Goal: Task Accomplishment & Management: Manage account settings

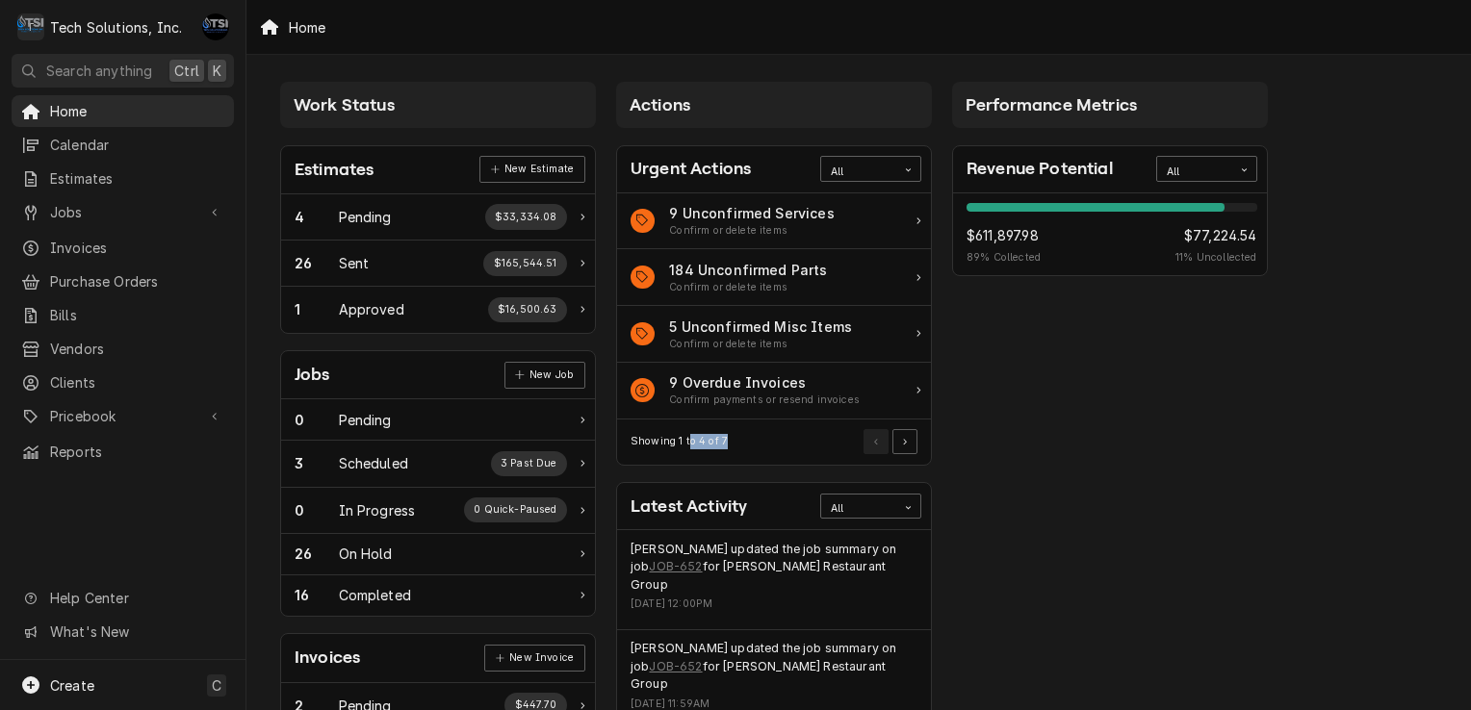
drag, startPoint x: 0, startPoint y: 0, endPoint x: 624, endPoint y: 429, distance: 757.1
click at [624, 429] on div "Showing 1 to 4 of 7" at bounding box center [774, 442] width 314 height 45
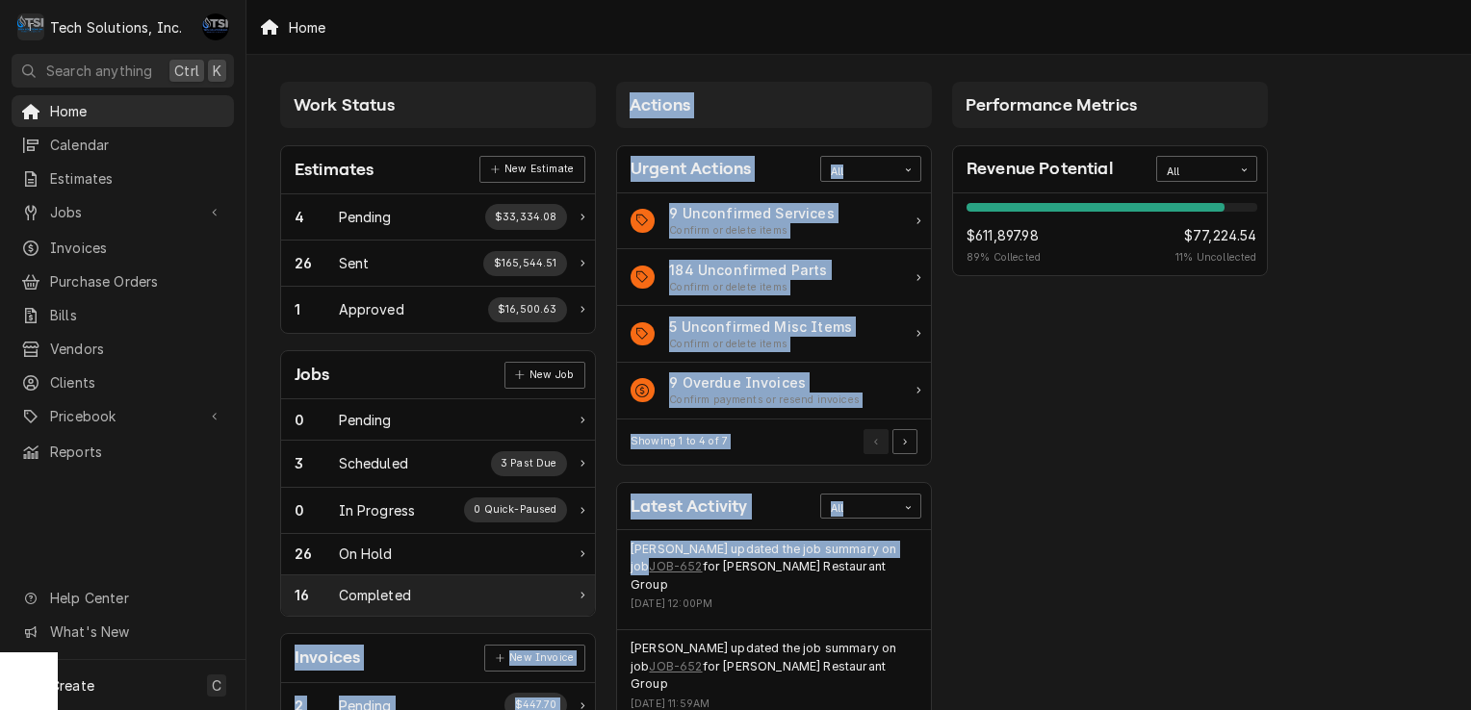
drag, startPoint x: 624, startPoint y: 429, endPoint x: 521, endPoint y: 592, distance: 192.5
click at [521, 592] on div "Work Status Estimates New Estimate 4 Pending $33,334.08 26 Sent $165,544.51 1 A…" at bounding box center [858, 700] width 1224 height 1290
click at [521, 592] on div "16 Completed" at bounding box center [431, 595] width 272 height 20
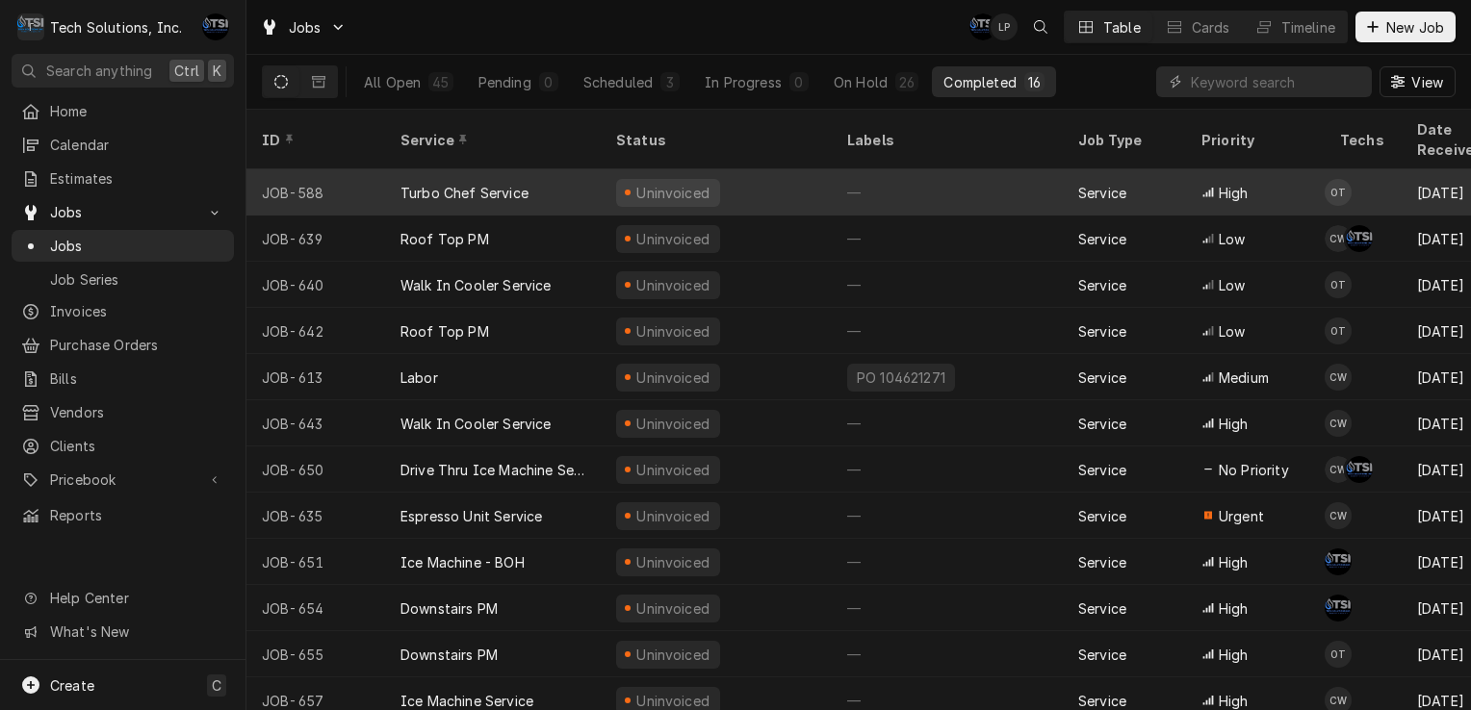
click at [730, 169] on div "Uninvoiced" at bounding box center [716, 192] width 231 height 46
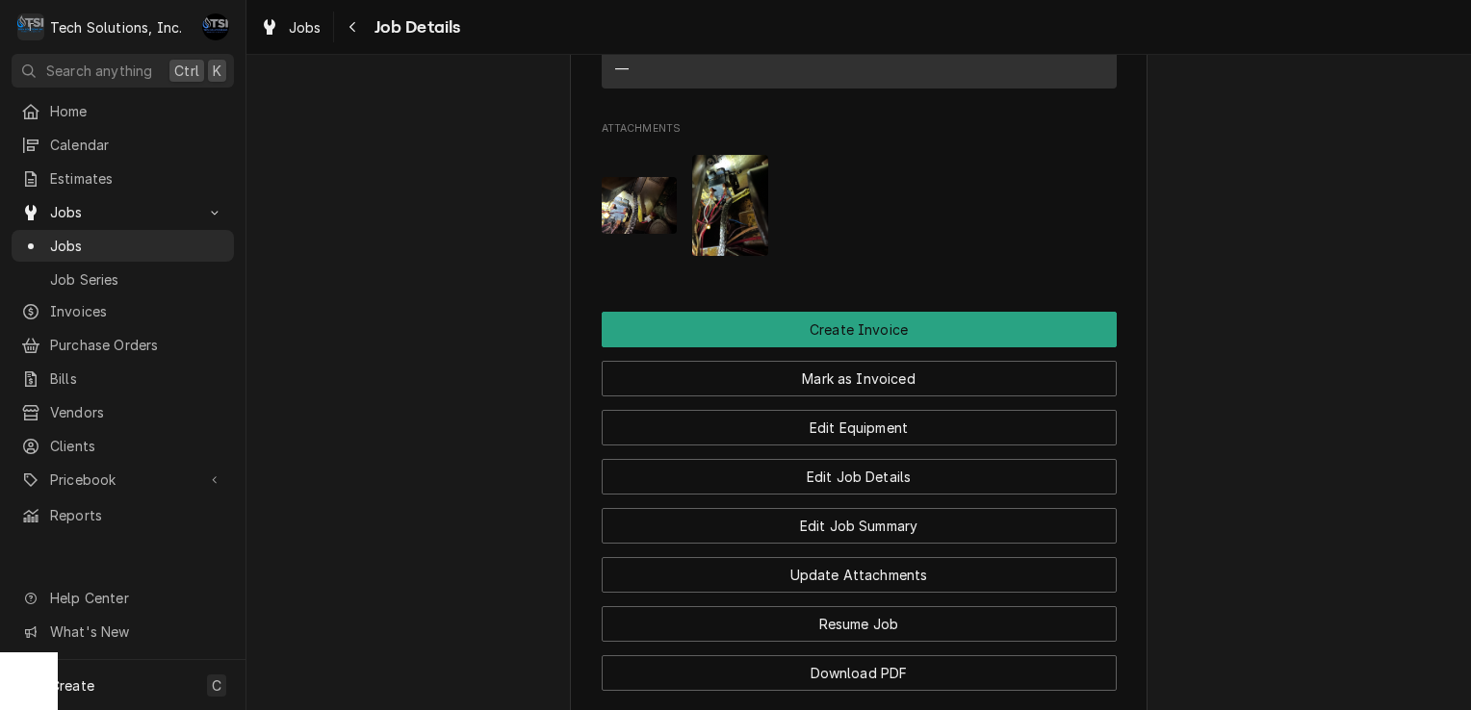
scroll to position [2182, 0]
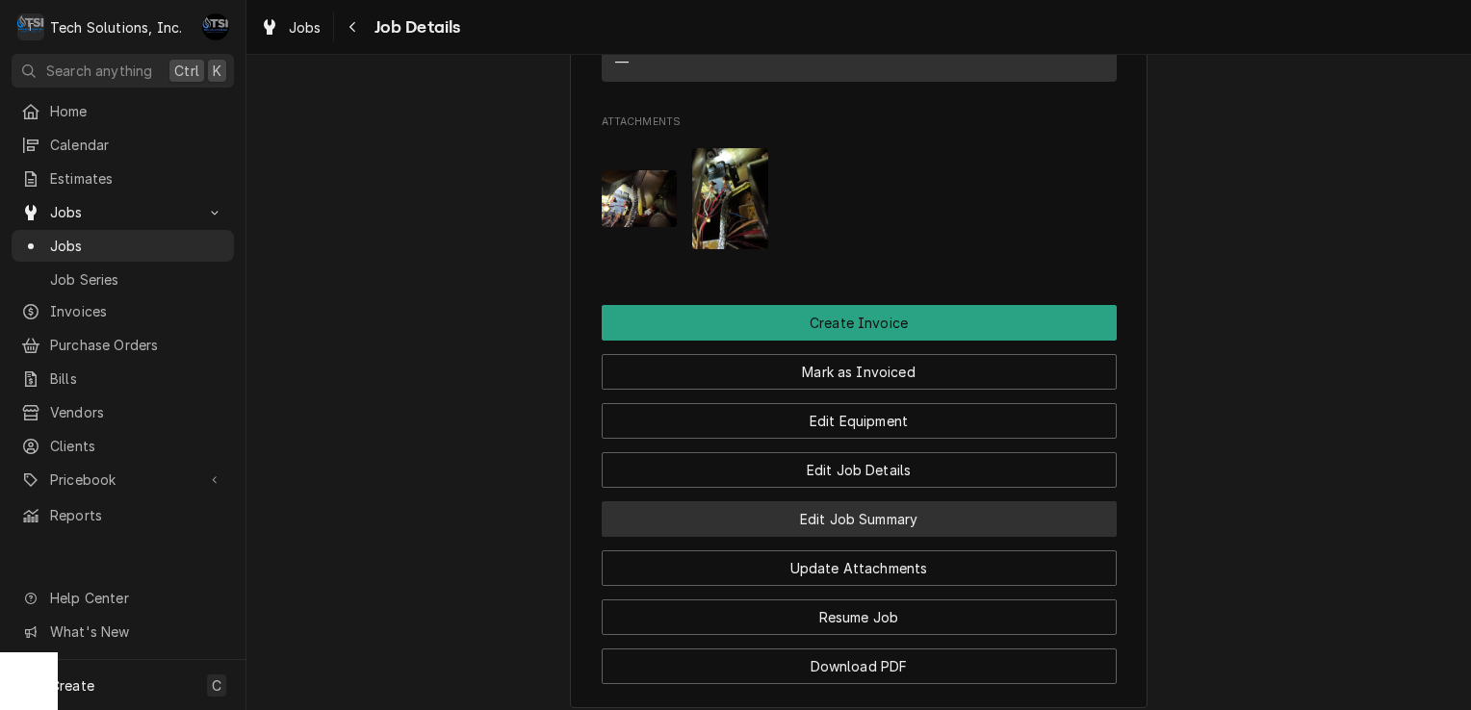
click at [859, 501] on button "Edit Job Summary" at bounding box center [859, 519] width 515 height 36
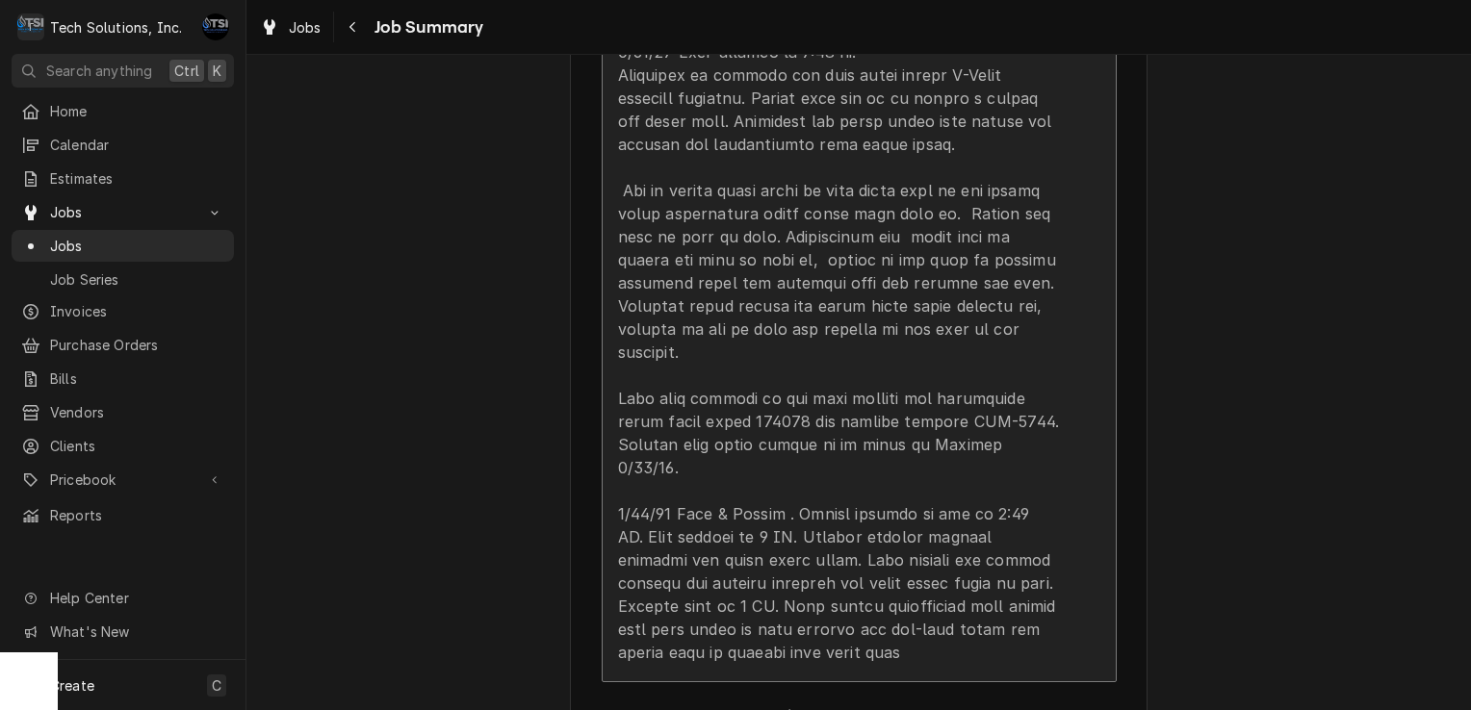
scroll to position [1355, 0]
click at [951, 434] on div "Update Line Item" at bounding box center [839, 38] width 442 height 1247
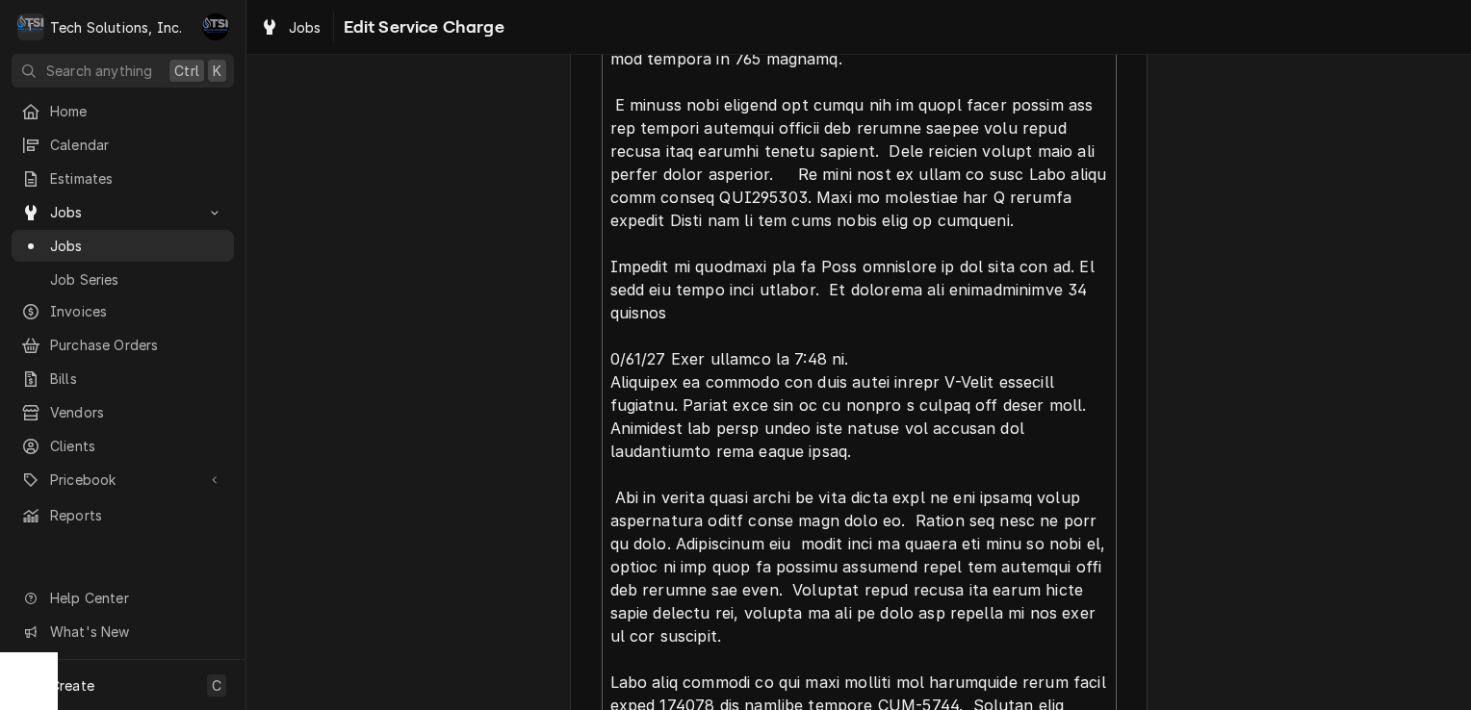
scroll to position [974, 0]
click at [660, 308] on textarea "Service Summary" at bounding box center [859, 347] width 515 height 1126
type textarea "x"
type textarea "8/4/25 arrived at location, checked unit, found unit shutting down after runnin…"
type textarea "x"
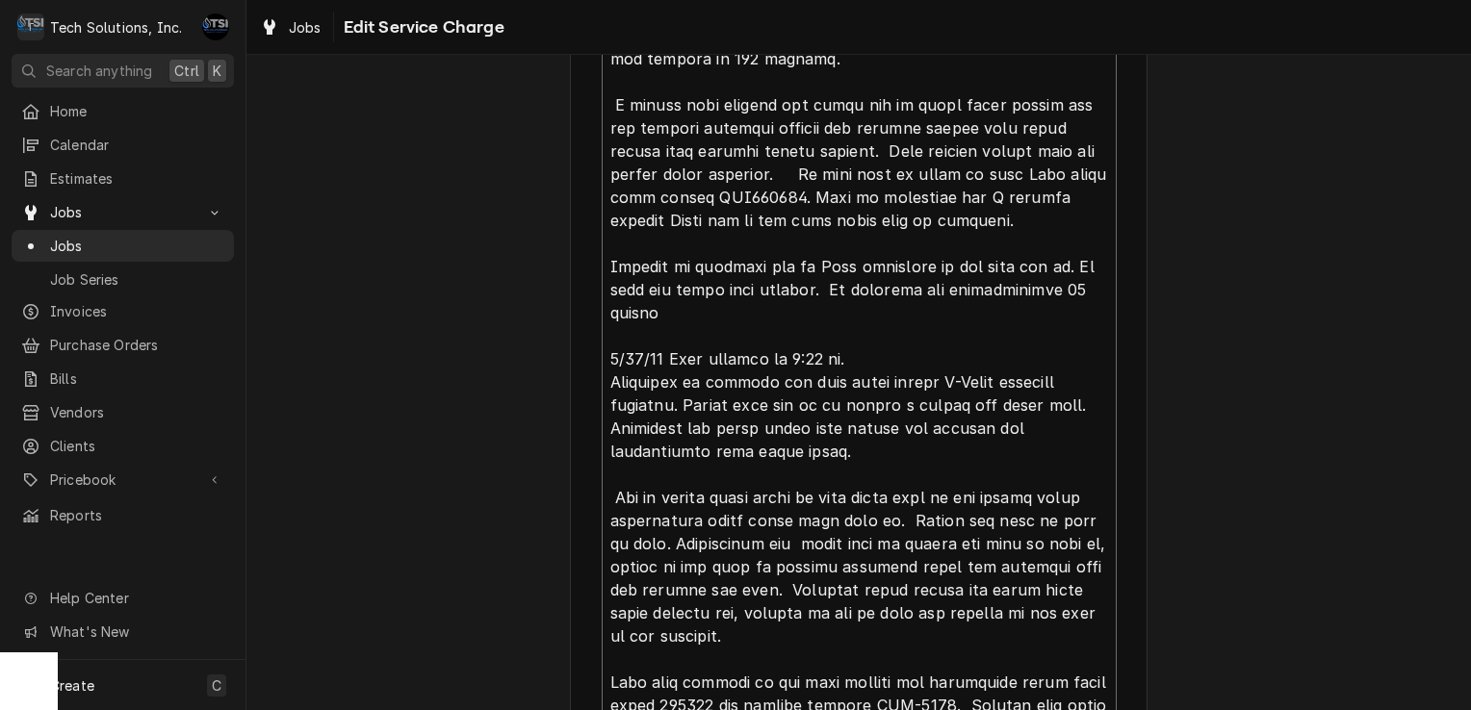
type textarea "8/4/25 arrived at location, checked unit, found unit shutting down after runnin…"
type textarea "x"
type textarea "8/4/25 arrived at location, checked unit, found unit shutting down after runnin…"
type textarea "x"
type textarea "8/4/25 arrived at location, checked unit, found unit shutting down after runnin…"
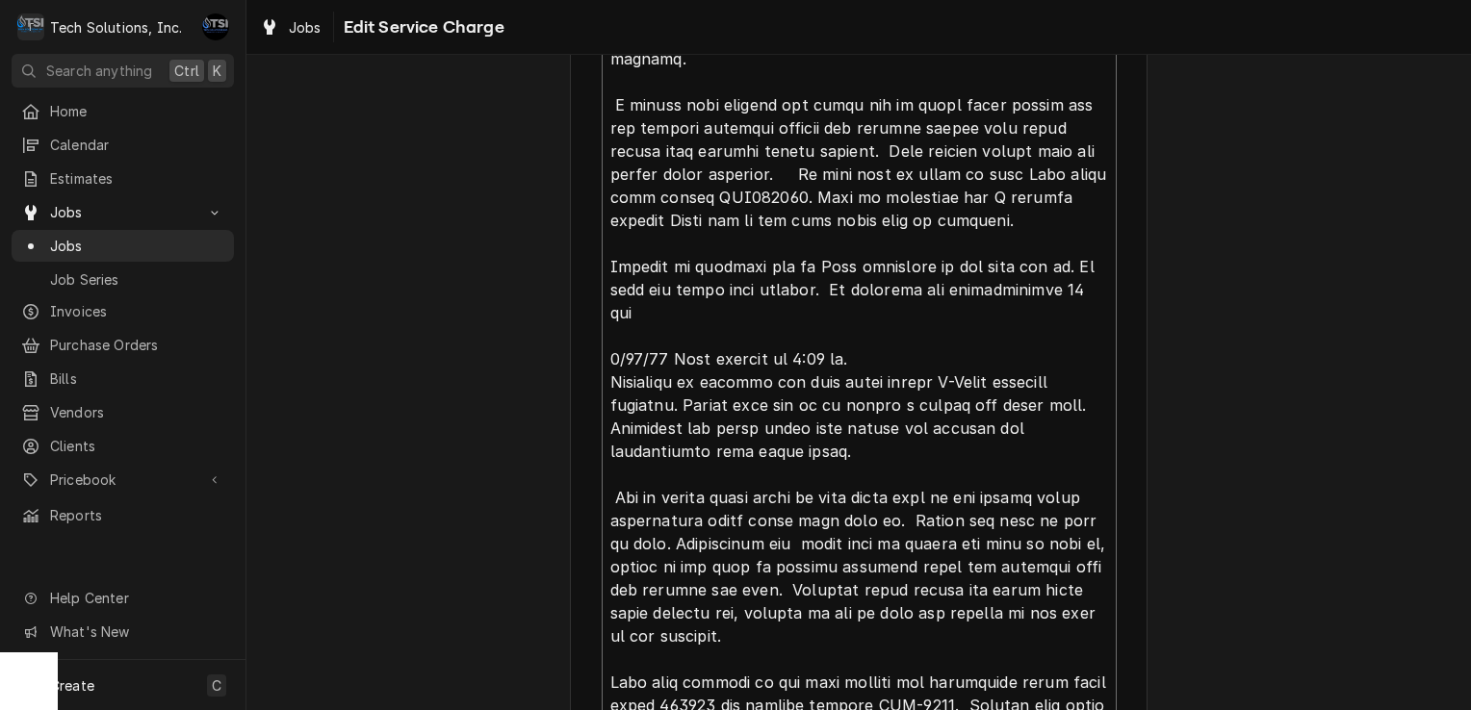
type textarea "x"
type textarea "8/4/25 arrived at location, checked unit, found unit shutting down after runnin…"
type textarea "x"
type textarea "8/4/25 arrived at location, checked unit, found unit shutting down after runnin…"
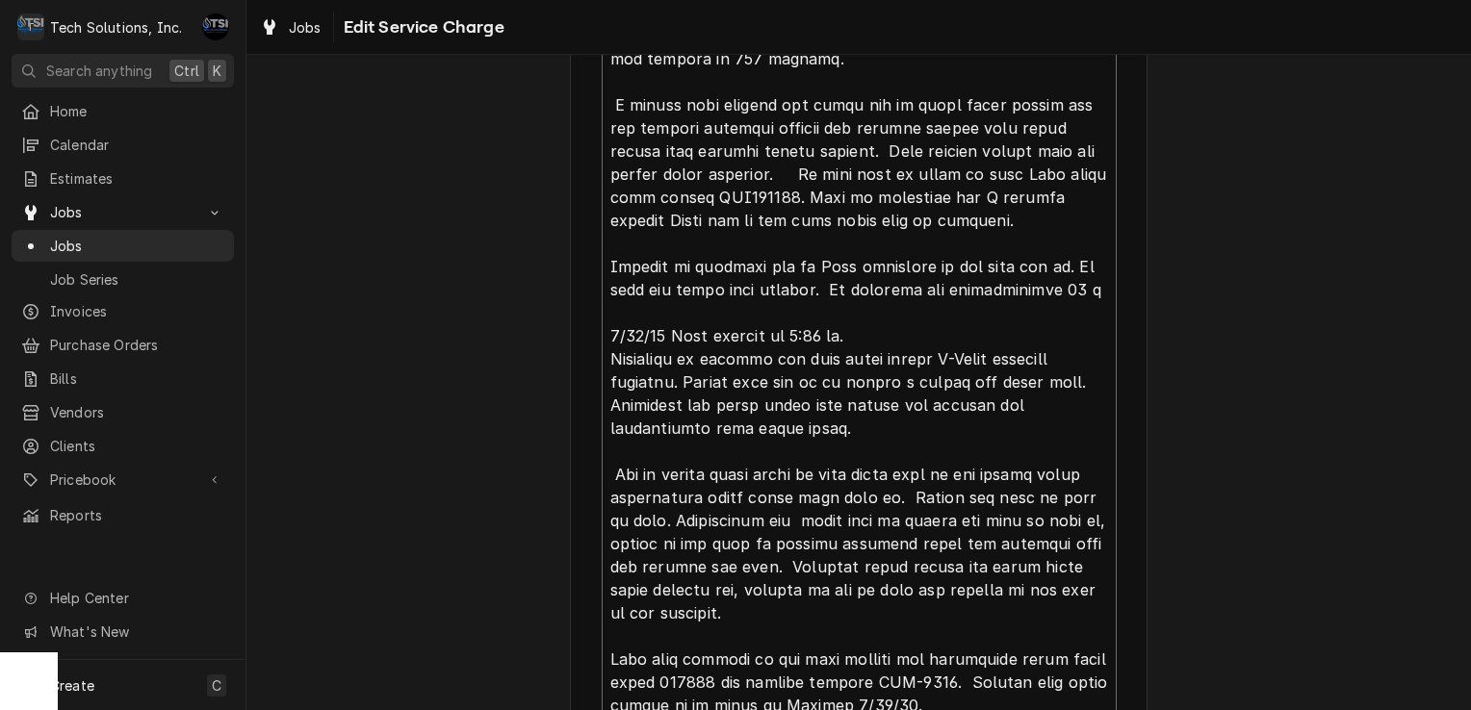
type textarea "x"
type textarea "8/4/25 arrived at location, checked unit, found unit shutting down after runnin…"
type textarea "x"
type textarea "8/4/25 arrived at location, checked unit, found unit shutting down after runnin…"
type textarea "x"
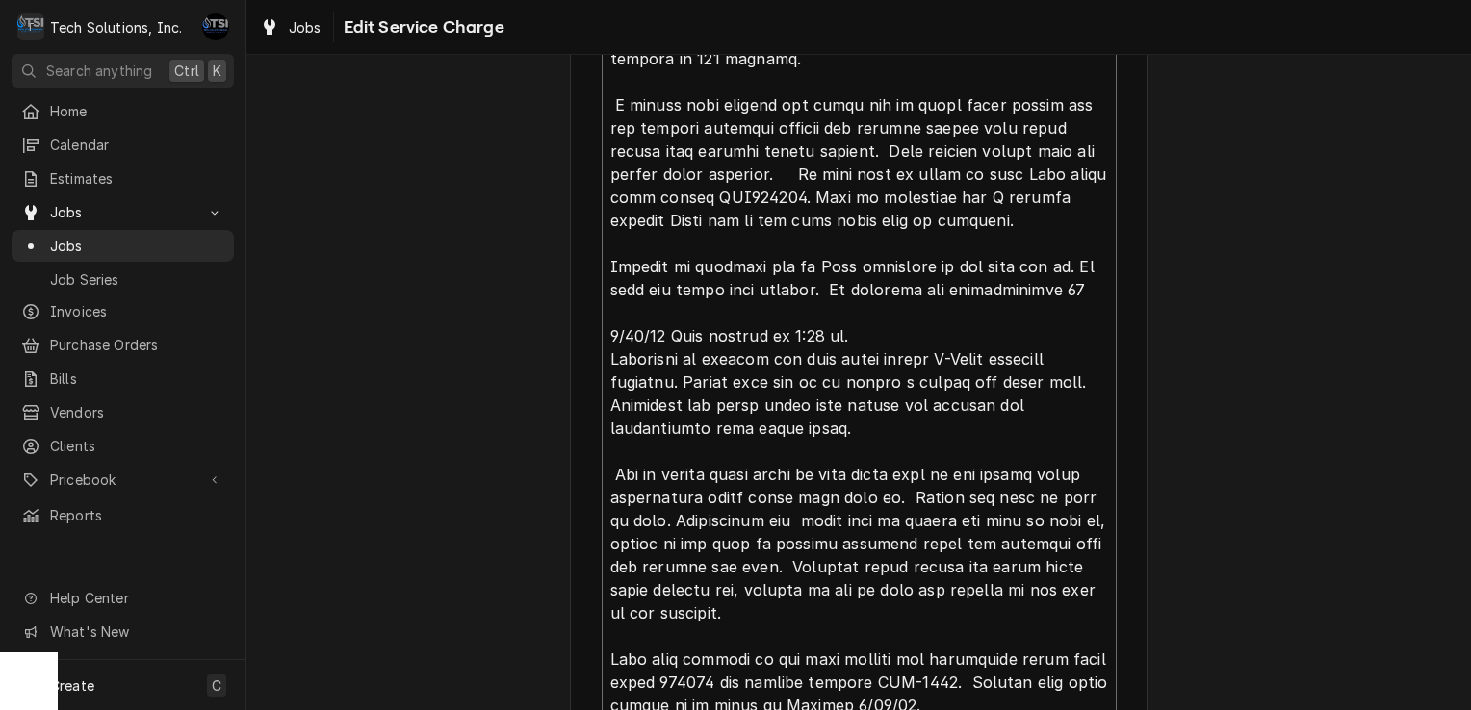
type textarea "8/4/25 arrived at location, checked unit, found unit shutting down after runnin…"
type textarea "x"
type textarea "8/4/25 arrived at location, checked unit, found unit shutting down after runnin…"
type textarea "x"
type textarea "8/4/25 arrived at location, checked unit, found unit shutting down after runnin…"
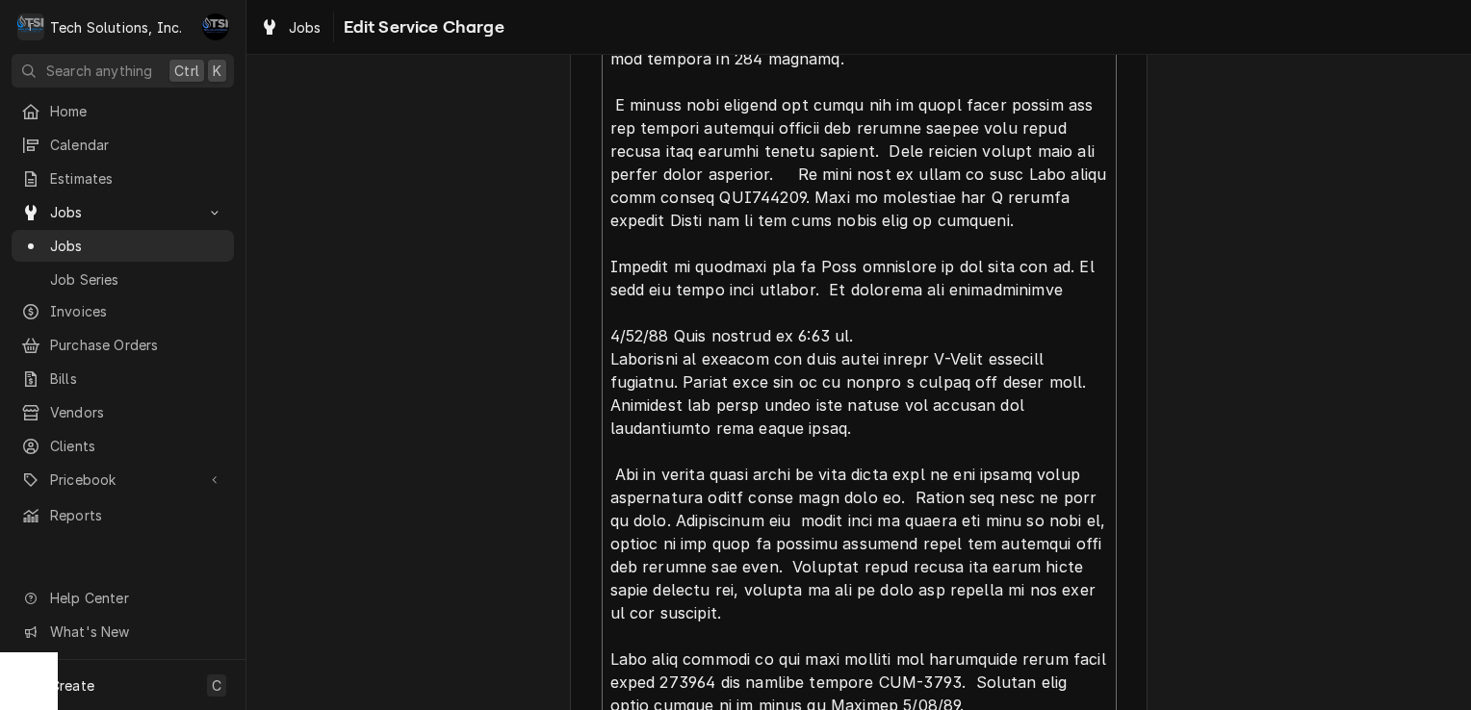
type textarea "x"
type textarea "8/4/25 arrived at location, checked unit, found unit shutting down after runnin…"
type textarea "x"
type textarea "8/4/25 arrived at location, checked unit, found unit shutting down after runnin…"
type textarea "x"
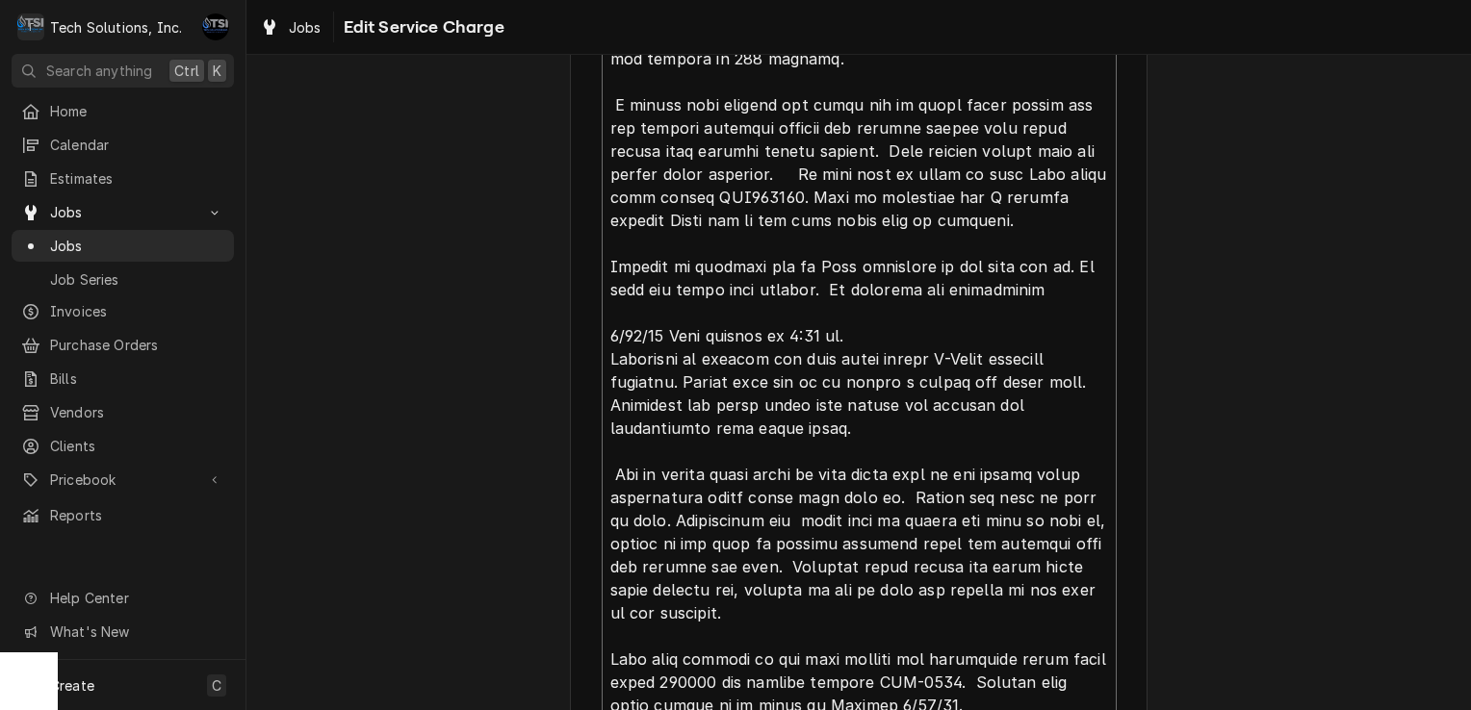
type textarea "8/4/25 arrived at location, checked unit, found unit shutting down after runnin…"
type textarea "x"
type textarea "8/4/25 arrived at location, checked unit, found unit shutting down after runnin…"
type textarea "x"
type textarea "8/4/25 arrived at location, checked unit, found unit shutting down after runnin…"
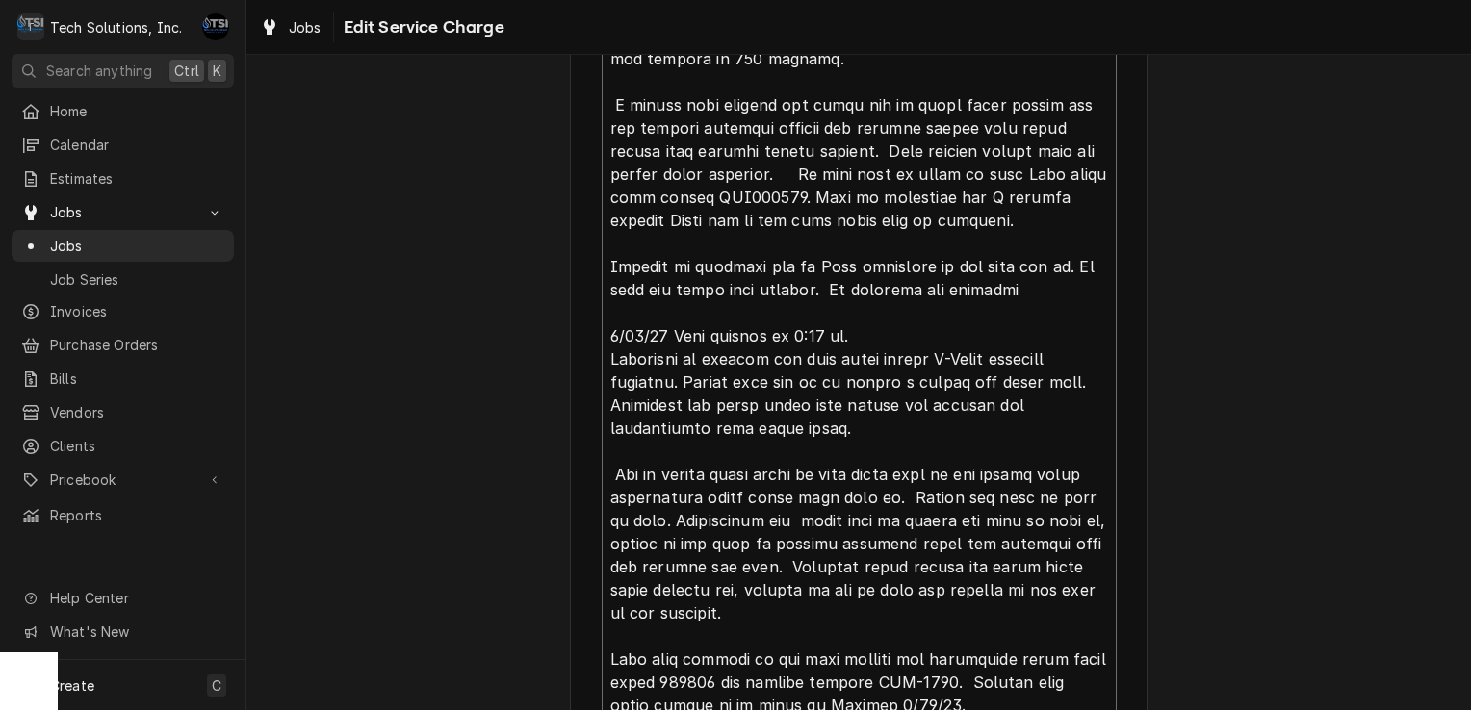
type textarea "x"
type textarea "8/4/25 arrived at location, checked unit, found unit shutting down after runnin…"
type textarea "x"
type textarea "8/4/25 arrived at location, checked unit, found unit shutting down after runnin…"
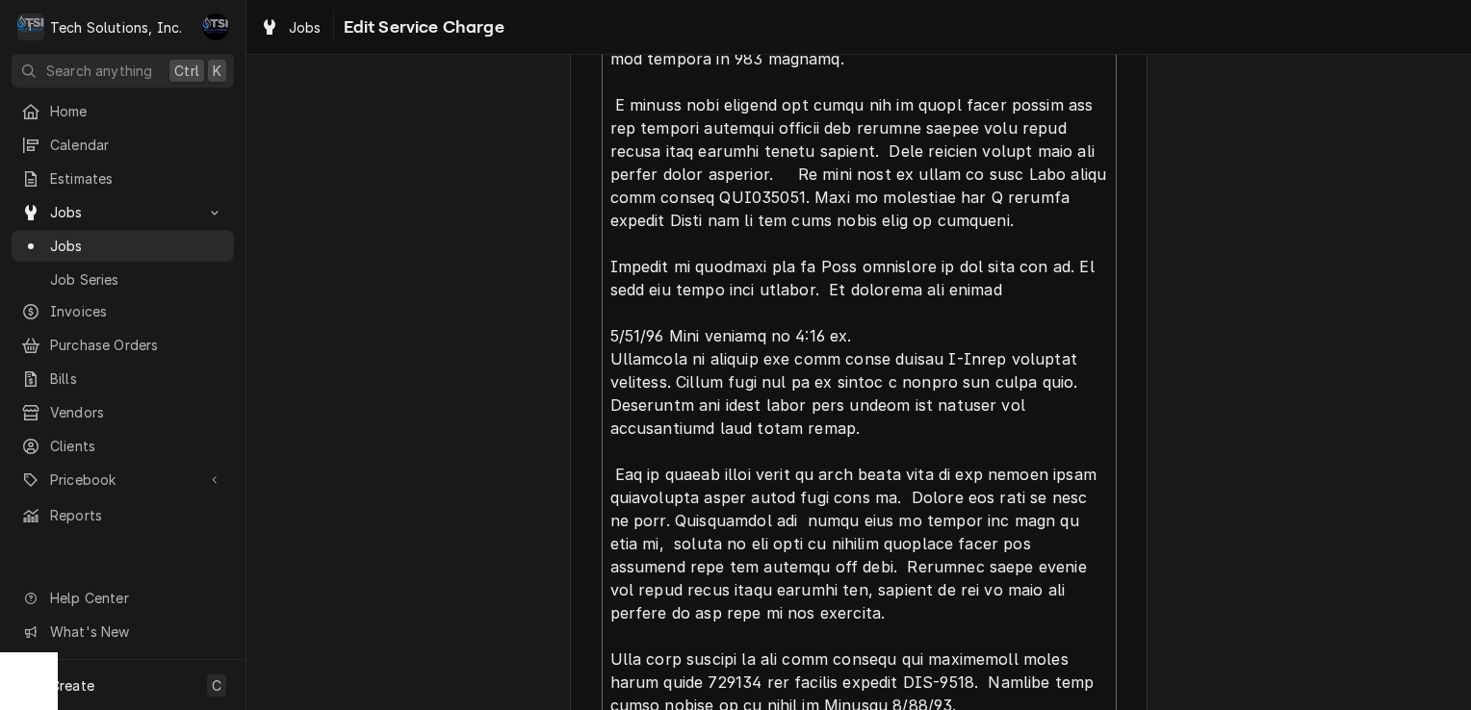
type textarea "x"
type textarea "8/4/25 arrived at location, checked unit, found unit shutting down after runnin…"
type textarea "x"
type textarea "8/4/25 arrived at location, checked unit, found unit shutting down after runnin…"
type textarea "x"
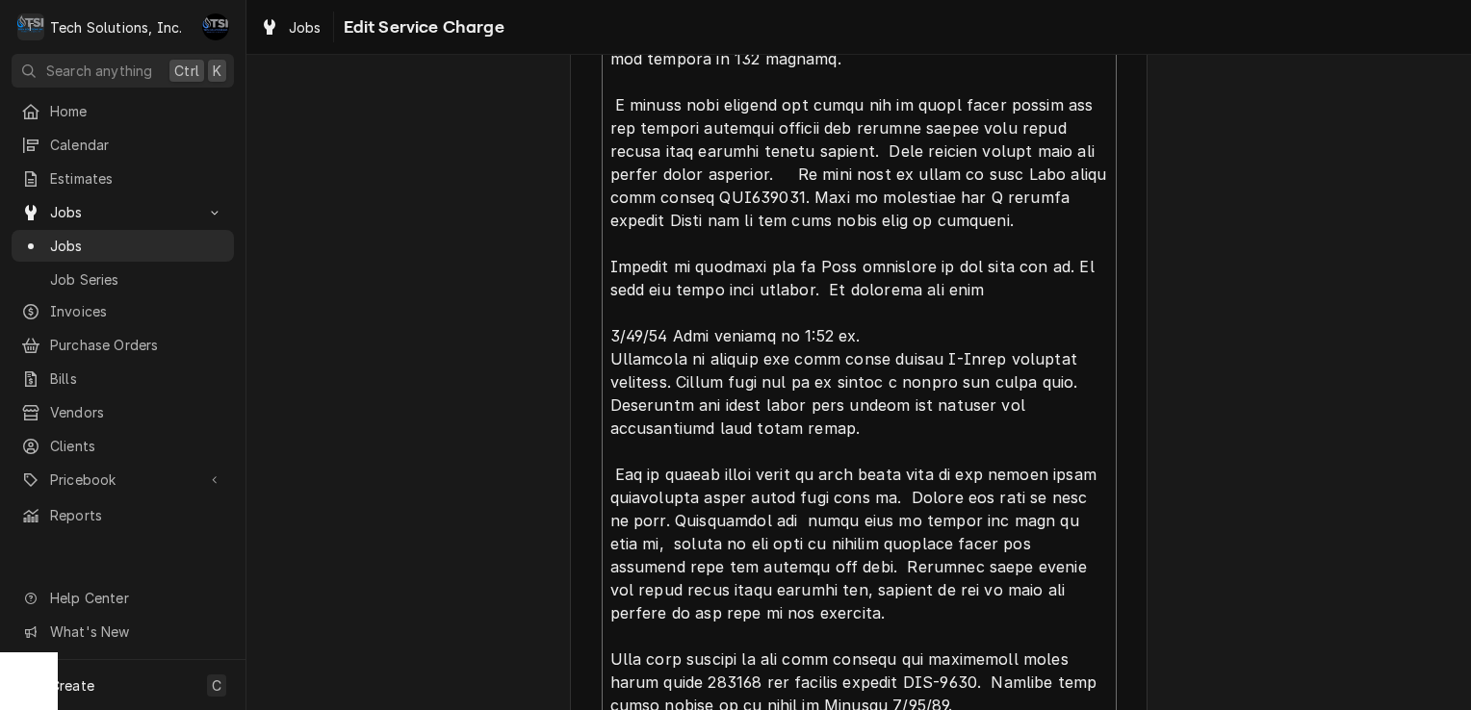
type textarea "8/4/25 arrived at location, checked unit, found unit shutting down after runnin…"
type textarea "x"
type textarea "8/4/25 arrived at location, checked unit, found unit shutting down after runnin…"
type textarea "x"
type textarea "8/4/25 arrived at location, checked unit, found unit shutting down after runnin…"
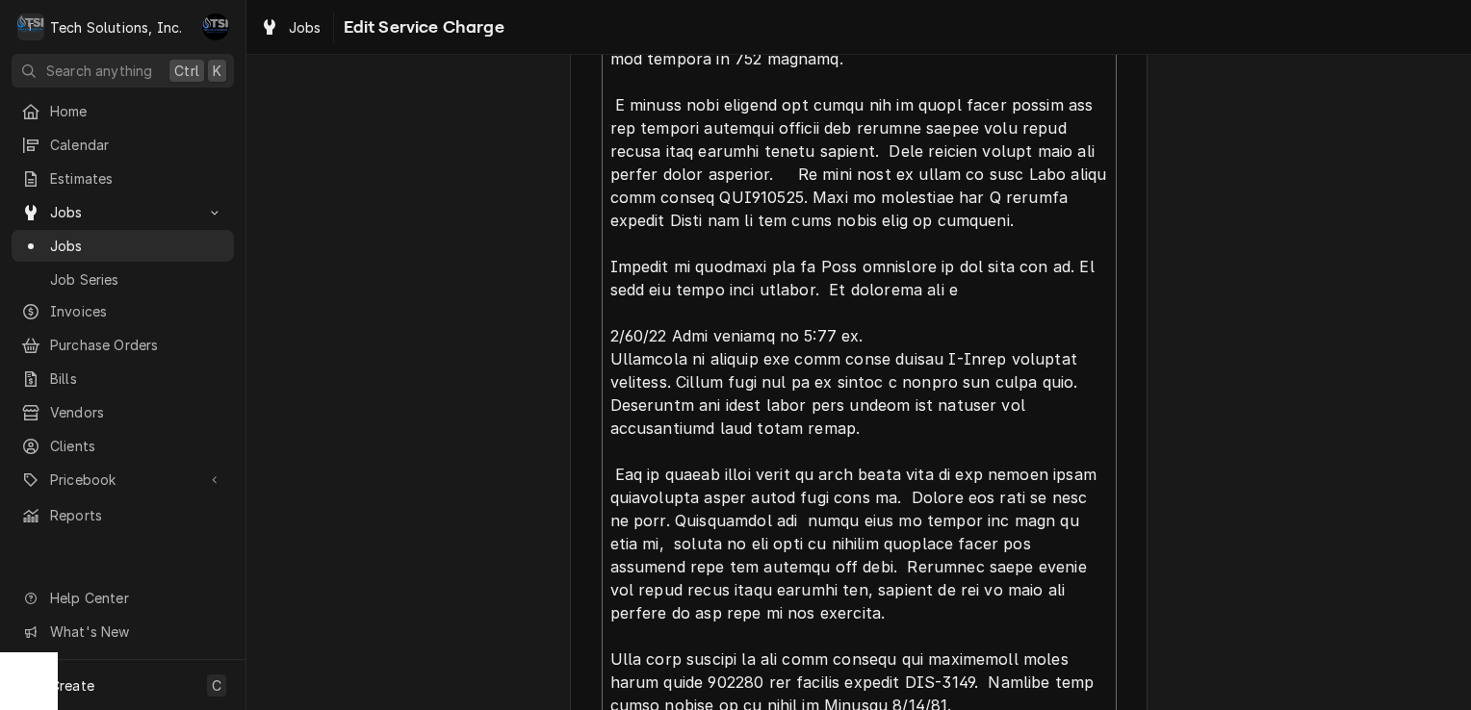
type textarea "x"
type textarea "8/4/25 arrived at location, checked unit, found unit shutting down after runnin…"
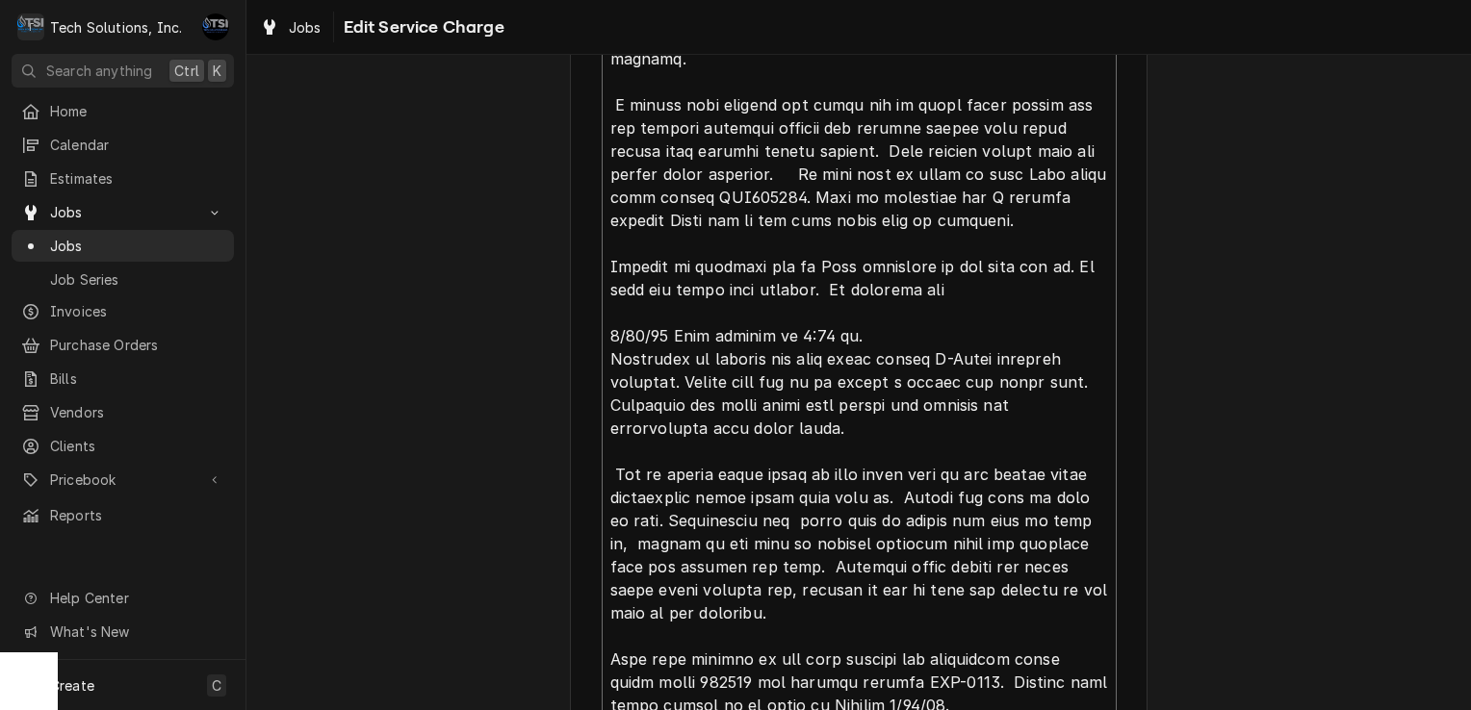
type textarea "x"
type textarea "8/4/25 arrived at location, checked unit, found unit shutting down after runnin…"
type textarea "x"
type textarea "8/4/25 arrived at location, checked unit, found unit shutting down after runnin…"
type textarea "x"
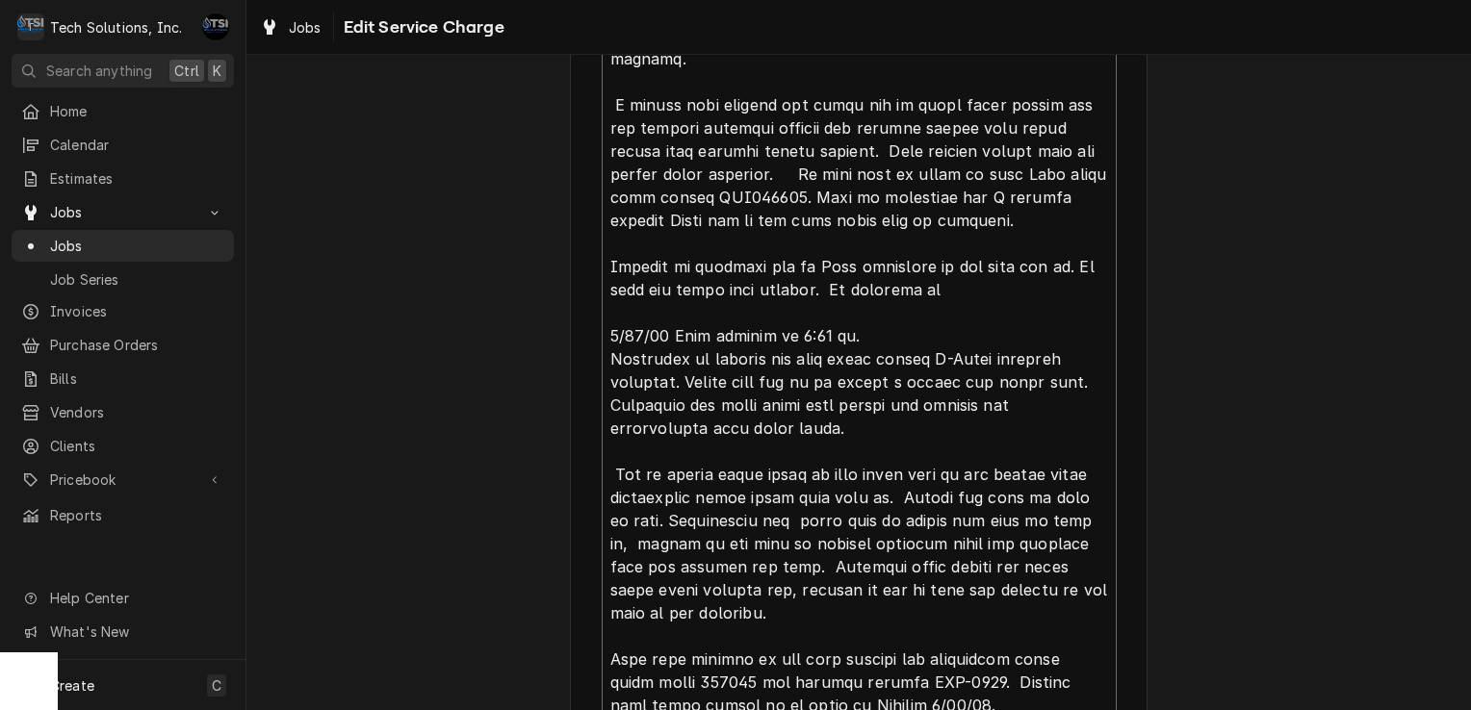
type textarea "8/4/25 arrived at location, checked unit, found unit shutting down after runnin…"
type textarea "x"
type textarea "8/4/25 arrived at location, checked unit, found unit shutting down after runnin…"
type textarea "x"
type textarea "8/4/25 arrived at location, checked unit, found unit shutting down after runnin…"
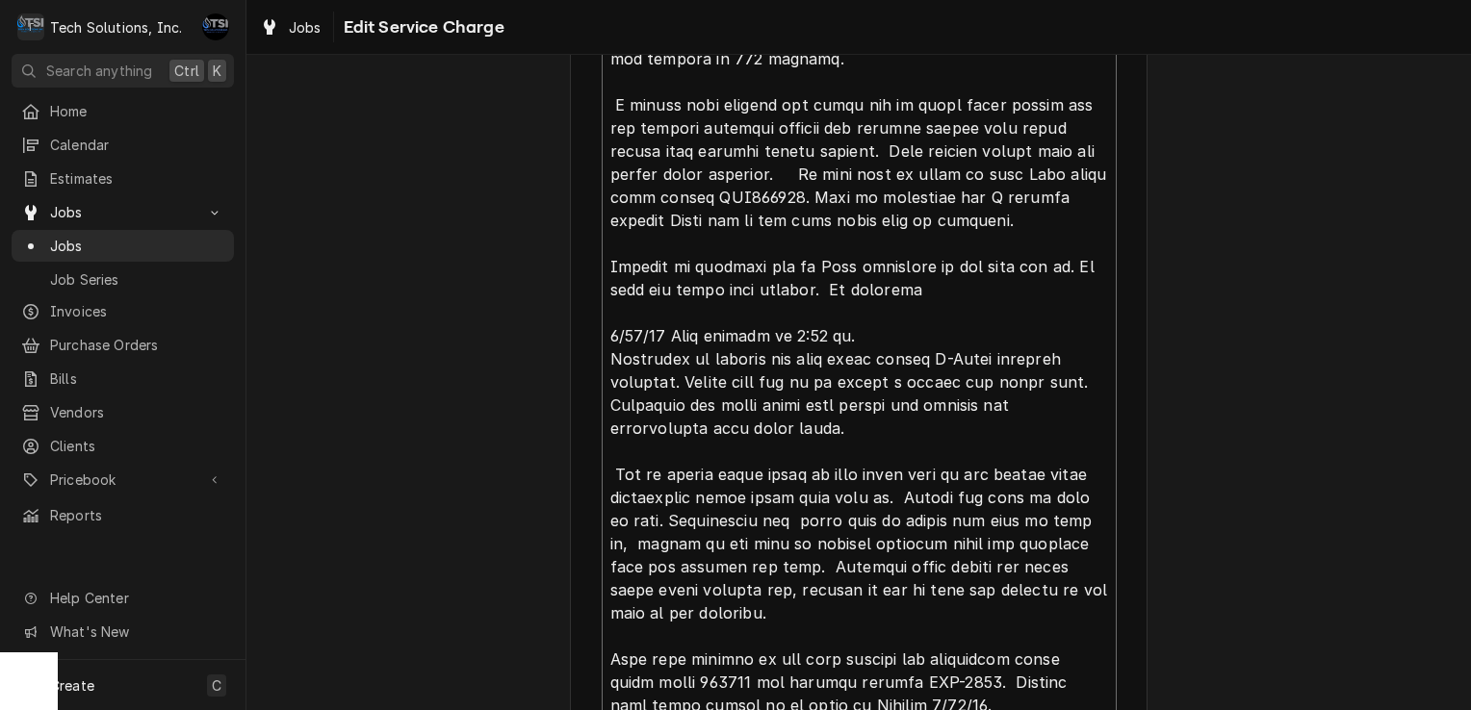
type textarea "x"
type textarea "8/4/25 arrived at location, checked unit, found unit shutting down after runnin…"
type textarea "x"
type textarea "8/4/25 arrived at location, checked unit, found unit shutting down after runnin…"
type textarea "x"
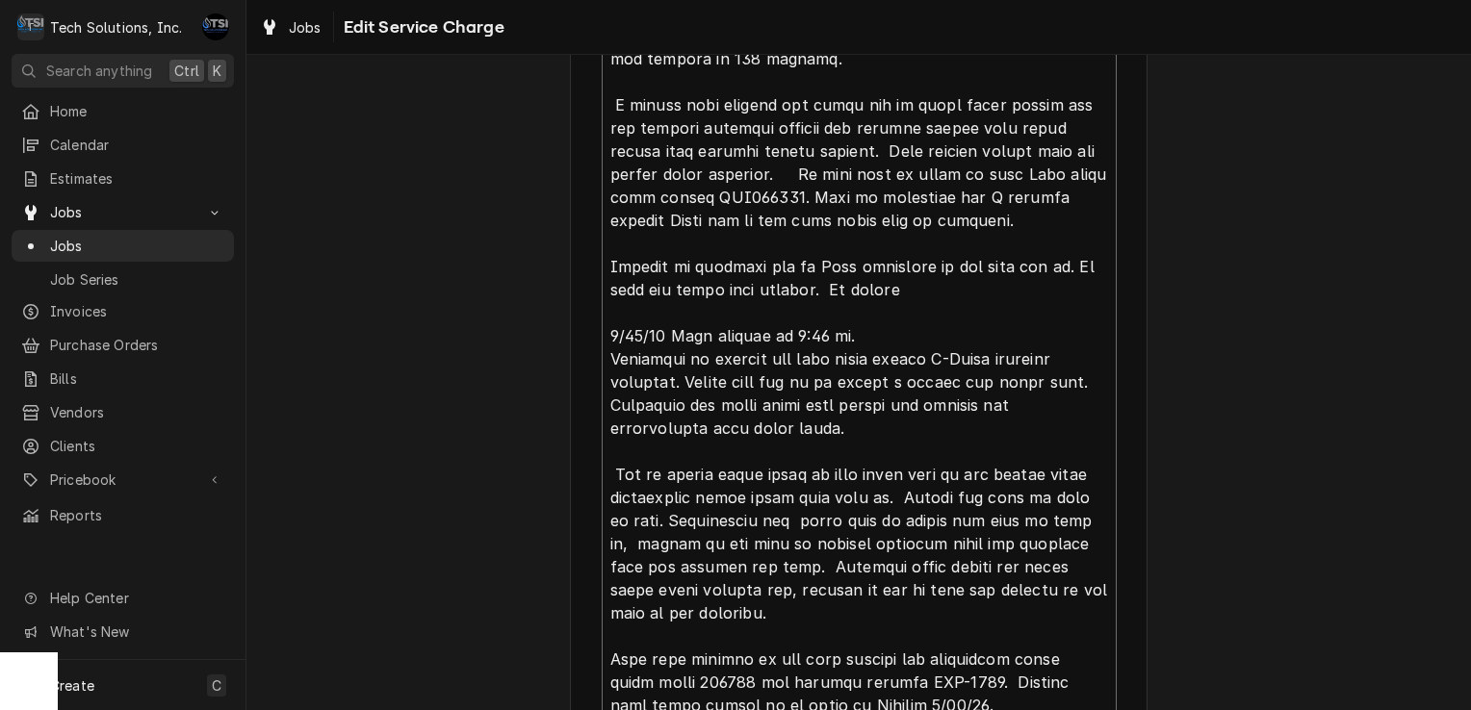
type textarea "8/4/25 arrived at location, checked unit, found unit shutting down after runnin…"
type textarea "x"
type textarea "8/4/25 arrived at location, checked unit, found unit shutting down after runnin…"
type textarea "x"
type textarea "8/4/25 arrived at location, checked unit, found unit shutting down after runnin…"
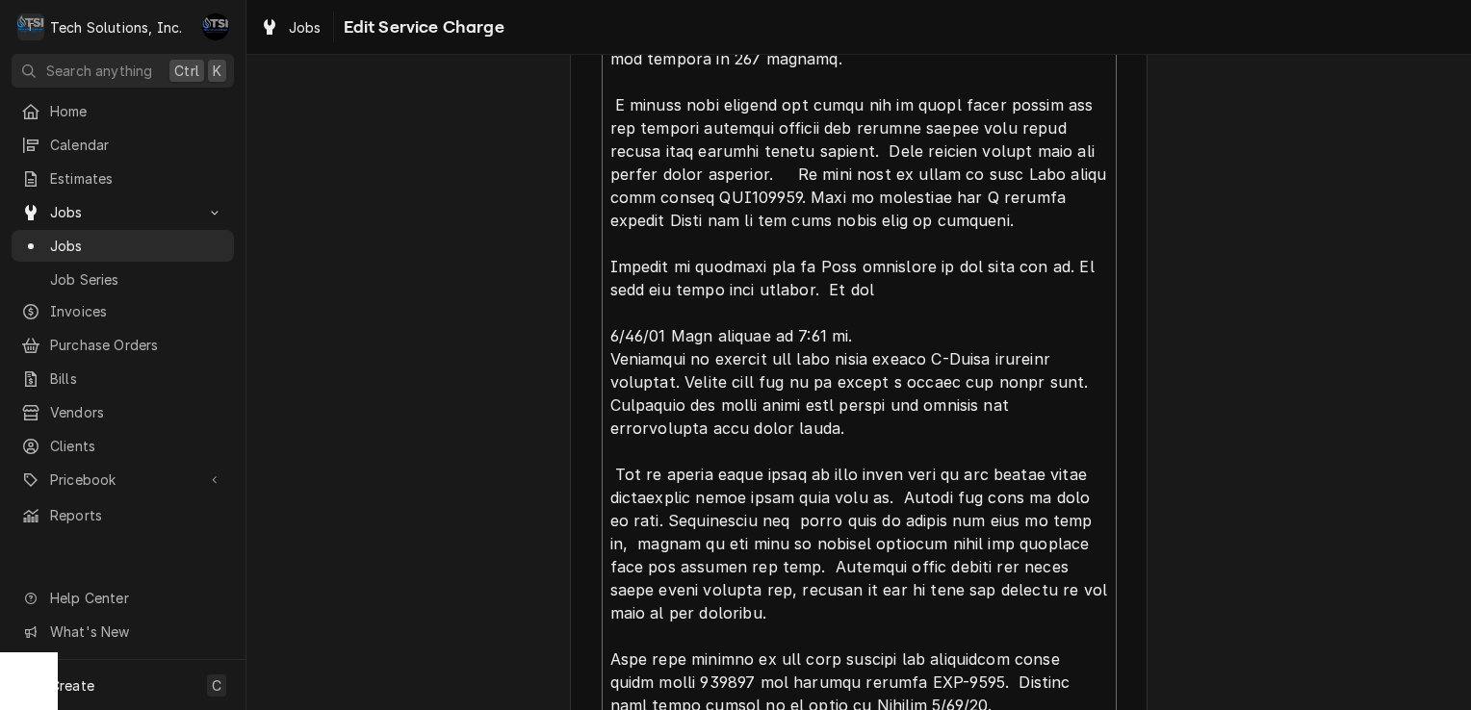
type textarea "x"
type textarea "8/4/25 arrived at location, checked unit, found unit shutting down after runnin…"
type textarea "x"
type textarea "8/4/25 arrived at location, checked unit, found unit shutting down after runnin…"
type textarea "x"
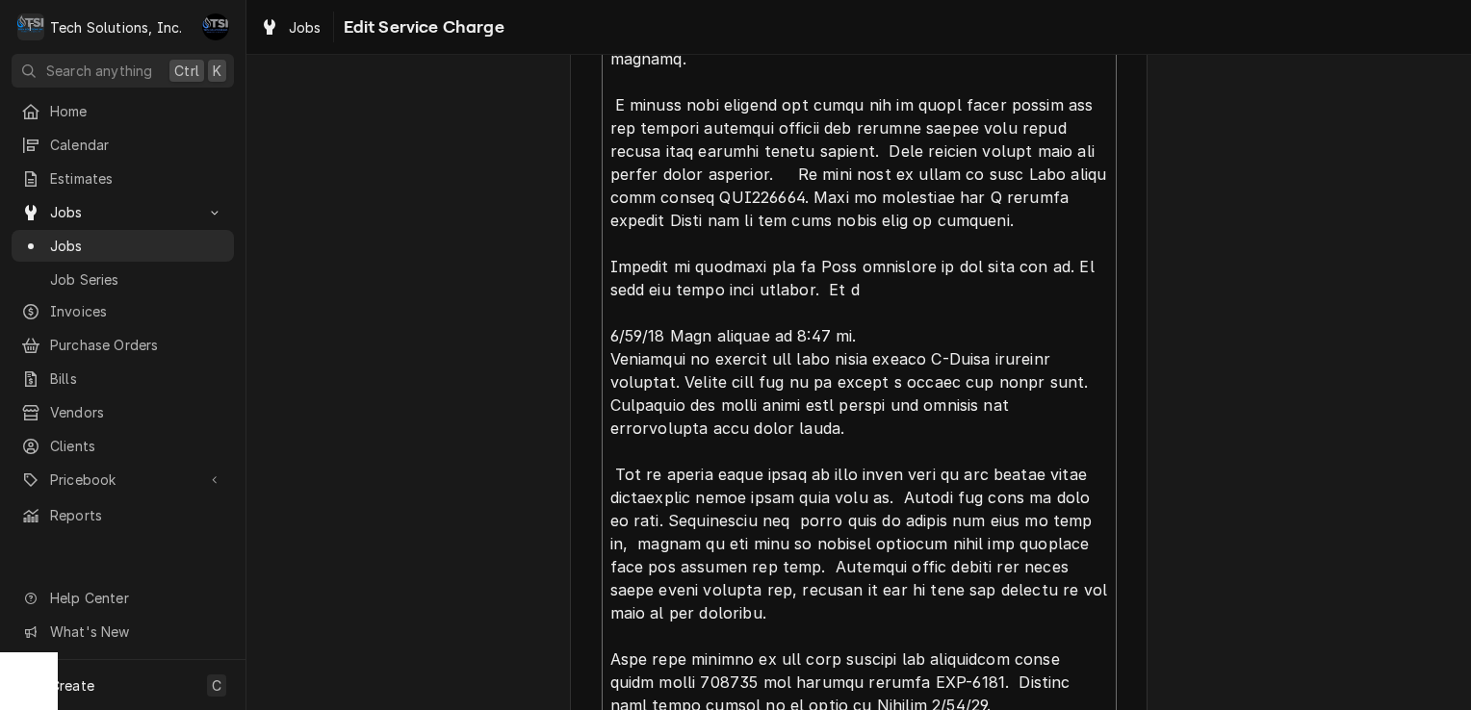
type textarea "8/4/25 arrived at location, checked unit, found unit shutting down after runnin…"
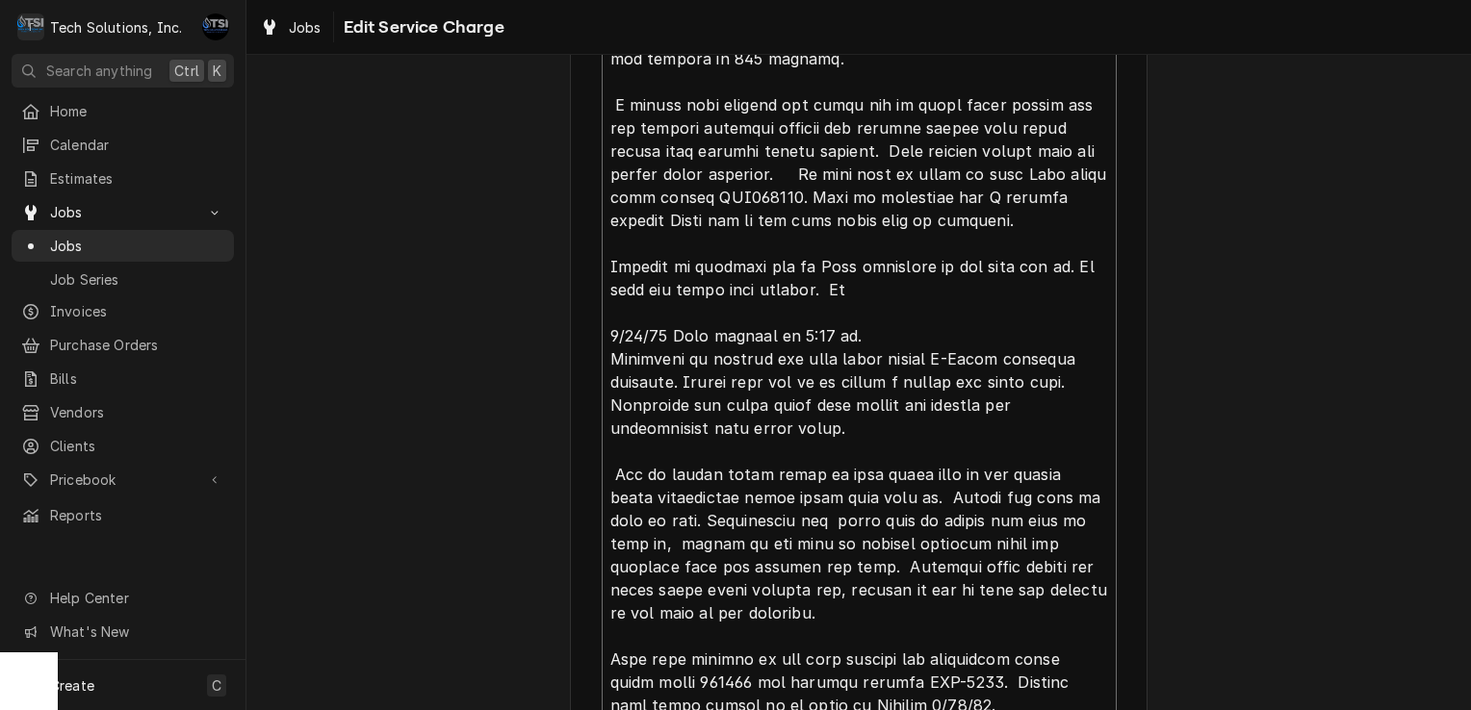
type textarea "x"
type textarea "8/4/25 arrived at location, checked unit, found unit shutting down after runnin…"
type textarea "x"
type textarea "8/4/25 arrived at location, checked unit, found unit shutting down after runnin…"
type textarea "x"
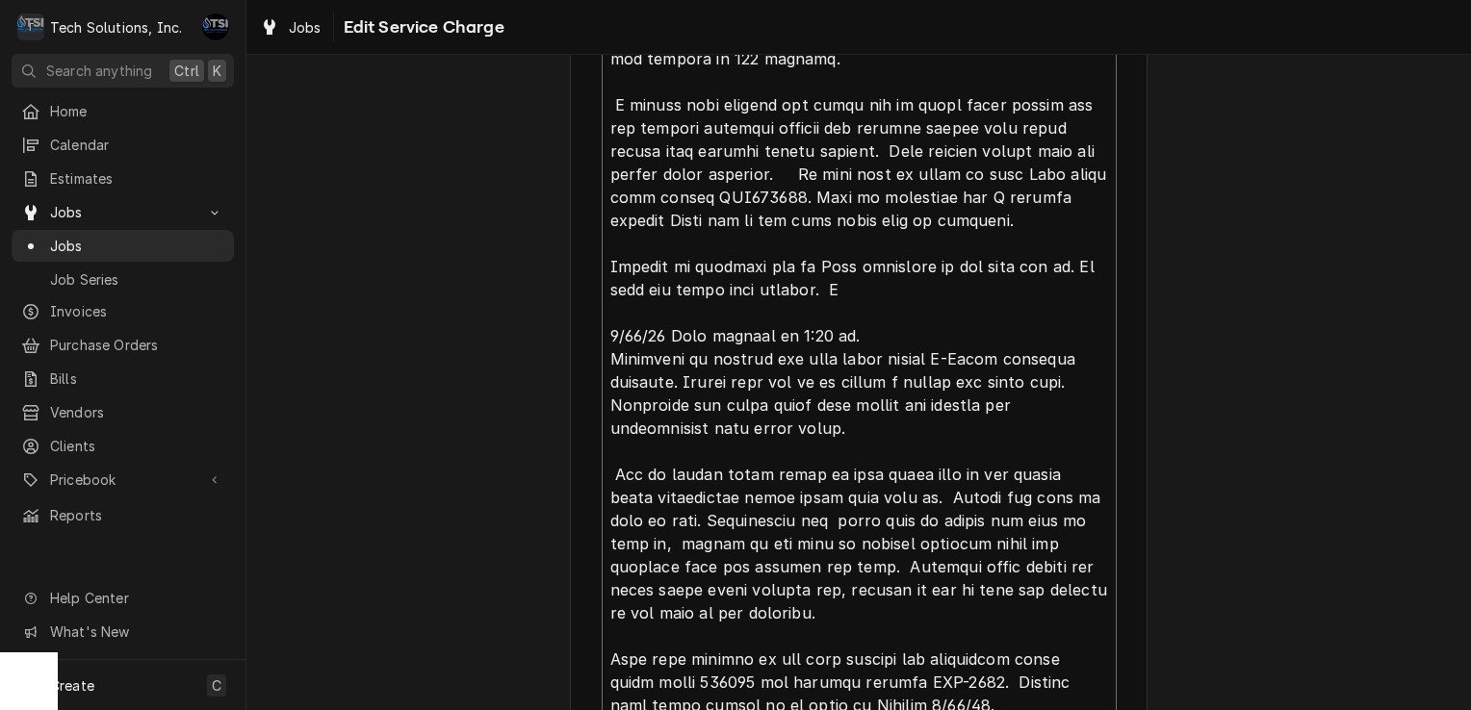
type textarea "8/4/25 arrived at location, checked unit, found unit shutting down after runnin…"
type textarea "x"
type textarea "8/4/25 arrived at location, checked unit, found unit shutting down after runnin…"
type textarea "x"
type textarea "8/4/25 arrived at location, checked unit, found unit shutting down after runnin…"
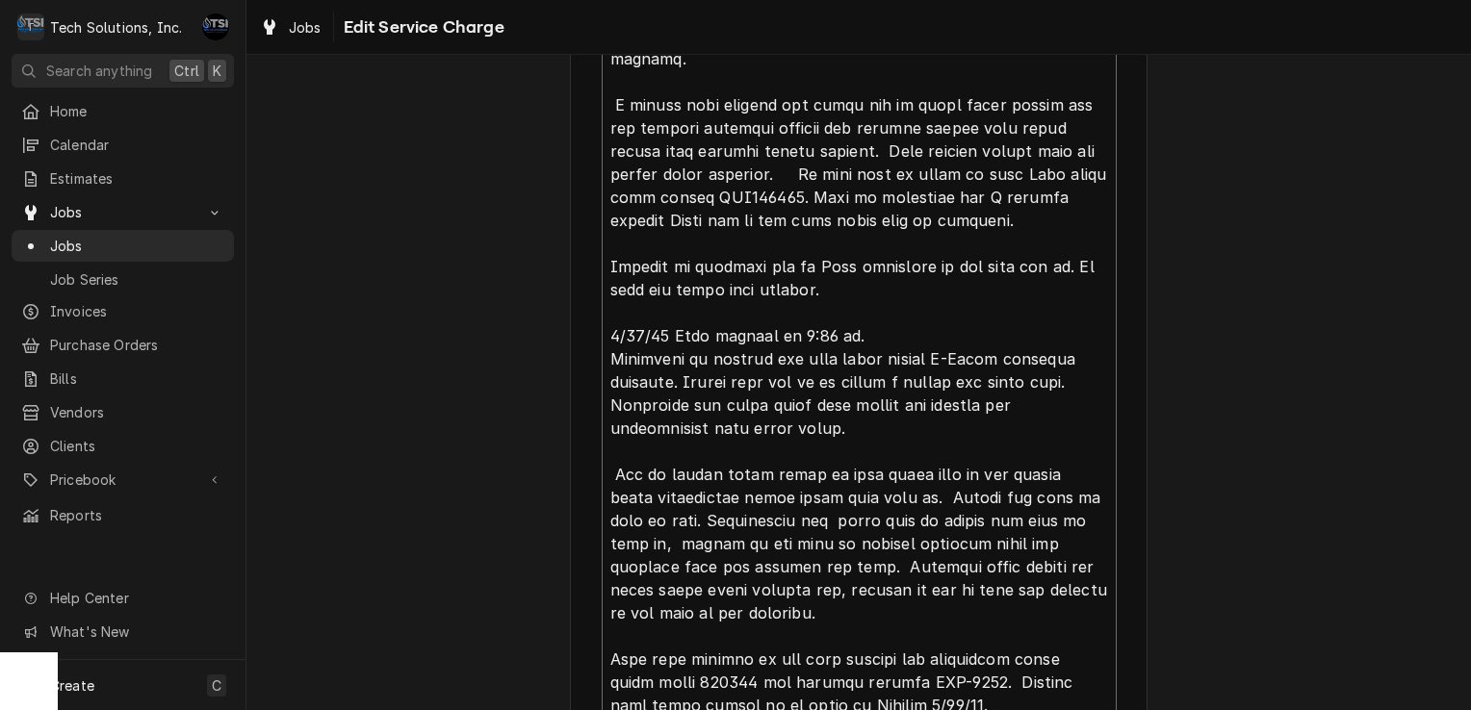
type textarea "x"
type textarea "8/4/25 arrived at location, checked unit, found unit shutting down after runnin…"
type textarea "x"
type textarea "8/4/25 arrived at location, checked unit, found unit shutting down after runnin…"
type textarea "x"
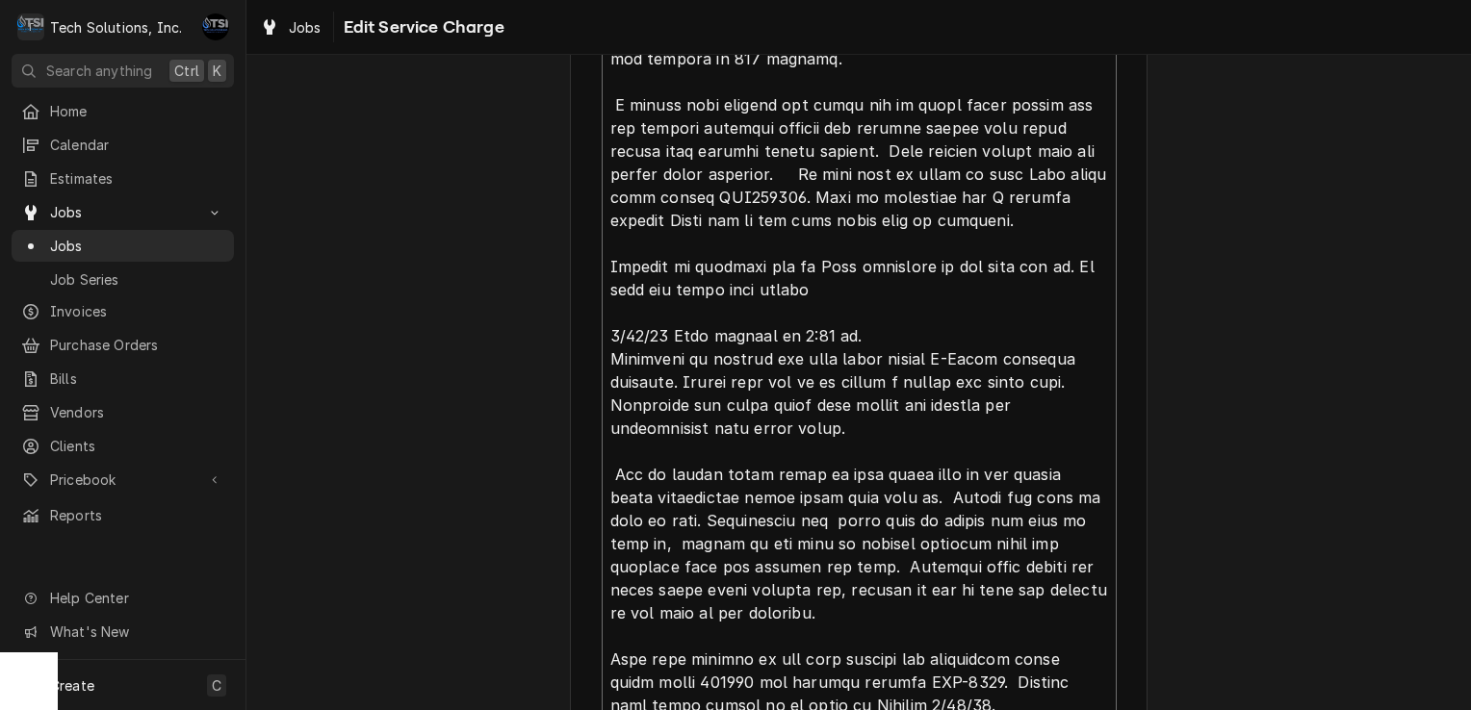
type textarea "8/4/25 arrived at location, checked unit, found unit shutting down after runnin…"
type textarea "x"
type textarea "8/4/25 arrived at location, checked unit, found unit shutting down after runnin…"
type textarea "x"
type textarea "8/4/25 arrived at location, checked unit, found unit shutting down after runnin…"
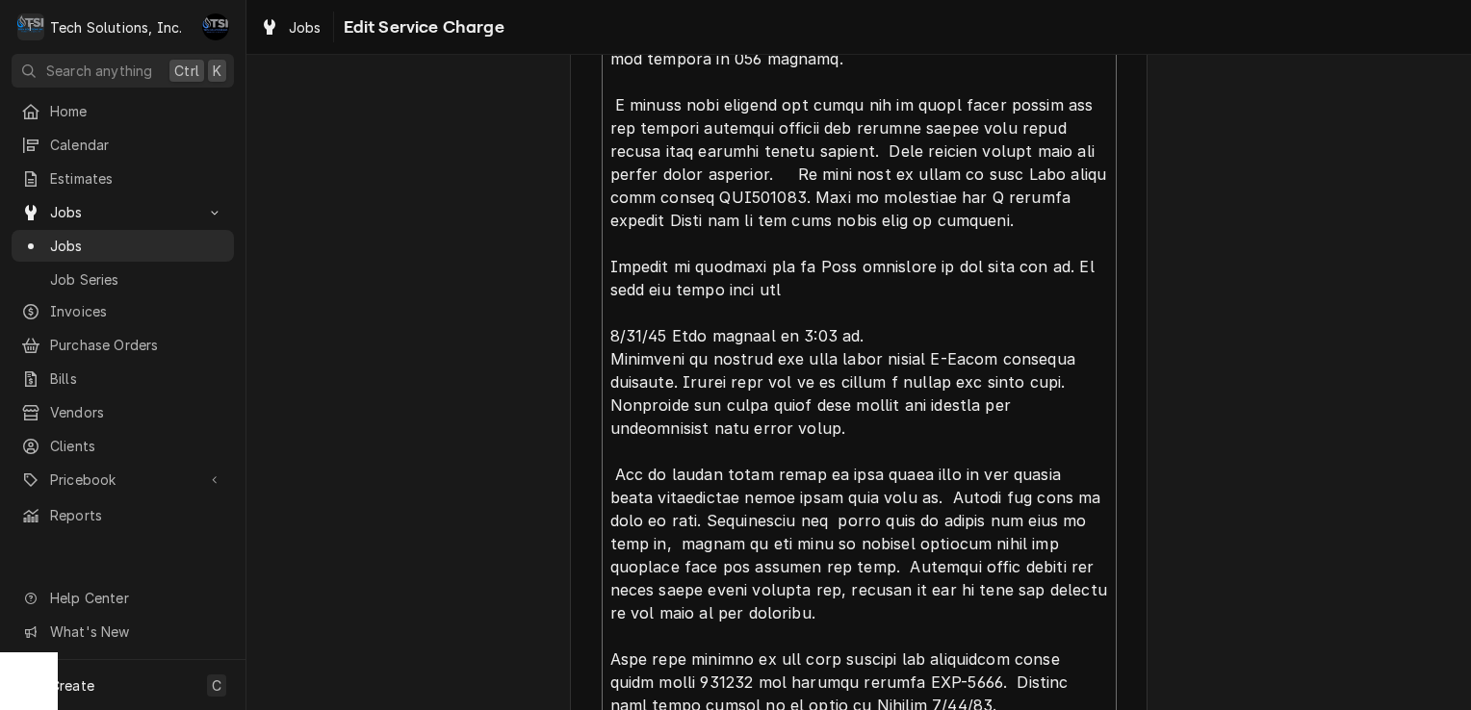
type textarea "x"
type textarea "8/4/25 arrived at location, checked unit, found unit shutting down after runnin…"
type textarea "x"
type textarea "8/4/25 arrived at location, checked unit, found unit shutting down after runnin…"
type textarea "x"
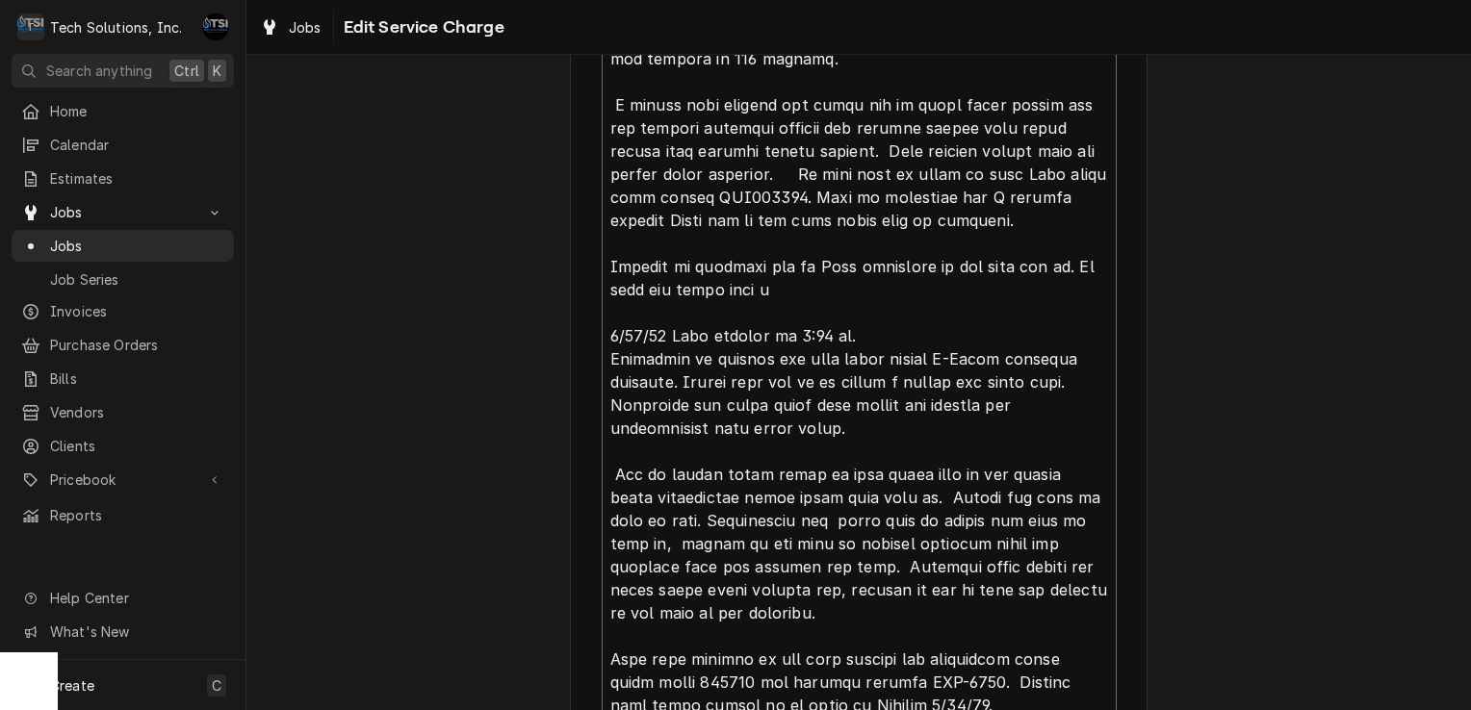
type textarea "8/4/25 arrived at location, checked unit, found unit shutting down after runnin…"
type textarea "x"
type textarea "8/4/25 arrived at location, checked unit, found unit shutting down after runnin…"
type textarea "x"
type textarea "8/4/25 arrived at location, checked unit, found unit shutting down after runnin…"
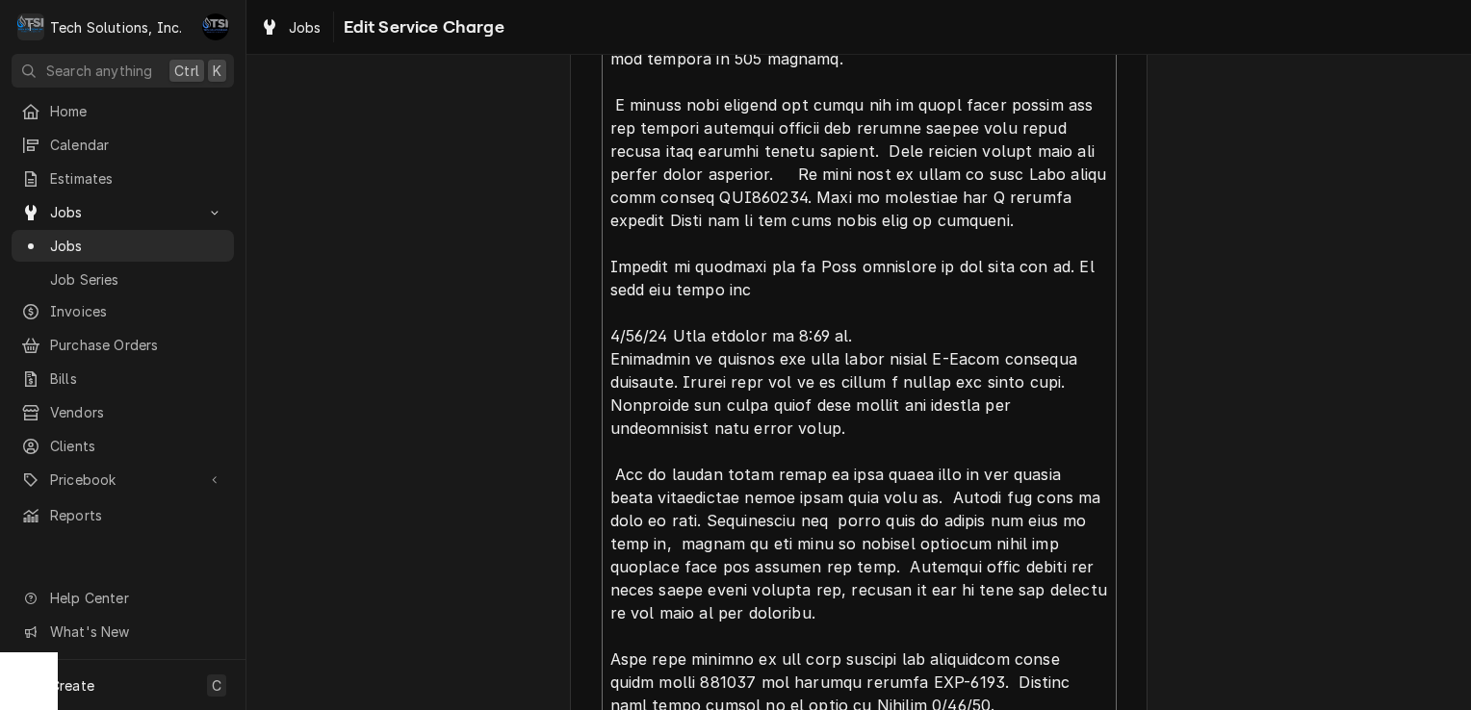
type textarea "x"
type textarea "8/4/25 arrived at location, checked unit, found unit shutting down after runnin…"
type textarea "x"
type textarea "8/4/25 arrived at location, checked unit, found unit shutting down after runnin…"
type textarea "x"
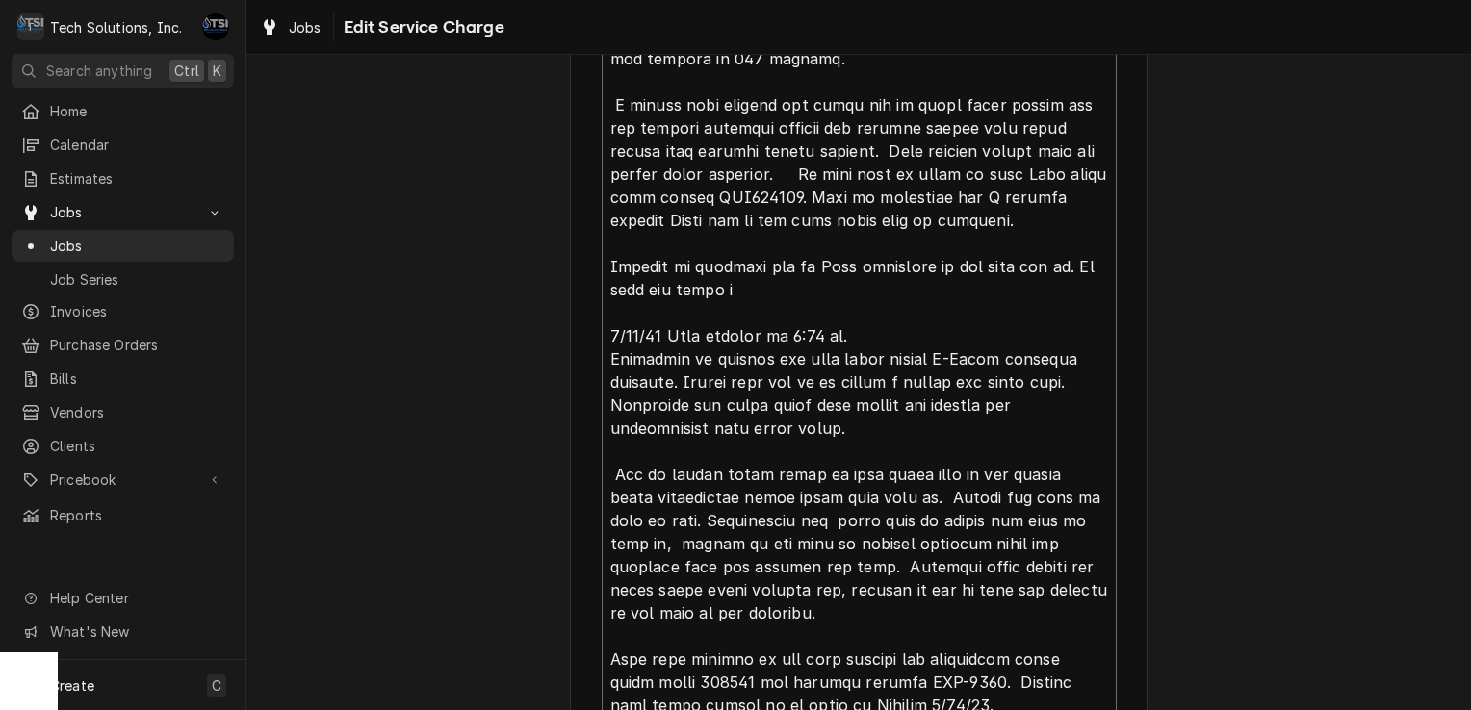
type textarea "8/4/25 arrived at location, checked unit, found unit shutting down after runnin…"
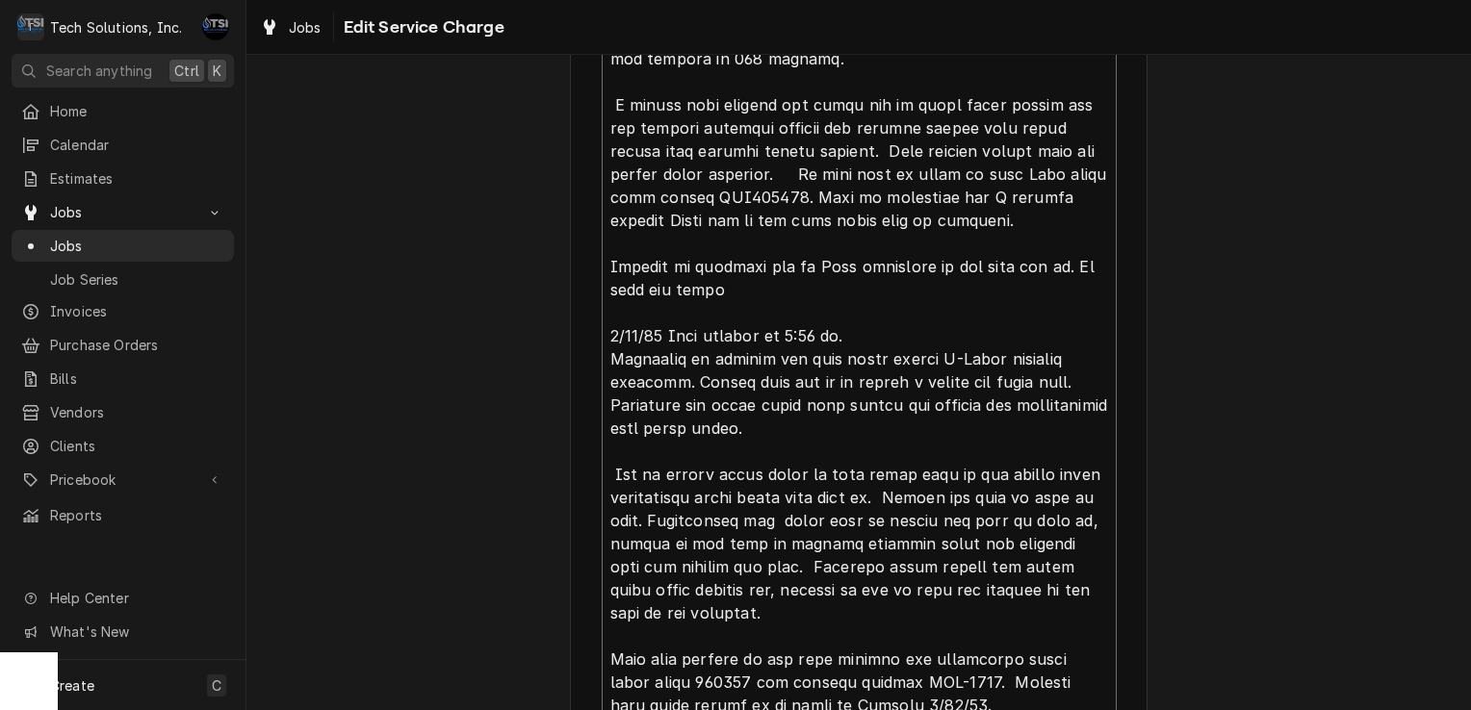
type textarea "x"
type textarea "8/4/25 arrived at location, checked unit, found unit shutting down after runnin…"
type textarea "x"
type textarea "8/4/25 arrived at location, checked unit, found unit shutting down after runnin…"
type textarea "x"
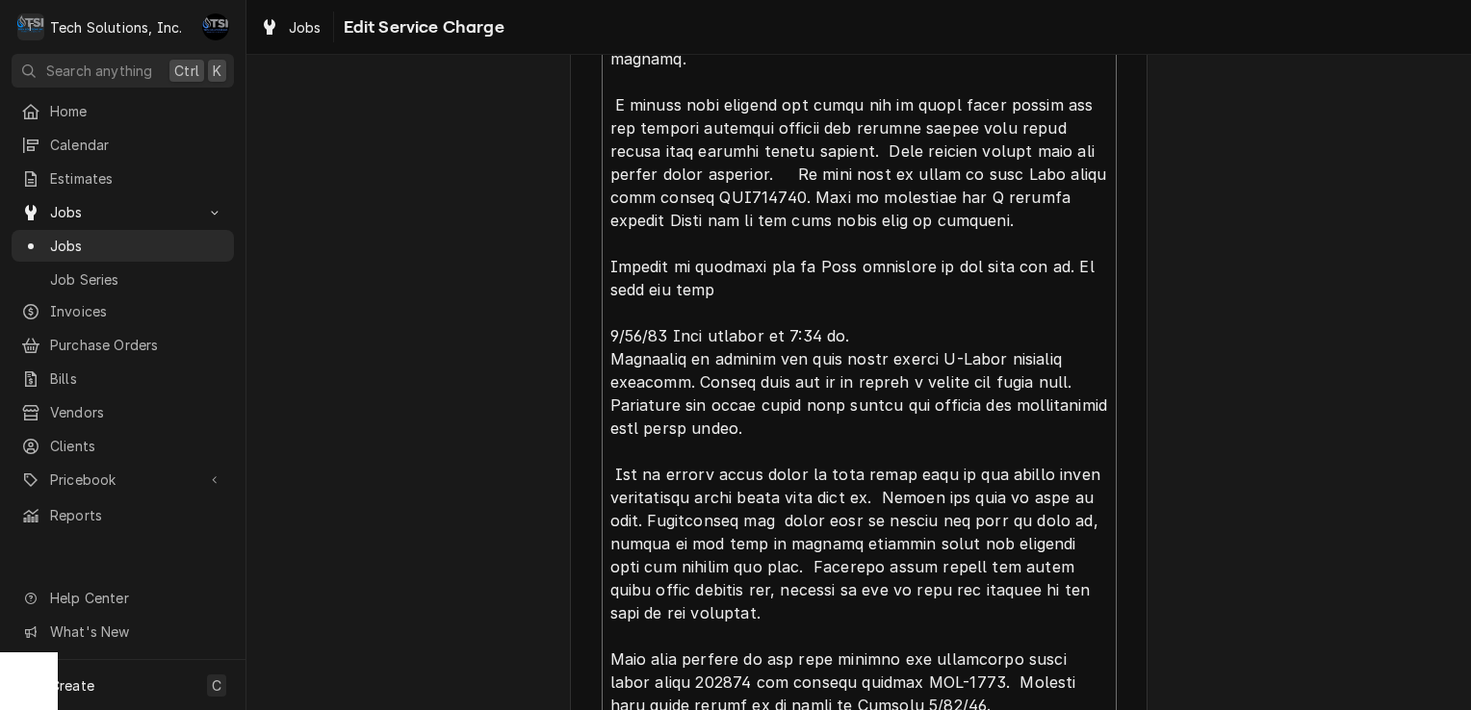
type textarea "8/4/25 arrived at location, checked unit, found unit shutting down after runnin…"
type textarea "x"
type textarea "8/4/25 arrived at location, checked unit, found unit shutting down after runnin…"
type textarea "x"
type textarea "8/4/25 arrived at location, checked unit, found unit shutting down after runnin…"
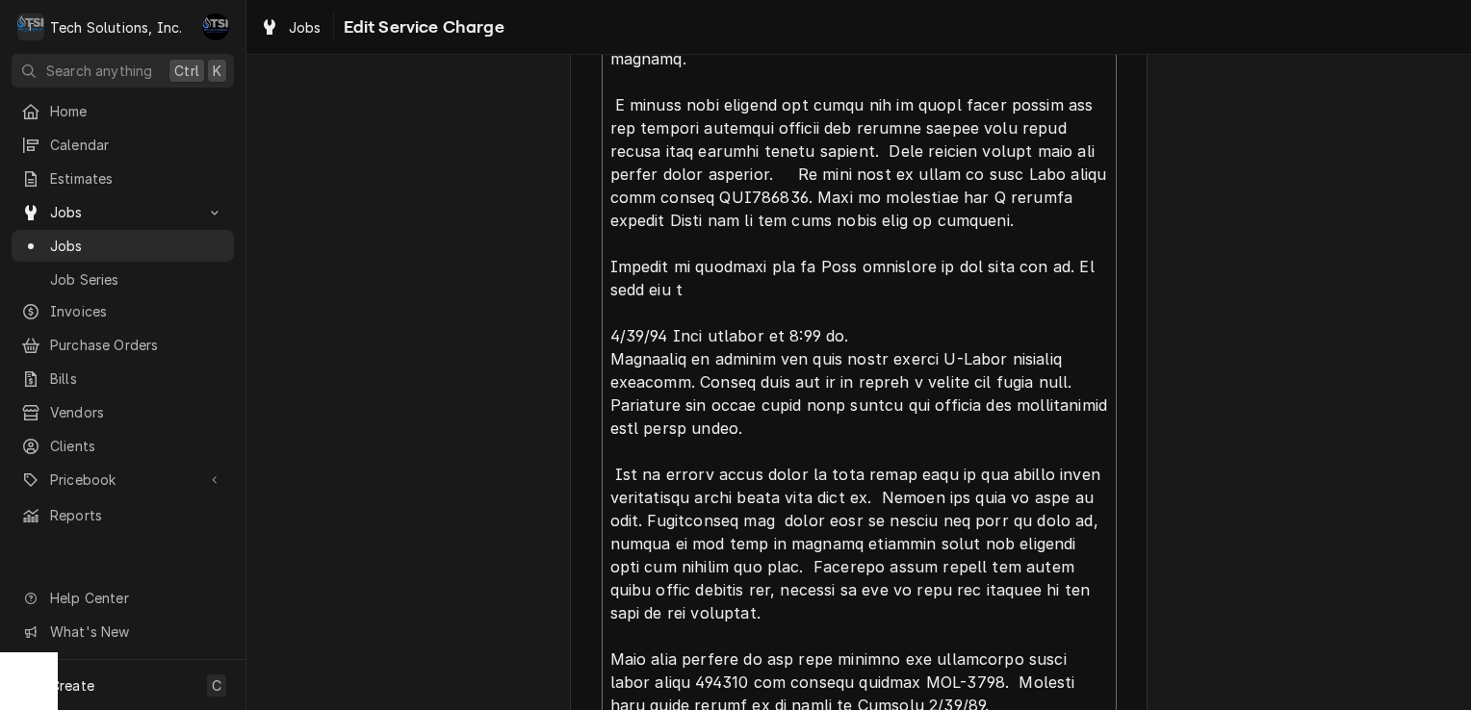
type textarea "x"
type textarea "8/4/25 arrived at location, checked unit, found unit shutting down after runnin…"
type textarea "x"
type textarea "8/4/25 arrived at location, checked unit, found unit shutting down after runnin…"
type textarea "x"
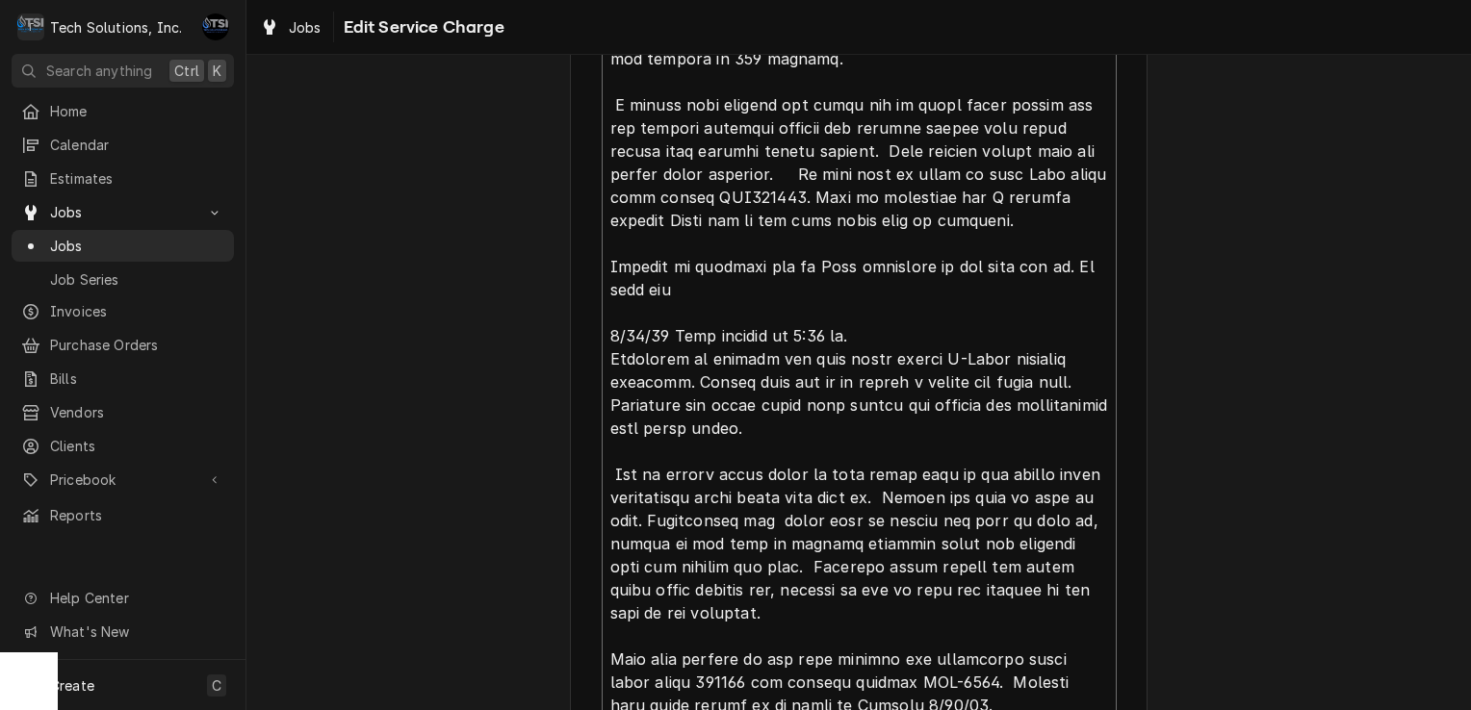
type textarea "8/4/25 arrived at location, checked unit, found unit shutting down after runnin…"
type textarea "x"
type textarea "8/4/25 arrived at location, checked unit, found unit shutting down after runnin…"
type textarea "x"
type textarea "8/4/25 arrived at location, checked unit, found unit shutting down after runnin…"
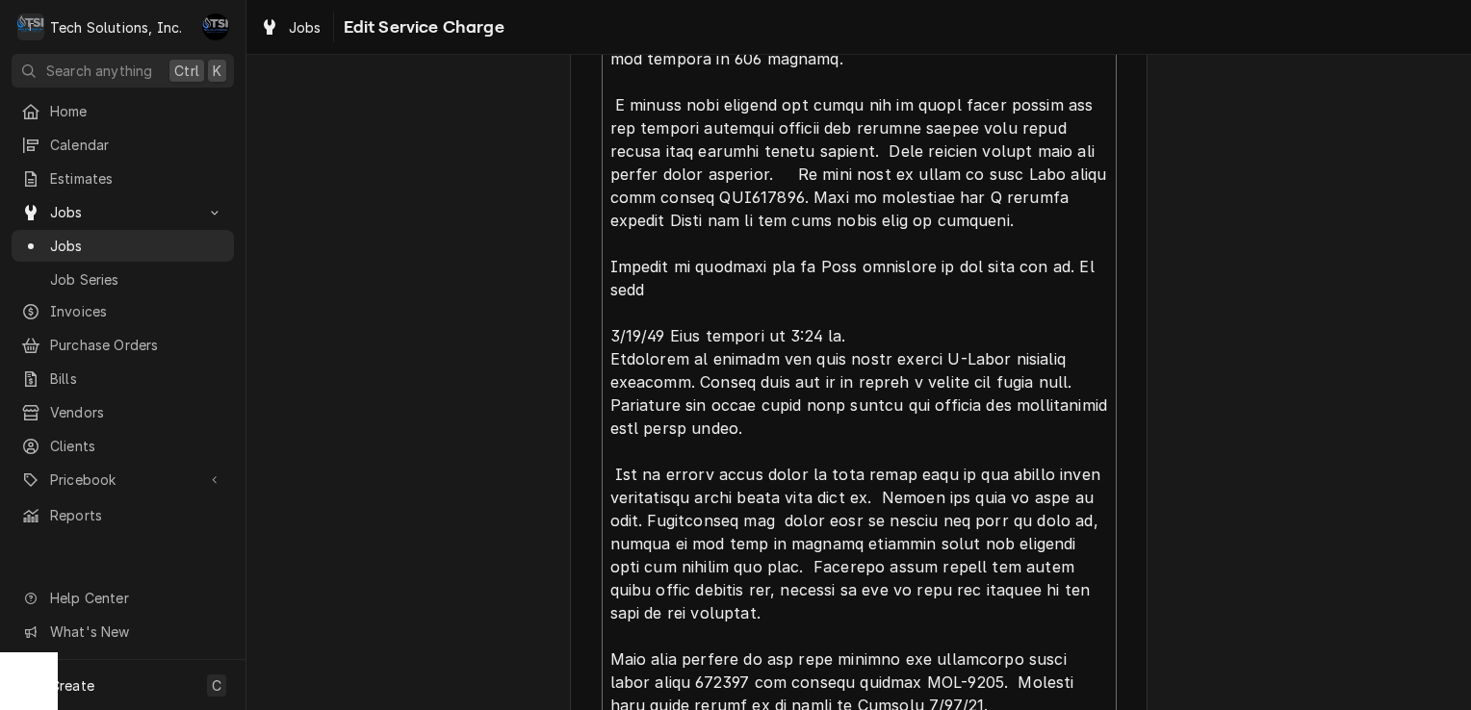
type textarea "x"
type textarea "8/4/25 arrived at location, checked unit, found unit shutting down after runnin…"
type textarea "x"
type textarea "8/4/25 arrived at location, checked unit, found unit shutting down after runnin…"
type textarea "x"
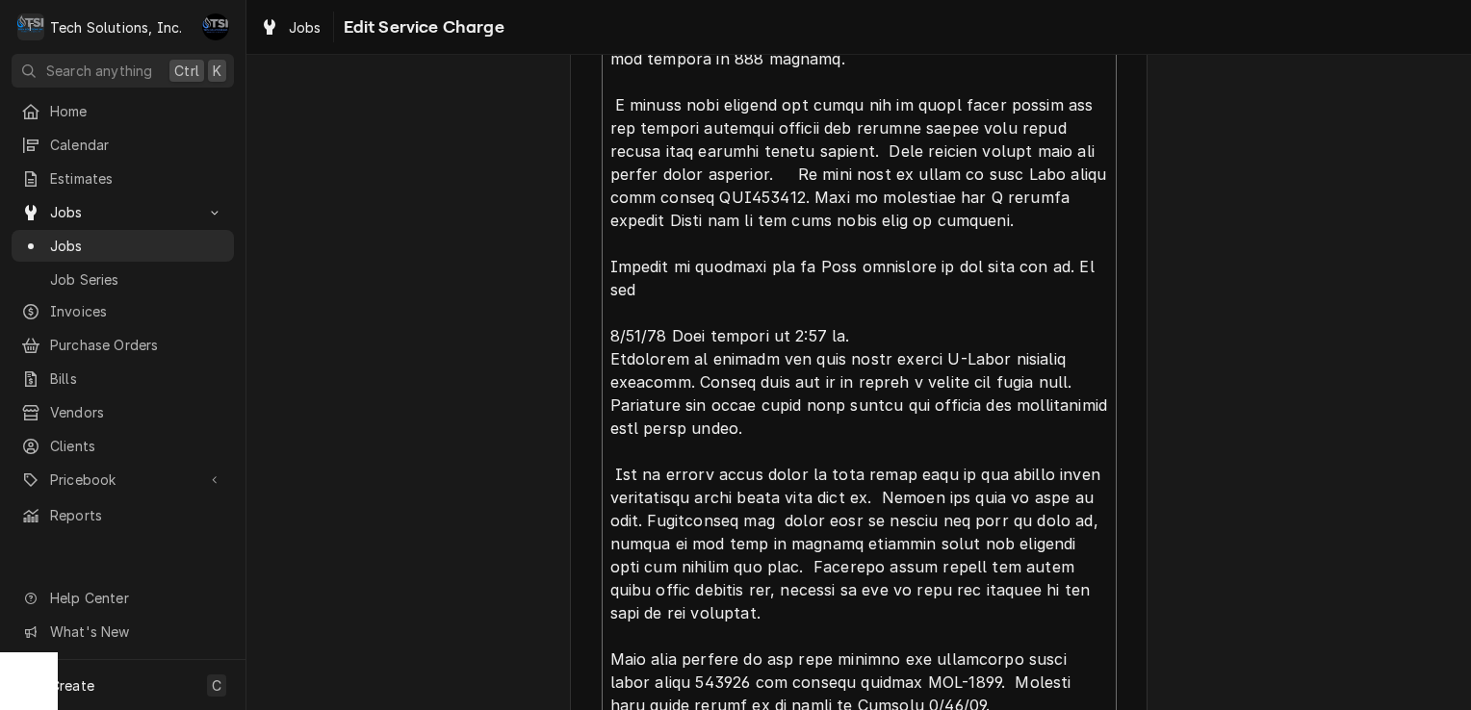
type textarea "8/4/25 arrived at location, checked unit, found unit shutting down after runnin…"
type textarea "x"
type textarea "8/4/25 arrived at location, checked unit, found unit shutting down after runnin…"
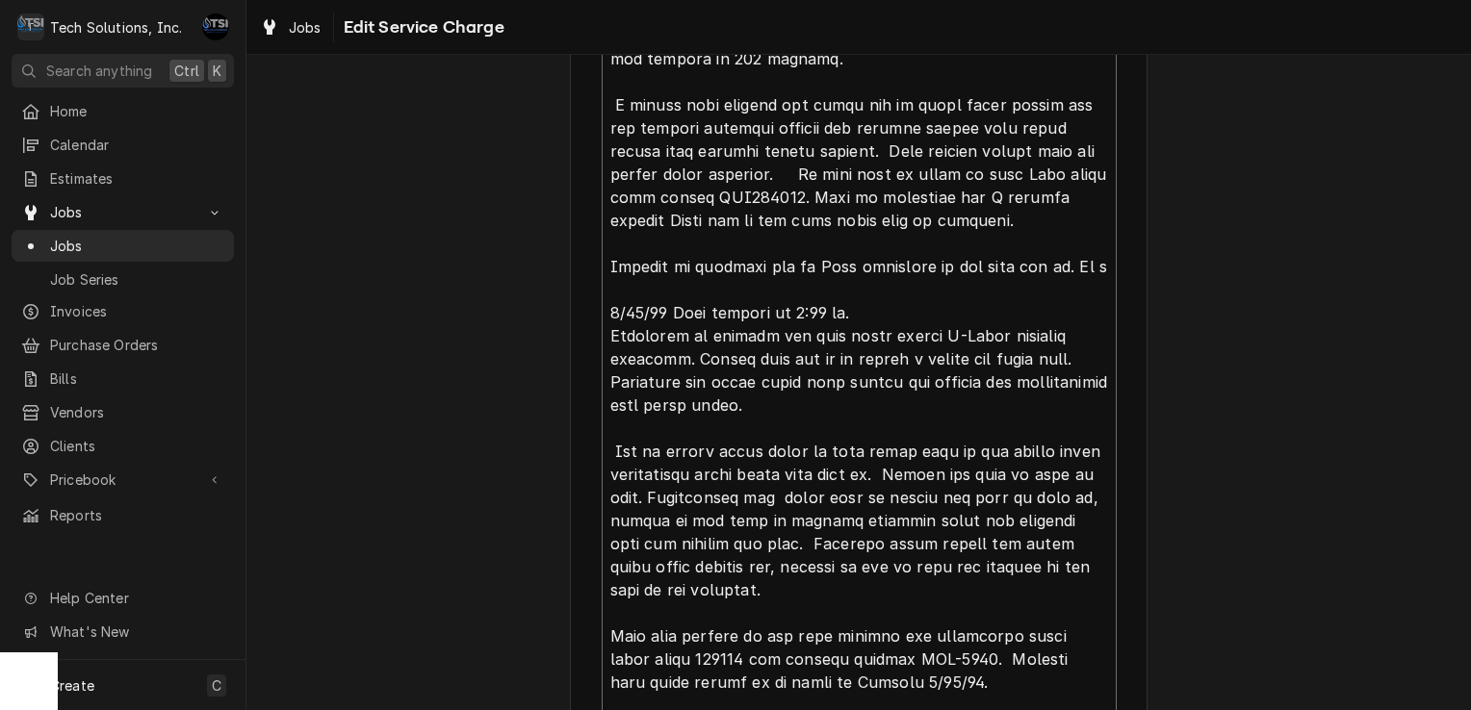
type textarea "x"
type textarea "8/4/25 arrived at location, checked unit, found unit shutting down after runnin…"
type textarea "x"
type textarea "8/4/25 arrived at location, checked unit, found unit shutting down after runnin…"
type textarea "x"
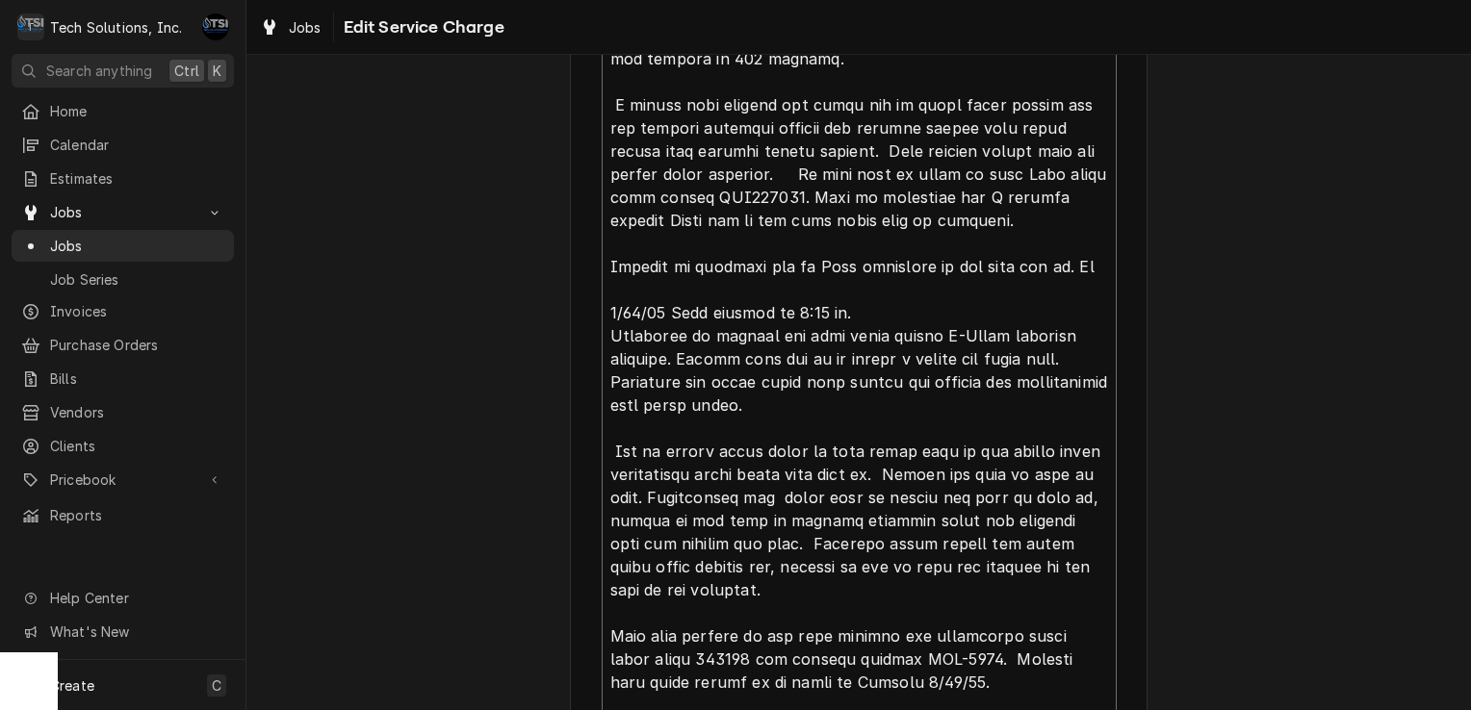
type textarea "8/4/25 arrived at location, checked unit, found unit shutting down after runnin…"
type textarea "x"
type textarea "8/4/25 arrived at location, checked unit, found unit shutting down after runnin…"
type textarea "x"
type textarea "8/4/25 arrived at location, checked unit, found unit shutting down after runnin…"
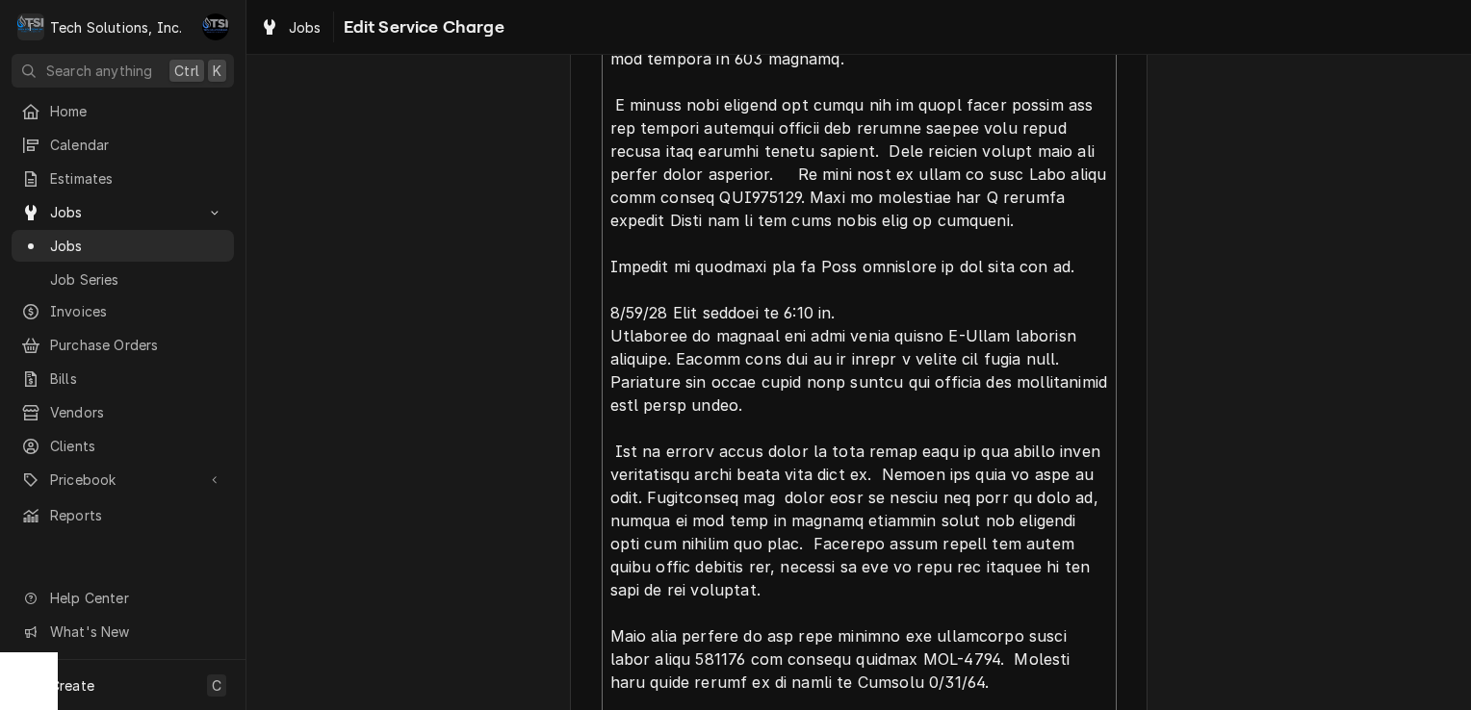
type textarea "x"
type textarea "8/4/25 arrived at location, checked unit, found unit shutting down after runnin…"
type textarea "x"
type textarea "8/4/25 arrived at location, checked unit, found unit shutting down after runnin…"
type textarea "x"
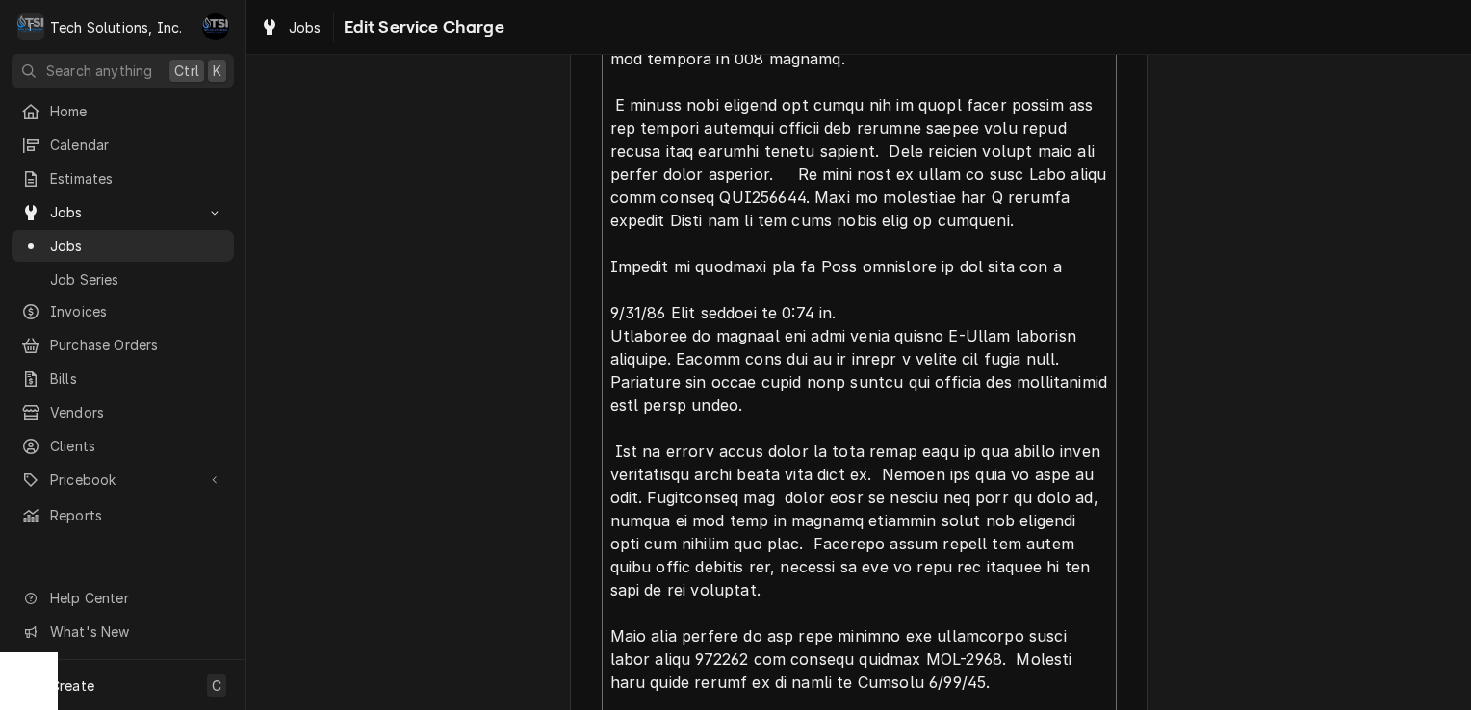
type textarea "8/4/25 arrived at location, checked unit, found unit shutting down after runnin…"
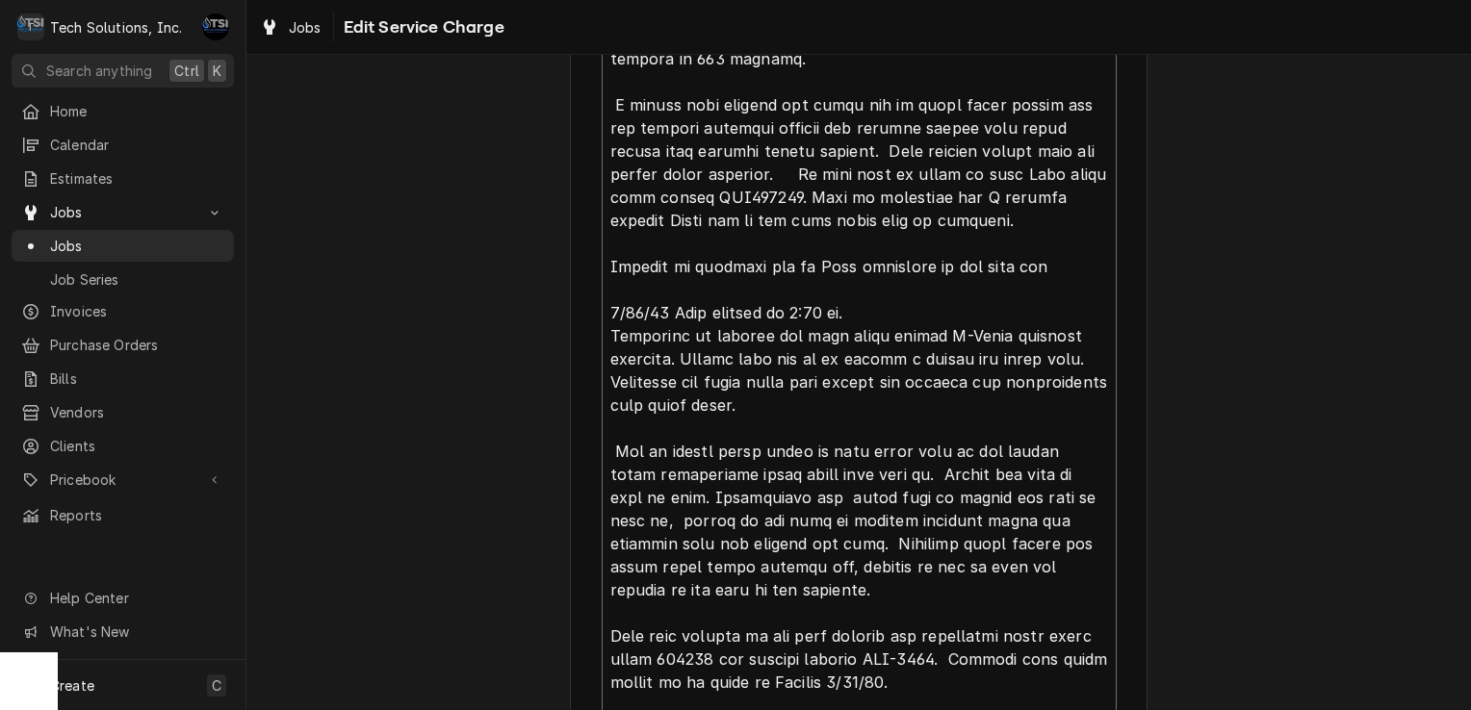
type textarea "x"
type textarea "8/4/25 arrived at location, checked unit, found unit shutting down after runnin…"
type textarea "x"
type textarea "8/4/25 arrived at location, checked unit, found unit shutting down after runnin…"
type textarea "x"
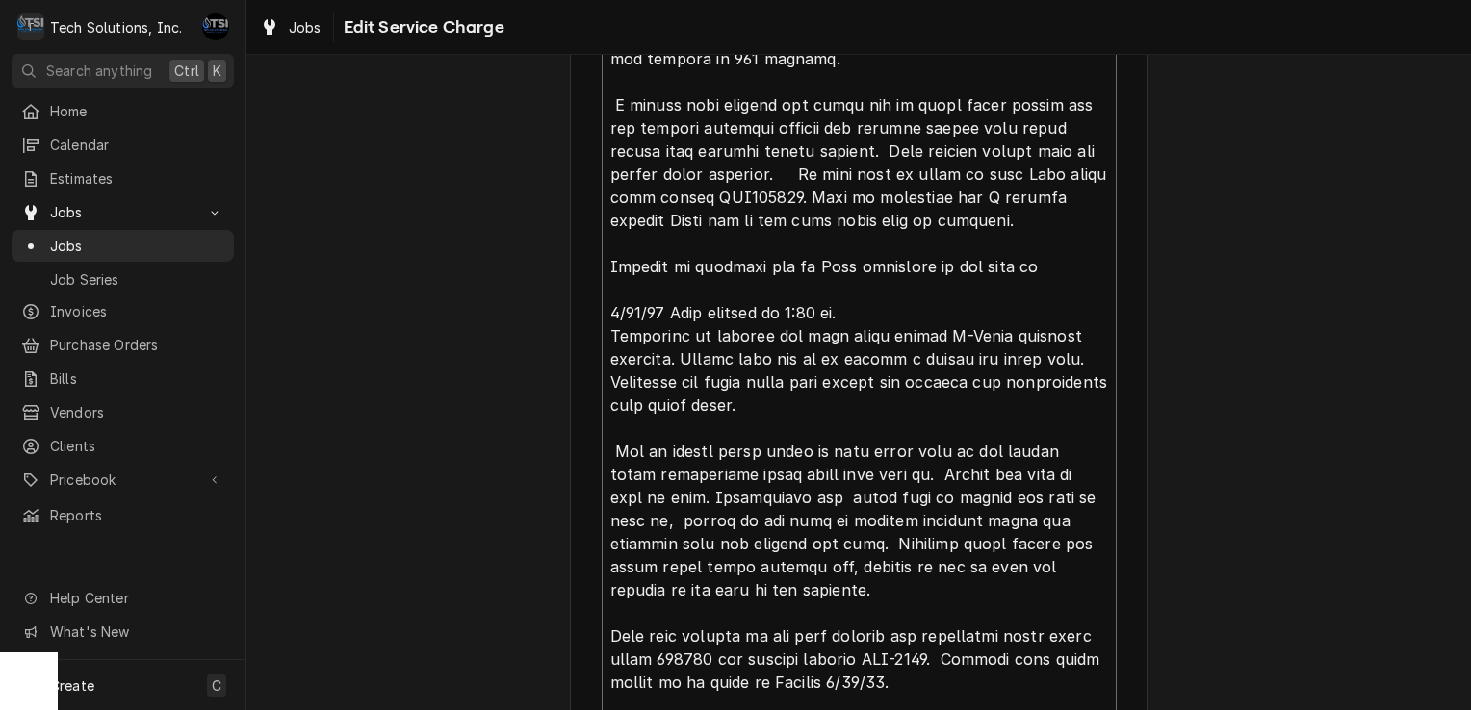
type textarea "8/4/25 arrived at location, checked unit, found unit shutting down after runnin…"
type textarea "x"
type textarea "8/4/25 arrived at location, checked unit, found unit shutting down after runnin…"
type textarea "x"
type textarea "8/4/25 arrived at location, checked unit, found unit shutting down after runnin…"
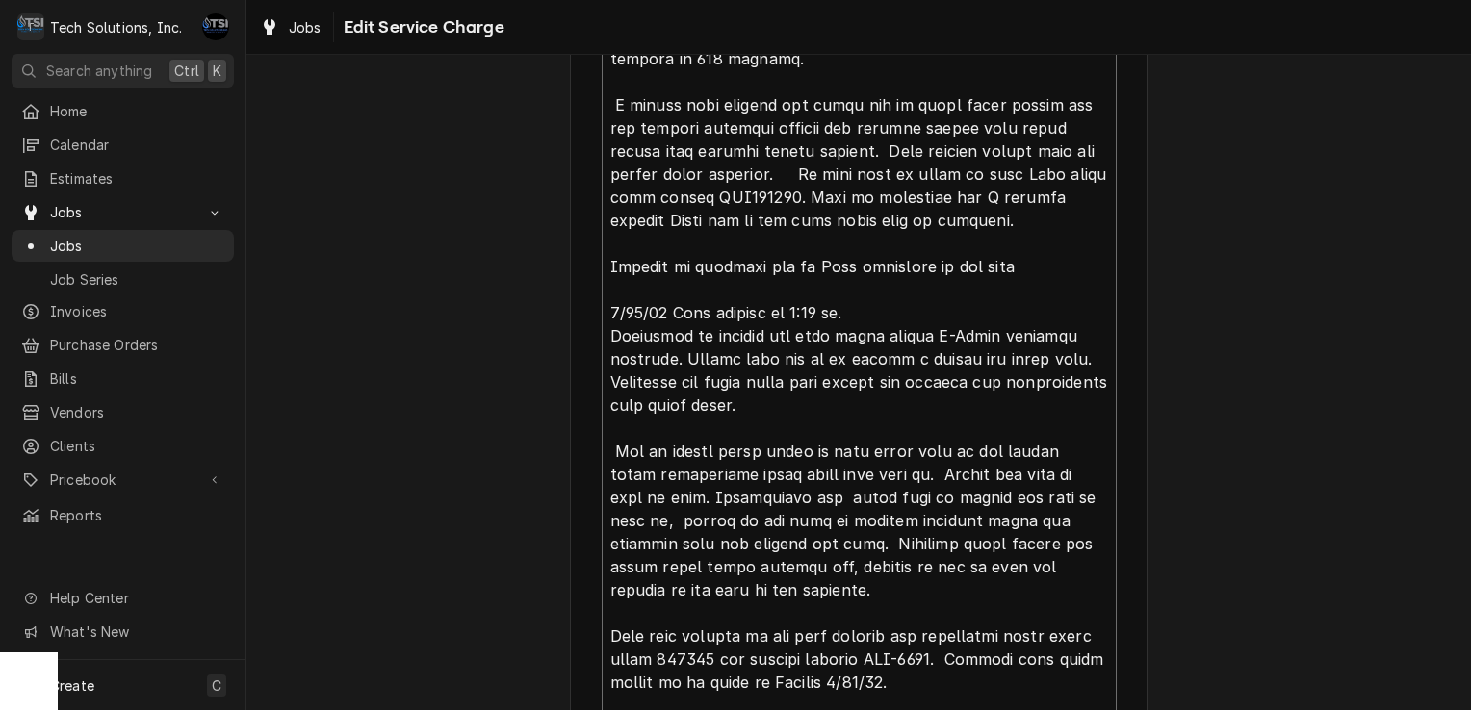
type textarea "x"
type textarea "8/4/25 arrived at location, checked unit, found unit shutting down after runnin…"
type textarea "x"
type textarea "8/4/25 arrived at location, checked unit, found unit shutting down after runnin…"
type textarea "x"
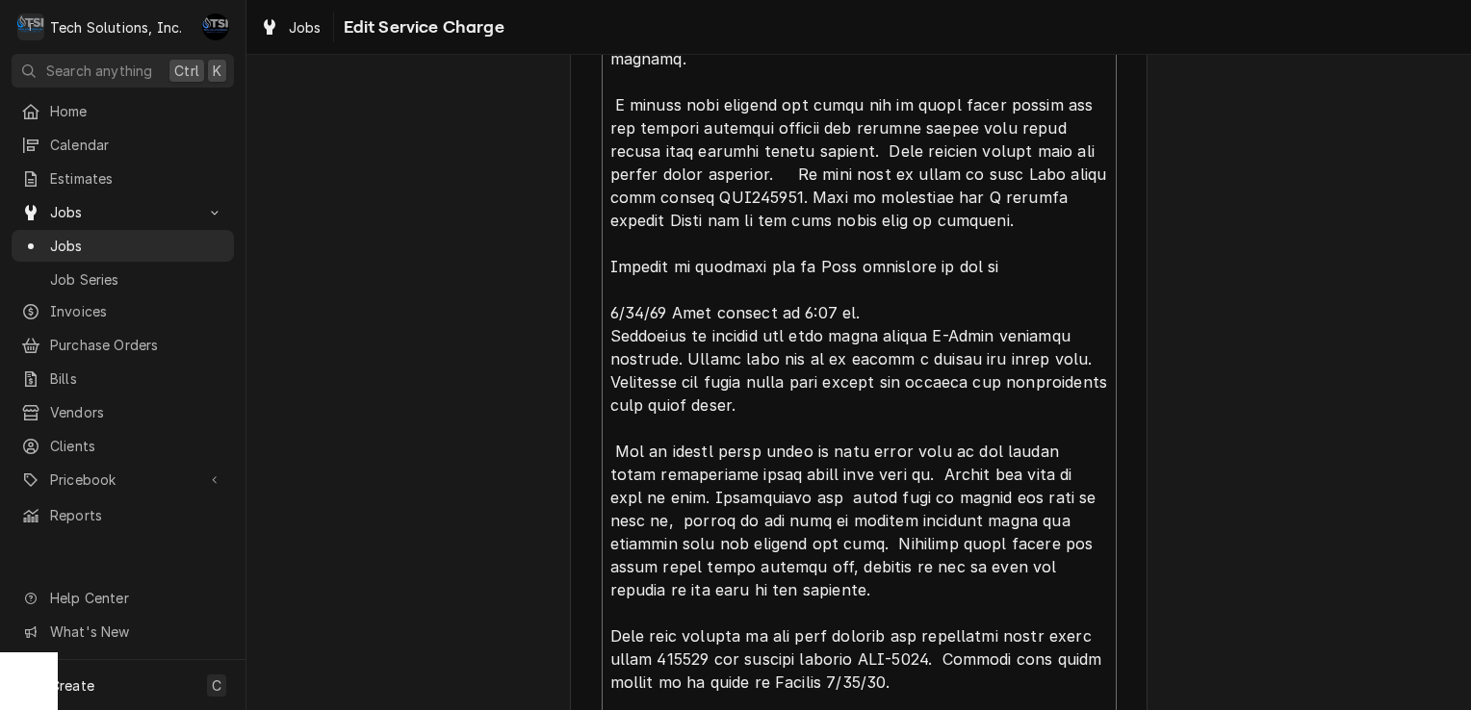
type textarea "8/4/25 arrived at location, checked unit, found unit shutting down after runnin…"
type textarea "x"
type textarea "8/4/25 arrived at location, checked unit, found unit shutting down after runnin…"
type textarea "x"
type textarea "8/4/25 arrived at location, checked unit, found unit shutting down after runnin…"
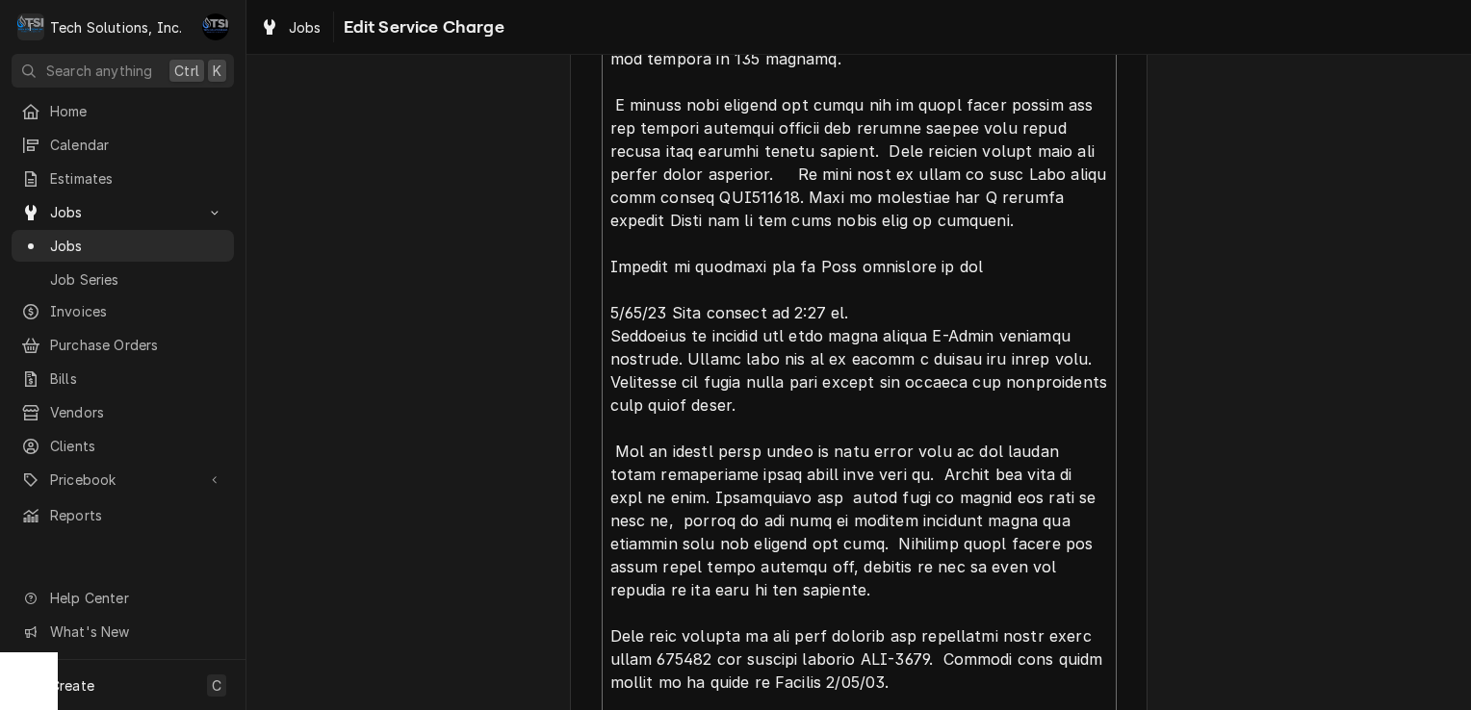
type textarea "x"
type textarea "8/4/25 arrived at location, checked unit, found unit shutting down after runnin…"
type textarea "x"
type textarea "8/4/25 arrived at location, checked unit, found unit shutting down after runnin…"
type textarea "x"
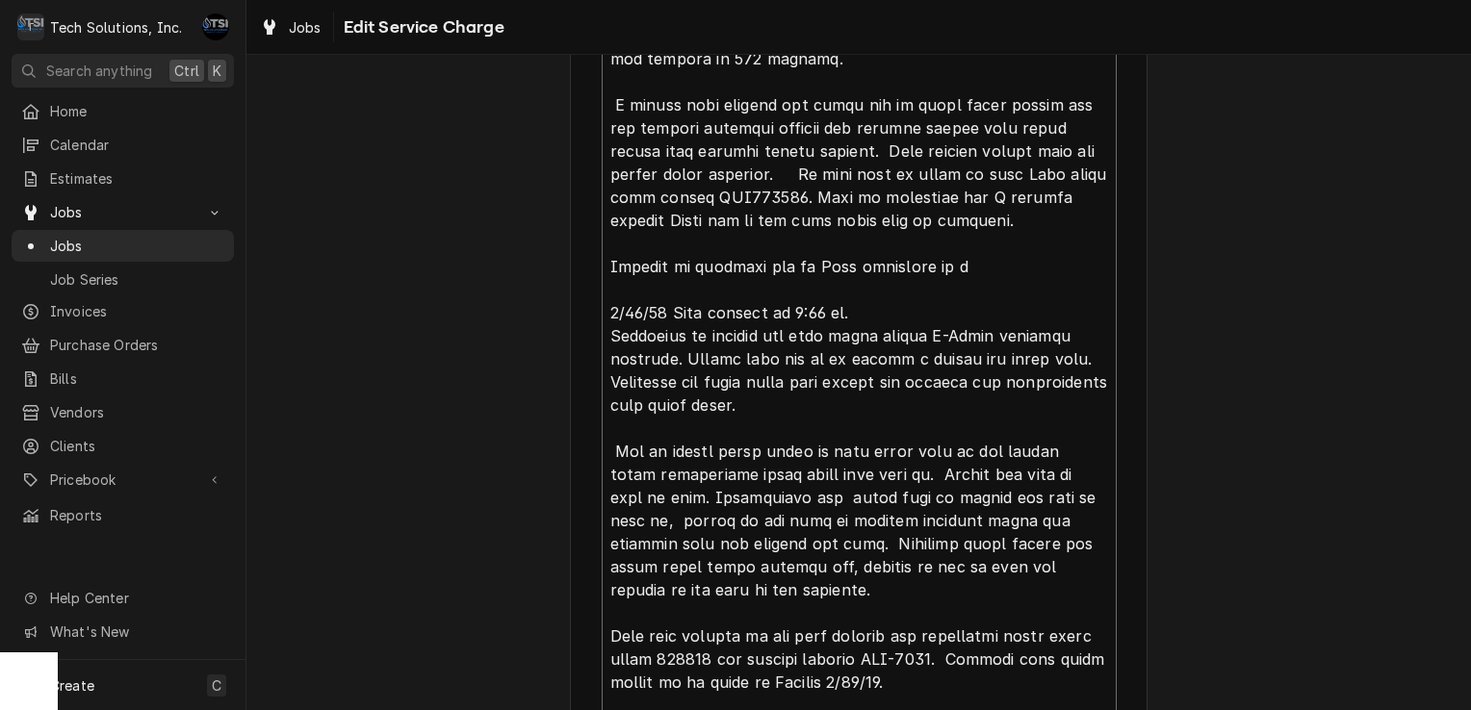
type textarea "8/4/25 arrived at location, checked unit, found unit shutting down after runnin…"
type textarea "x"
type textarea "8/4/25 arrived at location, checked unit, found unit shutting down after runnin…"
type textarea "x"
type textarea "8/4/25 arrived at location, checked unit, found unit shutting down after runnin…"
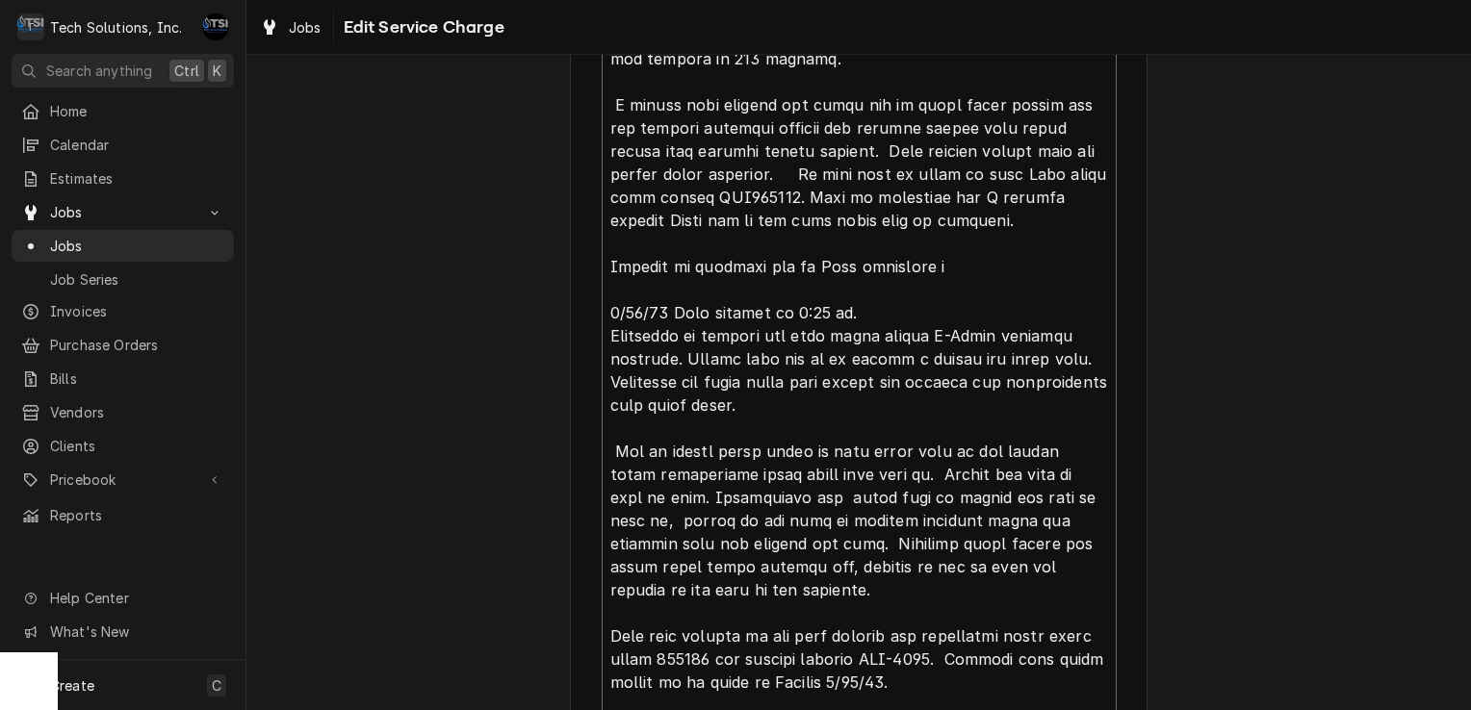
type textarea "x"
type textarea "8/4/25 arrived at location, checked unit, found unit shutting down after runnin…"
type textarea "x"
type textarea "8/4/25 arrived at location, checked unit, found unit shutting down after runnin…"
type textarea "x"
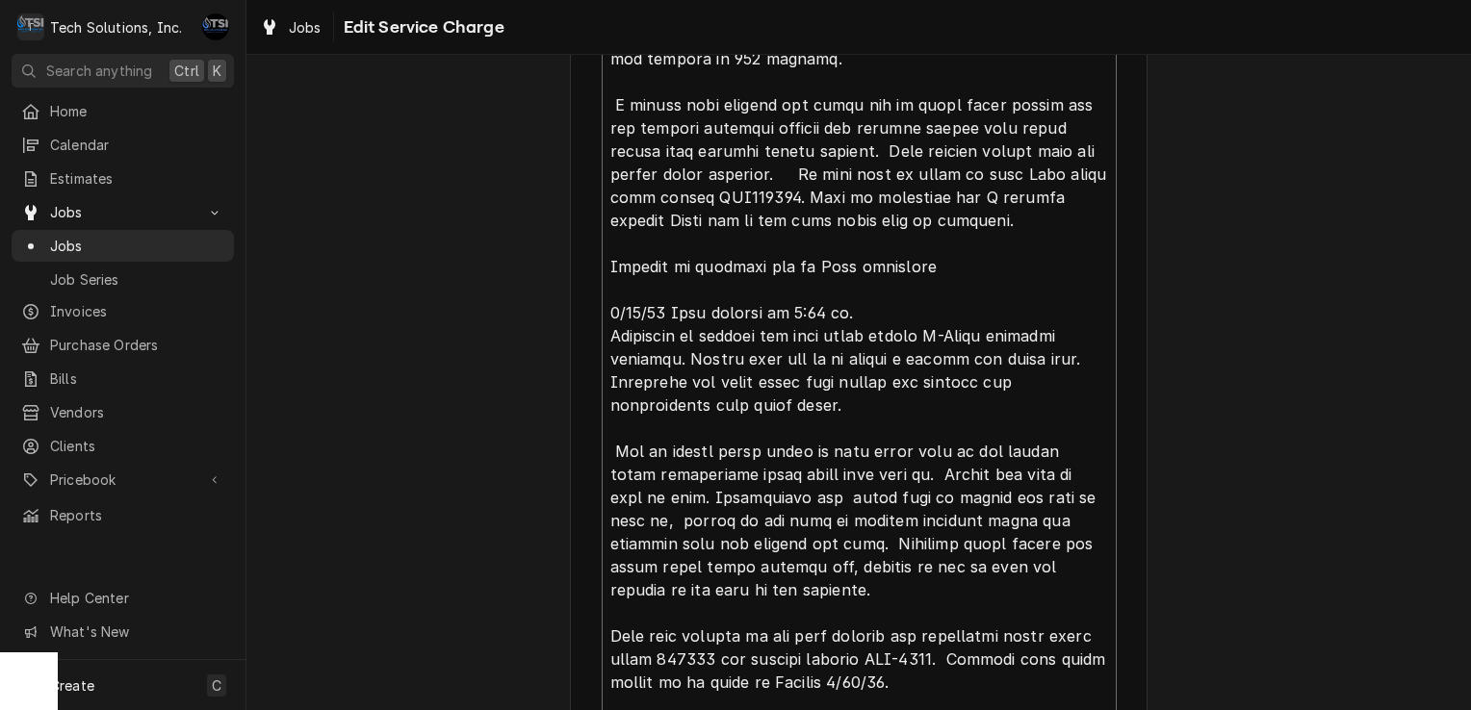
type textarea "8/4/25 arrived at location, checked unit, found unit shutting down after runnin…"
type textarea "x"
type textarea "8/4/25 arrived at location, checked unit, found unit shutting down after runnin…"
type textarea "x"
type textarea "8/4/25 arrived at location, checked unit, found unit shutting down after runnin…"
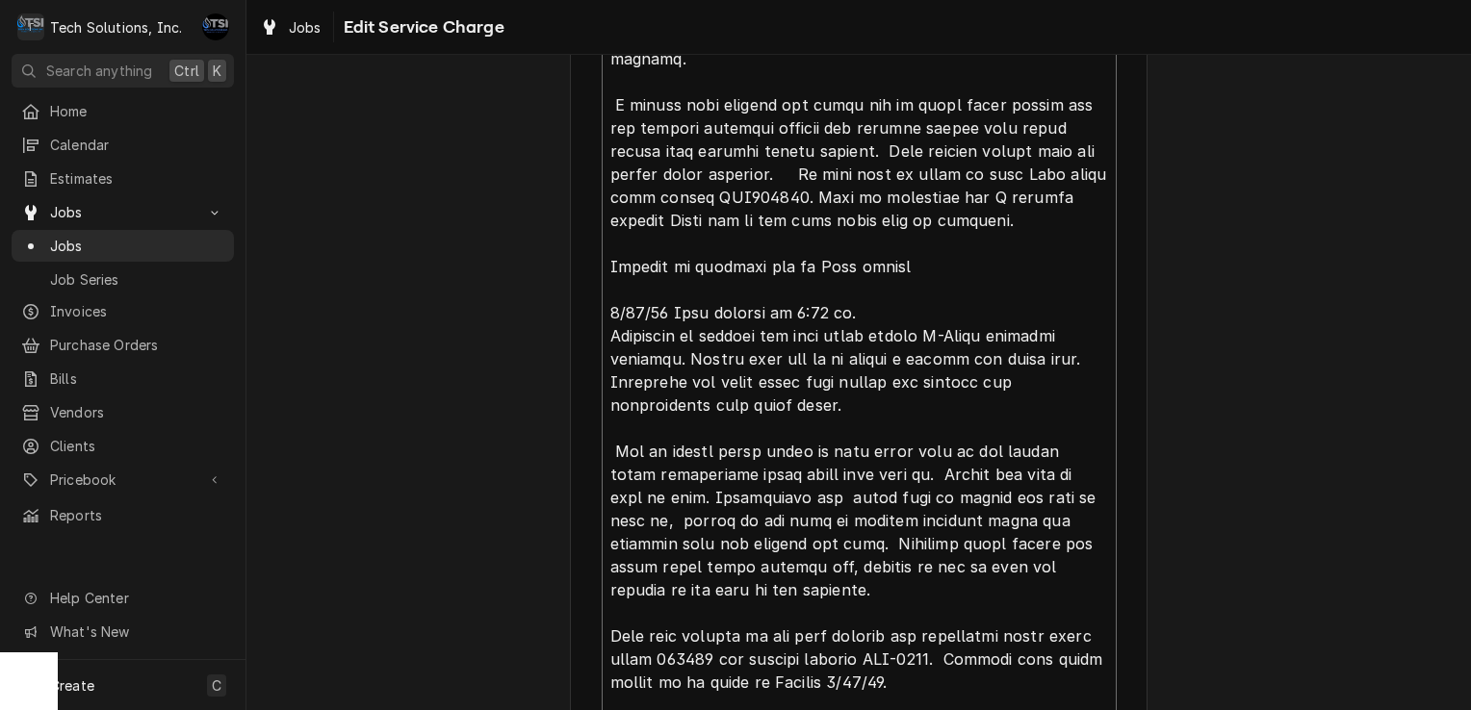
type textarea "x"
type textarea "8/4/25 arrived at location, checked unit, found unit shutting down after runnin…"
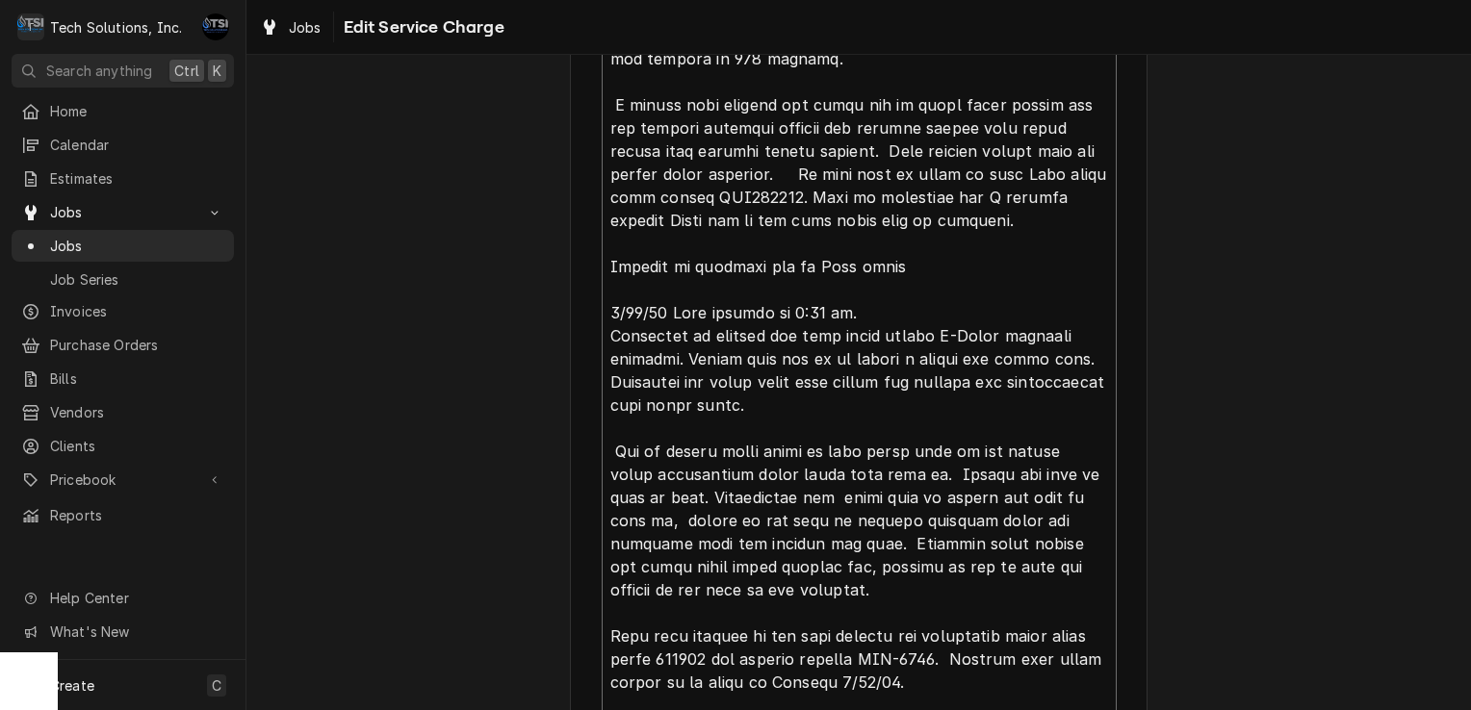
type textarea "x"
type textarea "8/4/25 arrived at location, checked unit, found unit shutting down after runnin…"
type textarea "x"
type textarea "8/4/25 arrived at location, checked unit, found unit shutting down after runnin…"
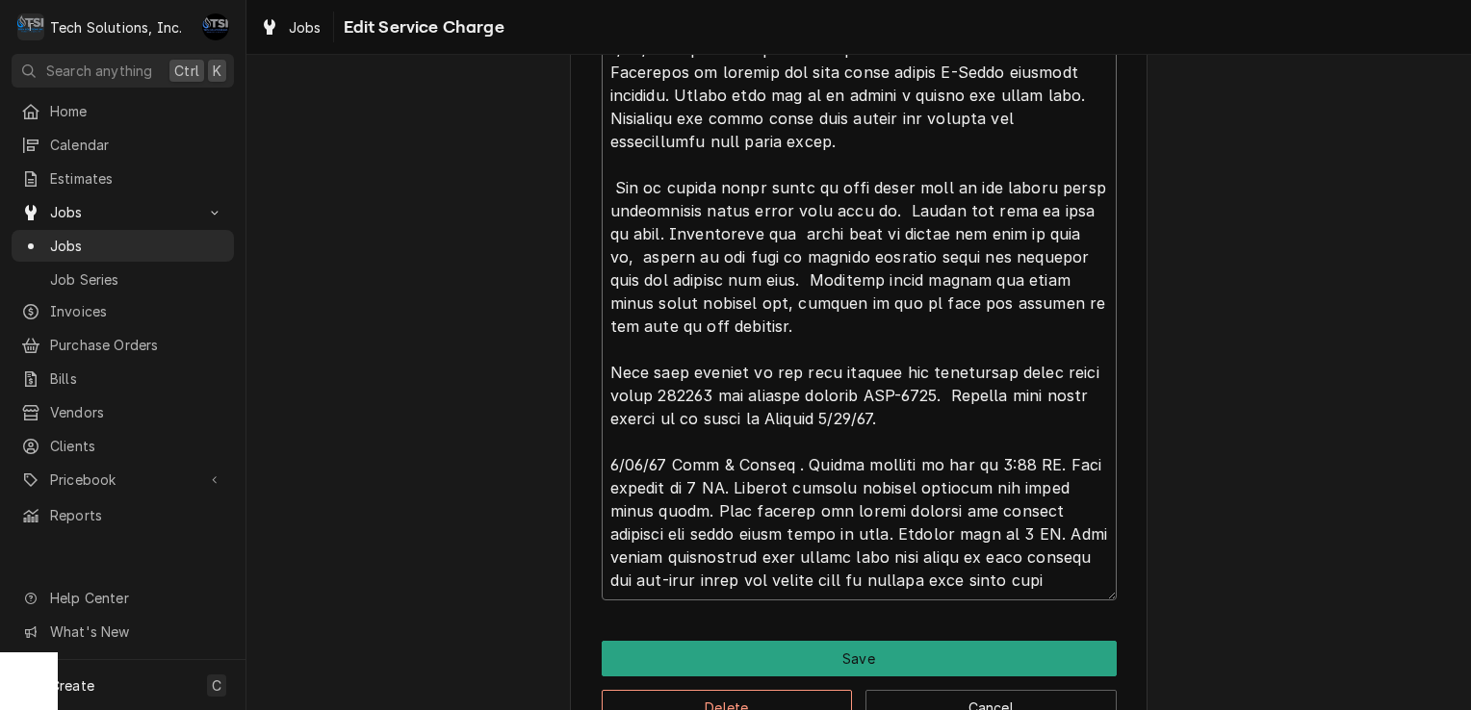
scroll to position [1269, 0]
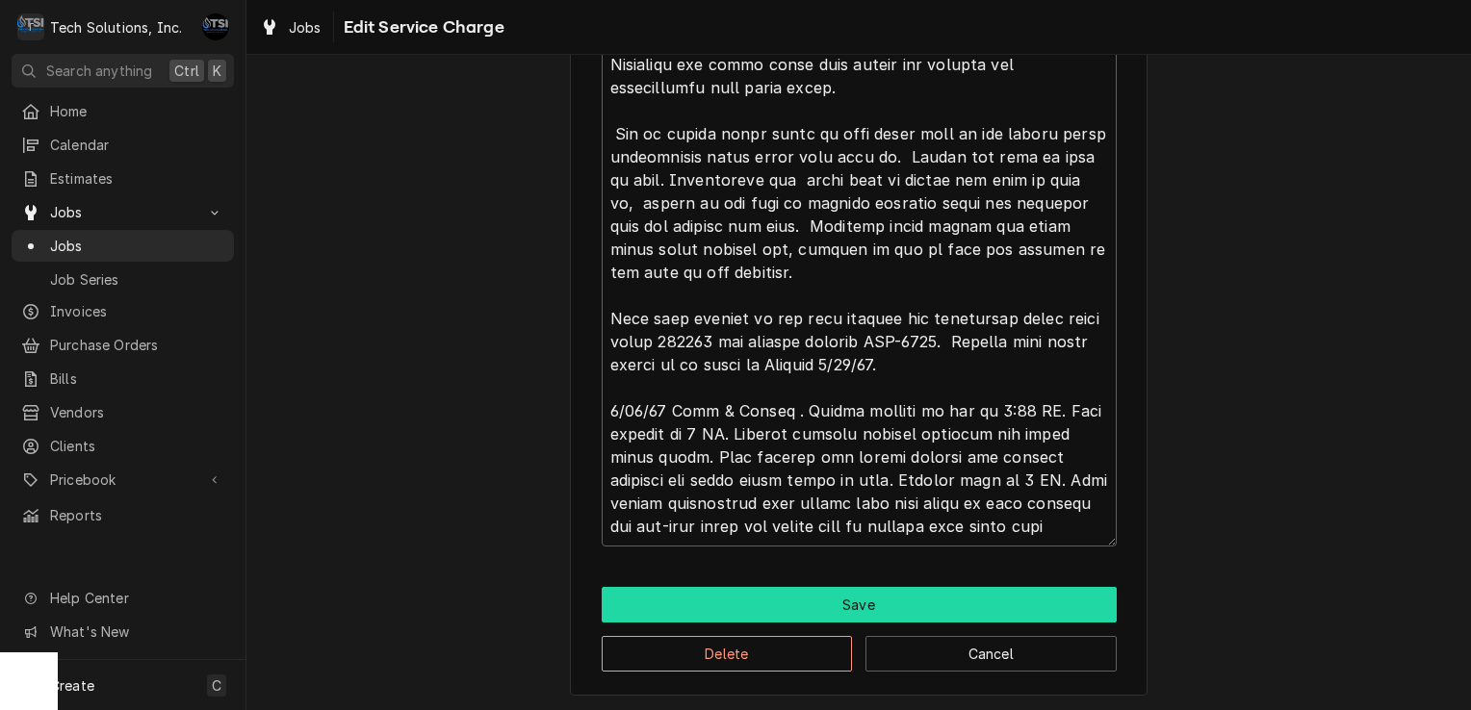
click at [806, 588] on button "Save" at bounding box center [859, 605] width 515 height 36
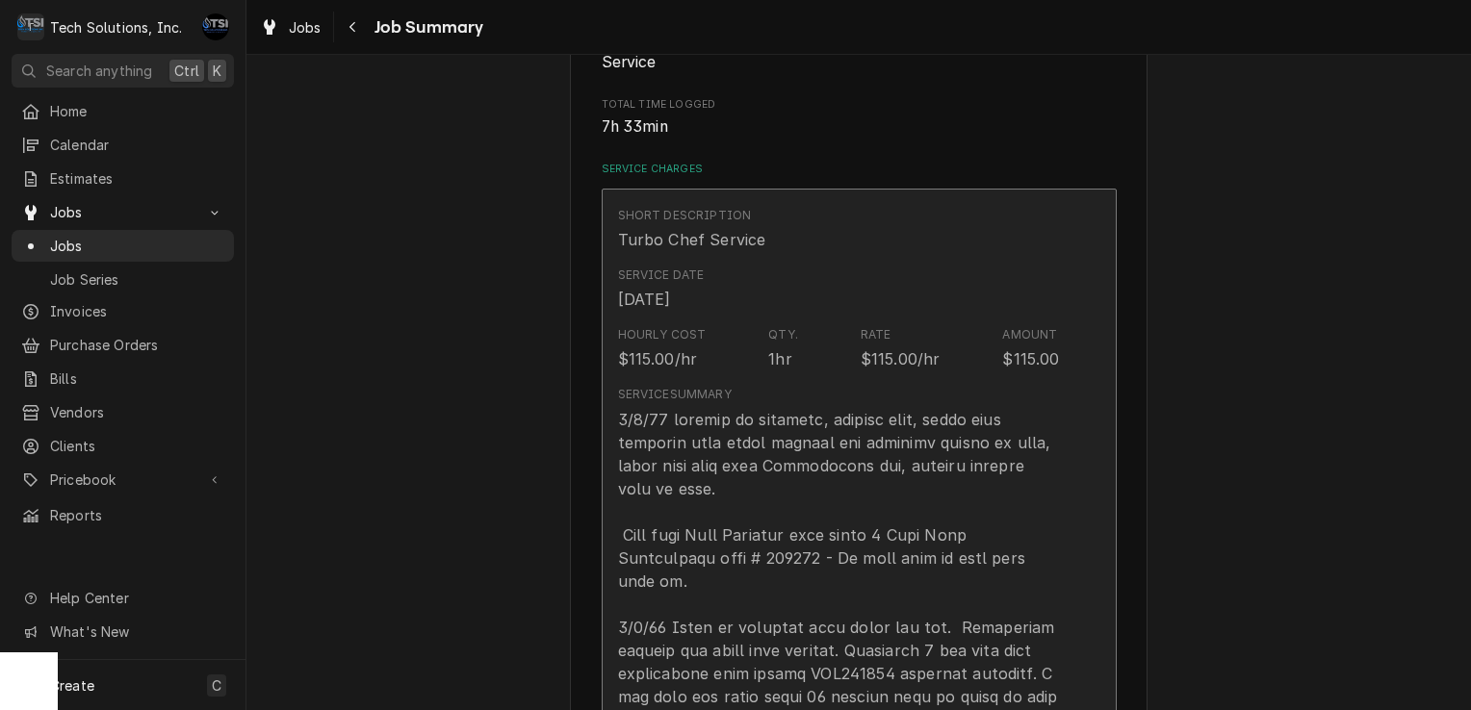
scroll to position [360, 0]
click at [921, 300] on div "Service Date Aug 4, 2025" at bounding box center [839, 291] width 442 height 60
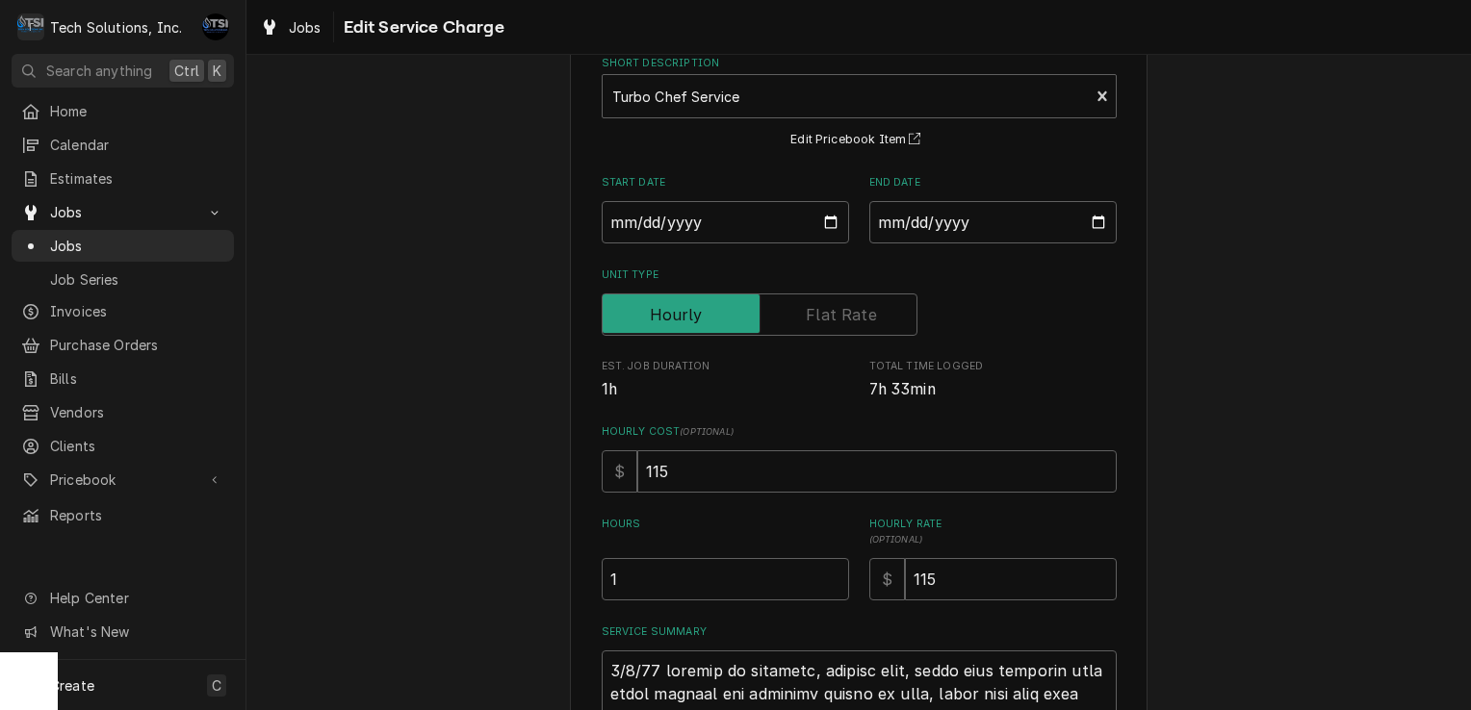
scroll to position [109, 0]
click at [693, 566] on input "1" at bounding box center [725, 578] width 247 height 42
click at [739, 474] on input "115" at bounding box center [876, 470] width 479 height 42
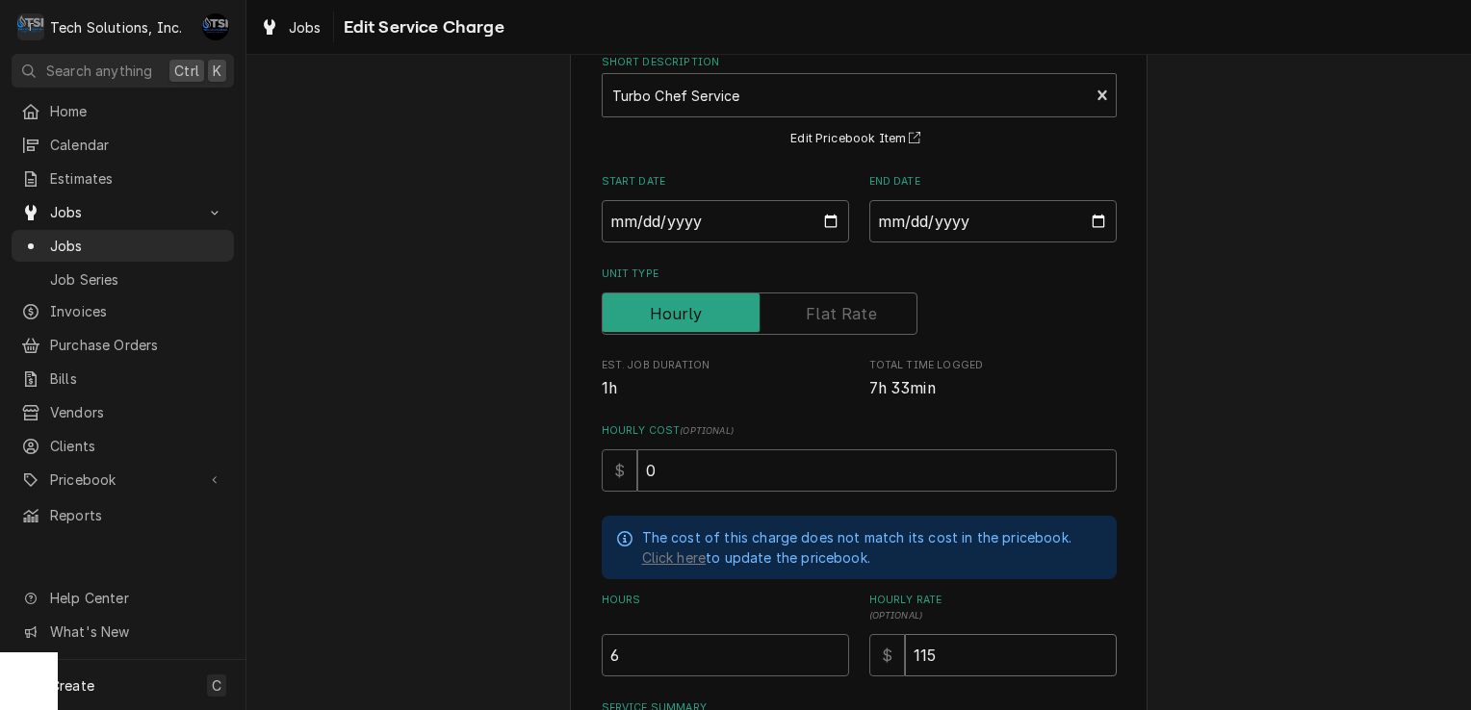
click at [942, 663] on input "115" at bounding box center [1011, 655] width 212 height 42
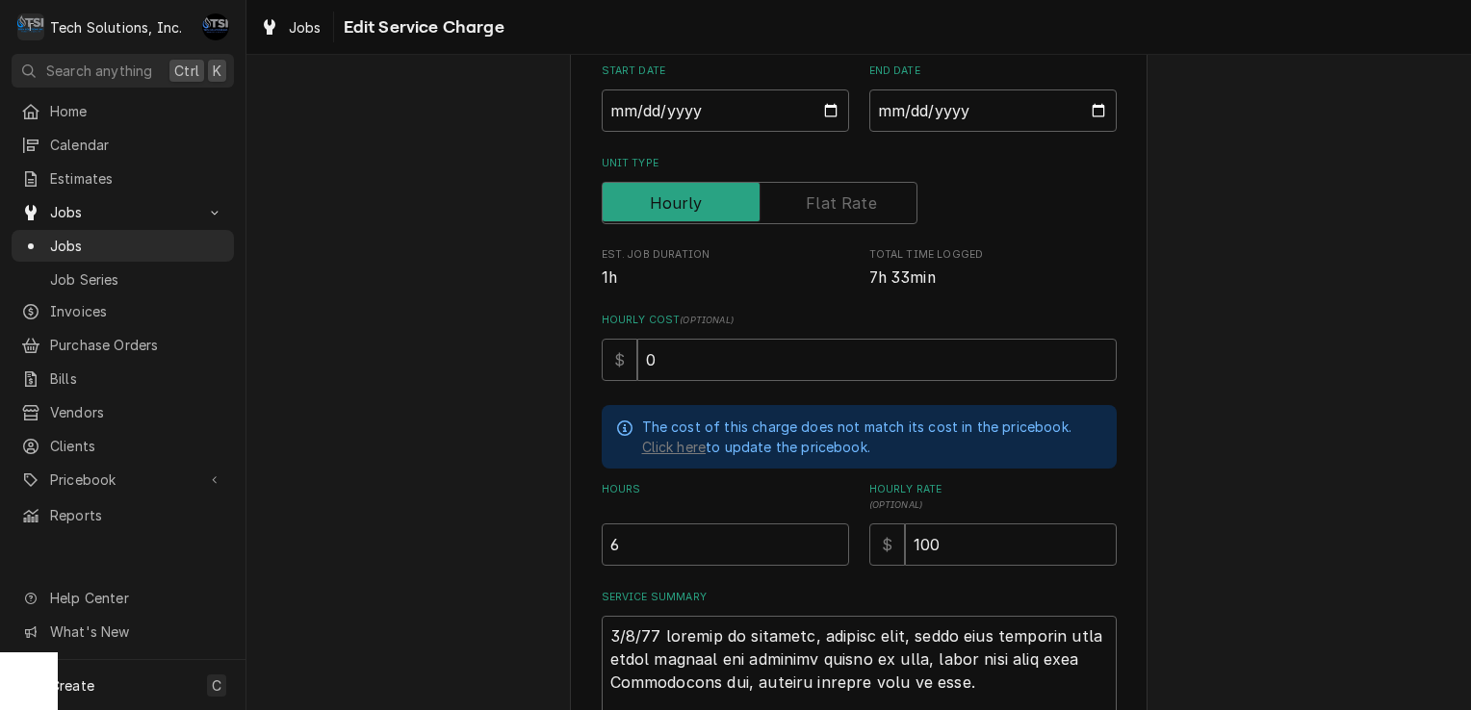
scroll to position [335, 0]
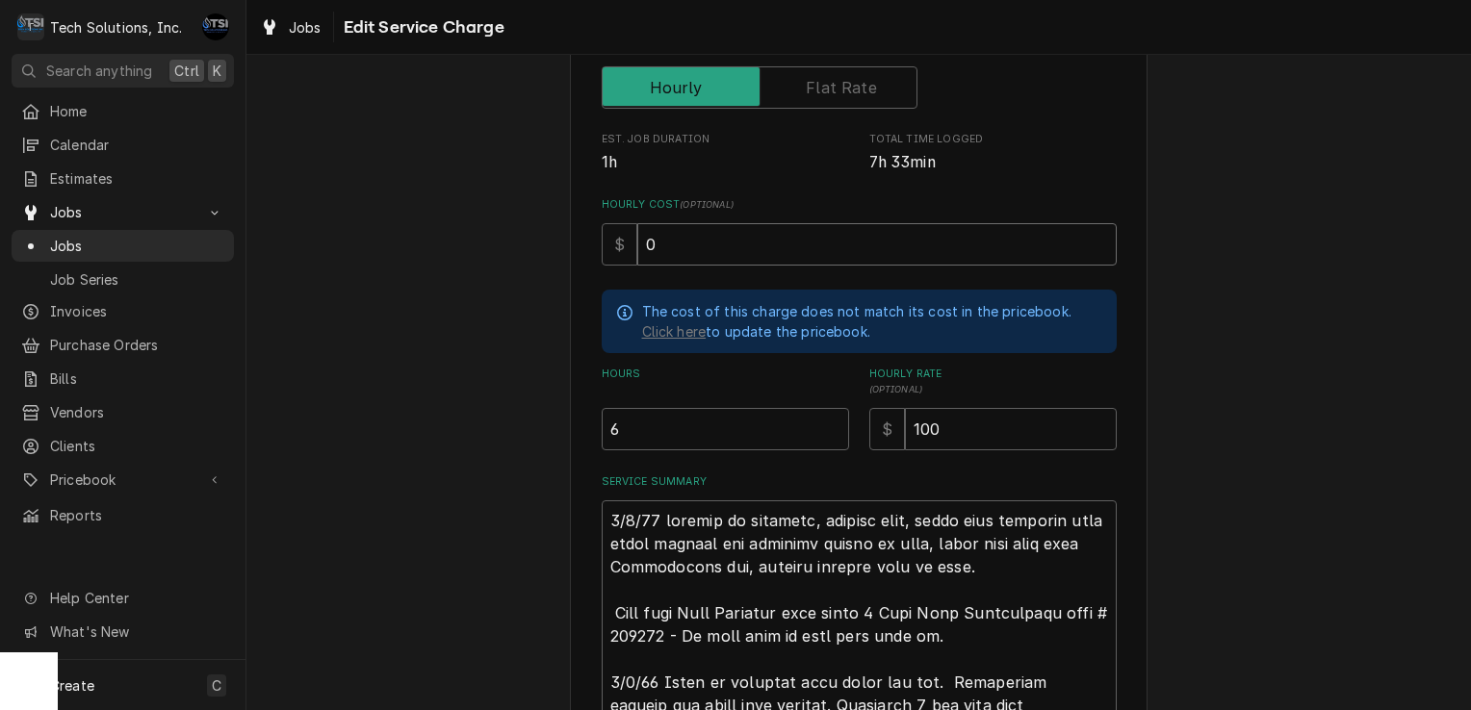
click at [734, 245] on input "0" at bounding box center [876, 244] width 479 height 42
click at [740, 383] on label "Hours" at bounding box center [725, 382] width 247 height 31
click at [740, 408] on input "6" at bounding box center [725, 429] width 247 height 42
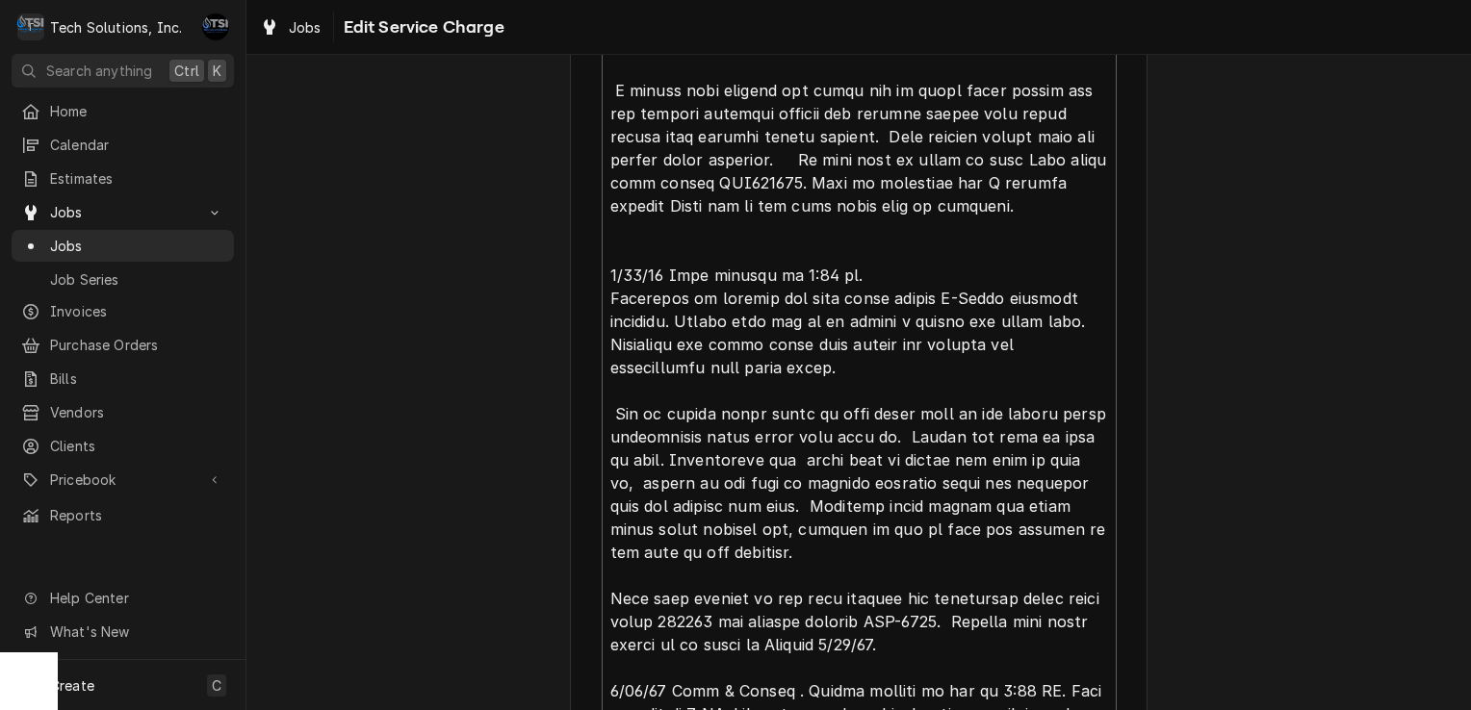
scroll to position [1344, 0]
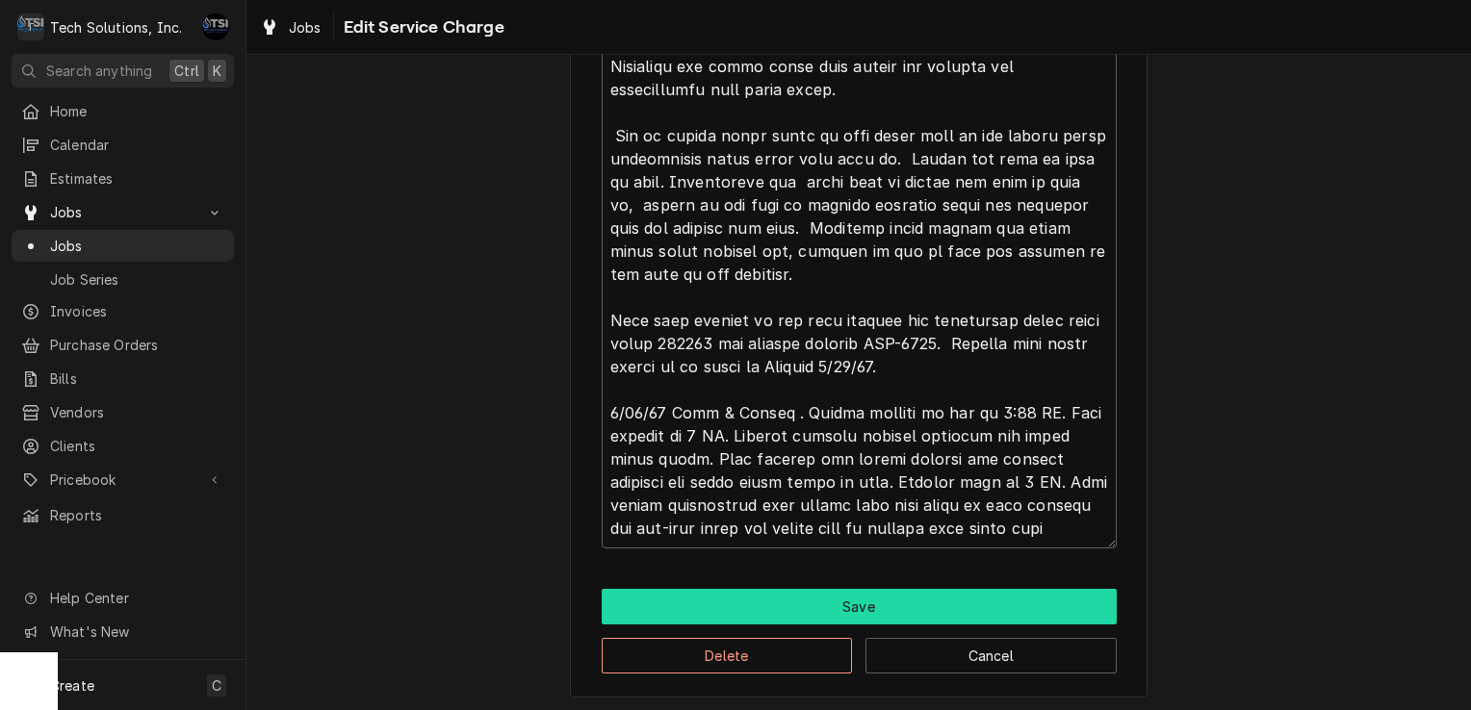
click at [870, 610] on button "Save" at bounding box center [859, 607] width 515 height 36
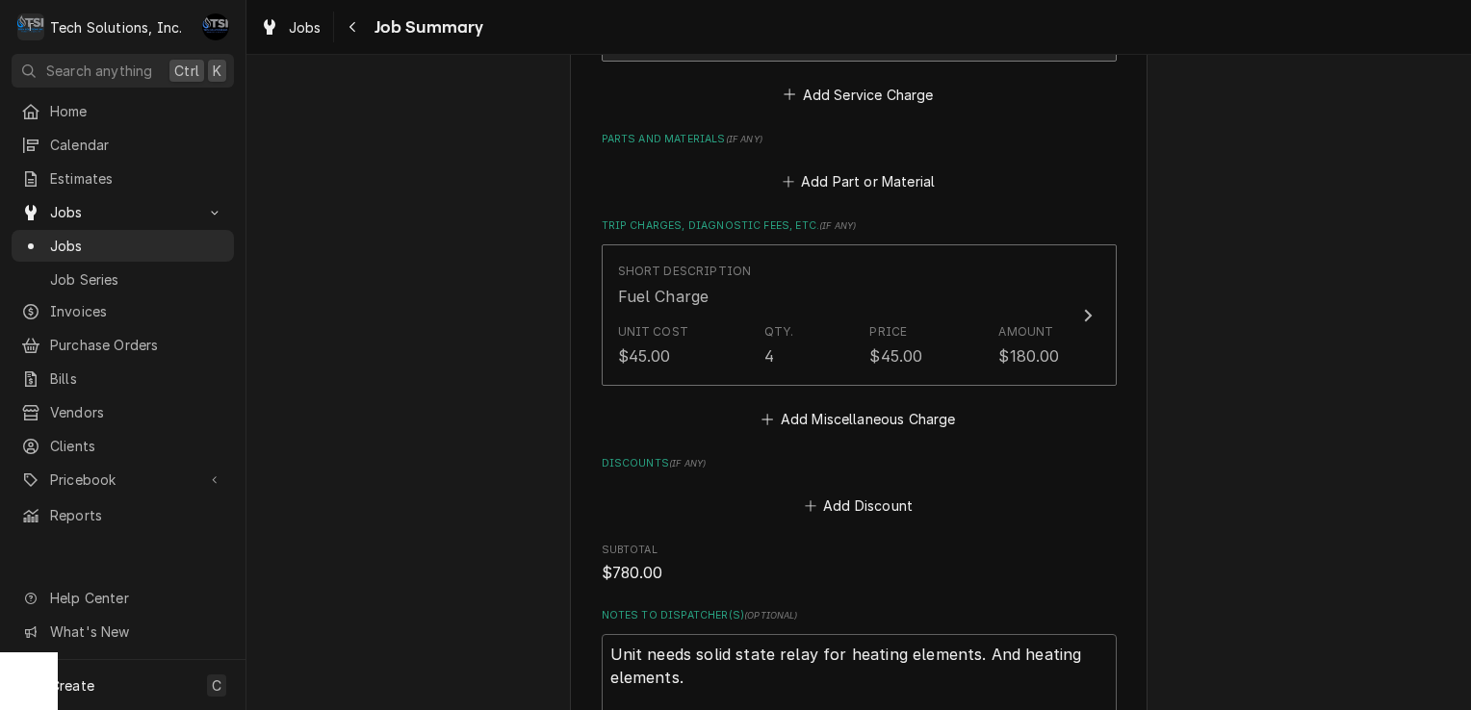
scroll to position [1883, 0]
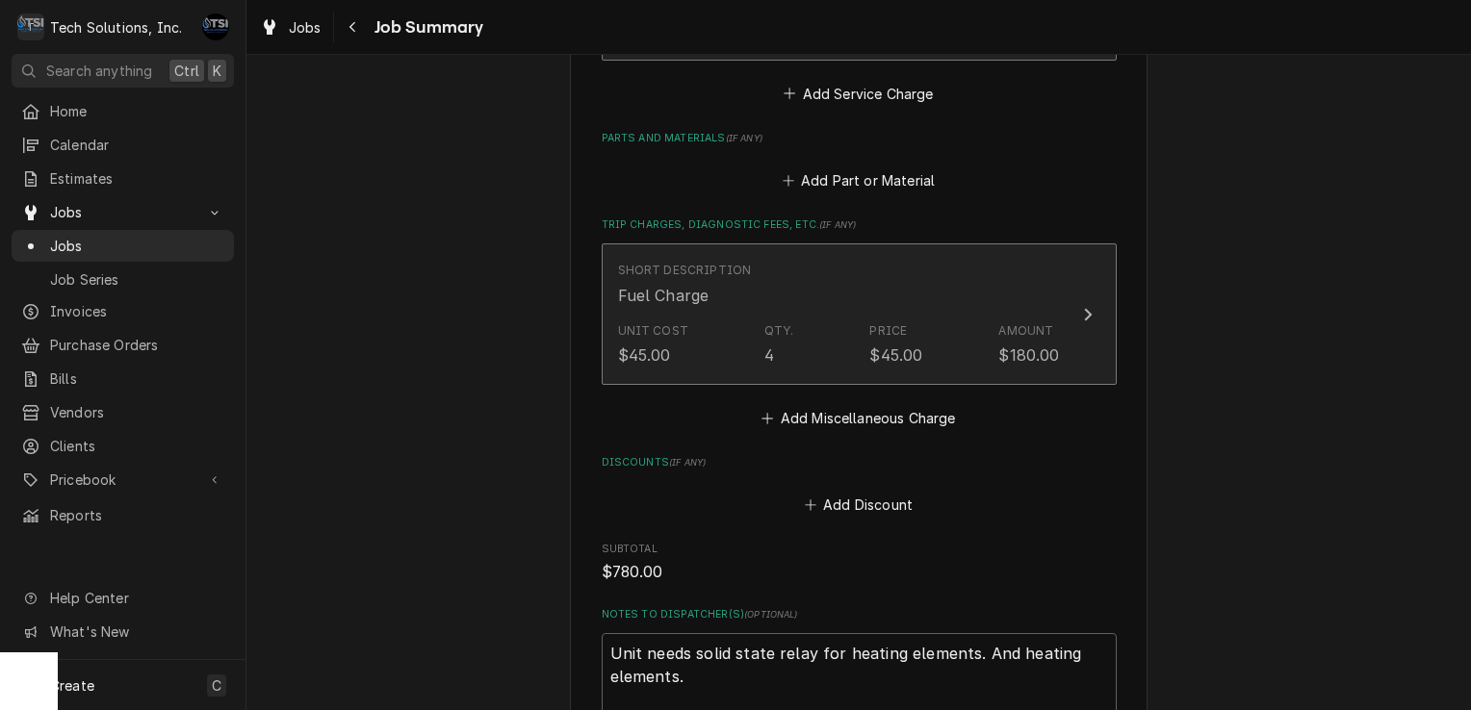
click at [868, 286] on div "Short Description Fuel Charge" at bounding box center [839, 284] width 442 height 60
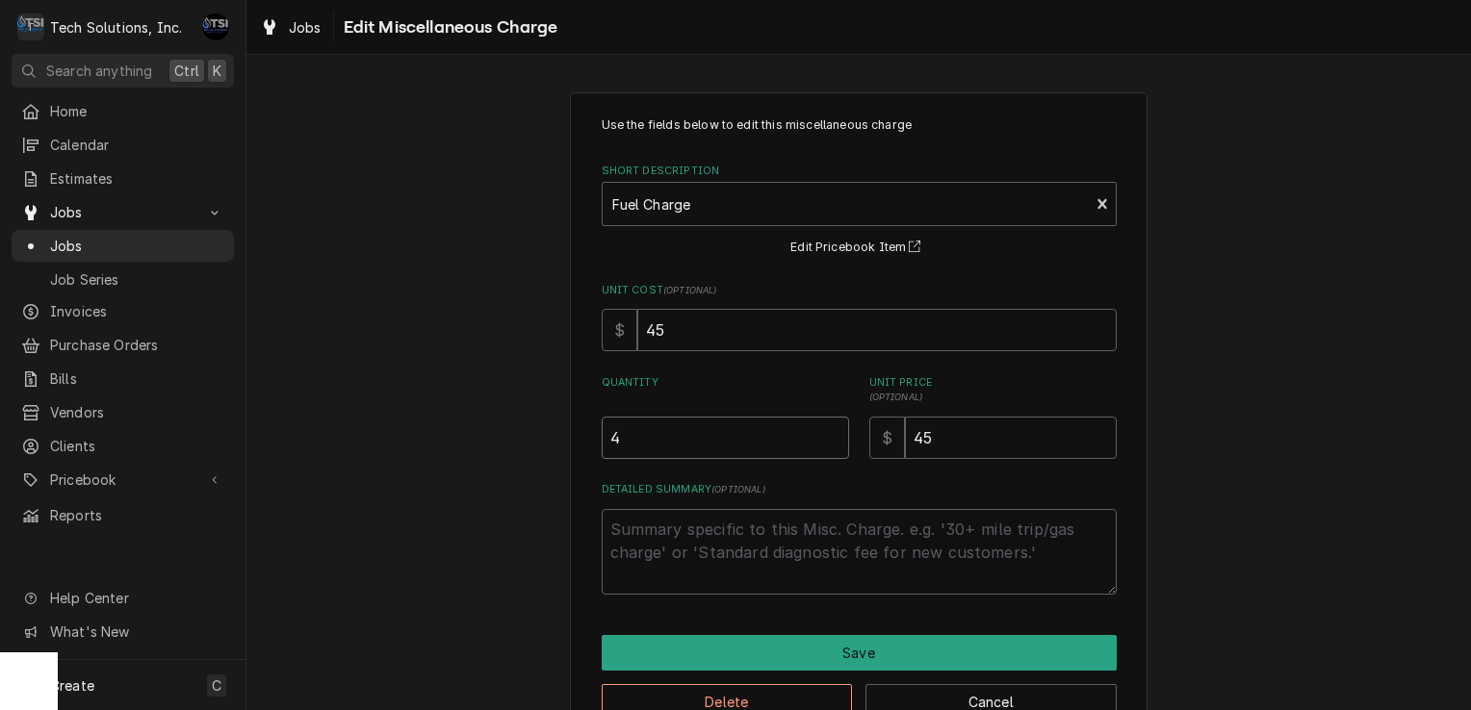
click at [667, 451] on input "4" at bounding box center [725, 438] width 247 height 42
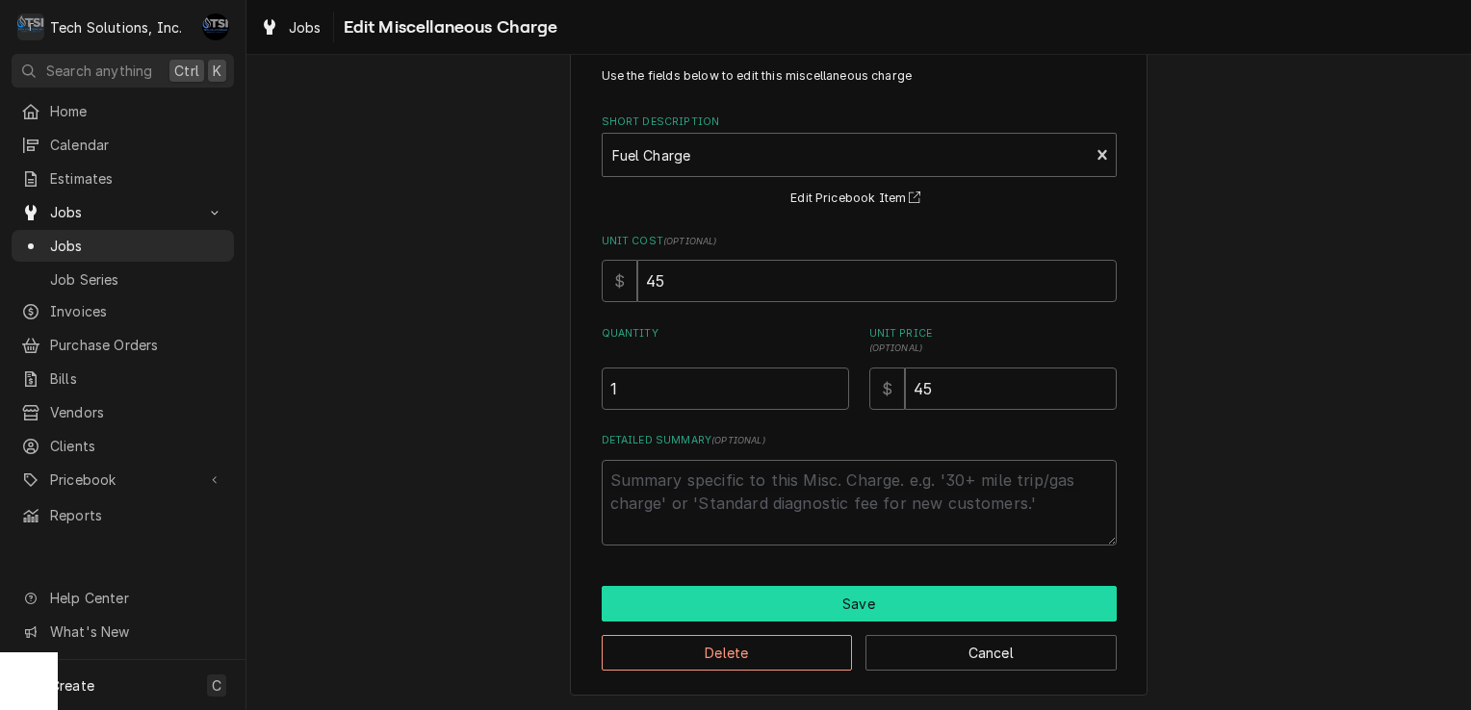
click at [799, 592] on button "Save" at bounding box center [859, 604] width 515 height 36
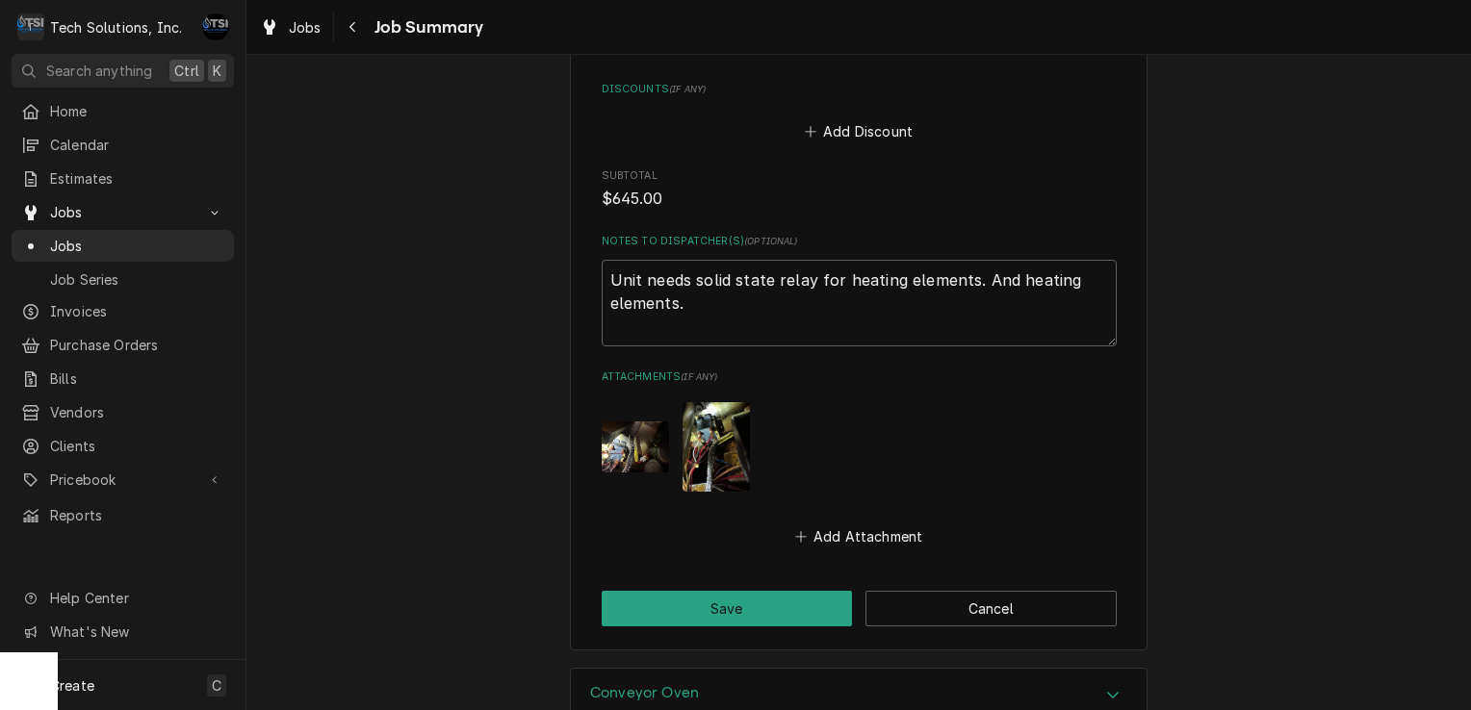
scroll to position [2256, 0]
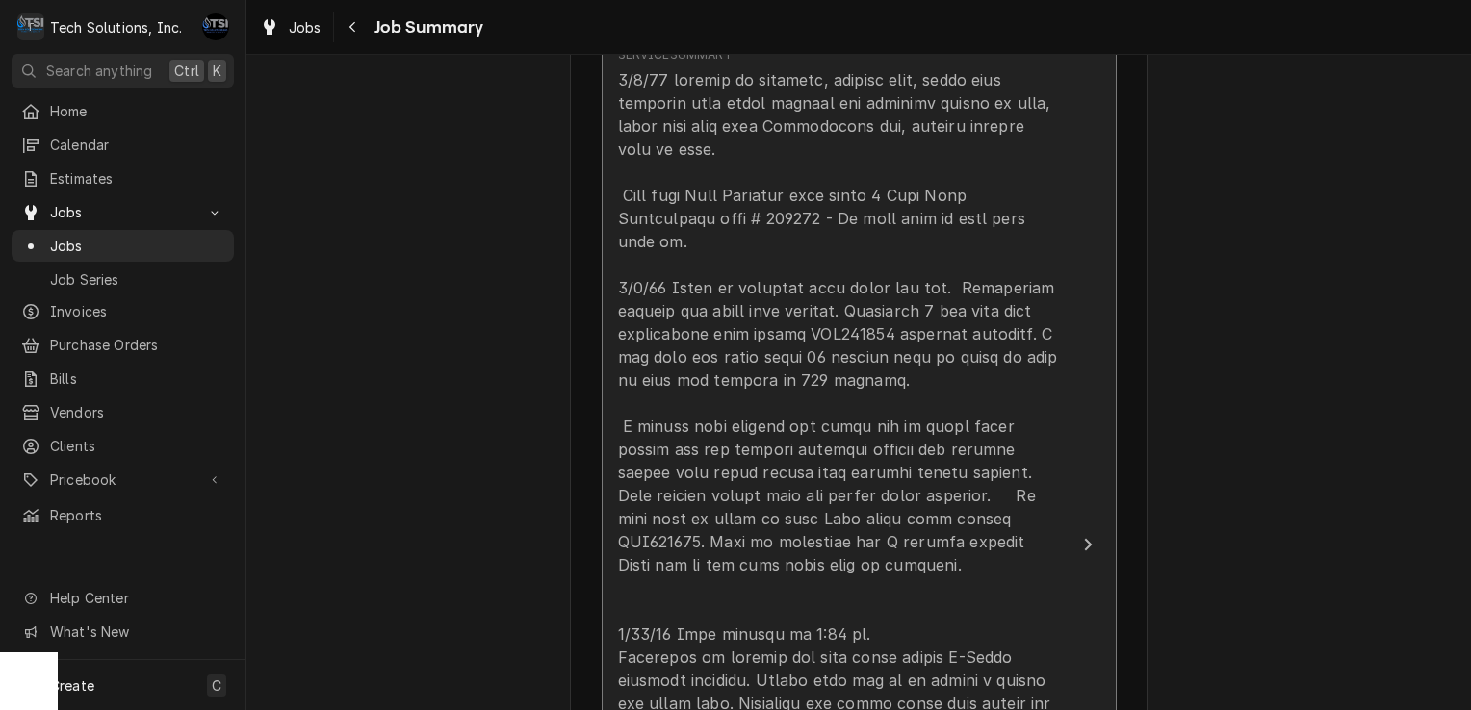
click at [839, 394] on div "Update Line Item" at bounding box center [839, 645] width 442 height 1155
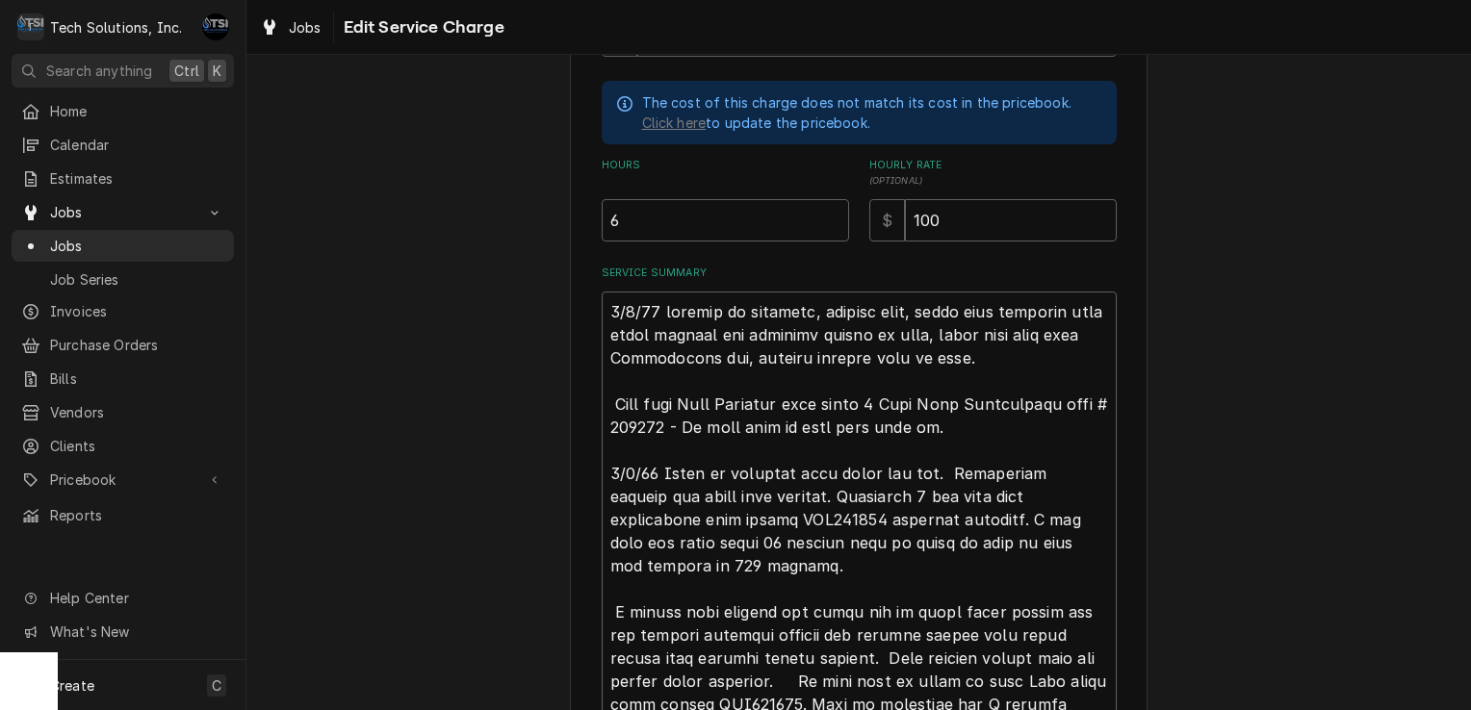
scroll to position [551, 0]
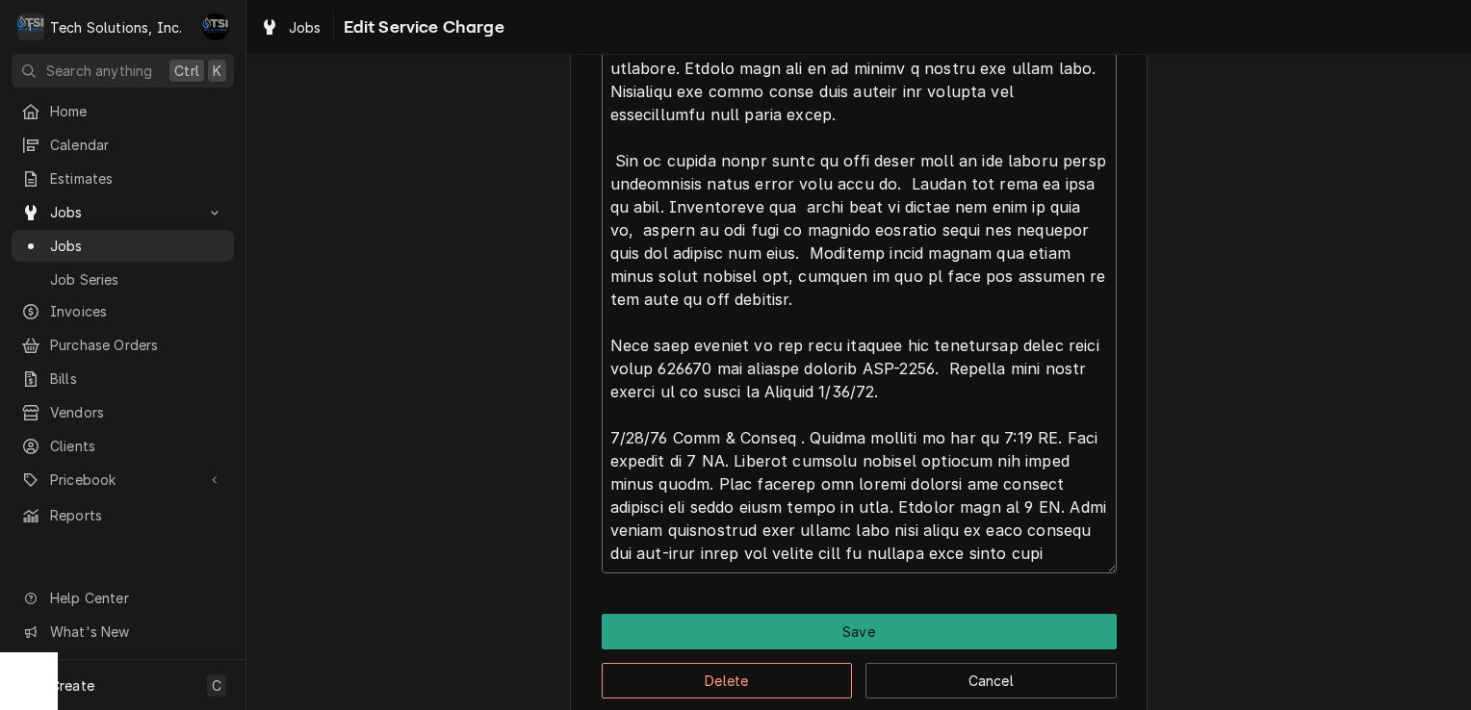
scroll to position [1390, 0]
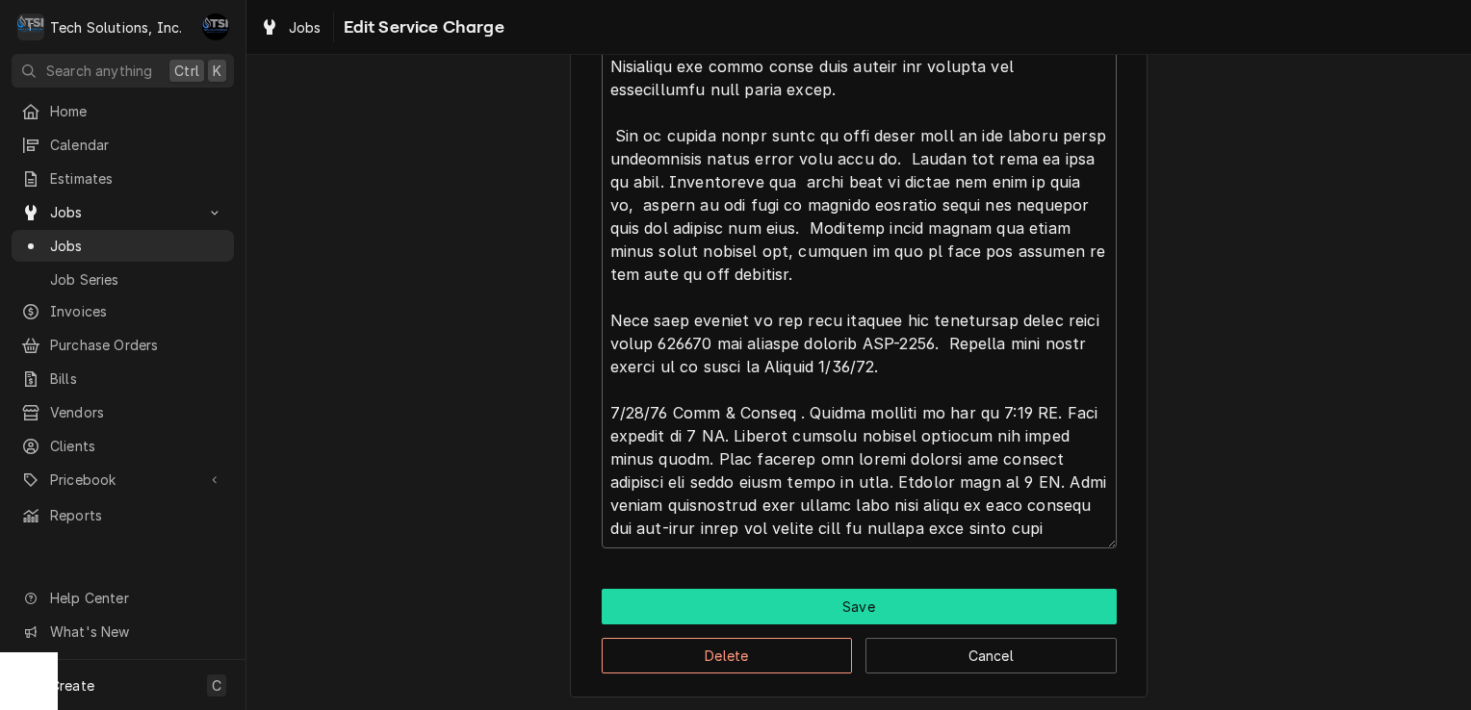
click at [831, 598] on button "Save" at bounding box center [859, 607] width 515 height 36
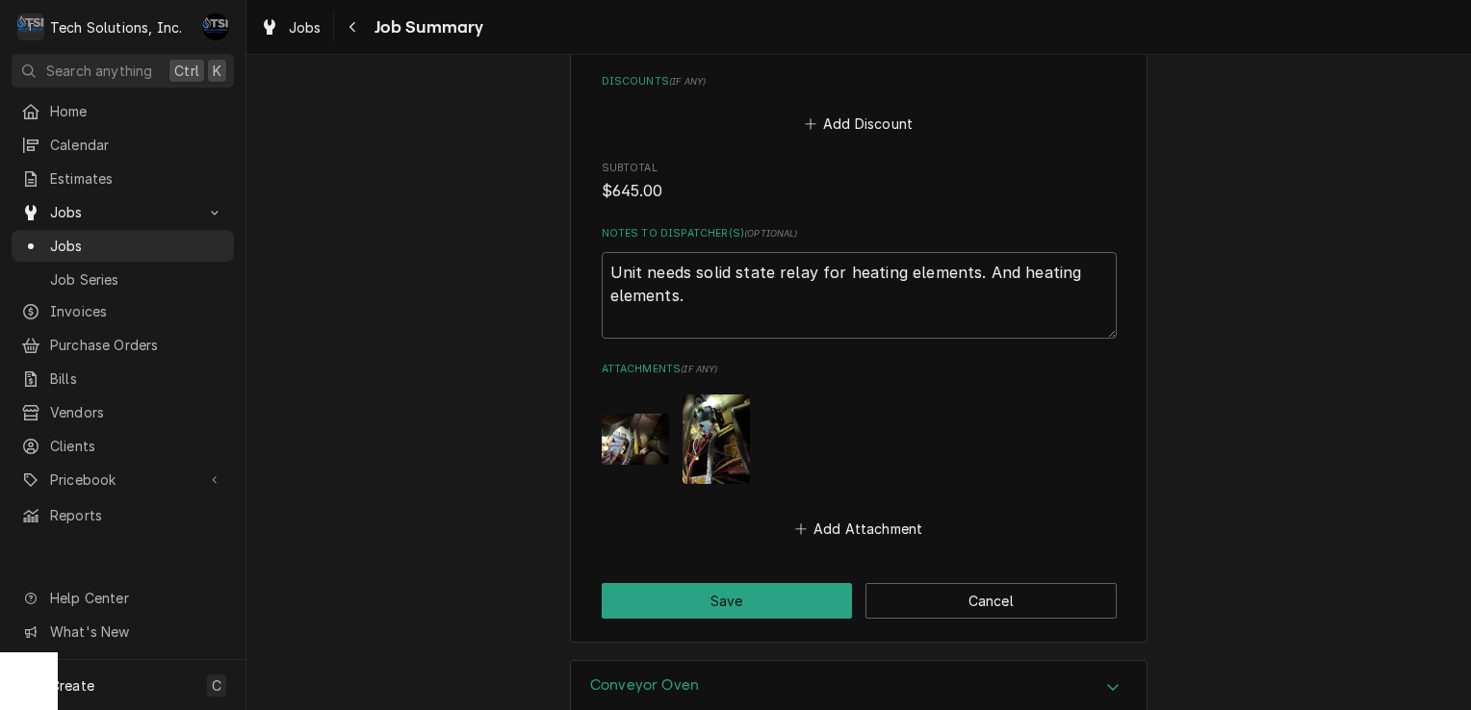
scroll to position [2415, 0]
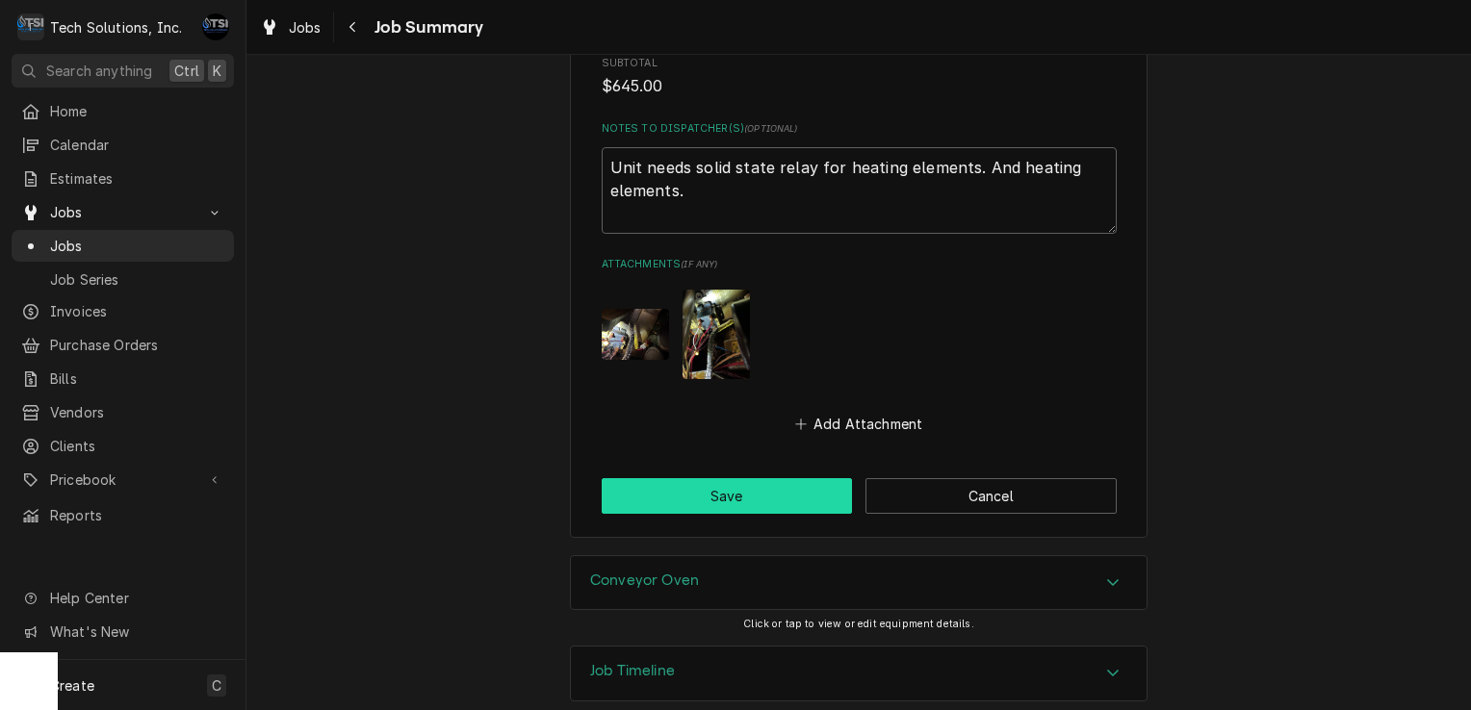
click at [763, 484] on button "Save" at bounding box center [727, 496] width 251 height 36
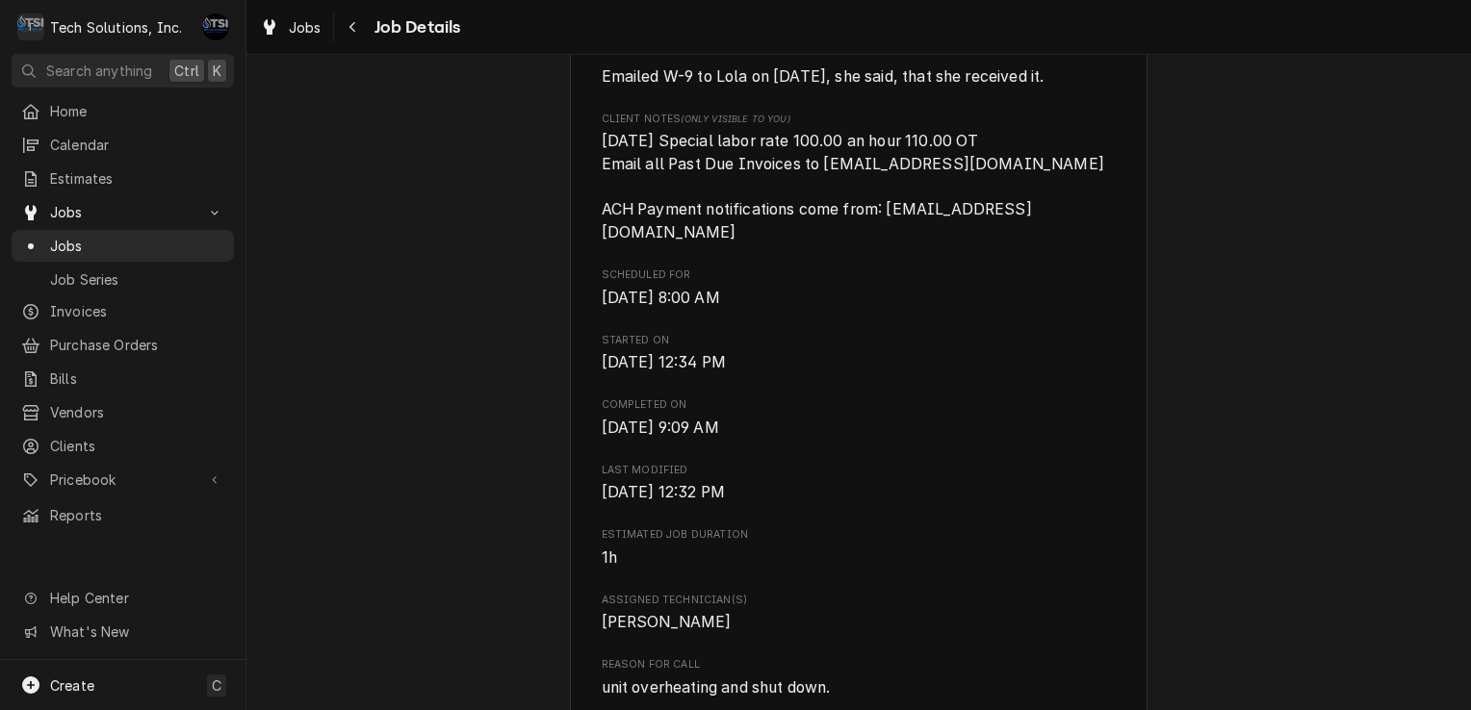
scroll to position [905, 0]
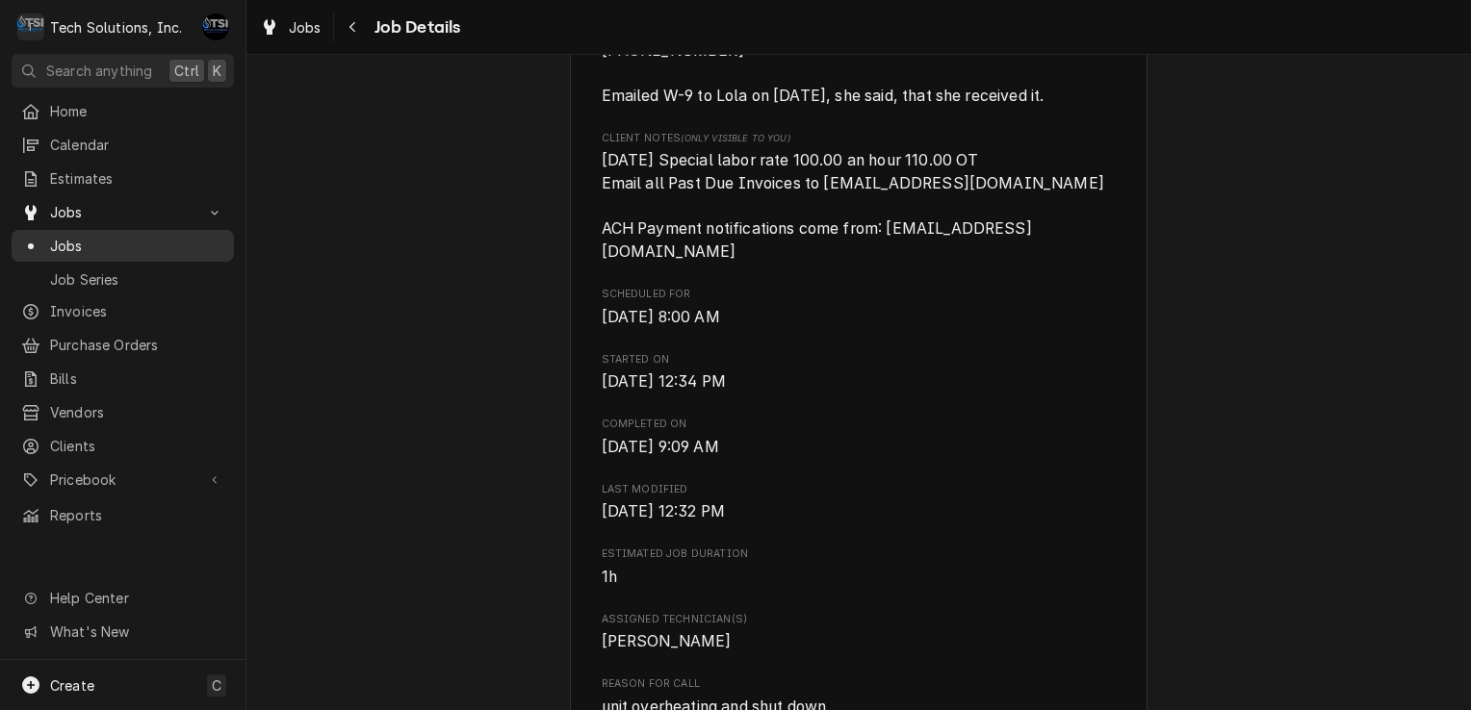
click at [115, 236] on span "Jobs" at bounding box center [137, 246] width 174 height 20
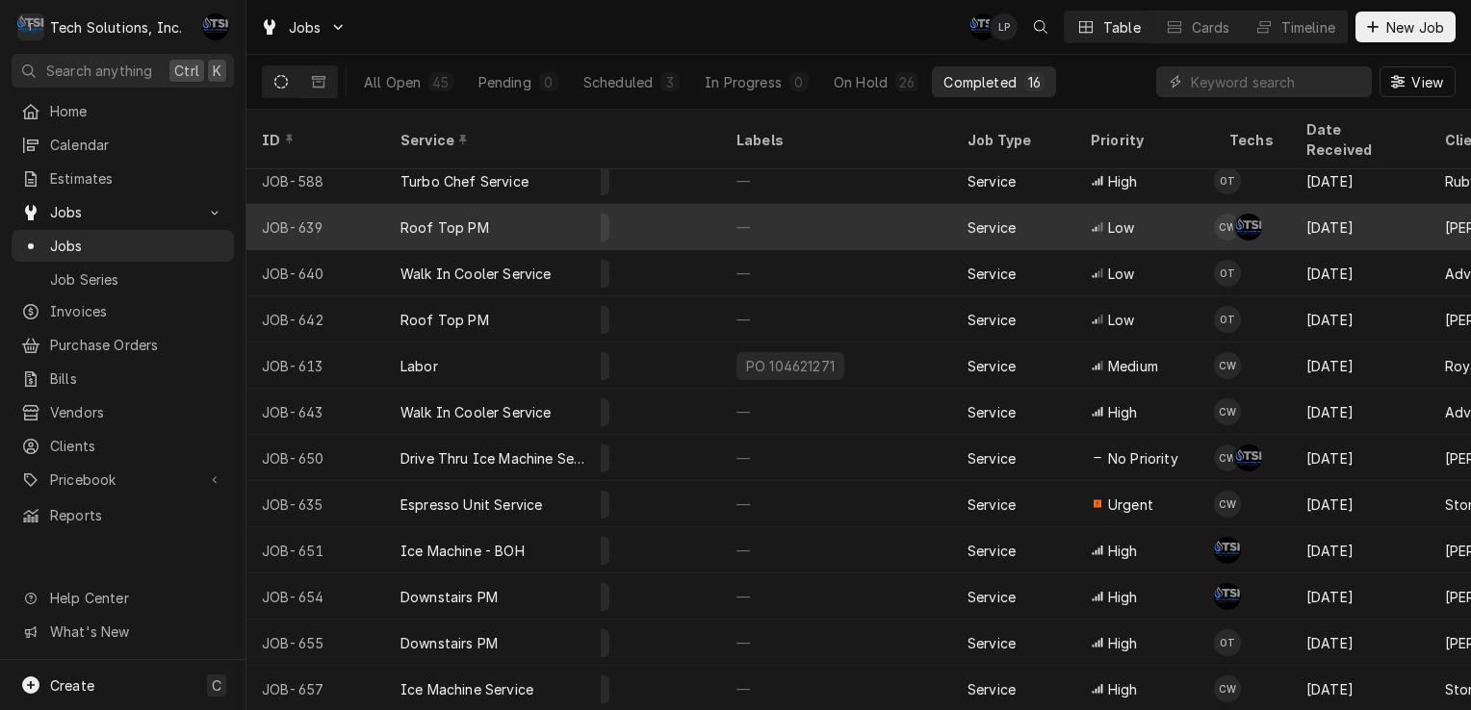
scroll to position [12, 0]
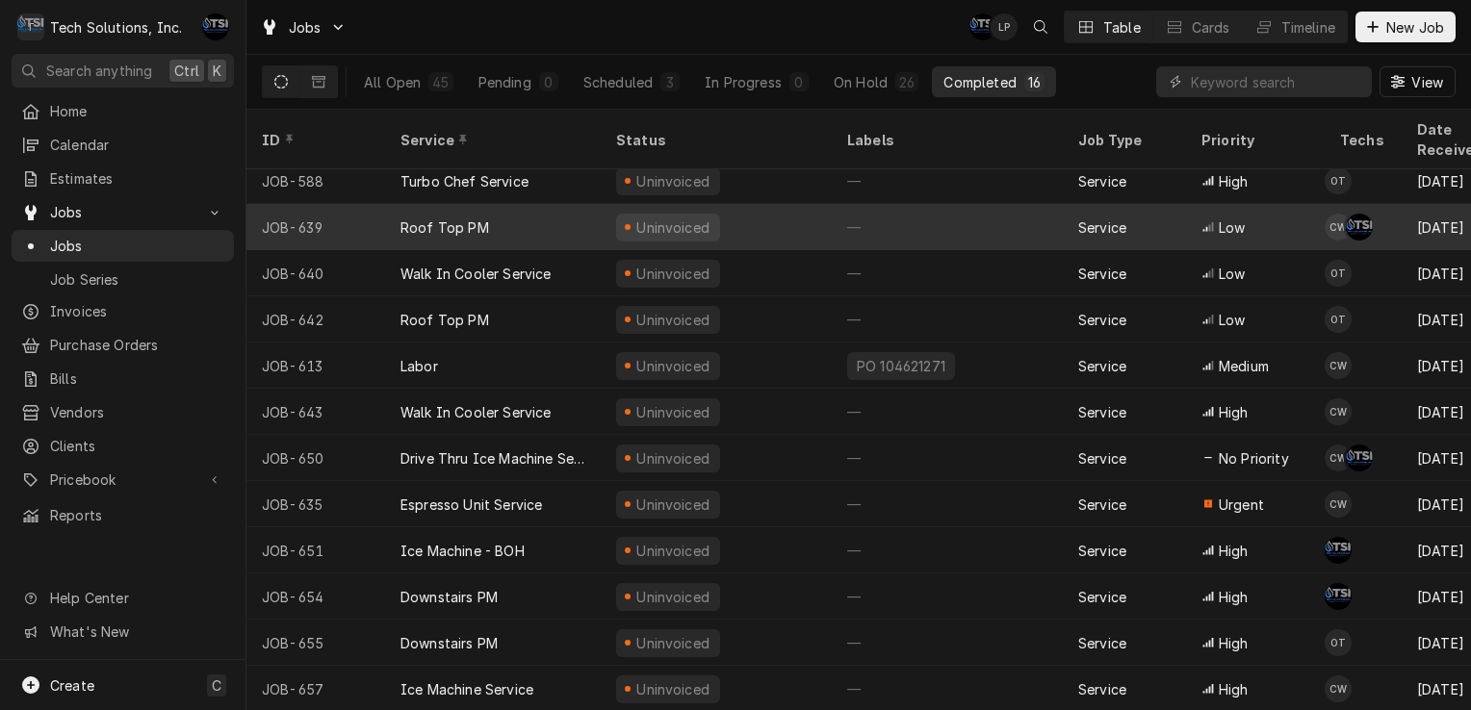
click at [548, 204] on div "Roof Top PM" at bounding box center [493, 227] width 216 height 46
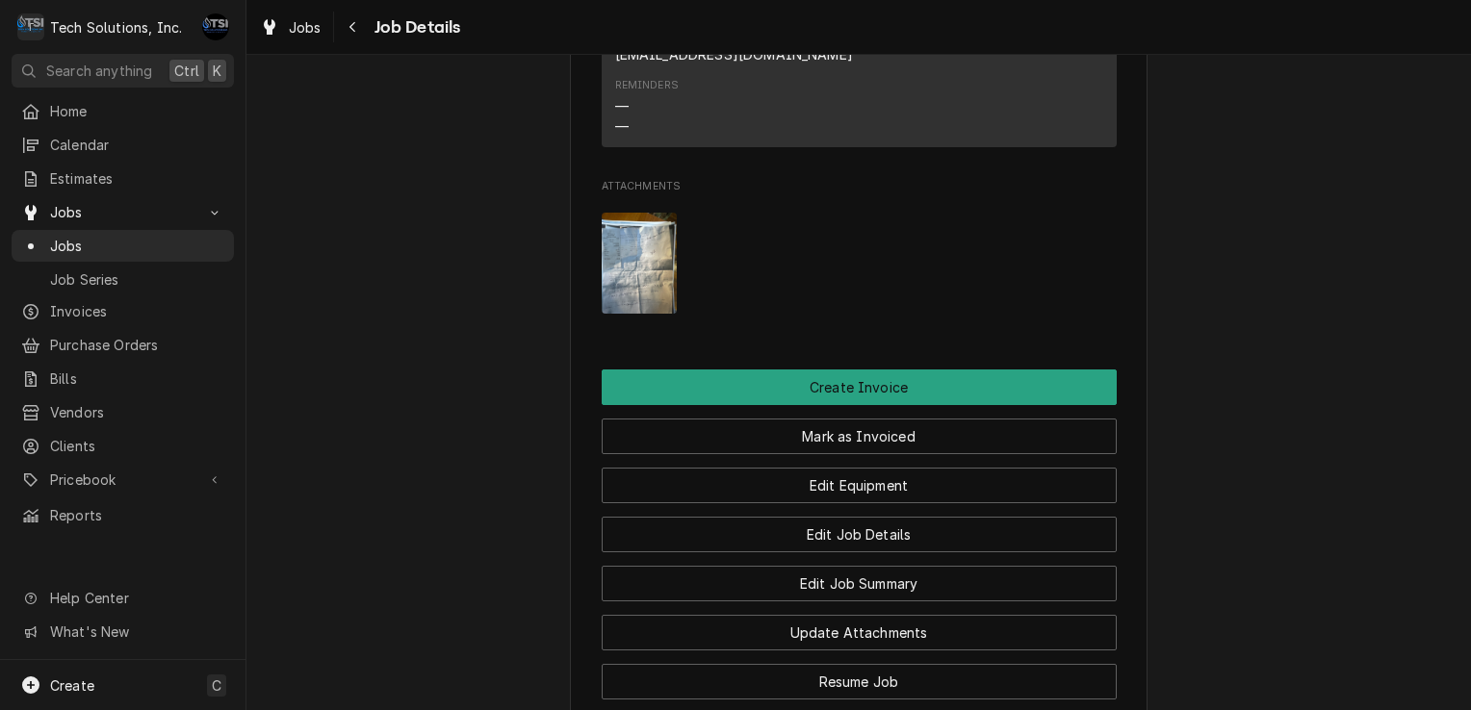
scroll to position [3237, 0]
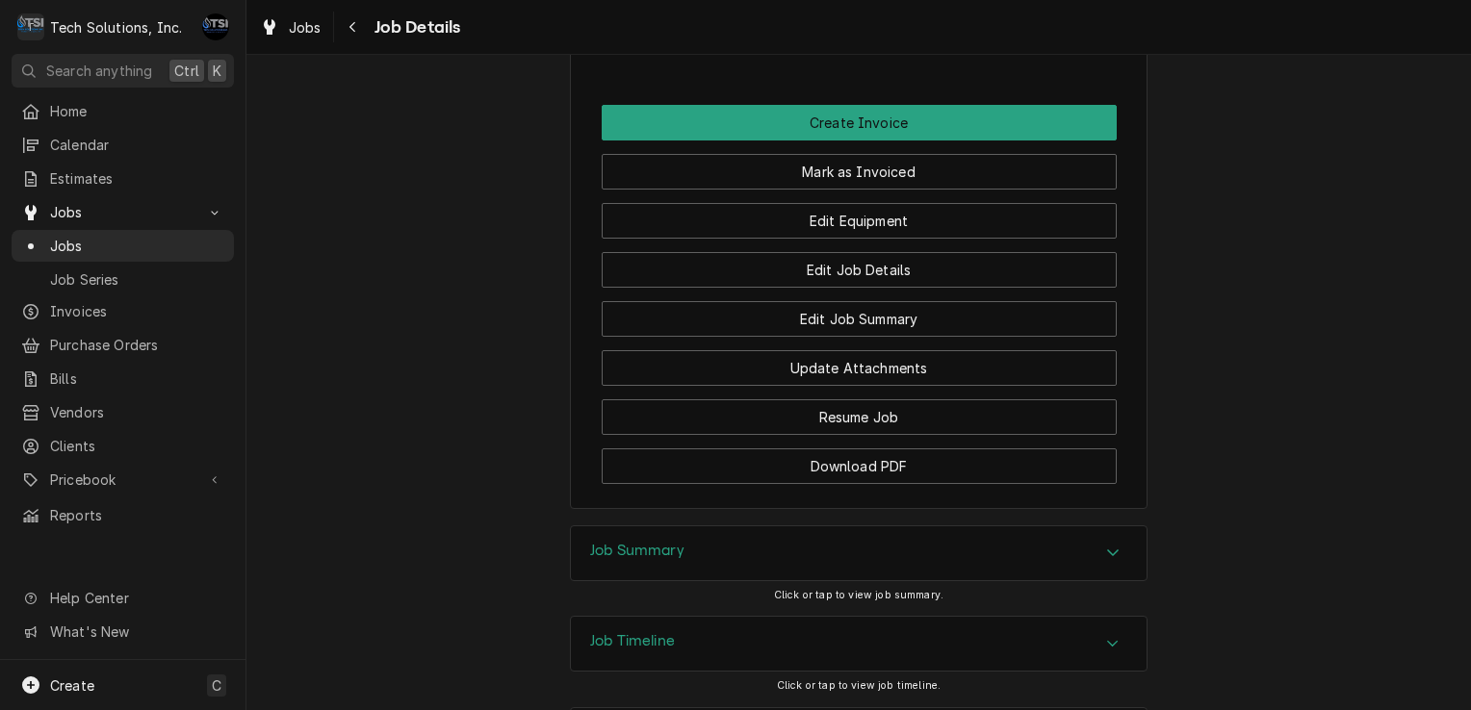
click at [789, 526] on div "Job Summary" at bounding box center [859, 553] width 576 height 54
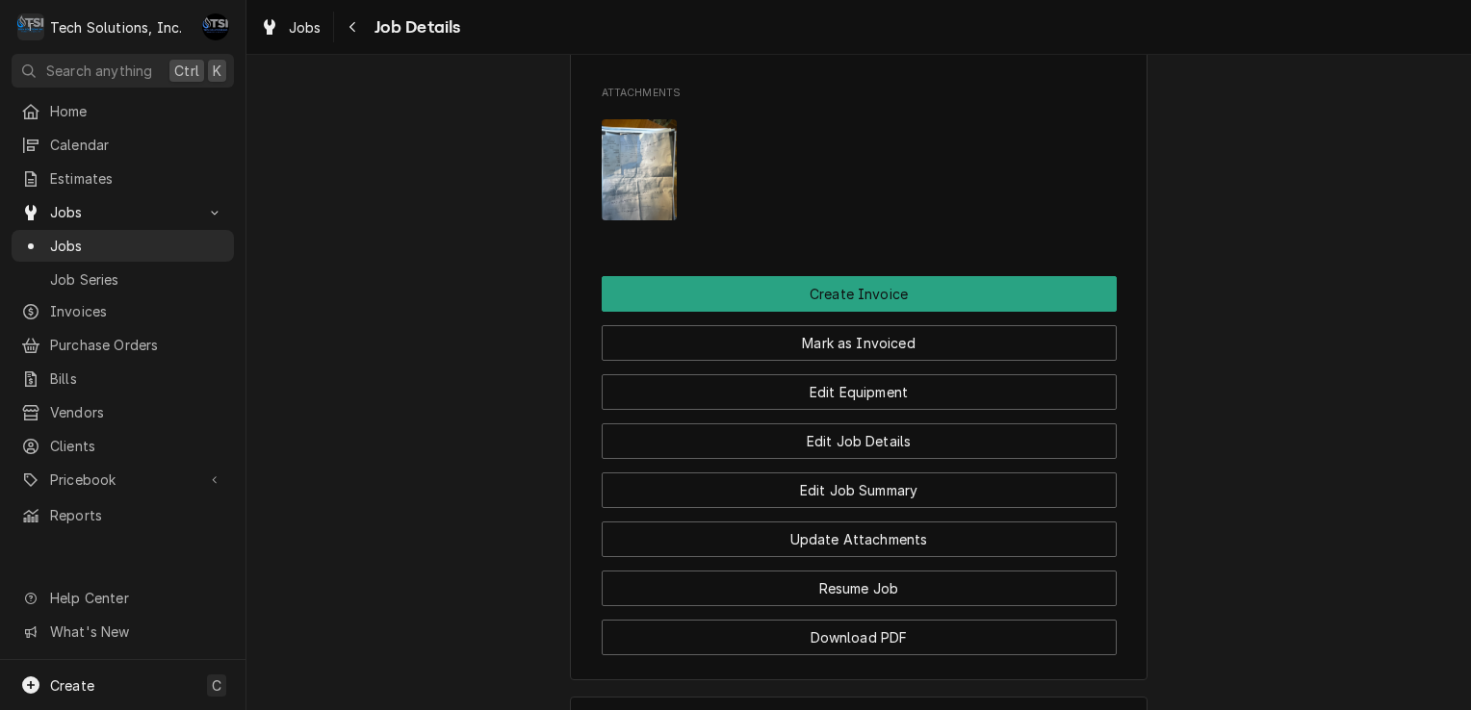
scroll to position [3060, 0]
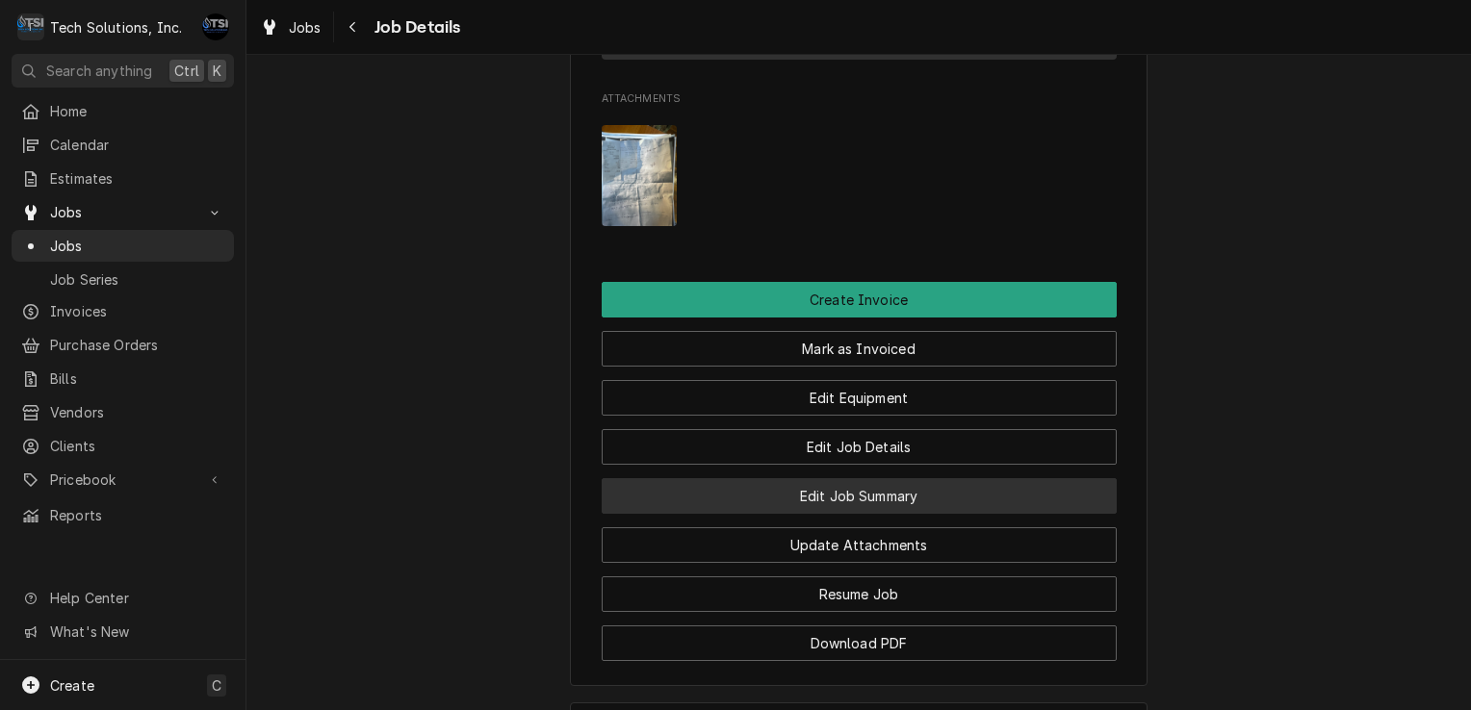
click at [866, 478] on button "Edit Job Summary" at bounding box center [859, 496] width 515 height 36
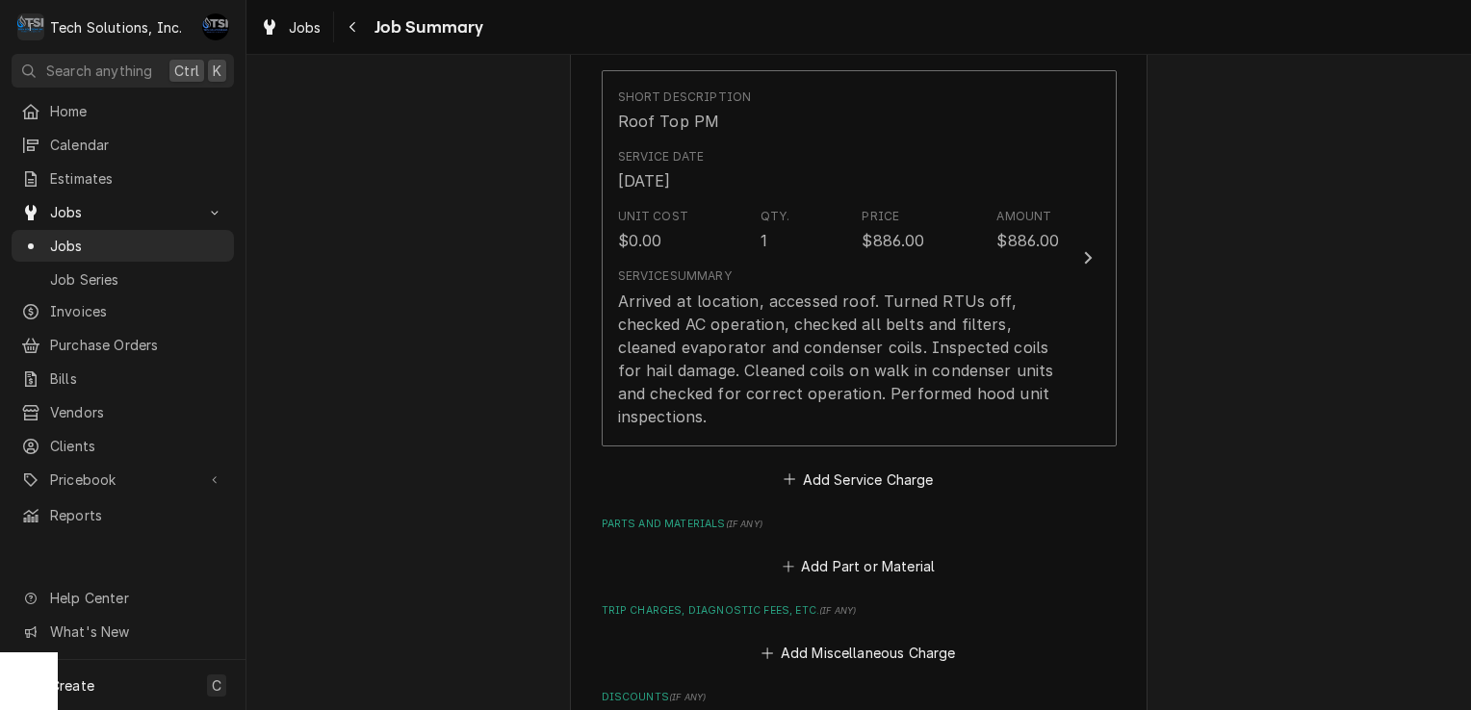
scroll to position [481, 0]
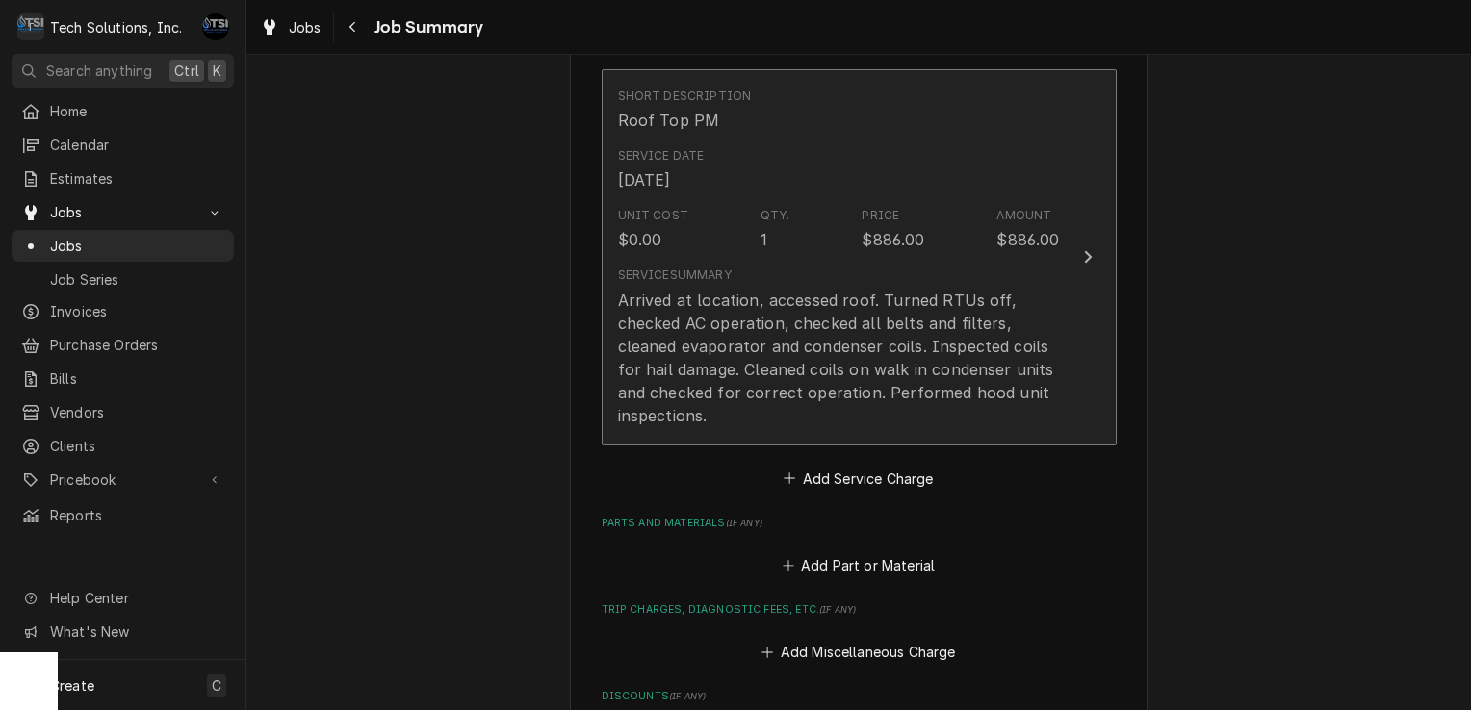
click at [824, 271] on div "Service Summary Arrived at location, accessed roof. Turned RTUs off, checked AC…" at bounding box center [839, 347] width 442 height 160
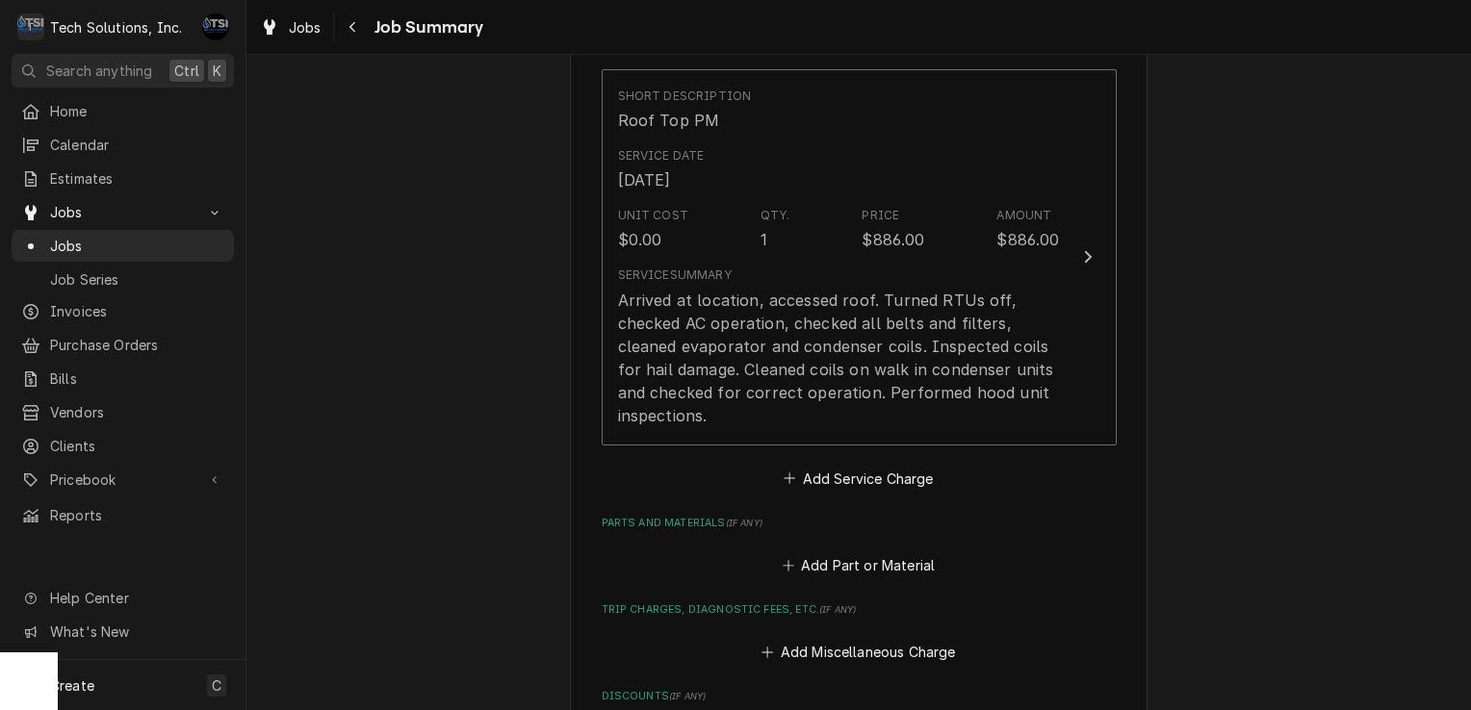
scroll to position [244, 0]
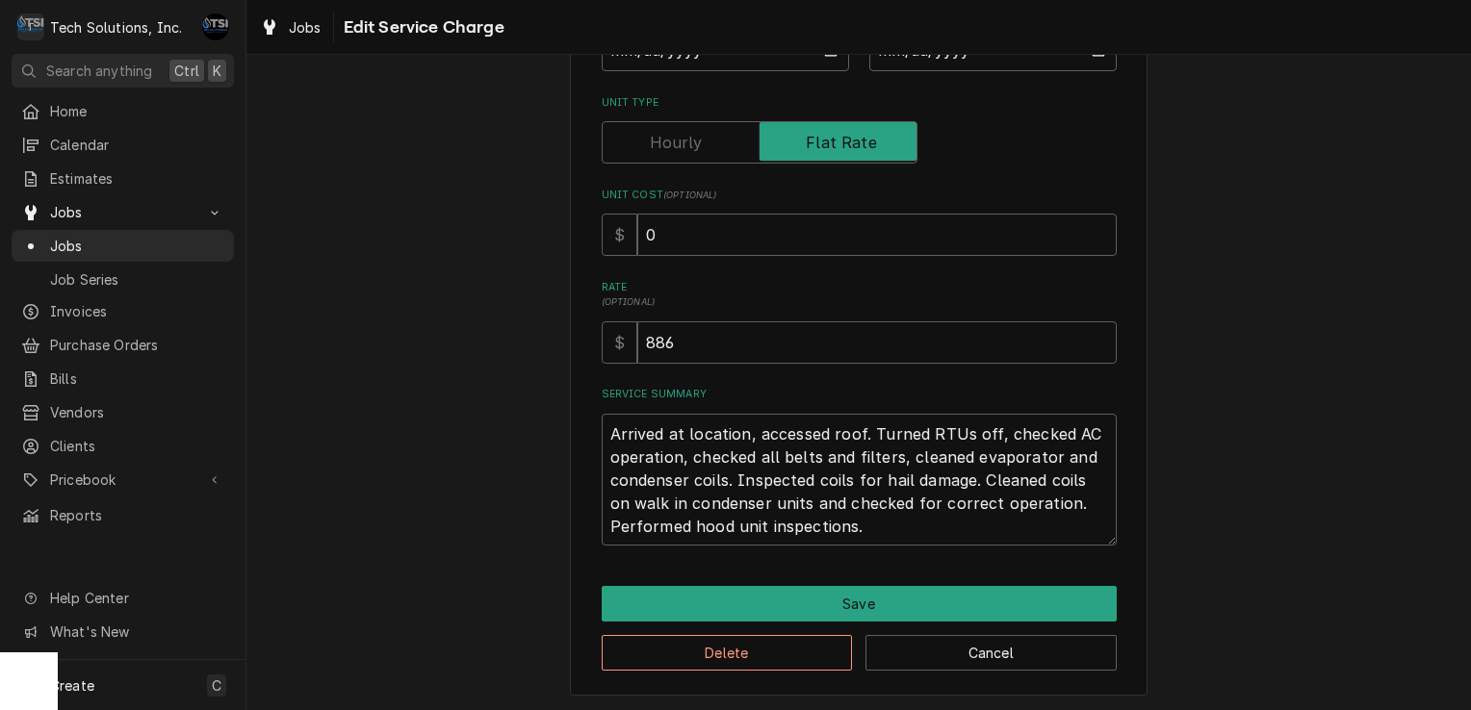
type textarea "x"
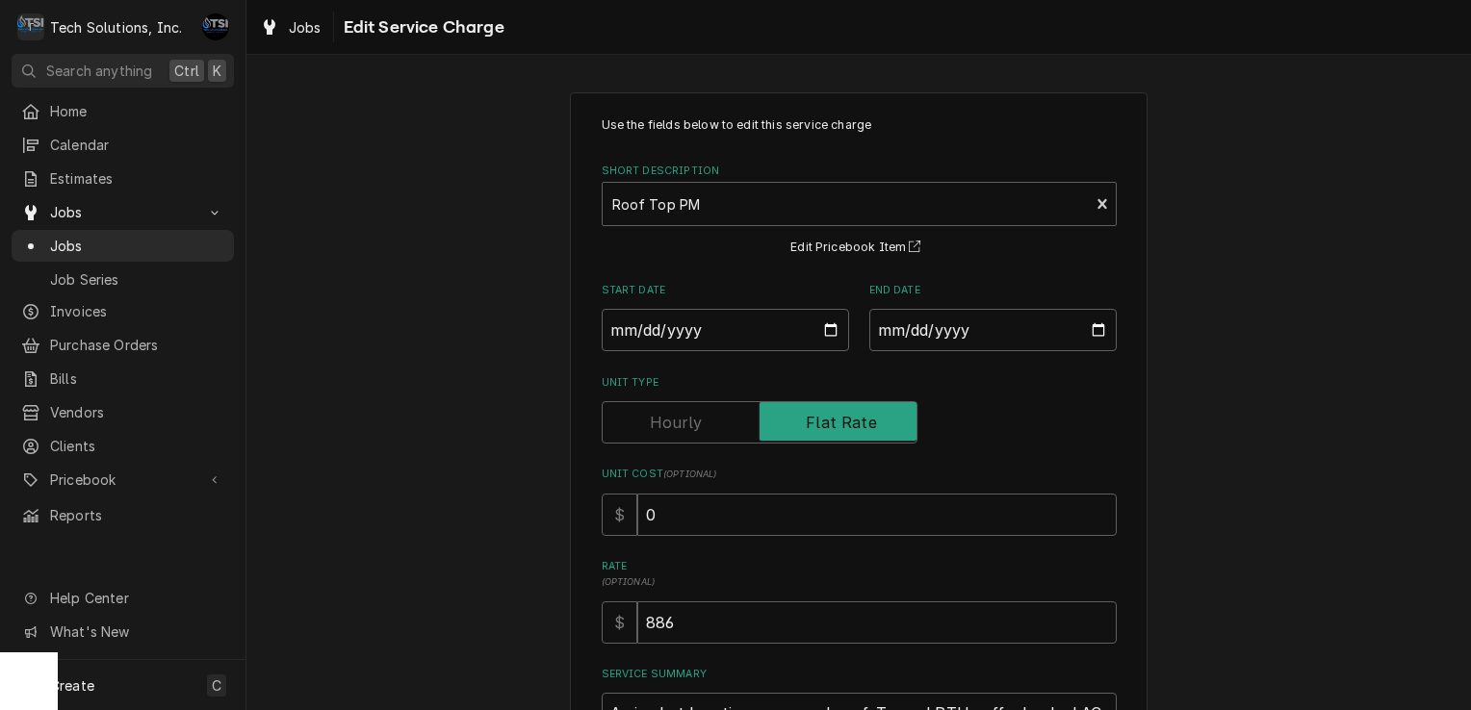
scroll to position [179, 0]
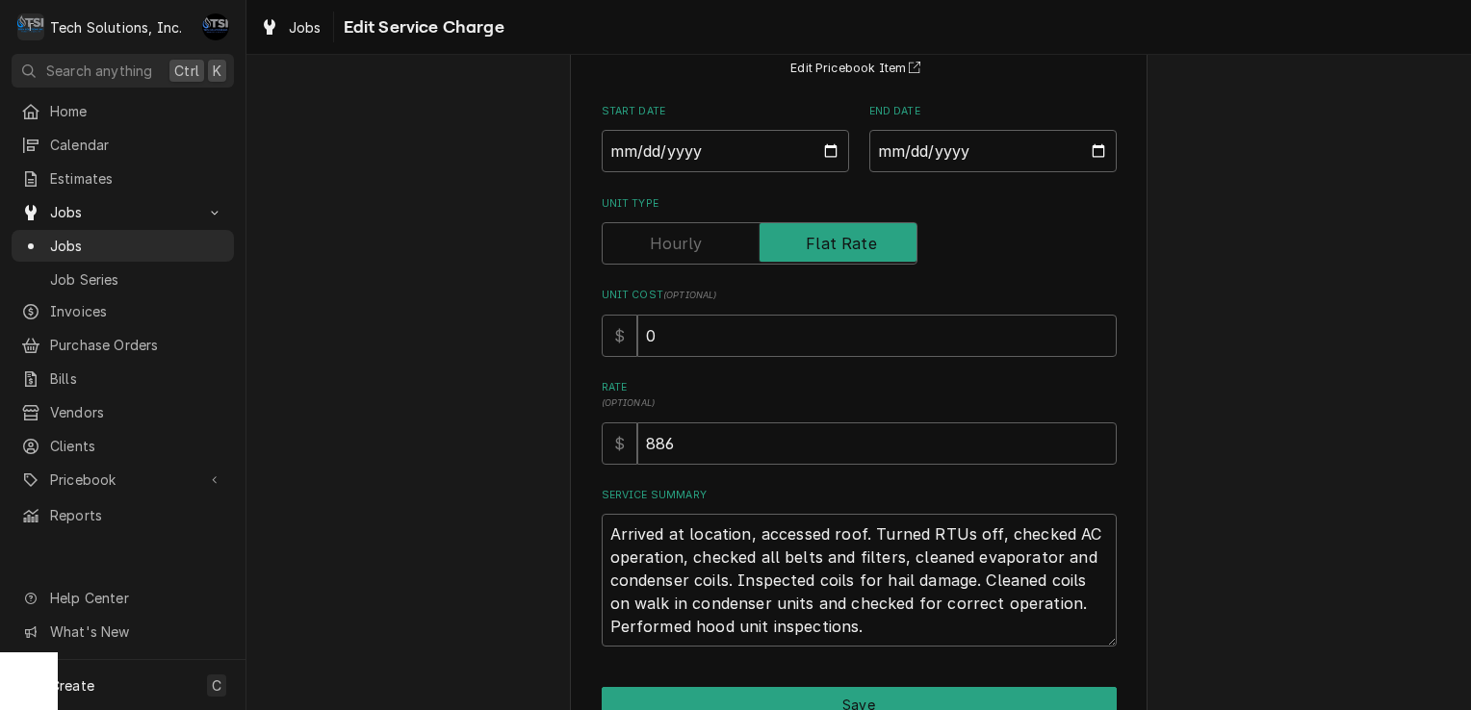
click at [641, 244] on label "Unit Type" at bounding box center [760, 243] width 316 height 42
click at [641, 244] on input "Unit Type" at bounding box center [759, 243] width 298 height 42
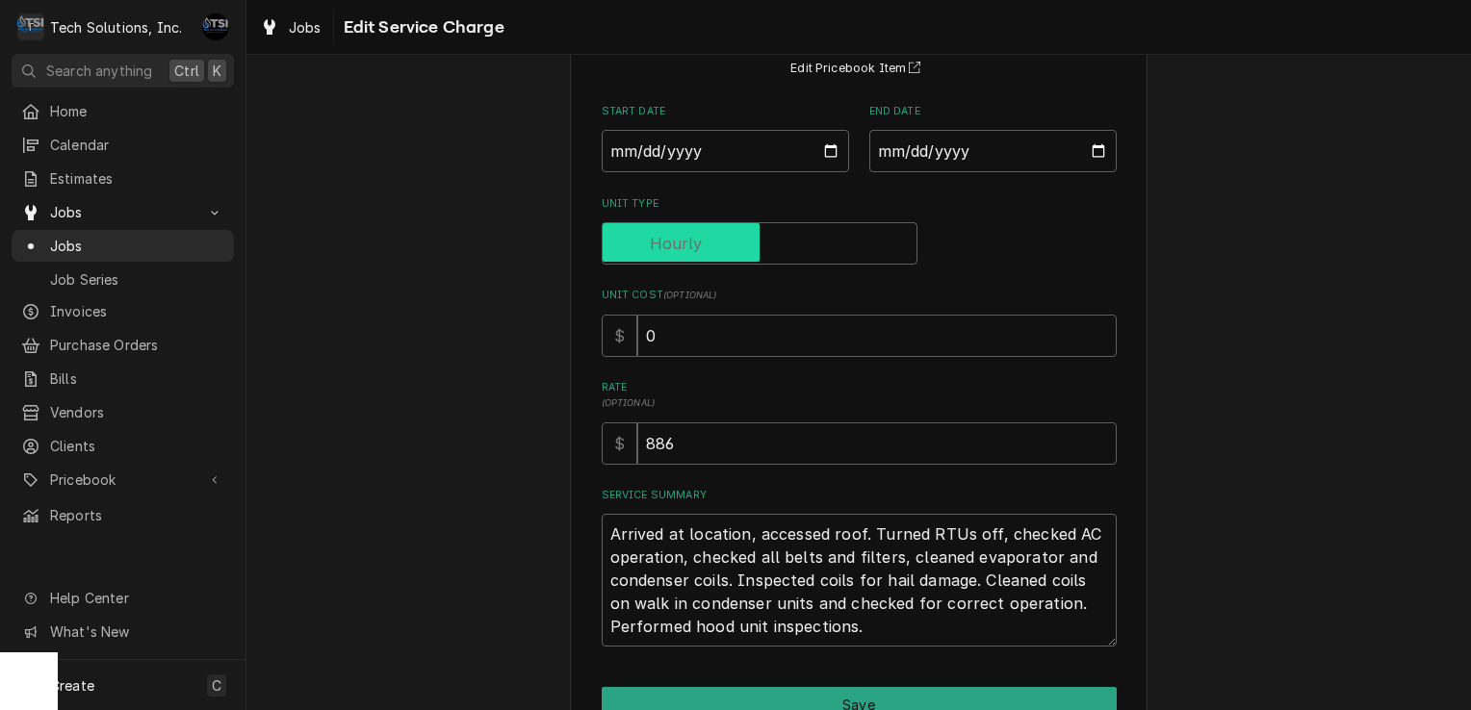
checkbox input "false"
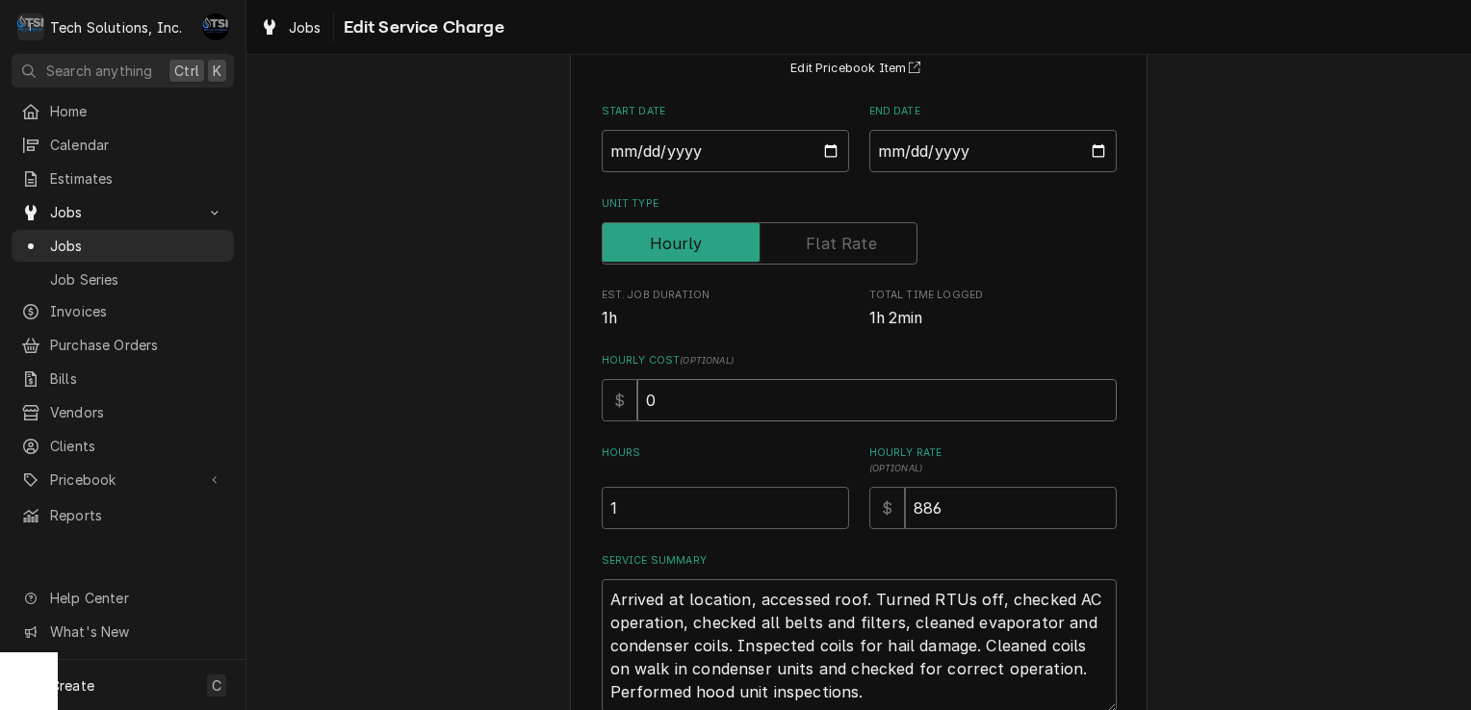
click at [690, 398] on input "0" at bounding box center [876, 400] width 479 height 42
click at [940, 508] on input "886" at bounding box center [1011, 508] width 212 height 42
type textarea "x"
type input "88"
type textarea "x"
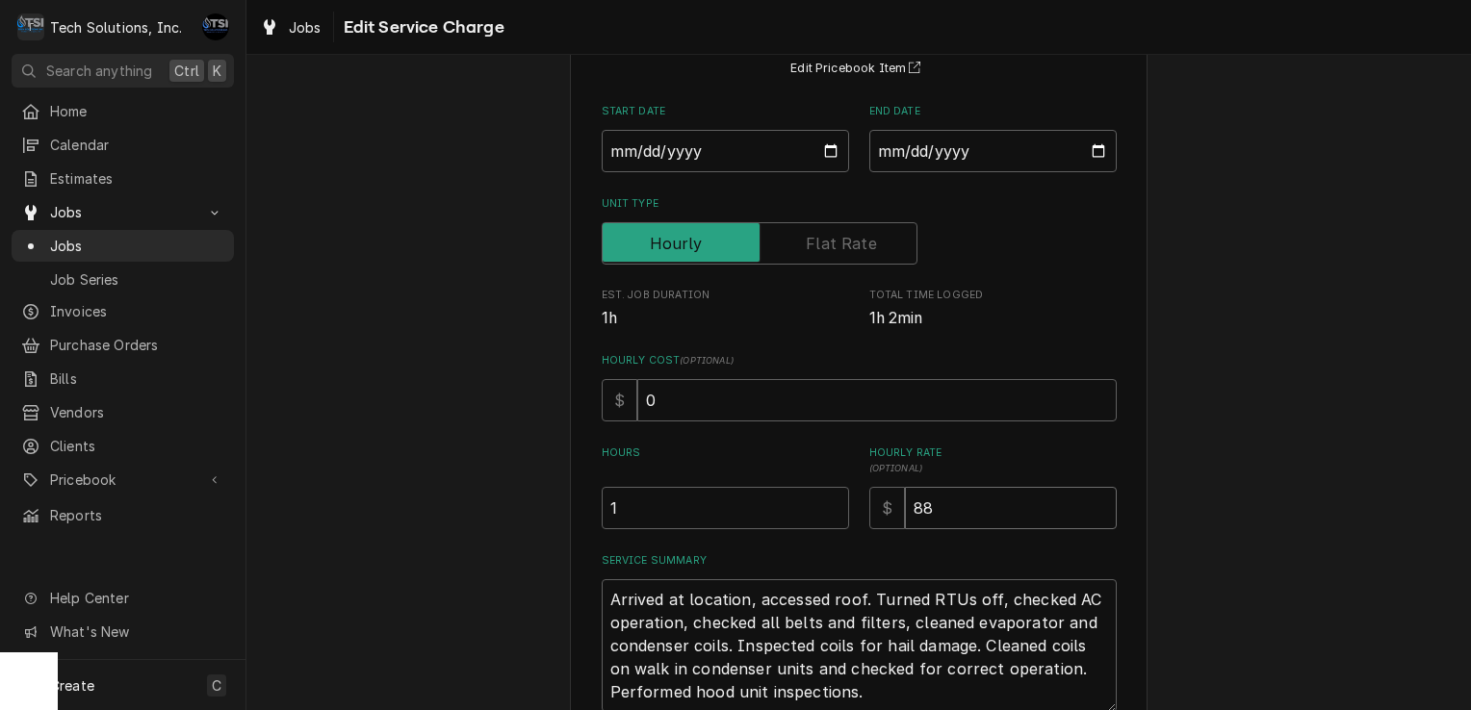
type input "8"
type textarea "x"
type input "9"
type textarea "x"
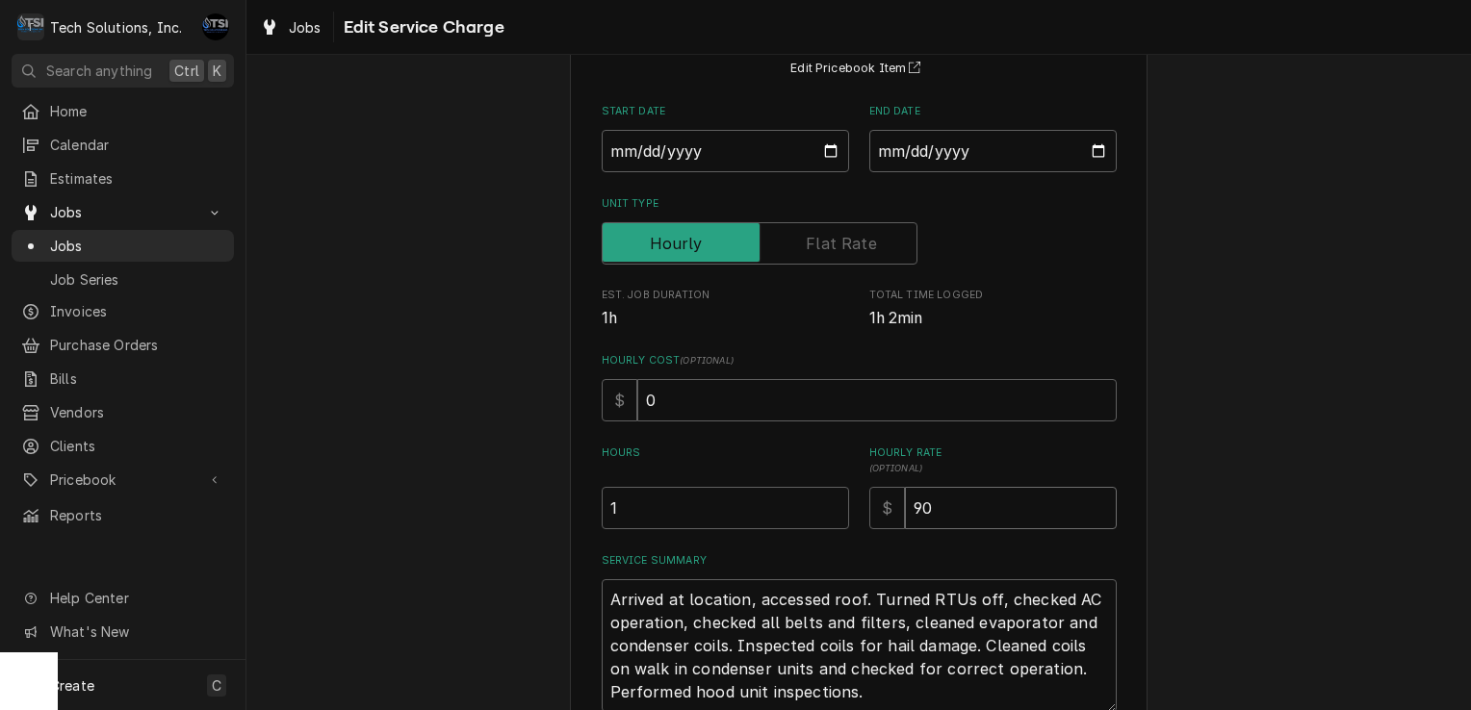
type input "90"
click at [725, 388] on input "0" at bounding box center [876, 400] width 479 height 42
type textarea "x"
type input "0"
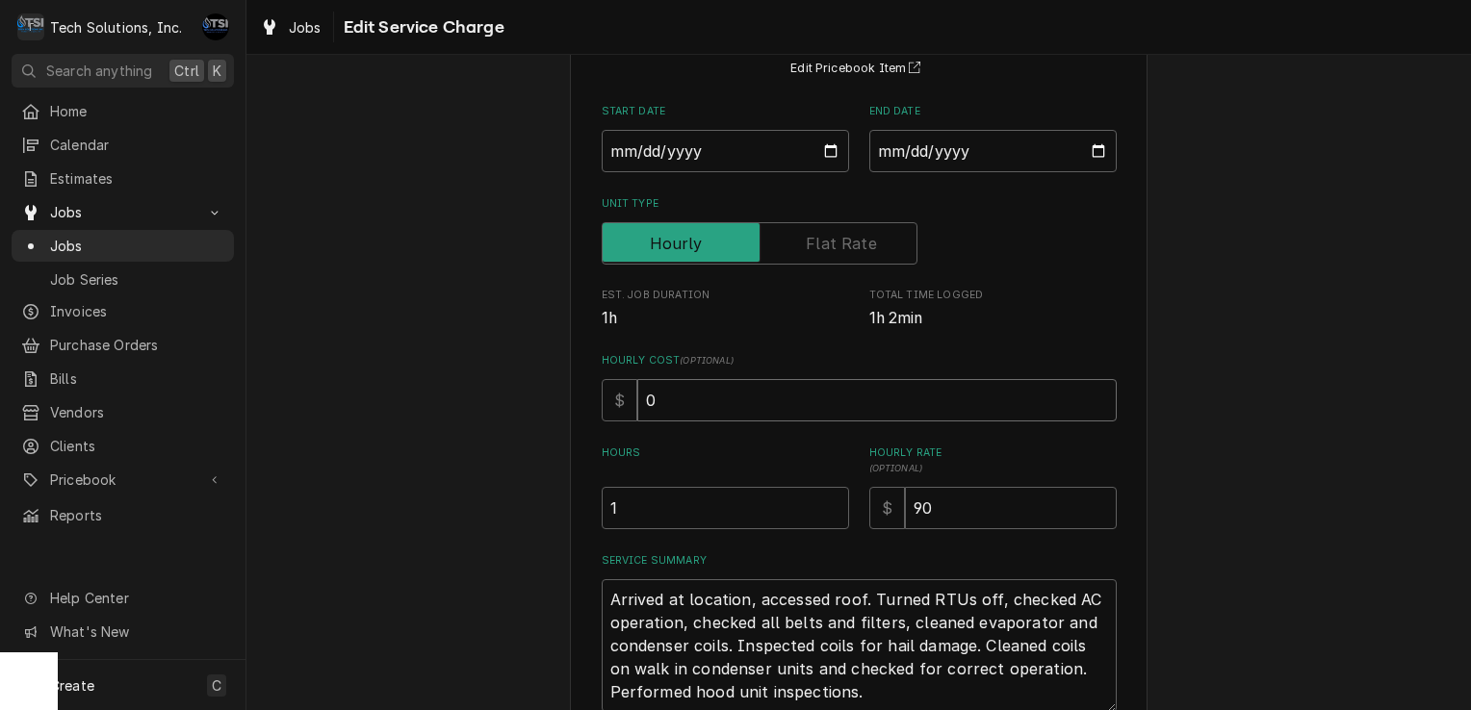
type textarea "x"
type input "02"
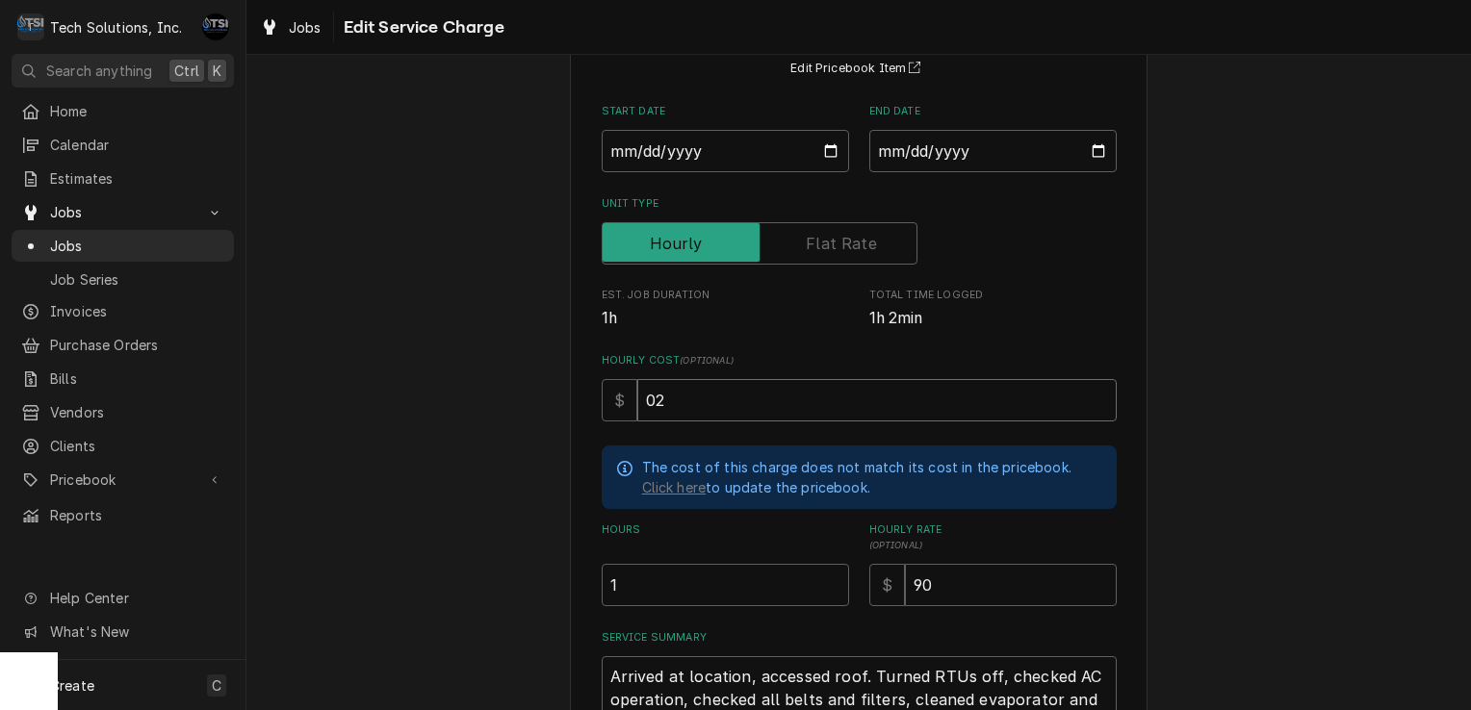
type textarea "x"
type input "0"
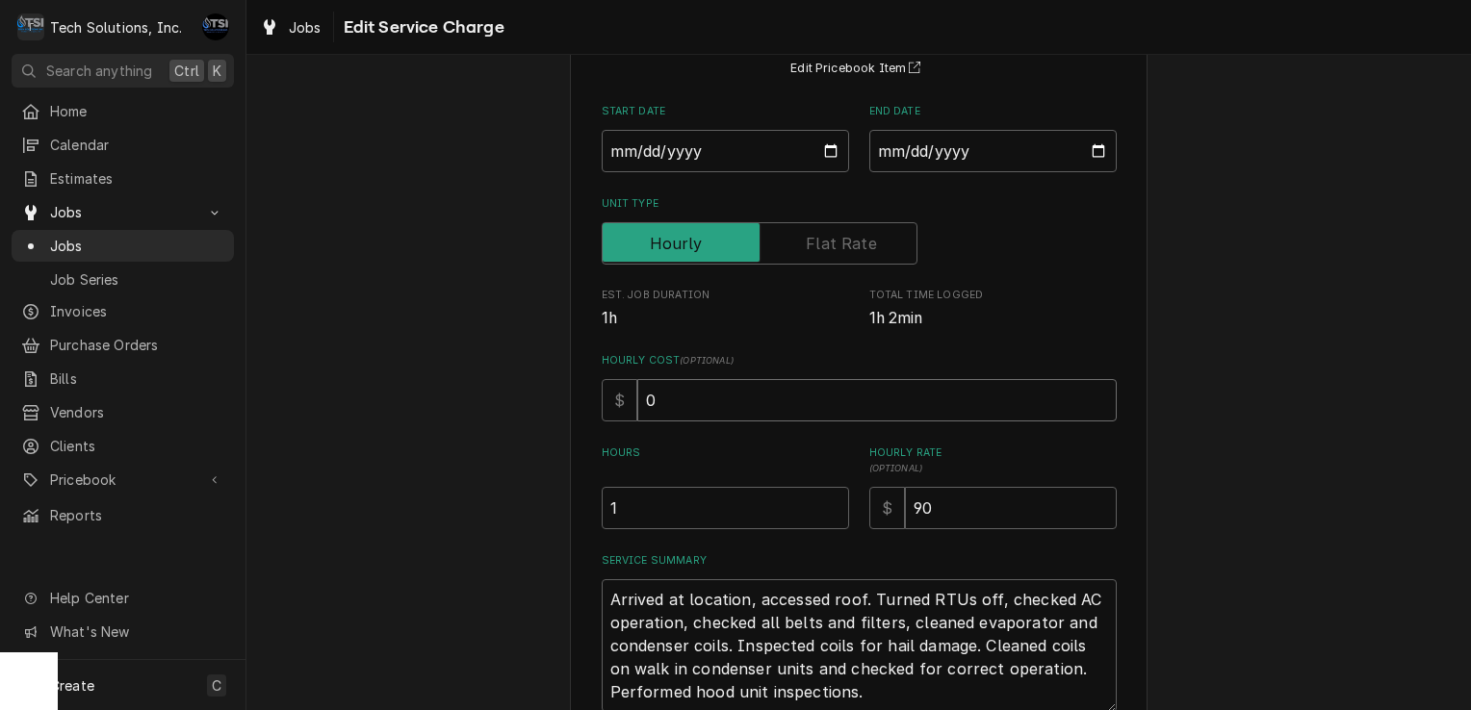
type textarea "x"
type input "0"
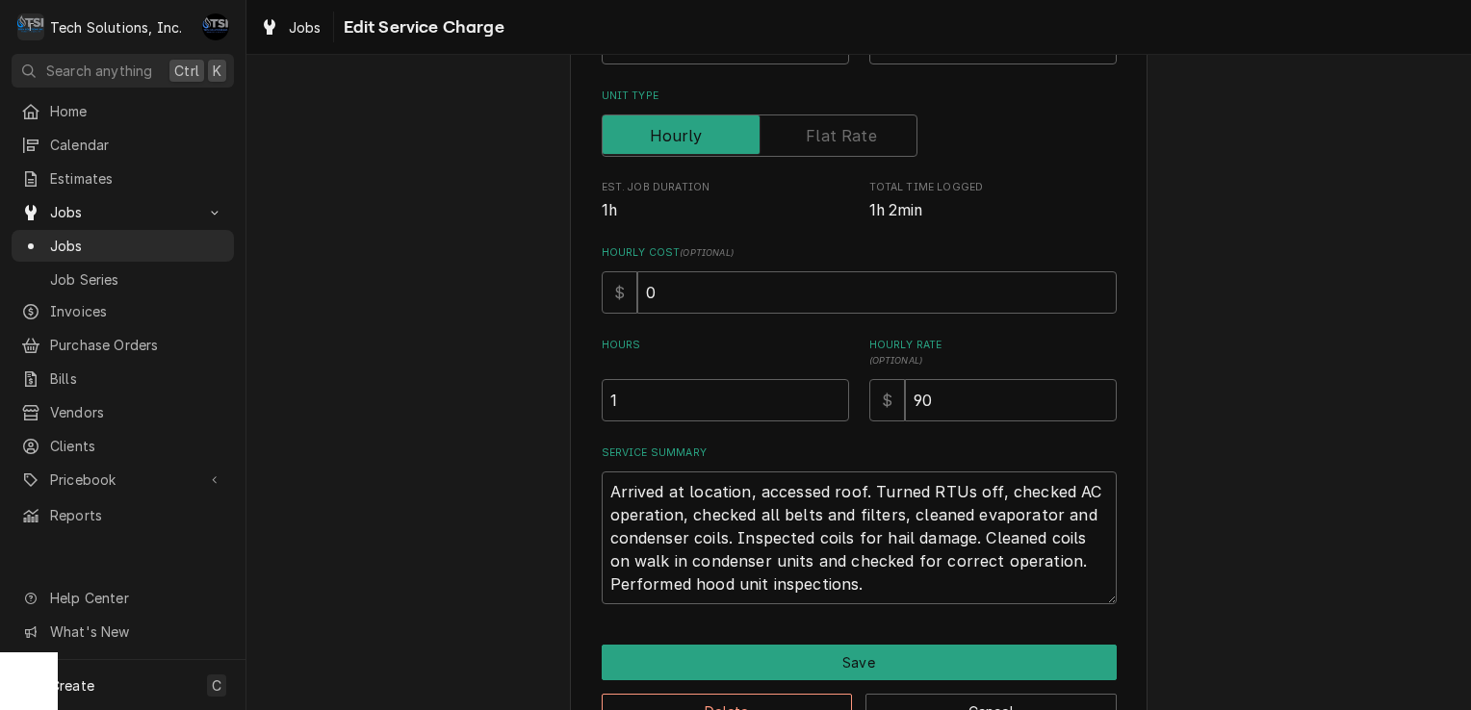
scroll to position [345, 0]
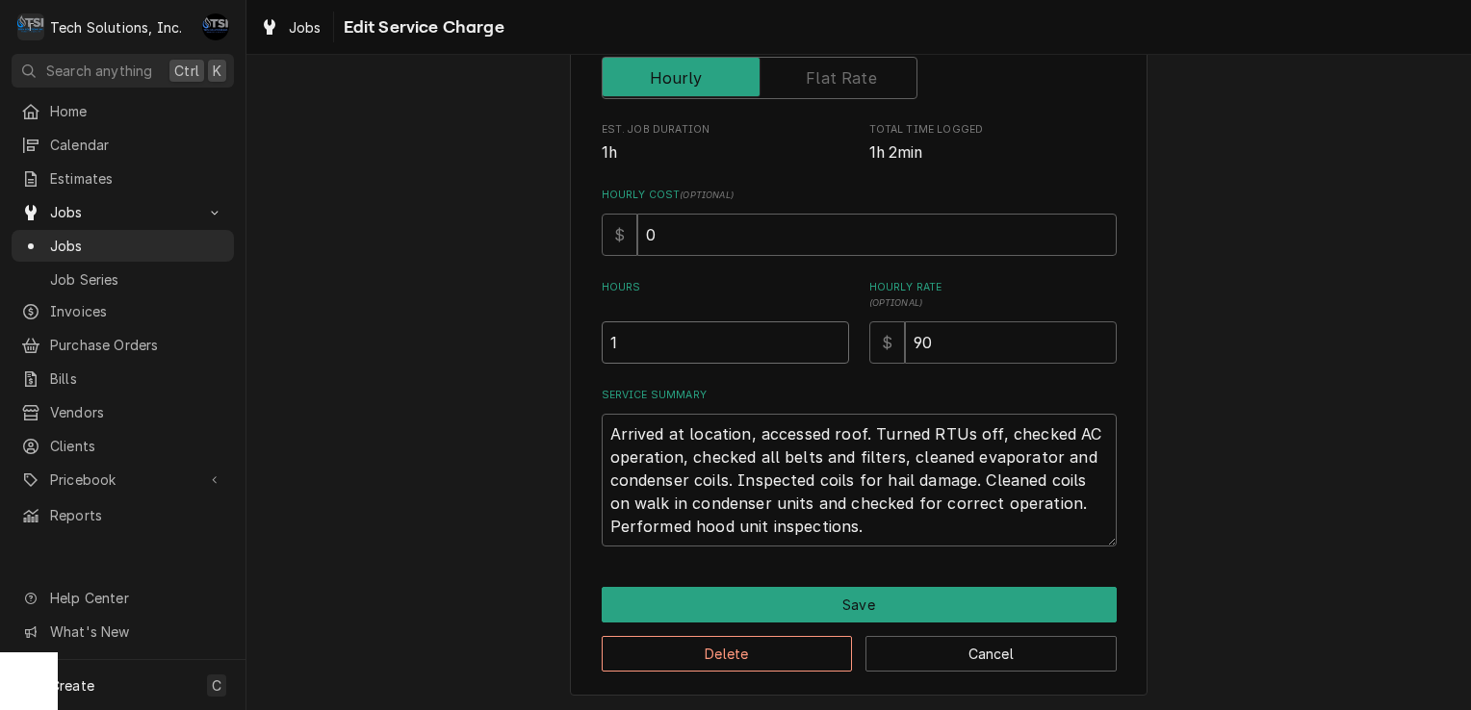
click at [729, 358] on input "1" at bounding box center [725, 342] width 247 height 42
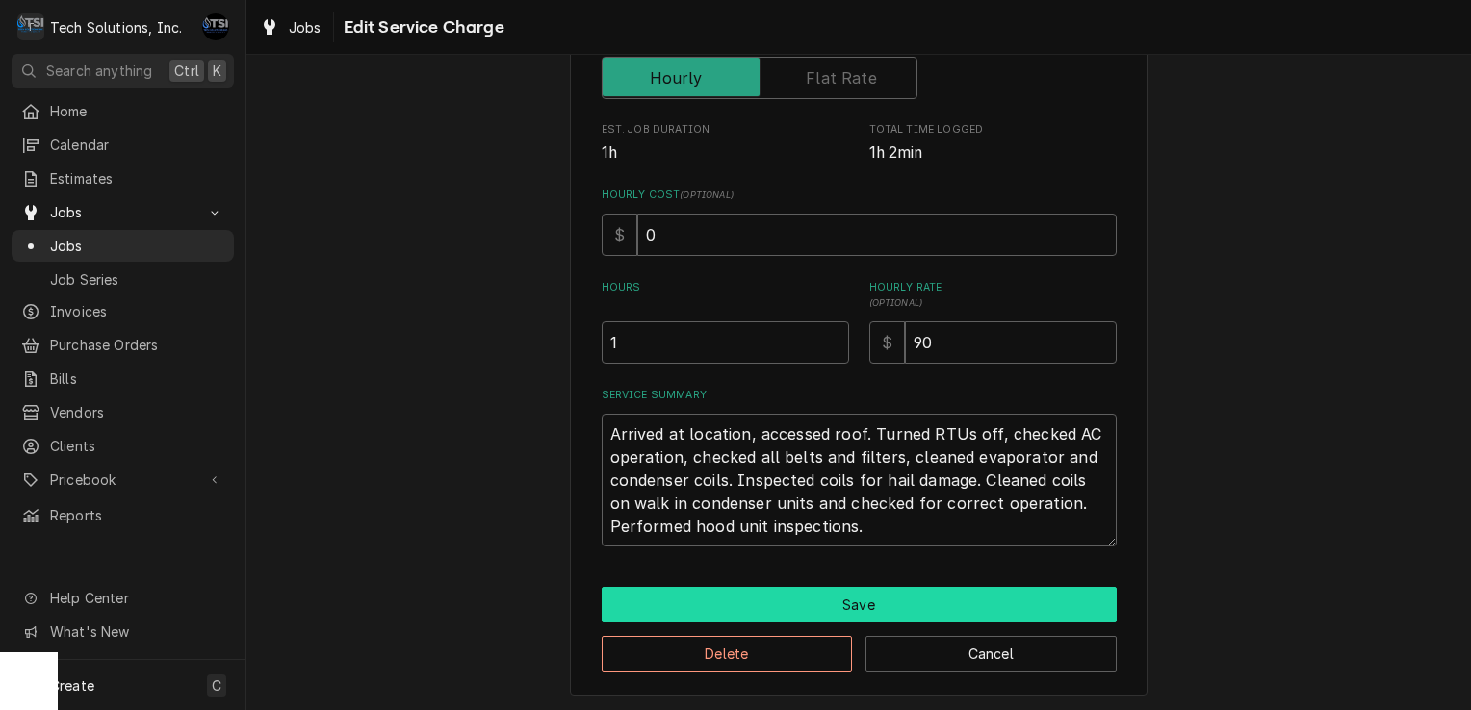
click at [771, 603] on button "Save" at bounding box center [859, 605] width 515 height 36
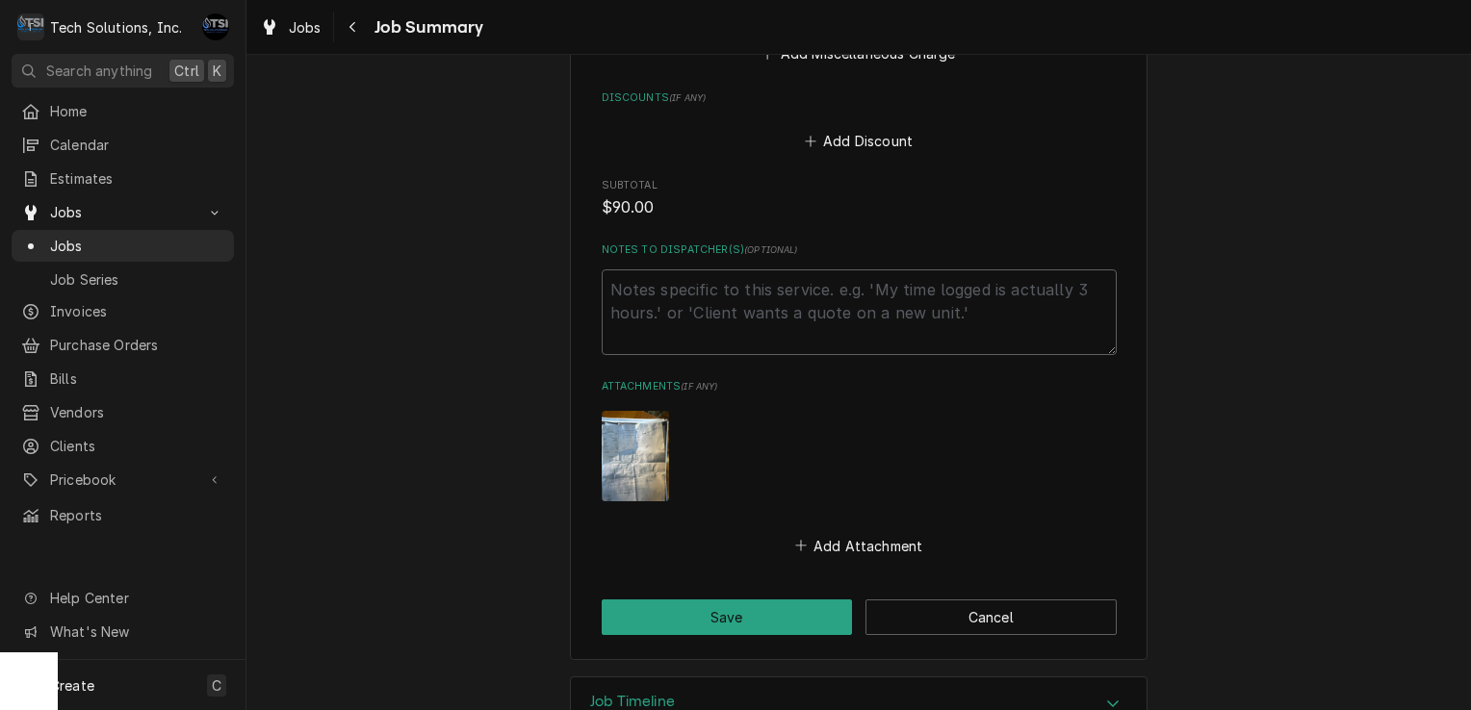
scroll to position [1082, 0]
click at [624, 452] on img "Attachments" at bounding box center [635, 454] width 67 height 90
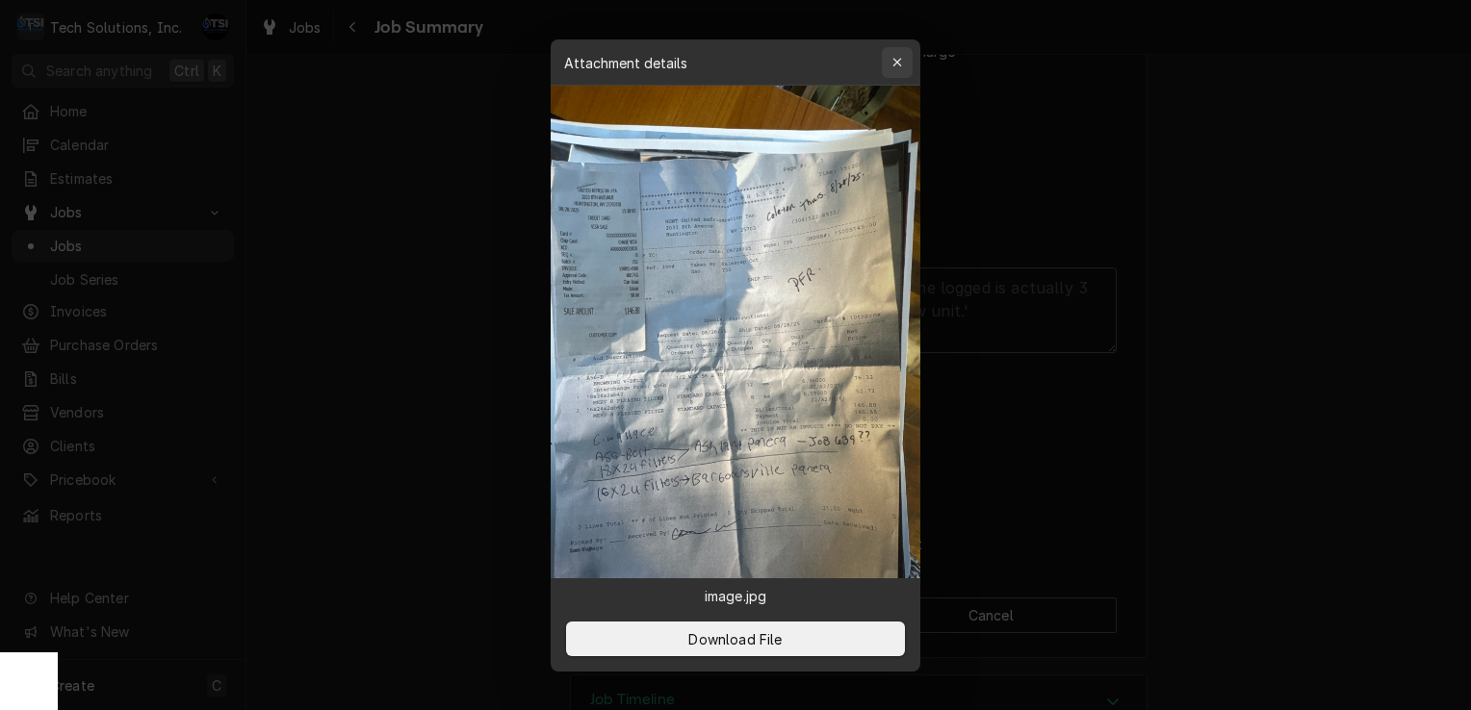
click at [889, 62] on div "button" at bounding box center [896, 62] width 19 height 19
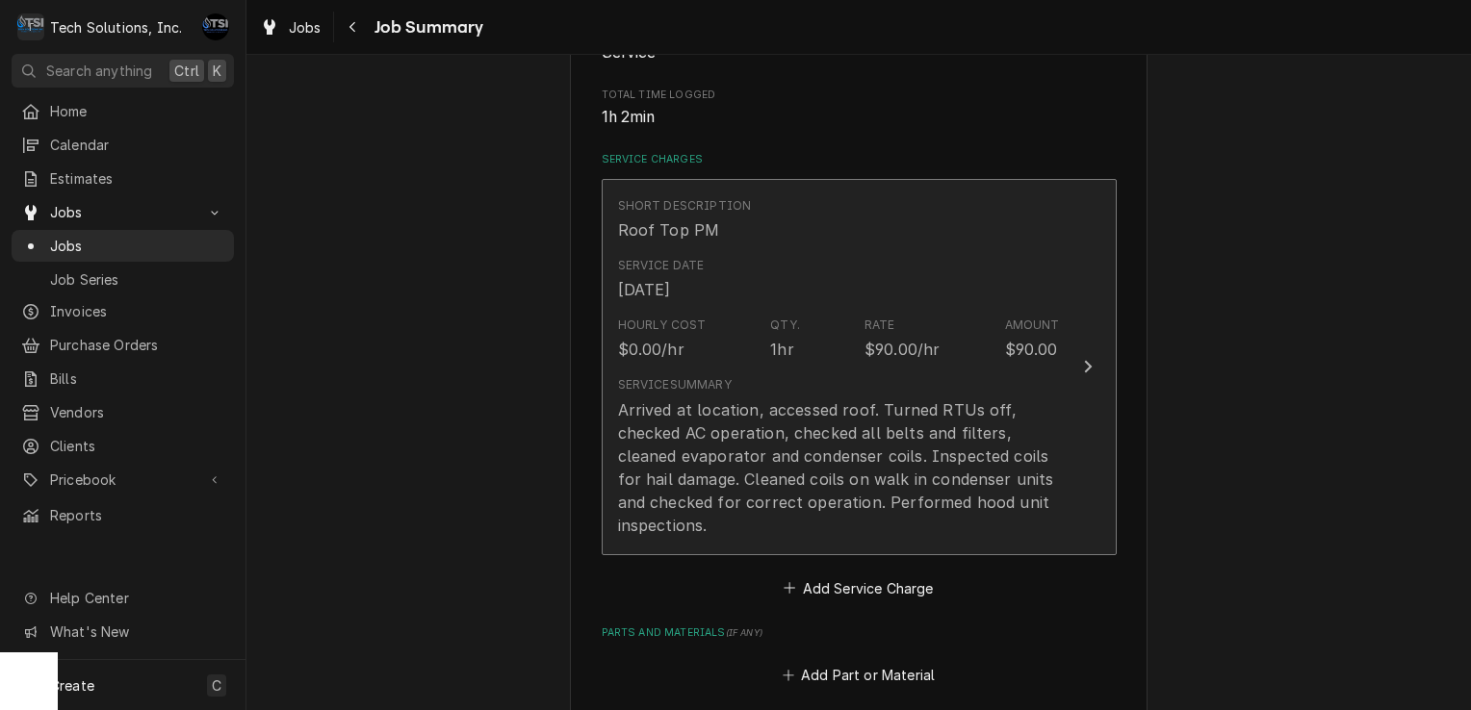
click at [864, 347] on div "$90.00/hr" at bounding box center [901, 349] width 75 height 23
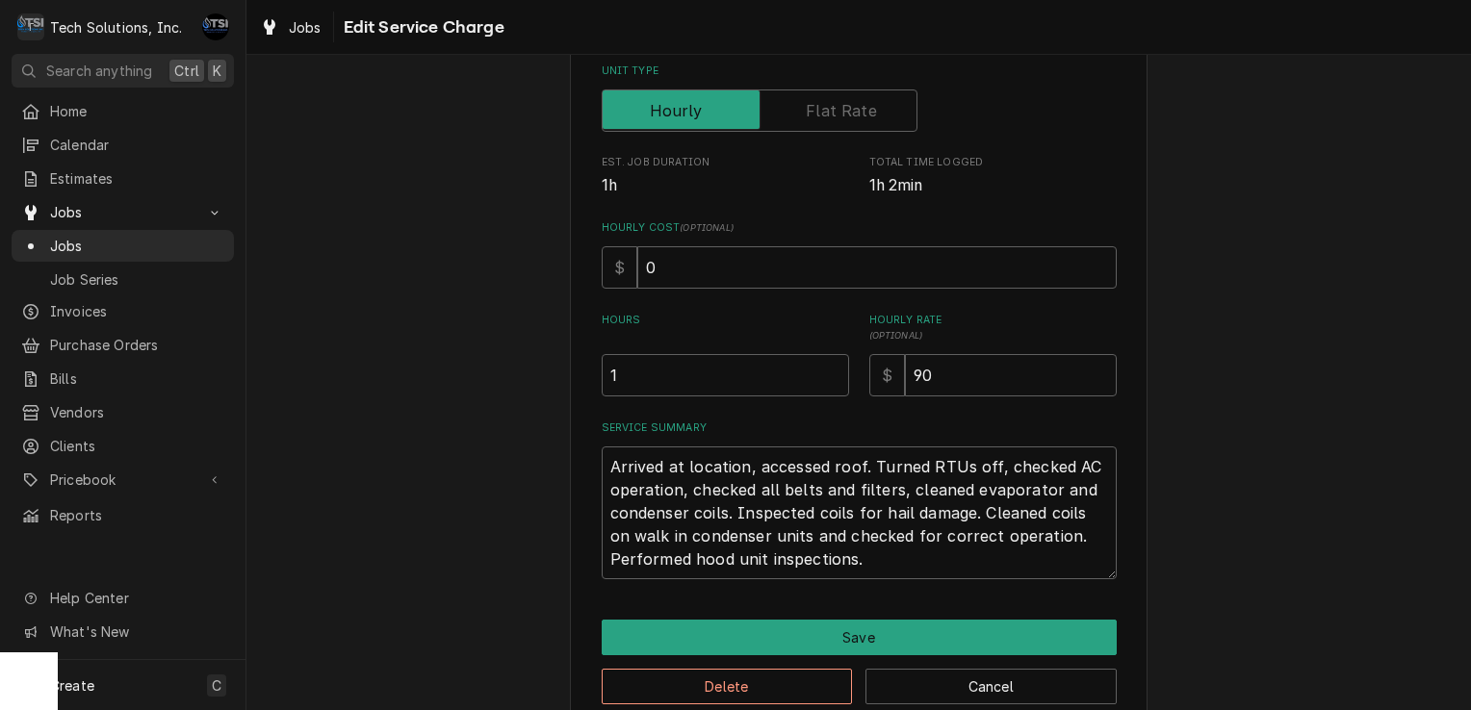
scroll to position [305, 0]
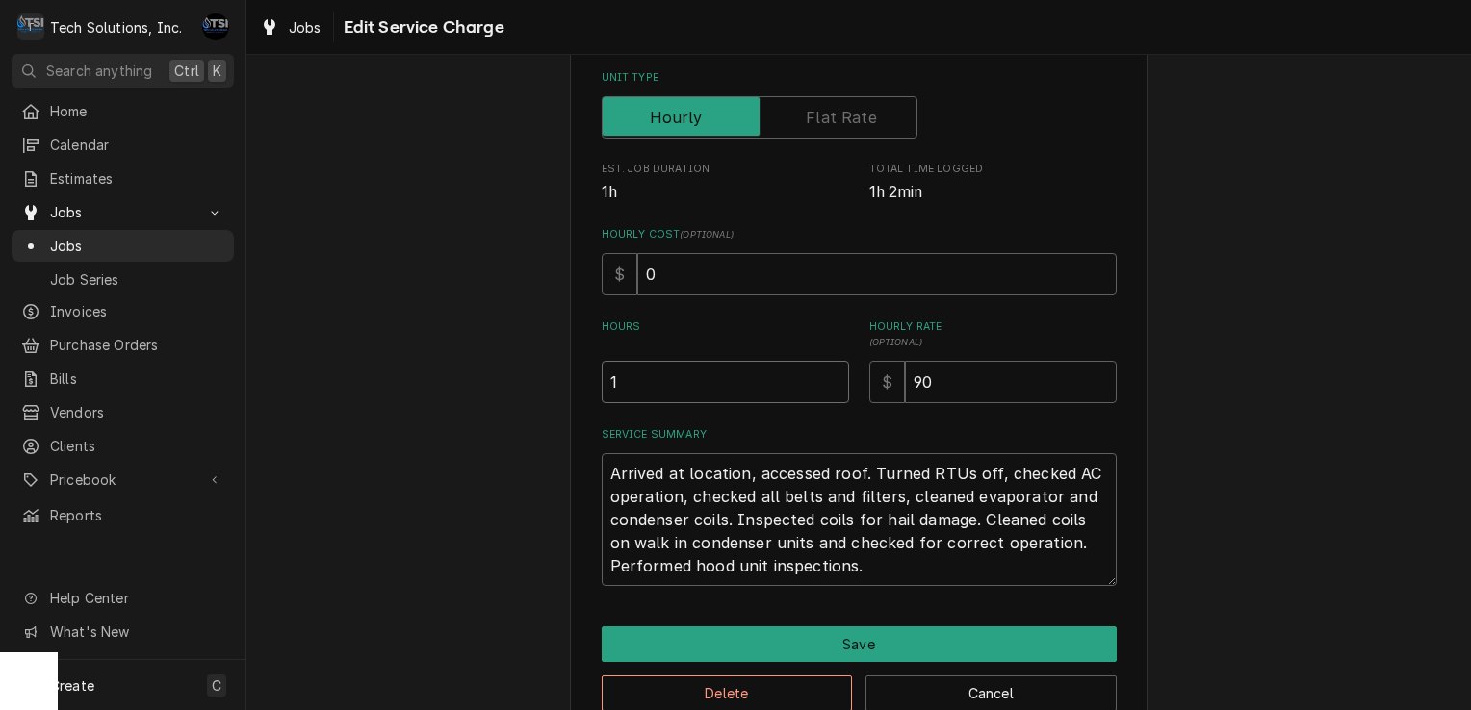
type textarea "x"
type input "1.5"
type textarea "x"
type input "2"
click at [826, 378] on input "2" at bounding box center [725, 382] width 247 height 42
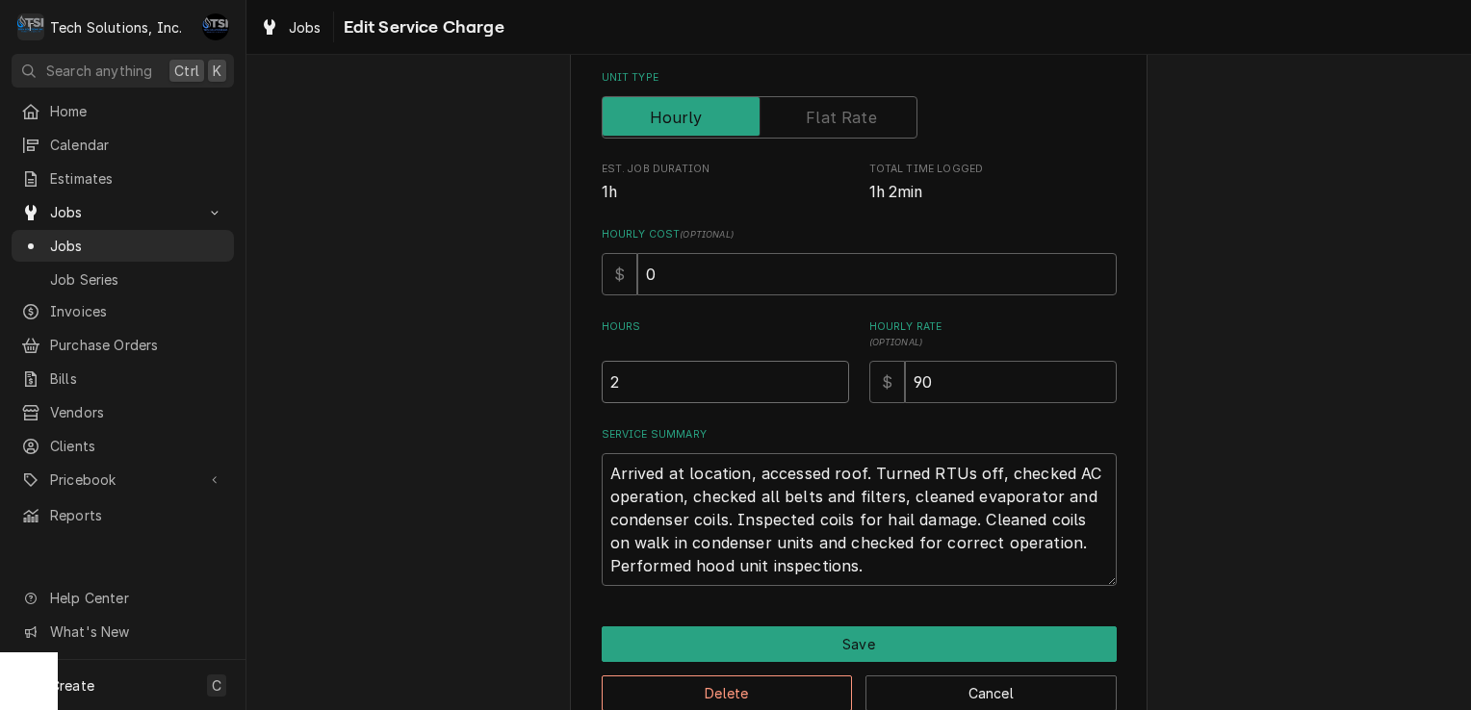
type textarea "x"
type input "2.5"
click at [826, 378] on input "2.5" at bounding box center [725, 382] width 247 height 42
type textarea "x"
type input "3"
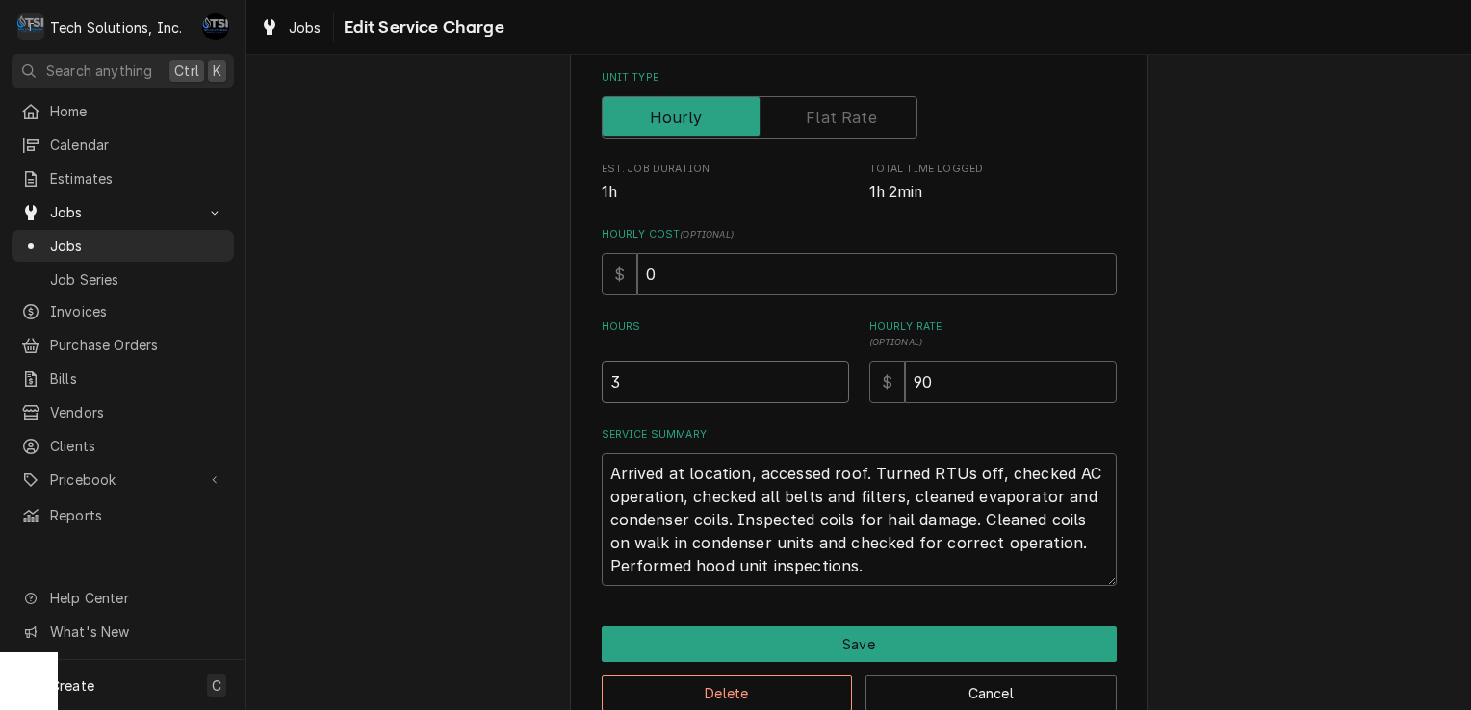
click at [826, 378] on input "3" at bounding box center [725, 382] width 247 height 42
type textarea "x"
type input "3.5"
click at [826, 378] on input "3.5" at bounding box center [725, 382] width 247 height 42
type textarea "x"
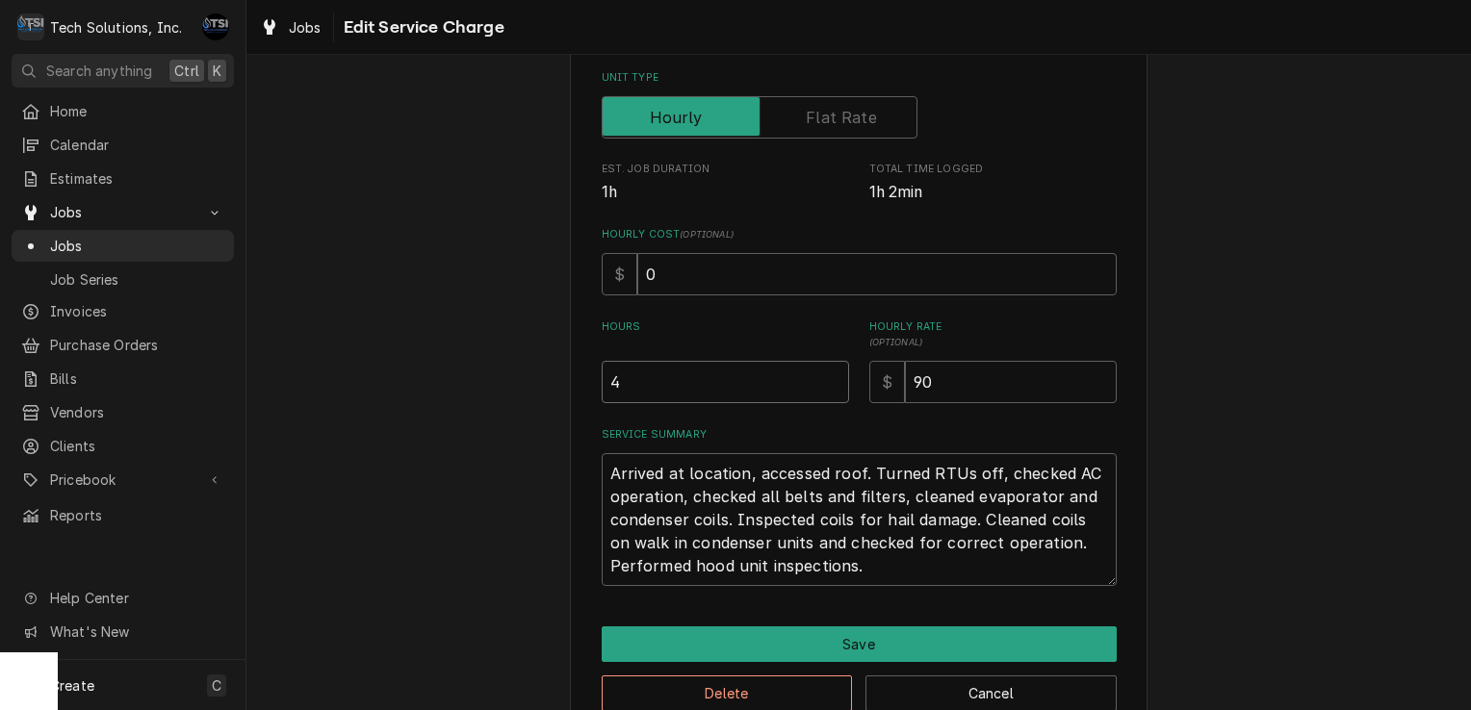
type input "4"
click at [826, 378] on input "4" at bounding box center [725, 382] width 247 height 42
type textarea "x"
type input "4.5"
click at [826, 378] on input "4.5" at bounding box center [725, 382] width 247 height 42
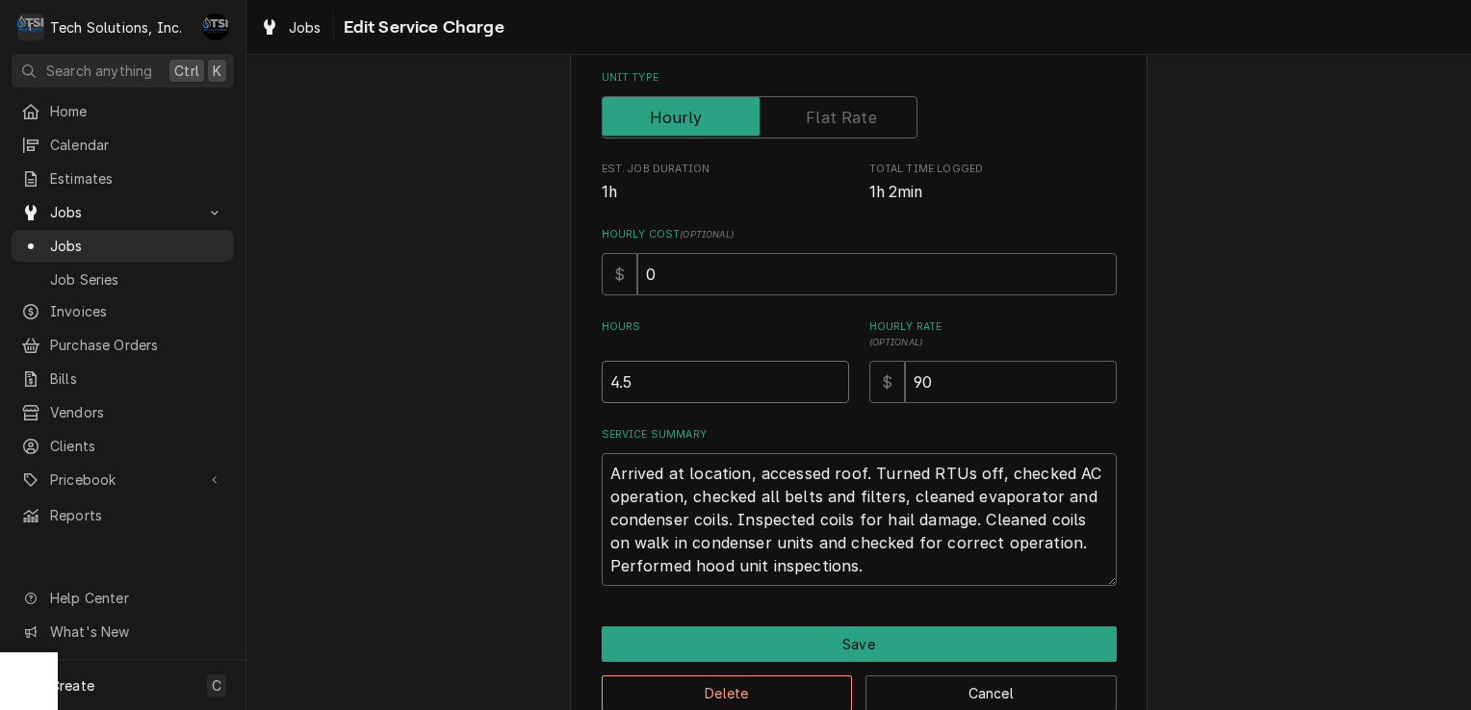
type textarea "x"
type input "5"
click at [826, 378] on input "5" at bounding box center [725, 382] width 247 height 42
type textarea "x"
type input "4.5"
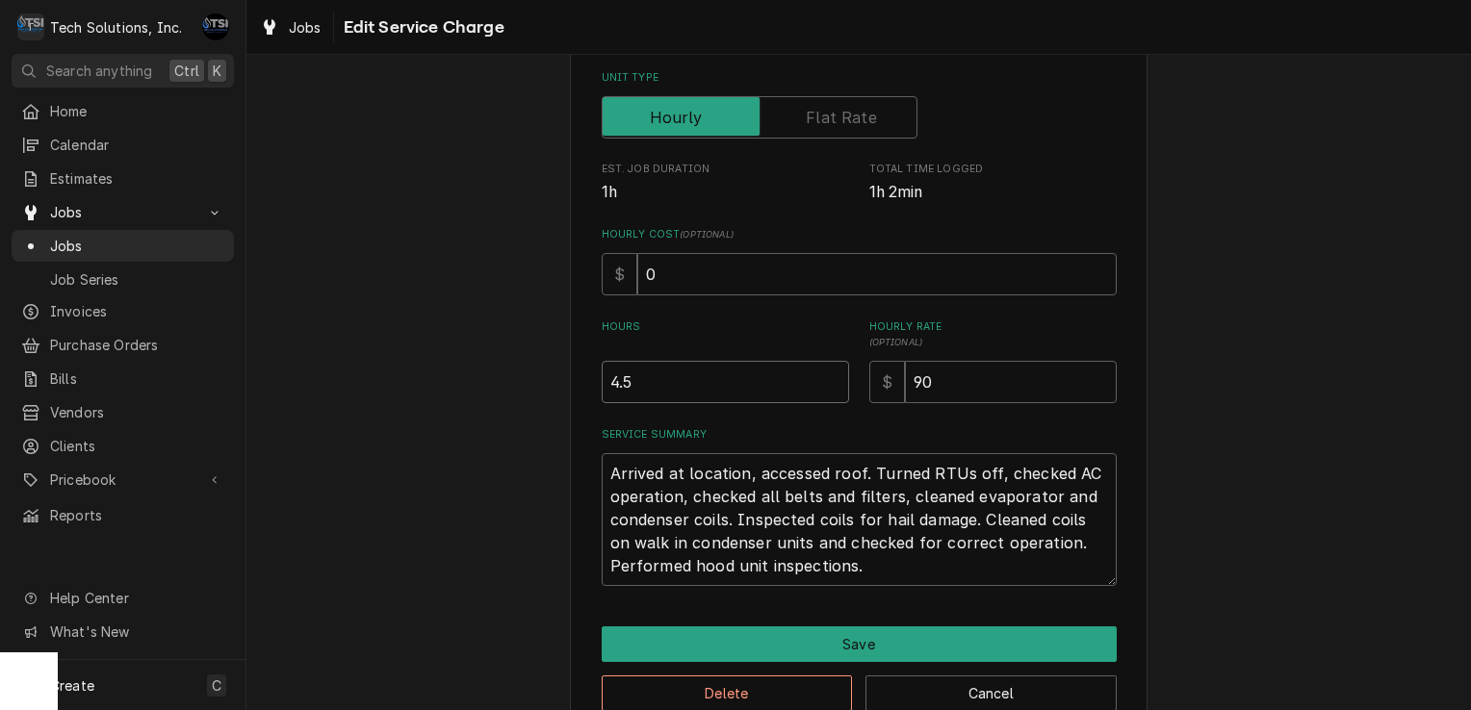
click at [824, 381] on input "4.5" at bounding box center [725, 382] width 247 height 42
type textarea "x"
type input "4"
click at [824, 381] on input "4" at bounding box center [725, 382] width 247 height 42
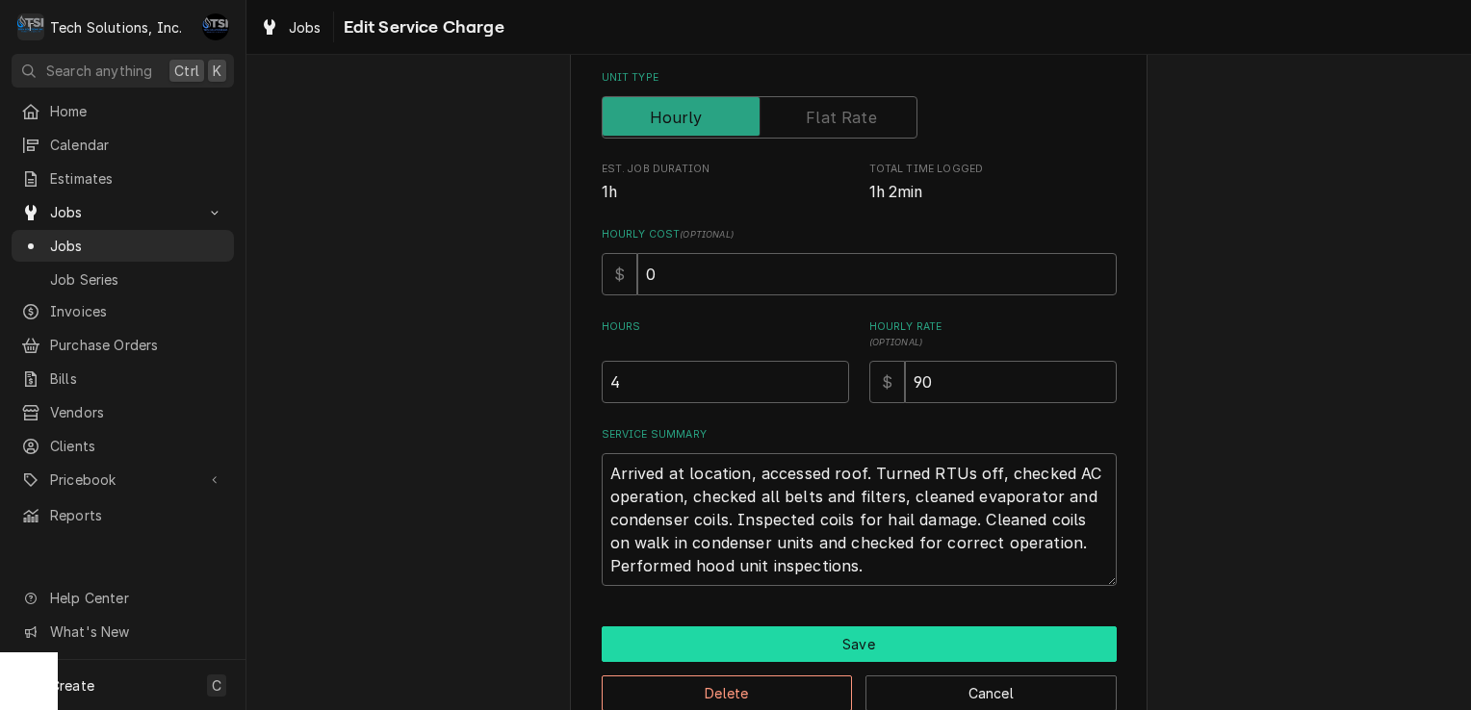
click at [812, 629] on button "Save" at bounding box center [859, 645] width 515 height 36
type textarea "x"
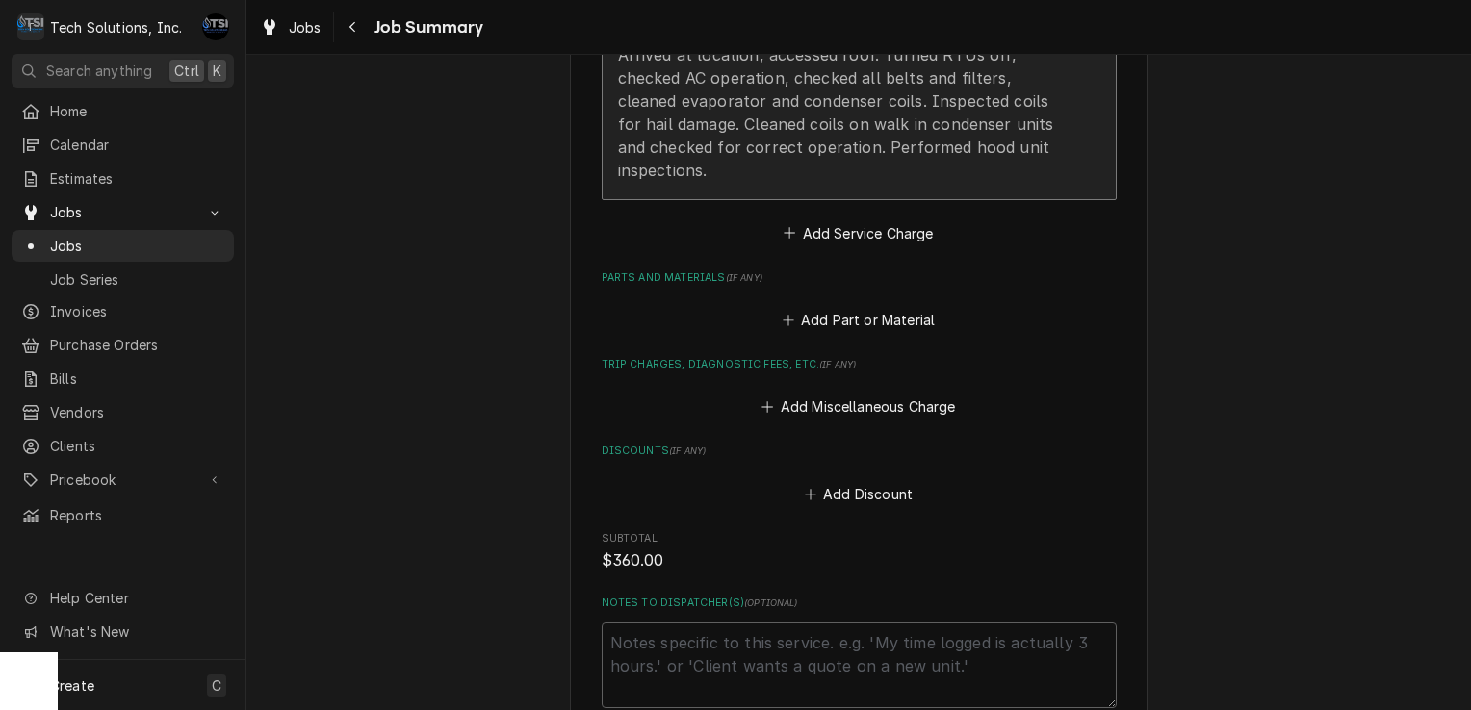
scroll to position [741, 0]
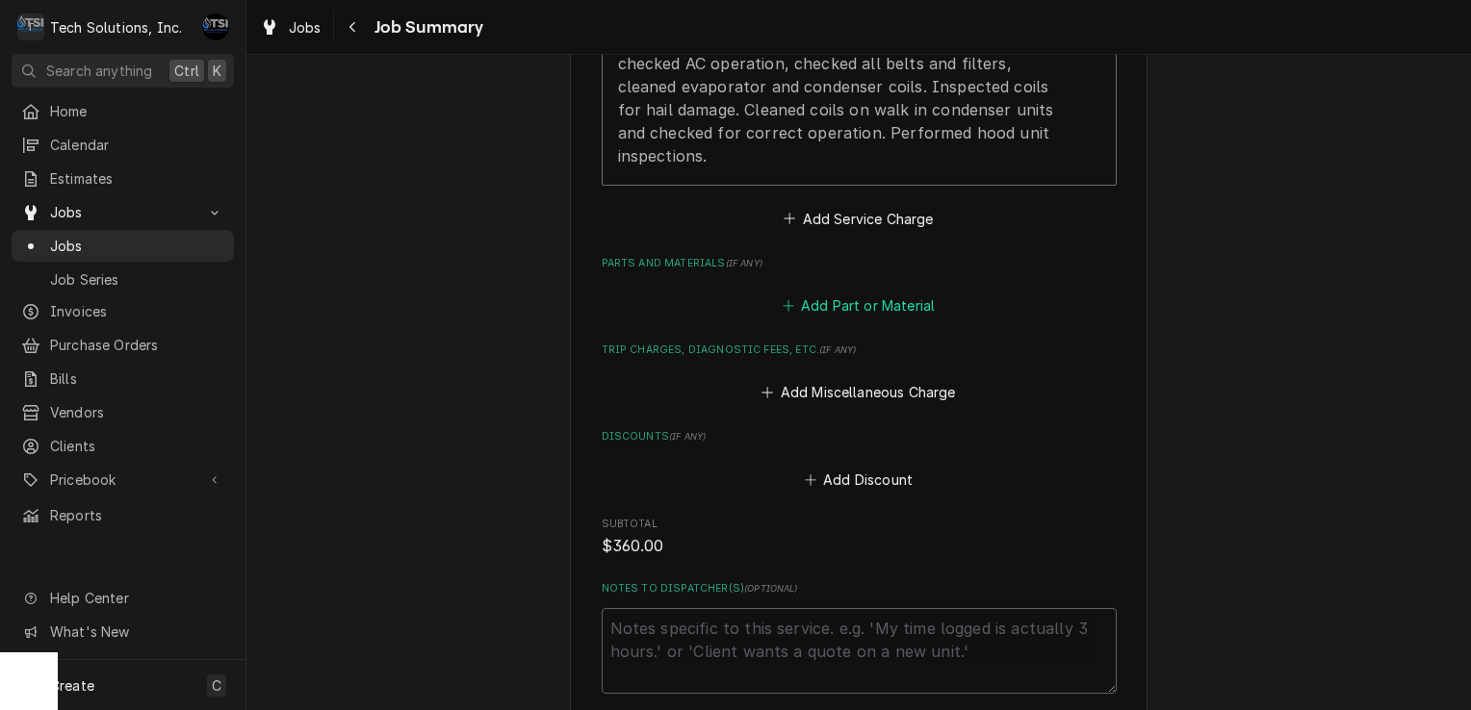
click at [837, 304] on button "Add Part or Material" at bounding box center [858, 306] width 159 height 27
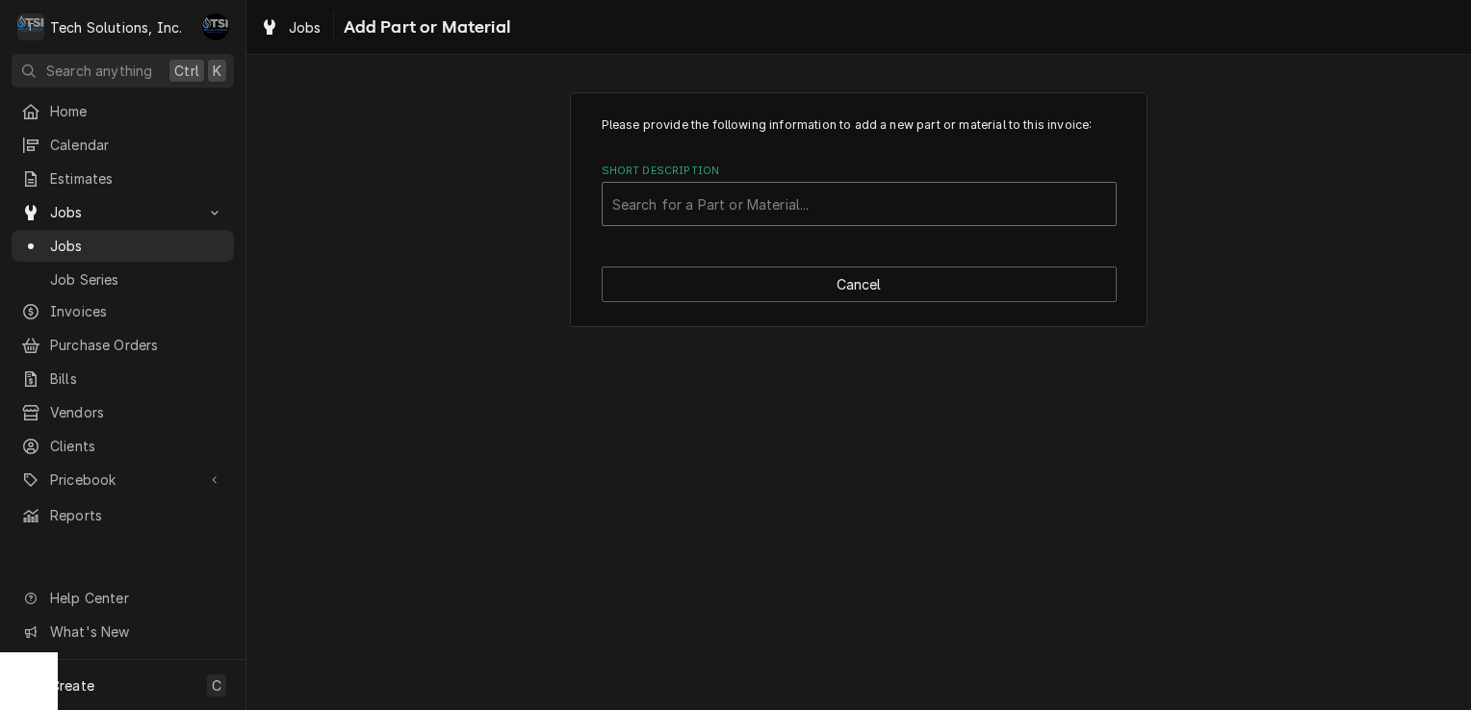
click at [833, 194] on div "Short Description" at bounding box center [859, 204] width 494 height 35
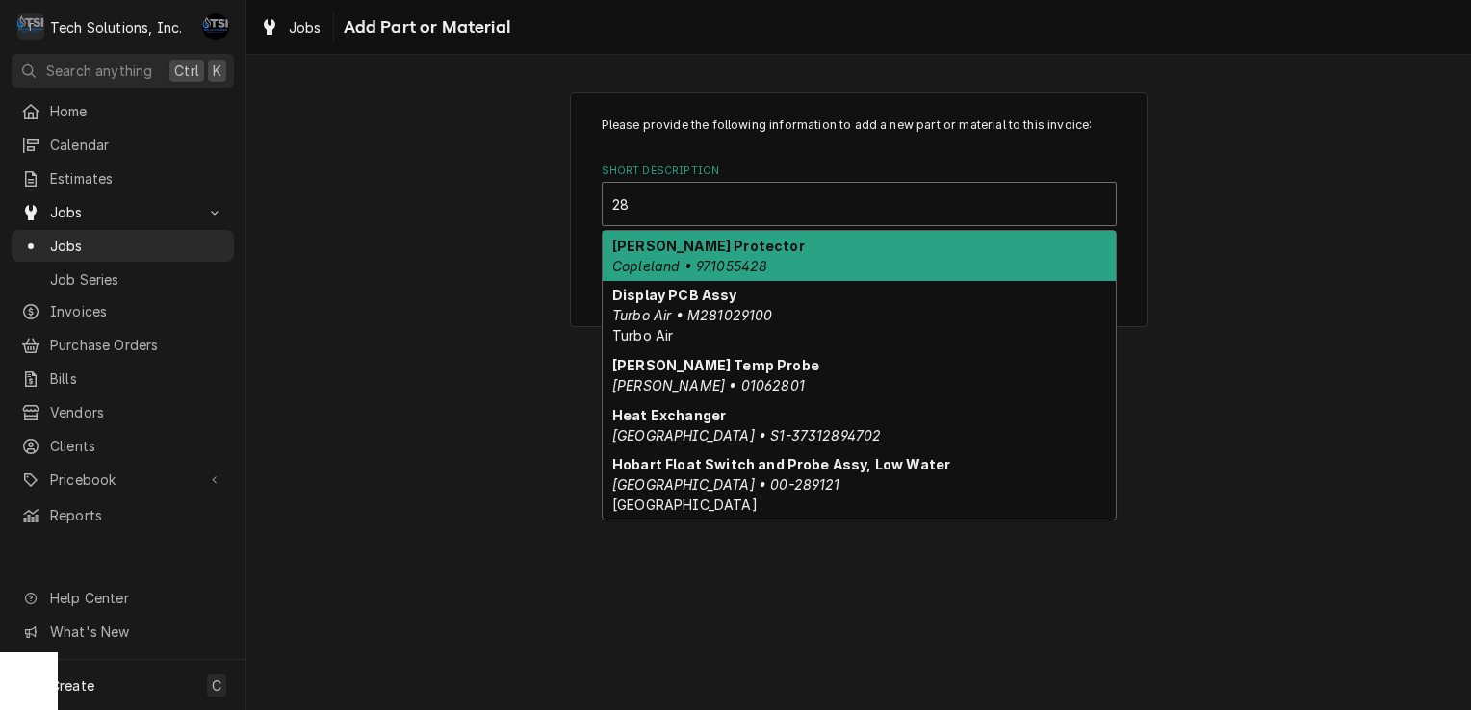
type input "2"
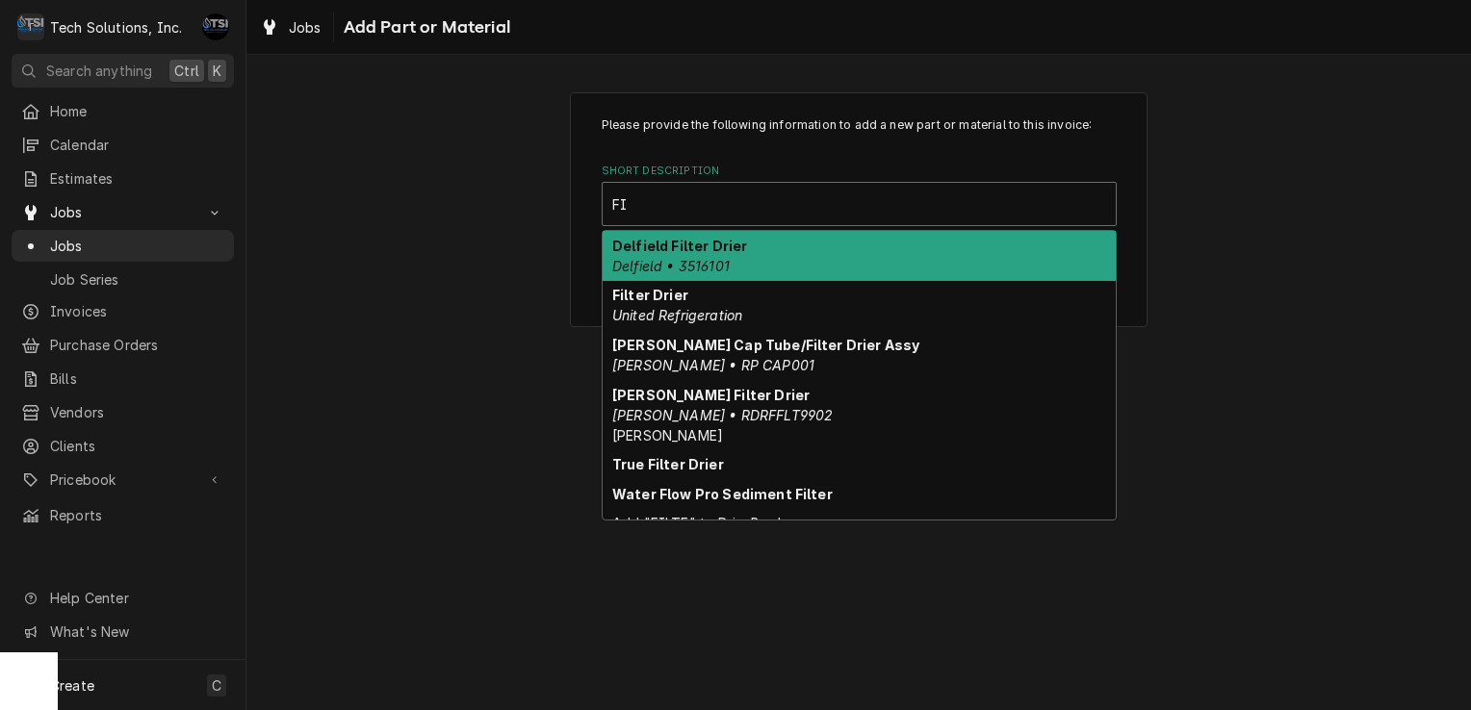
type input "F"
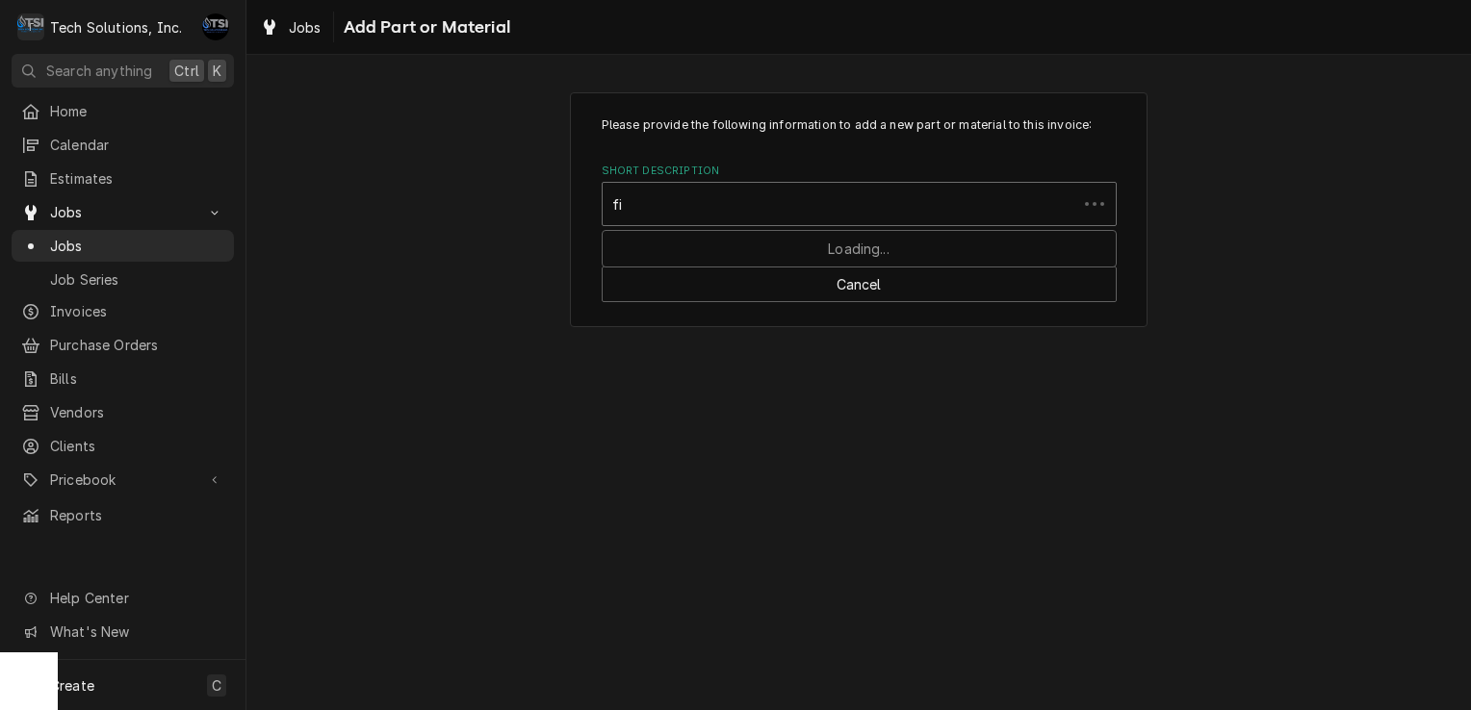
type input "f"
type input "F"
type input "RTU PM Supplies"
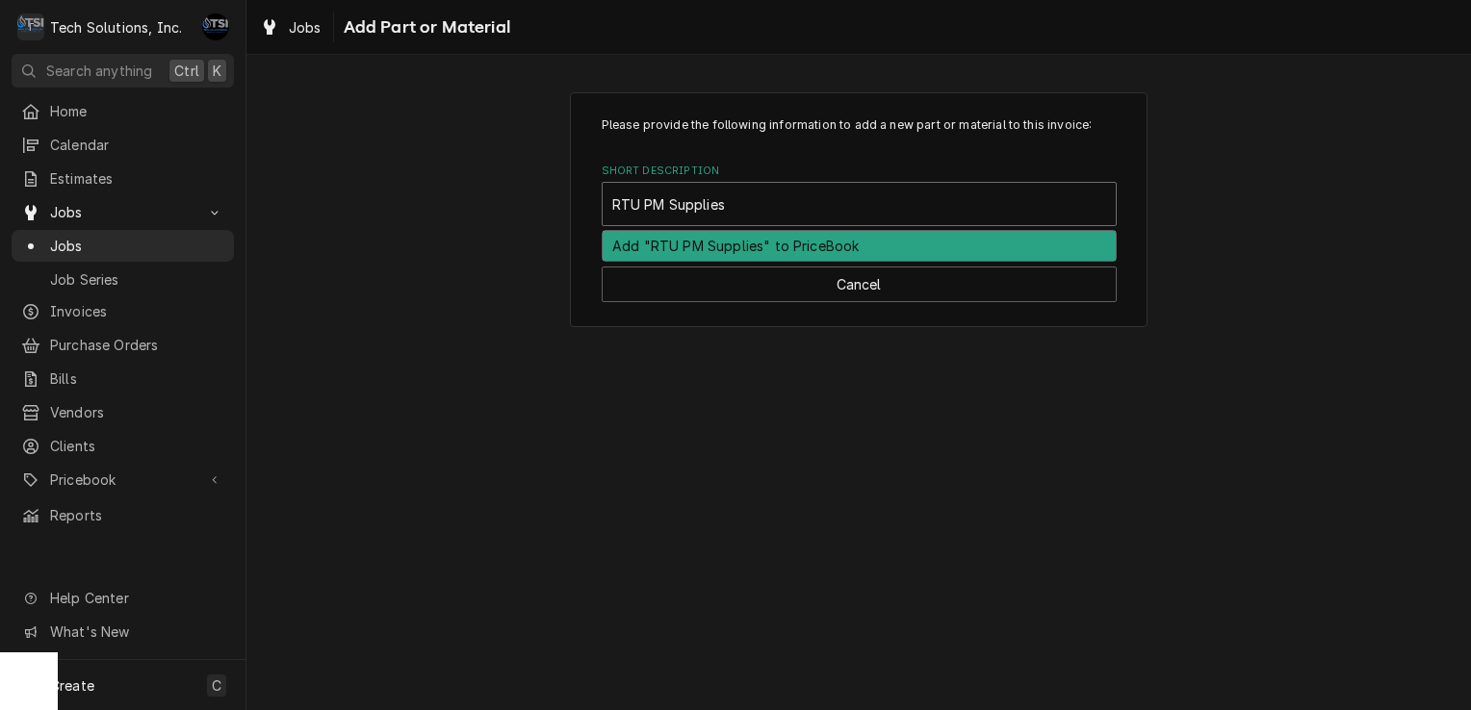
click at [770, 245] on div "Add "RTU PM Supplies" to PriceBook" at bounding box center [859, 246] width 513 height 30
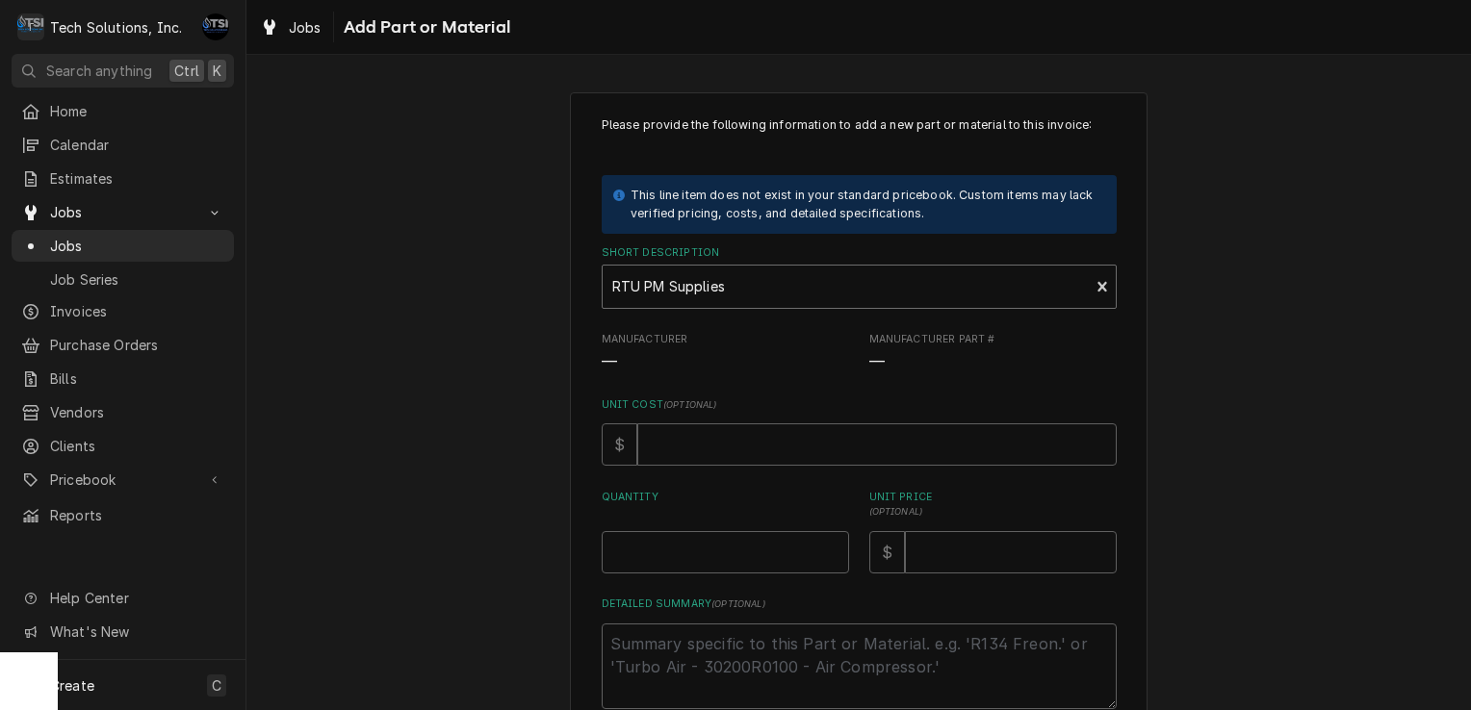
scroll to position [115, 0]
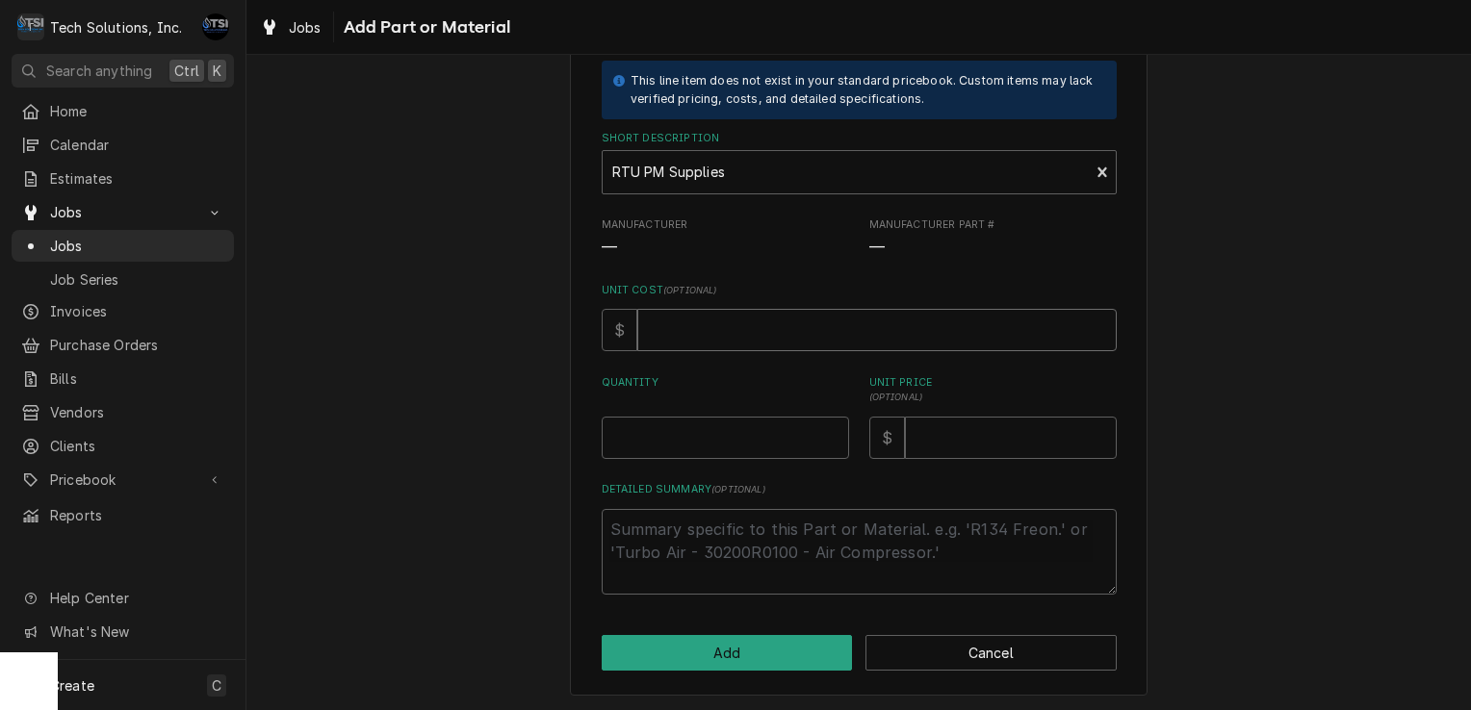
click at [724, 341] on input "Unit Cost ( optional )" at bounding box center [876, 330] width 479 height 42
type textarea "x"
type input "7"
type textarea "x"
type input "76"
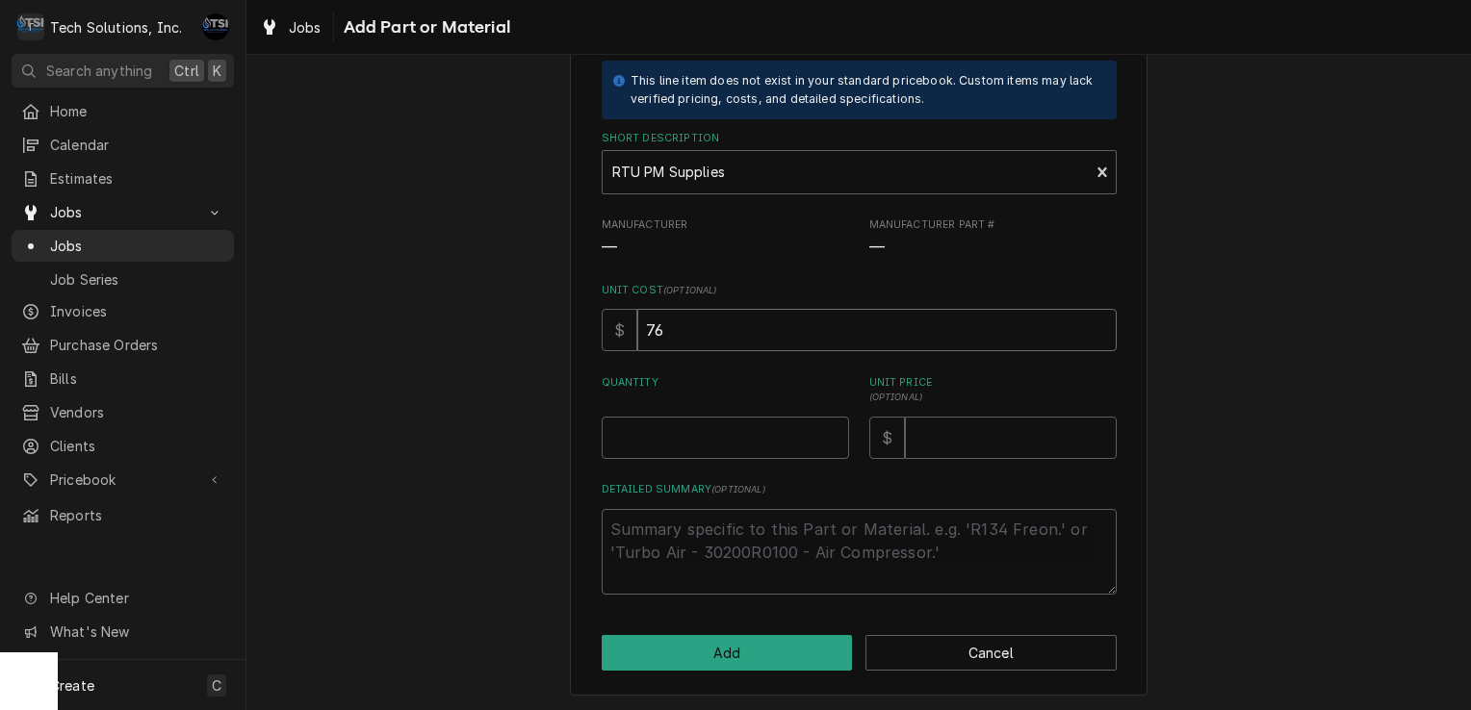
type textarea "x"
type input "76.3"
type textarea "x"
type input "76.32"
click at [945, 433] on input "Unit Price ( optional )" at bounding box center [1011, 438] width 212 height 42
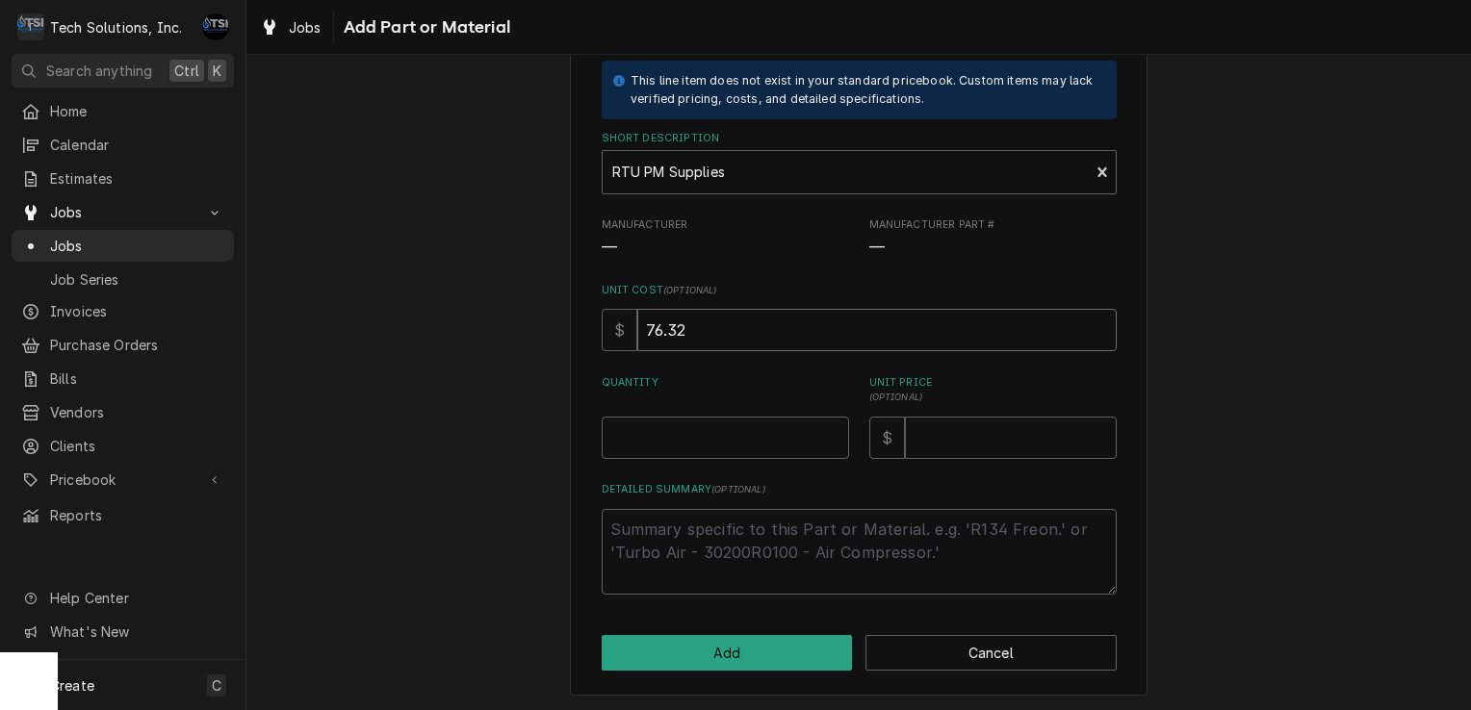
click at [743, 348] on input "76.32" at bounding box center [876, 330] width 479 height 42
type textarea "x"
type input "76.3"
type textarea "x"
type input "76"
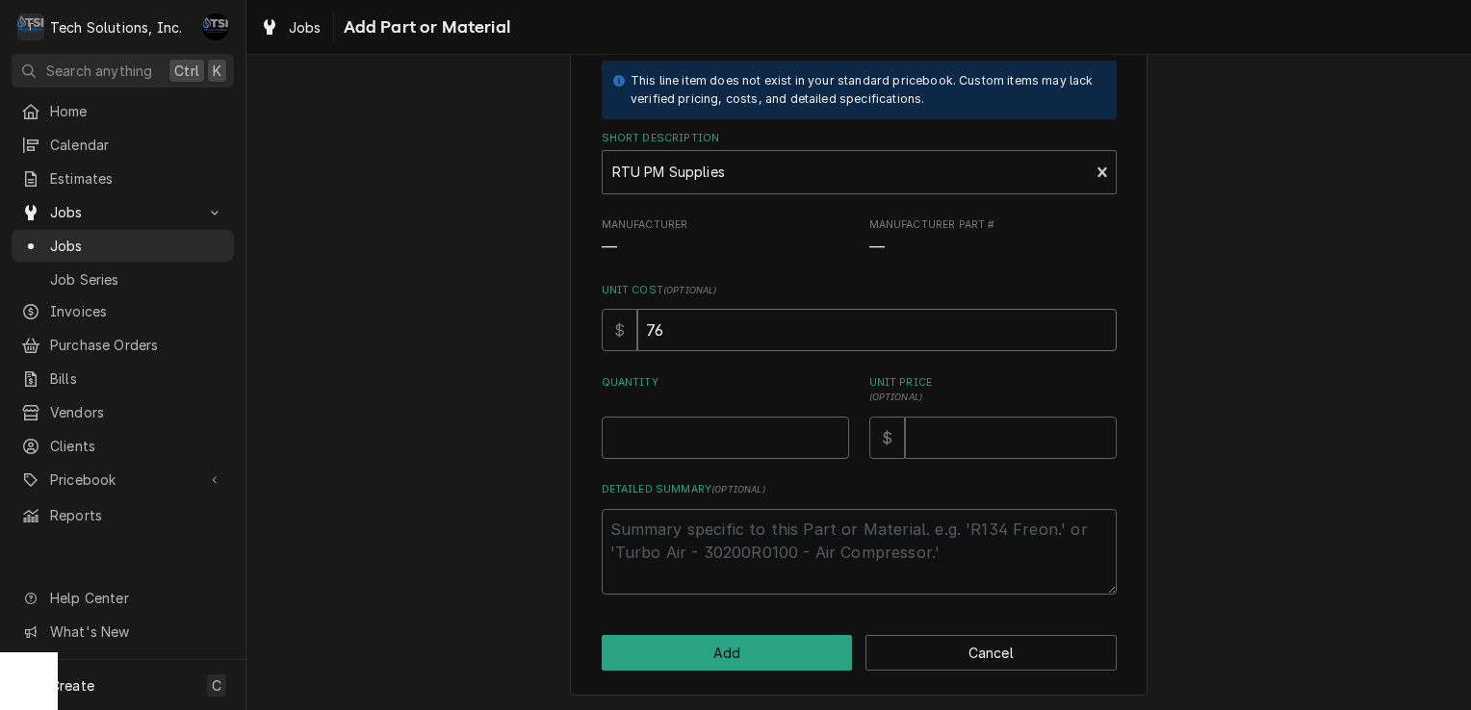
type textarea "x"
type input "7"
type textarea "x"
type input "0"
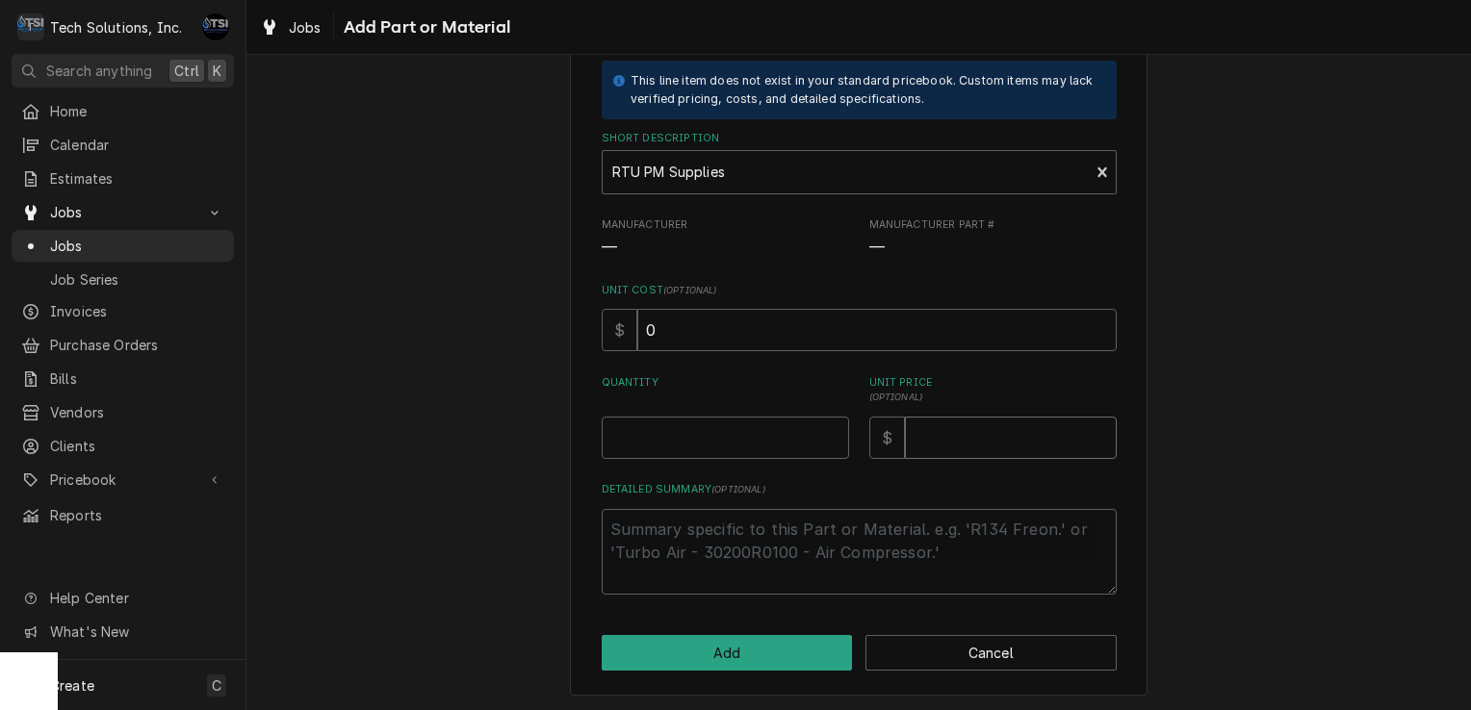
click at [962, 433] on input "Unit Price ( optional )" at bounding box center [1011, 438] width 212 height 42
type textarea "x"
type input "2"
type textarea "x"
type input "28"
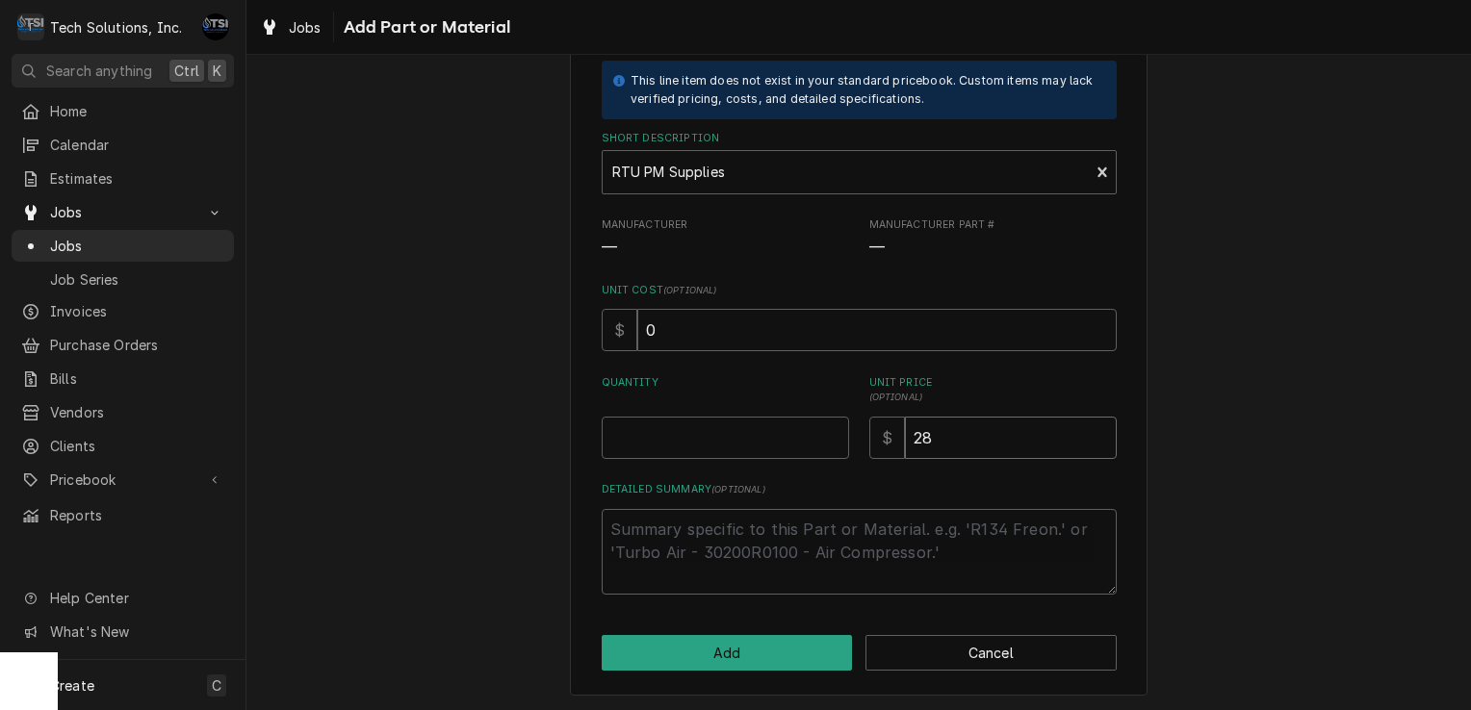
type textarea "x"
type input "288"
type textarea "x"
type input "288.3"
type textarea "x"
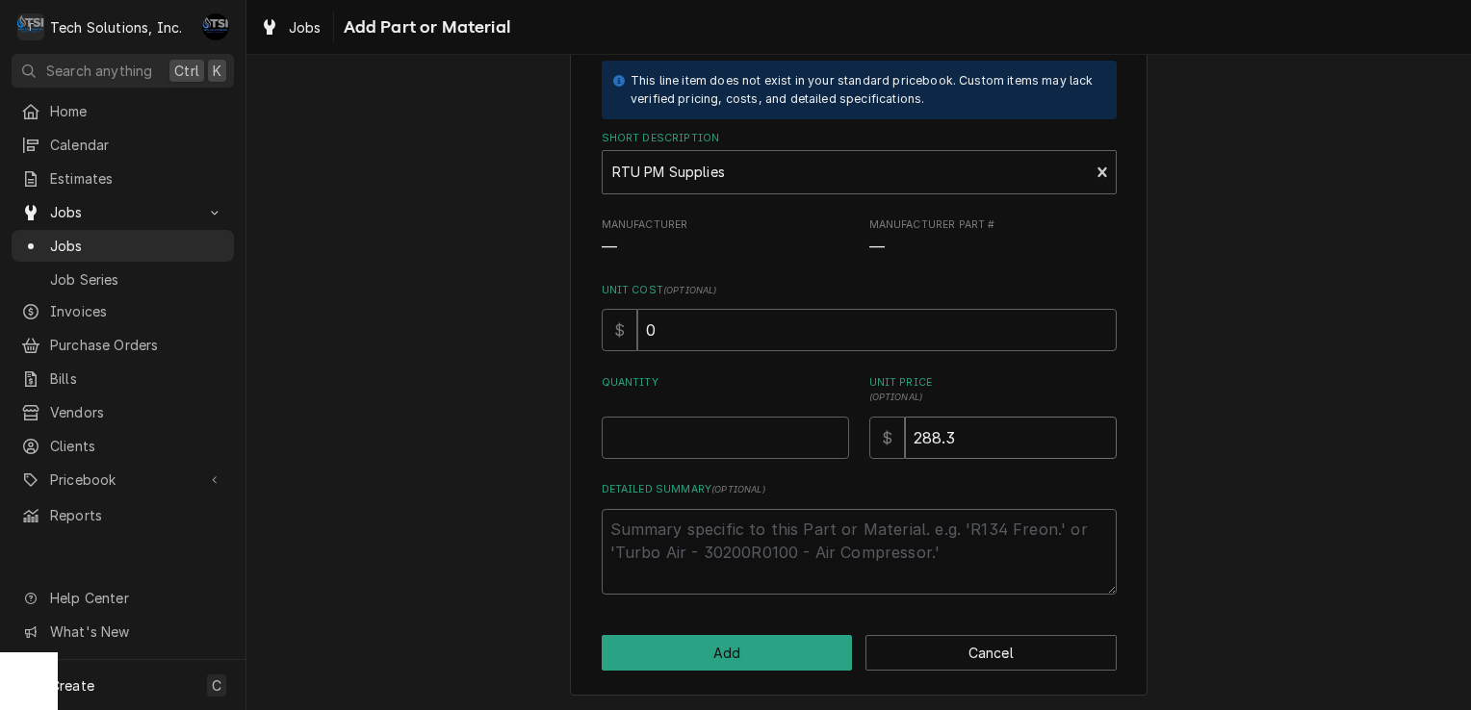
type input "288.36"
type textarea "x"
type input "288.3"
type textarea "x"
type input "288"
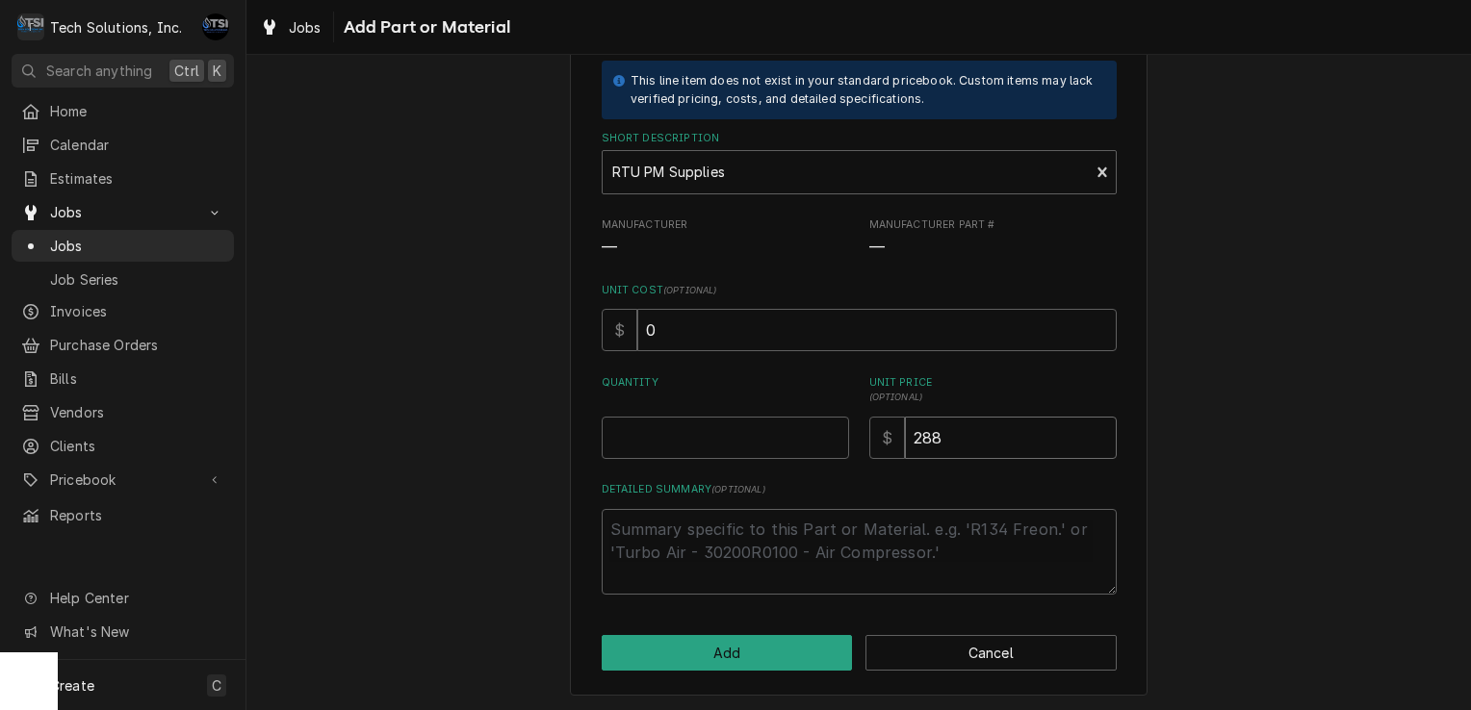
type textarea "x"
type input "28"
type textarea "x"
type input "2"
type textarea "x"
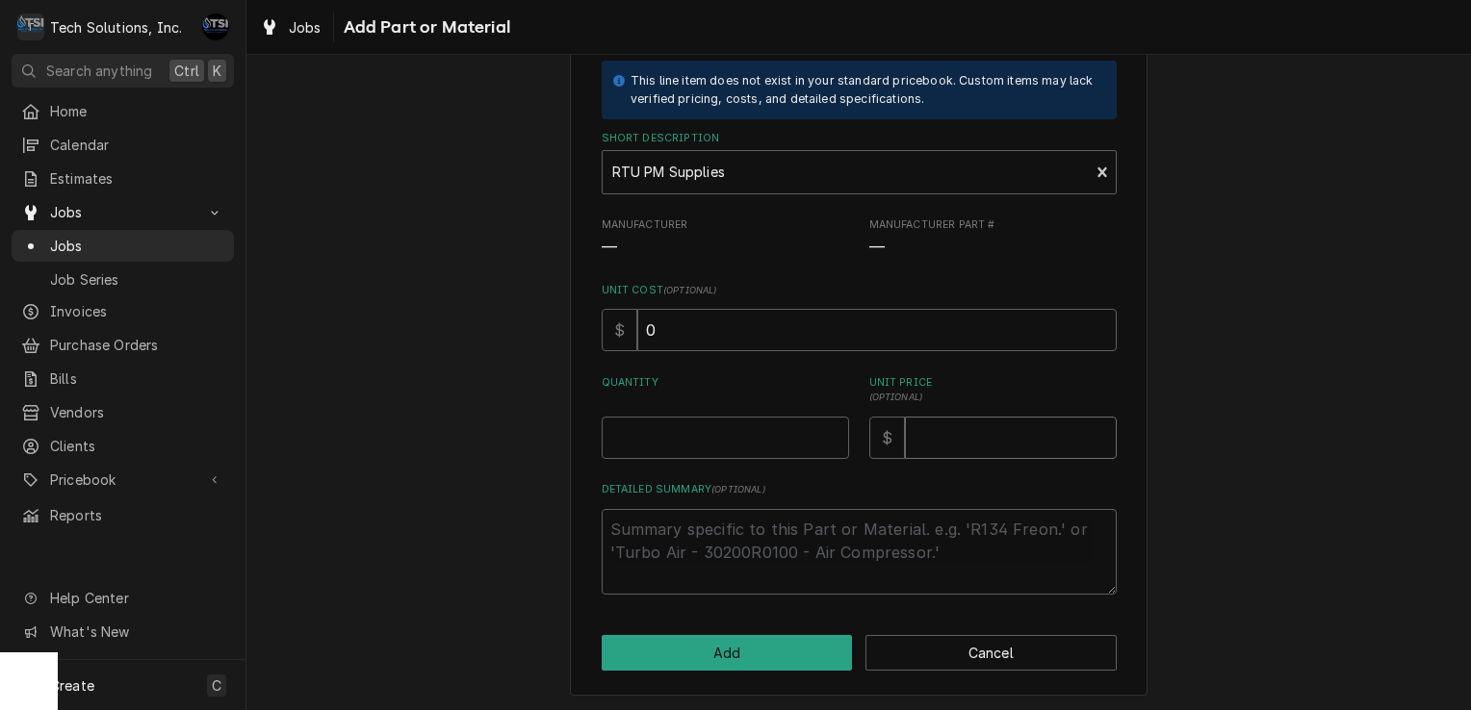
type textarea "x"
type input "3"
type textarea "x"
type input "31"
type textarea "x"
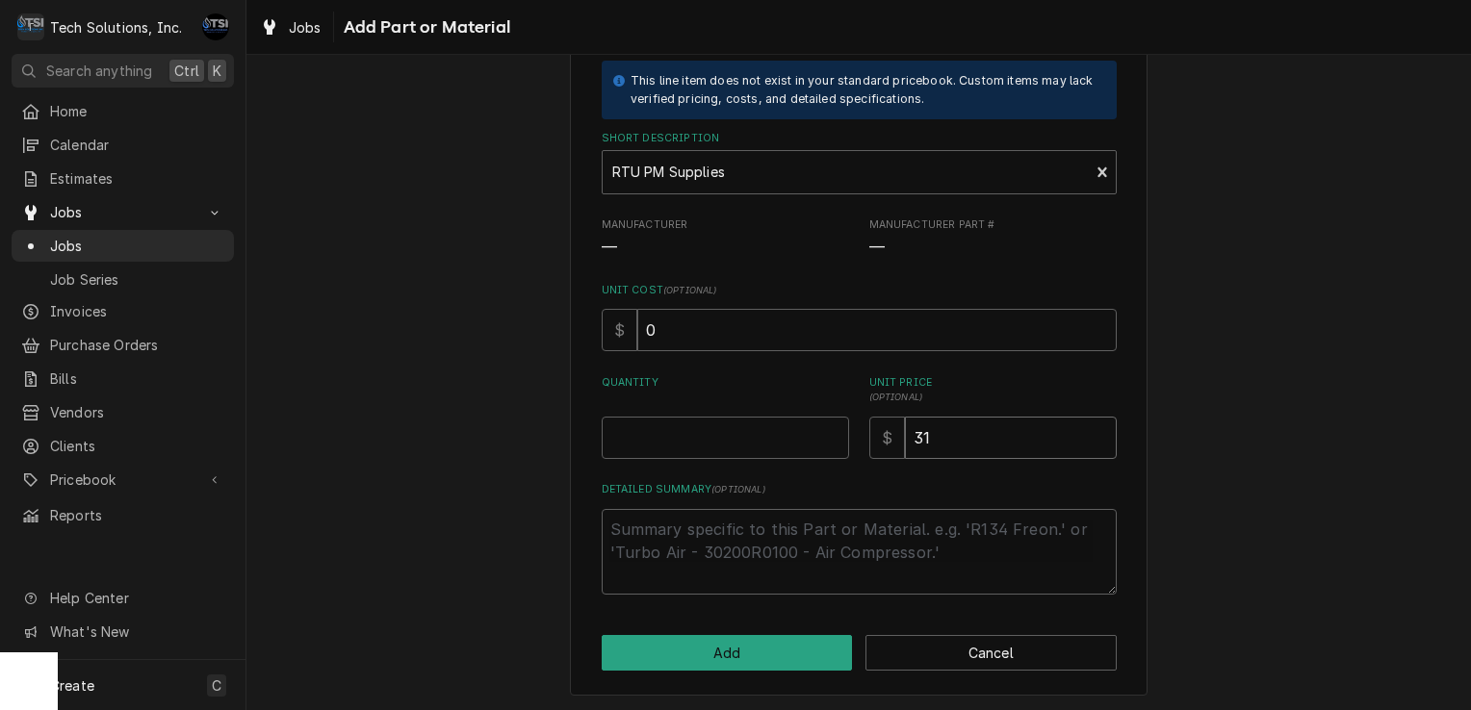
type input "315"
type textarea "x"
type input "315.0"
type textarea "x"
type input "315.04"
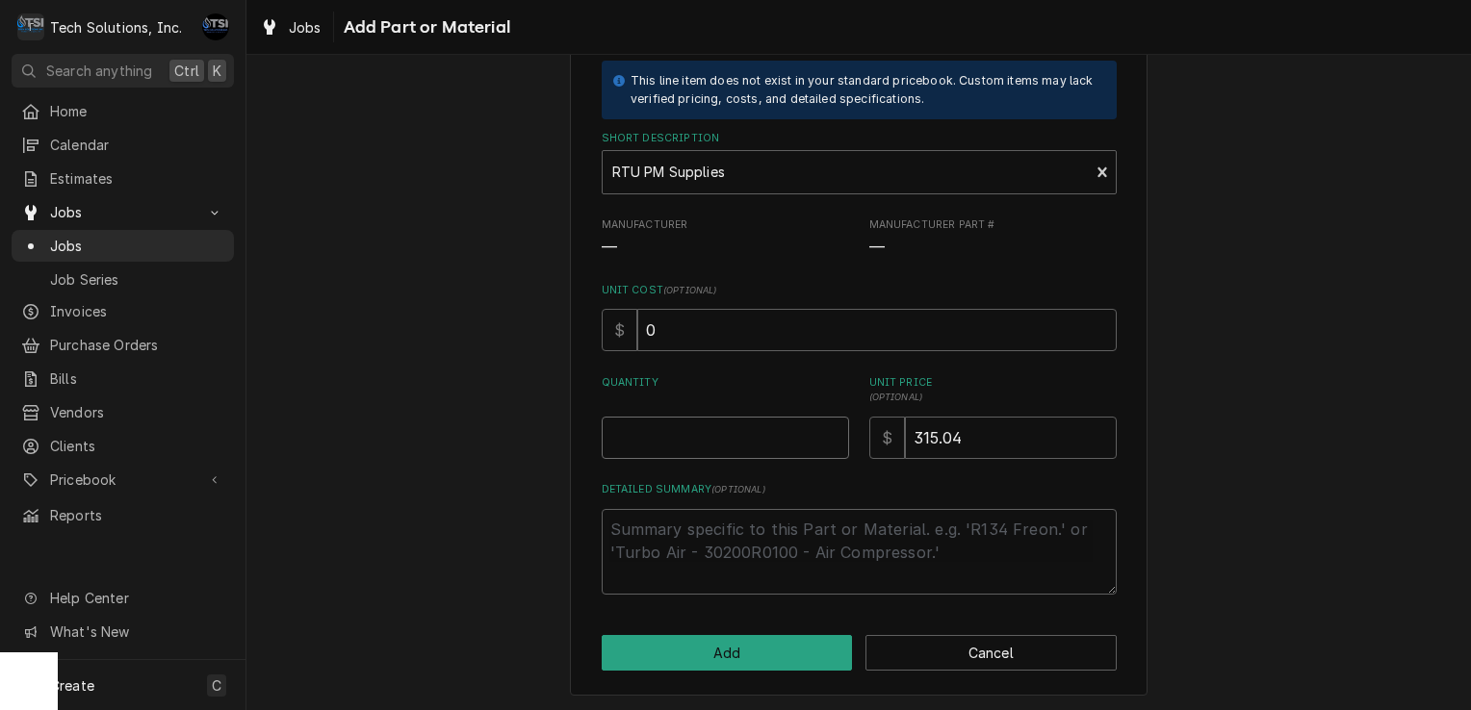
click at [754, 417] on input "Quantity" at bounding box center [725, 438] width 247 height 42
type textarea "x"
type input "1"
click at [747, 563] on textarea "Detailed Summary ( optional )" at bounding box center [859, 552] width 515 height 87
type textarea "x"
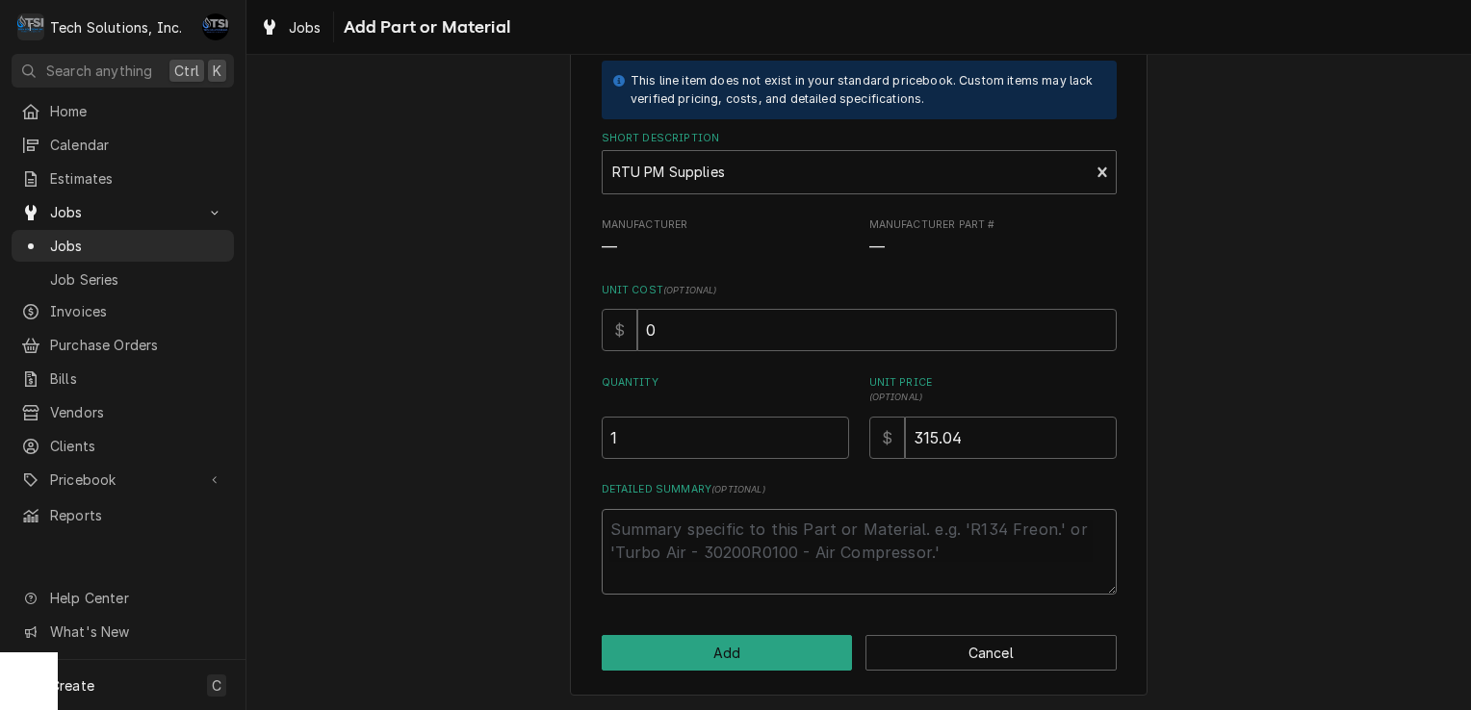
type textarea "f"
type textarea "x"
type textarea "Fi"
type textarea "x"
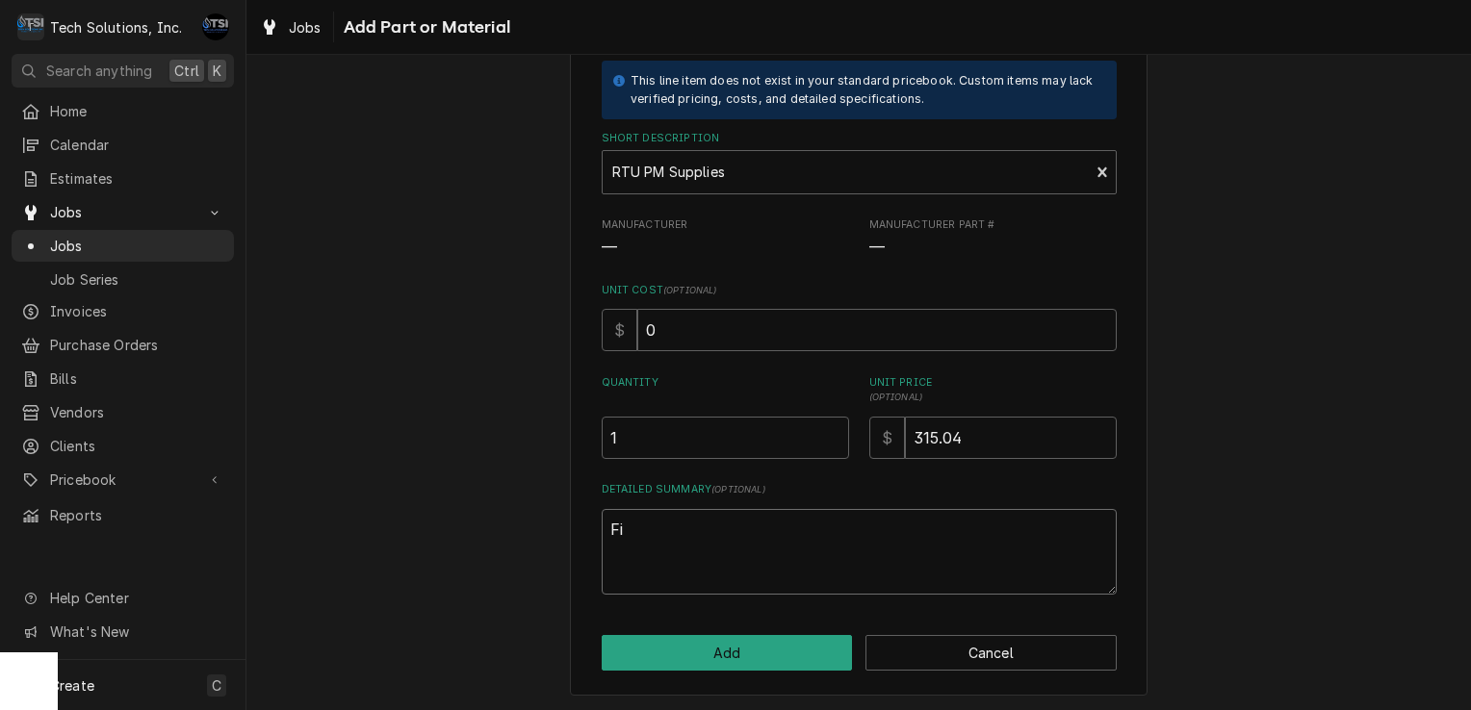
type textarea "Fil"
type textarea "x"
type textarea "Filt"
type textarea "x"
type textarea "Filte"
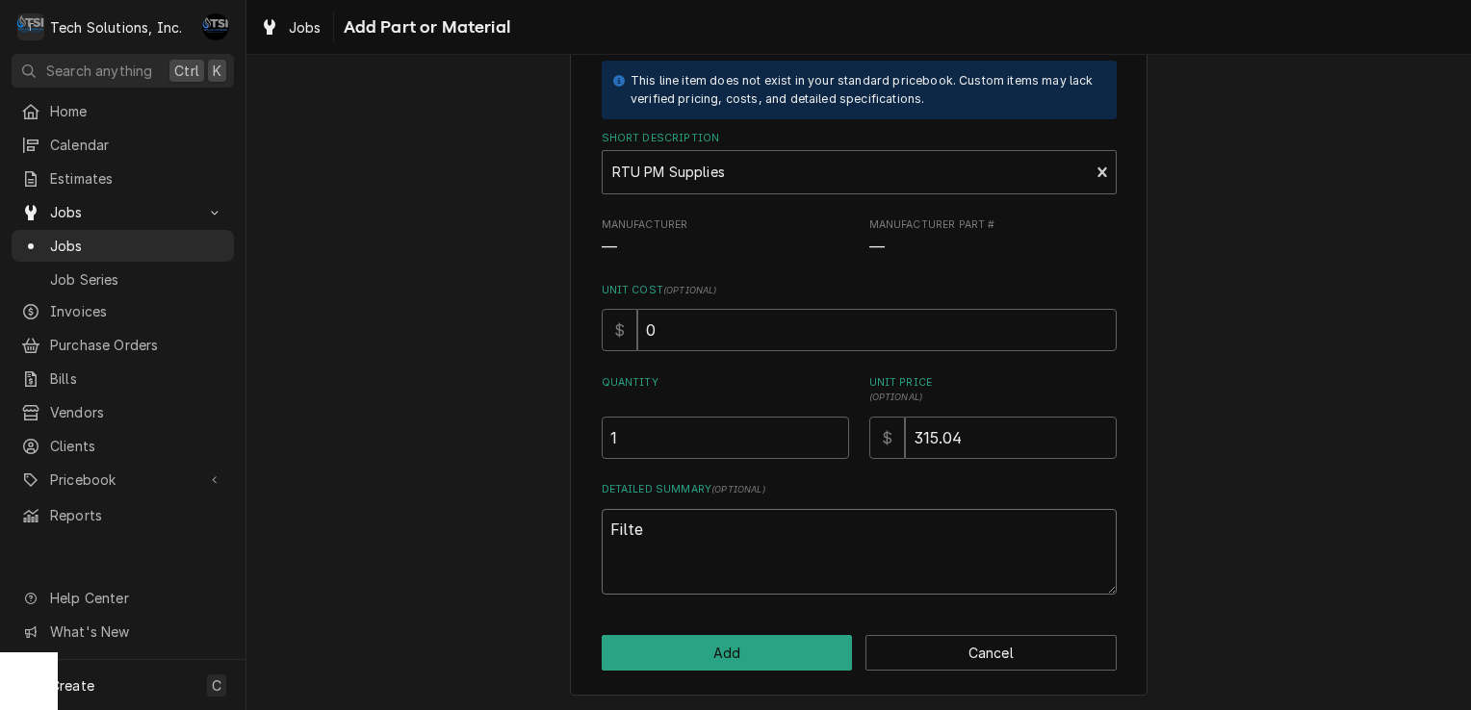
type textarea "x"
type textarea "Filter"
type textarea "x"
type textarea "Filters"
type textarea "x"
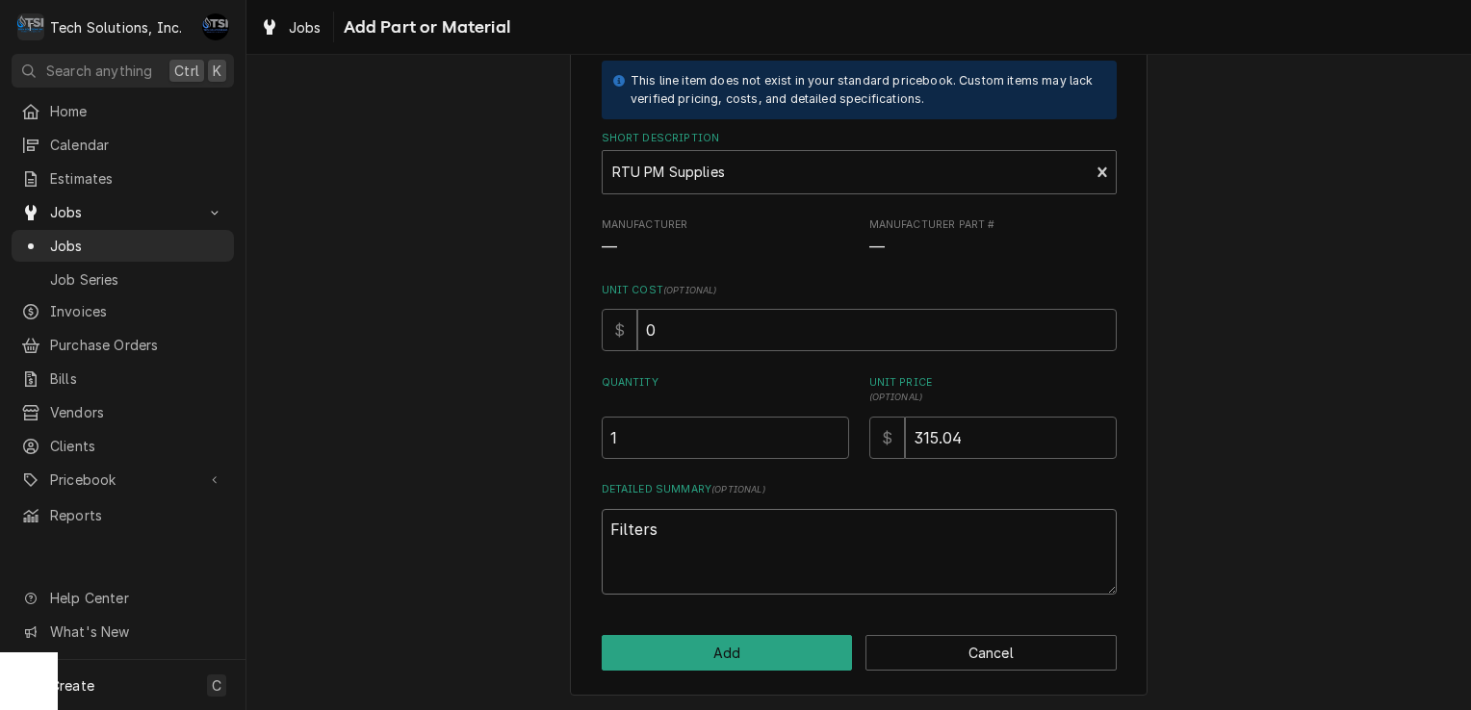
type textarea "Filters,"
type textarea "x"
type textarea "Filters,"
type textarea "x"
type textarea "Filters, C"
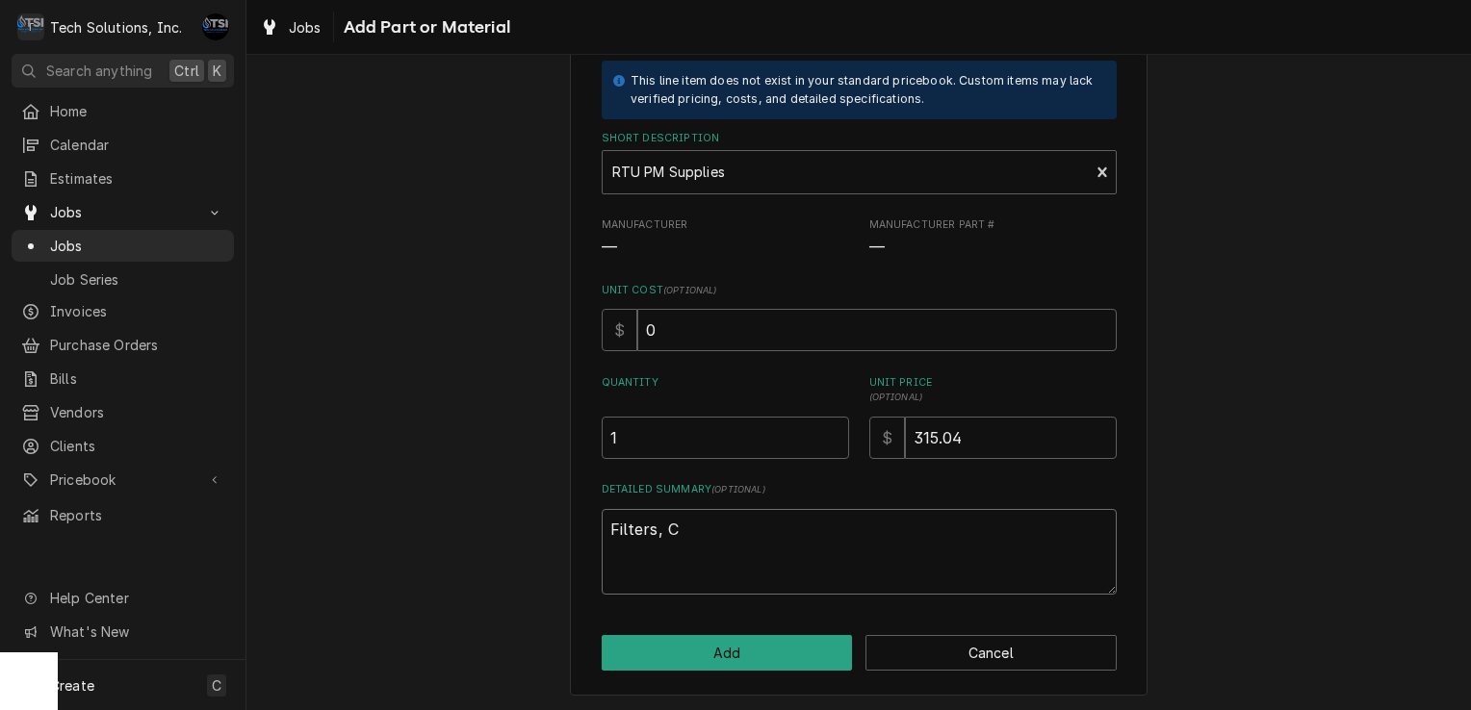
type textarea "x"
type textarea "Filters, Co"
type textarea "x"
type textarea "Filters, Coil"
type textarea "x"
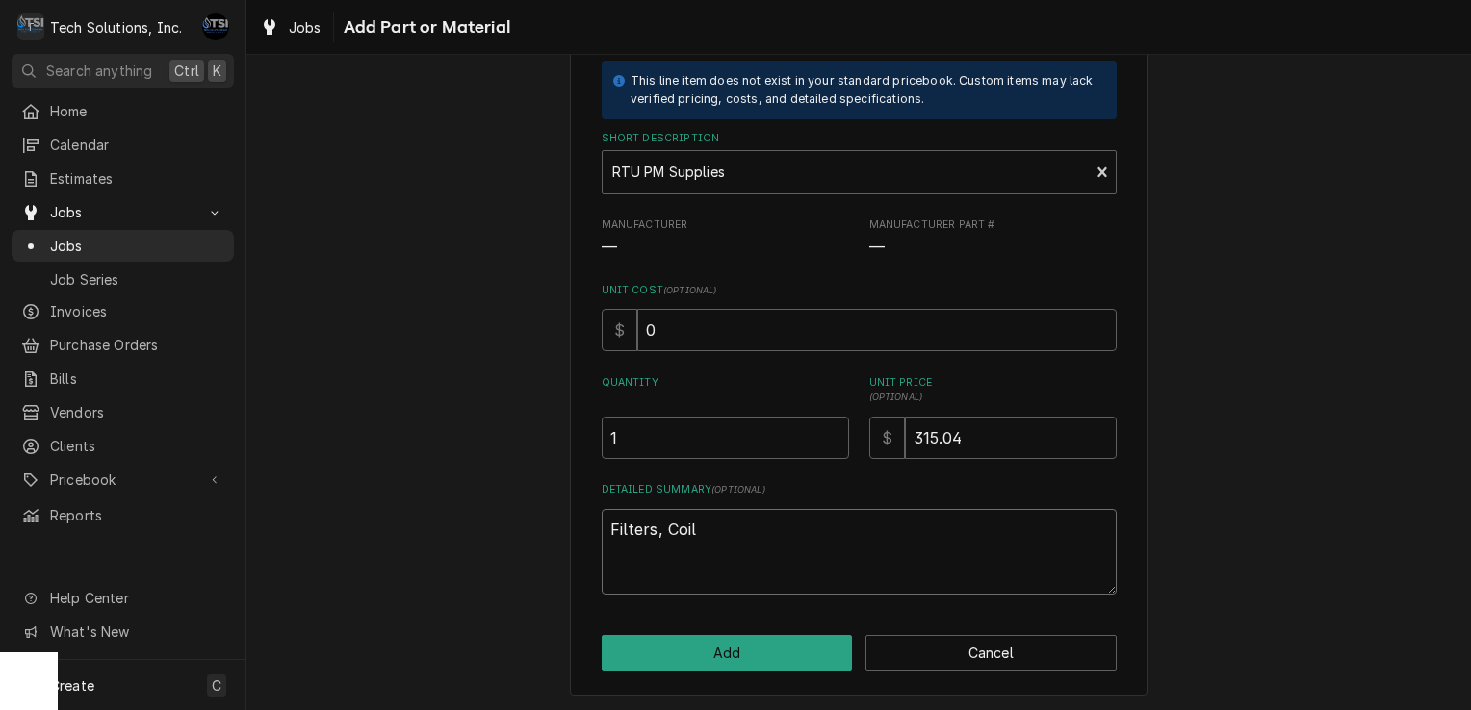
type textarea "Filters, Coil"
type textarea "x"
type textarea "Filters, Coil c"
type textarea "x"
type textarea "Filters, Coil cl"
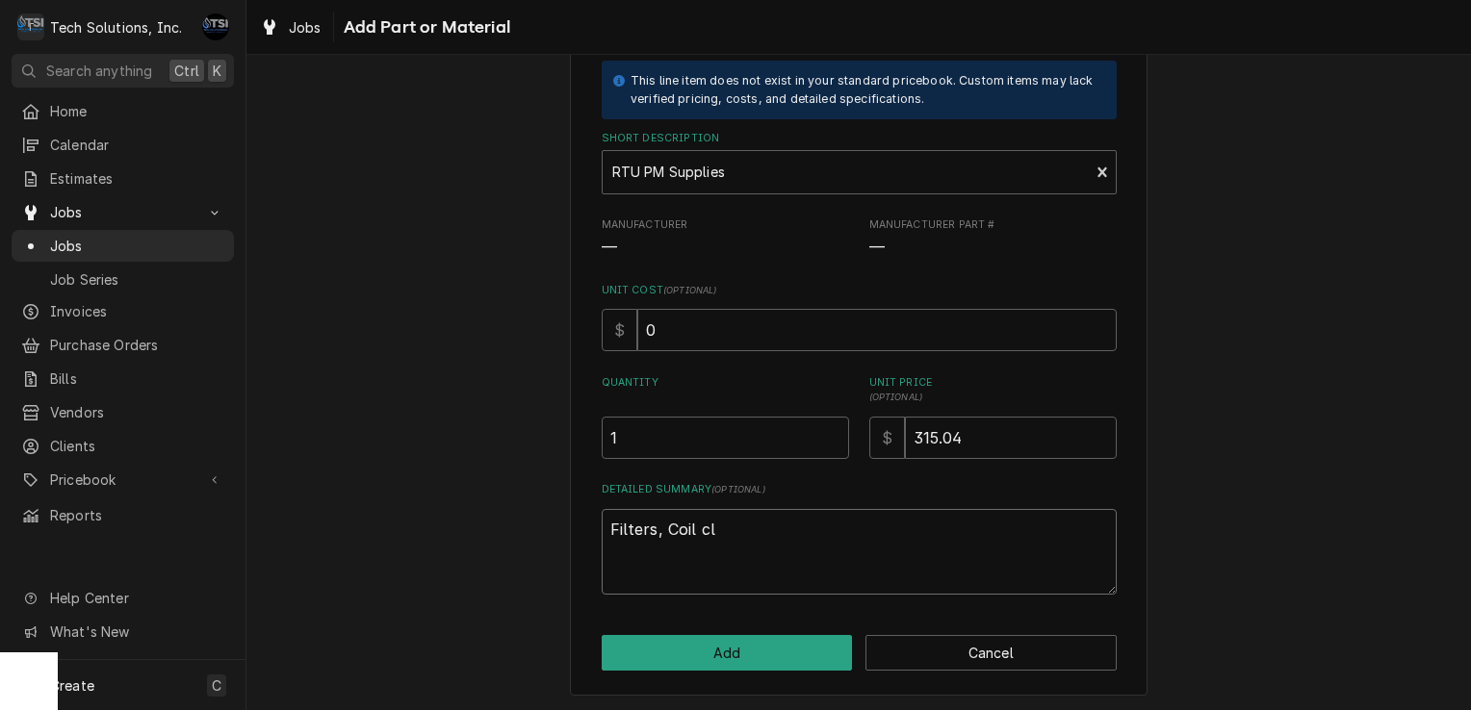
type textarea "x"
type textarea "Filters, Coil cle"
type textarea "x"
type textarea "Filters, Coil cl"
type textarea "x"
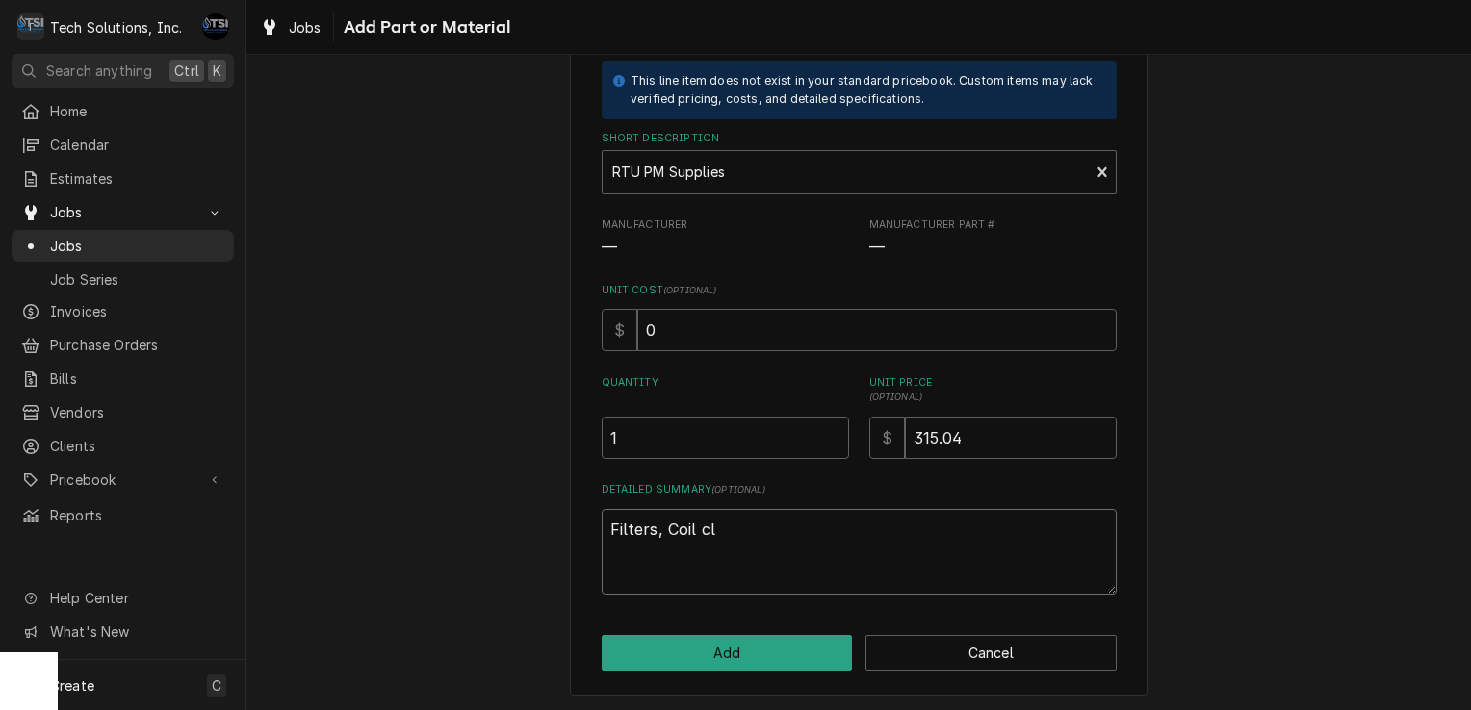
type textarea "Filters, Coil c"
type textarea "x"
type textarea "Filters, Coil"
type textarea "x"
type textarea "Filters, Coil"
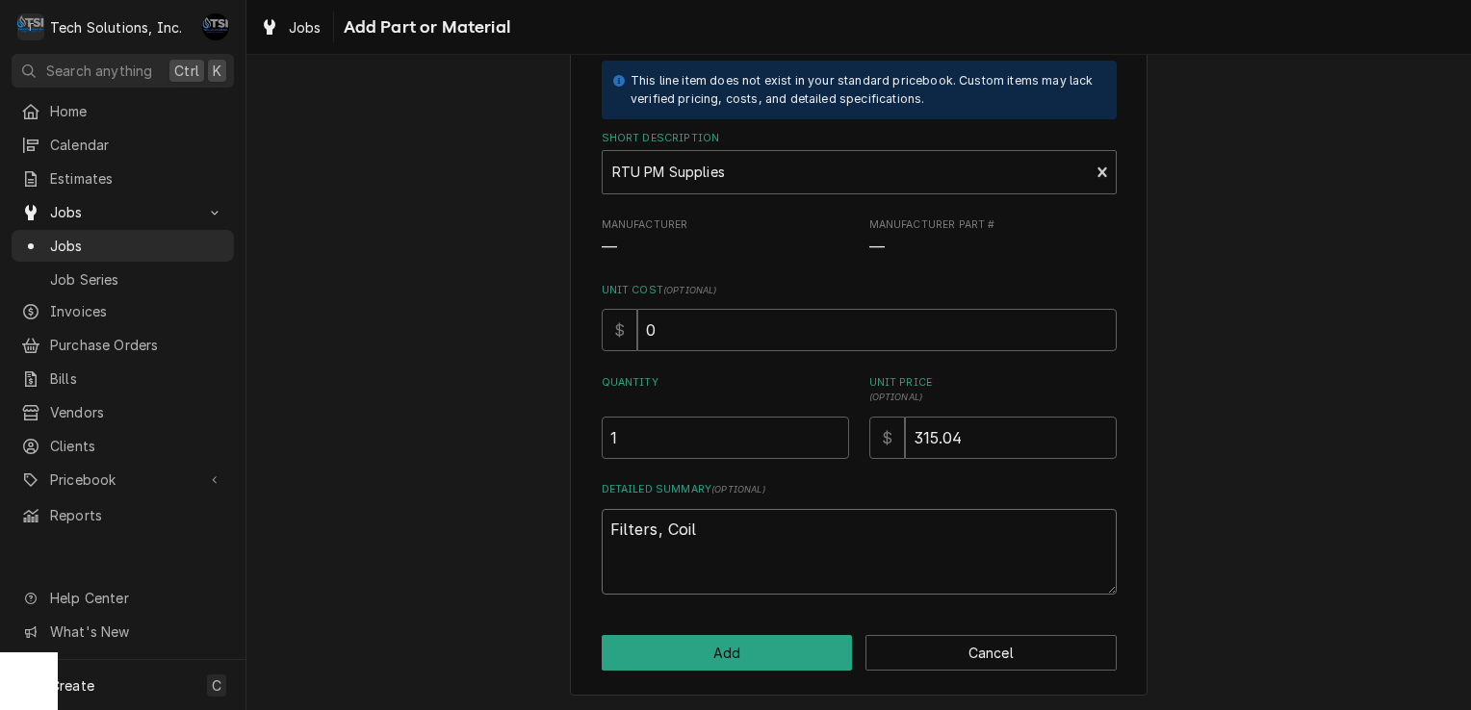
type textarea "x"
type textarea "Filters, Coi"
type textarea "x"
type textarea "Filters, Co"
type textarea "x"
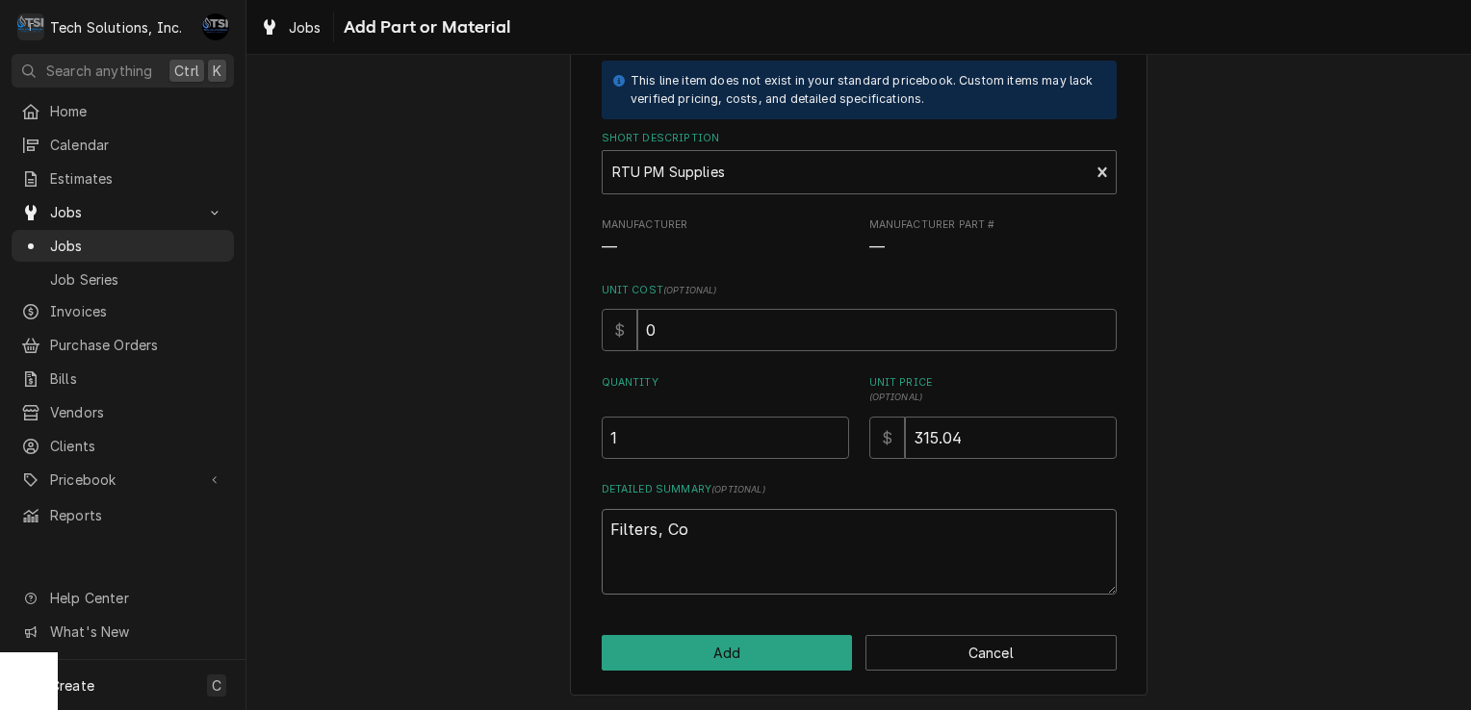
type textarea "Filters, C"
type textarea "x"
type textarea "Filters,"
type textarea "x"
type textarea "Filters,"
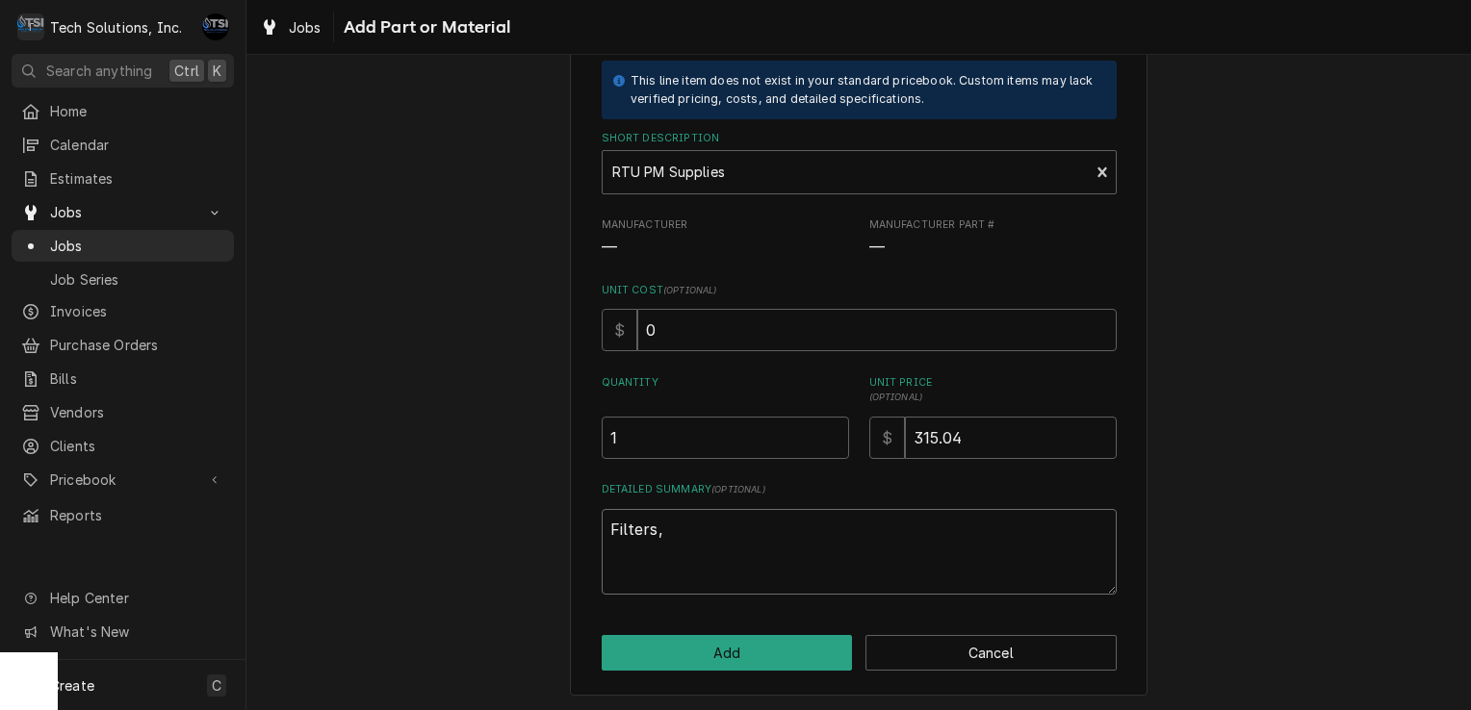
type textarea "x"
type textarea "Filters,"
type textarea "x"
type textarea "Filters, b"
type textarea "x"
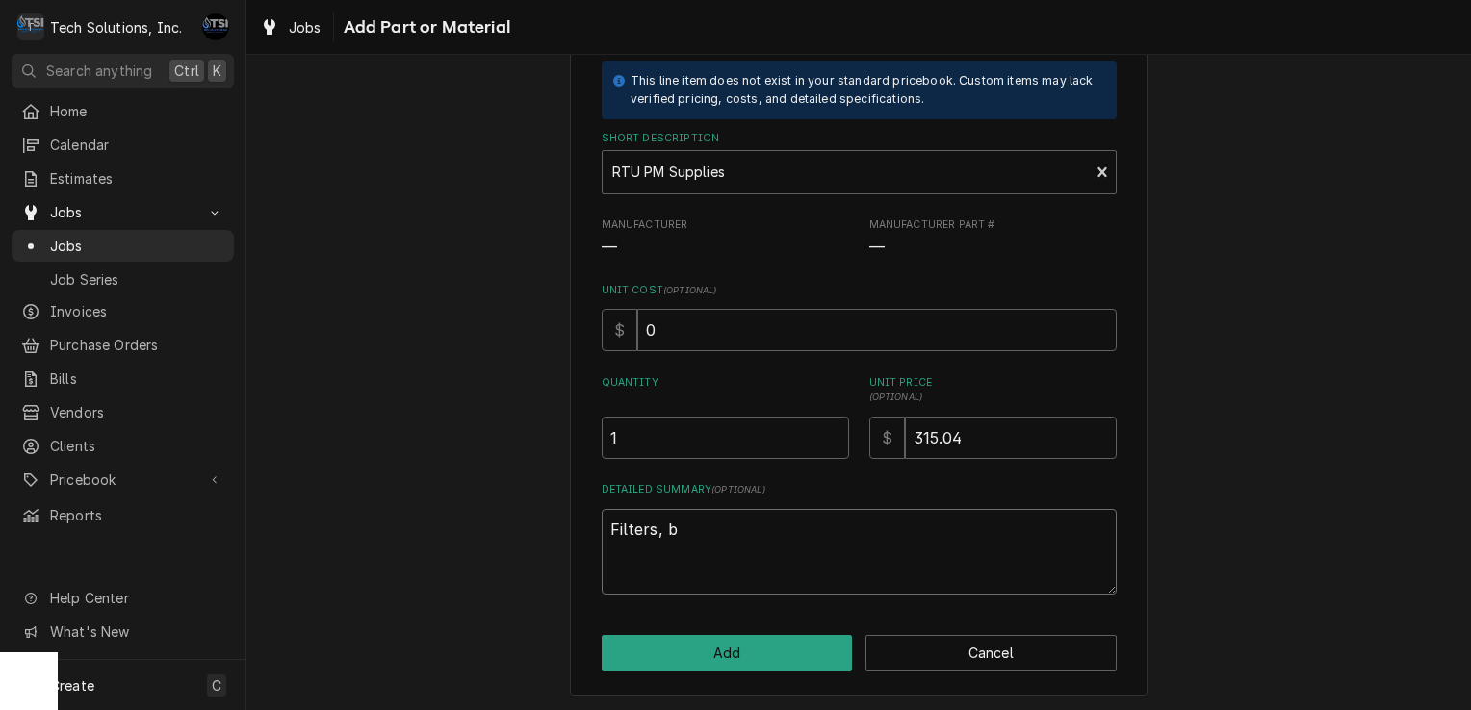
type textarea "Filters, be"
type textarea "x"
type textarea "Filters, bel"
type textarea "x"
type textarea "Filters, belt"
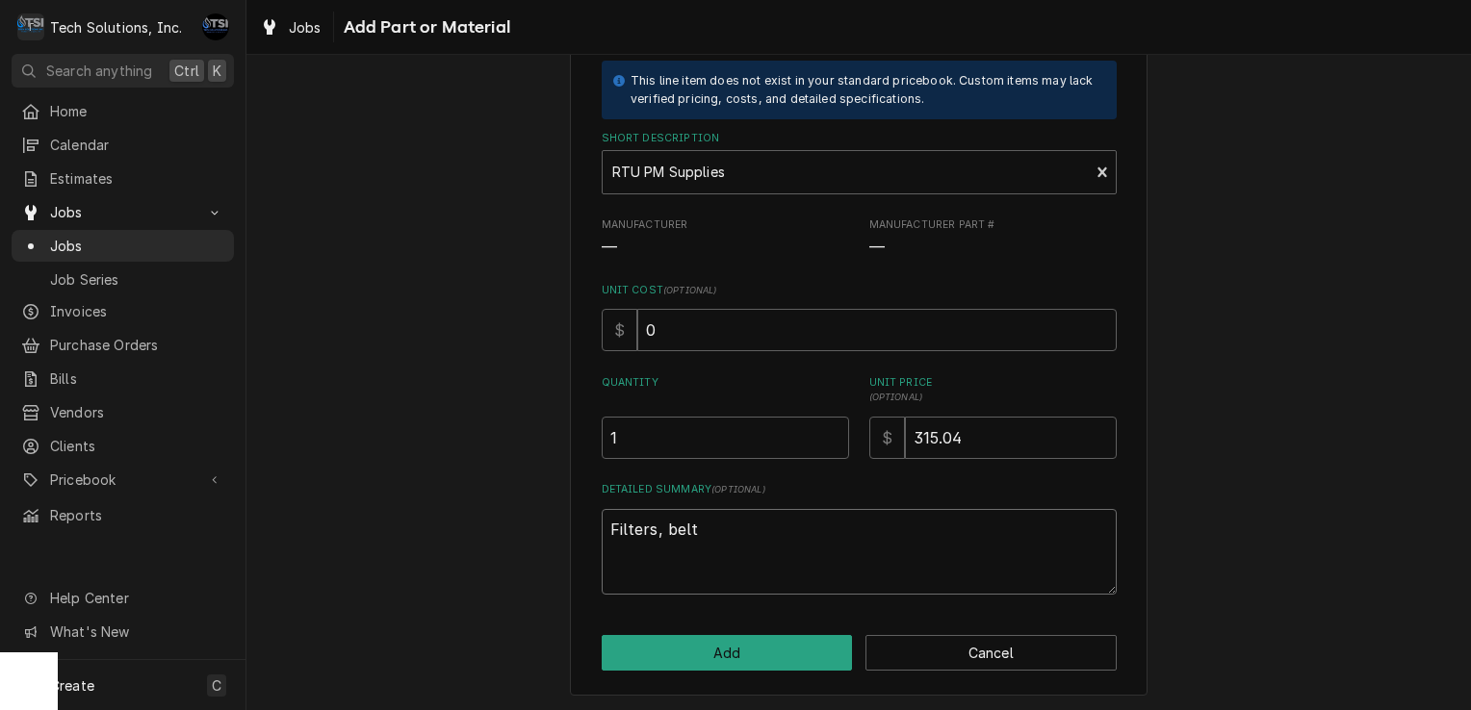
type textarea "x"
type textarea "Filters, bel"
type textarea "x"
type textarea "Filters, be"
type textarea "x"
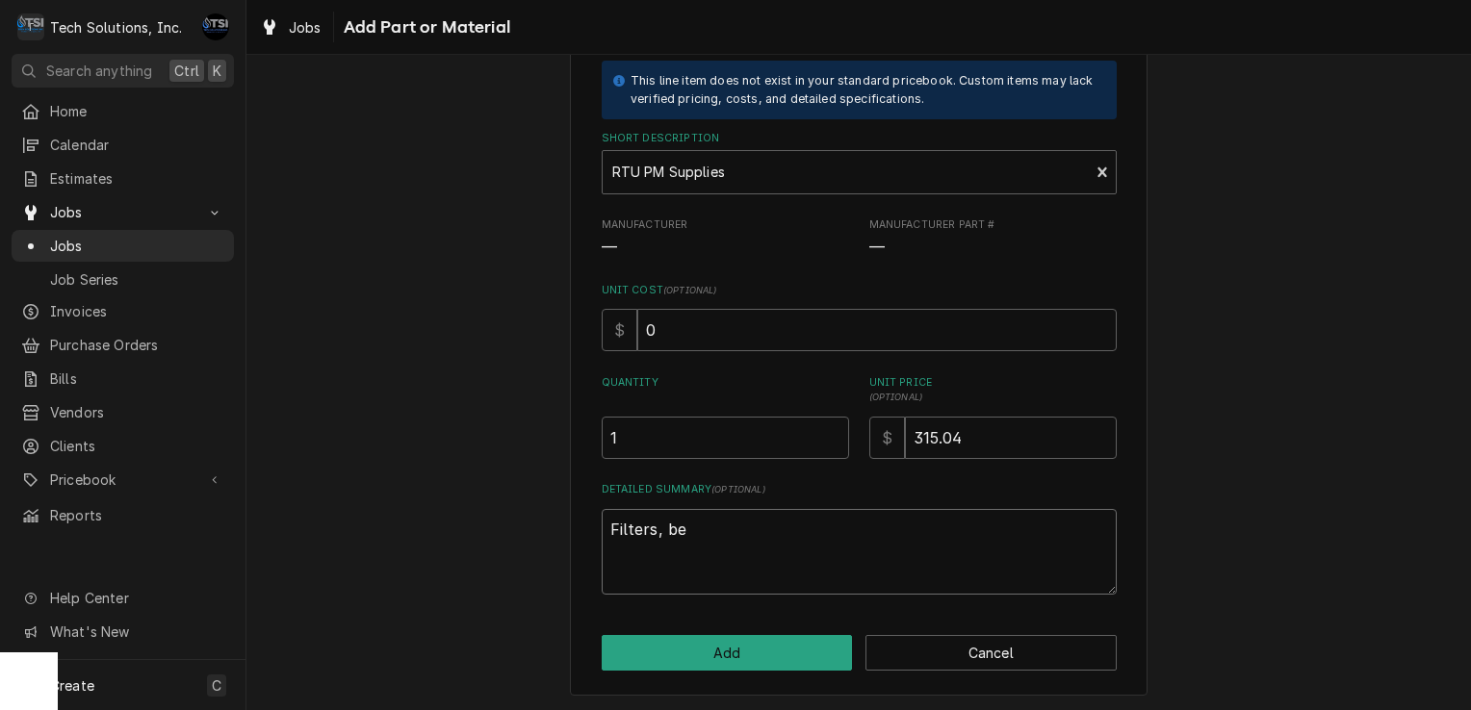
type textarea "Filters, b"
type textarea "x"
type textarea "Filters,"
type textarea "x"
type textarea "Filters, b"
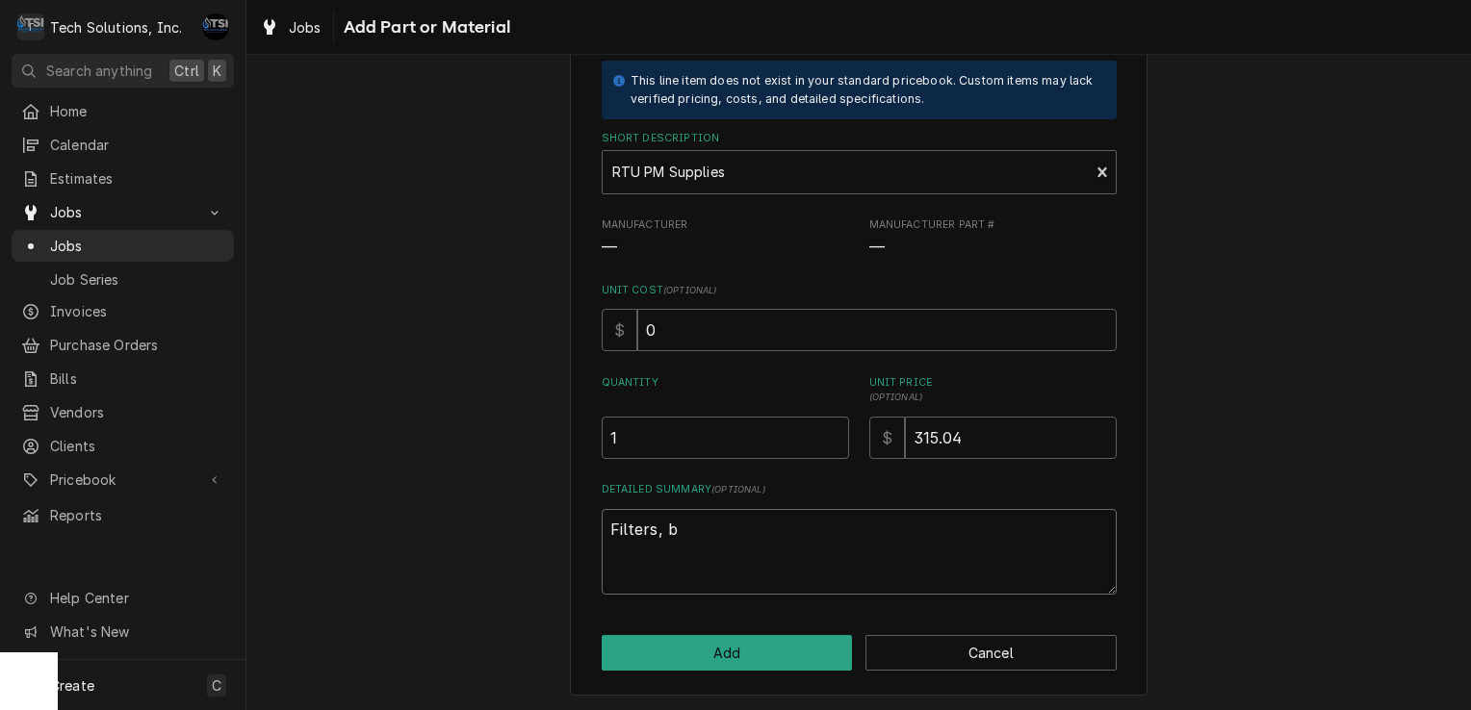
type textarea "x"
type textarea "Filters,"
type textarea "x"
type textarea "Filters, B"
type textarea "x"
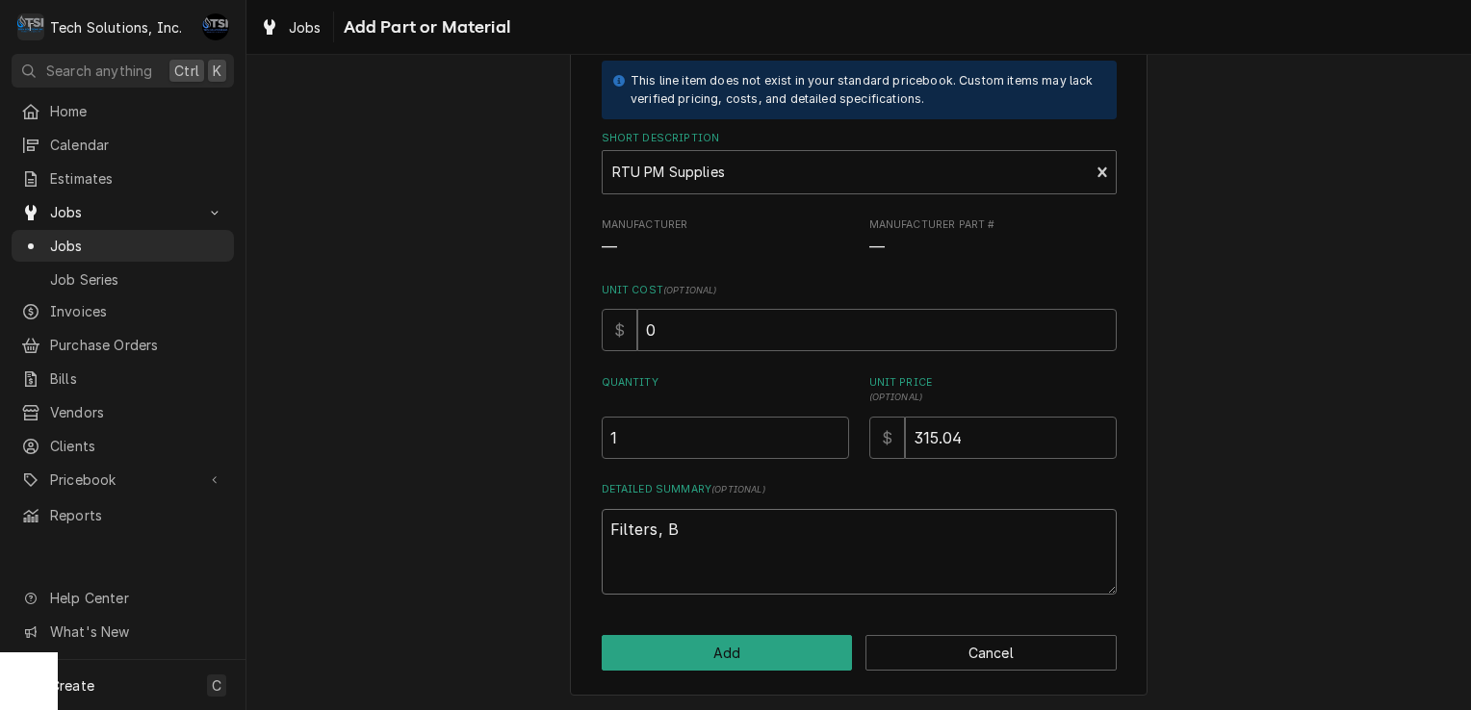
type textarea "Filters, Be"
type textarea "x"
type textarea "Filters, Bel"
type textarea "x"
type textarea "Filters, Belt"
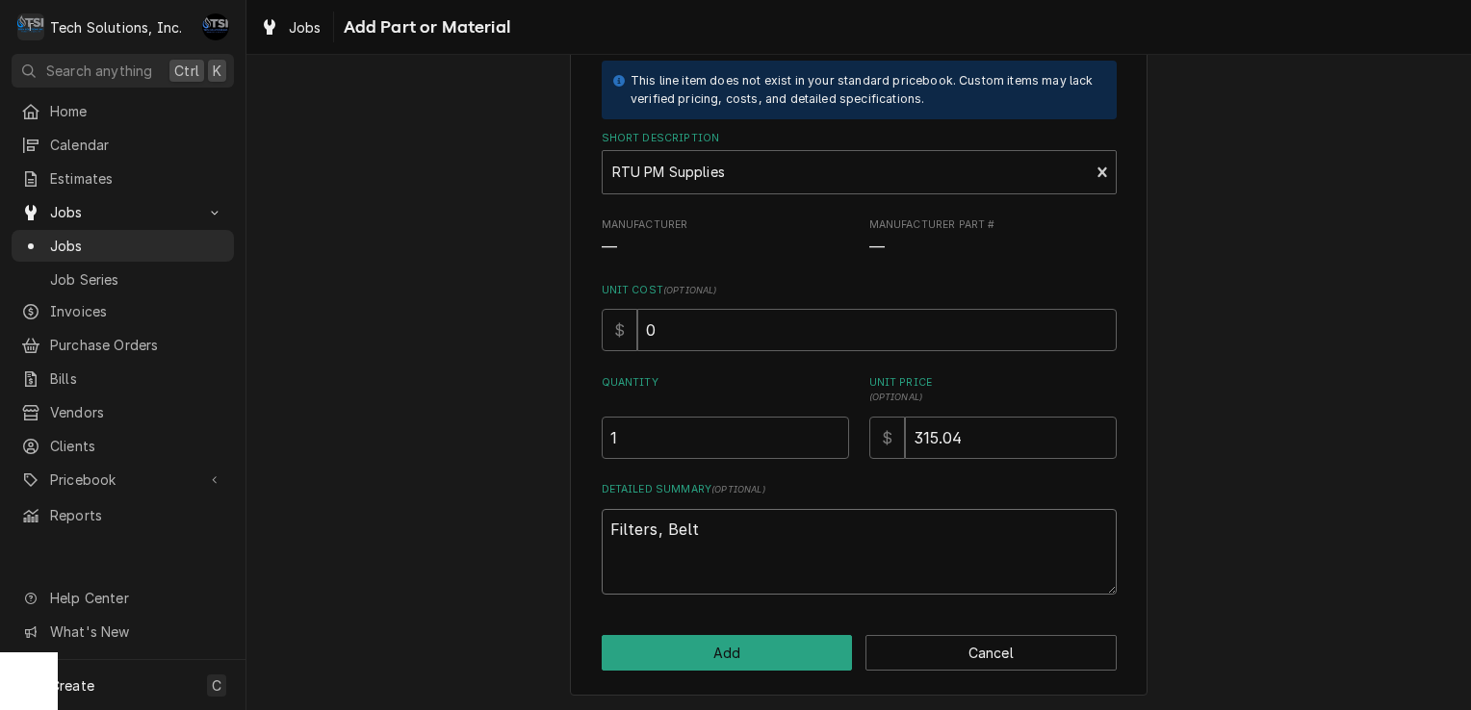
type textarea "x"
type textarea "Filters, Belts"
type textarea "x"
type textarea "Filters, Belts,"
type textarea "x"
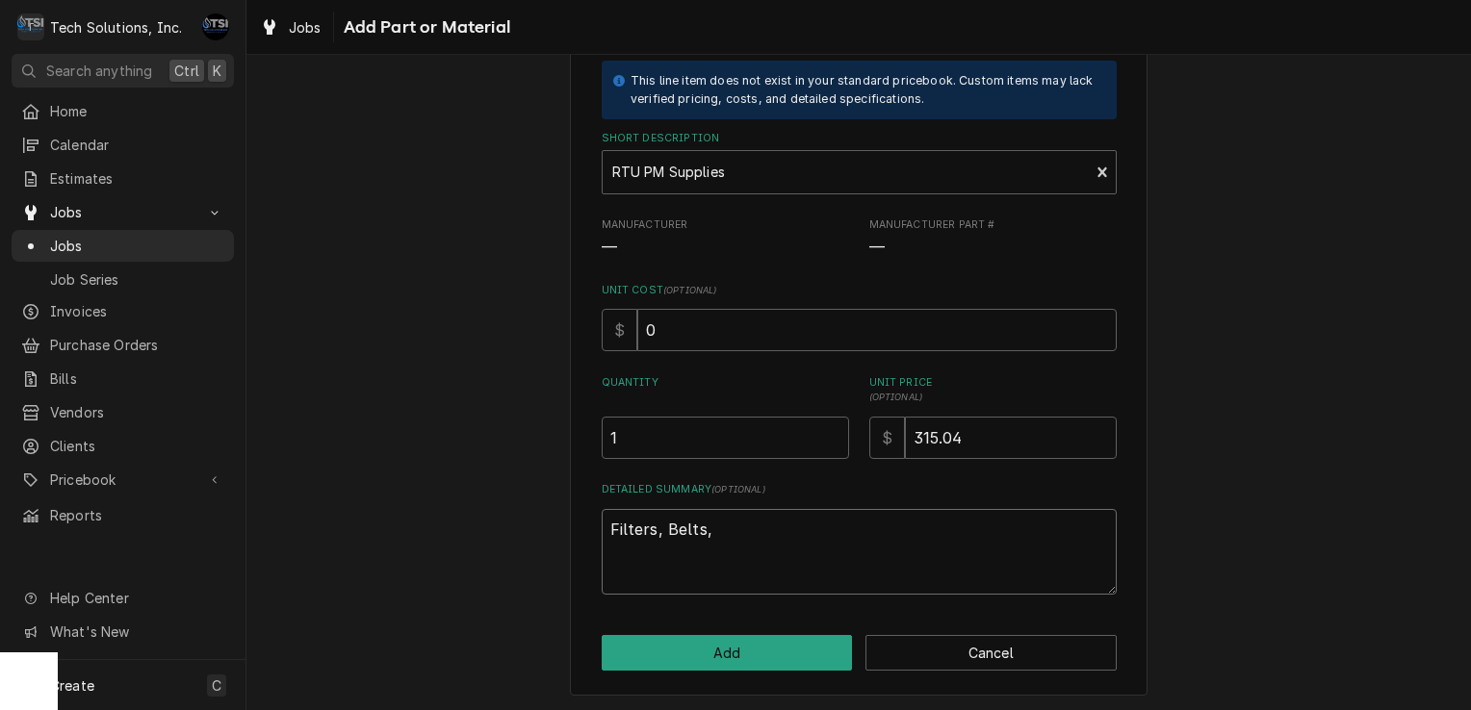
type textarea "Filters, Belts,"
type textarea "x"
type textarea "Filters, Belts, C"
type textarea "x"
type textarea "Filters, Belts, Co"
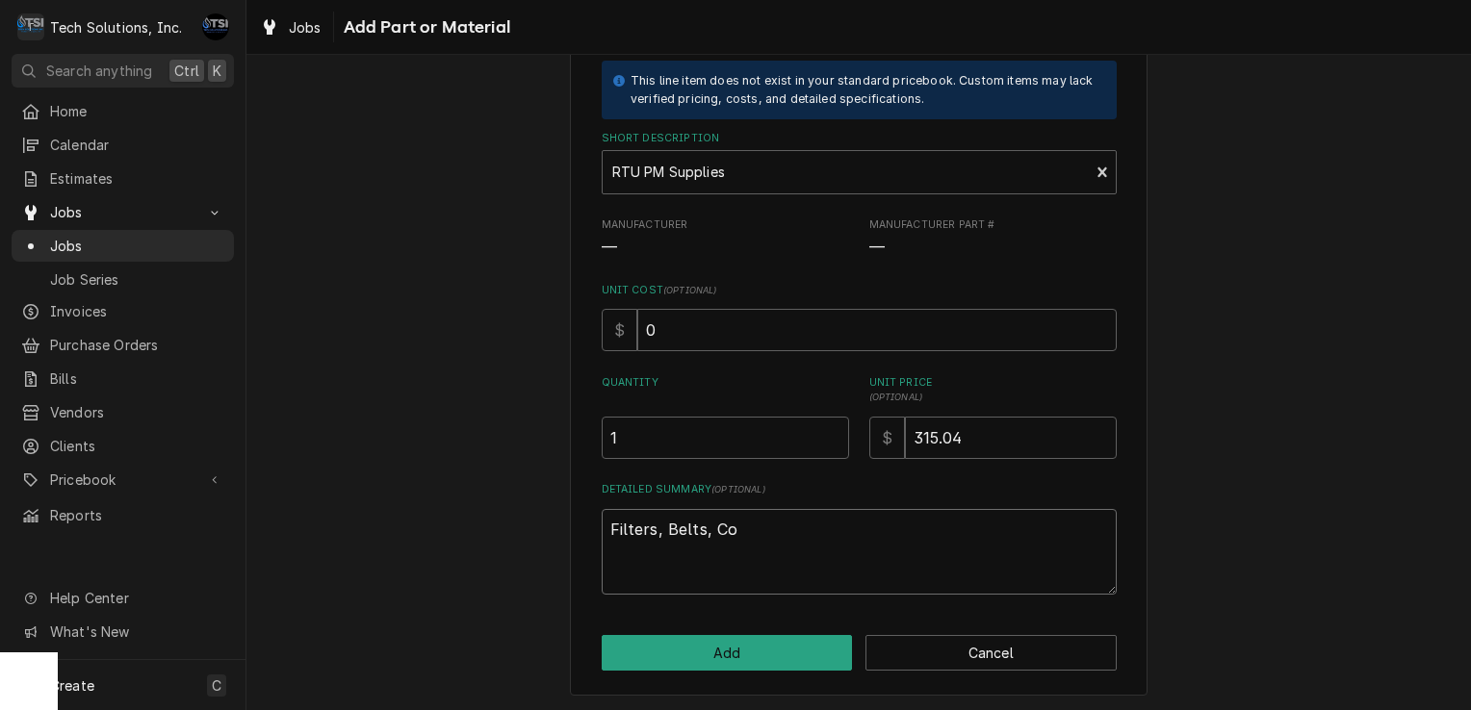
type textarea "x"
type textarea "Filters, Belts, Coi"
type textarea "x"
type textarea "Filters, Belts, Coil"
type textarea "x"
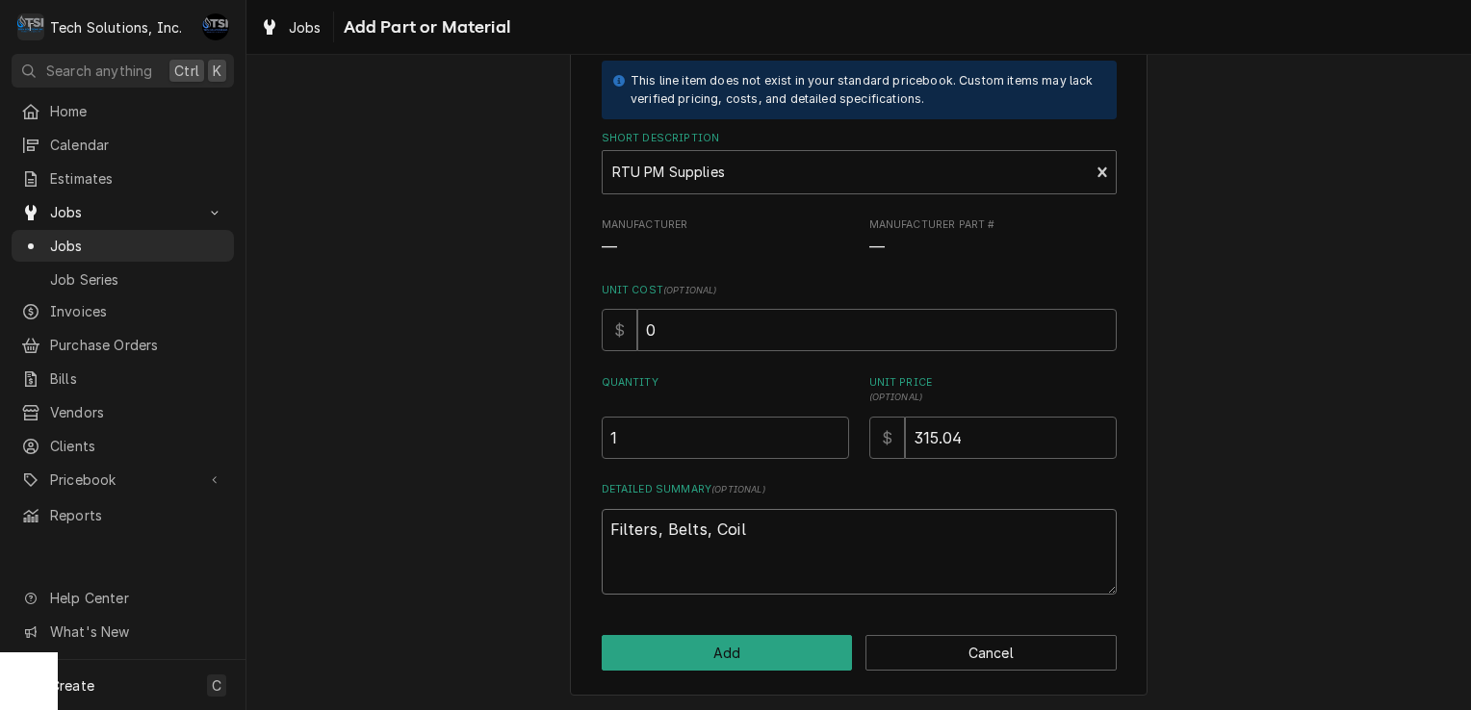
type textarea "Filters, Belts, Coil"
type textarea "x"
type textarea "Filters, Belts, Coil c"
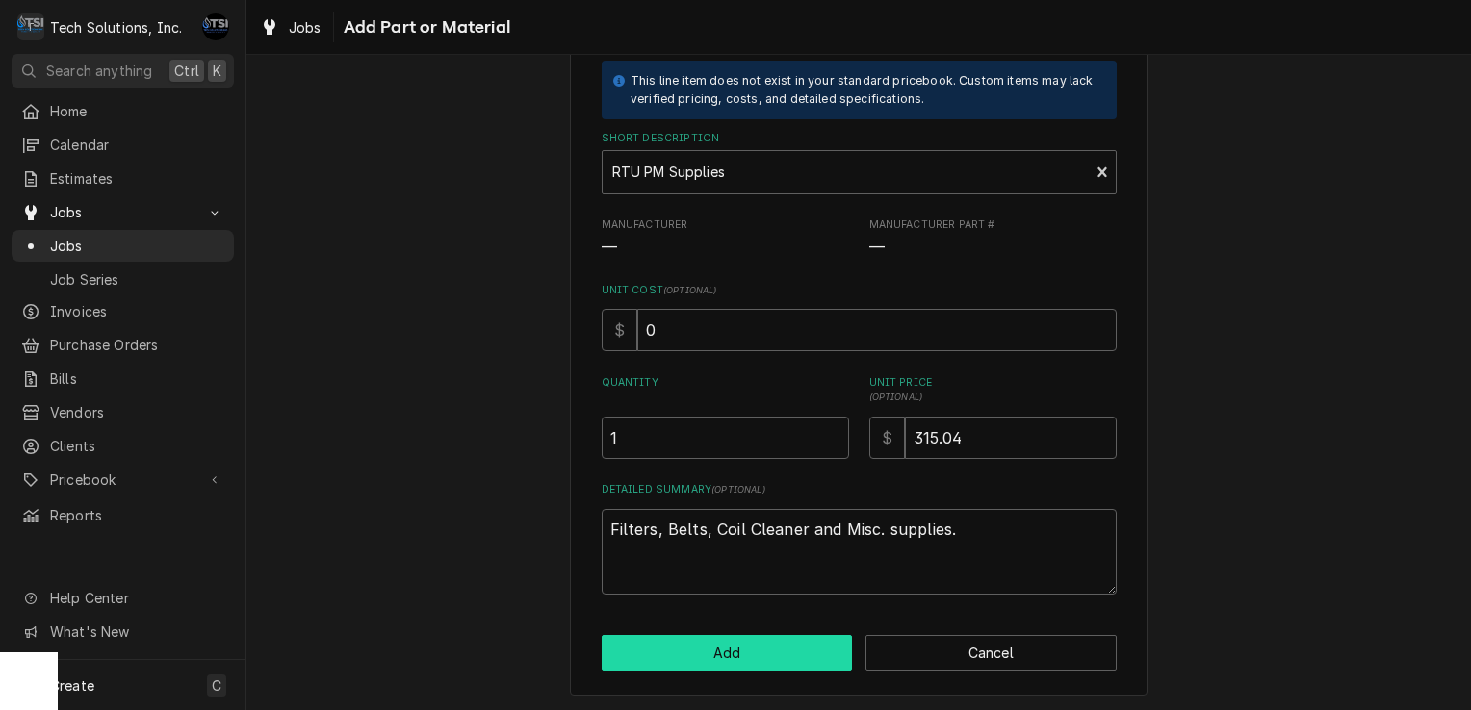
click at [731, 668] on button "Add" at bounding box center [727, 653] width 251 height 36
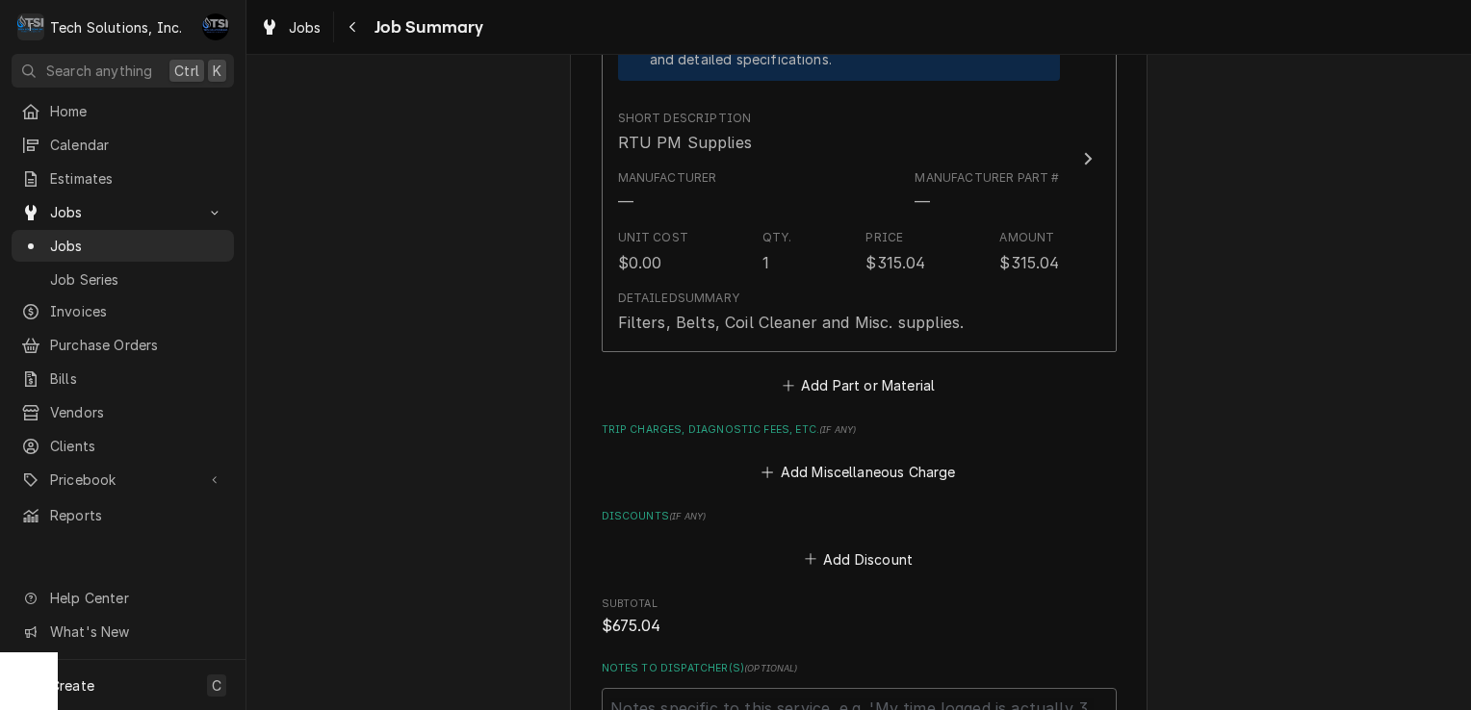
scroll to position [1029, 0]
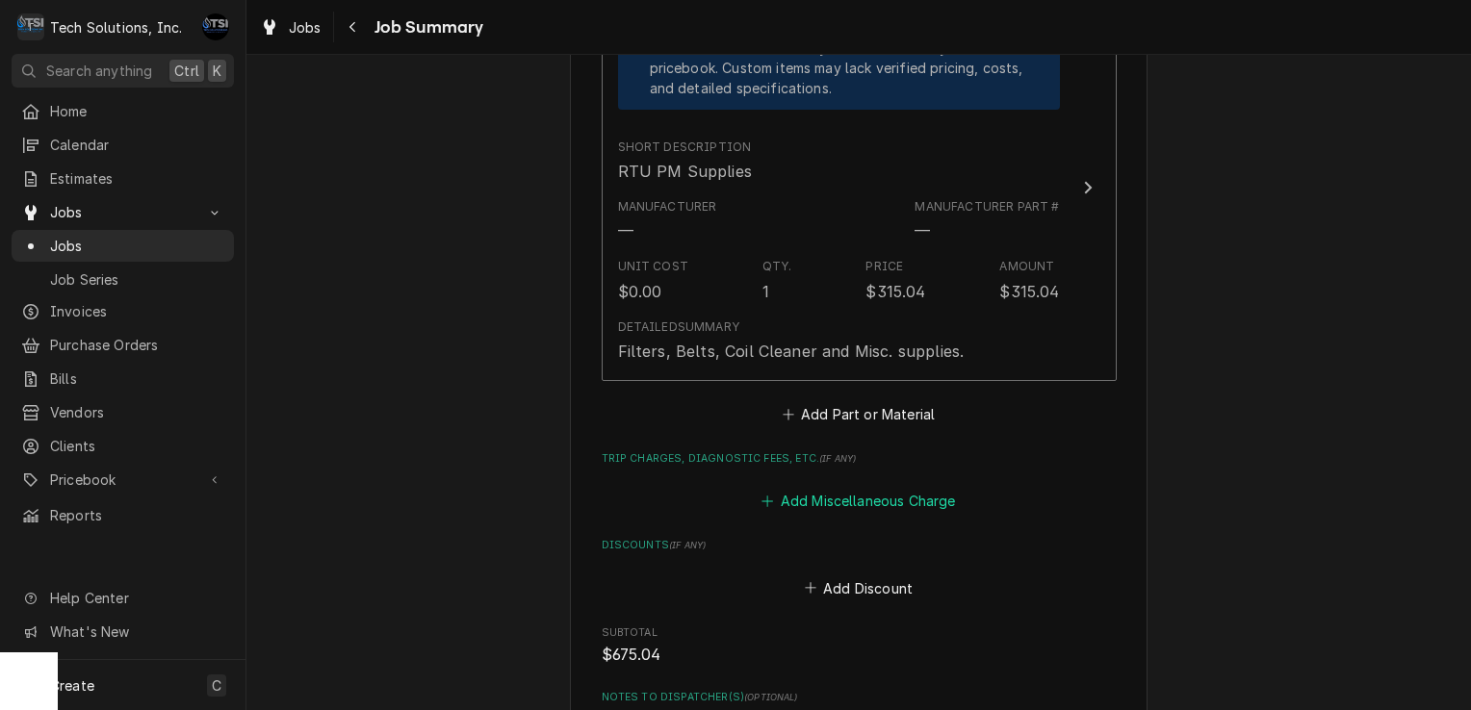
click at [841, 501] on button "Add Miscellaneous Charge" at bounding box center [858, 501] width 200 height 27
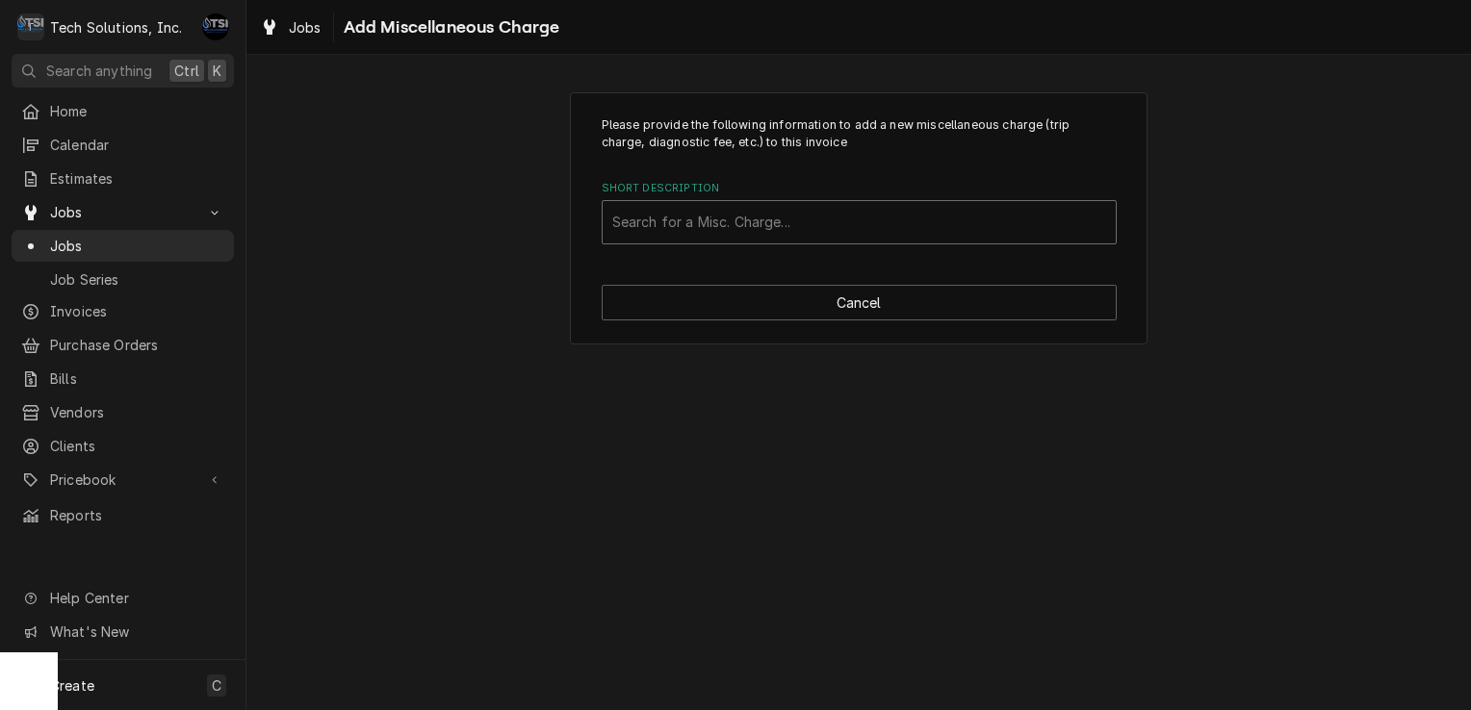
click at [820, 218] on div "Short Description" at bounding box center [859, 222] width 494 height 35
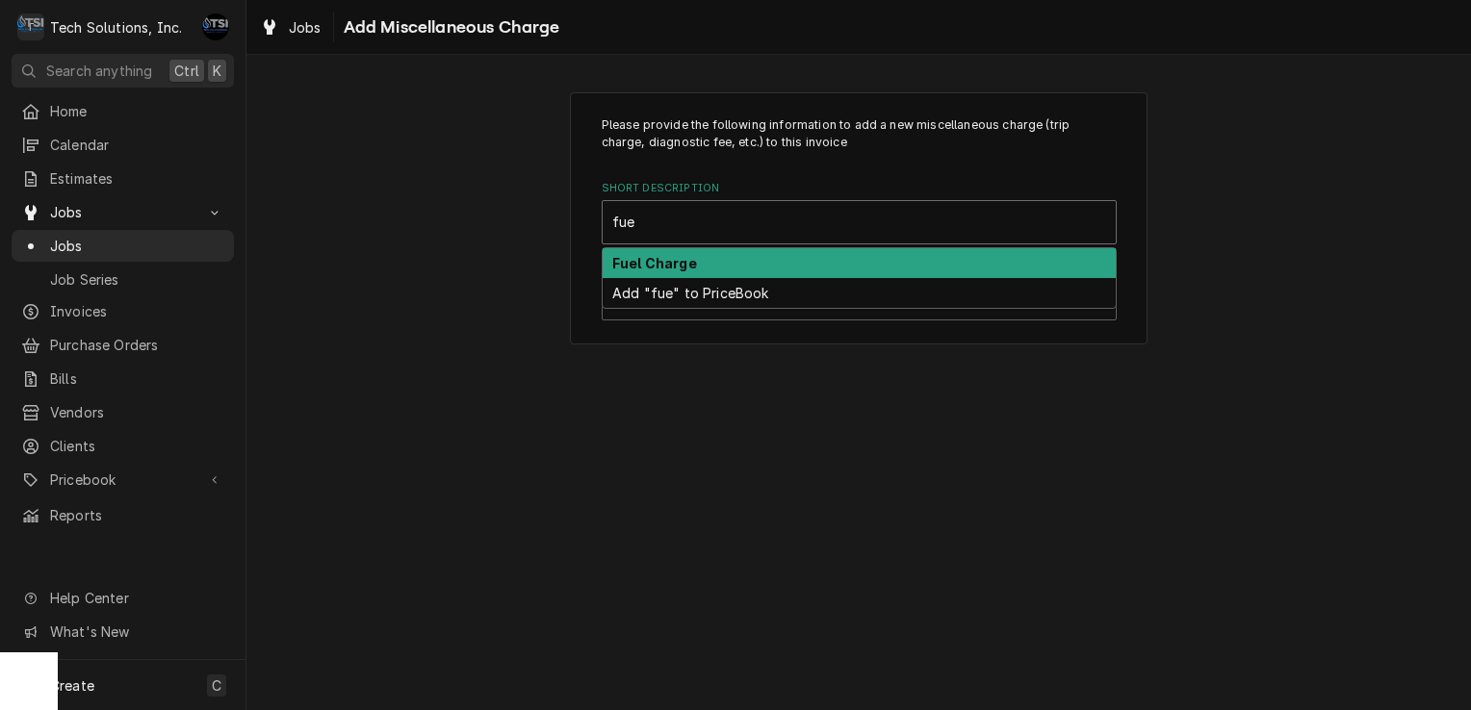
click at [754, 273] on div "Fuel Charge" at bounding box center [859, 263] width 513 height 30
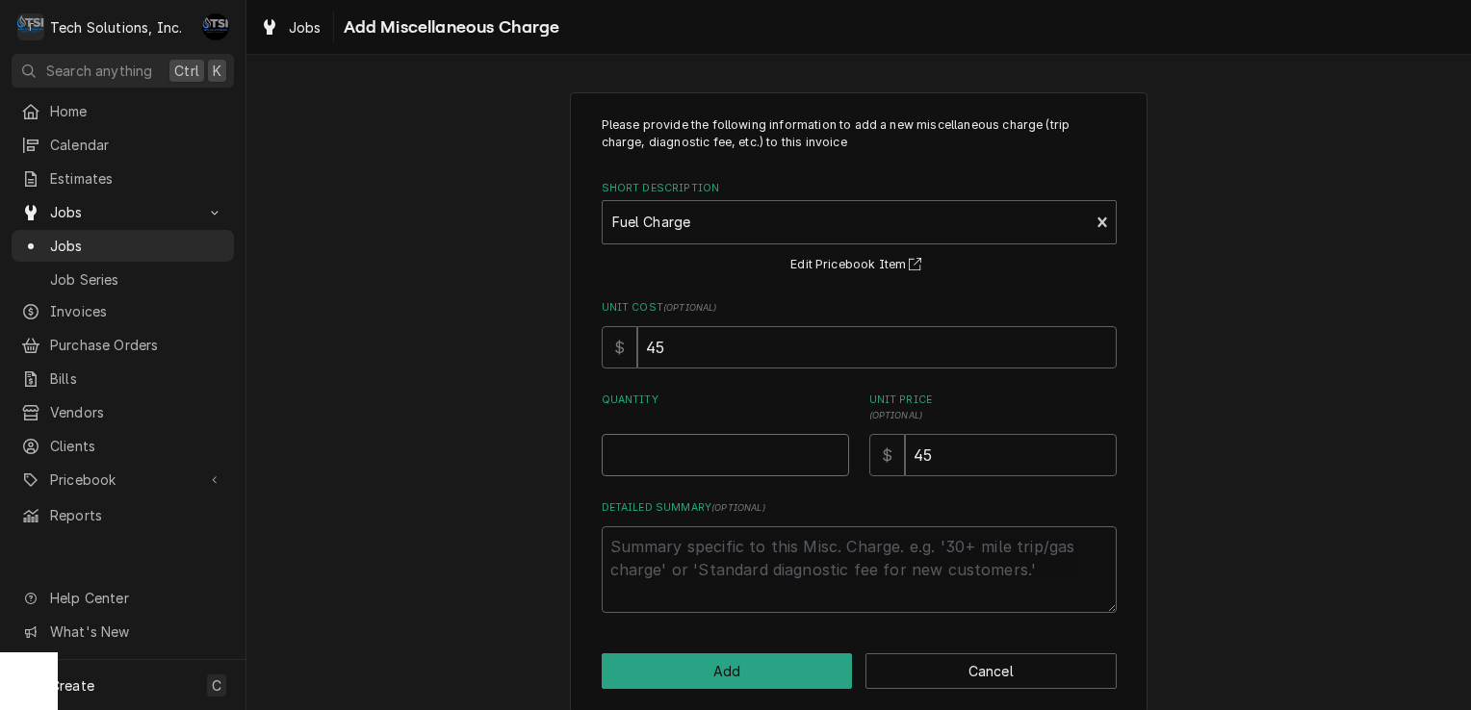
click at [701, 460] on input "Quantity" at bounding box center [725, 455] width 247 height 42
drag, startPoint x: 733, startPoint y: 656, endPoint x: 692, endPoint y: 668, distance: 43.0
click at [692, 668] on button "Add" at bounding box center [727, 672] width 251 height 36
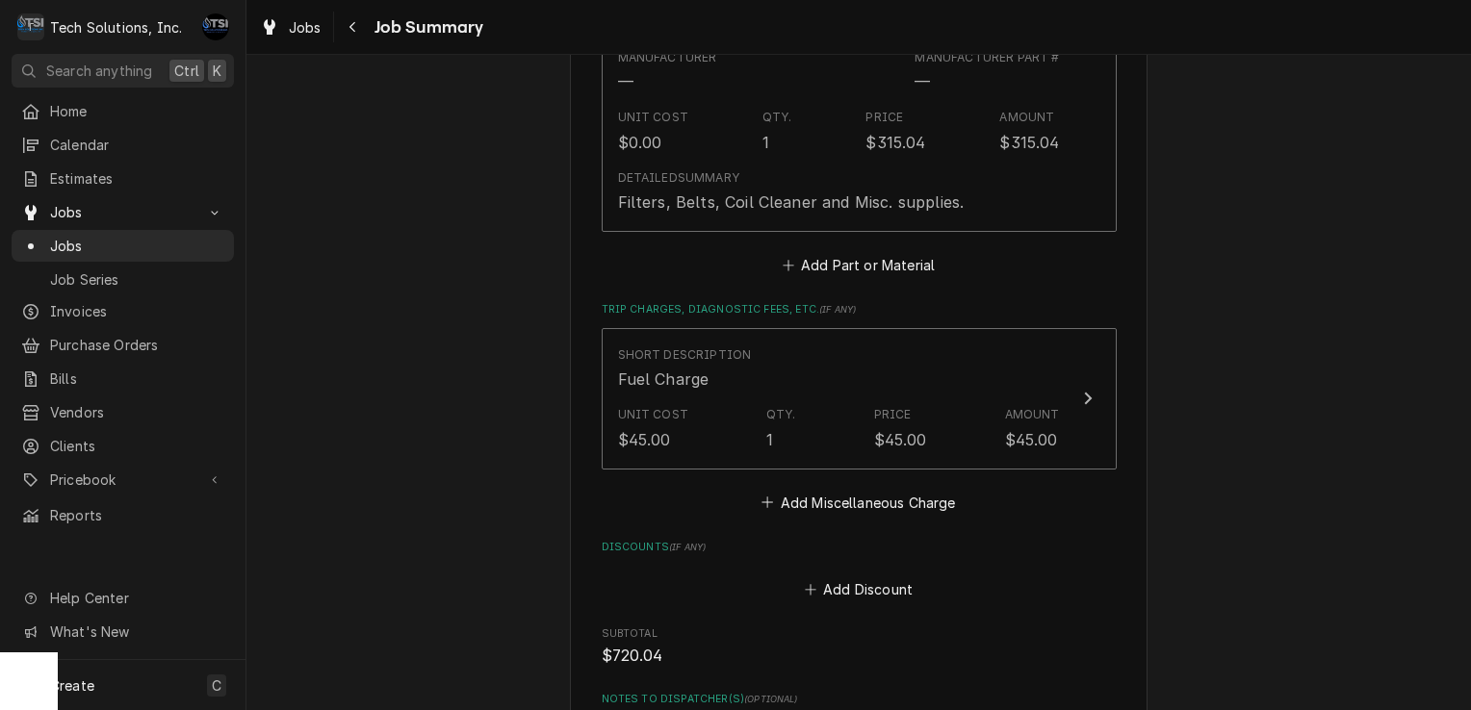
scroll to position [1213, 0]
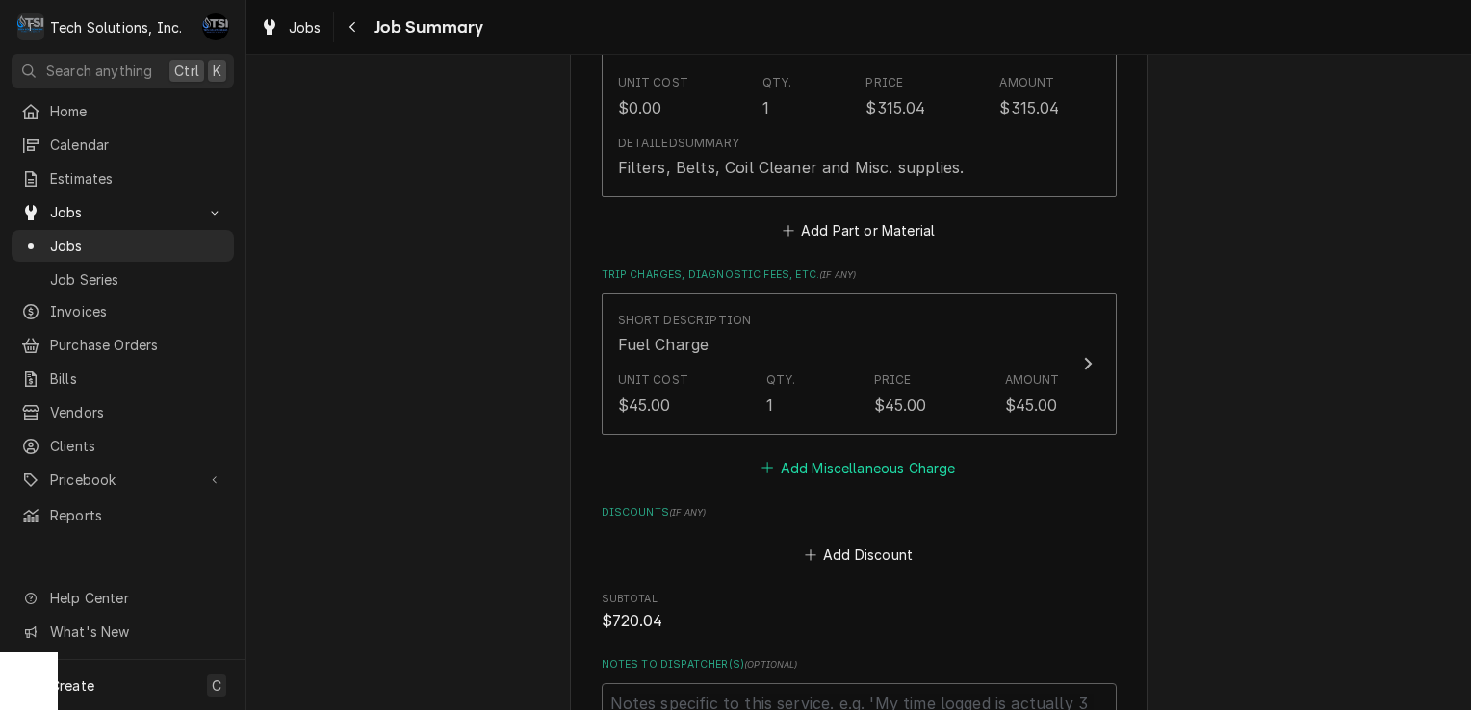
click at [780, 466] on button "Add Miscellaneous Charge" at bounding box center [858, 467] width 200 height 27
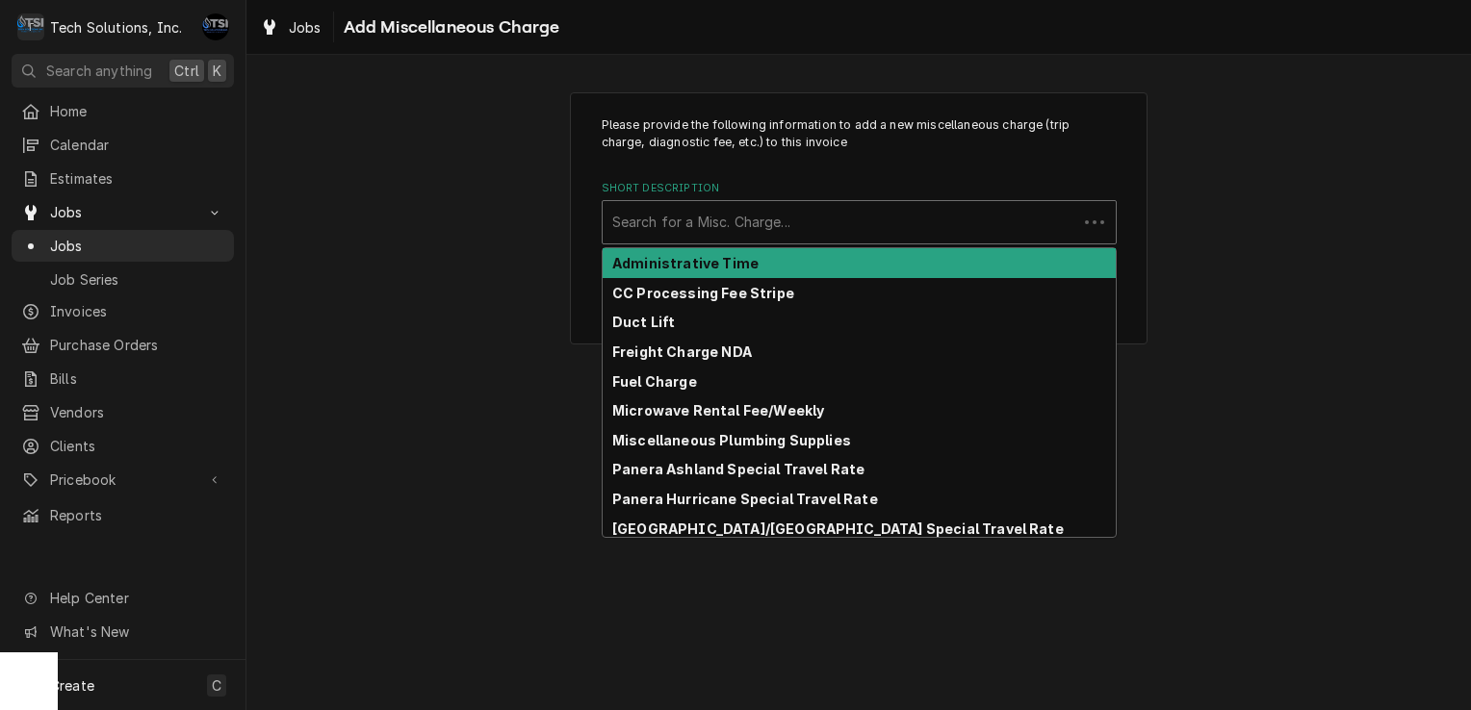
click at [851, 237] on div "Short Description" at bounding box center [839, 222] width 455 height 35
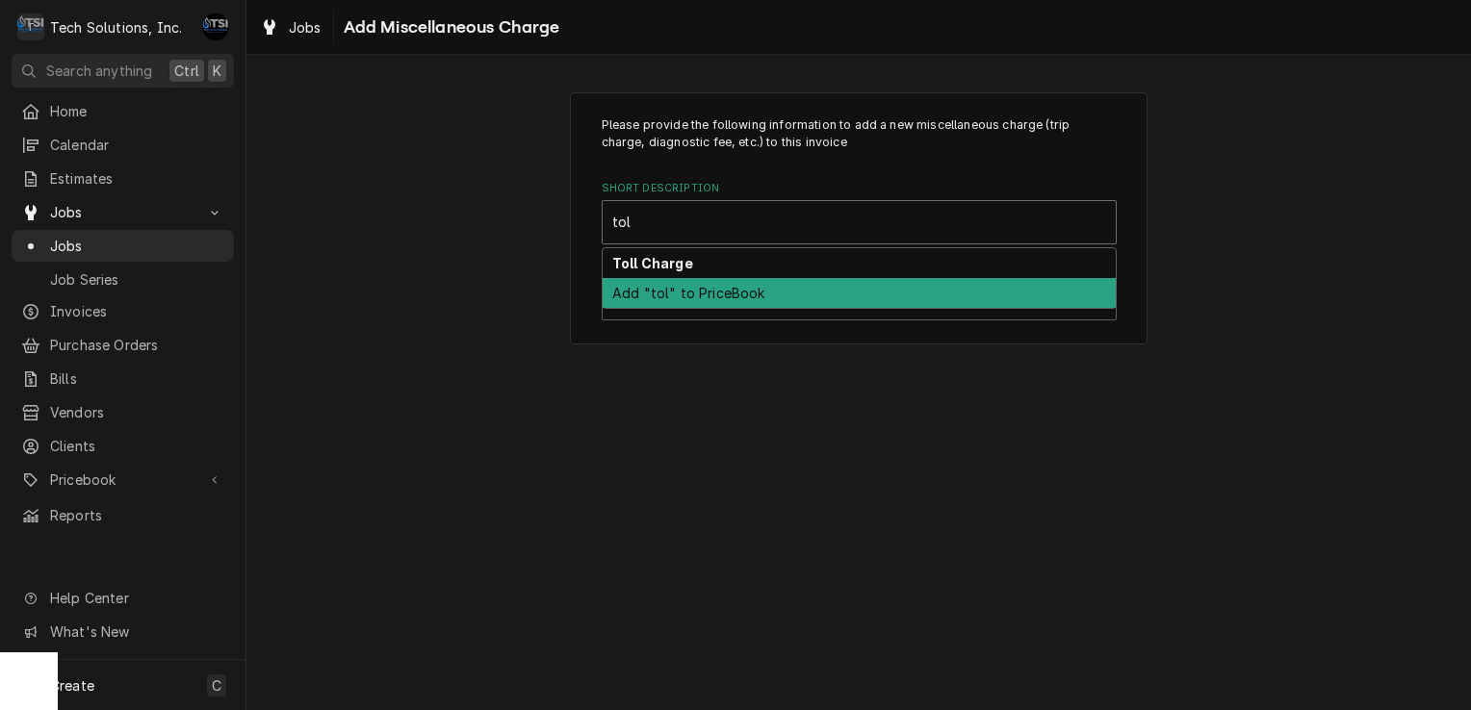
click at [696, 278] on div "Add "tol" to PriceBook" at bounding box center [859, 293] width 513 height 30
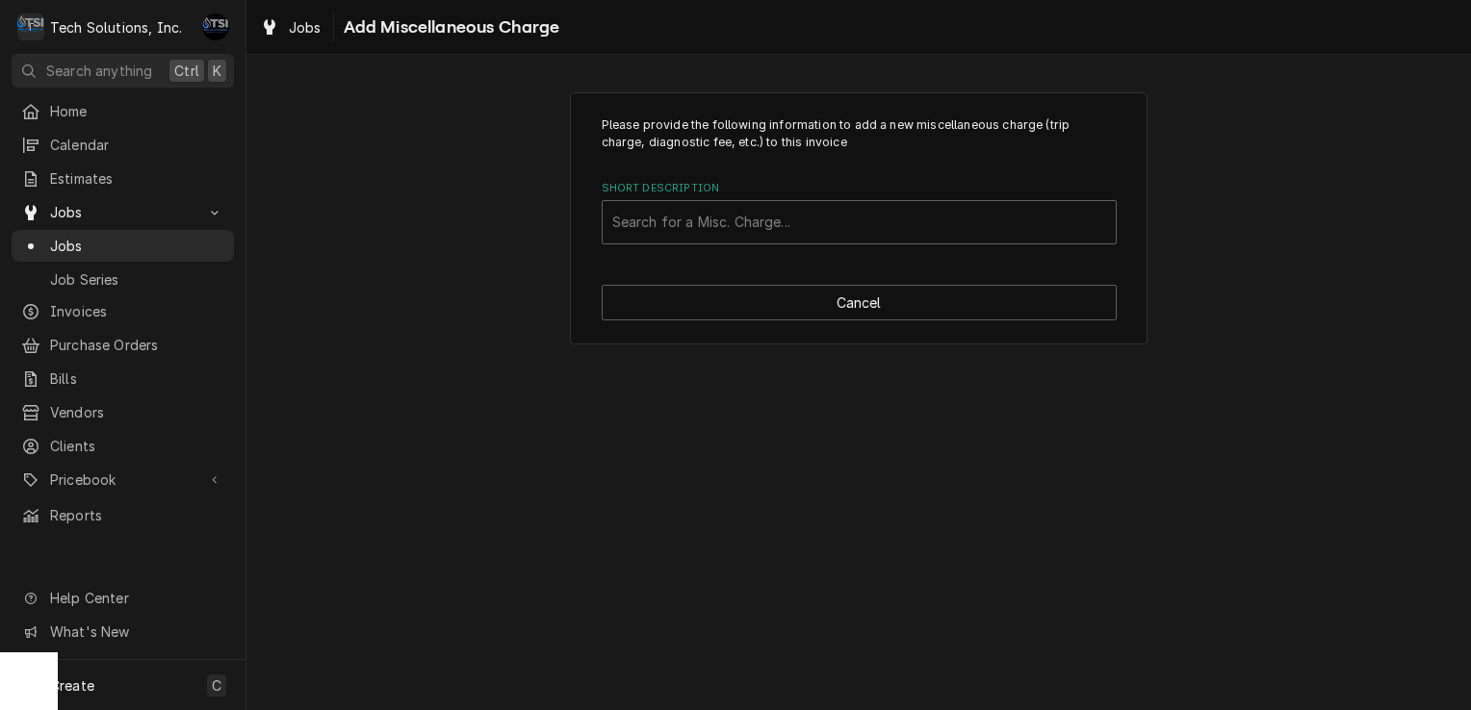
click at [950, 250] on div "Please provide the following information to add a new miscellaneous charge (tri…" at bounding box center [858, 218] width 577 height 253
click at [949, 244] on div "Please provide the following information to add a new miscellaneous charge (tri…" at bounding box center [858, 218] width 577 height 253
click at [947, 241] on div "Search for a Misc. Charge..." at bounding box center [859, 222] width 513 height 42
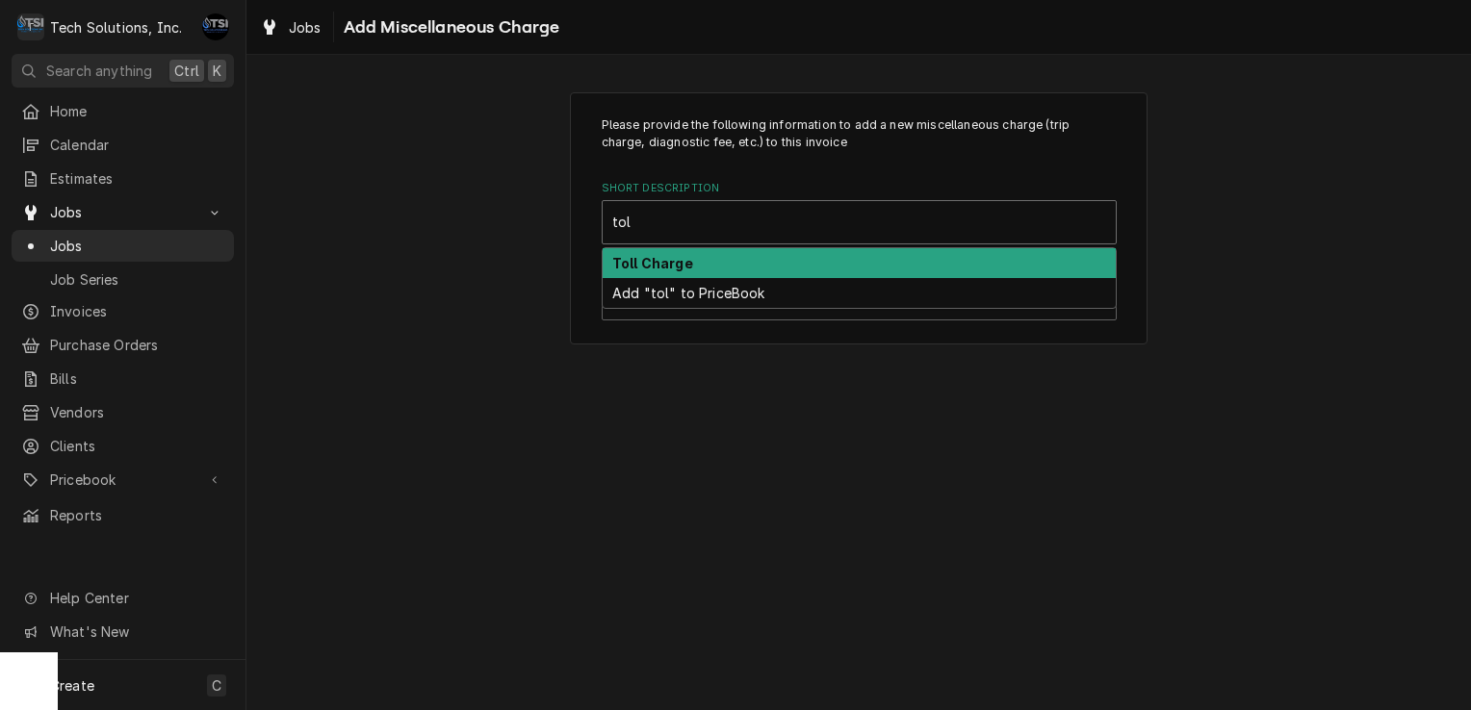
click at [905, 269] on div "Toll Charge" at bounding box center [859, 263] width 513 height 30
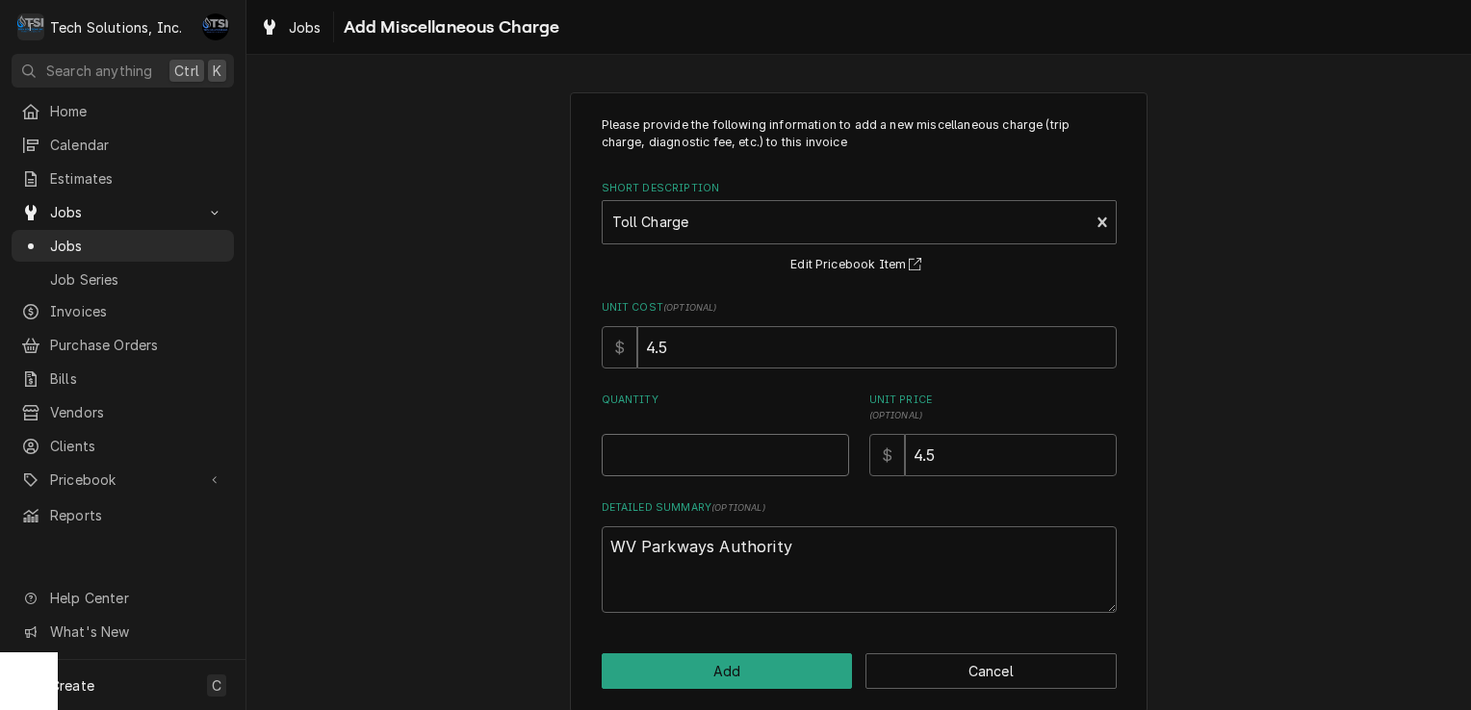
click at [680, 466] on input "Quantity" at bounding box center [725, 455] width 247 height 42
click at [709, 673] on button "Add" at bounding box center [727, 672] width 251 height 36
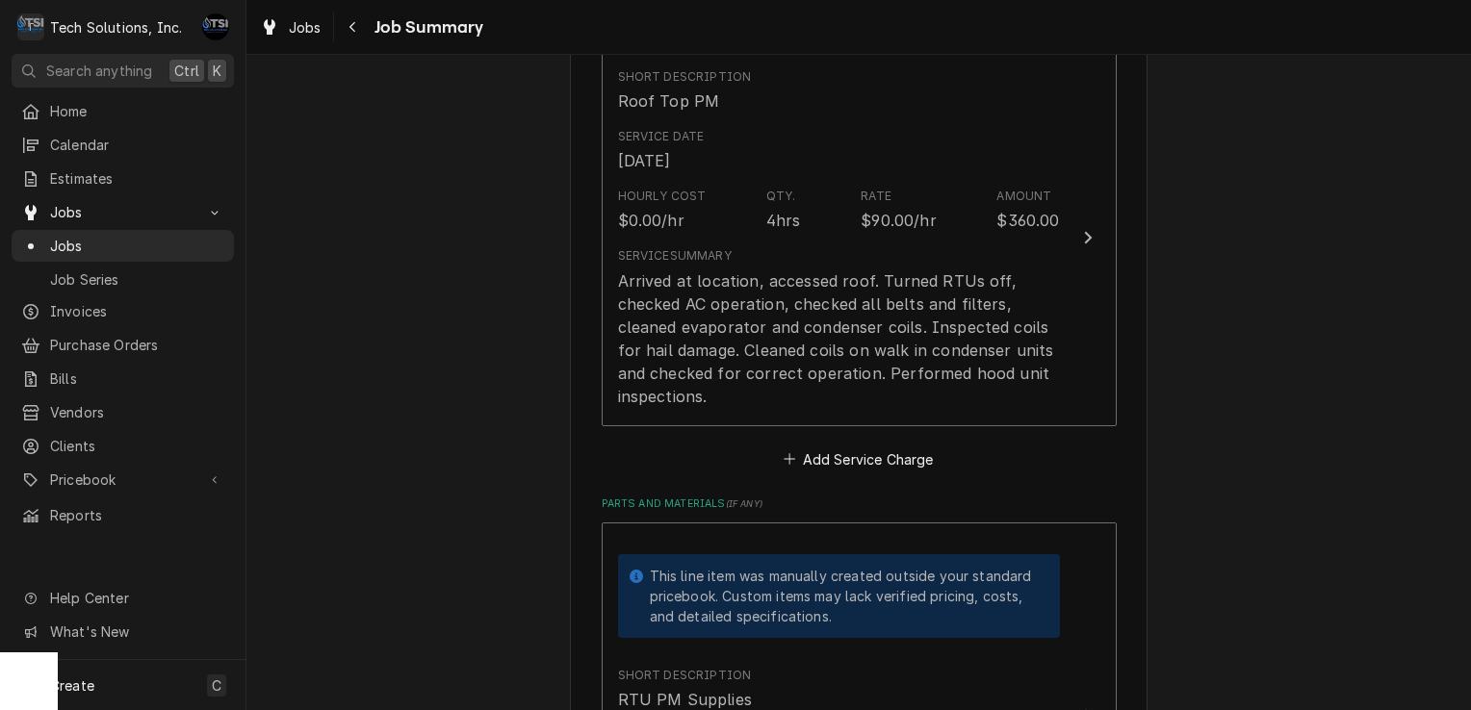
scroll to position [497, 0]
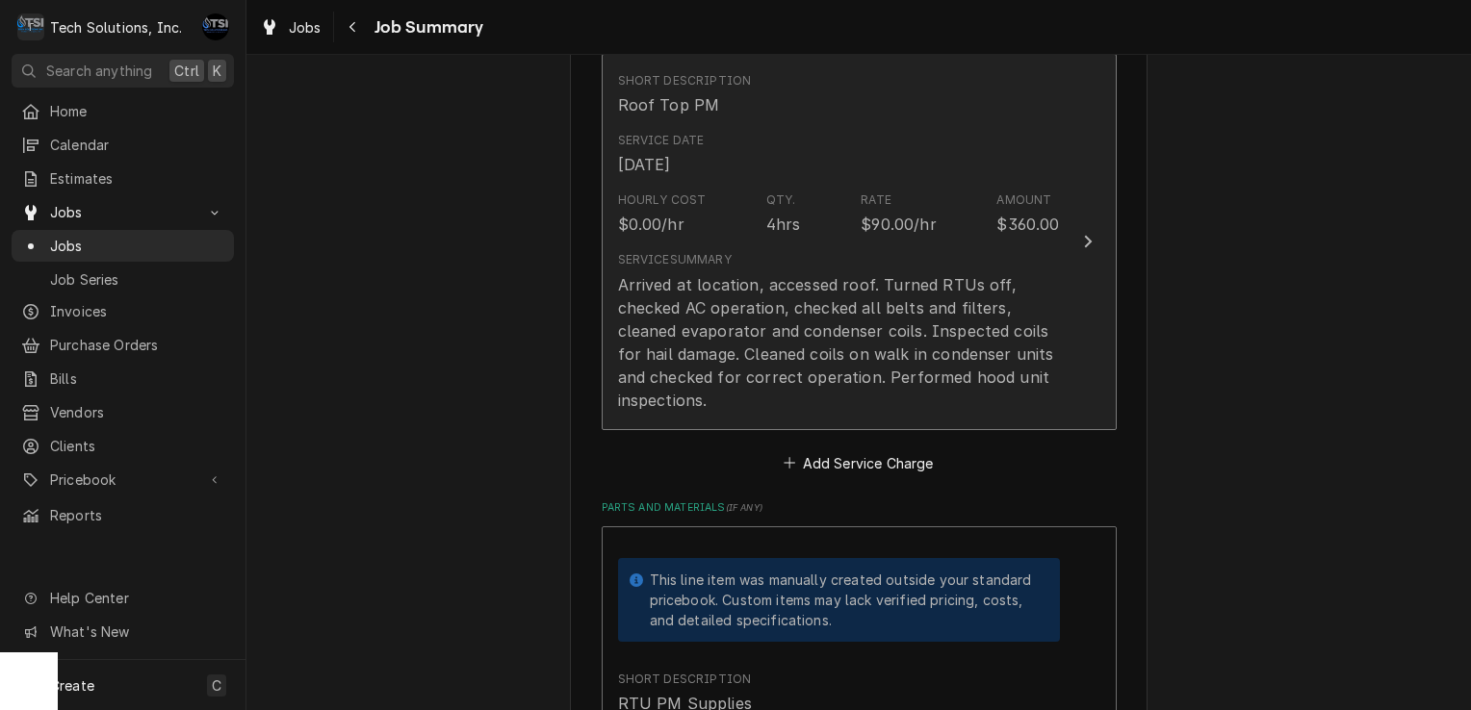
drag, startPoint x: 842, startPoint y: 353, endPoint x: 717, endPoint y: 311, distance: 132.1
click at [717, 311] on div "Arrived at location, accessed roof. Turned RTUs off, checked AC operation, chec…" at bounding box center [839, 342] width 442 height 139
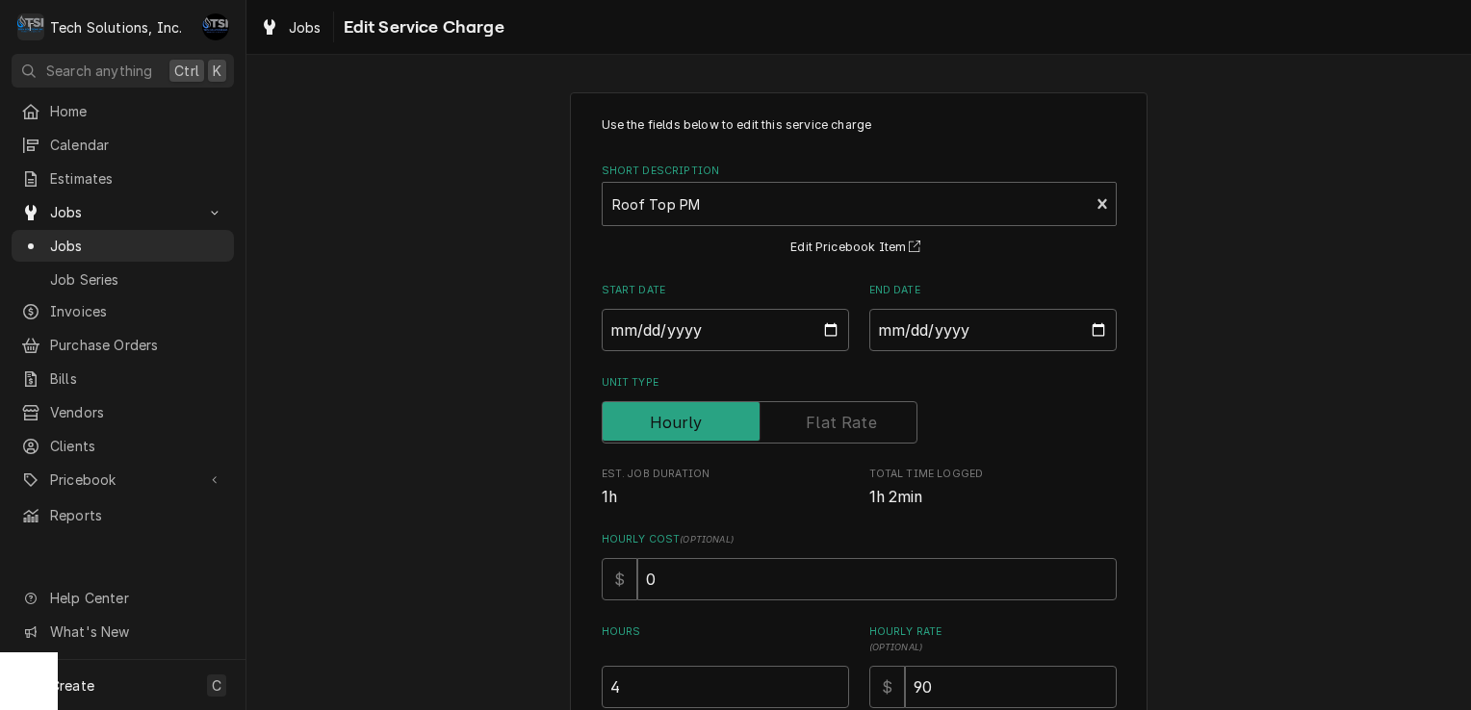
scroll to position [345, 0]
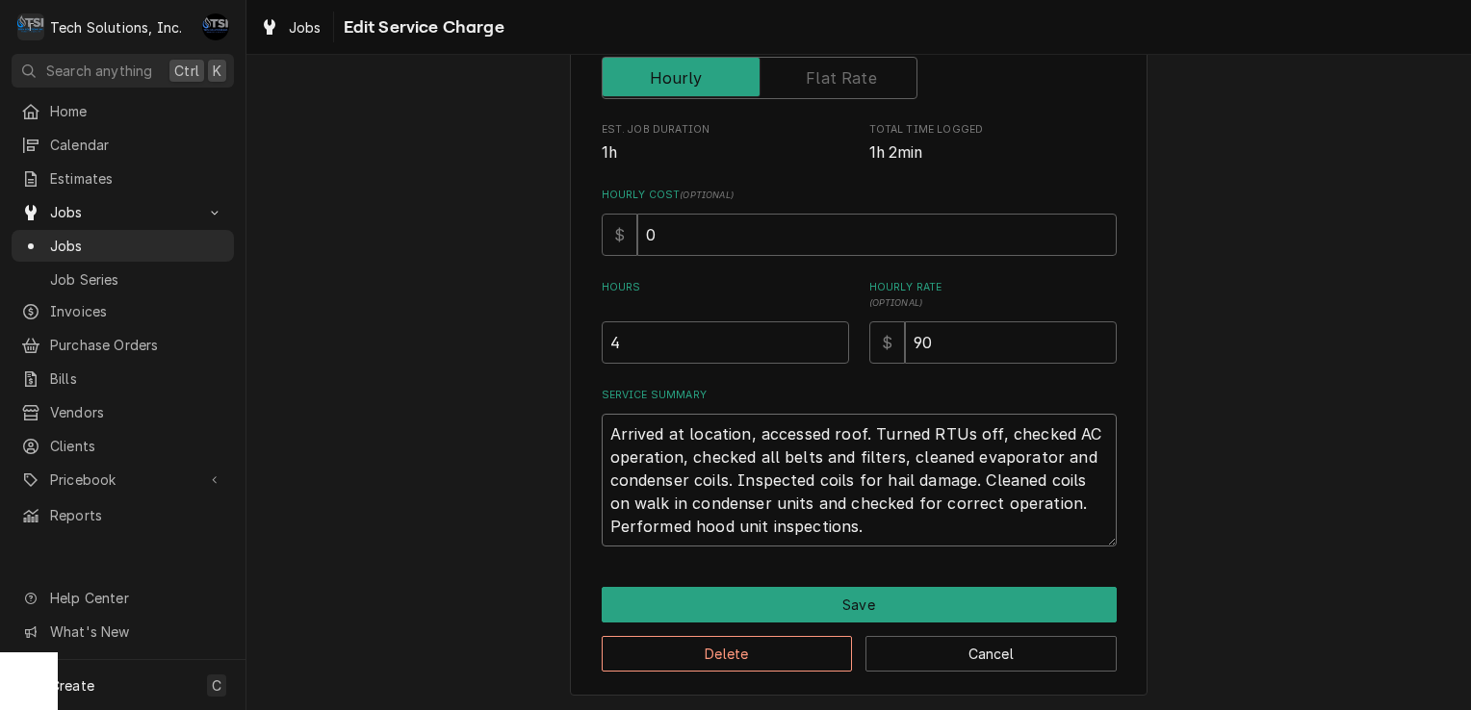
click at [848, 520] on textarea "Arrived at location, accessed roof. Turned RTUs off, checked AC operation, chec…" at bounding box center [859, 480] width 515 height 133
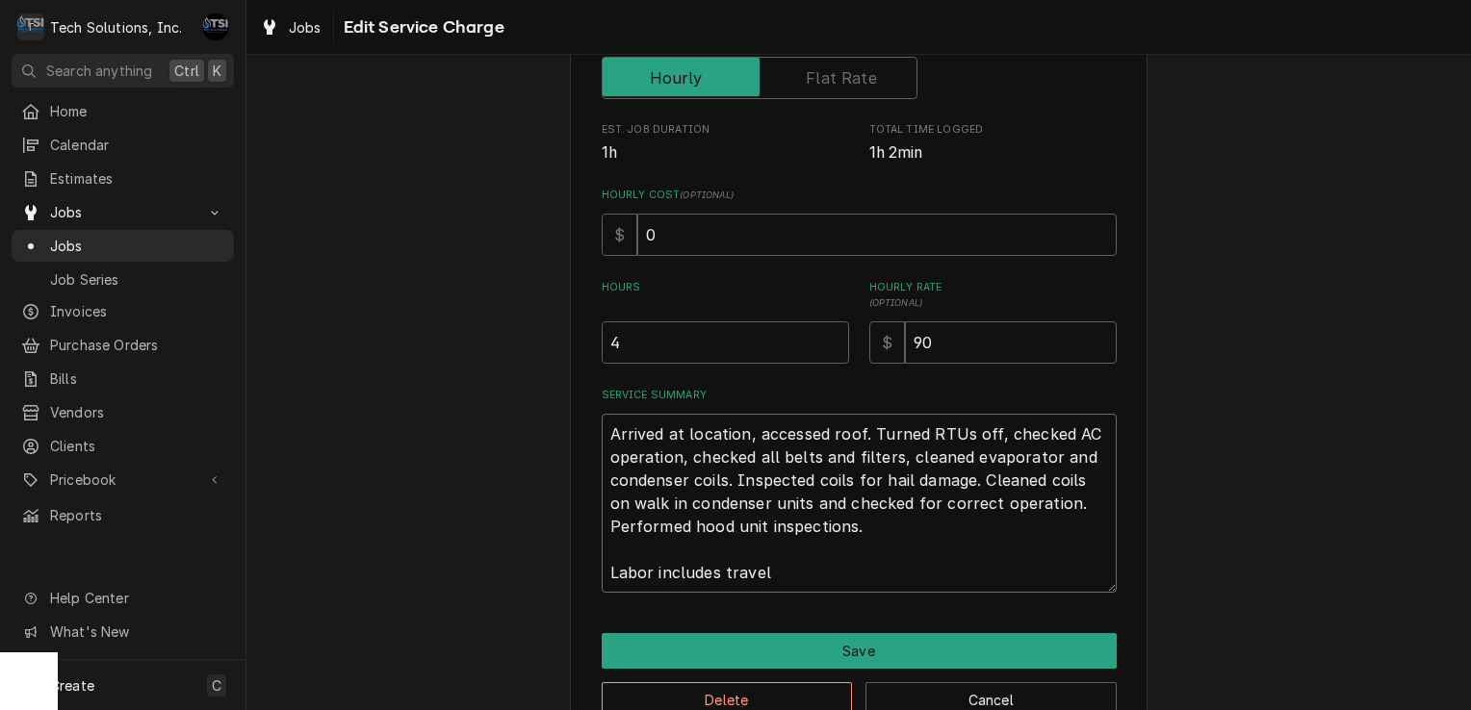
click at [605, 432] on textarea "Arrived at location, accessed roof. Turned RTUs off, checked AC operation, chec…" at bounding box center [859, 503] width 515 height 179
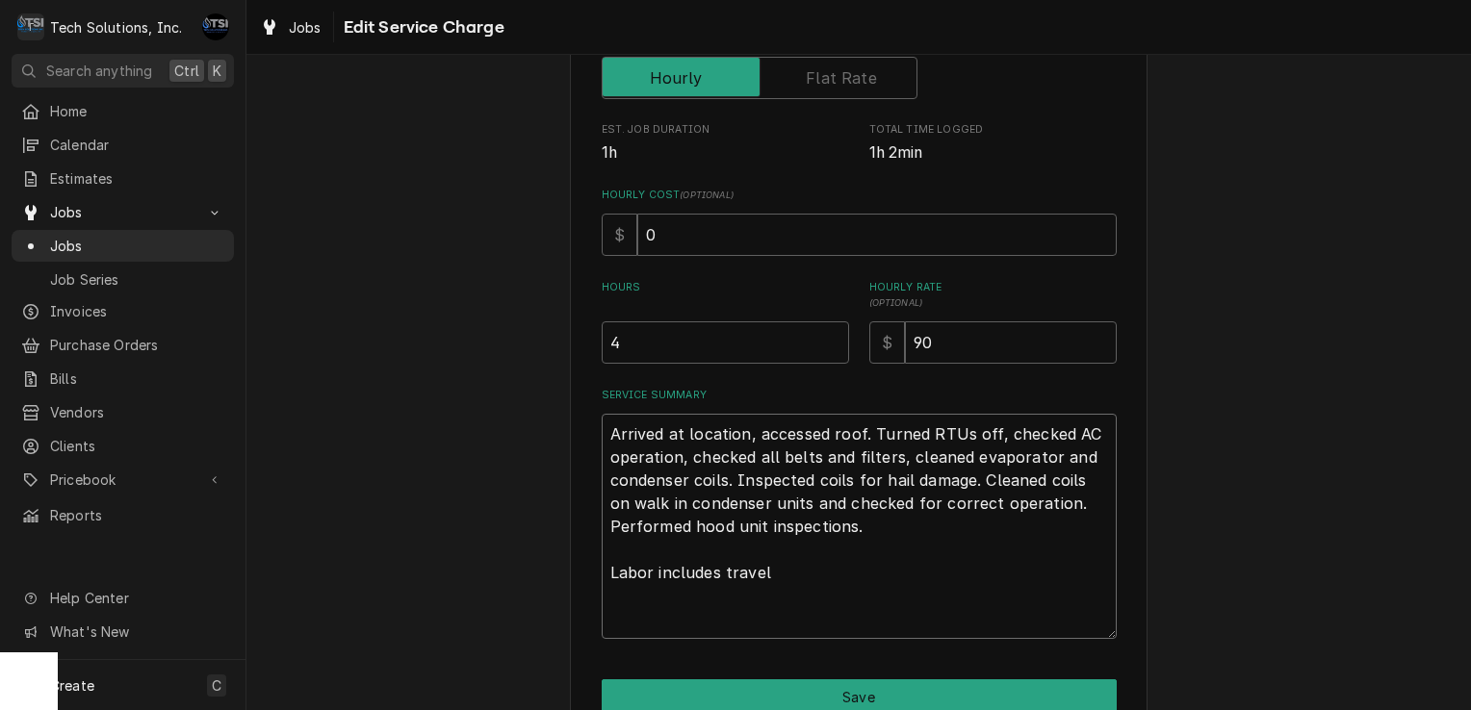
click at [685, 434] on textarea "Arrived at location, accessed roof. Turned RTUs off, checked AC operation, chec…" at bounding box center [859, 526] width 515 height 225
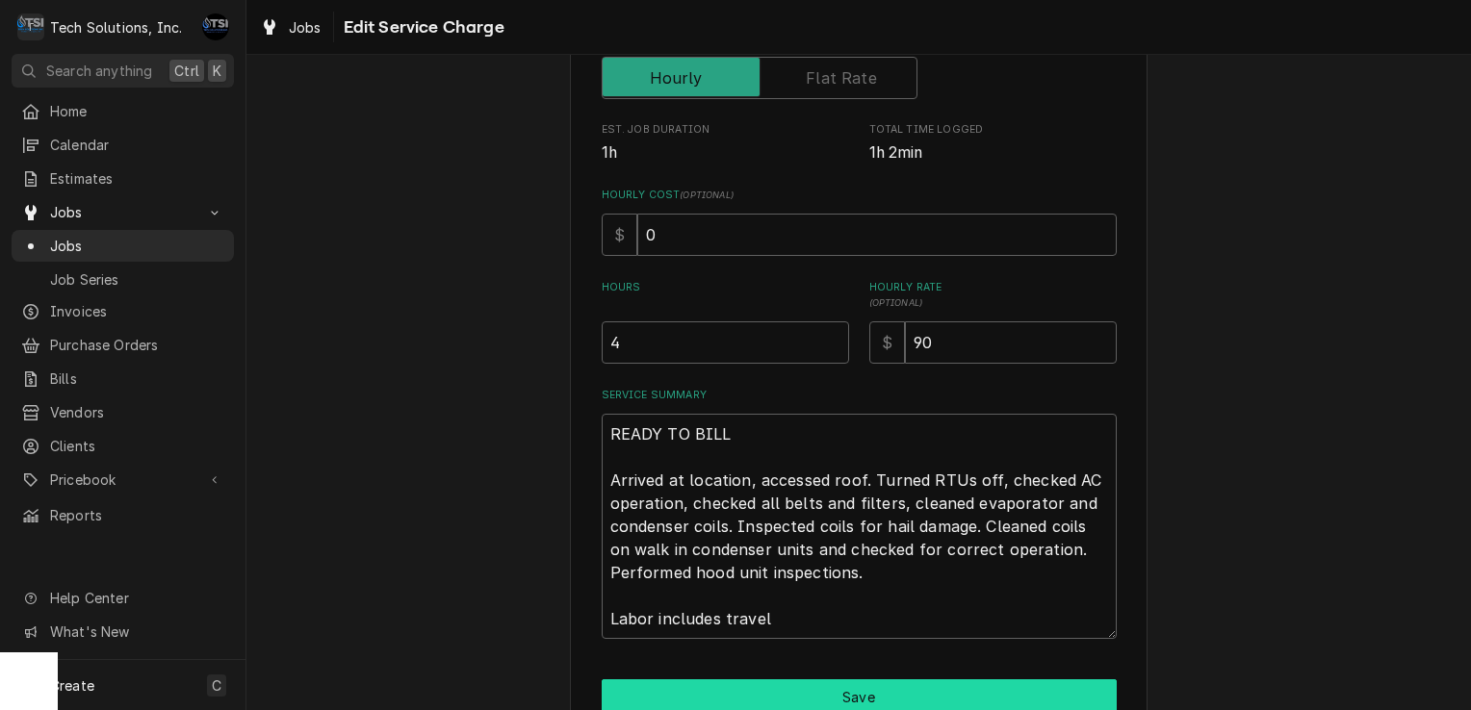
click at [760, 698] on button "Save" at bounding box center [859, 698] width 515 height 36
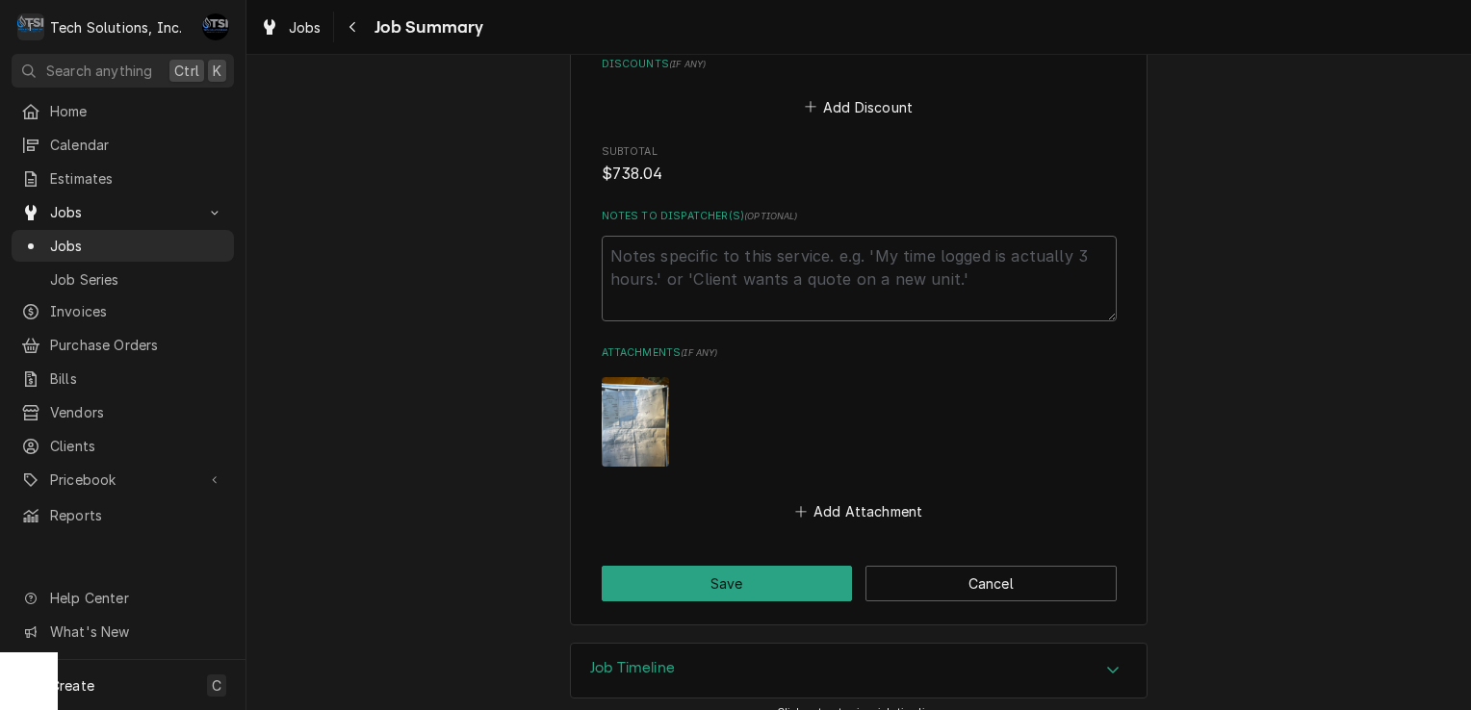
scroll to position [1965, 0]
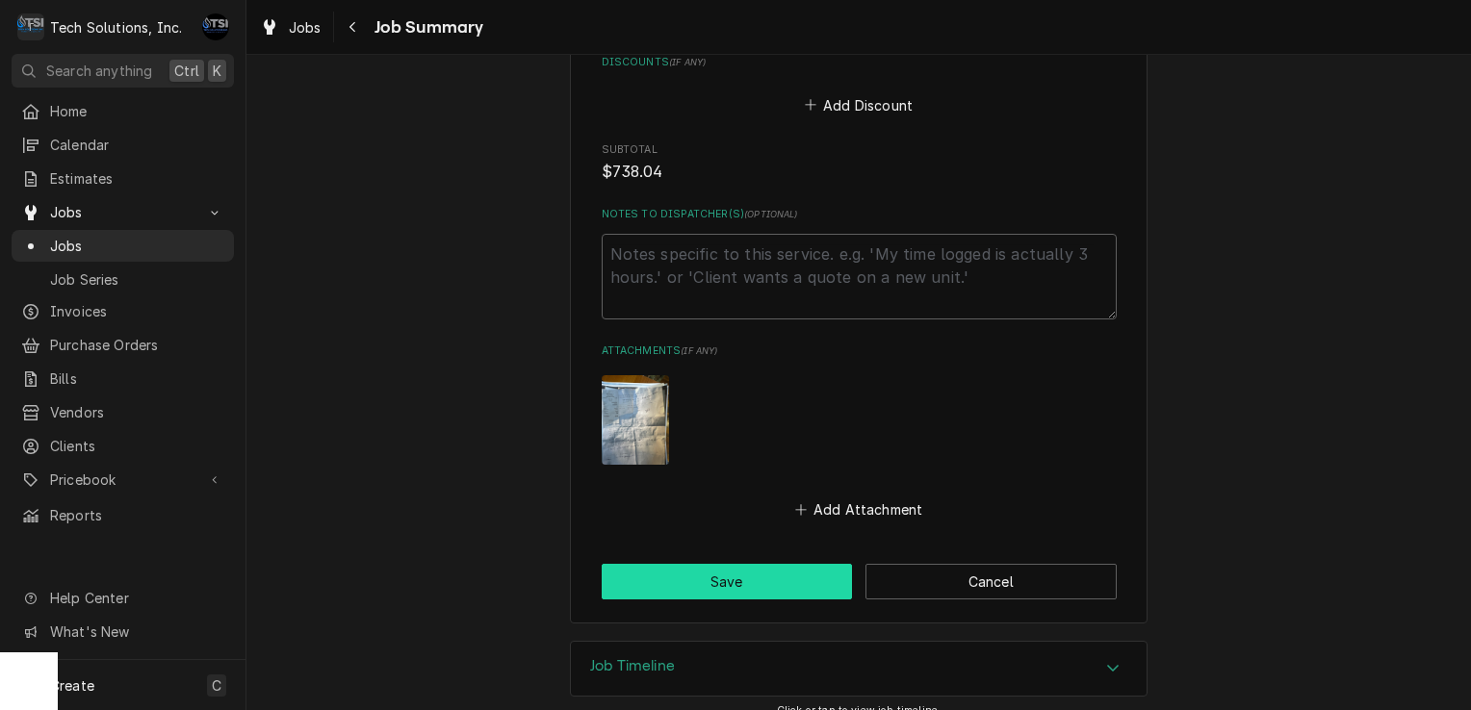
click at [751, 564] on button "Save" at bounding box center [727, 582] width 251 height 36
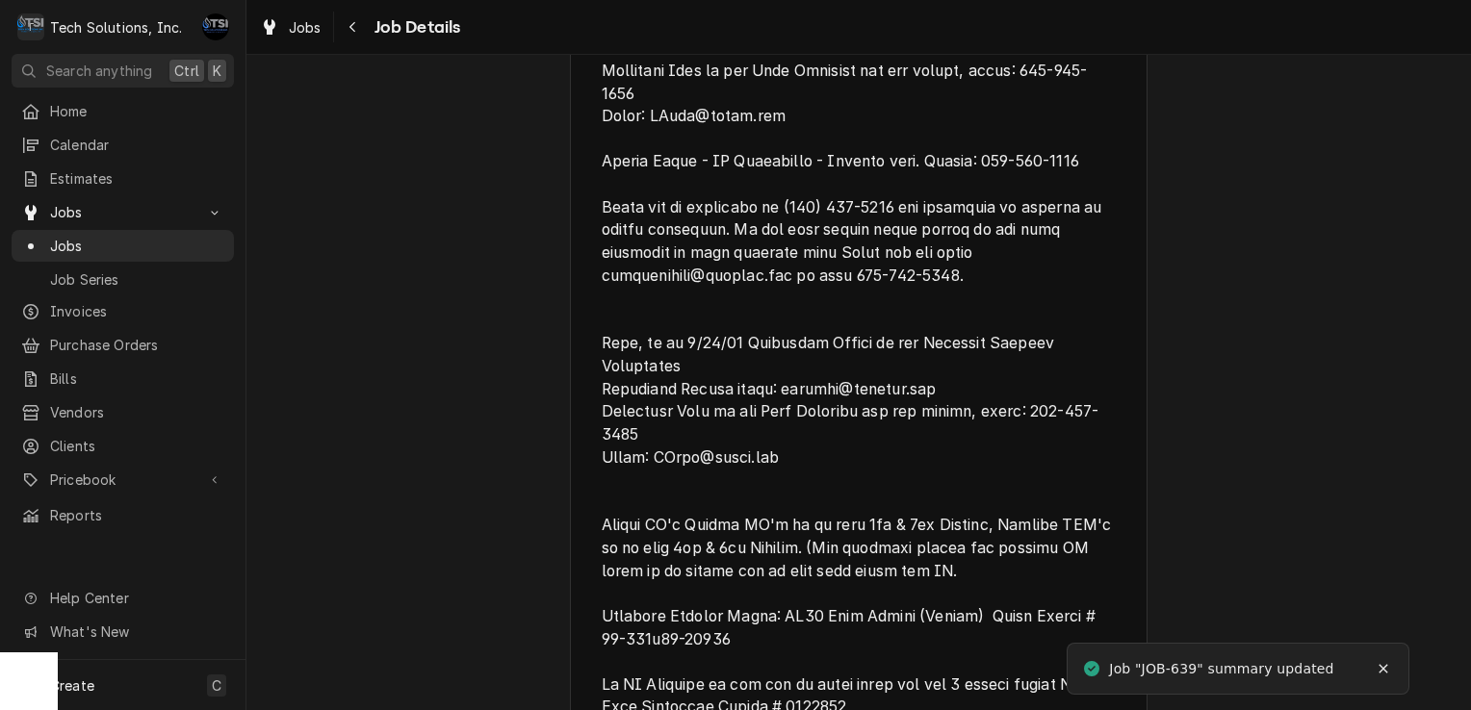
scroll to position [932, 0]
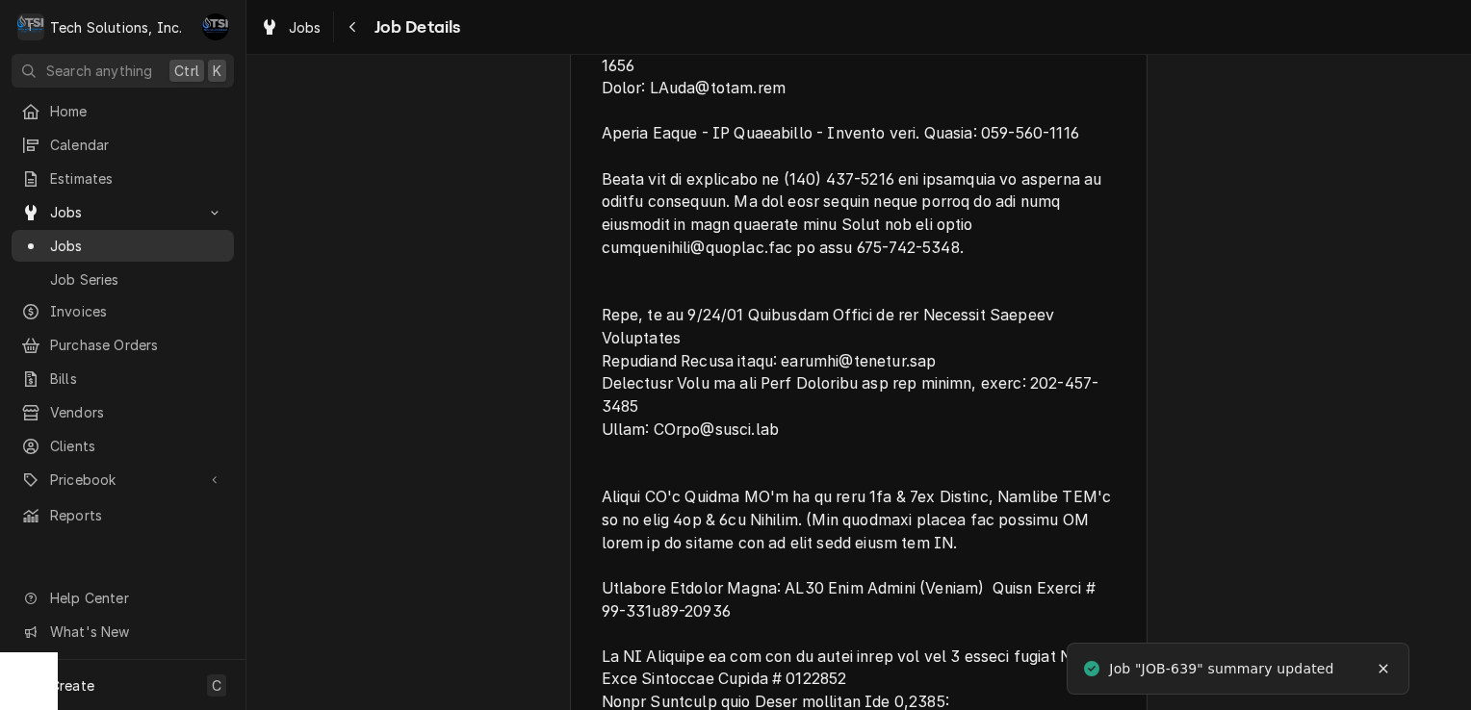
click at [113, 236] on span "Jobs" at bounding box center [137, 246] width 174 height 20
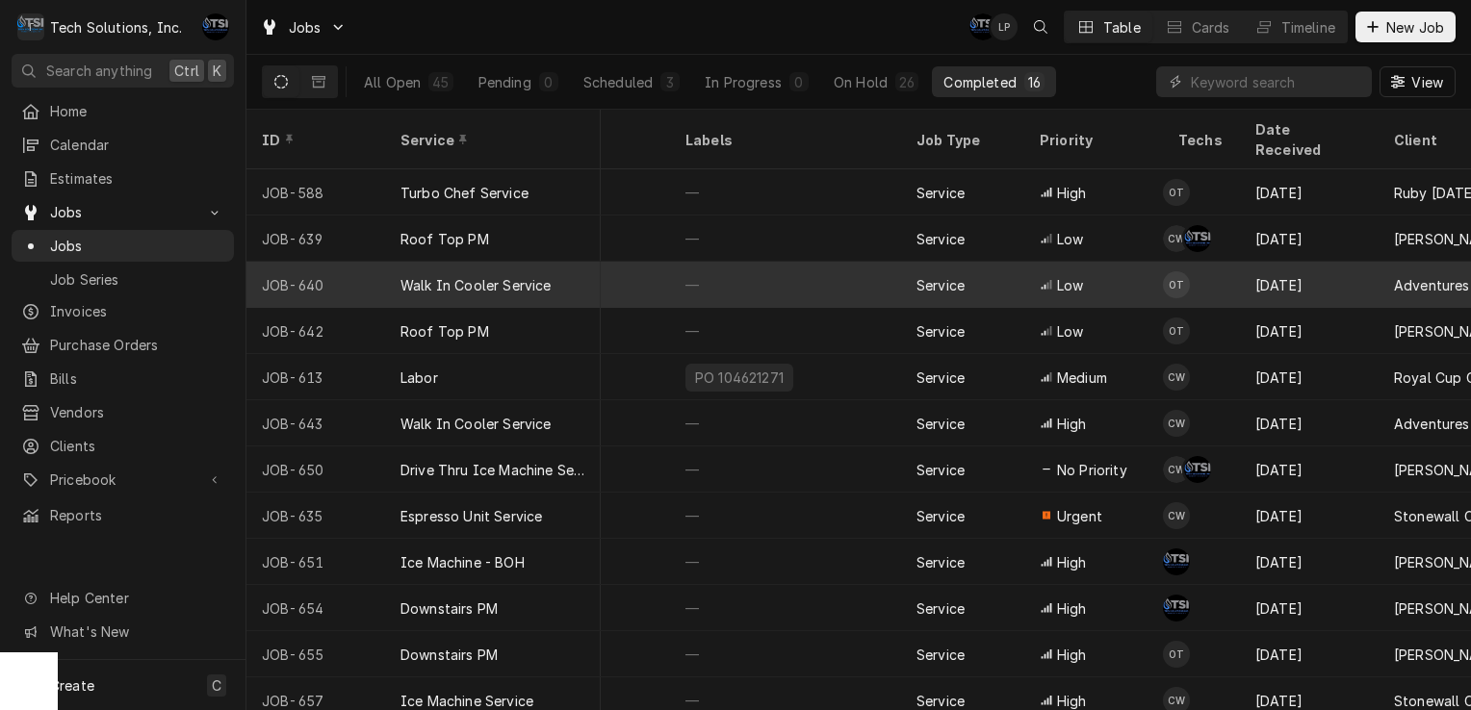
scroll to position [0, 159]
click at [576, 275] on div "Walk In Cooler Service" at bounding box center [493, 285] width 216 height 46
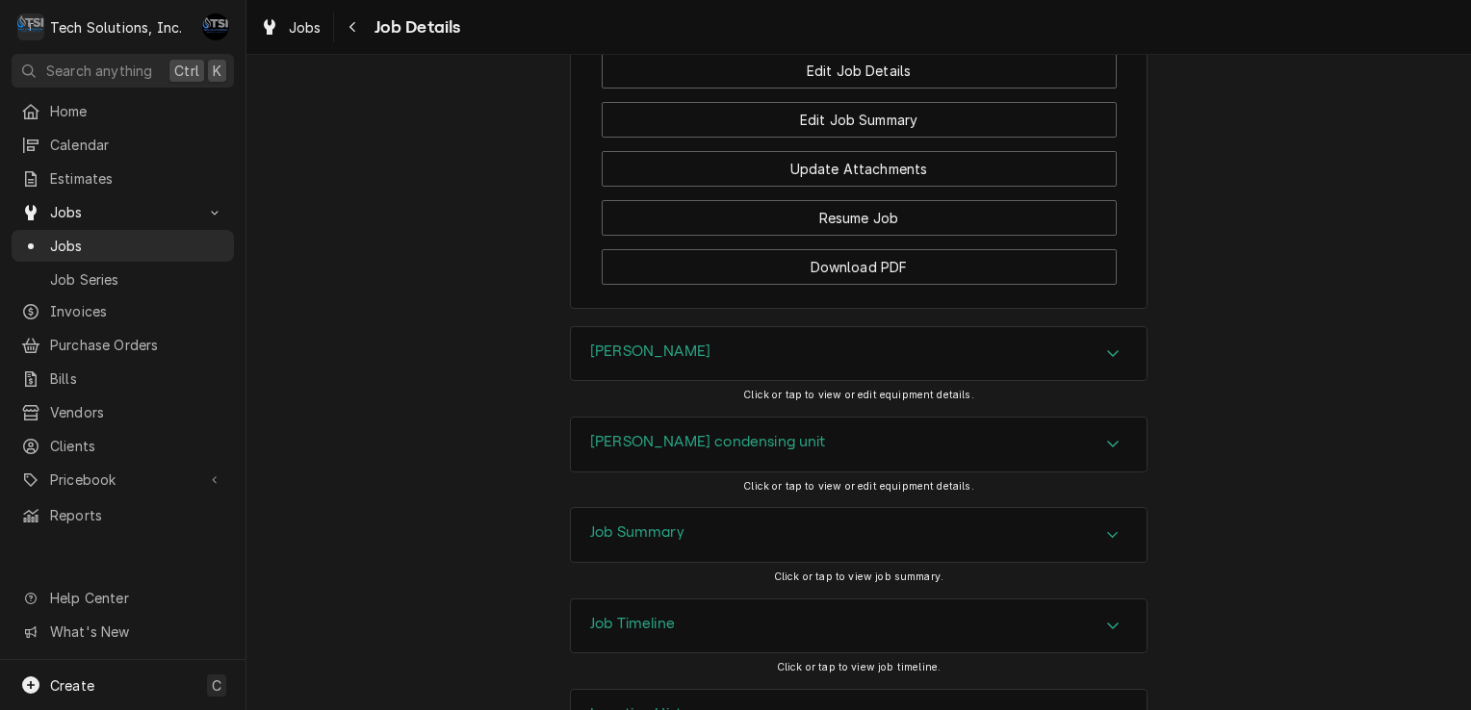
scroll to position [2268, 0]
click at [782, 523] on div "Job Summary" at bounding box center [859, 531] width 576 height 54
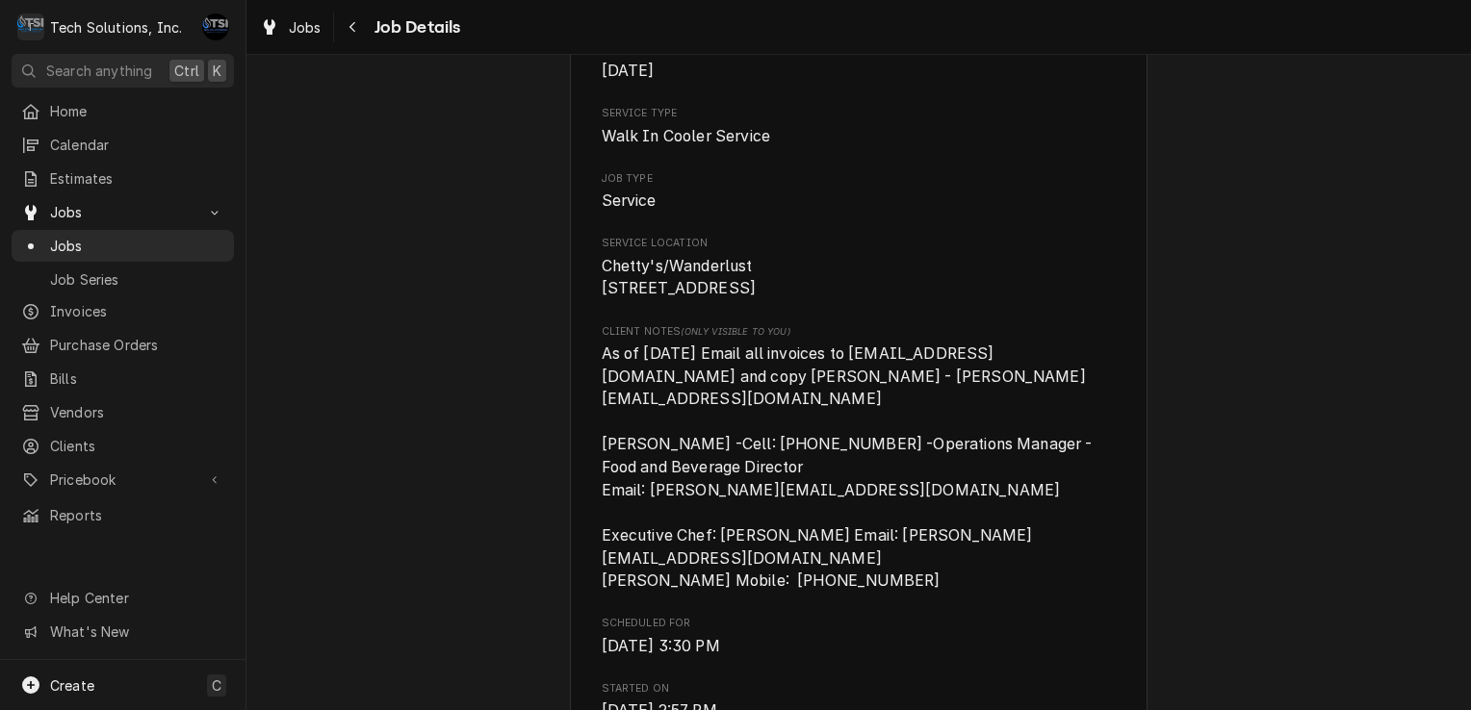
scroll to position [0, 0]
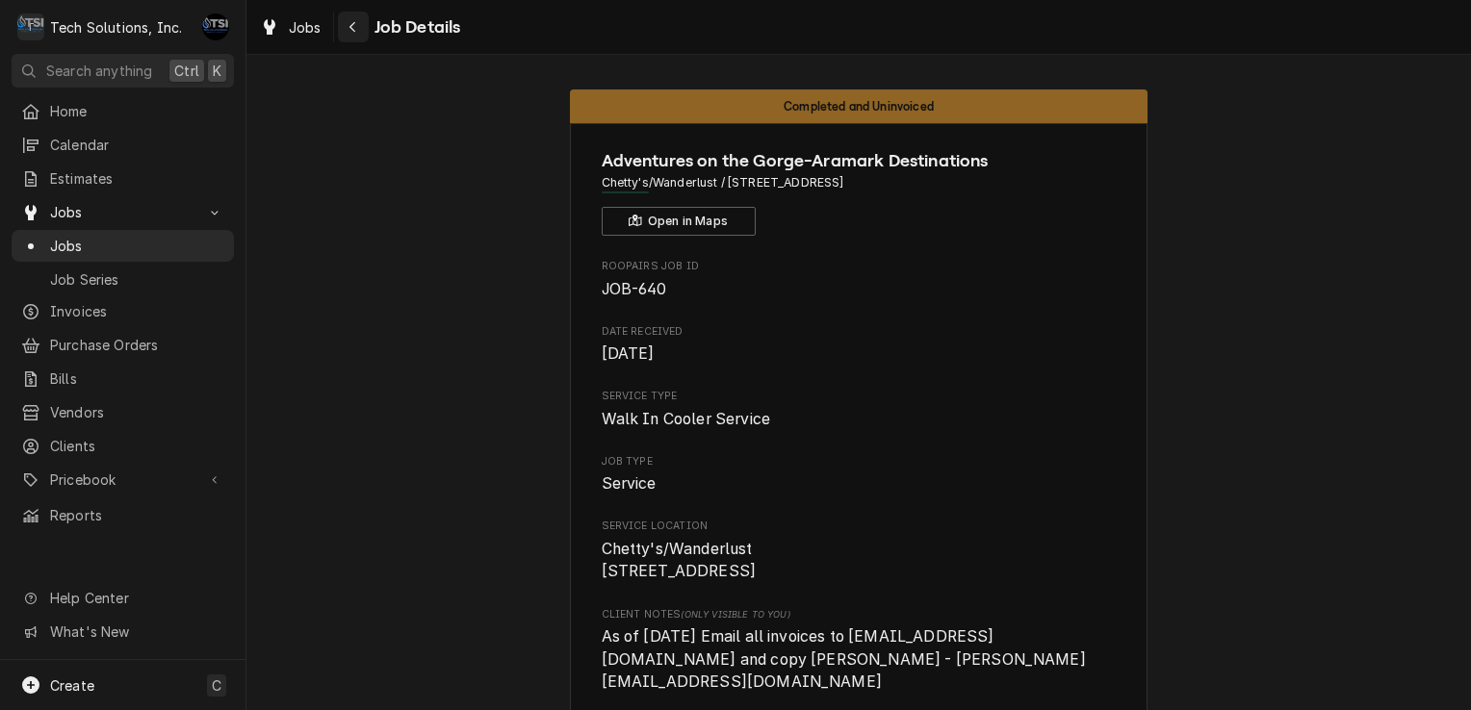
click at [346, 18] on div "Navigate back" at bounding box center [353, 26] width 19 height 19
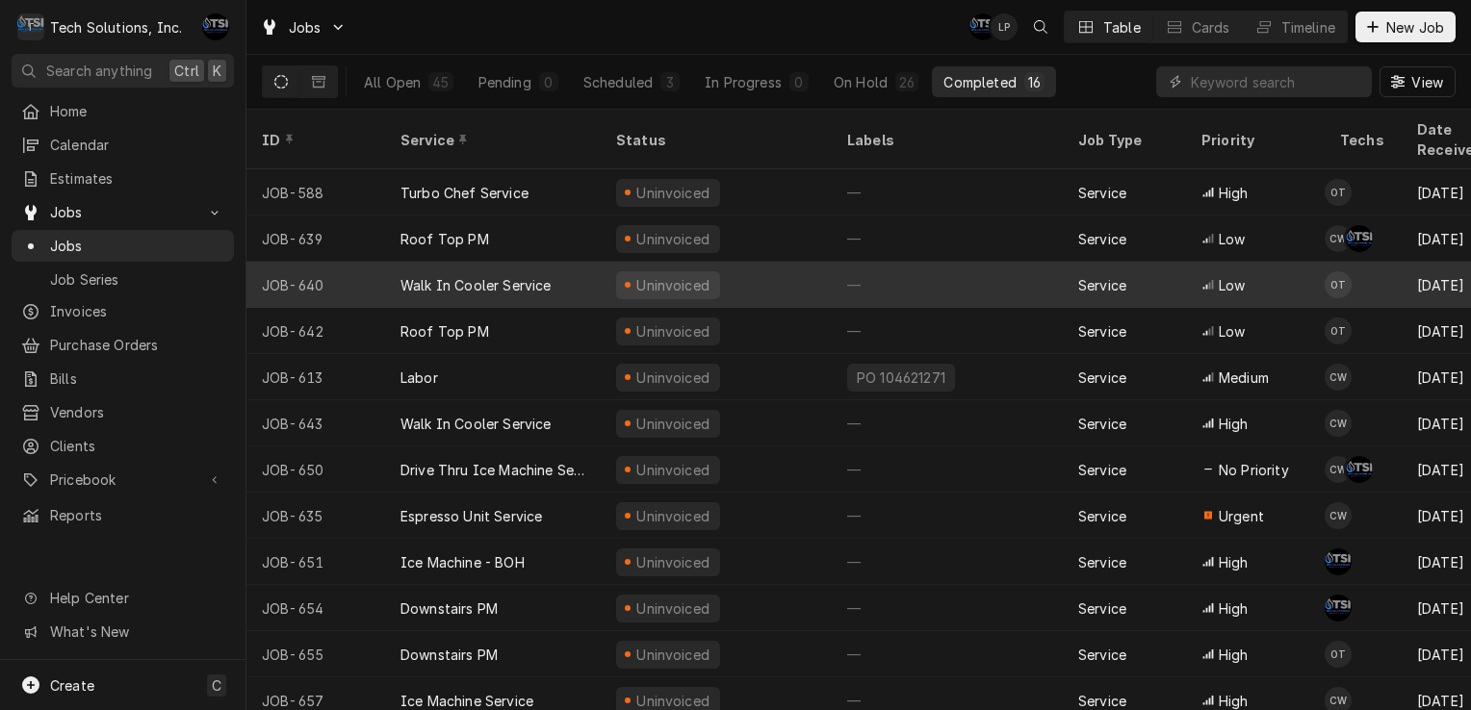
click at [640, 275] on div "Uninvoiced" at bounding box center [673, 285] width 78 height 20
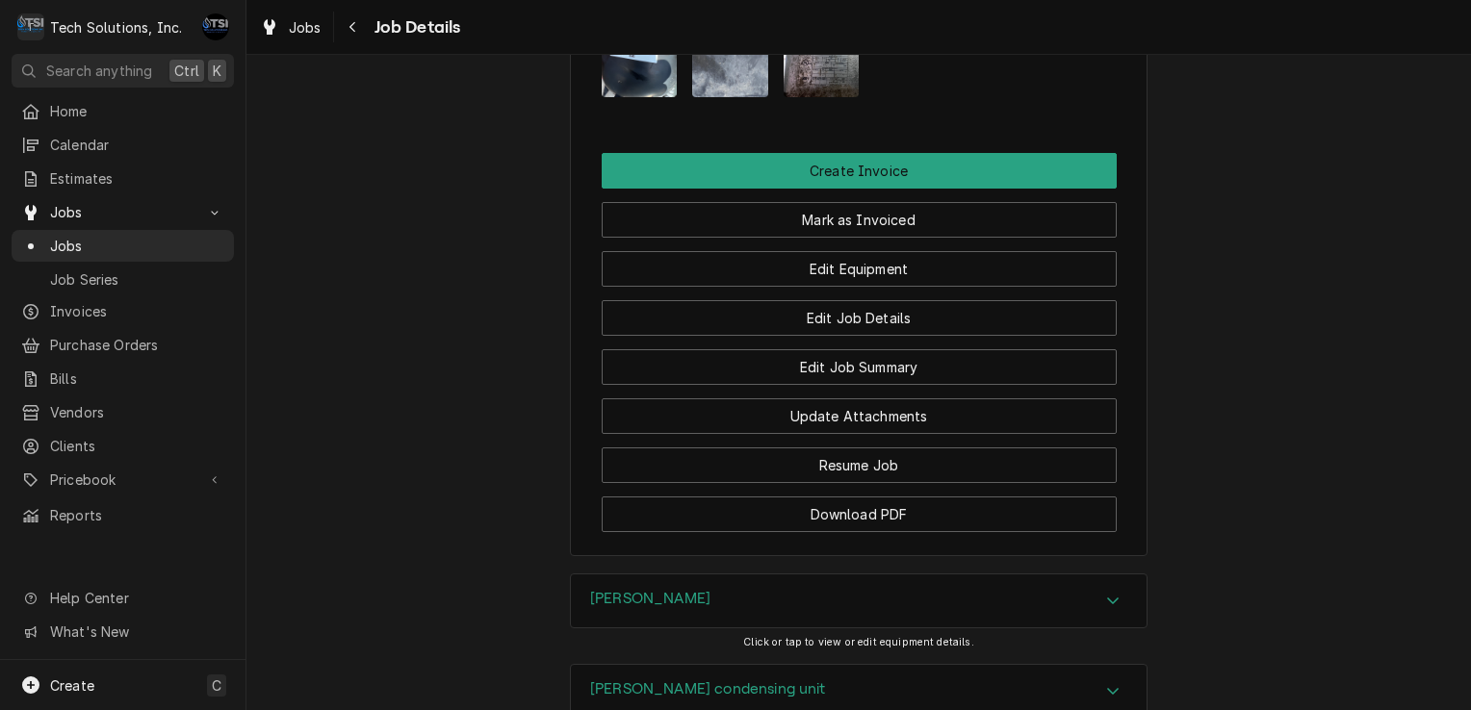
scroll to position [2016, 0]
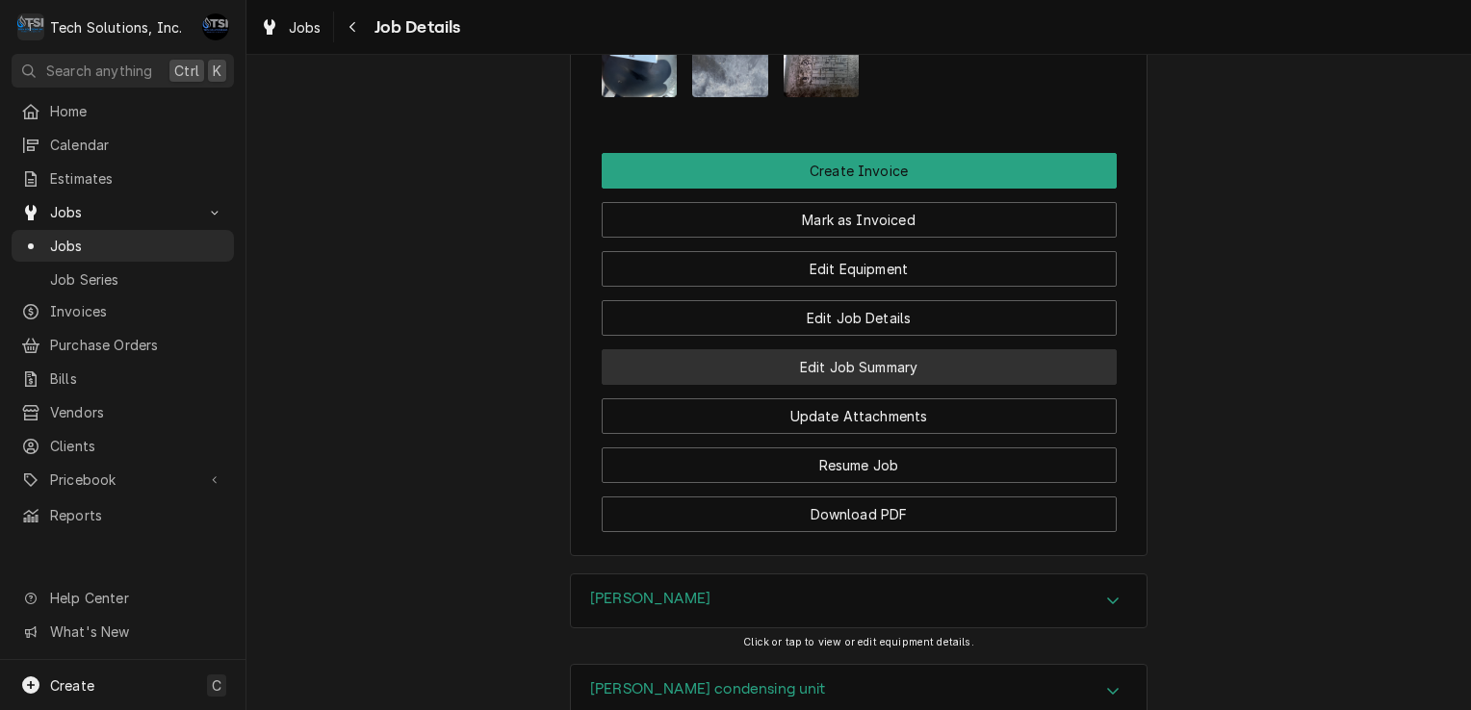
click at [874, 349] on button "Edit Job Summary" at bounding box center [859, 367] width 515 height 36
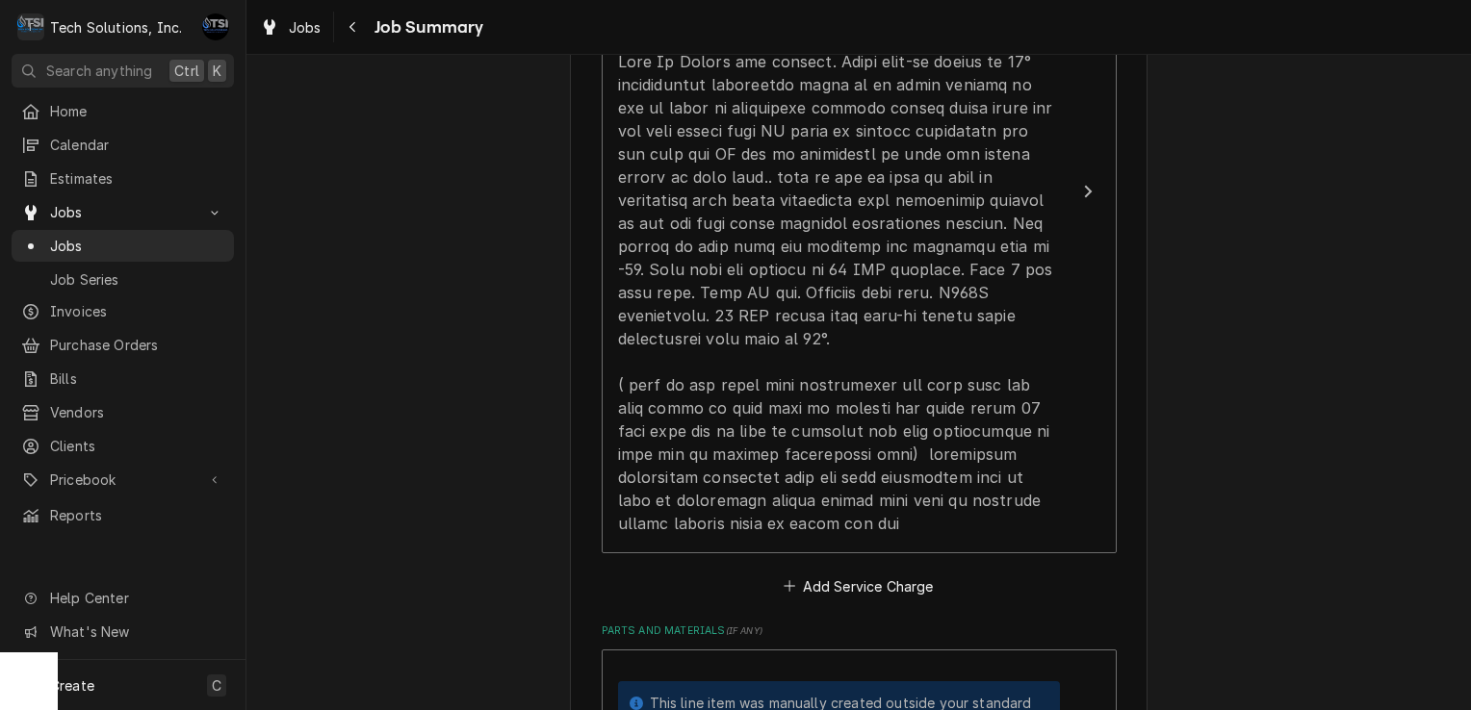
scroll to position [711, 0]
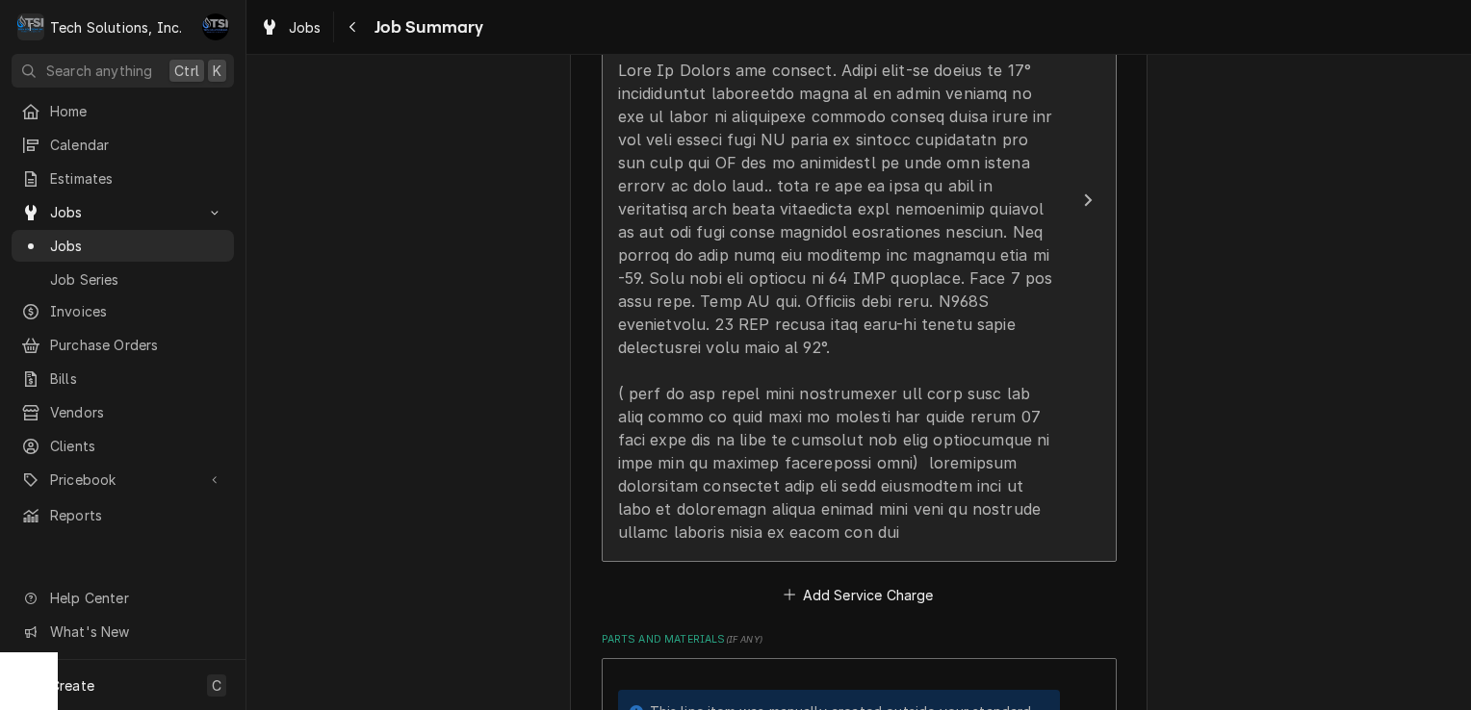
drag, startPoint x: 0, startPoint y: 0, endPoint x: 794, endPoint y: 158, distance: 809.6
click at [794, 158] on div "Update Line Item" at bounding box center [839, 301] width 442 height 485
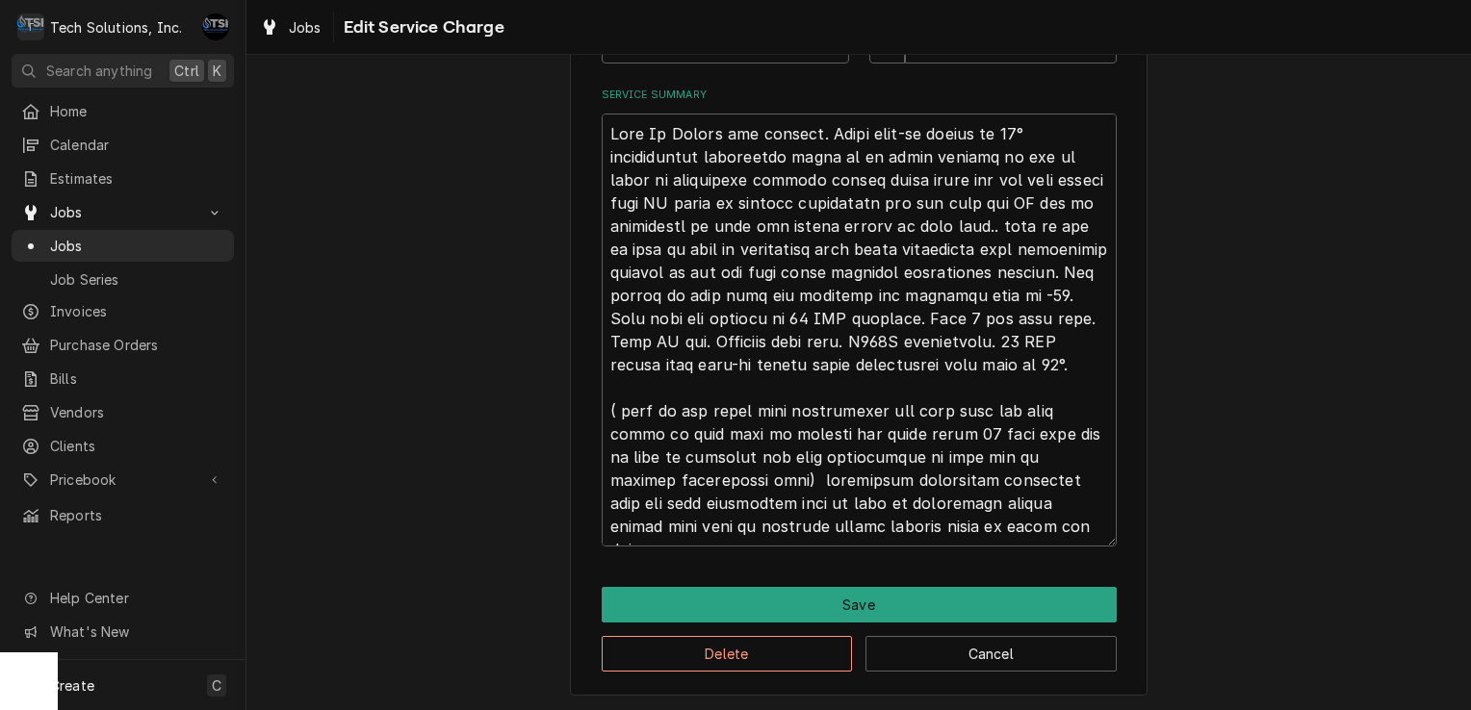
scroll to position [644, 0]
click at [602, 129] on textarea "Service Summary" at bounding box center [859, 331] width 515 height 433
type textarea "x"
type textarea "Walk In Cooler not cooling. Found walk-in cooler at 75° troubleshoot evaporator…"
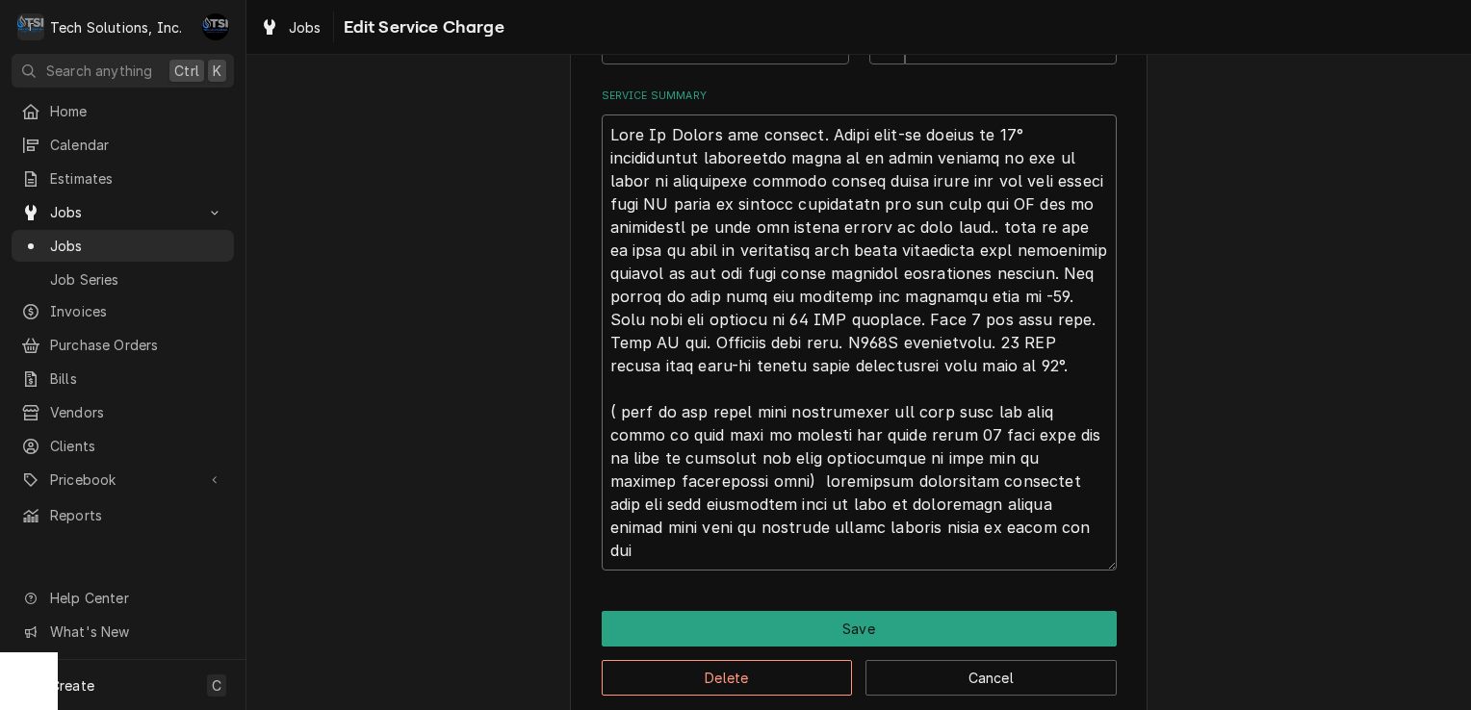
type textarea "x"
type textarea "Walk In Cooler not cooling. Found walk-in cooler at 75° troubleshoot evaporator…"
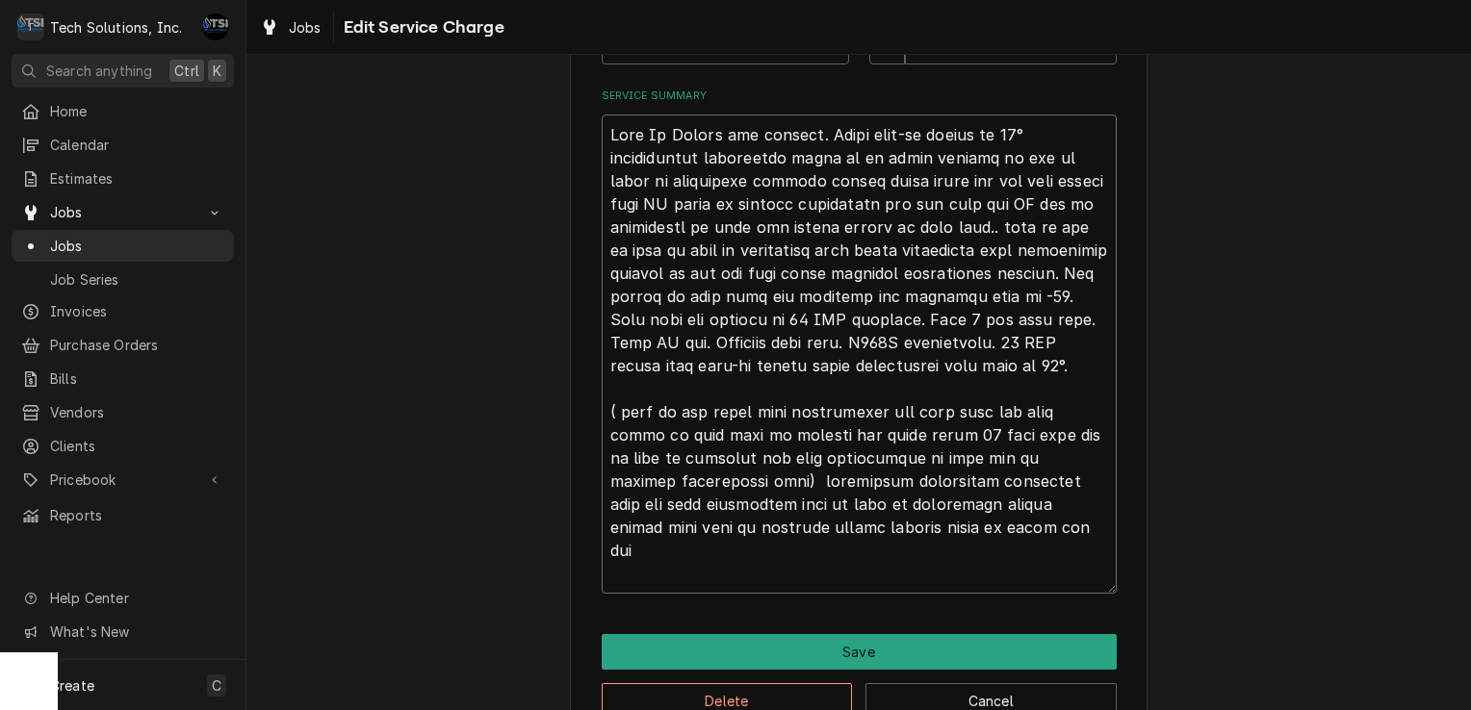
type textarea "x"
type textarea "Walk In Cooler not cooling. Found walk-in cooler at 75° troubleshoot evaporator…"
type textarea "x"
type textarea "Walk In Cooler not cooling. Found walk-in cooler at 75° troubleshoot evaporator…"
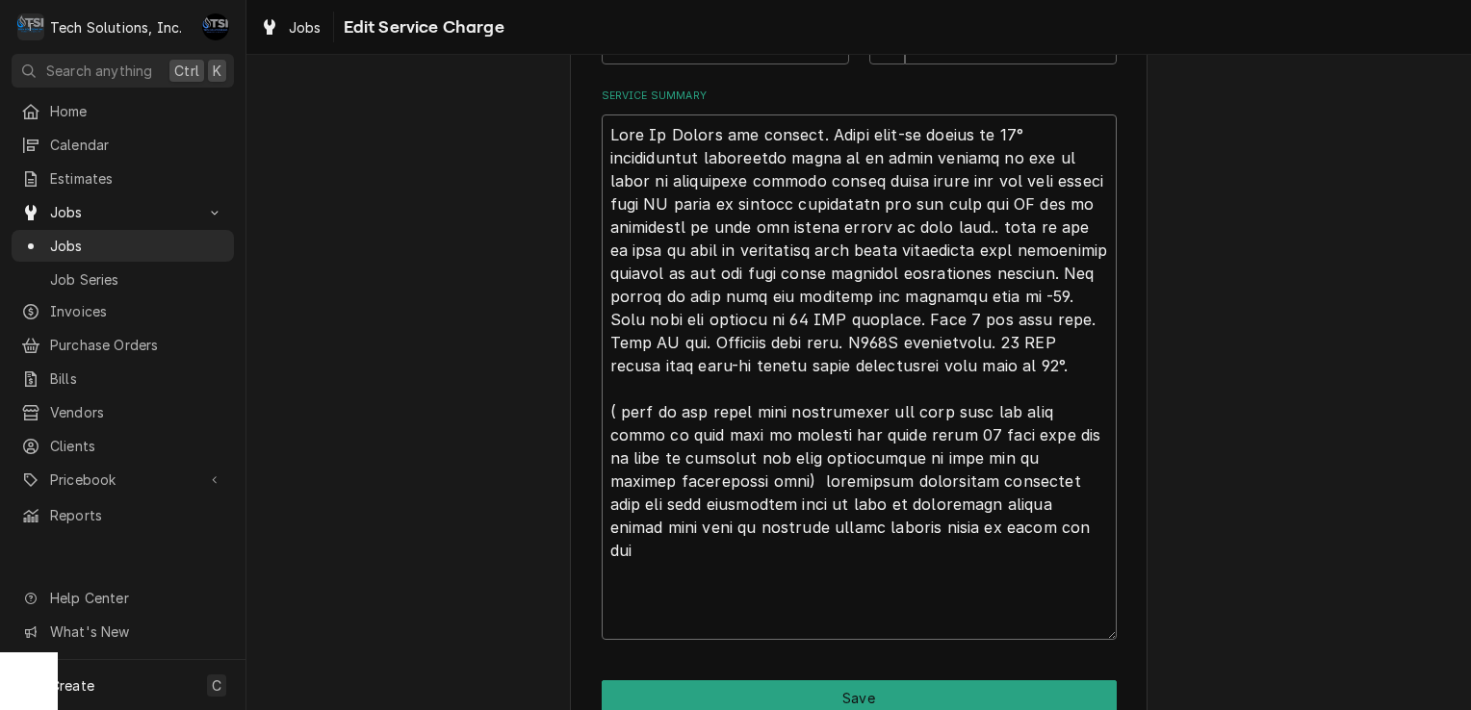
type textarea "x"
type textarea "Walk In Cooler not cooling. Found walk-in cooler at 75° troubleshoot evaporator…"
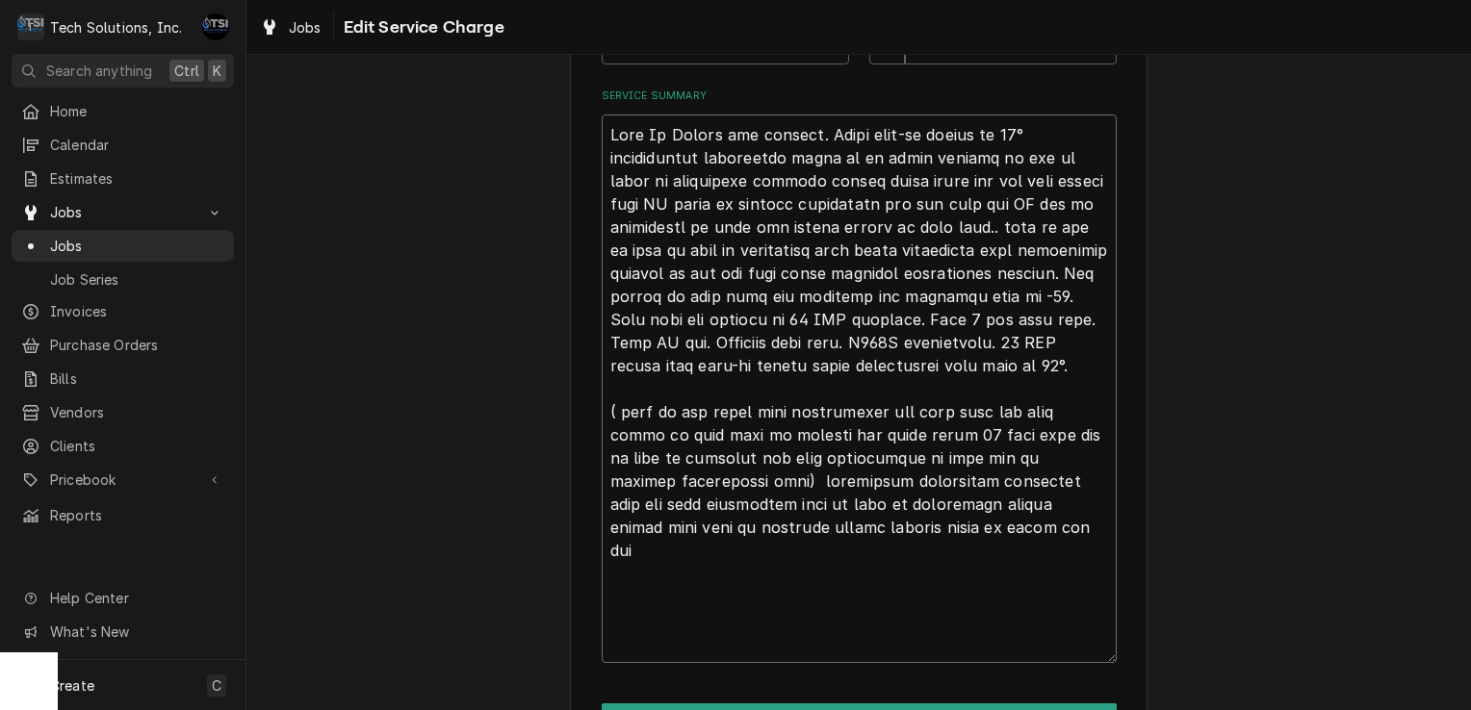
click at [602, 129] on textarea "Service Summary" at bounding box center [859, 389] width 515 height 549
type textarea "x"
type textarea "V Walk In Cooler not cooling. Found walk-in cooler at 75° troubleshoot evaporat…"
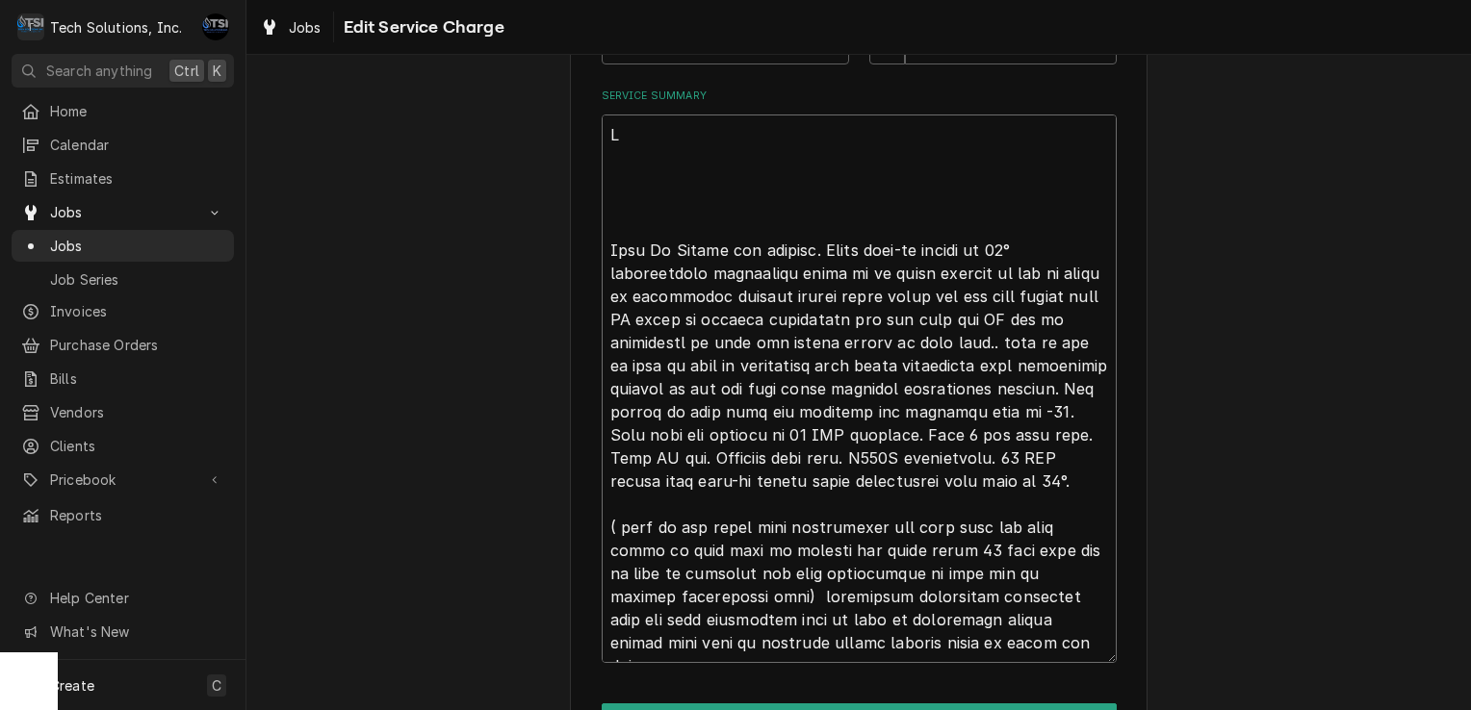
type textarea "x"
type textarea "VO Walk In Cooler not cooling. Found walk-in cooler at 75° troubleshoot evapora…"
type textarea "x"
type textarea "VOI Walk In Cooler not cooling. Found walk-in cooler at 75° troubleshoot evapor…"
type textarea "x"
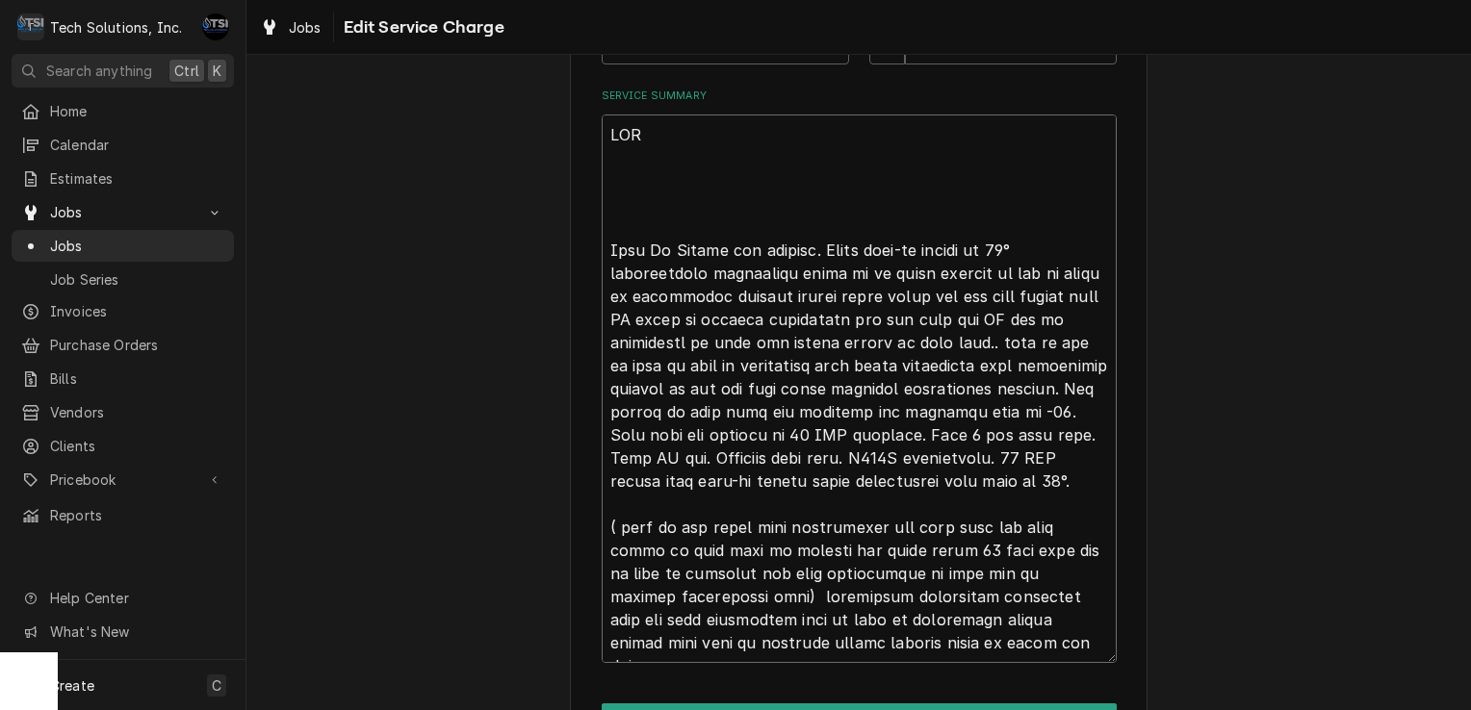
type textarea "VOID Walk In Cooler not cooling. Found walk-in cooler at 75° troubleshoot evapo…"
type textarea "x"
type textarea "VOID Walk In Cooler not cooling. Found walk-in cooler at 75° troubleshoot evapo…"
type textarea "x"
type textarea "VOID T Walk In Cooler not cooling. Found walk-in cooler at 75° troubleshoot eva…"
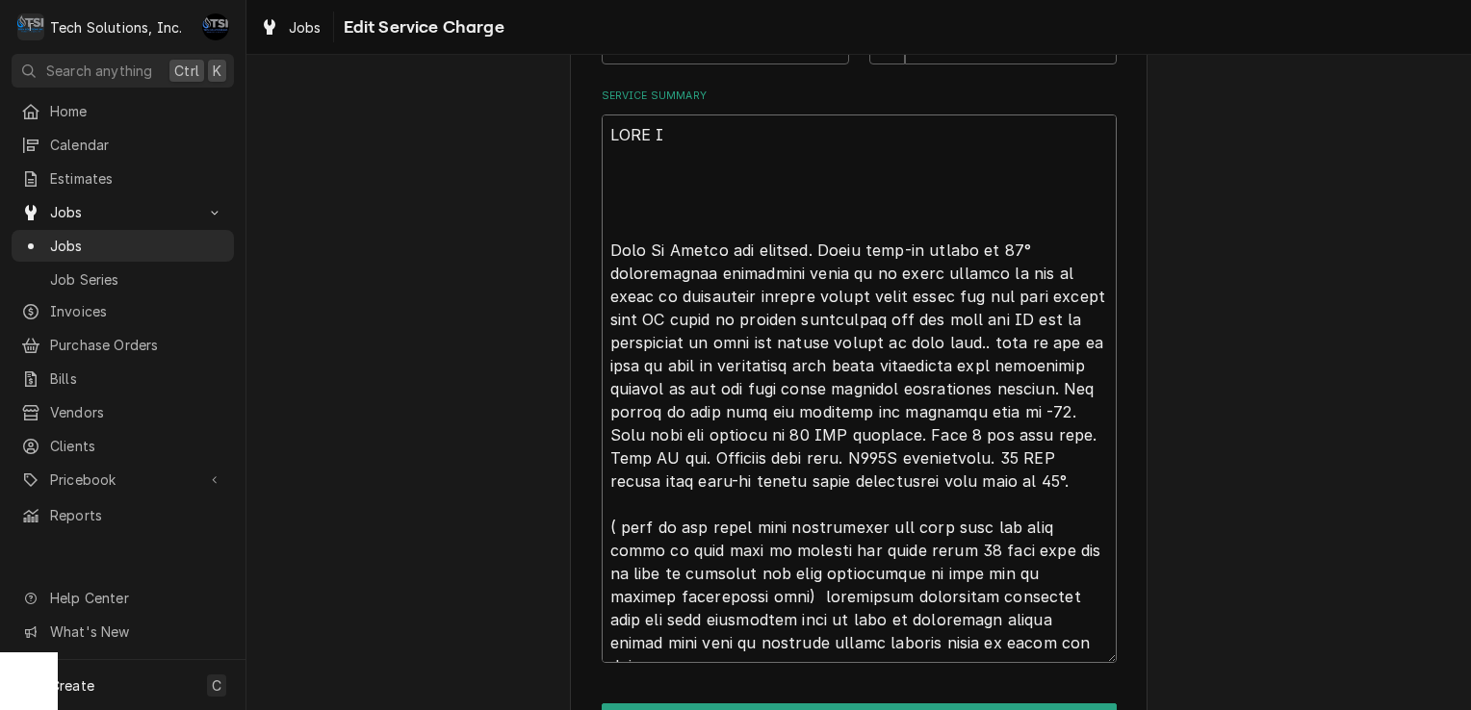
type textarea "x"
type textarea "VOID TI Walk In Cooler not cooling. Found walk-in cooler at 75° troubleshoot ev…"
type textarea "x"
type textarea "VOID TICK Walk In Cooler not cooling. Found walk-in cooler at 75° troubleshoot …"
type textarea "x"
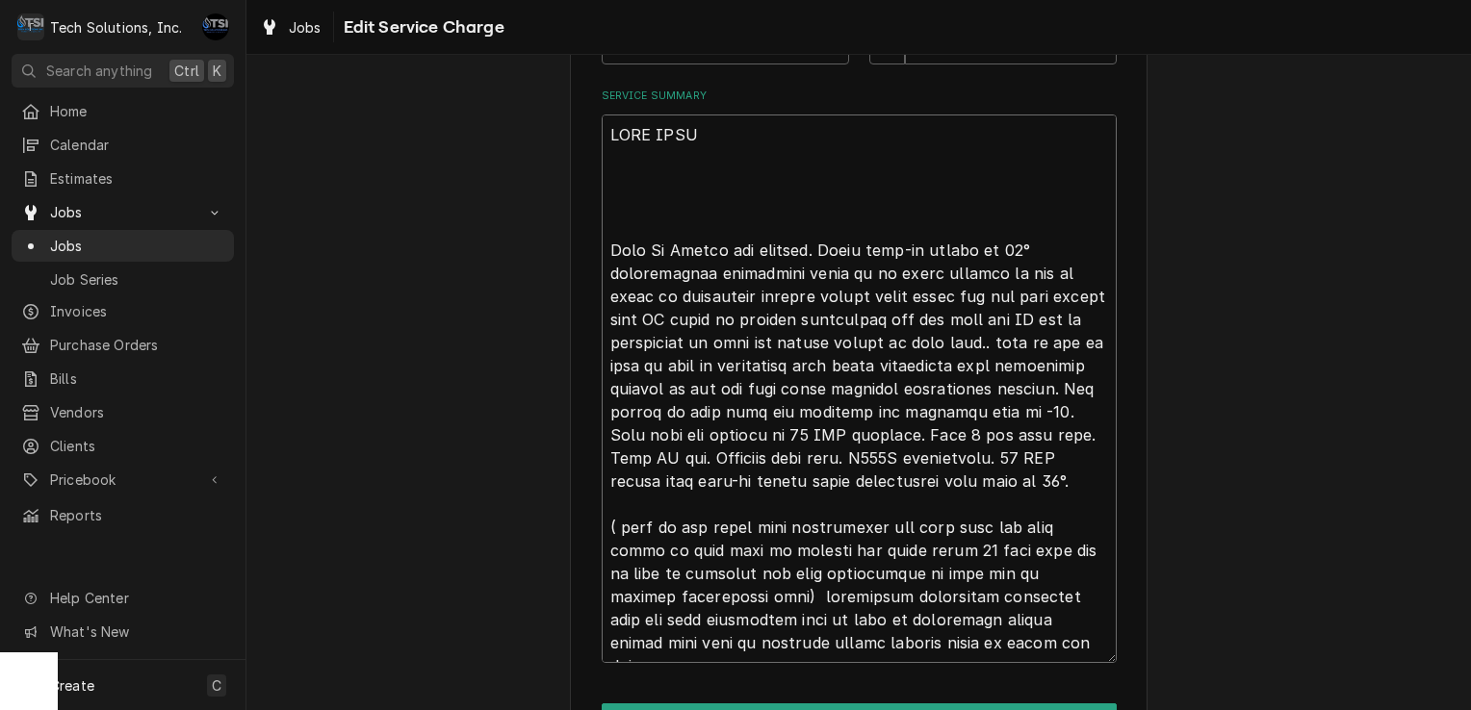
type textarea "VOID TICKE Walk In Cooler not cooling. Found walk-in cooler at 75° troubleshoot…"
type textarea "x"
type textarea "VOID TICKET Walk In Cooler not cooling. Found walk-in cooler at 75° troubleshoo…"
type textarea "x"
type textarea "VOID TICKET, Walk In Cooler not cooling. Found walk-in cooler at 75° troublesho…"
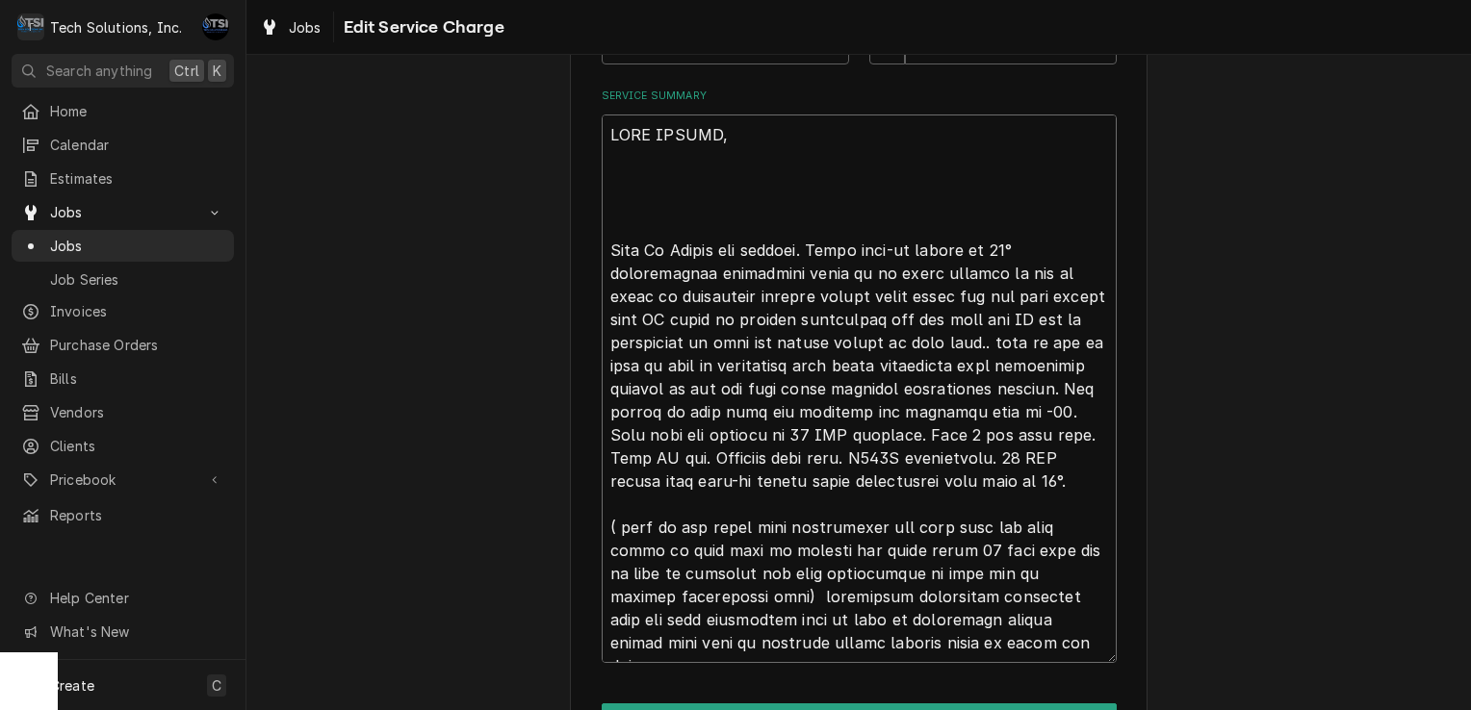
type textarea "x"
type textarea "VOID TICKET, Walk In Cooler not cooling. Found walk-in cooler at 75° troublesho…"
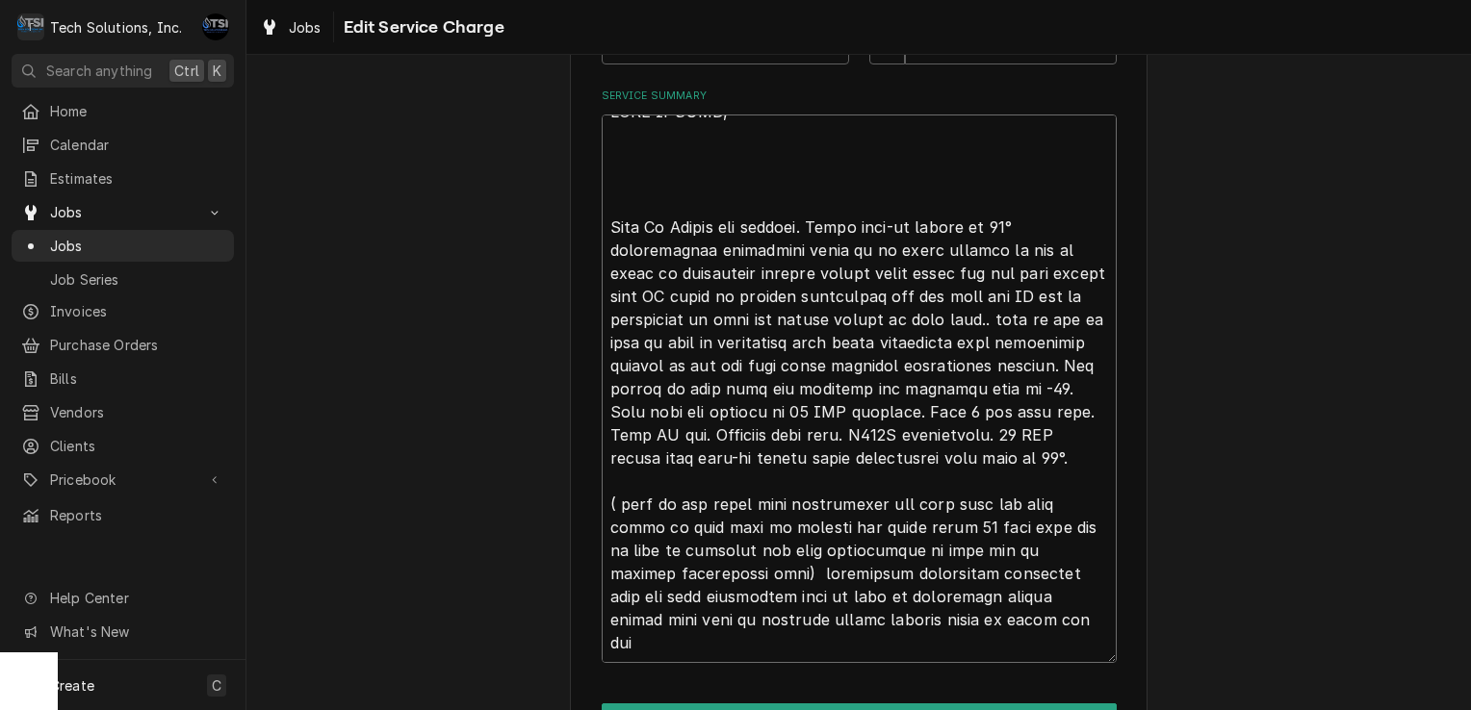
drag, startPoint x: 611, startPoint y: 253, endPoint x: 970, endPoint y: 660, distance: 542.8
click at [970, 660] on textarea "Service Summary" at bounding box center [859, 389] width 515 height 549
type textarea "x"
type textarea "VOID TICKET, W"
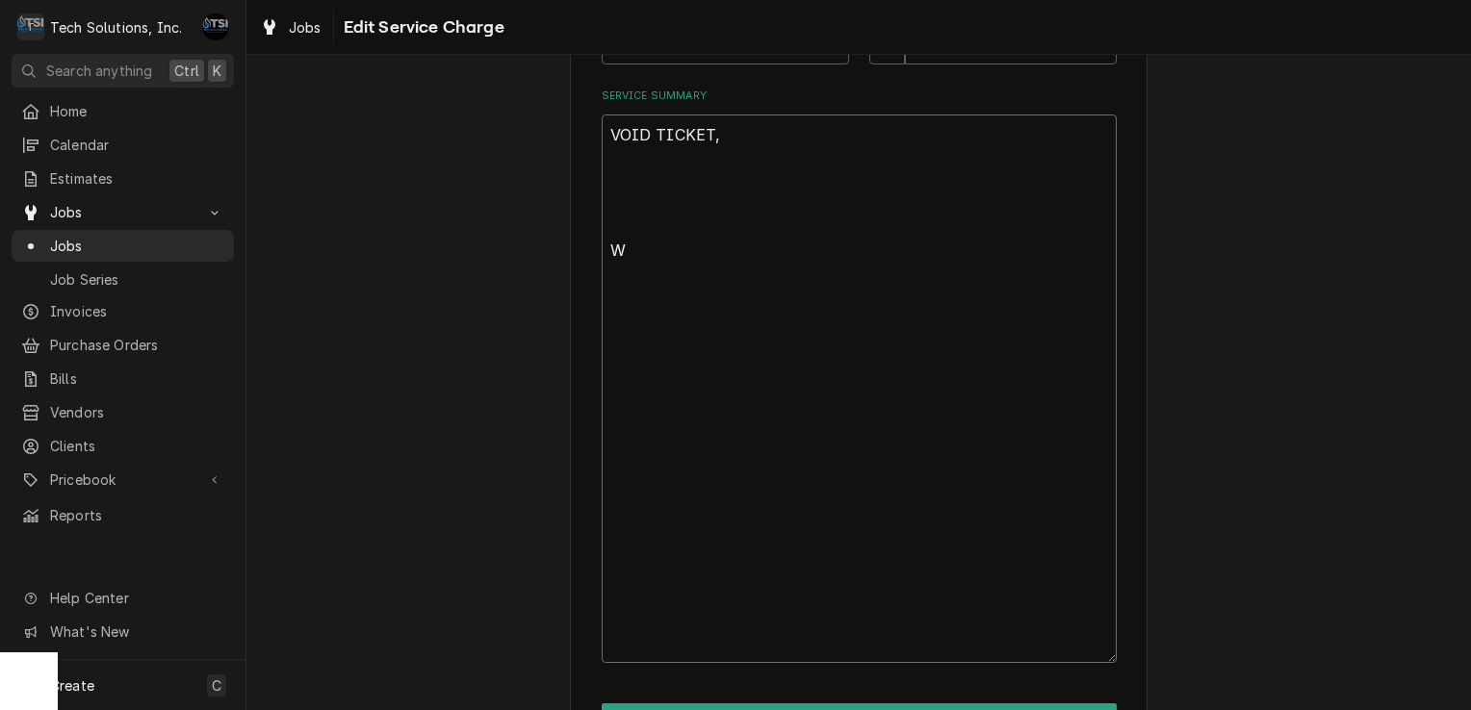
scroll to position [368, 0]
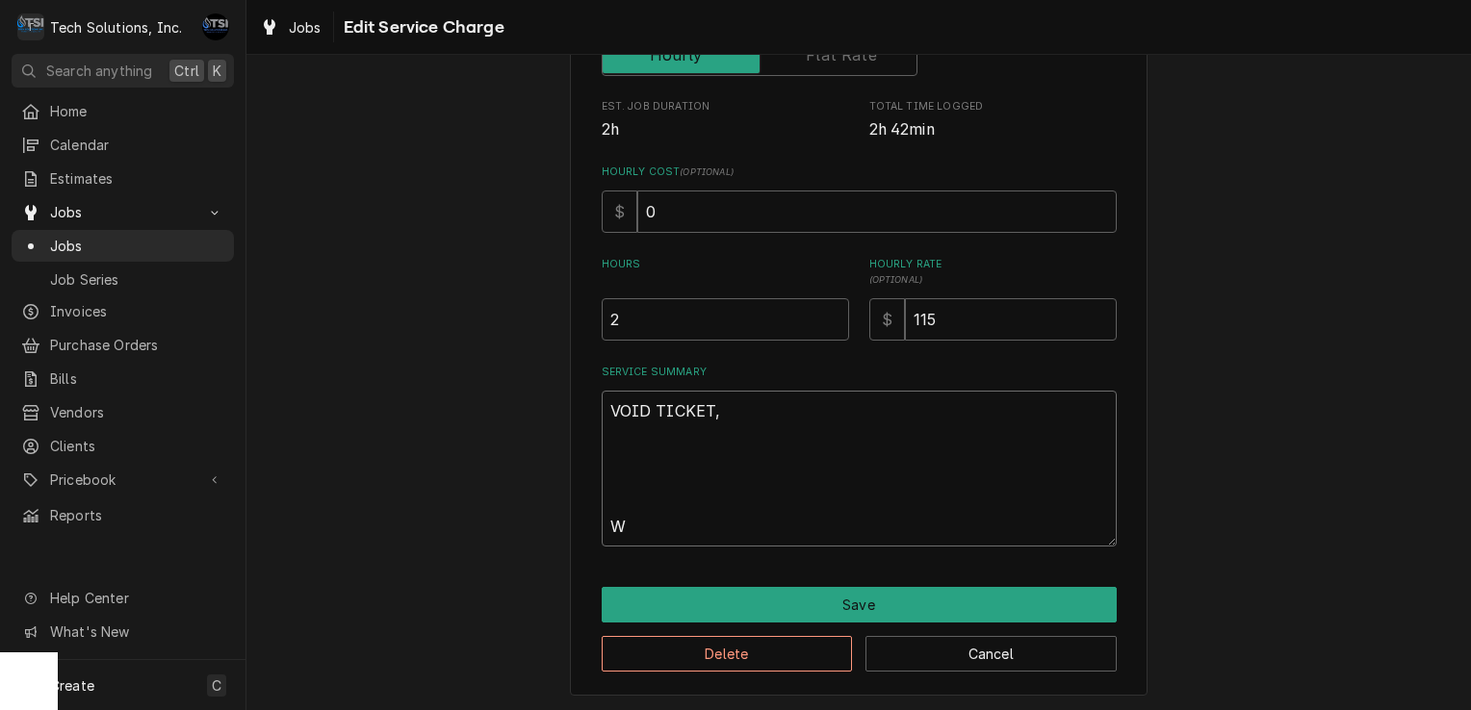
type textarea "x"
type textarea "VOID TICKET,"
click at [731, 417] on textarea "VOID TICKET," at bounding box center [859, 469] width 515 height 156
type textarea "x"
type textarea "VOID TICKET, W"
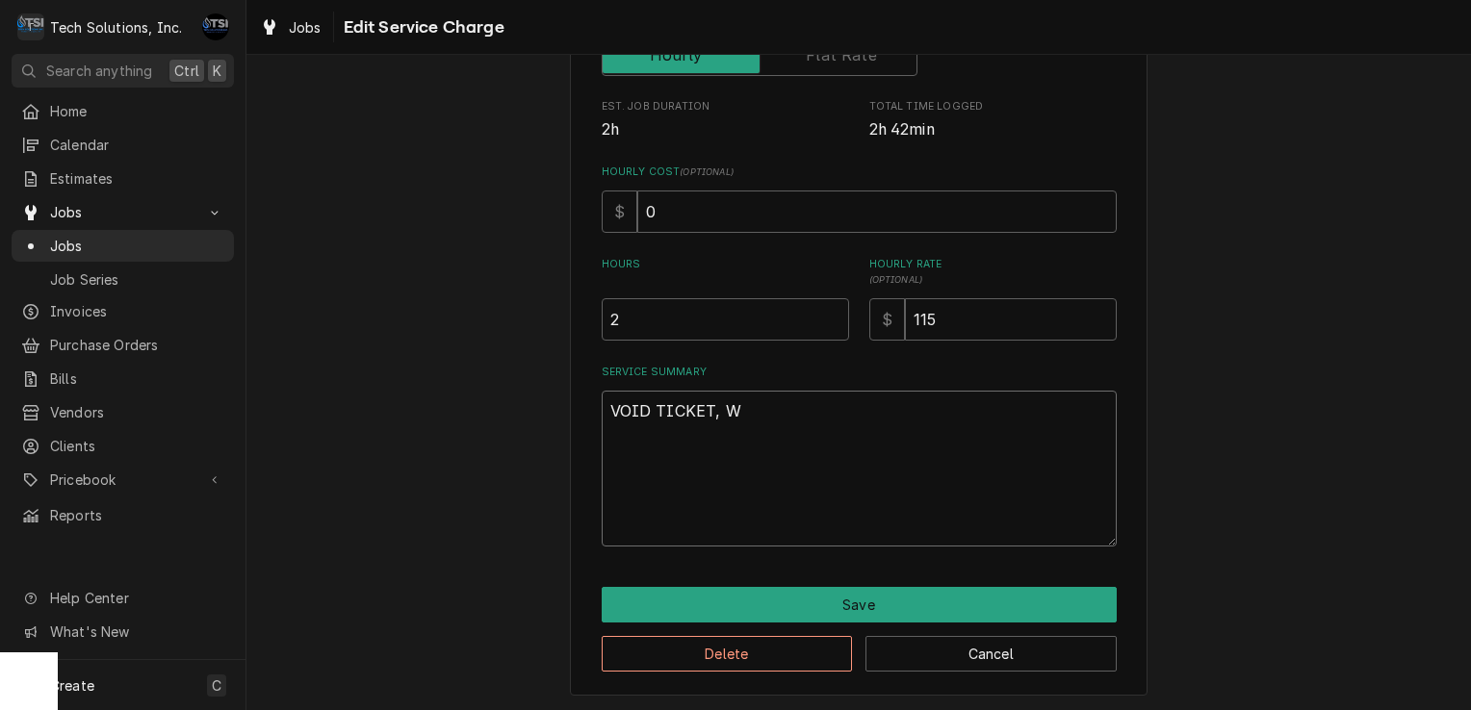
type textarea "x"
type textarea "VOID TICKET, WE"
type textarea "x"
type textarea "VOID TICKET, WE"
type textarea "x"
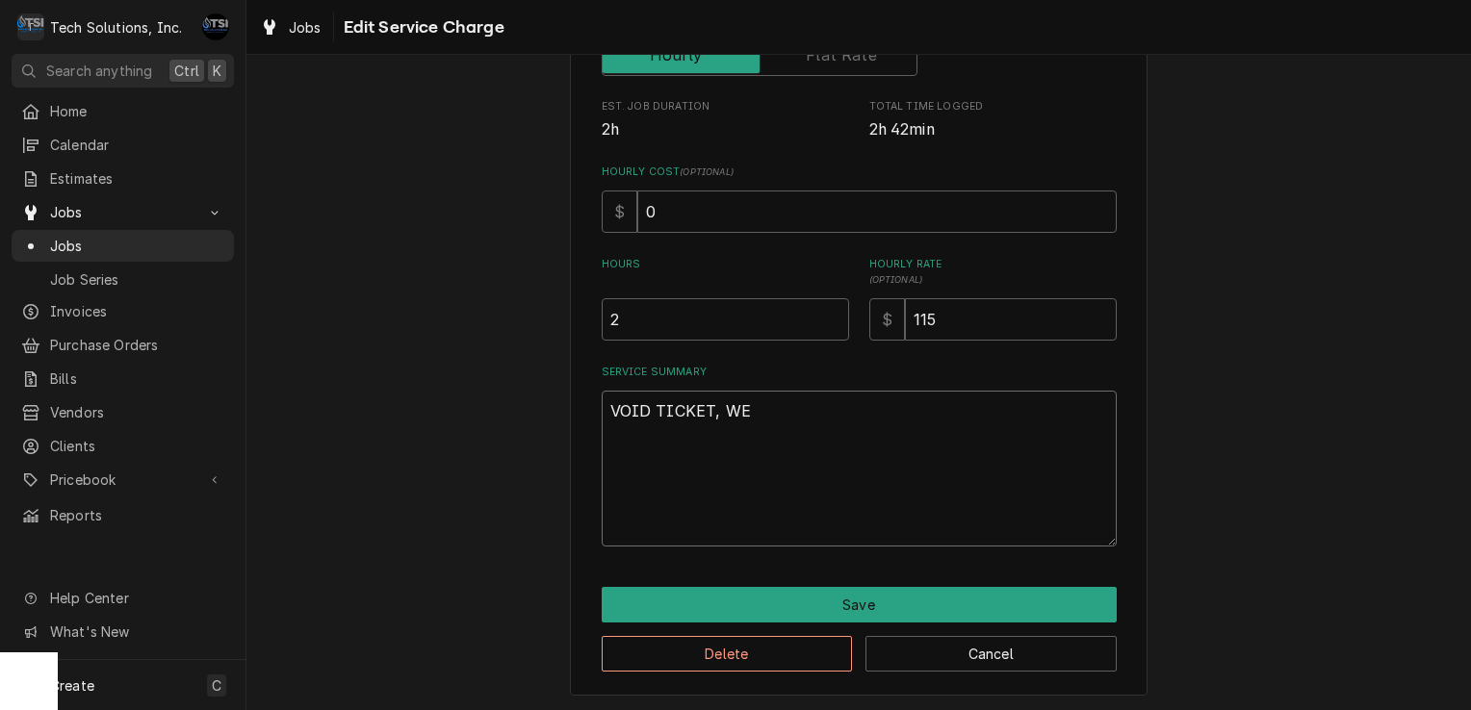
type textarea "VOID TICKET, WE W"
type textarea "x"
type textarea "VOID TICKET, WE WI"
type textarea "x"
type textarea "VOID TICKET, WE WIO"
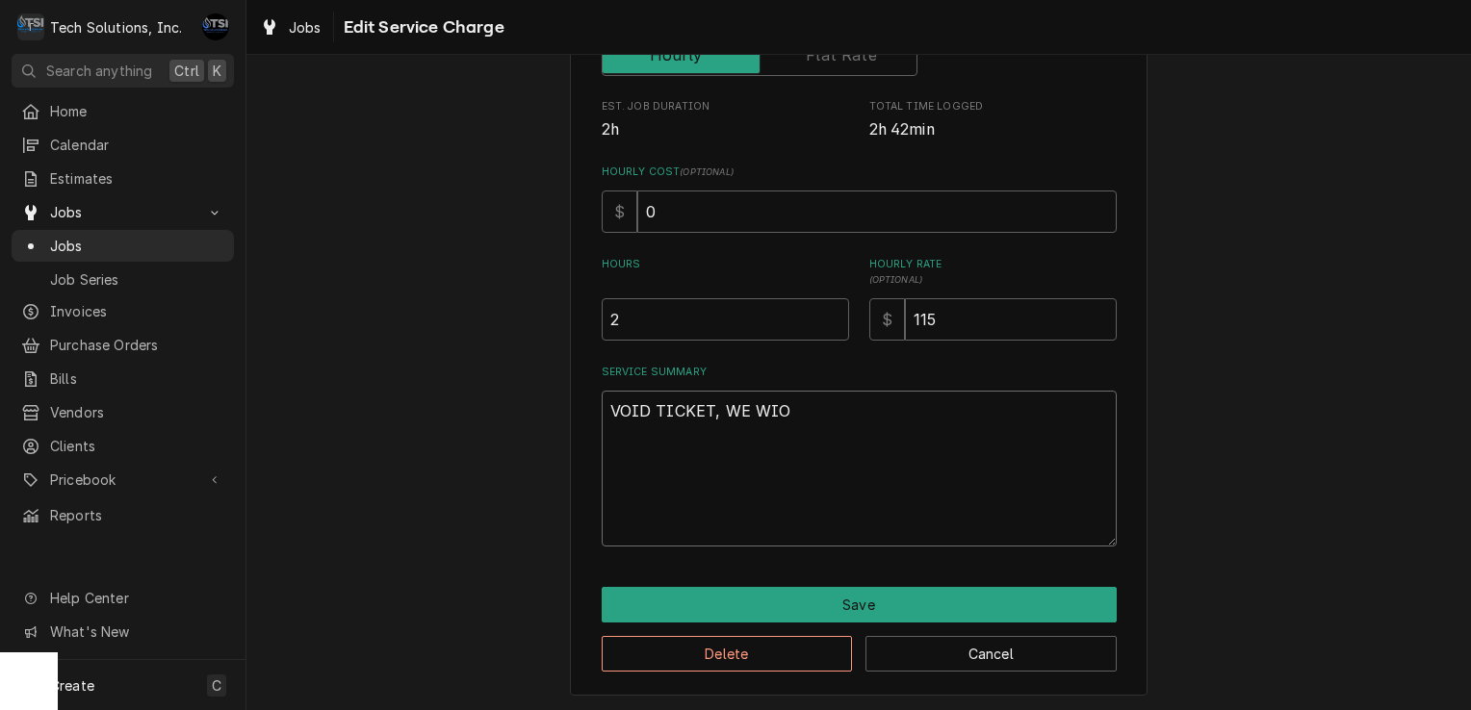
type textarea "x"
type textarea "VOID TICKET, WE WIOL"
type textarea "x"
type textarea "VOID TICKET, WE WIO"
type textarea "x"
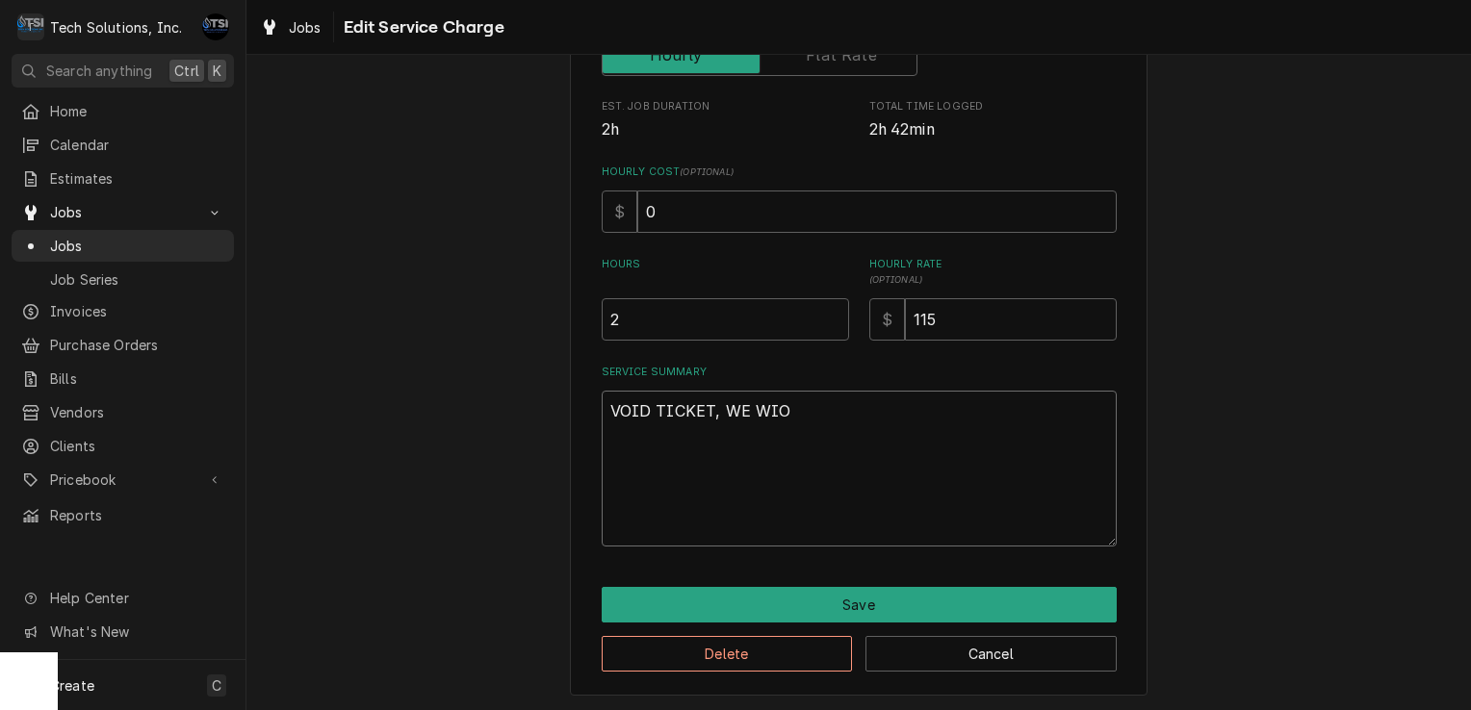
type textarea "VOID TICKET, WE WI"
type textarea "x"
type textarea "VOID TICKET, WE WIL"
type textarea "x"
type textarea "VOID TICKET, WE WILL"
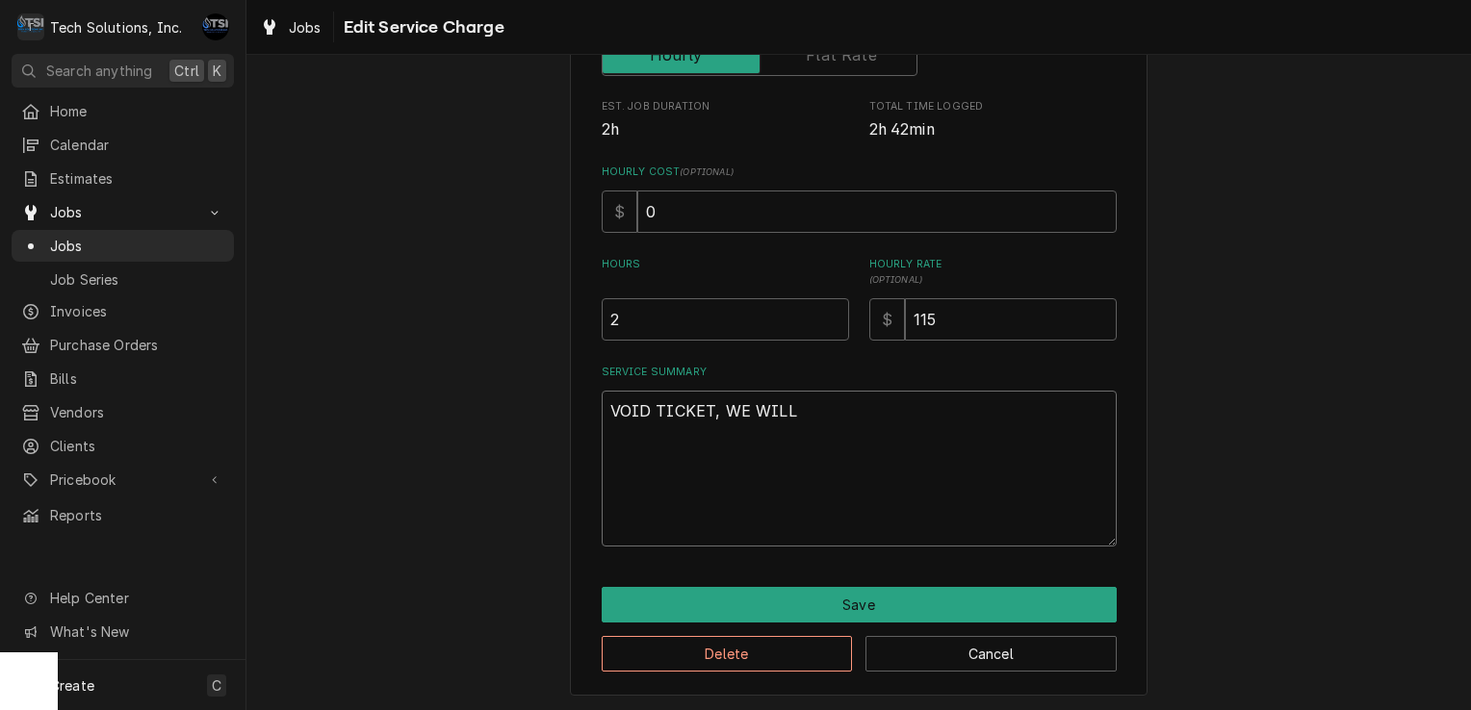
type textarea "x"
type textarea "VOID TICKET, WE WILL"
type textarea "x"
type textarea "VOID TICKET, WE WILL B"
type textarea "x"
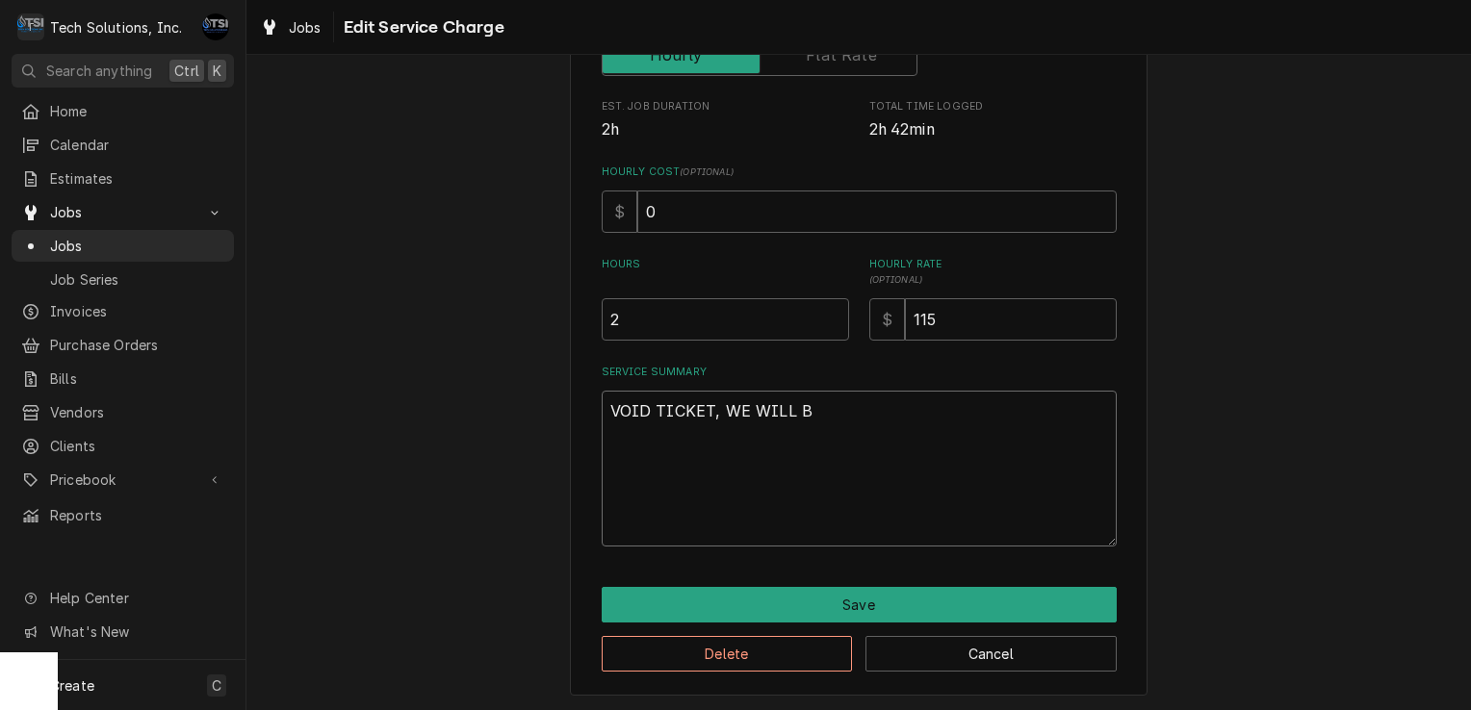
type textarea "VOID TICKET, WE WILL BI"
type textarea "x"
type textarea "VOID TICKET, WE WILL BIL"
type textarea "x"
type textarea "VOID TICKET, WE WILL BILL"
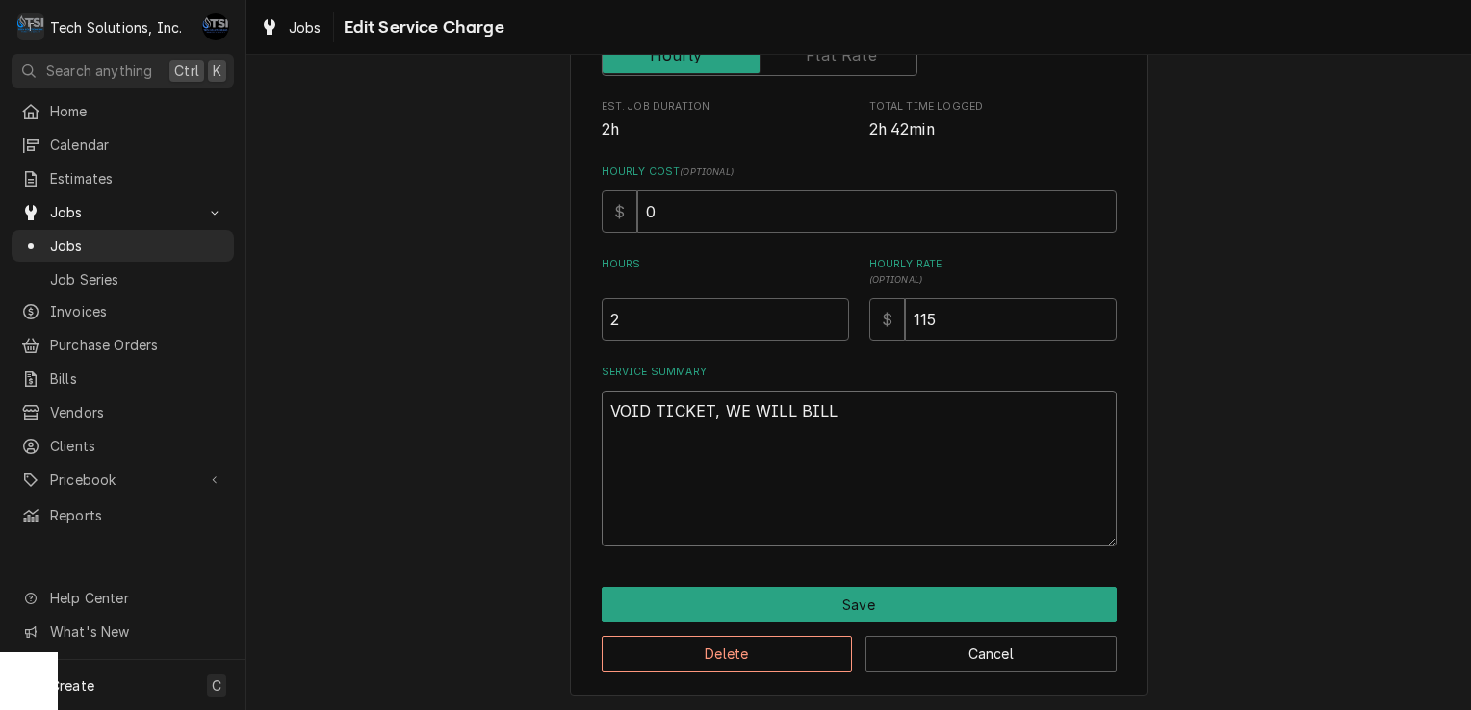
type textarea "x"
type textarea "VOID TICKET, WE WILL BILL"
type textarea "x"
type textarea "VOID TICKET, WE WILL BILL O"
type textarea "x"
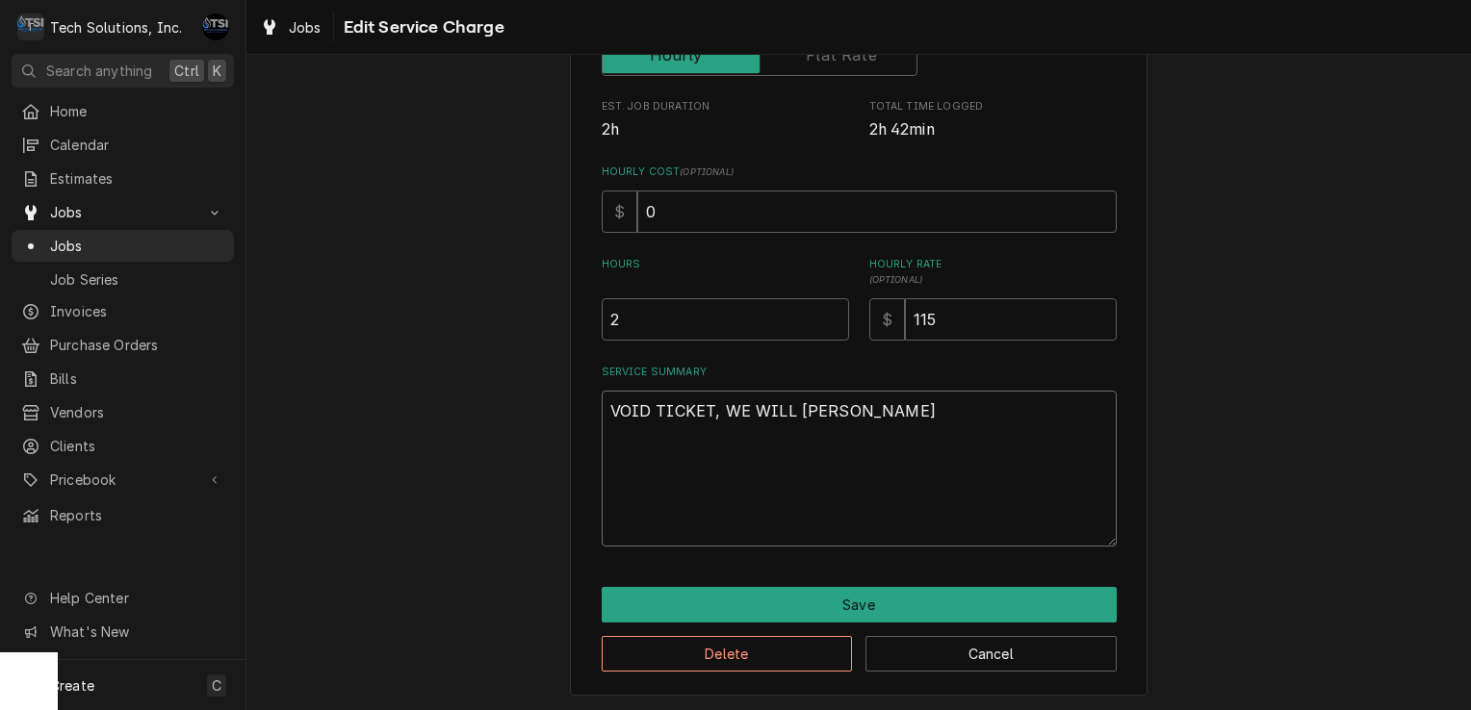
type textarea "VOID TICKET, WE WILL BILL ON"
type textarea "x"
type textarea "VOID TICKET, WE WILL BILL ON"
type textarea "x"
type textarea "VOID TICKET, WE WILL BILL ON"
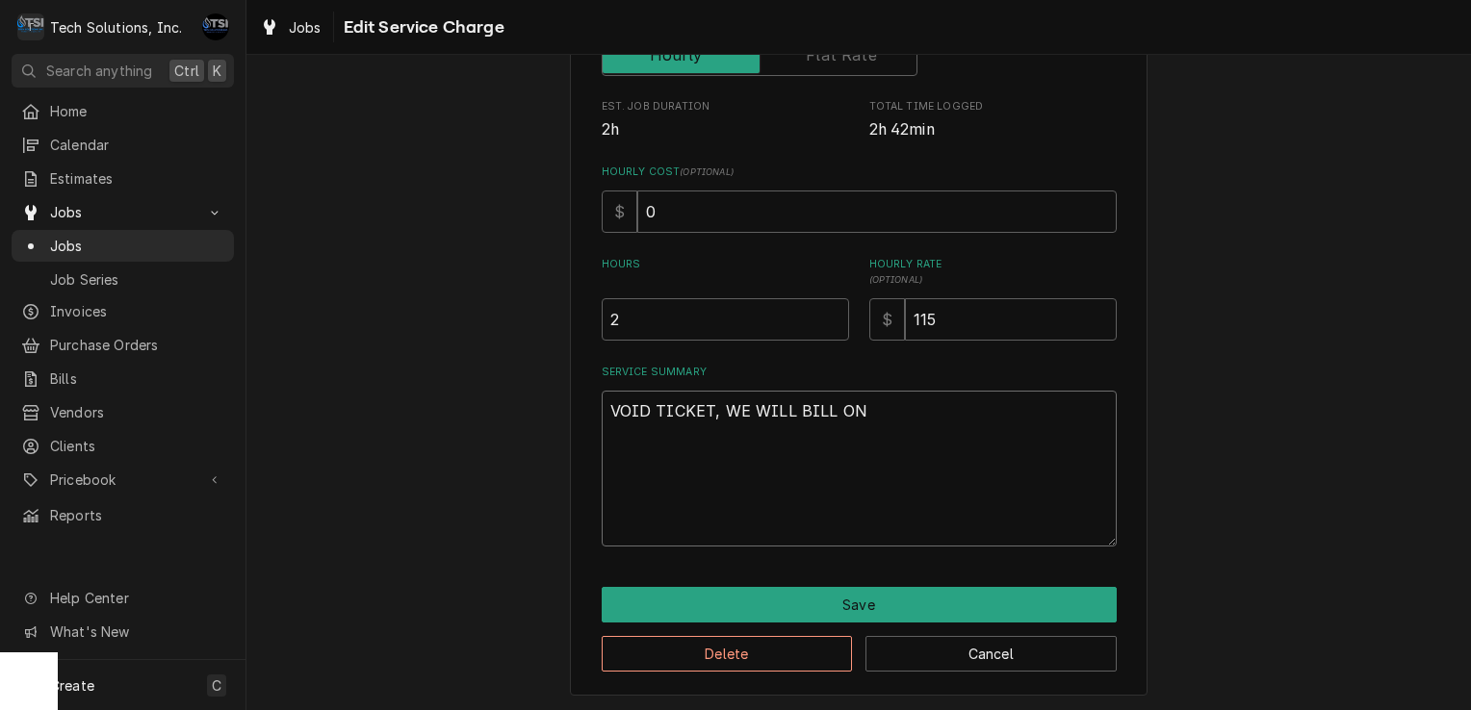
type textarea "x"
type textarea "VOID TICKET, WE WILL BILL O"
type textarea "x"
type textarea "VOID TICKET, WE WILL BILL"
type textarea "x"
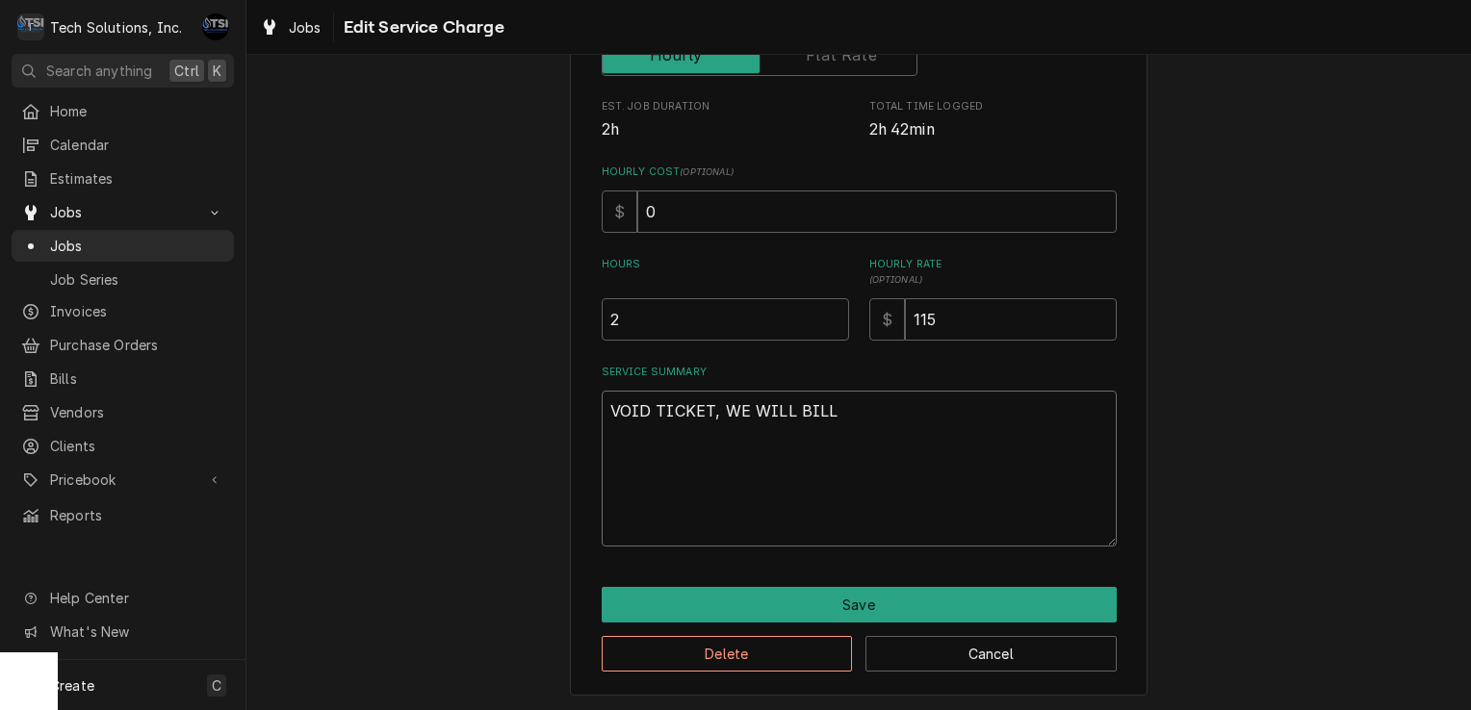
type textarea "VOID TICKET, WE WILL BILL W"
type textarea "x"
type textarea "VOID TICKET, WE WILL BILL WH"
type textarea "x"
type textarea "VOID TICKET, WE WILL BILL WHE"
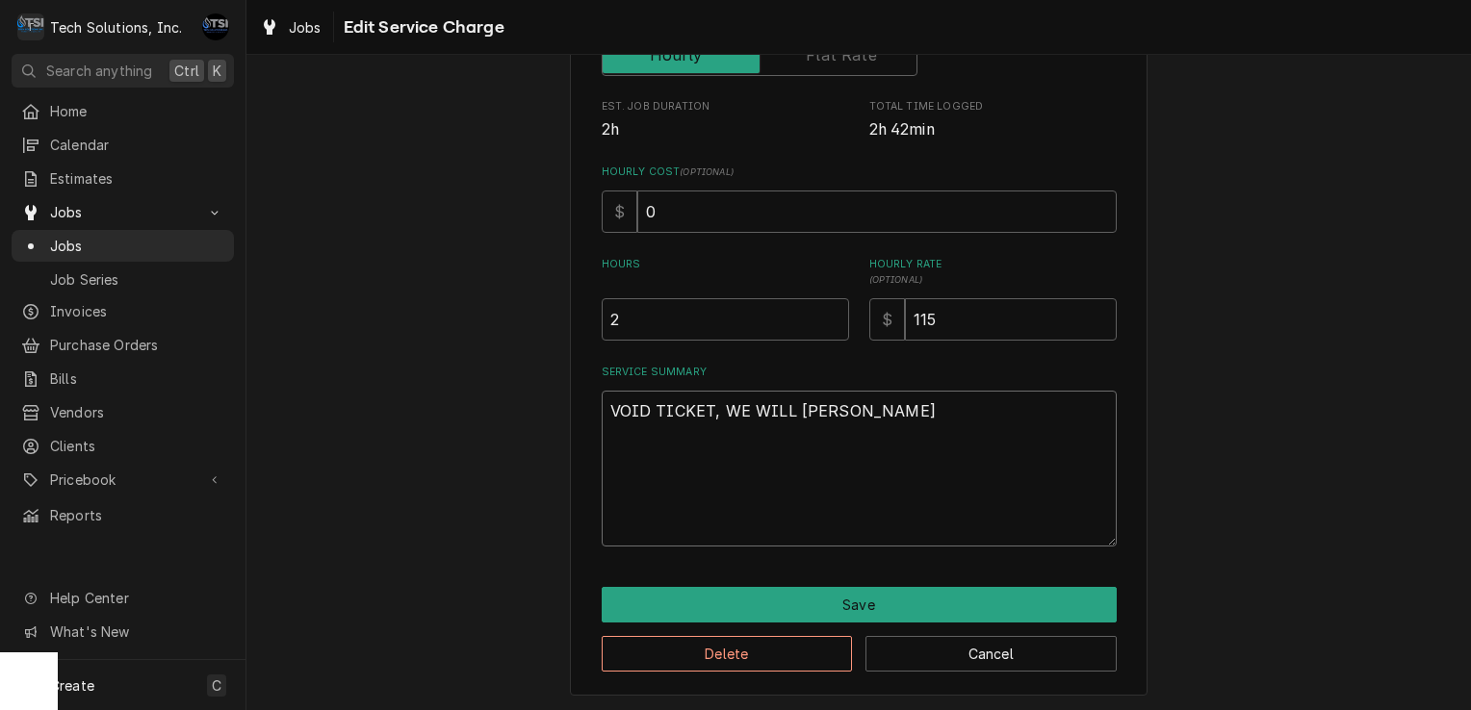
type textarea "x"
type textarea "VOID TICKET, WE WILL BILL WHEN"
type textarea "x"
type textarea "VOID TICKET, WE WILL BILL WHEN"
type textarea "x"
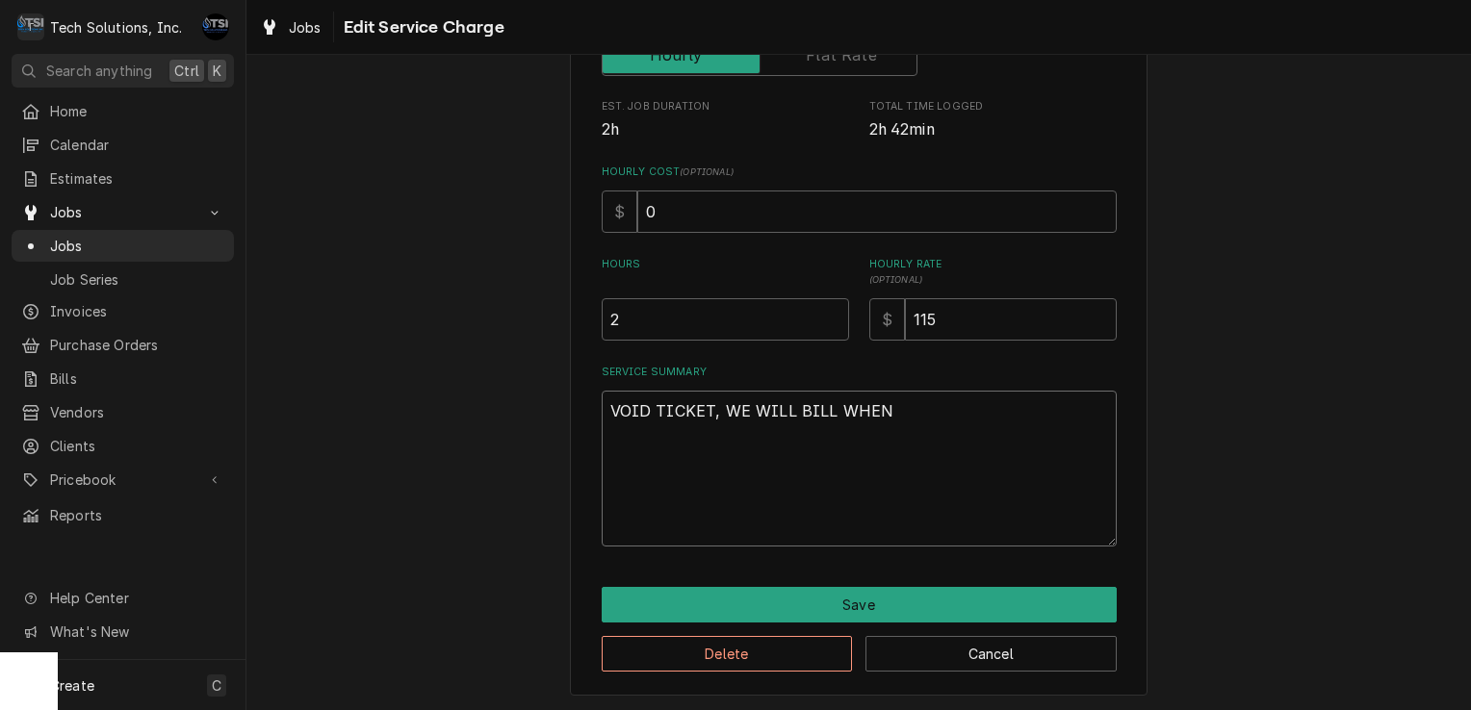
type textarea "VOID TICKET, WE WILL BILL WHEN"
type textarea "x"
type textarea "VOID TICKET, WE WILL BILL WHE"
type textarea "x"
type textarea "VOID TICKET, WE WILL BILL WH"
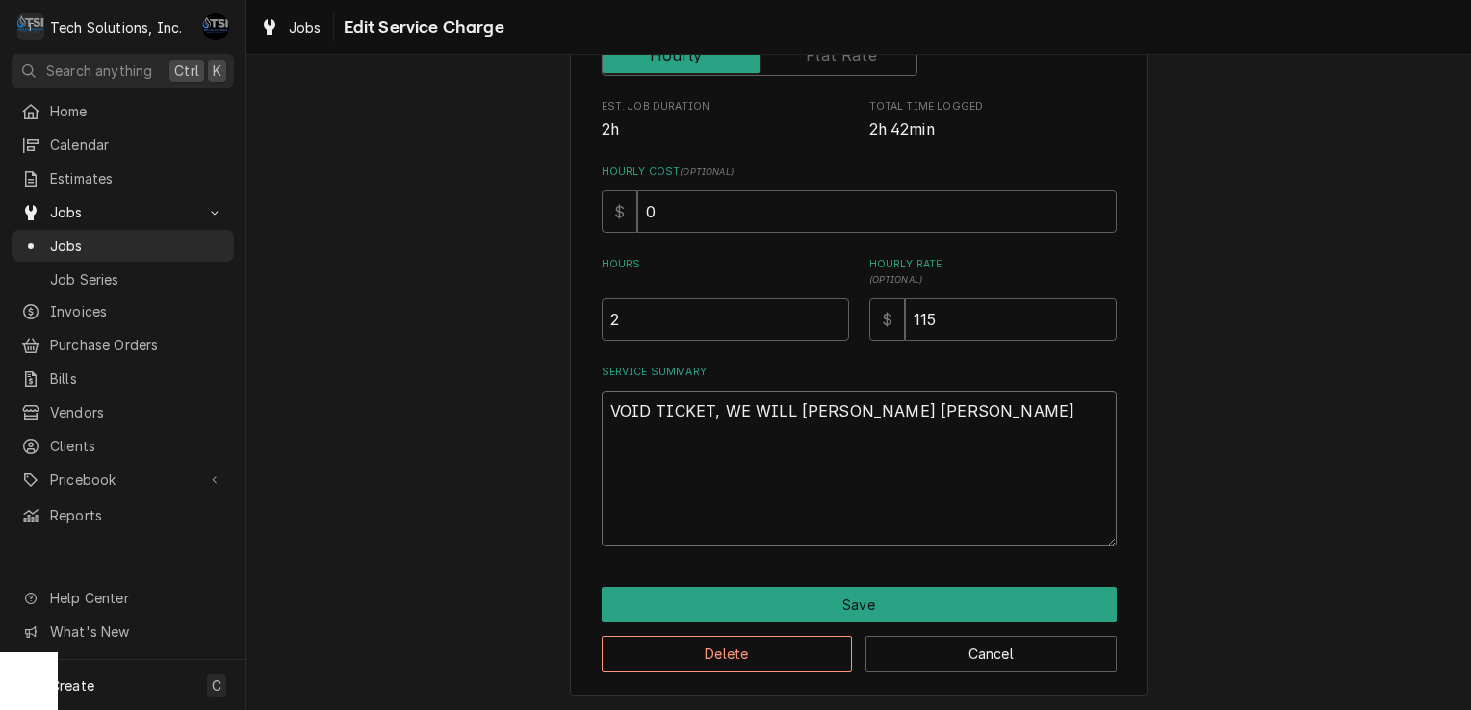
type textarea "x"
type textarea "VOID TICKET, WE WILL BILL W"
type textarea "x"
type textarea "VOID TICKET, WE WILL BILL"
type textarea "x"
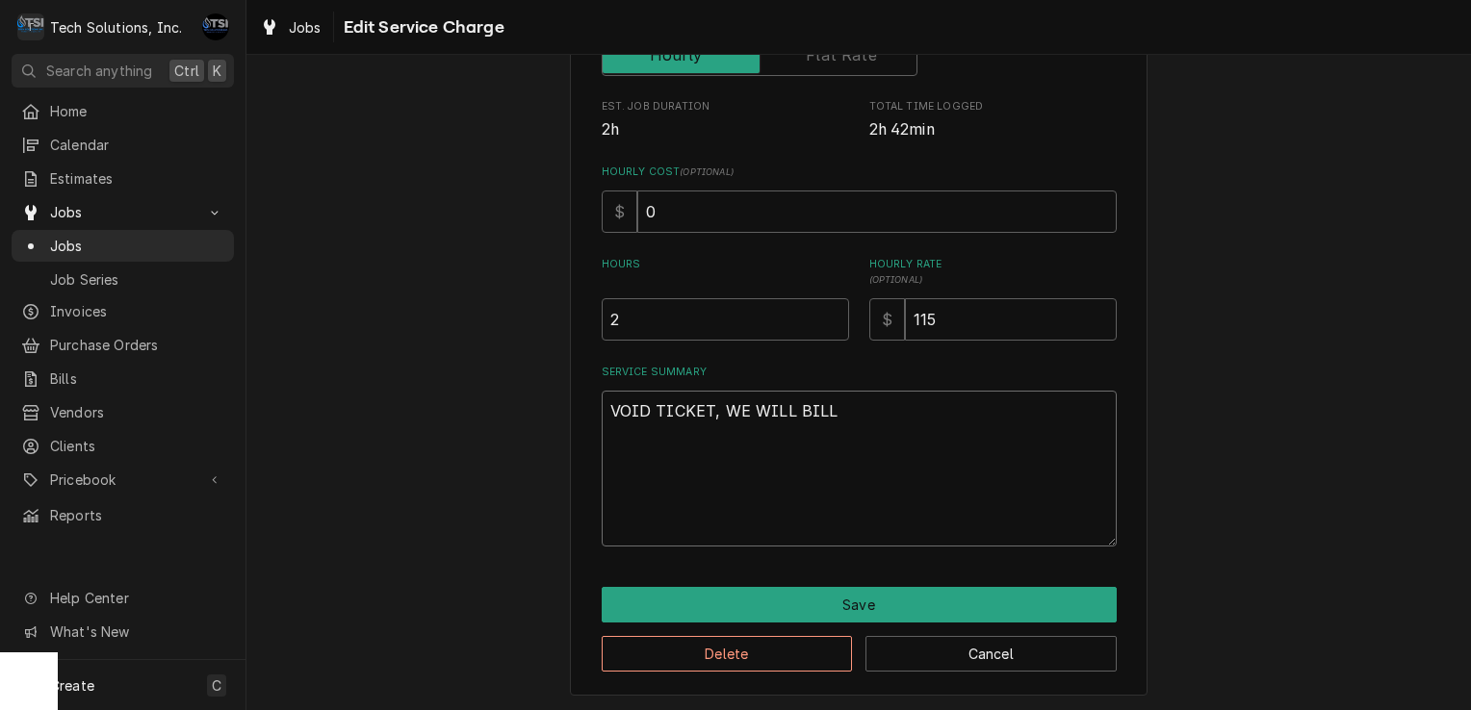
type textarea "VOID TICKET, WE WILL BILL F"
type textarea "x"
type textarea "VOID TICKET, WE WILL BILL FOR"
type textarea "x"
type textarea "VOID TICKET, WE WILL BILL FOR"
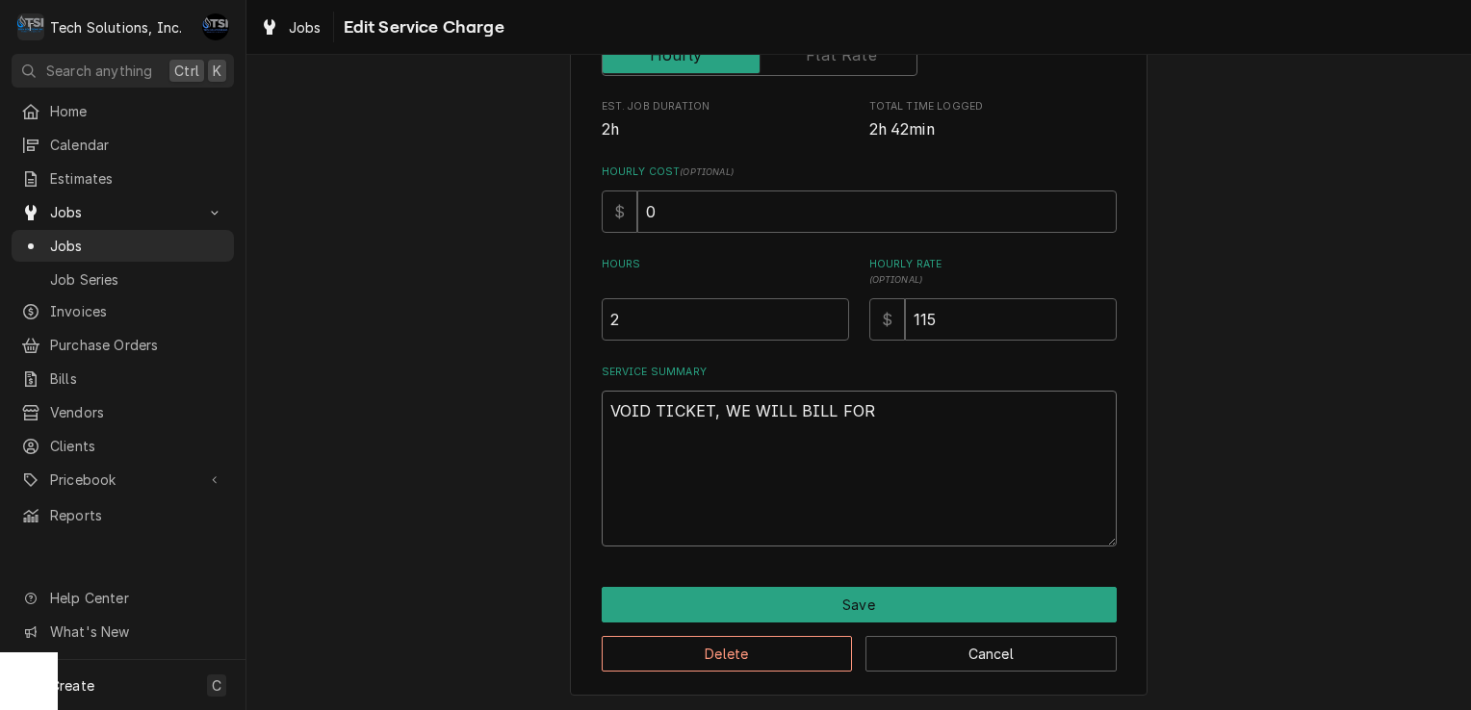
type textarea "x"
type textarea "VOID TICKET, WE WILL BILL FOR T"
type textarea "x"
type textarea "VOID TICKET, WE WILL BILL FOR TH"
type textarea "x"
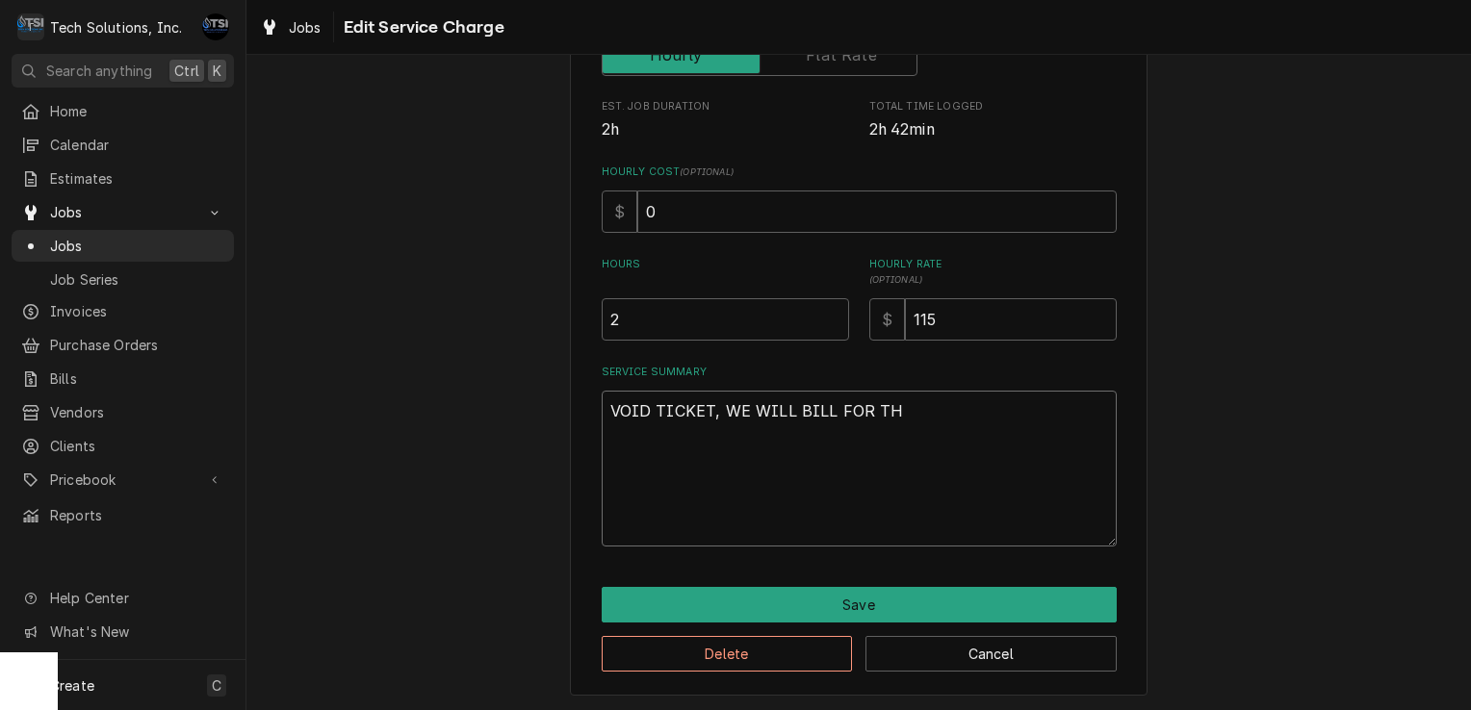
type textarea "VOID TICKET, WE WILL BILL FOR THI"
type textarea "x"
type textarea "VOID TICKET, WE WILL BILL FOR THIS"
type textarea "x"
type textarea "VOID TICKET, WE WILL BILL FOR THIS"
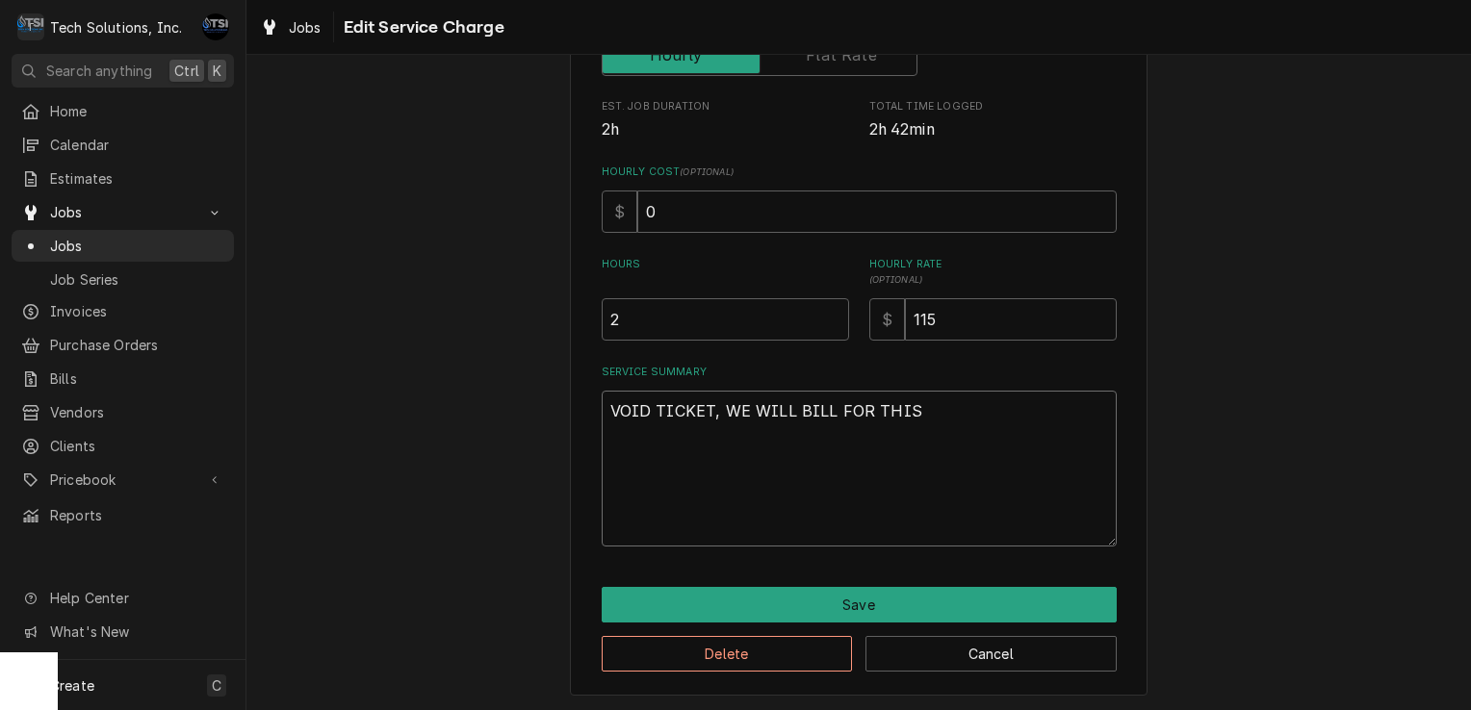
type textarea "x"
type textarea "VOID TICKET, WE WILL BILL FOR THIS J"
type textarea "x"
type textarea "VOID TICKET, WE WILL BILL FOR THIS JO"
type textarea "x"
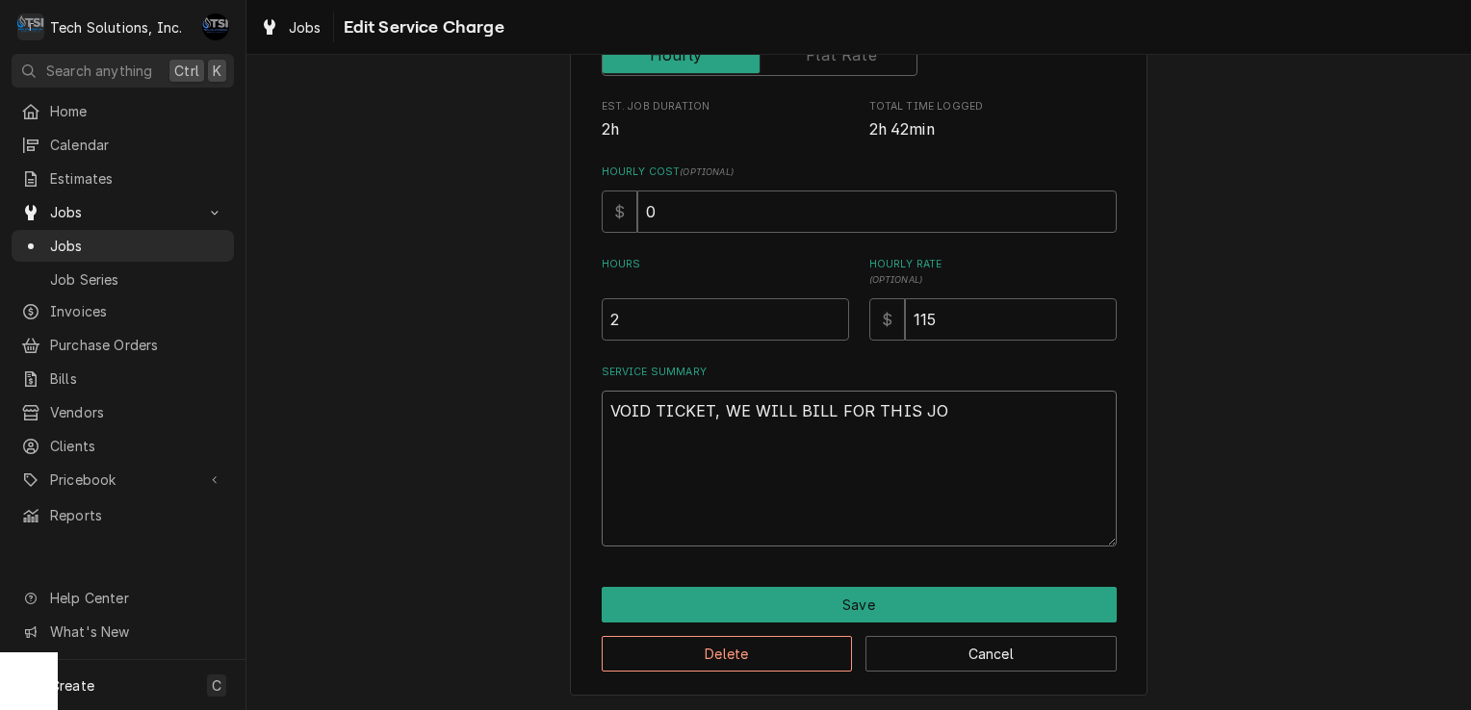
type textarea "VOID TICKET, WE WILL BILL FOR THIS JOB"
type textarea "x"
type textarea "VOID TICKET, WE WILL BILL FOR THIS JOB"
type textarea "x"
type textarea "VOID TICKET, WE WILL BILL FOR THIS JOB W"
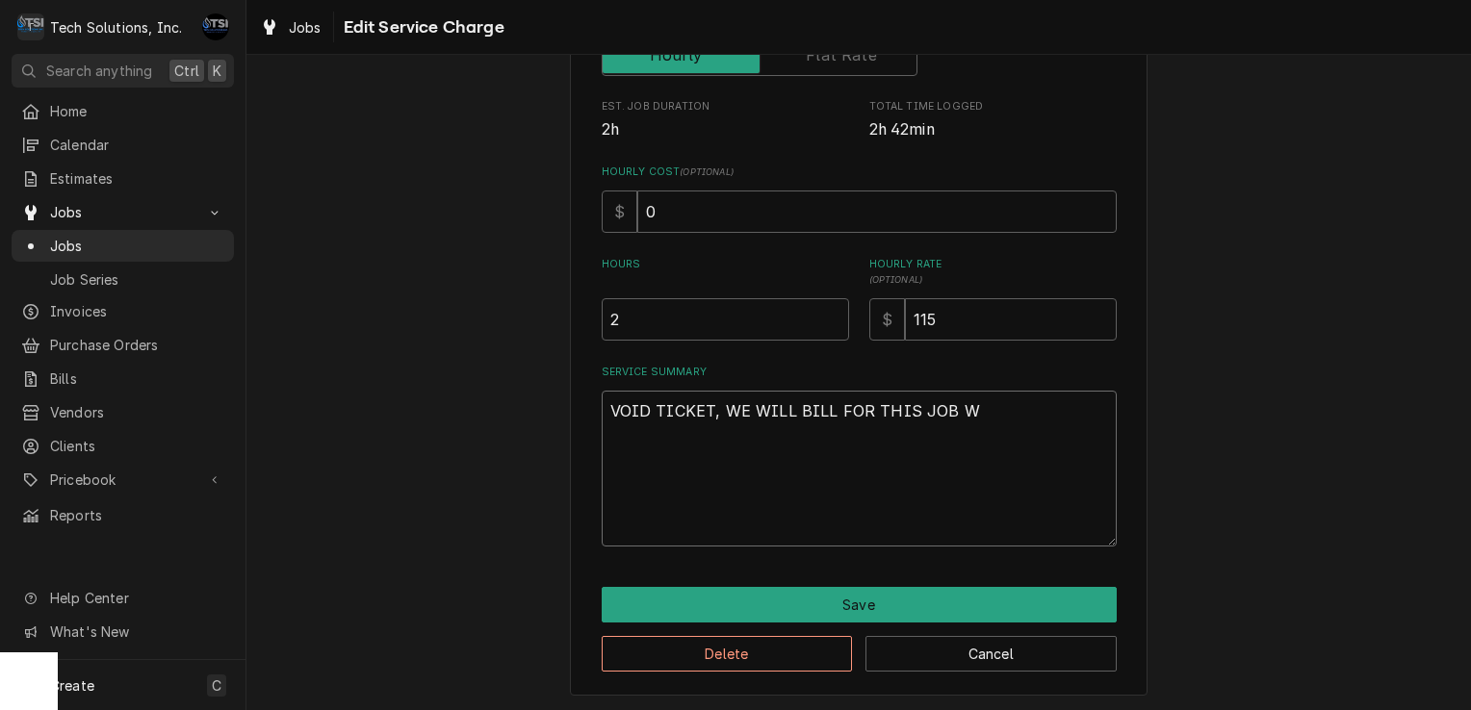
type textarea "x"
type textarea "VOID TICKET, WE WILL BILL FOR THIS JOB WH"
type textarea "x"
type textarea "VOID TICKET, WE WILL BILL FOR THIS JOB WHE"
type textarea "x"
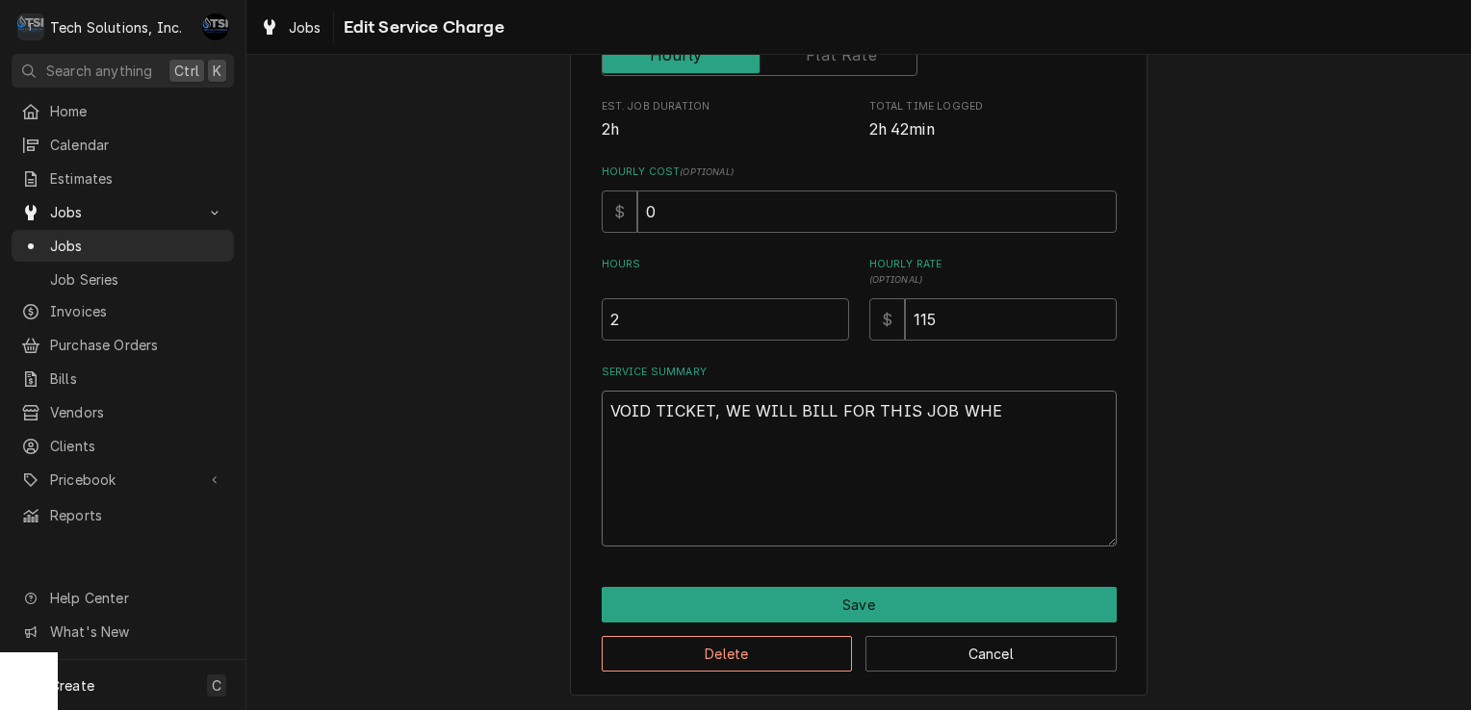
type textarea "VOID TICKET, WE WILL BILL FOR THIS JOB WHEN"
type textarea "x"
type textarea "VOID TICKET, WE WILL BILL FOR THIS JOB WHEN"
type textarea "x"
type textarea "VOID TICKET, WE WILL BILL FOR THIS JOB WHEN B"
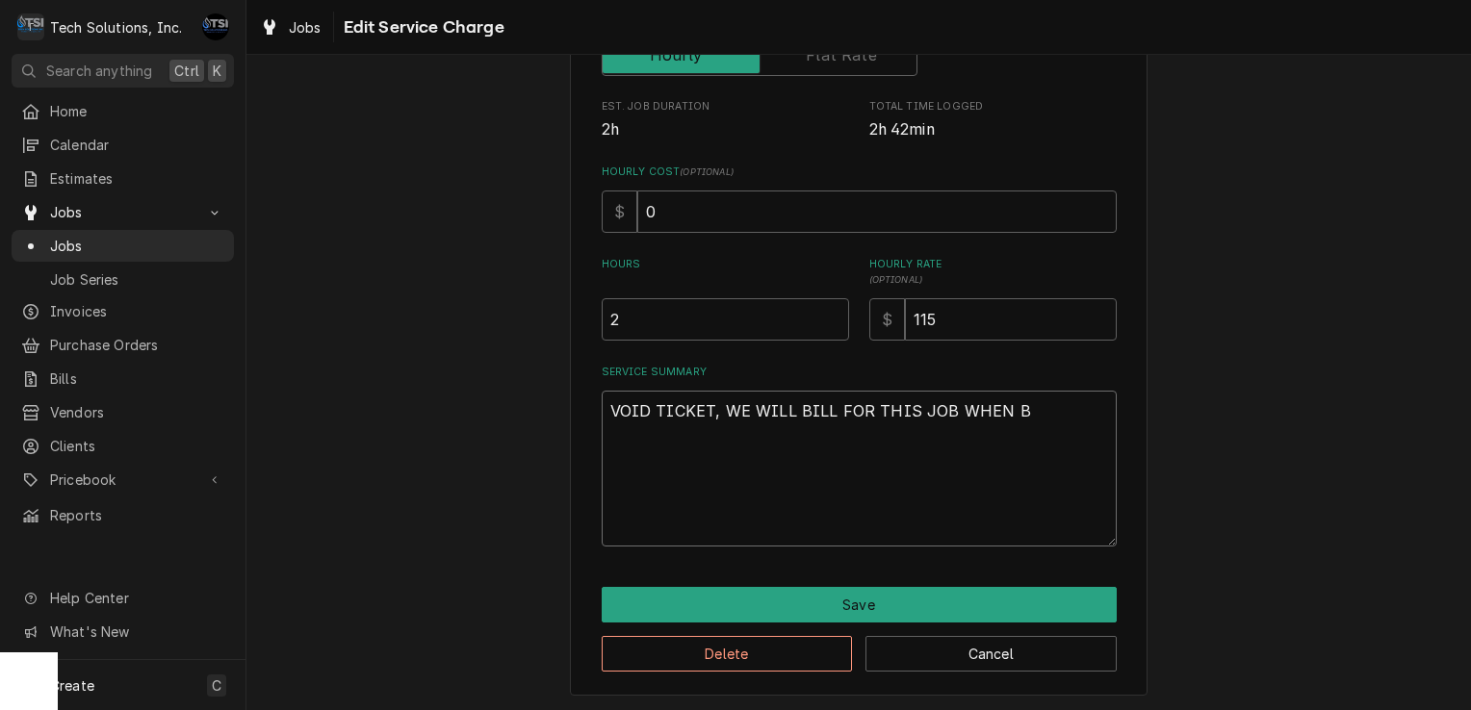
type textarea "x"
type textarea "VOID TICKET, WE WILL BILL FOR THIS JOB WHEN BR"
type textarea "x"
type textarea "VOID TICKET, WE WILL BILL FOR THIS JOB WHEN BRI"
type textarea "x"
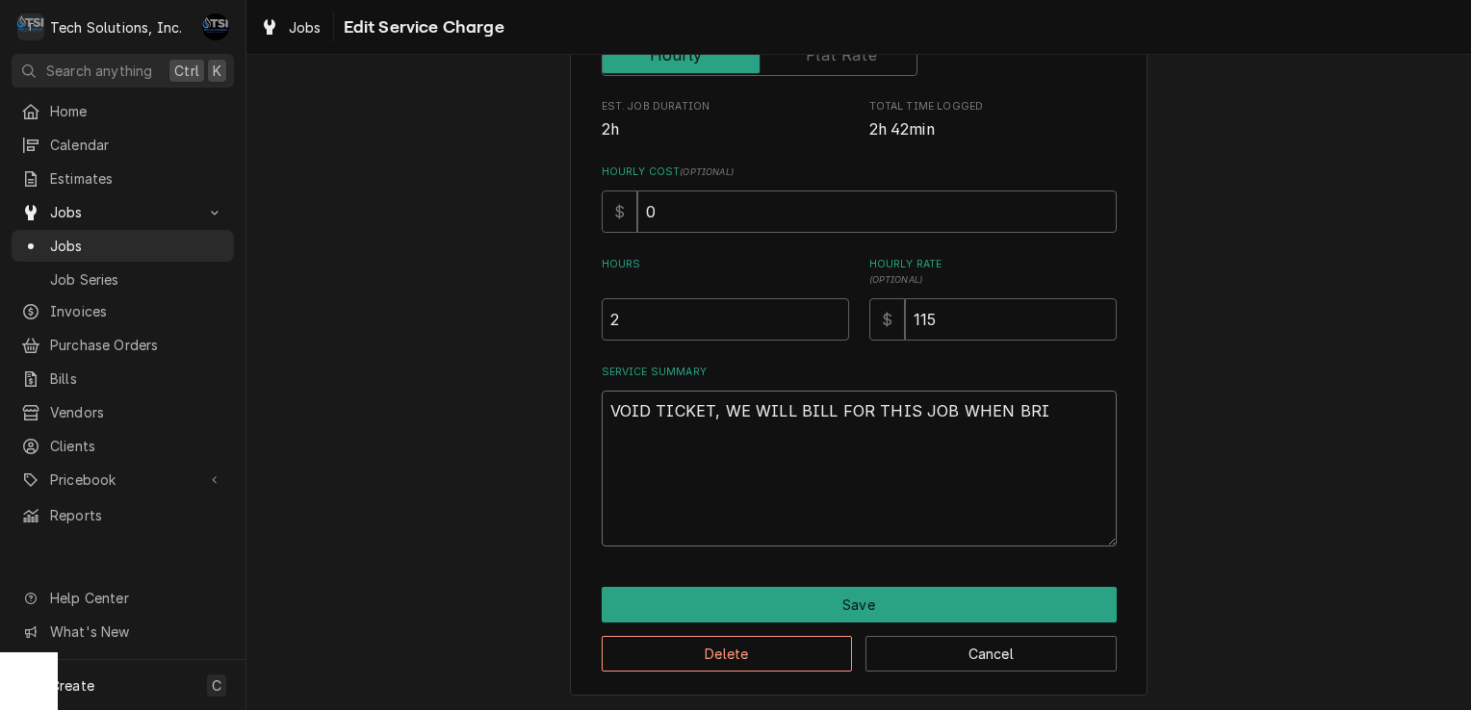
type textarea "VOID TICKET, WE WILL BILL FOR THIS JOB WHEN BRIA"
type textarea "x"
type textarea "VOID TICKET, WE WILL BILL FOR THIS JOB WHEN BRIAN"
type textarea "x"
type textarea "VOID TICKET, WE WILL BILL FOR THIS JOB WHEN BRIAN F"
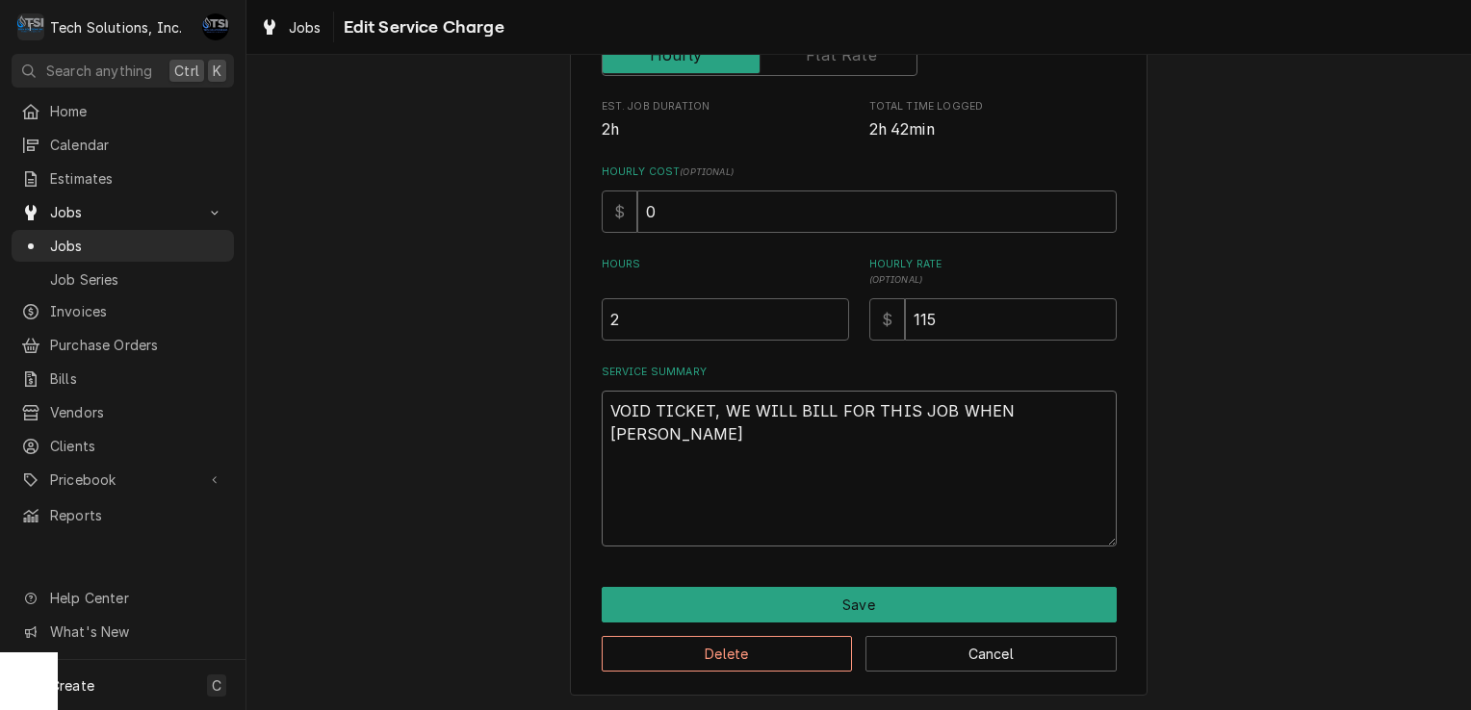
type textarea "x"
type textarea "VOID TICKET, WE WILL BILL FOR THIS JOB WHEN BRIAN FI"
type textarea "x"
type textarea "VOID TICKET, WE WILL BILL FOR THIS JOB WHEN BRIAN FIC"
type textarea "x"
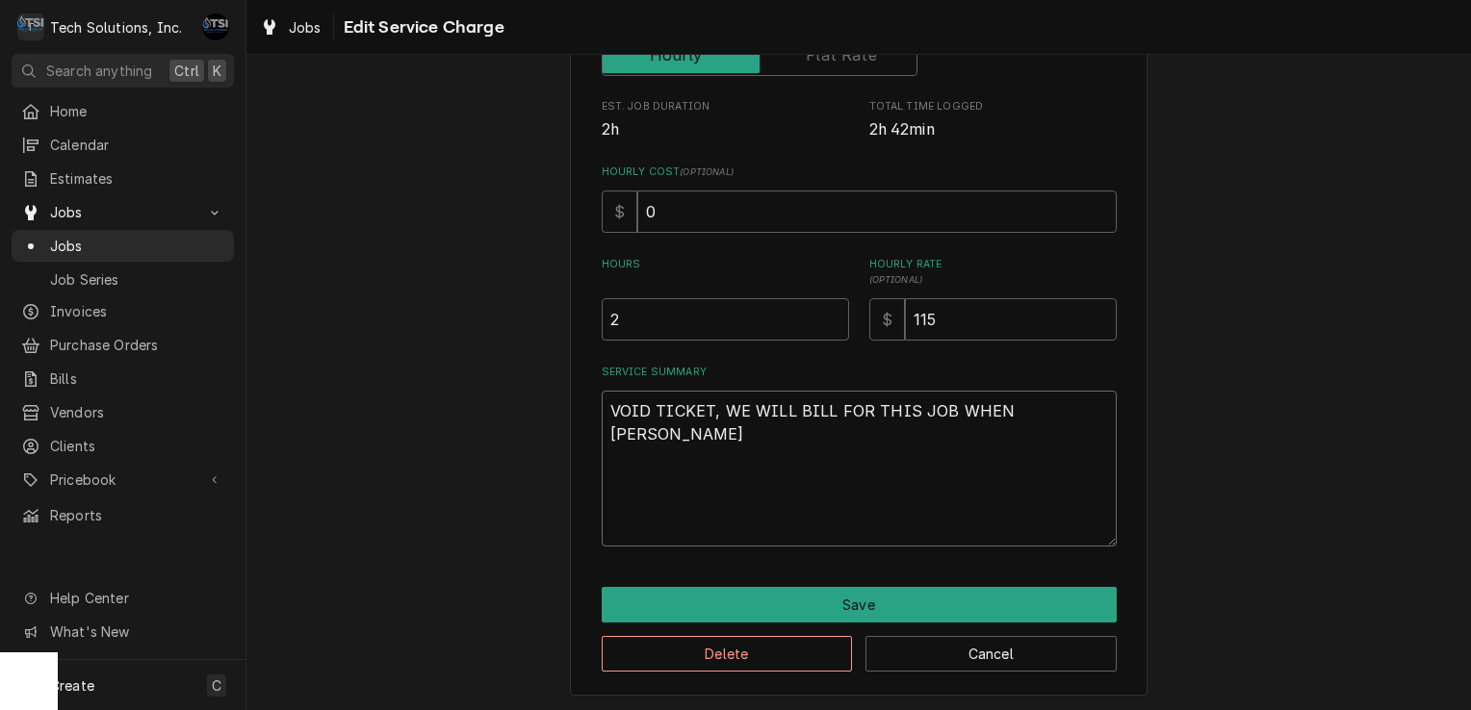
type textarea "VOID TICKET, WE WILL BILL FOR THIS JOB WHEN BRIAN FICX"
type textarea "x"
type textarea "VOID TICKET, WE WILL BILL FOR THIS JOB WHEN BRIAN FIC"
type textarea "x"
type textarea "VOID TICKET, WE WILL BILL FOR THIS JOB WHEN BRIAN FI"
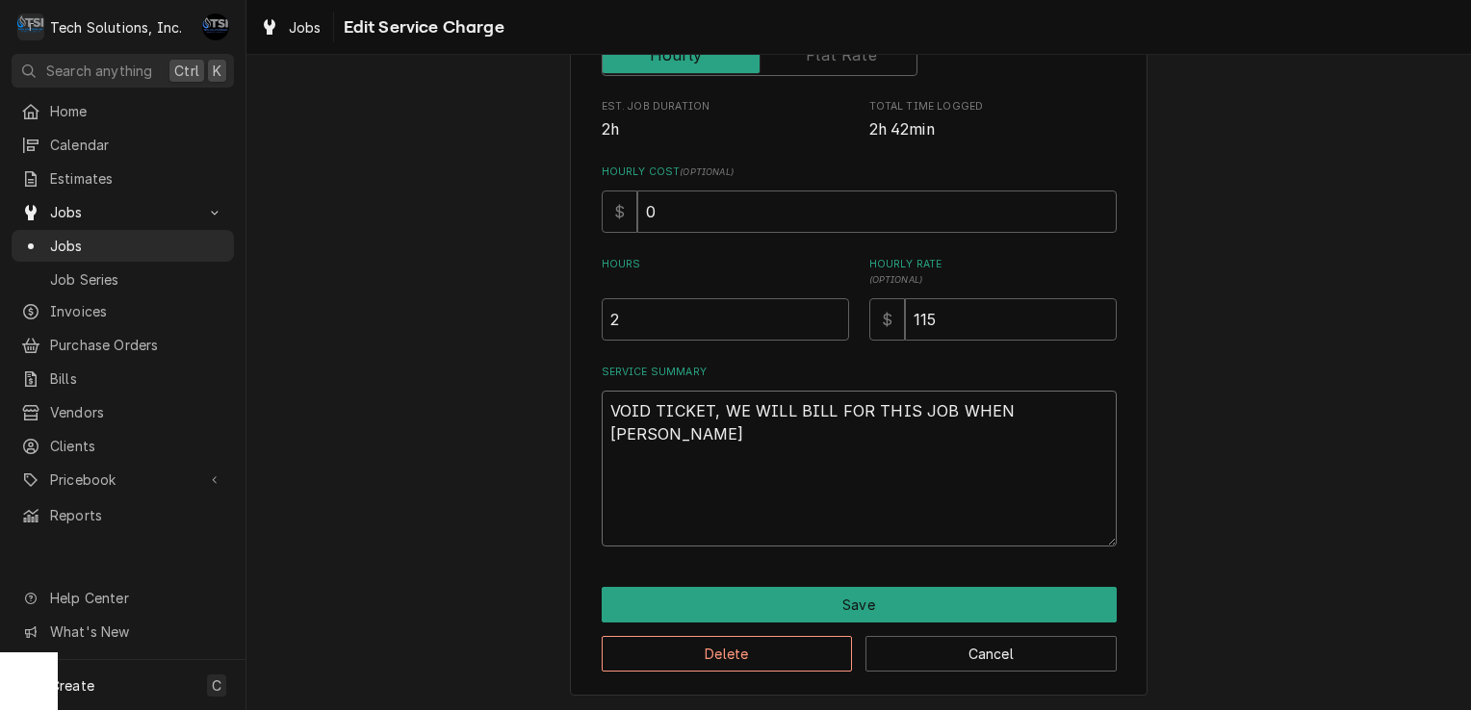
type textarea "x"
type textarea "VOID TICKET, WE WILL BILL FOR THIS JOB WHEN BRIAN FIX"
type textarea "x"
type textarea "VOID TICKET, WE WILL BILL FOR THIS JOB WHEN BRIAN FIXE"
type textarea "x"
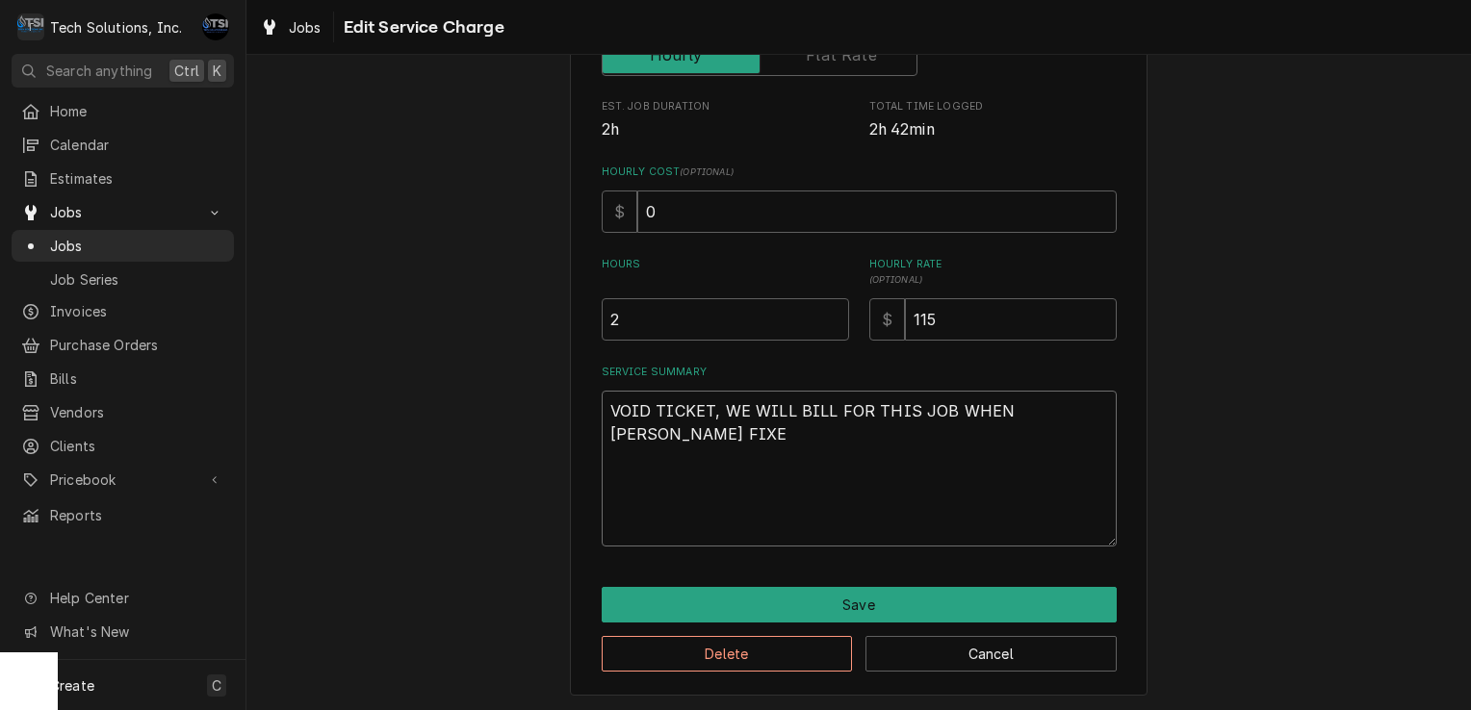
type textarea "VOID TICKET, WE WILL BILL FOR THIS JOB WHEN BRIAN FIXES"
type textarea "x"
type textarea "VOID TICKET, WE WILL BILL FOR THIS JOB WHEN BRIAN FIXES"
type textarea "x"
type textarea "VOID TICKET, WE WILL BILL FOR THIS JOB WHEN BRIAN FIXES C"
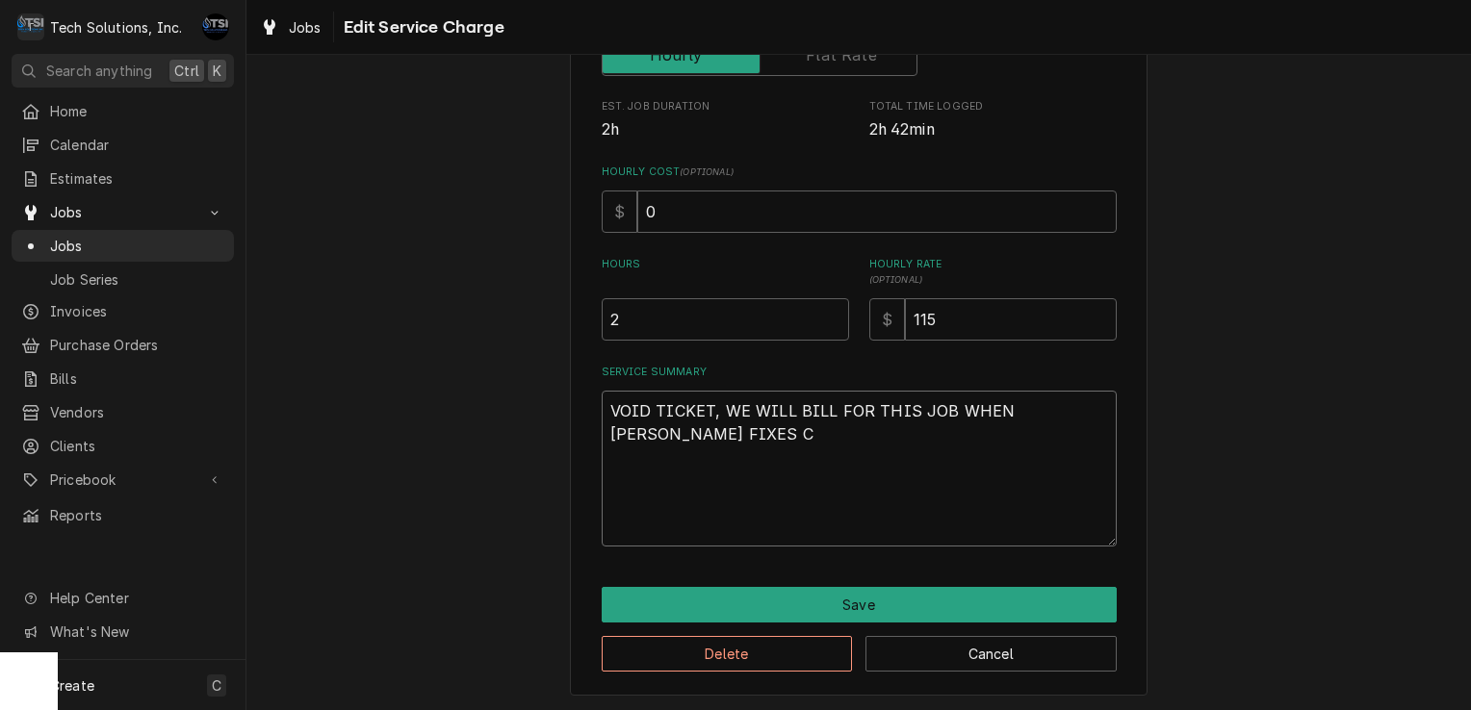
scroll to position [391, 0]
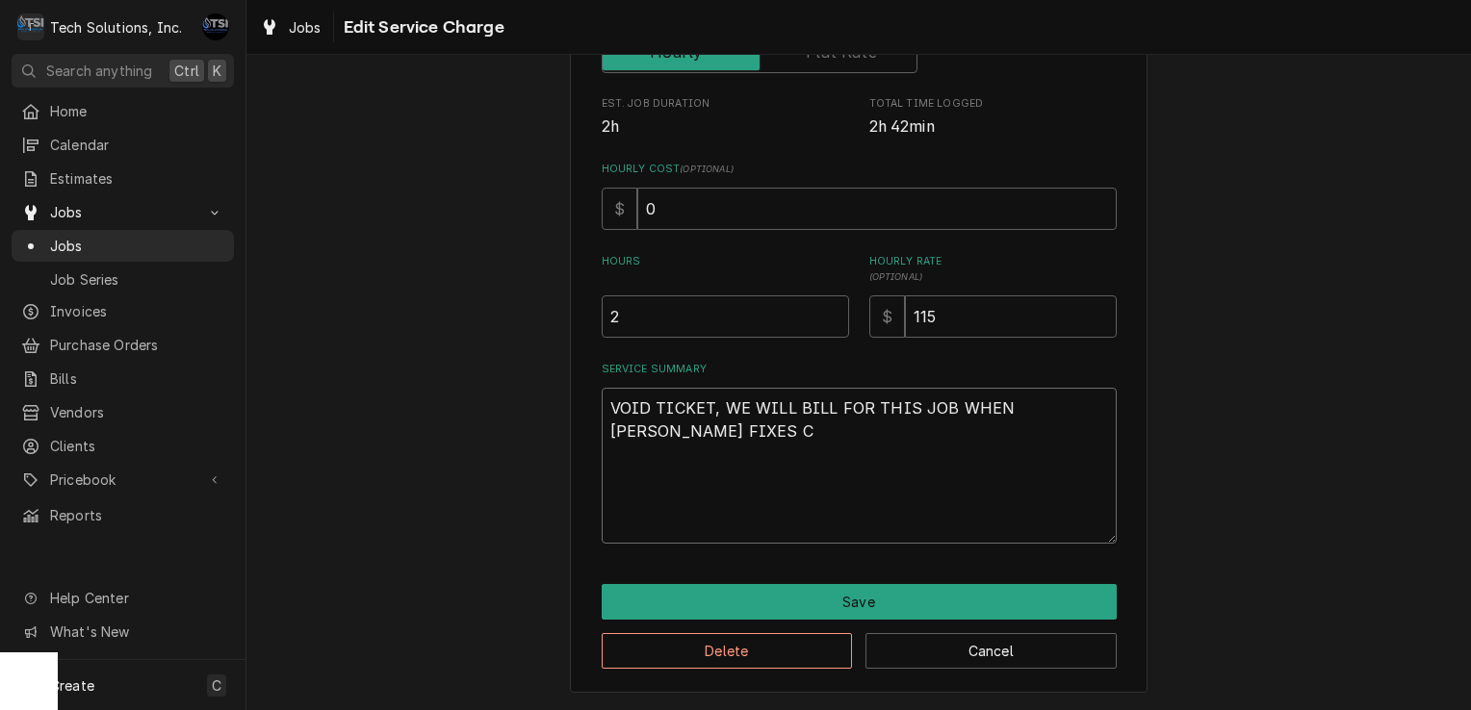
type textarea "x"
type textarea "VOID TICKET, WE WILL BILL FOR THIS JOB WHEN BRIAN FIXES CO"
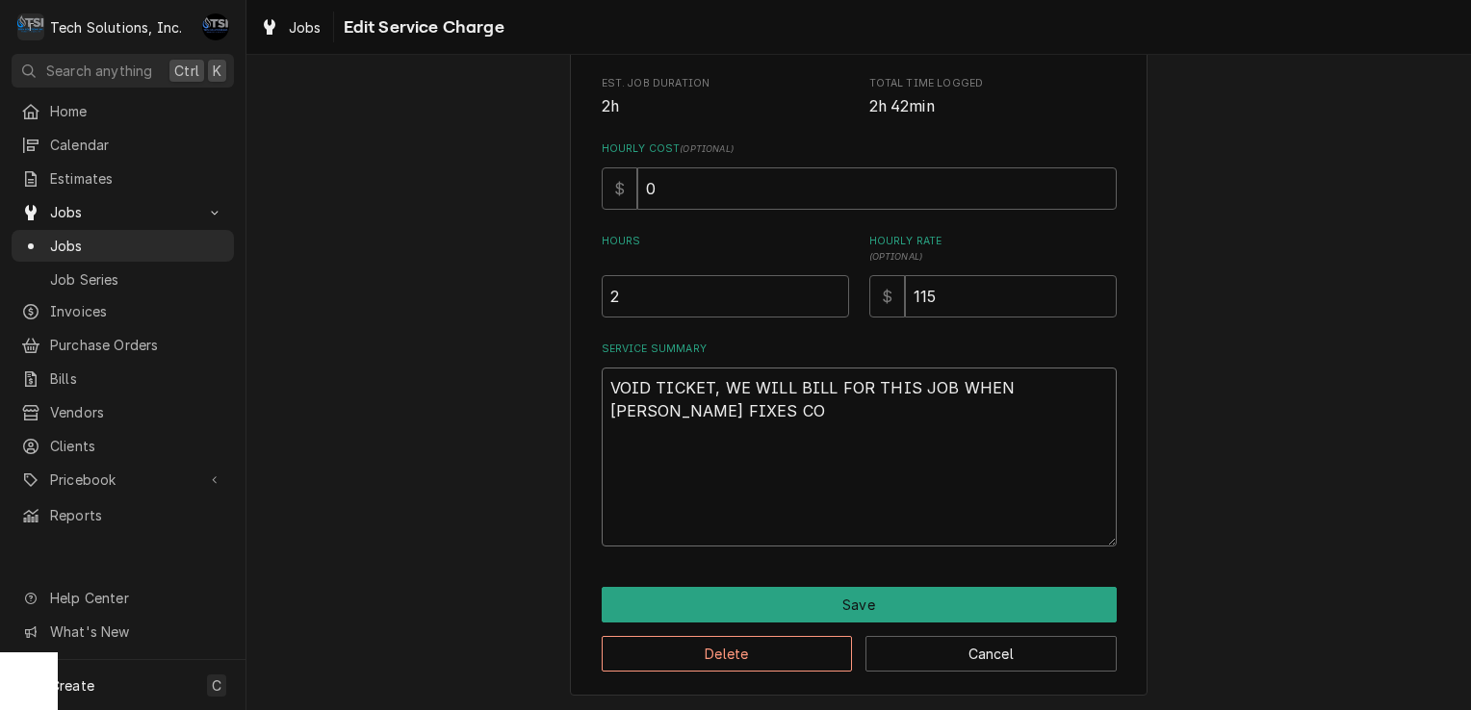
type textarea "x"
type textarea "VOID TICKET, WE WILL BILL FOR THIS JOB WHEN BRIAN FIXES COO"
type textarea "x"
type textarea "VOID TICKET, WE WILL BILL FOR THIS JOB WHEN BRIAN FIXES COOL"
type textarea "x"
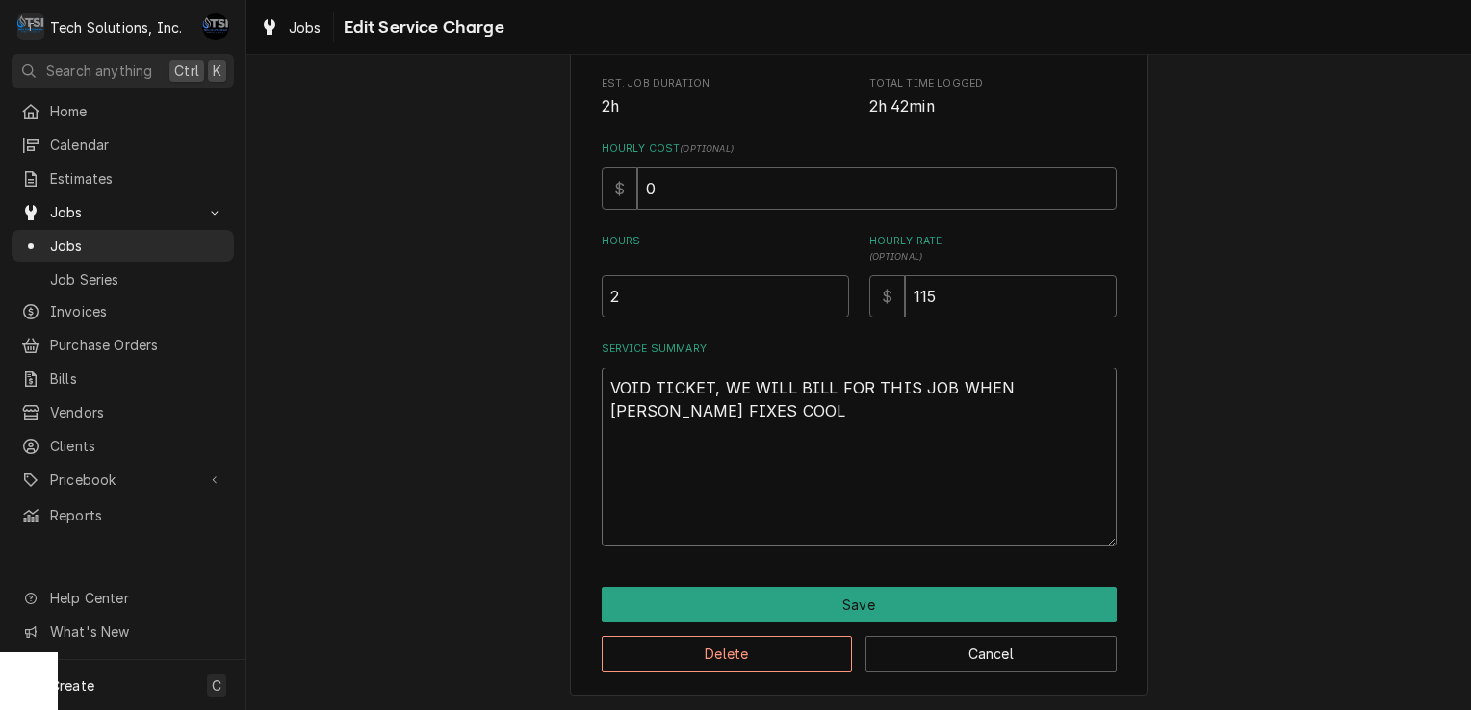
type textarea "VOID TICKET, WE WILL BILL FOR THIS JOB WHEN BRIAN FIXES COOLE"
type textarea "x"
type textarea "VOID TICKET, WE WILL BILL FOR THIS JOB WHEN BRIAN FIXES COOLER"
type textarea "x"
type textarea "VOID TICKET, WE WILL BILL FOR THIS JOB WHEN BRIAN FIXES COOLER"
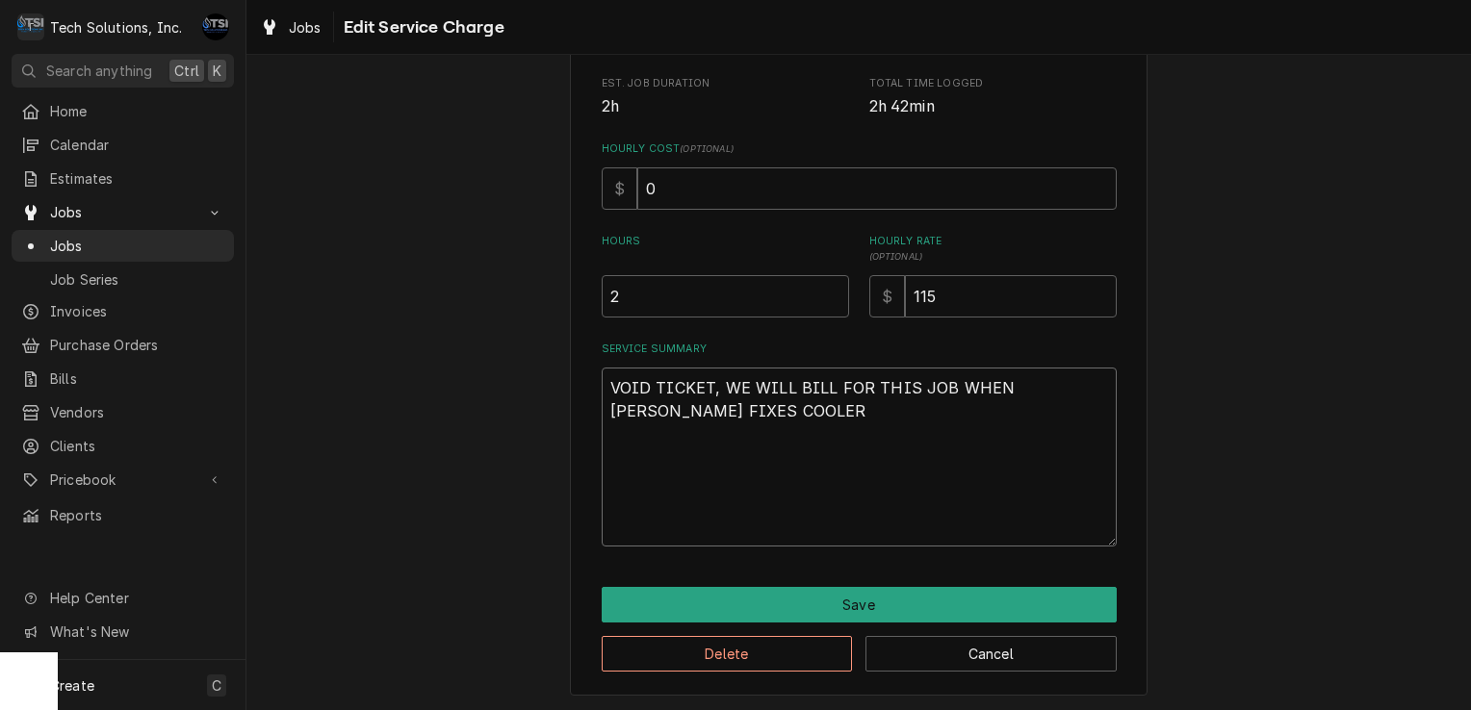
type textarea "x"
type textarea "VOID TICKET, WE WILL BILL FOR THIS JOB WHEN BRIAN FIXES COOLER I"
type textarea "x"
type textarea "VOID TICKET, WE WILL BILL FOR THIS JOB WHEN BRIAN FIXES COOLER IN"
type textarea "x"
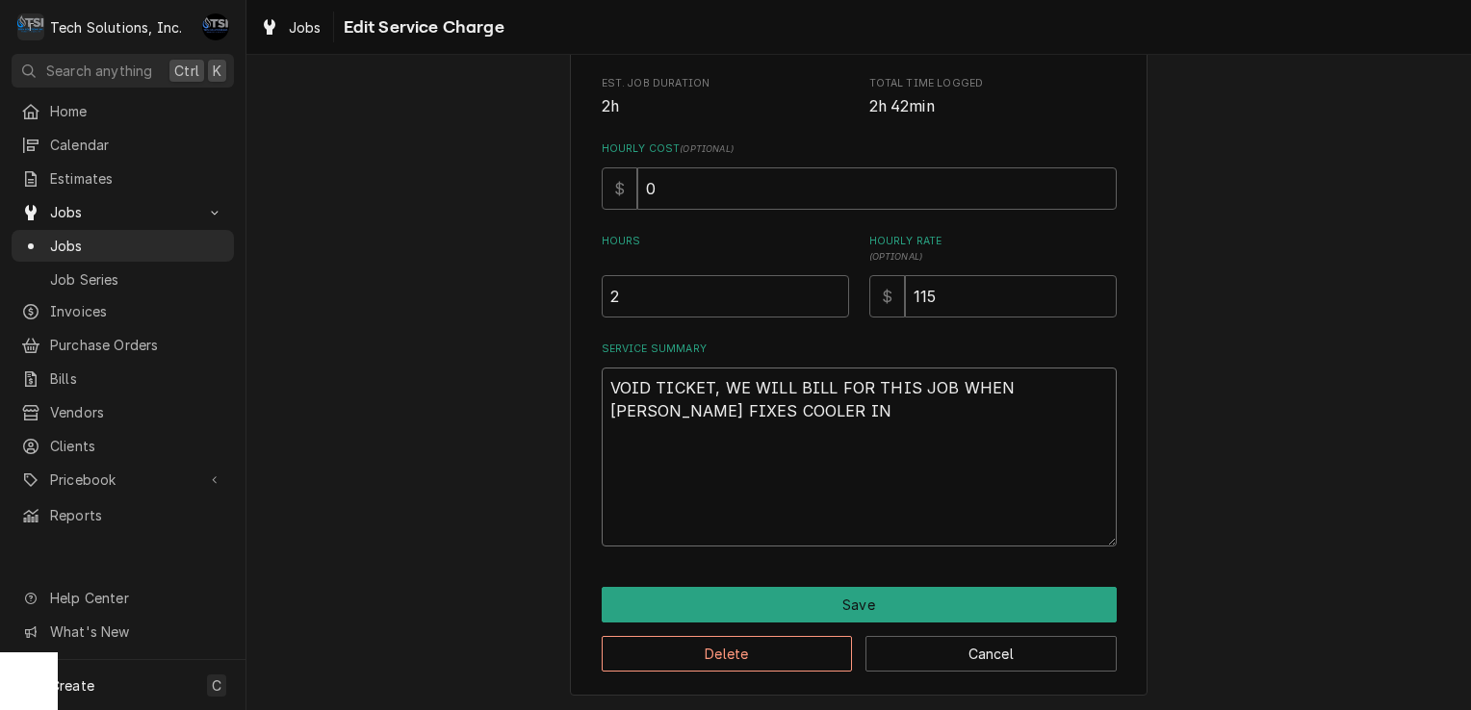
type textarea "VOID TICKET, WE WILL BILL FOR THIS JOB WHEN BRIAN FIXES COOLER IN"
type textarea "x"
type textarea "VOID TICKET, WE WILL BILL FOR THIS JOB WHEN BRIAN FIXES COOLER IN"
type textarea "x"
type textarea "VOID TICKET, WE WILL BILL FOR THIS JOB WHEN BRIAN FIXES COOLER IN"
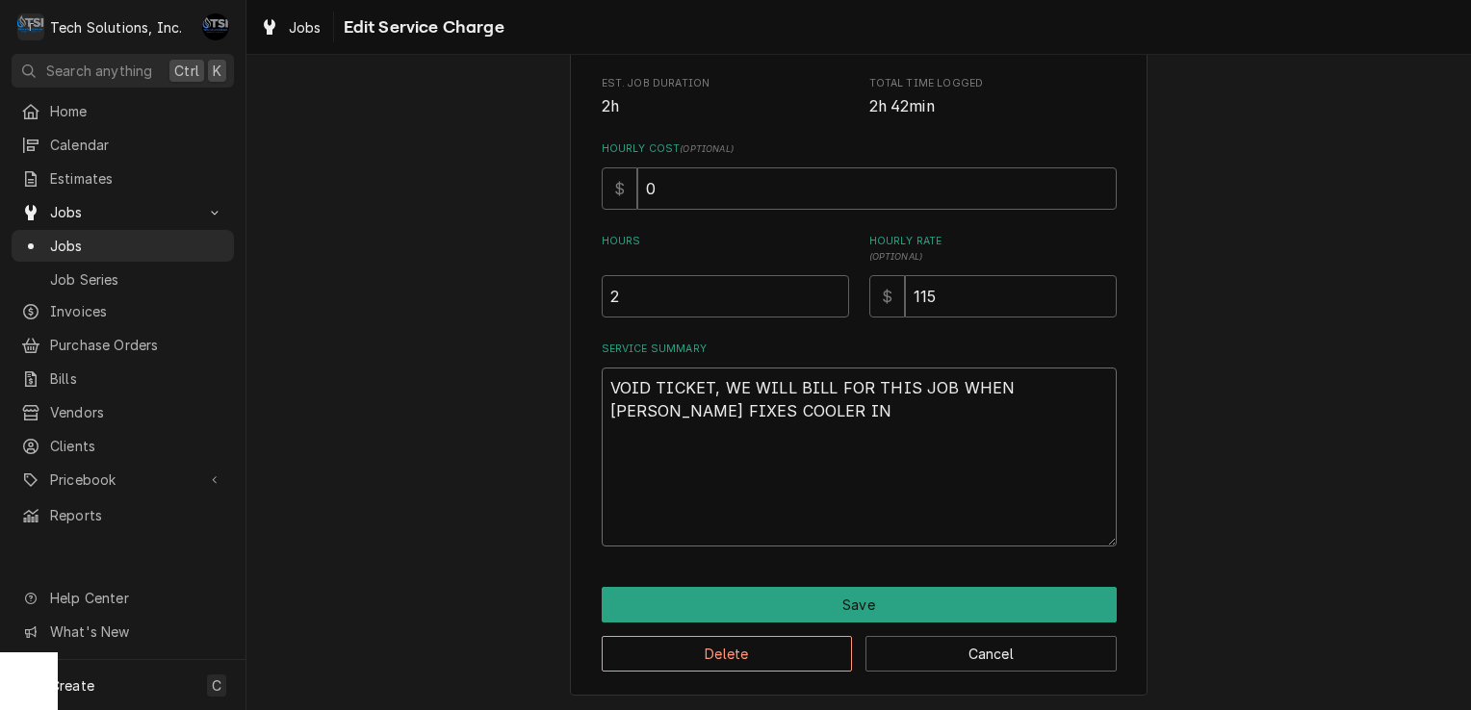
type textarea "x"
type textarea "VOID TICKET, WE WILL BILL FOR THIS JOB WHEN BRIAN FIXES COOLER IN T"
type textarea "x"
type textarea "VOID TICKET, WE WILL BILL FOR THIS JOB WHEN BRIAN FIXES COOLER IN TH"
type textarea "x"
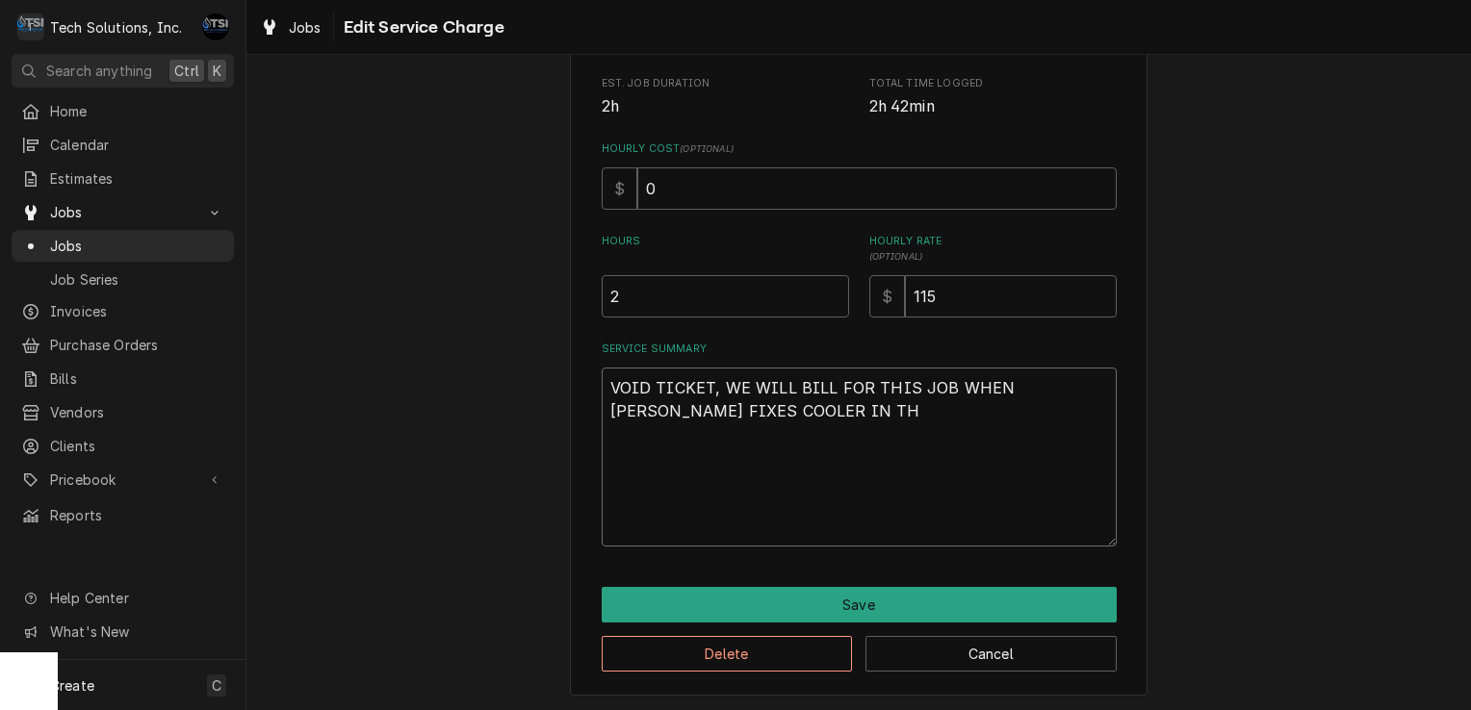
type textarea "VOID TICKET, WE WILL BILL FOR THIS JOB WHEN BRIAN FIXES COOLER IN THE"
type textarea "x"
type textarea "VOID TICKET, WE WILL BILL FOR THIS JOB WHEN BRIAN FIXES COOLER IN THE"
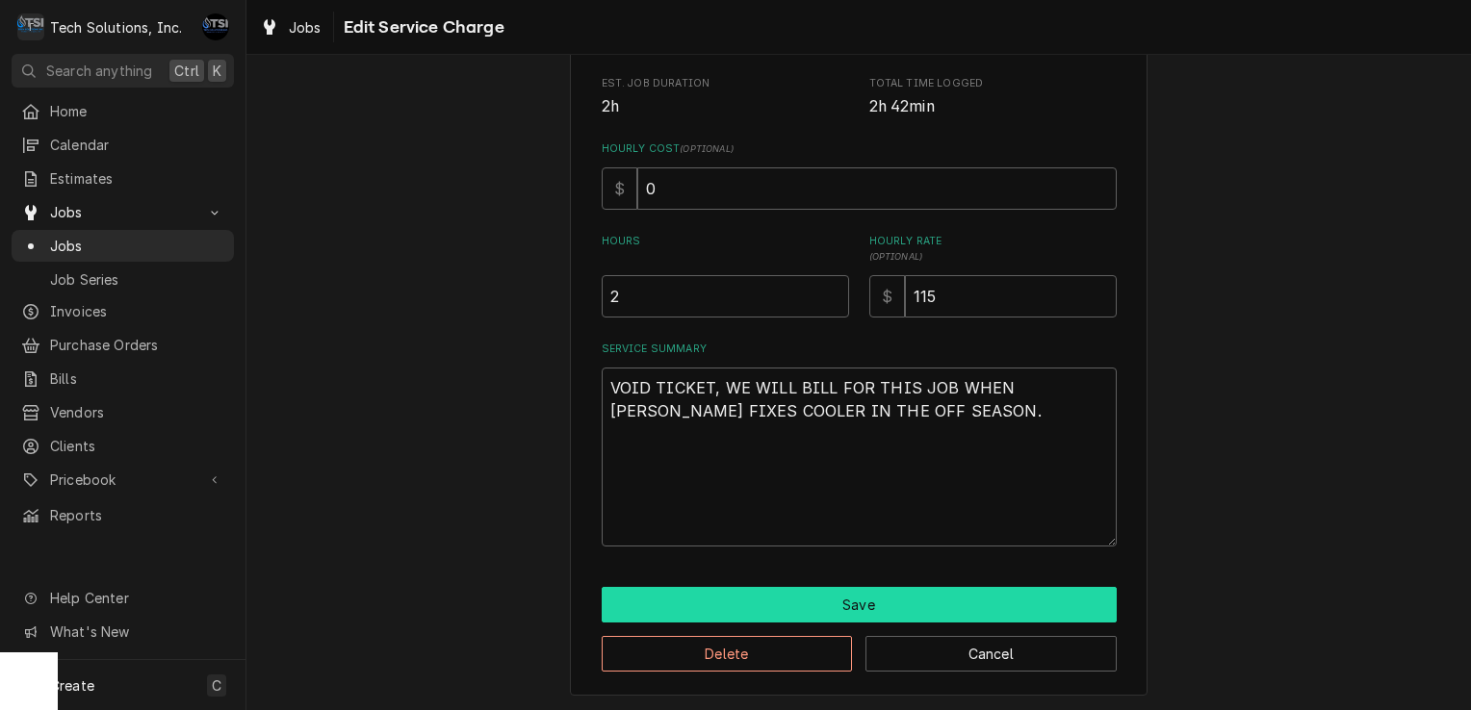
click at [784, 607] on button "Save" at bounding box center [859, 605] width 515 height 36
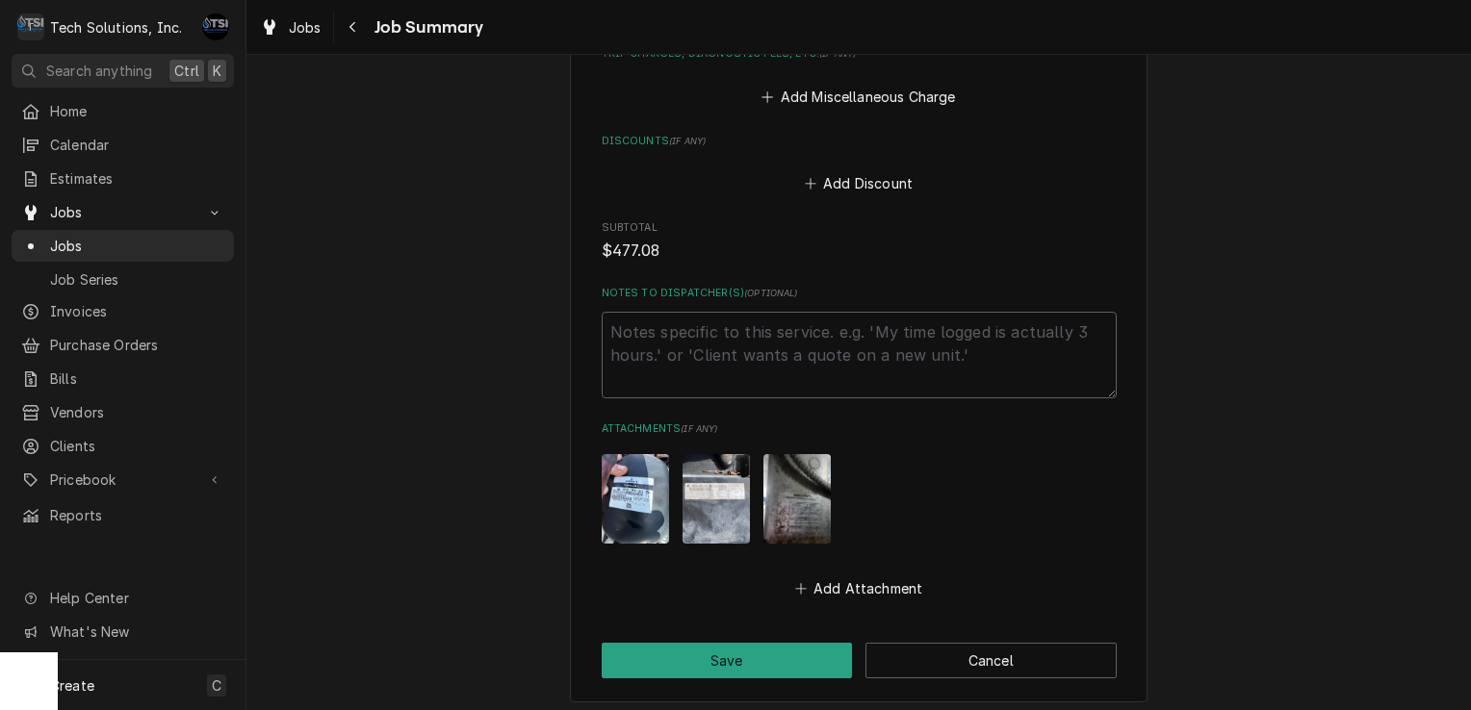
scroll to position [1921, 0]
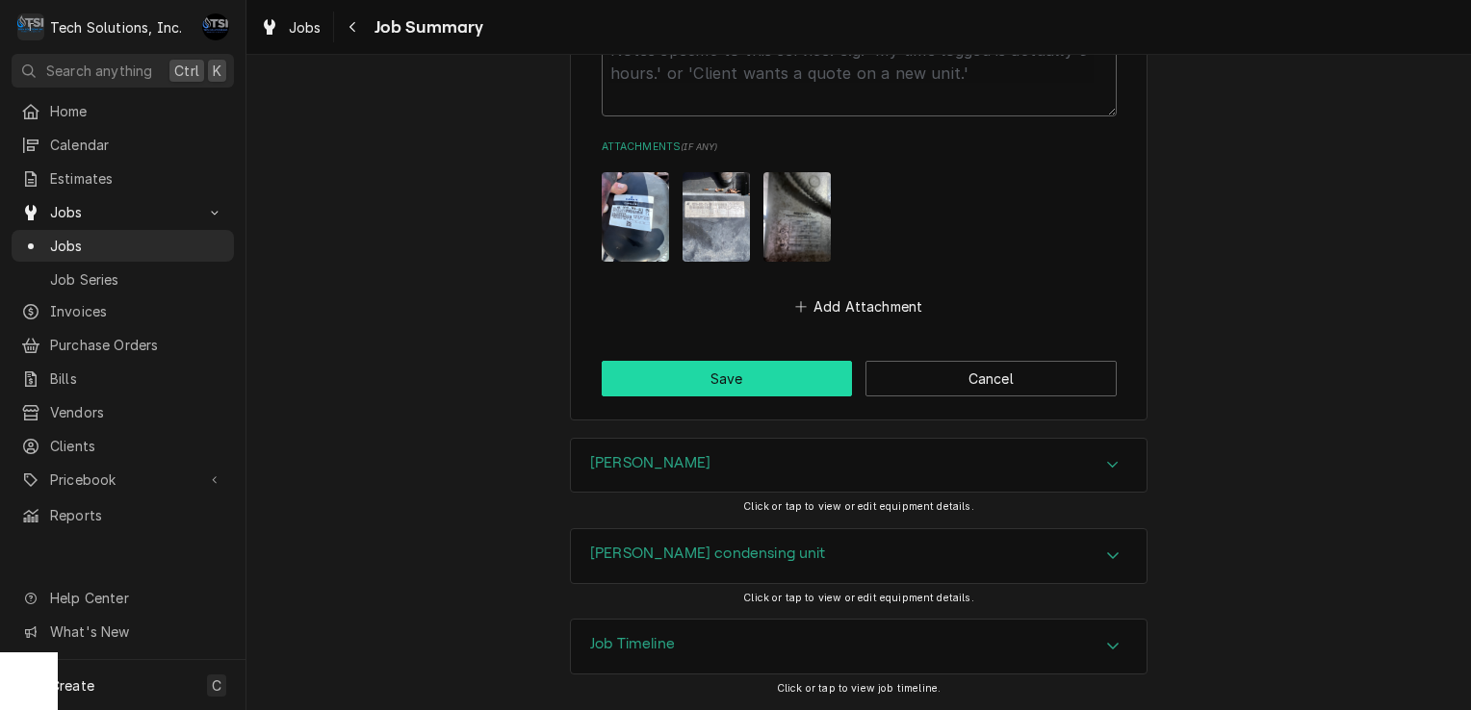
click at [723, 383] on button "Save" at bounding box center [727, 379] width 251 height 36
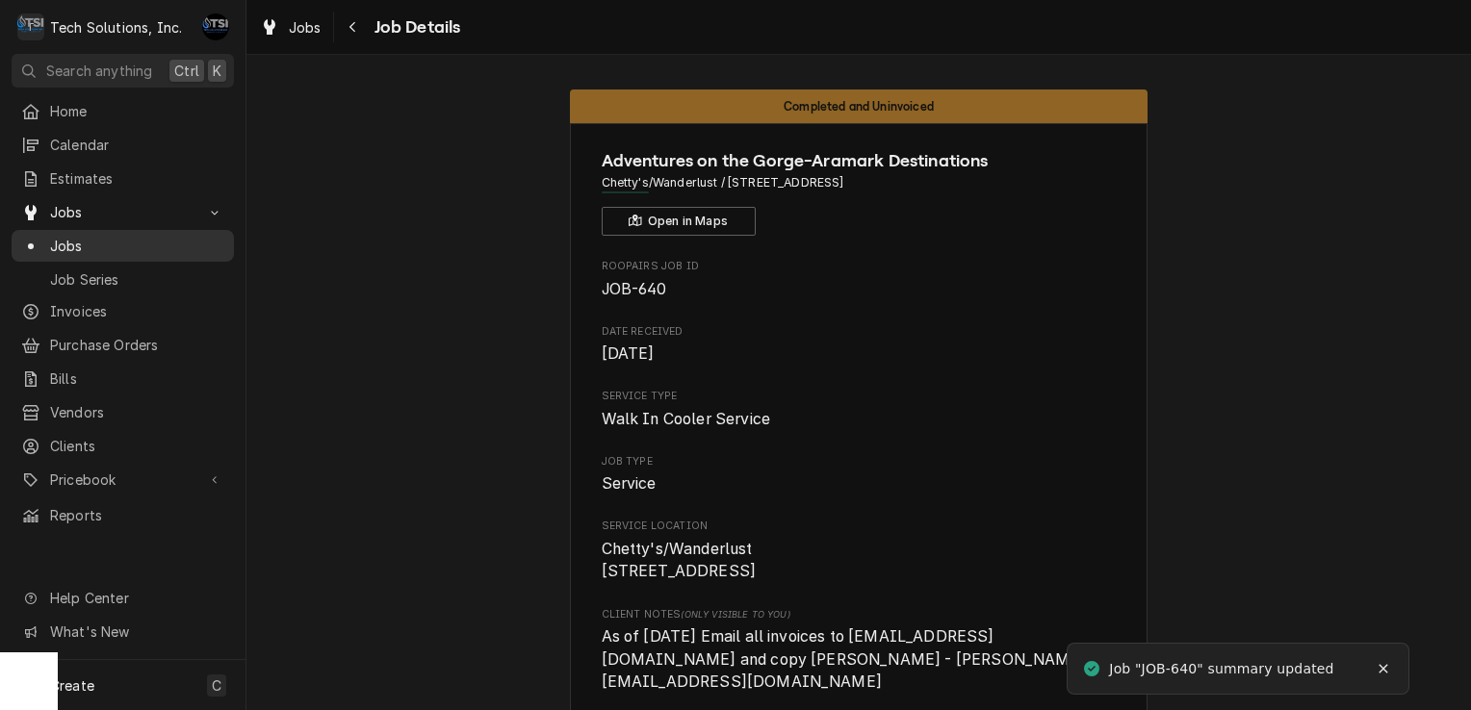
click at [92, 242] on span "Jobs" at bounding box center [137, 246] width 174 height 20
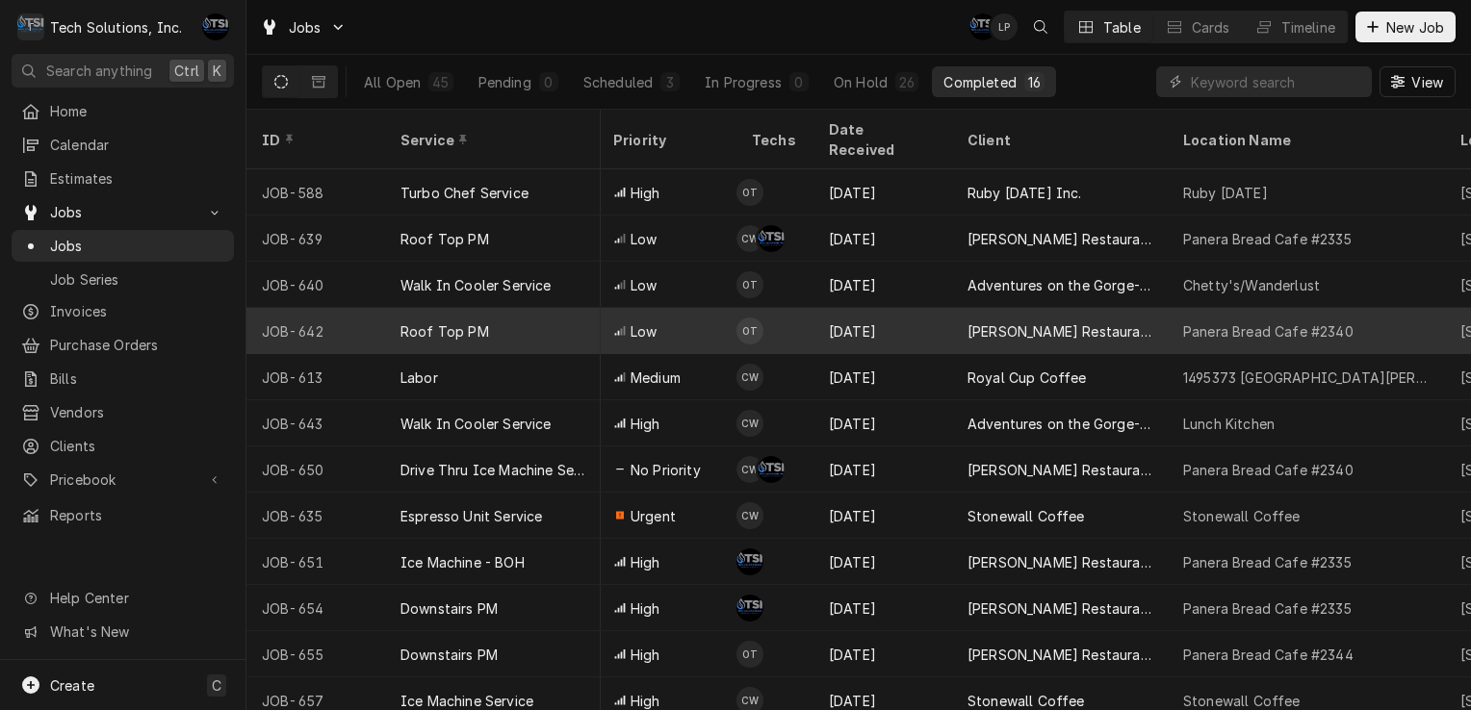
scroll to position [0, 585]
click at [536, 314] on div "Roof Top PM" at bounding box center [493, 331] width 216 height 46
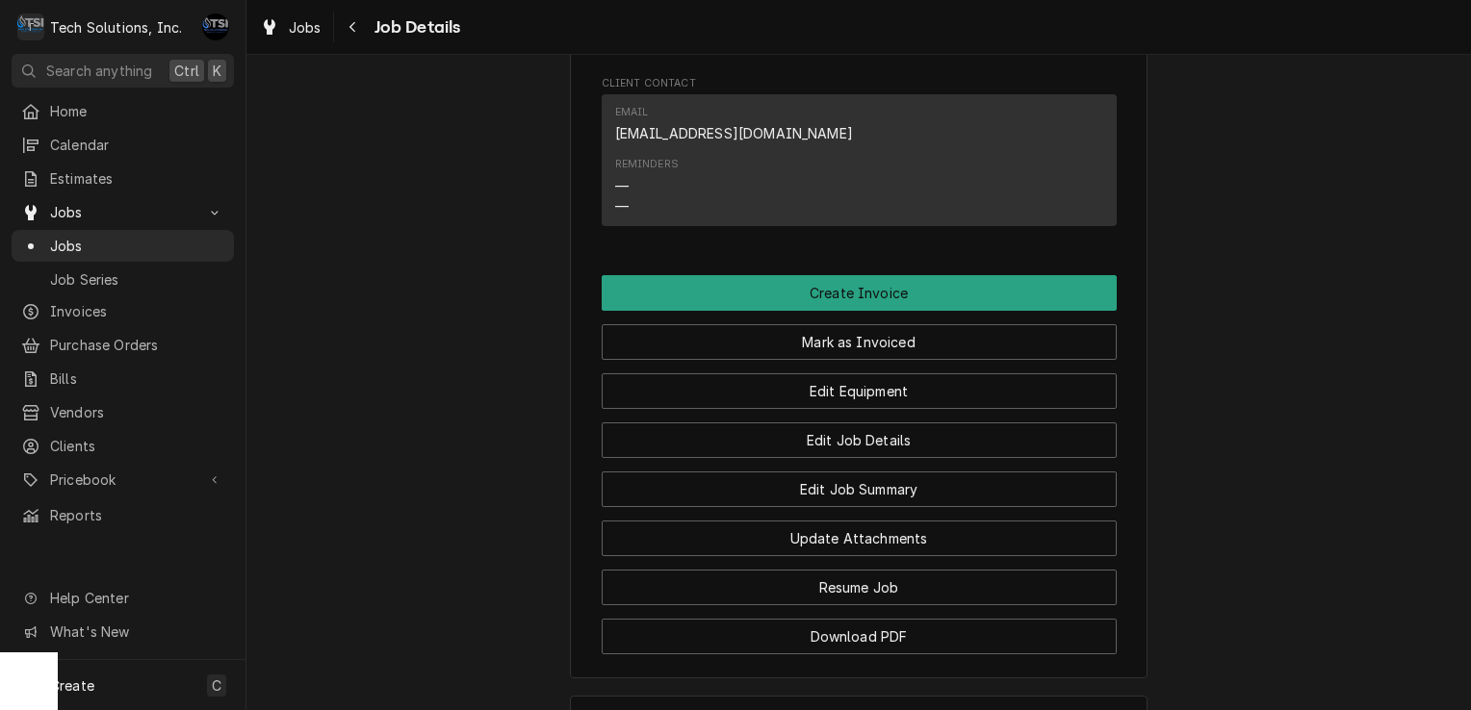
scroll to position [3449, 0]
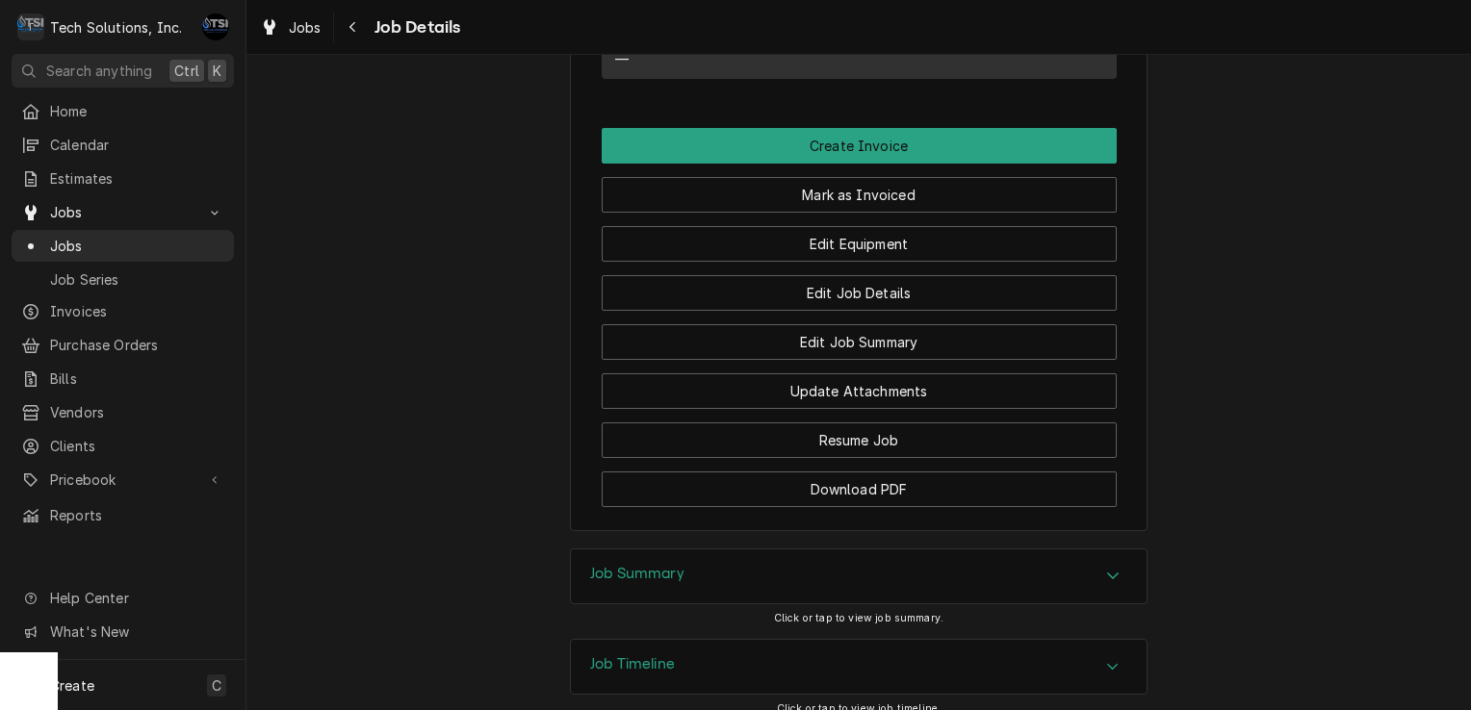
click at [718, 550] on div "Job Summary" at bounding box center [859, 577] width 576 height 54
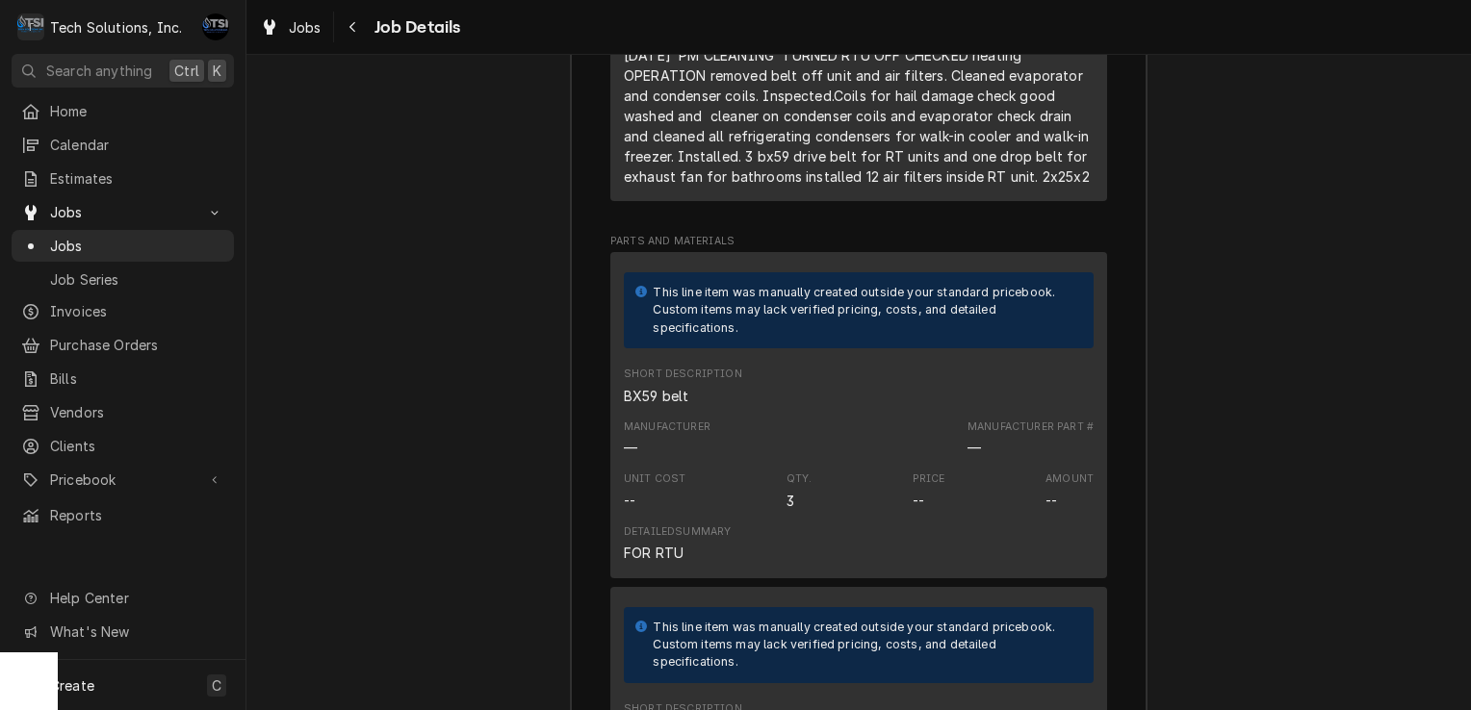
scroll to position [4617, 0]
click at [768, 468] on div "Unit Cost -- Qty. 3 Price -- Amount --" at bounding box center [859, 494] width 470 height 52
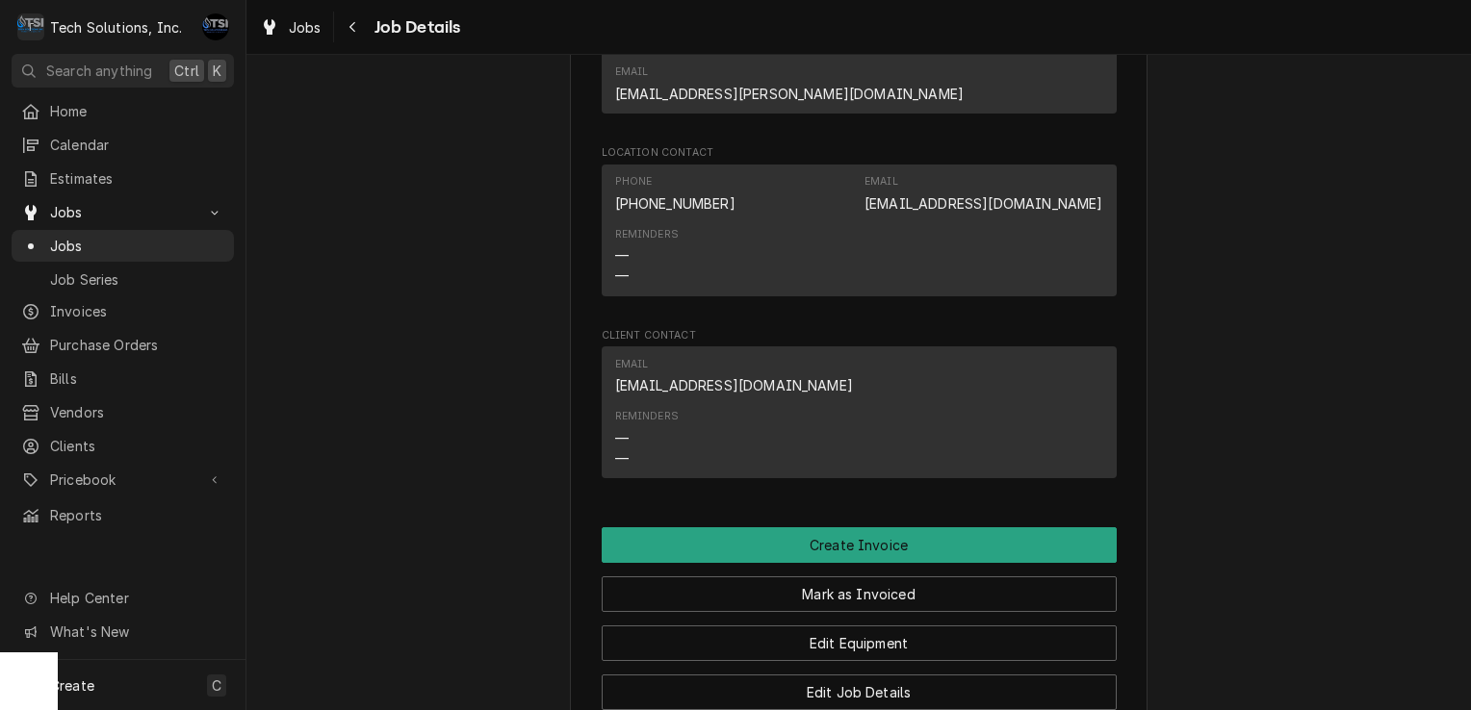
scroll to position [3346, 0]
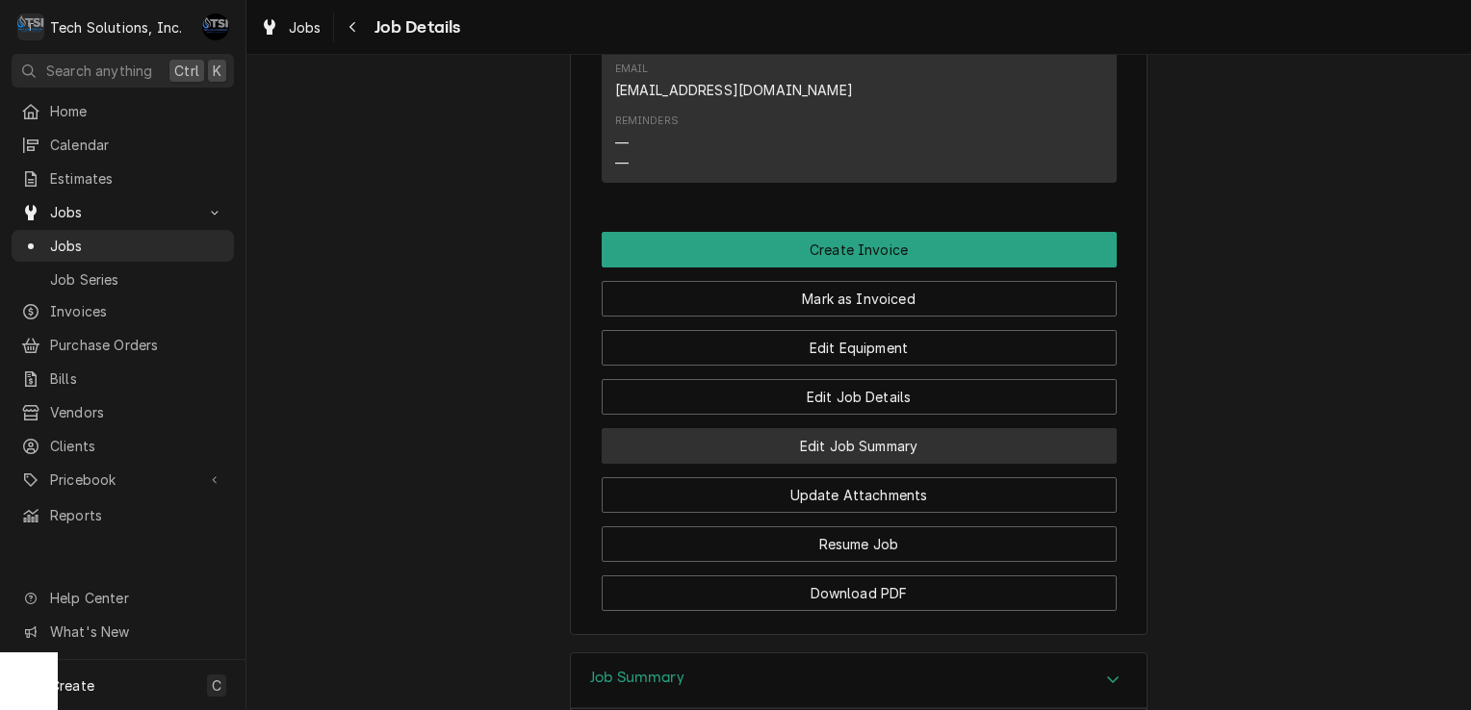
click at [832, 428] on button "Edit Job Summary" at bounding box center [859, 446] width 515 height 36
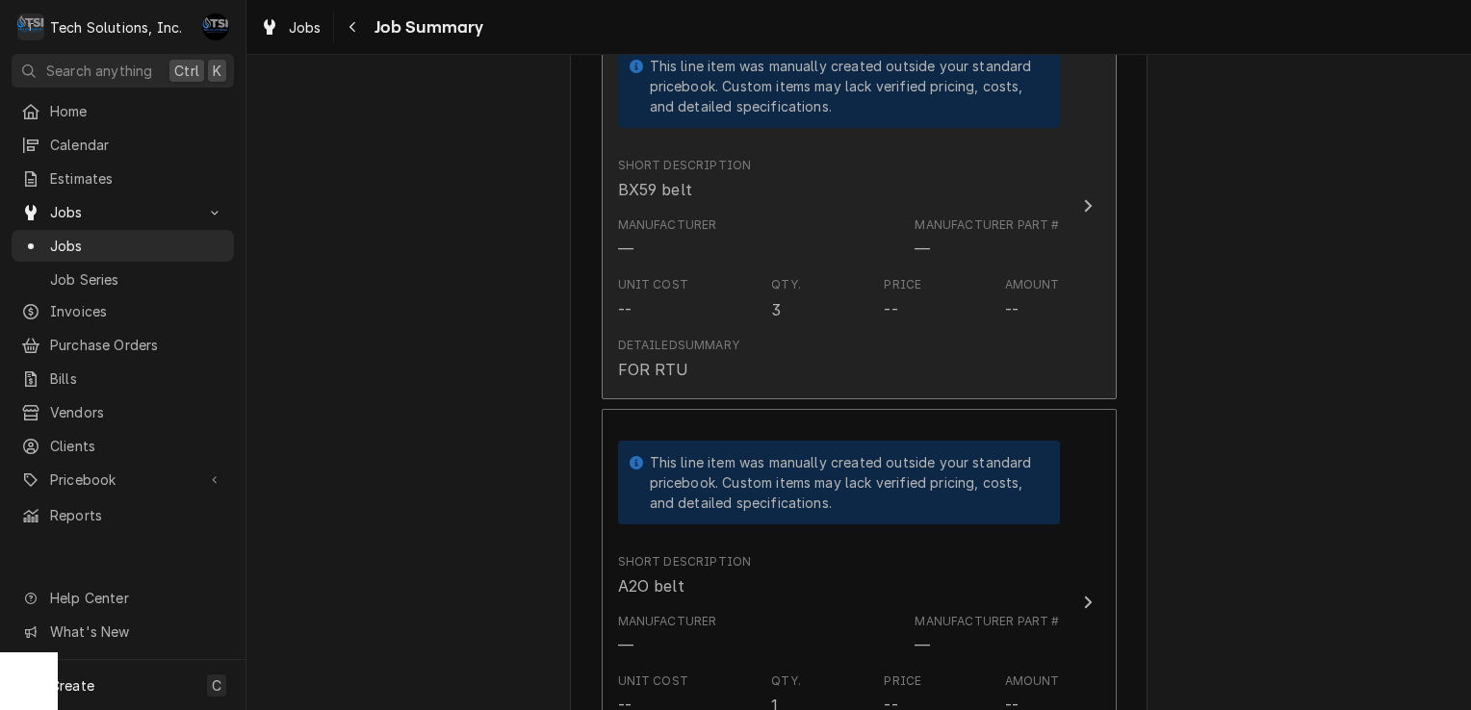
click at [832, 279] on div "Unit Cost -- Qty. 3 Price -- Amount --" at bounding box center [839, 299] width 442 height 60
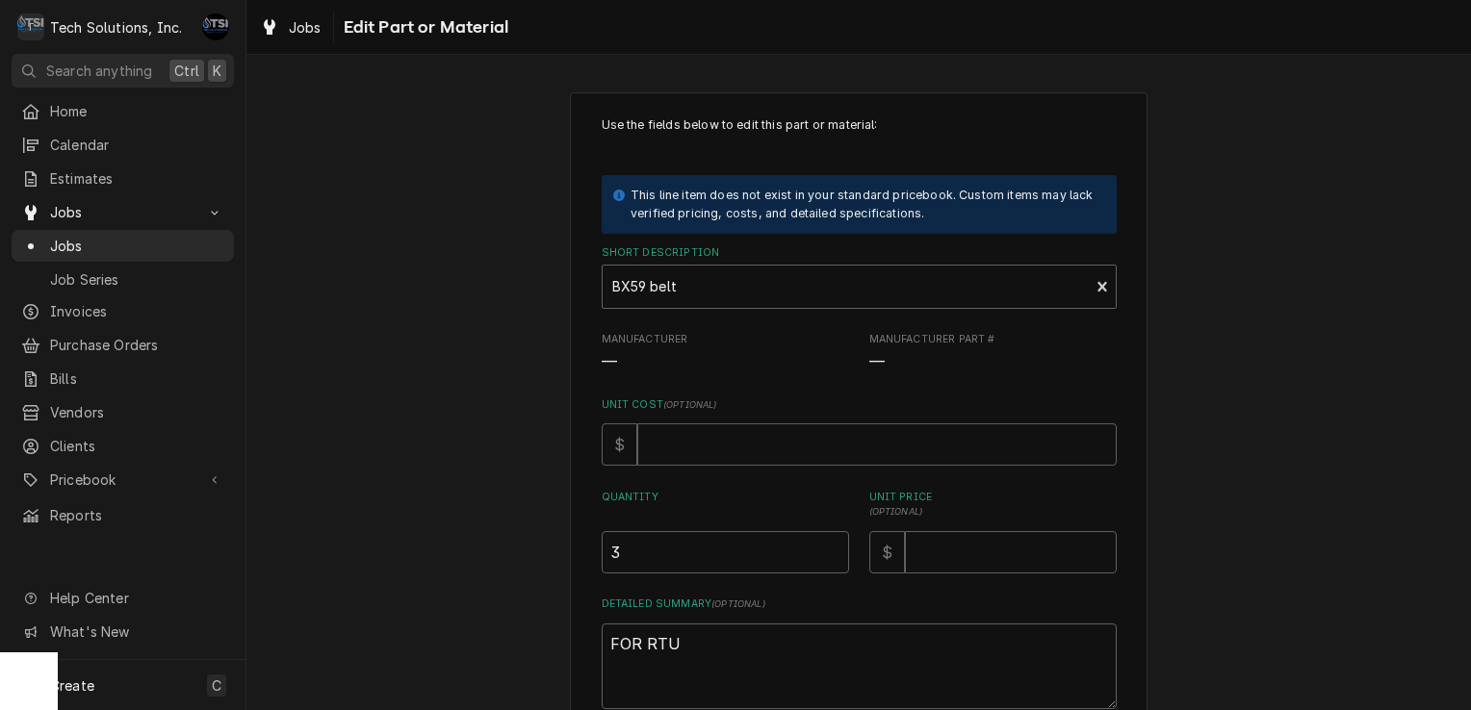
scroll to position [164, 0]
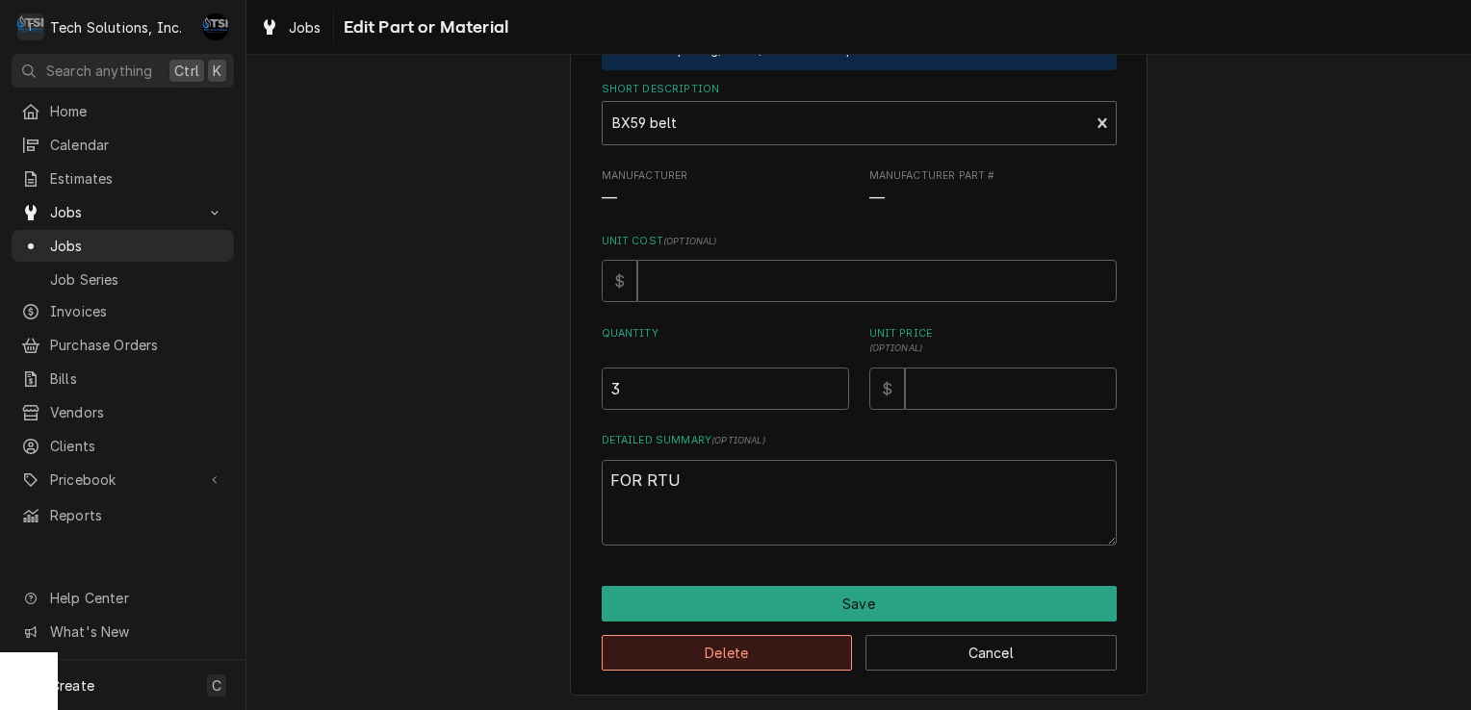
click at [724, 642] on button "Delete" at bounding box center [727, 653] width 251 height 36
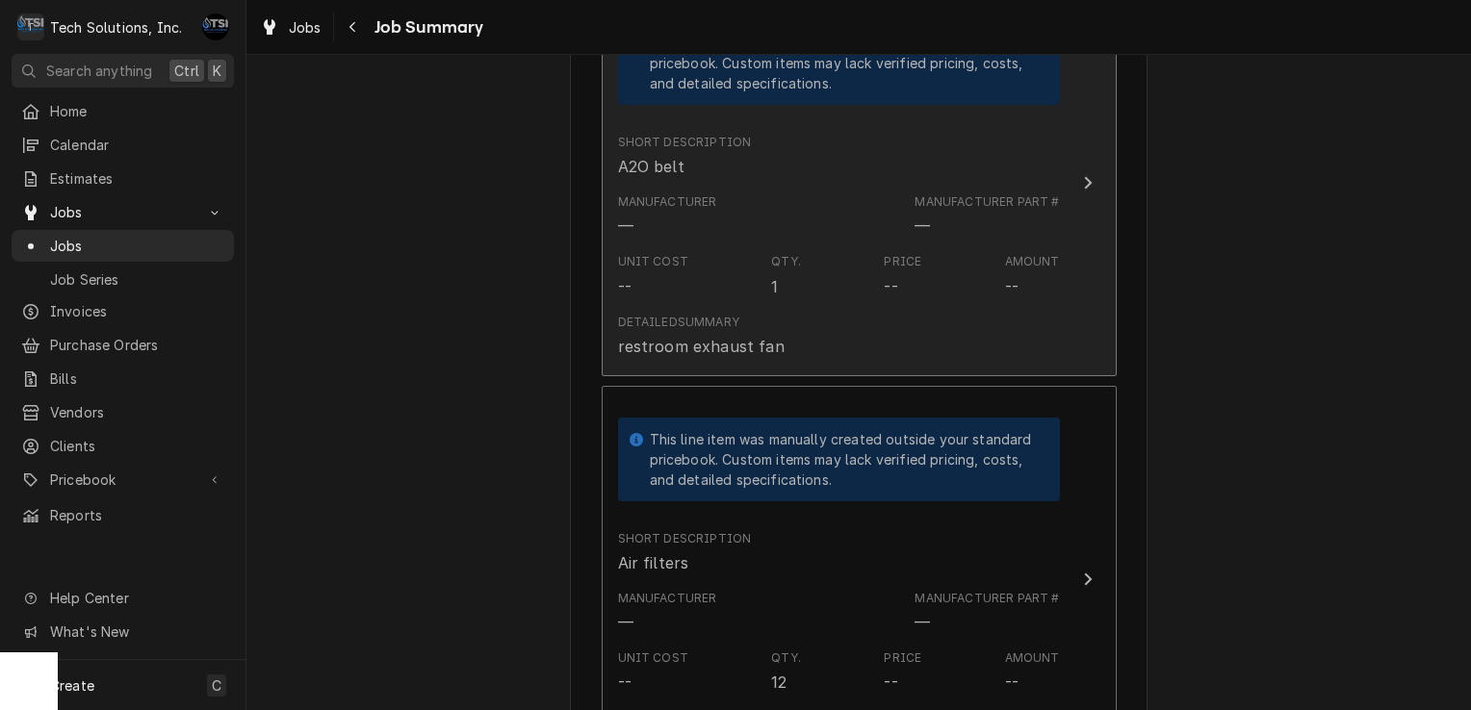
click at [785, 280] on div "Qty. 1" at bounding box center [786, 275] width 30 height 44
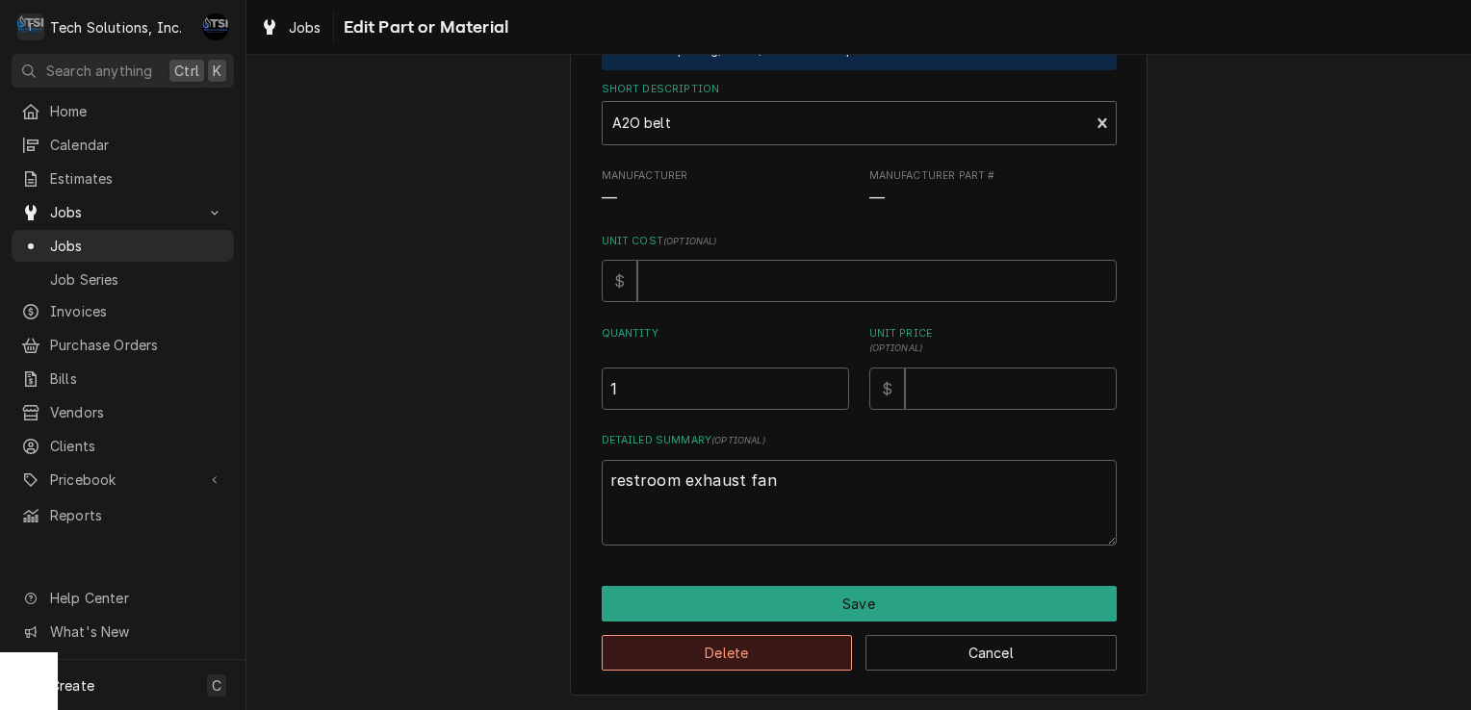
click at [714, 656] on button "Delete" at bounding box center [727, 653] width 251 height 36
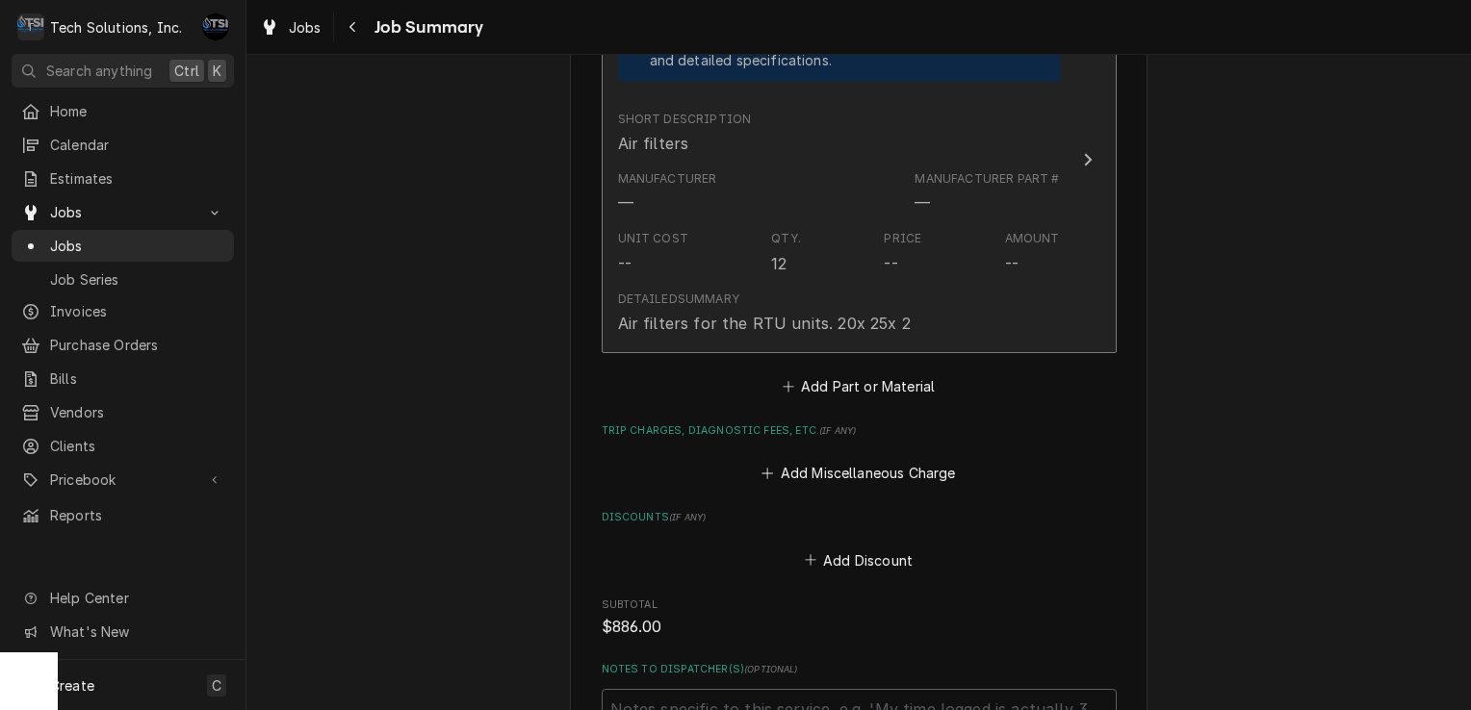
scroll to position [1645, 0]
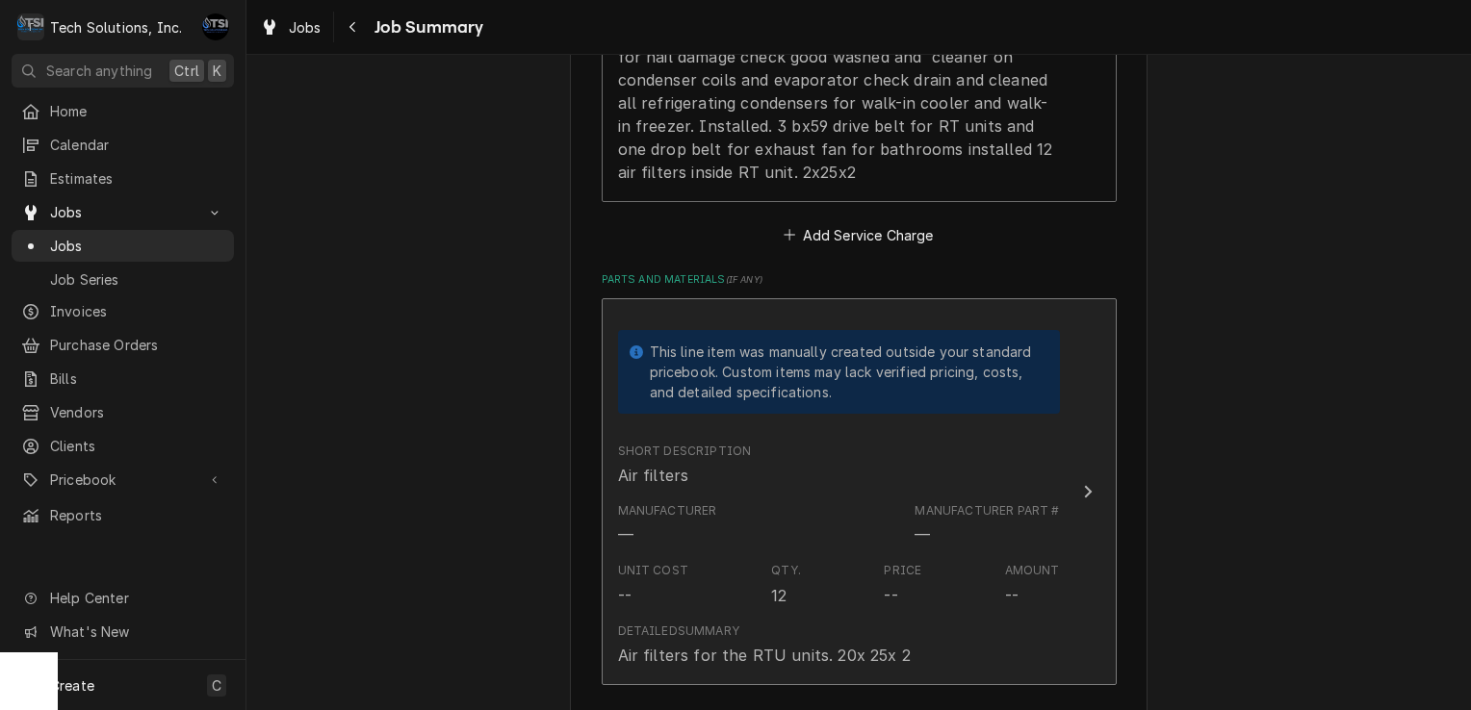
click at [735, 467] on div "Short Description Air filters" at bounding box center [685, 465] width 134 height 44
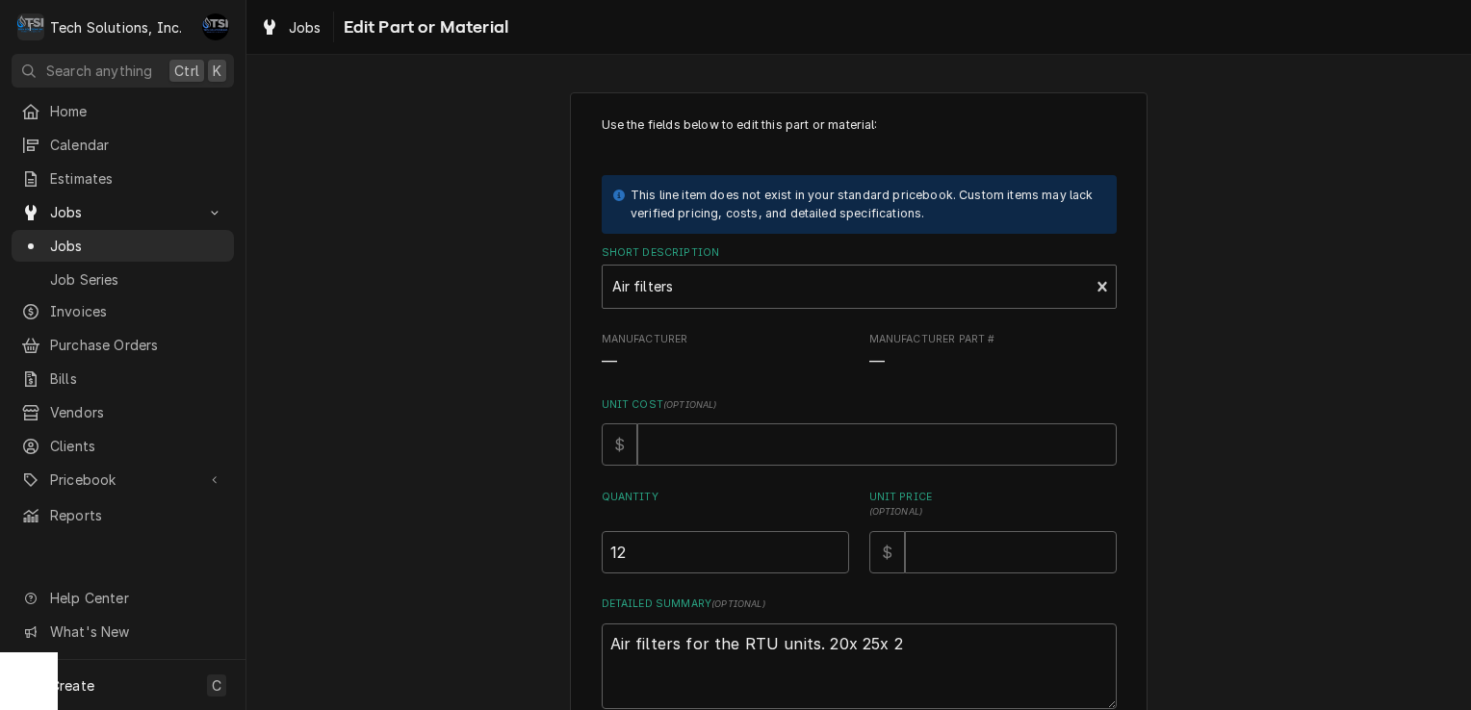
scroll to position [164, 0]
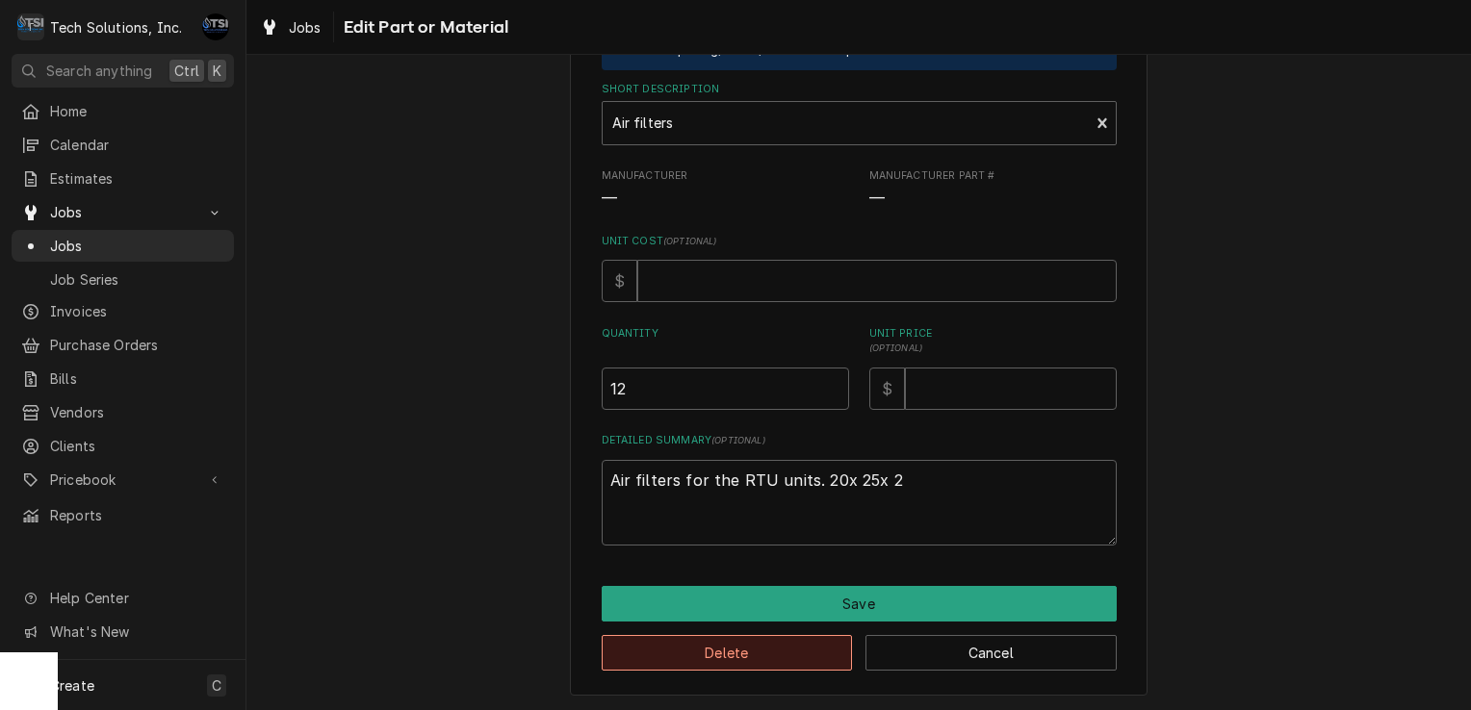
click at [701, 644] on button "Delete" at bounding box center [727, 653] width 251 height 36
type textarea "x"
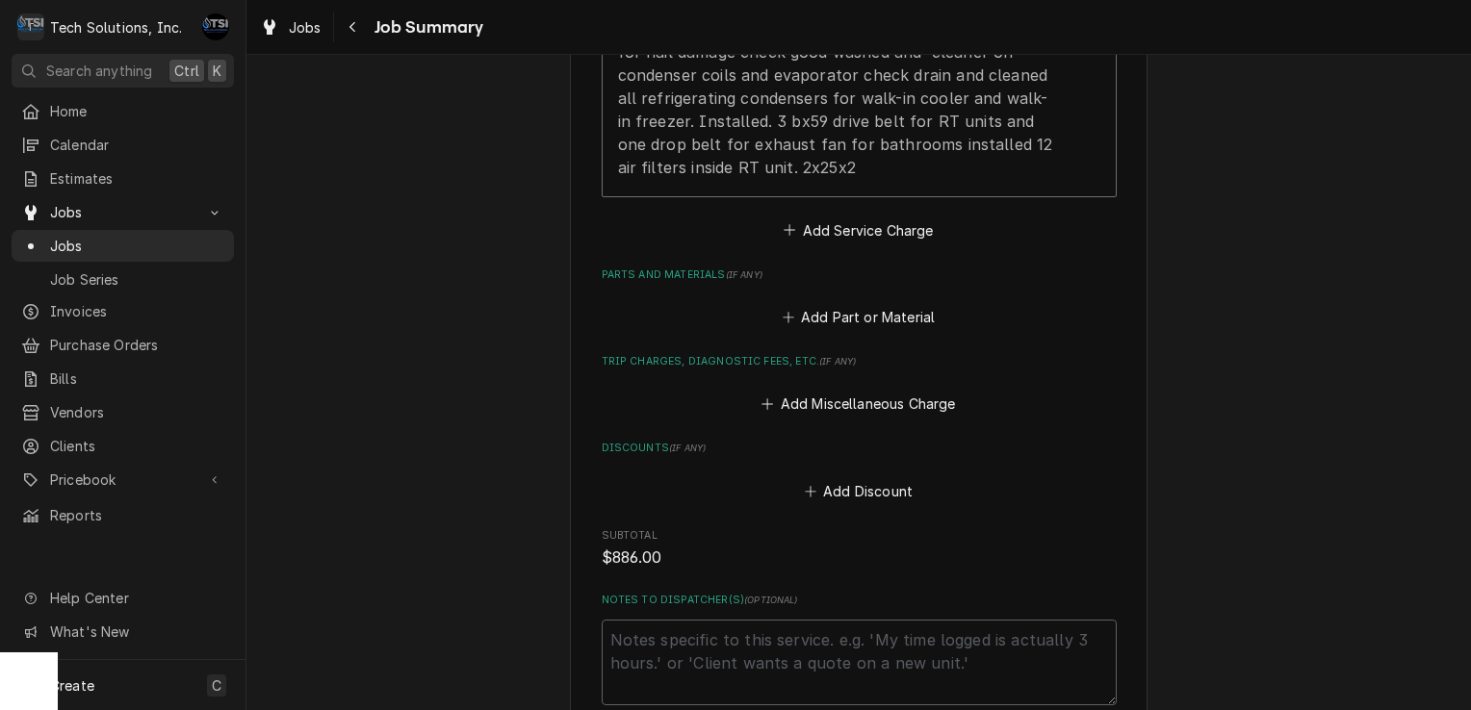
scroll to position [971, 0]
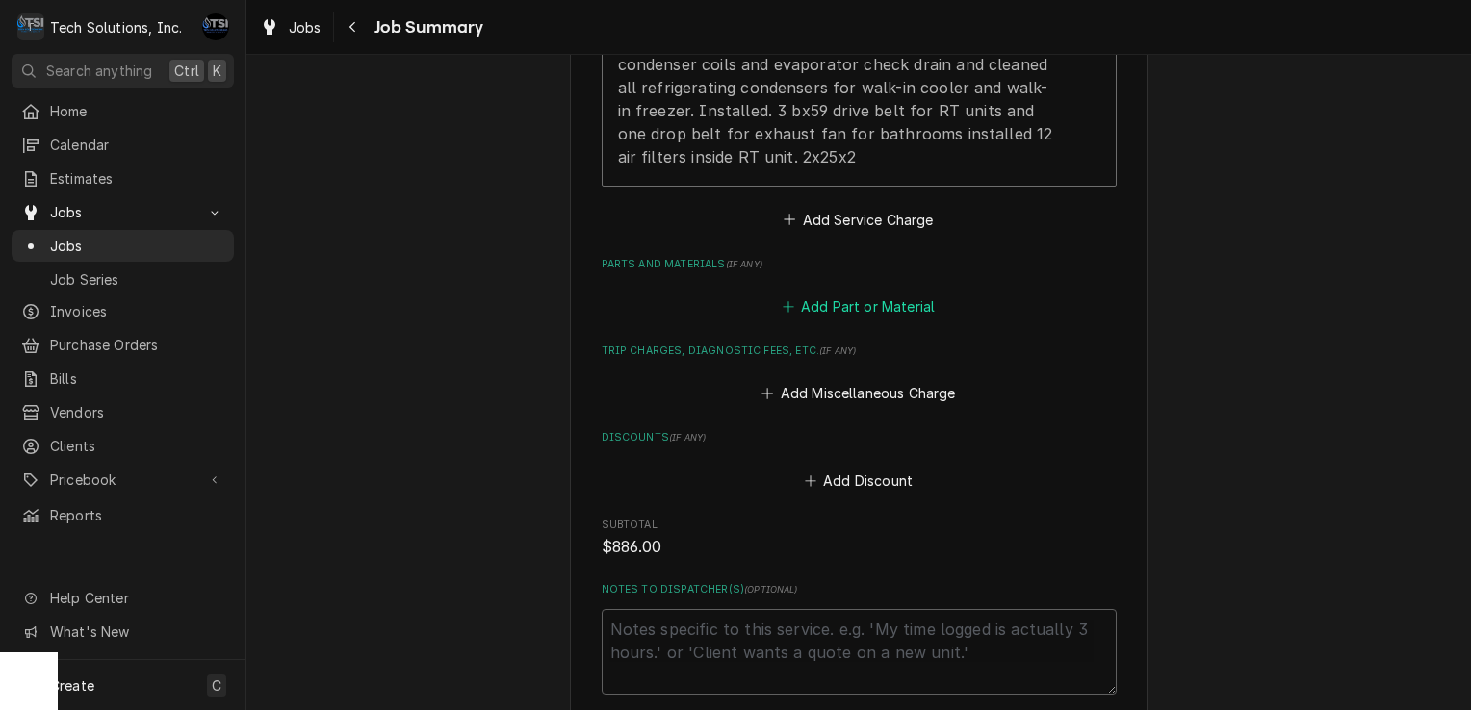
click at [816, 314] on button "Add Part or Material" at bounding box center [858, 307] width 159 height 27
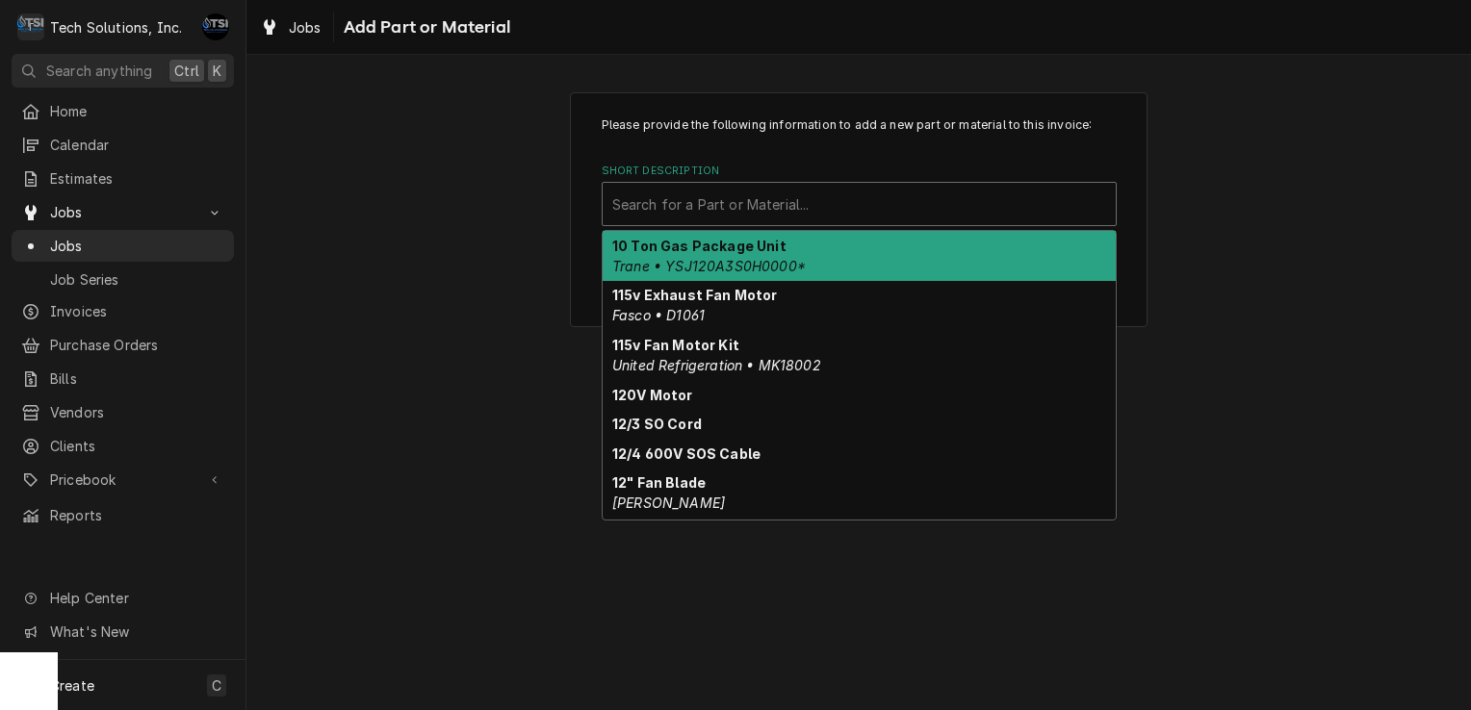
click at [778, 211] on div "Short Description" at bounding box center [859, 204] width 494 height 35
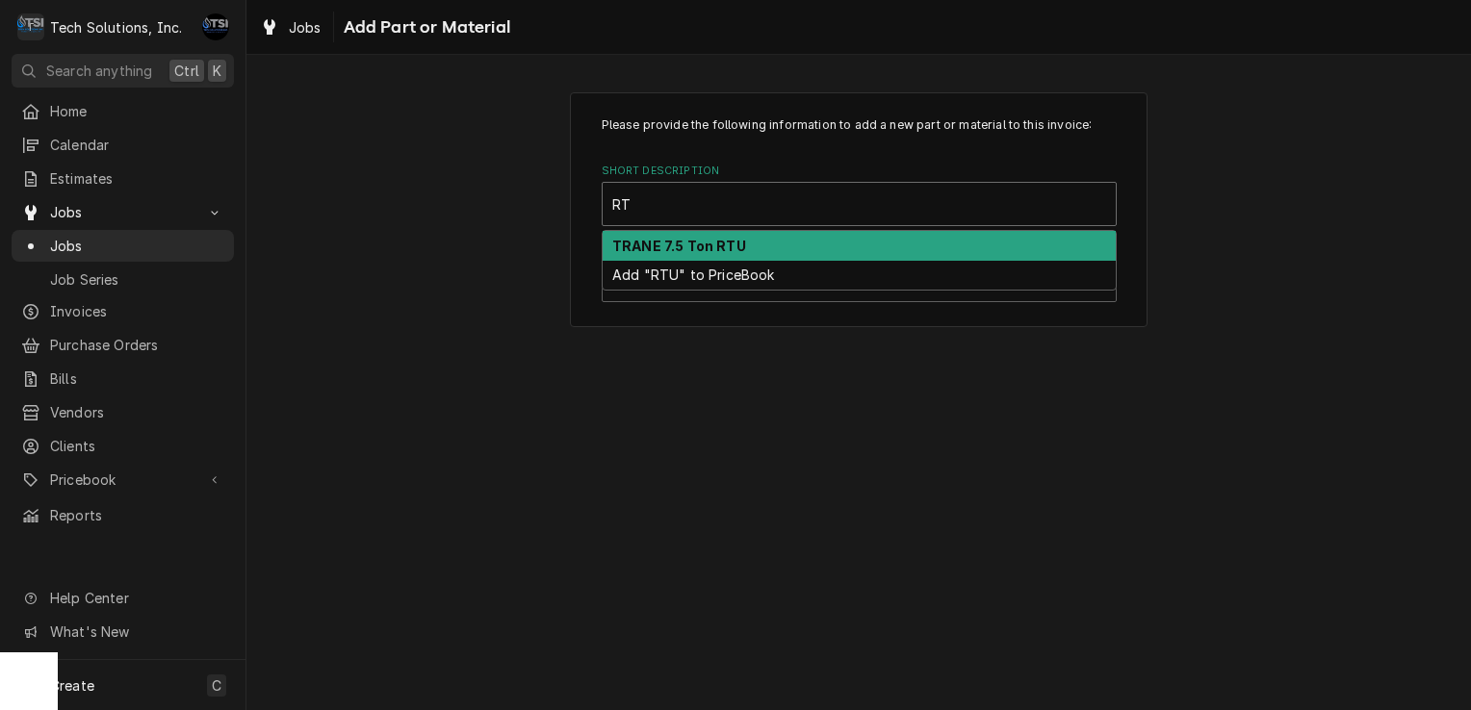
type input "R"
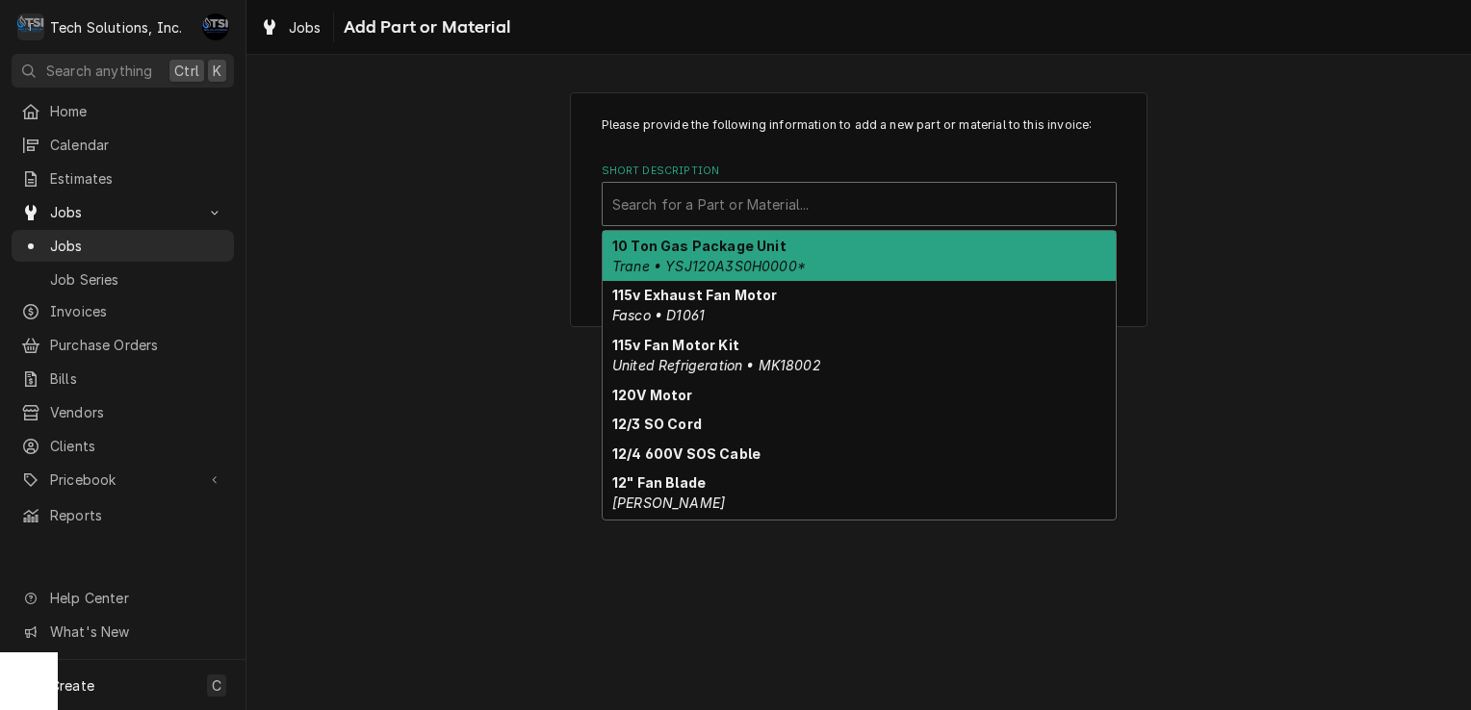
click at [600, 129] on div "Please provide the following information to add a new part or material to this …" at bounding box center [858, 209] width 577 height 235
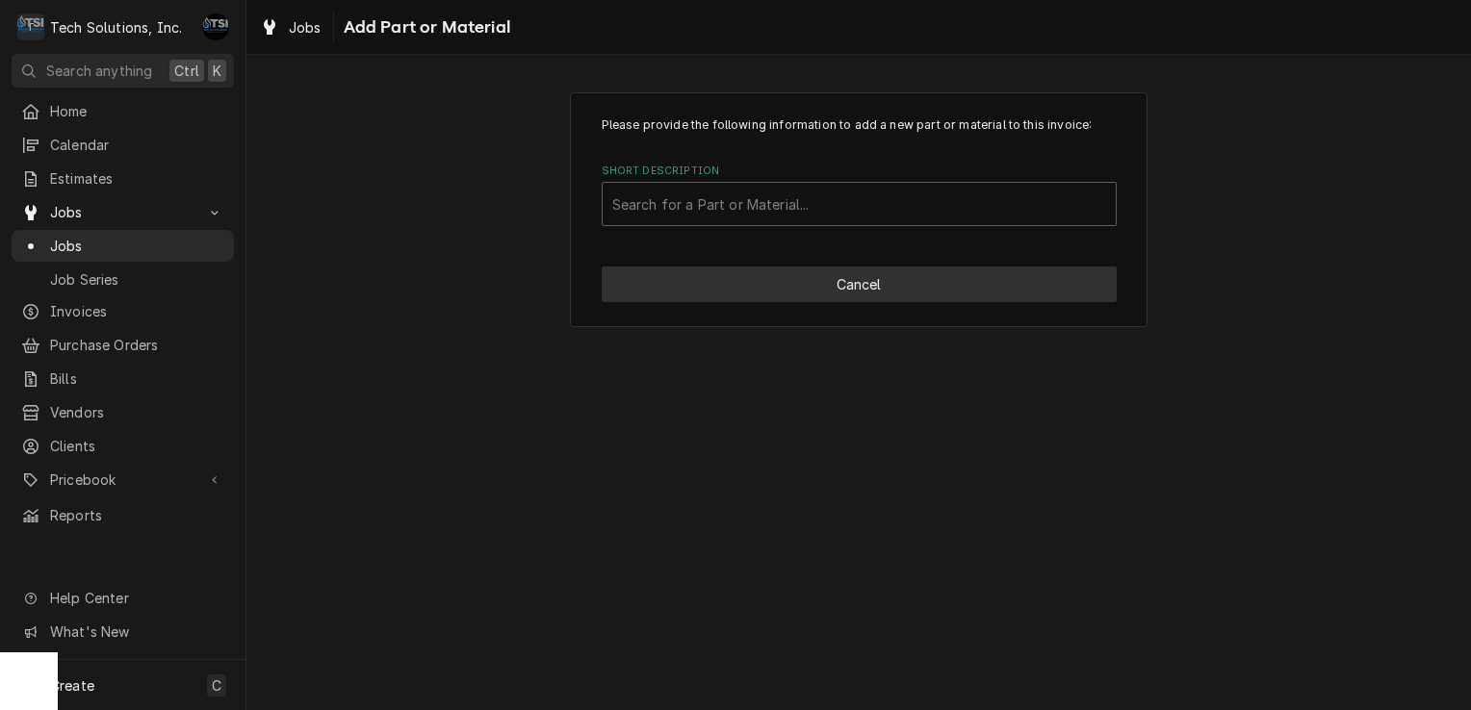
click at [641, 285] on button "Cancel" at bounding box center [859, 285] width 515 height 36
type textarea "x"
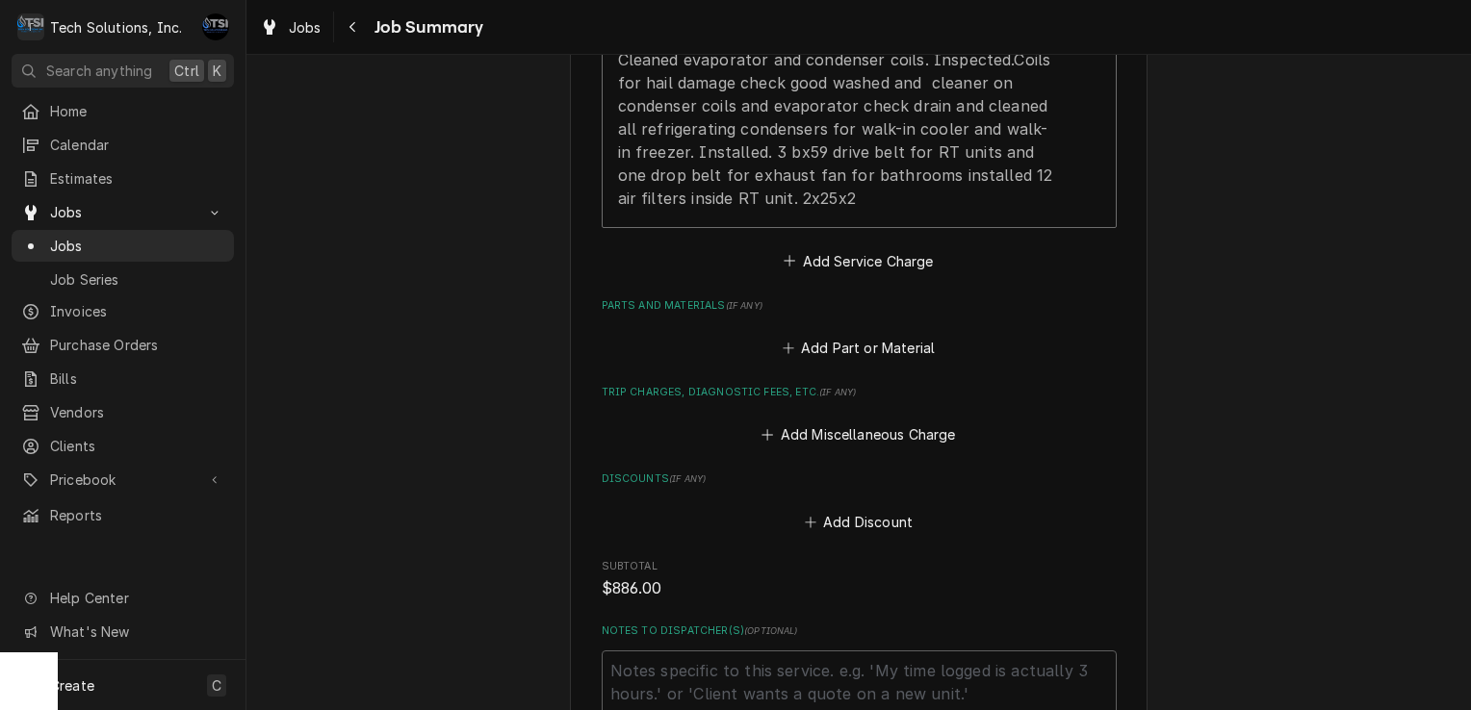
scroll to position [932, 0]
click at [867, 257] on button "Add Service Charge" at bounding box center [859, 258] width 156 height 27
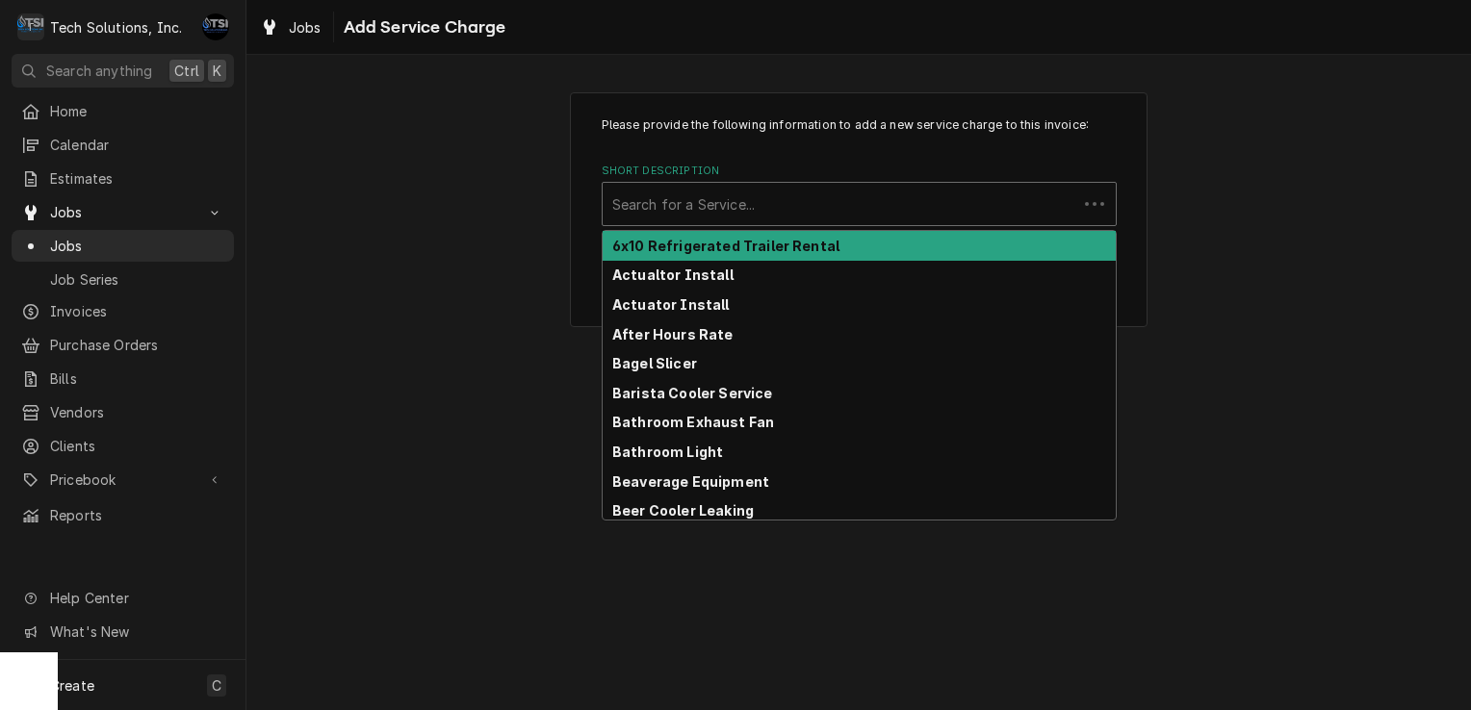
click at [863, 212] on div "Short Description" at bounding box center [839, 204] width 455 height 35
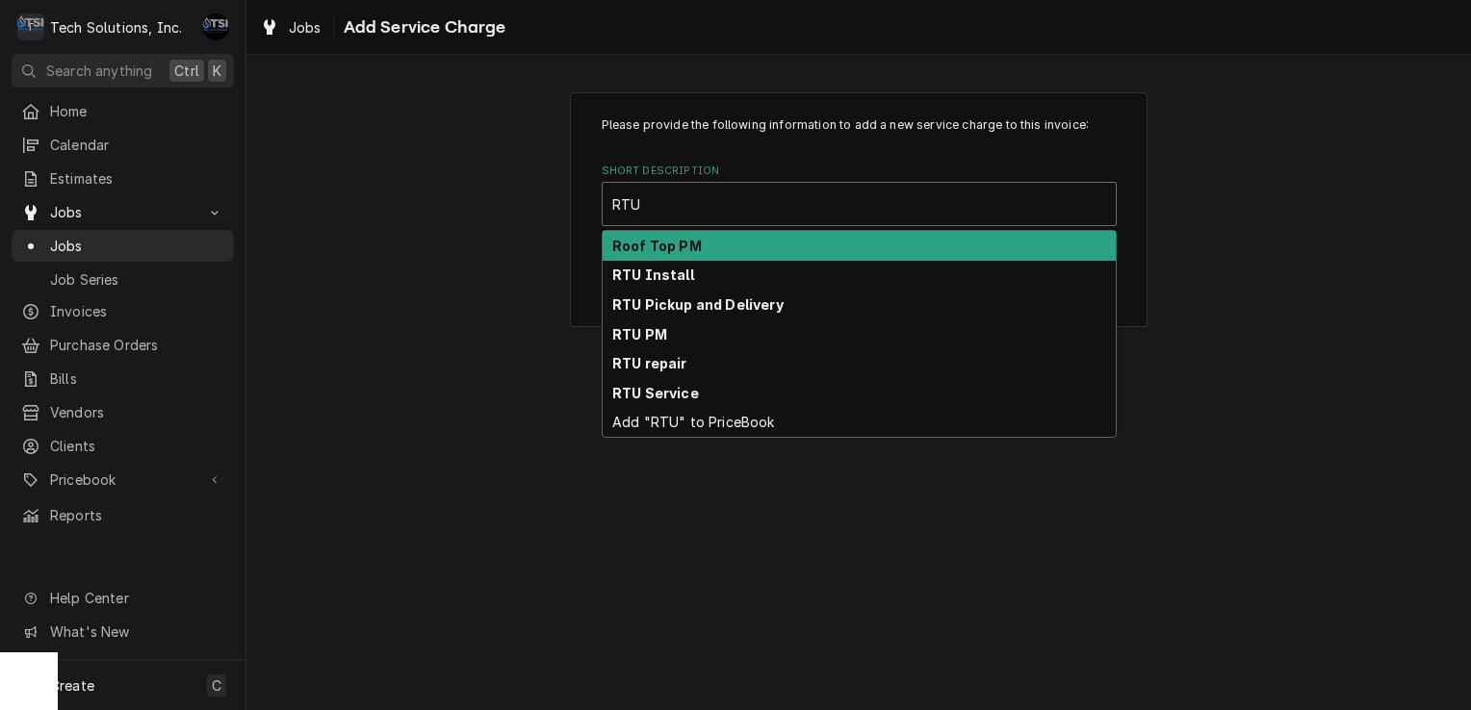
type input "RTU"
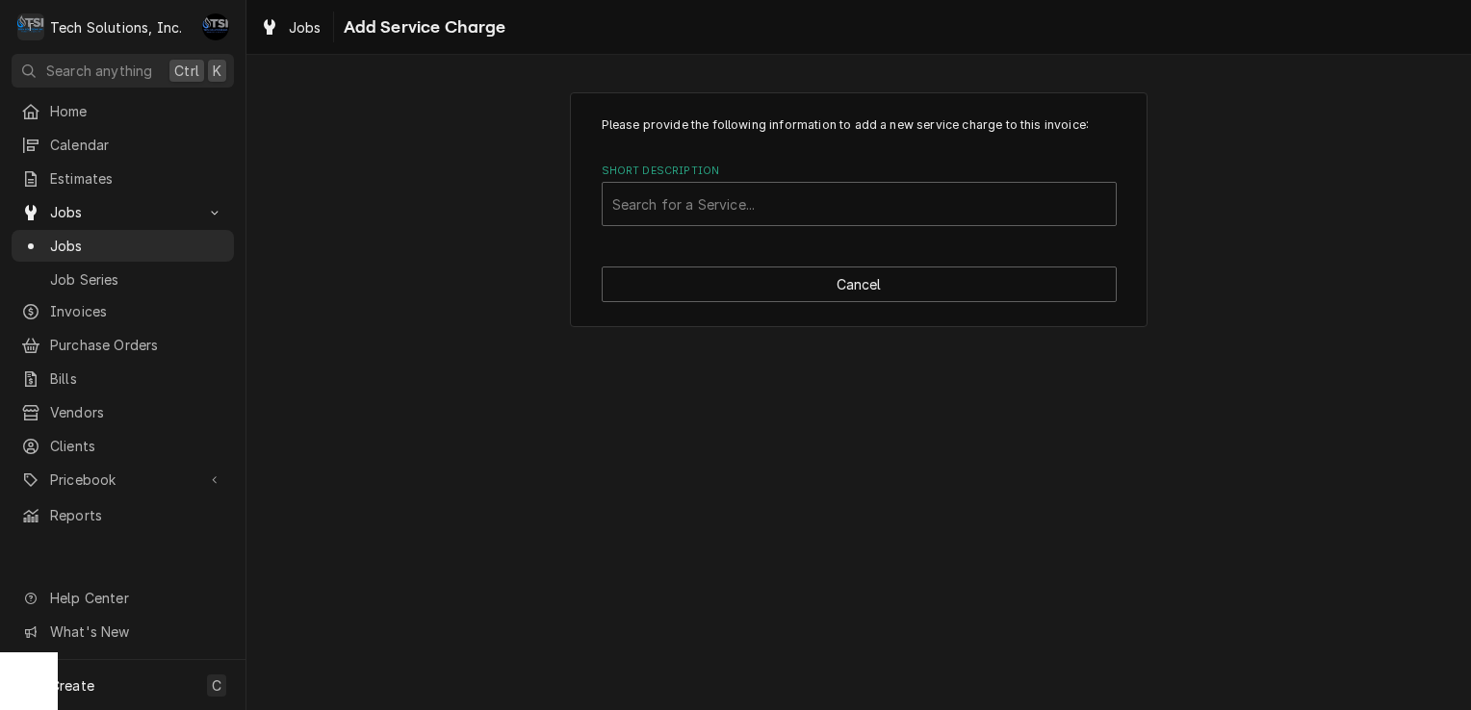
click at [498, 218] on div "Please provide the following information to add a new service charge to this in…" at bounding box center [858, 209] width 1224 height 269
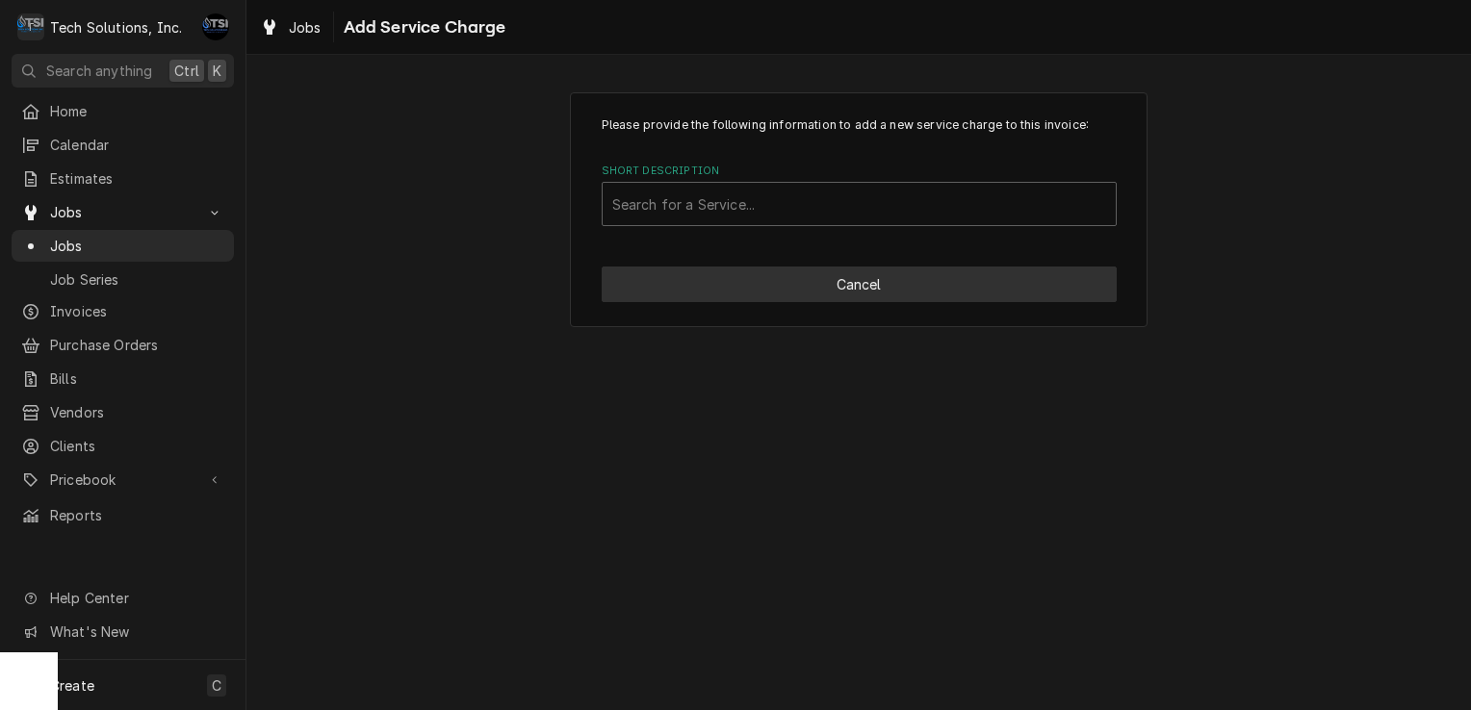
click at [699, 281] on button "Cancel" at bounding box center [859, 285] width 515 height 36
type textarea "x"
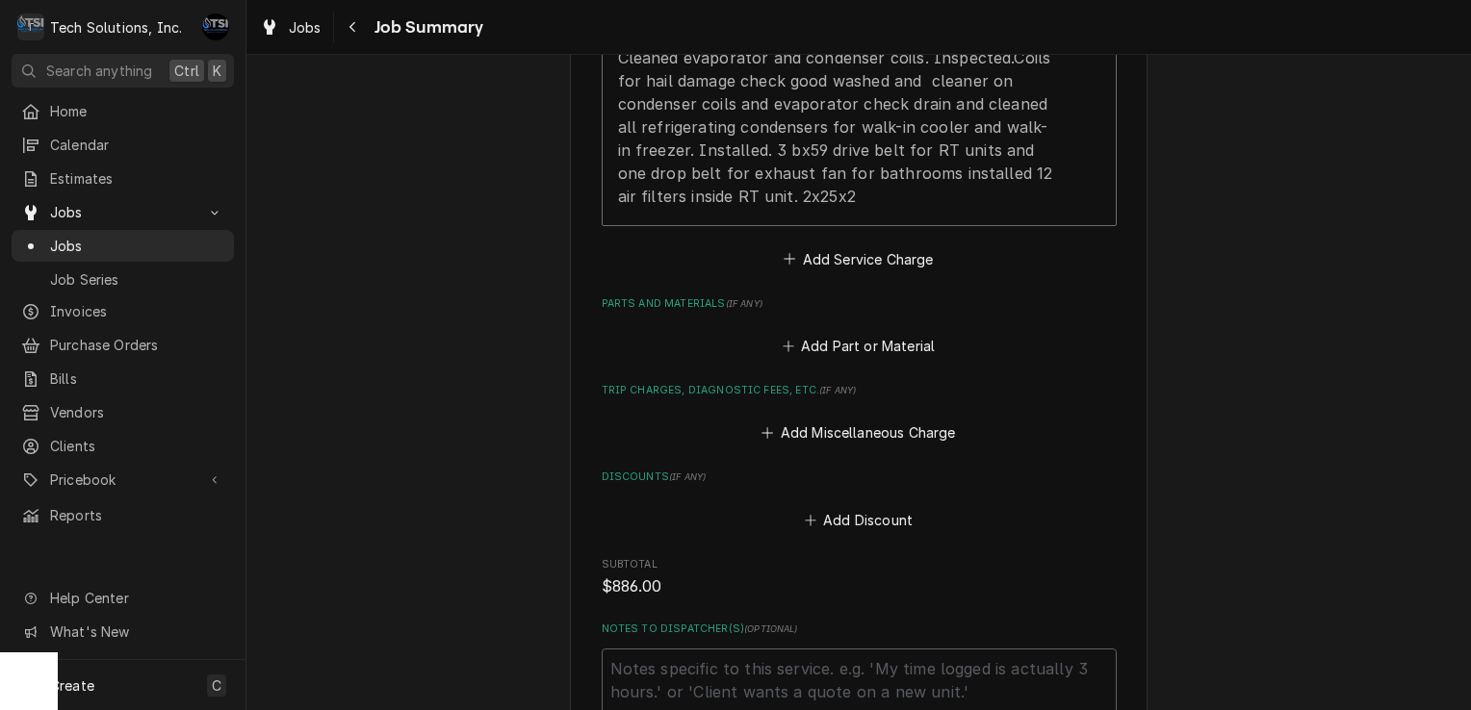
scroll to position [924, 0]
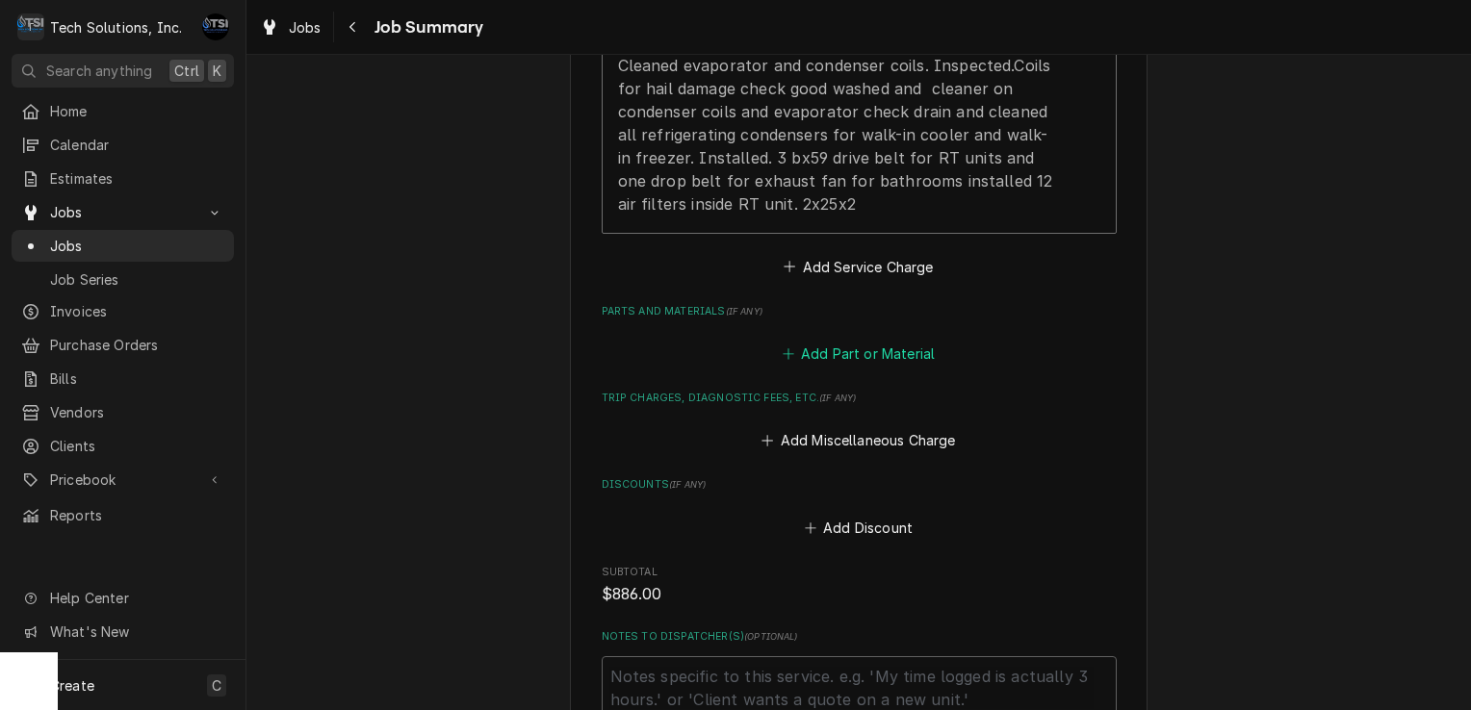
click at [820, 344] on button "Add Part or Material" at bounding box center [858, 354] width 159 height 27
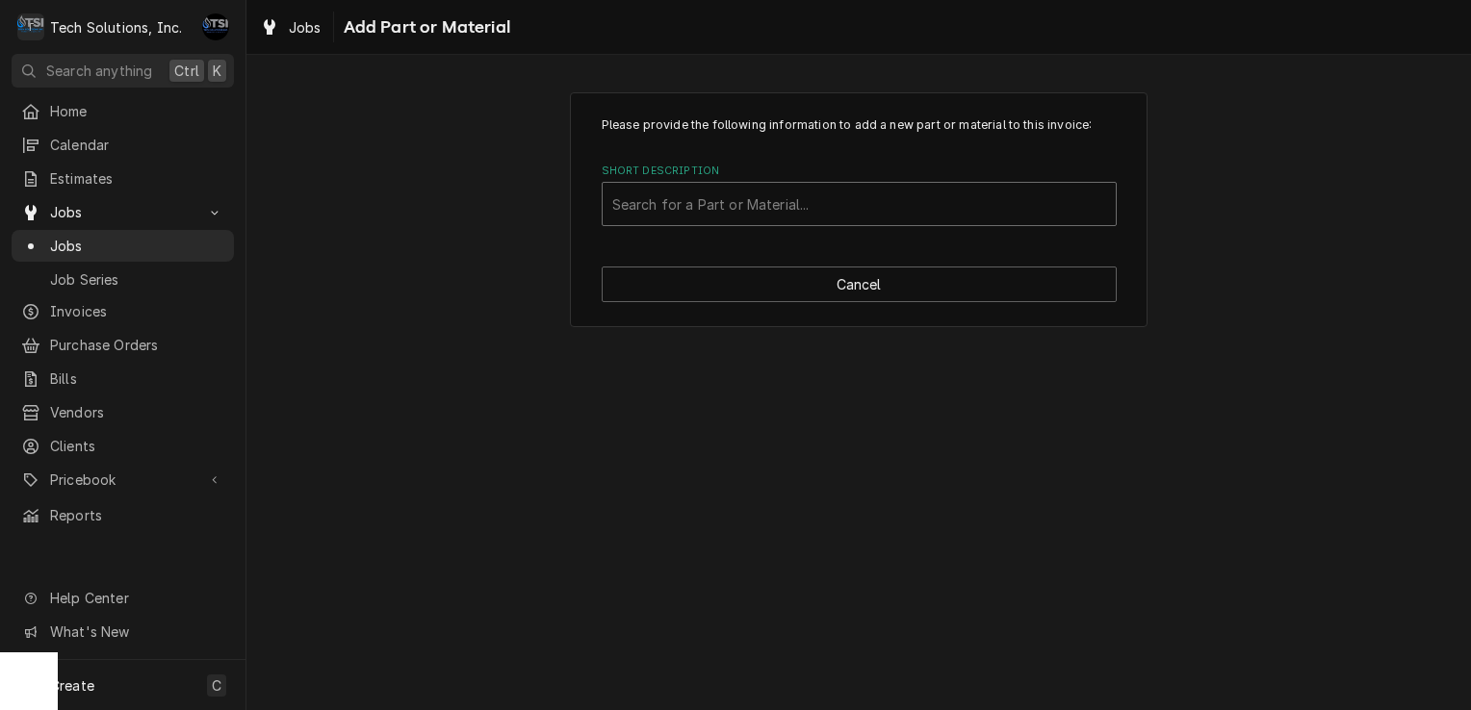
click at [810, 194] on div "Short Description" at bounding box center [859, 204] width 494 height 35
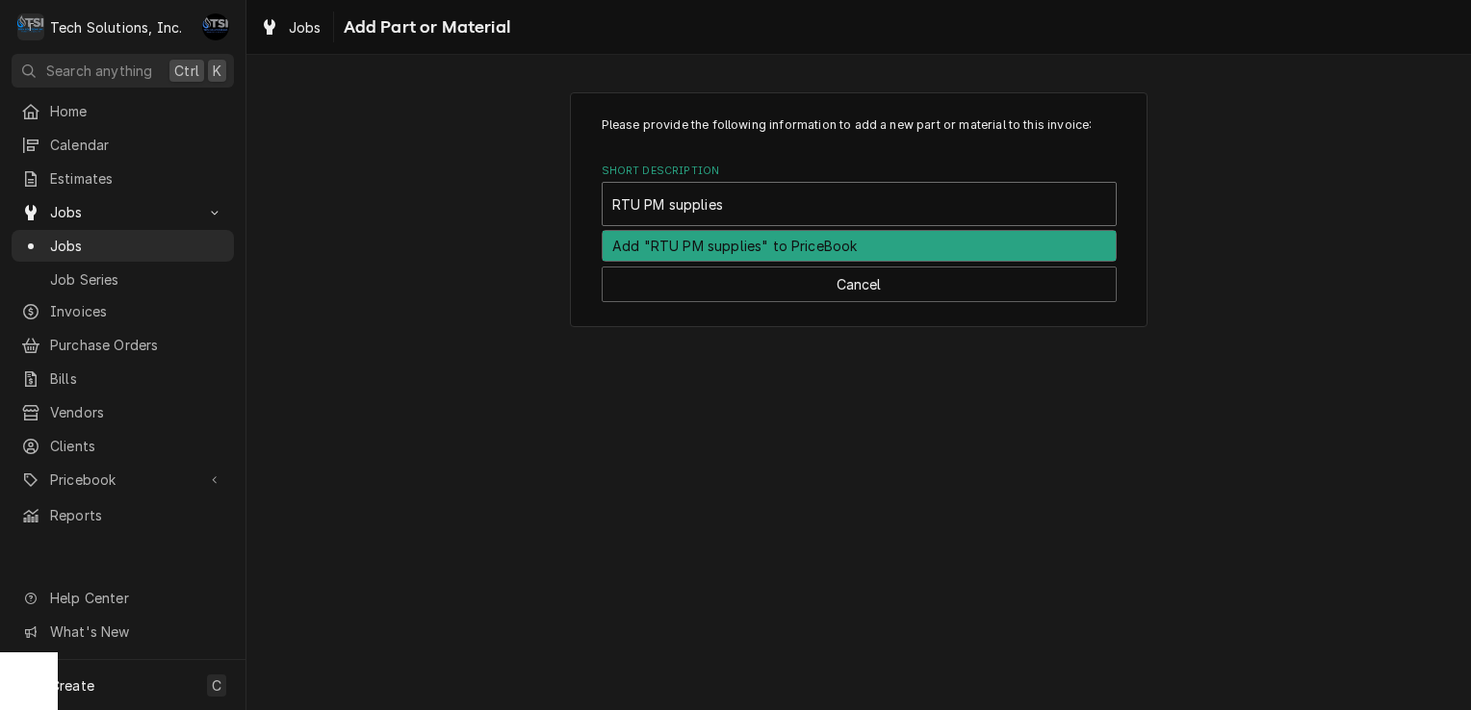
click at [672, 205] on input "RTU PM supplies" at bounding box center [669, 204] width 115 height 31
type input "RTU PM Supplies"
click at [770, 252] on div "Add "RTU PM Supplies" to PriceBook" at bounding box center [859, 246] width 513 height 30
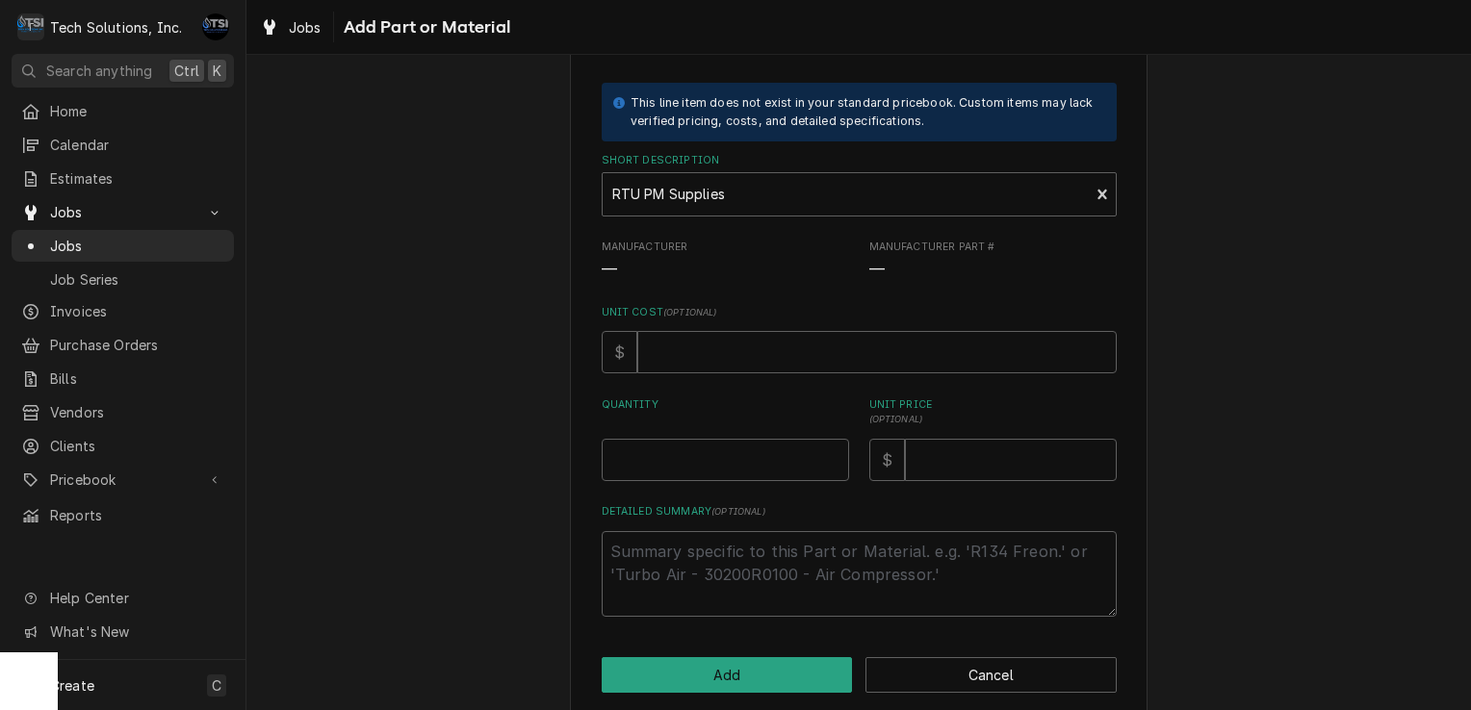
scroll to position [115, 0]
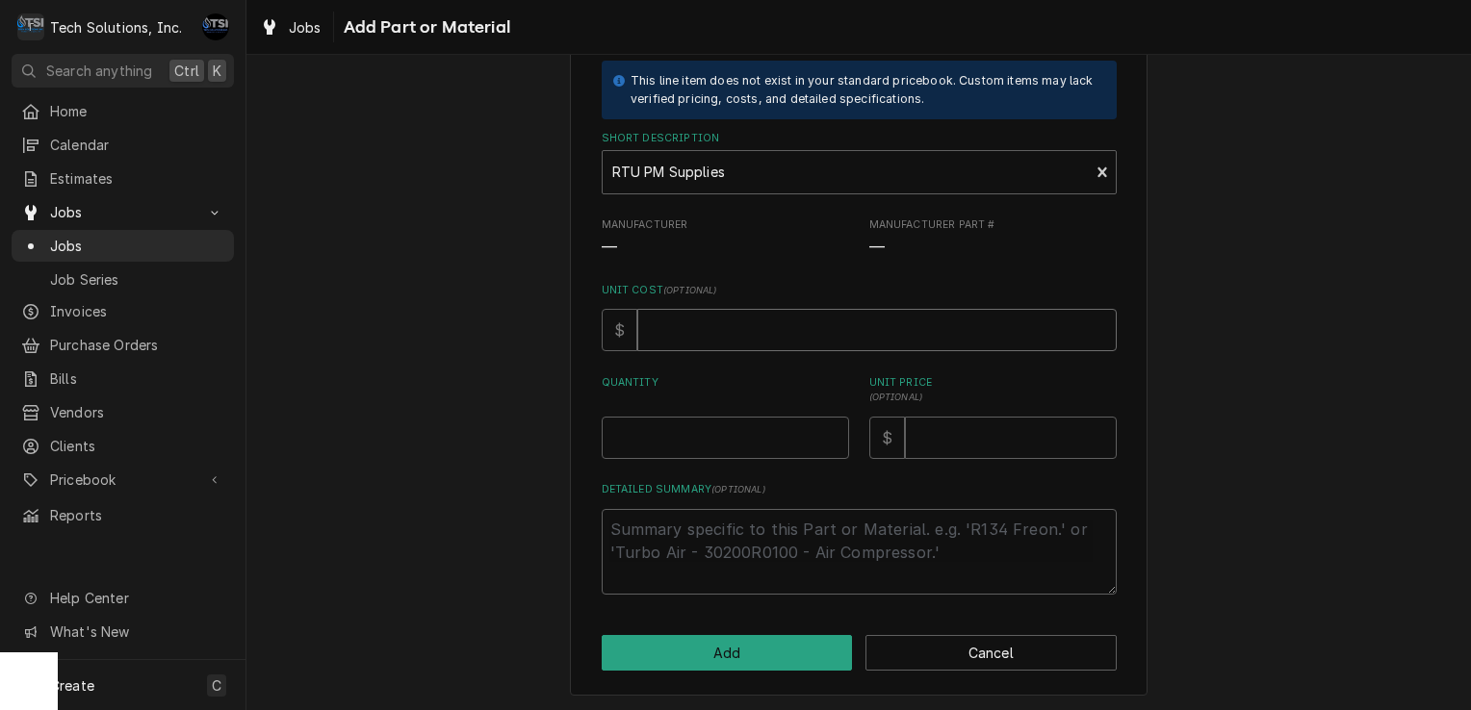
click at [761, 329] on input "Unit Cost ( optional )" at bounding box center [876, 330] width 479 height 42
type textarea "x"
type input "0"
click at [932, 430] on input "Unit Price ( optional )" at bounding box center [1011, 438] width 212 height 42
type textarea "x"
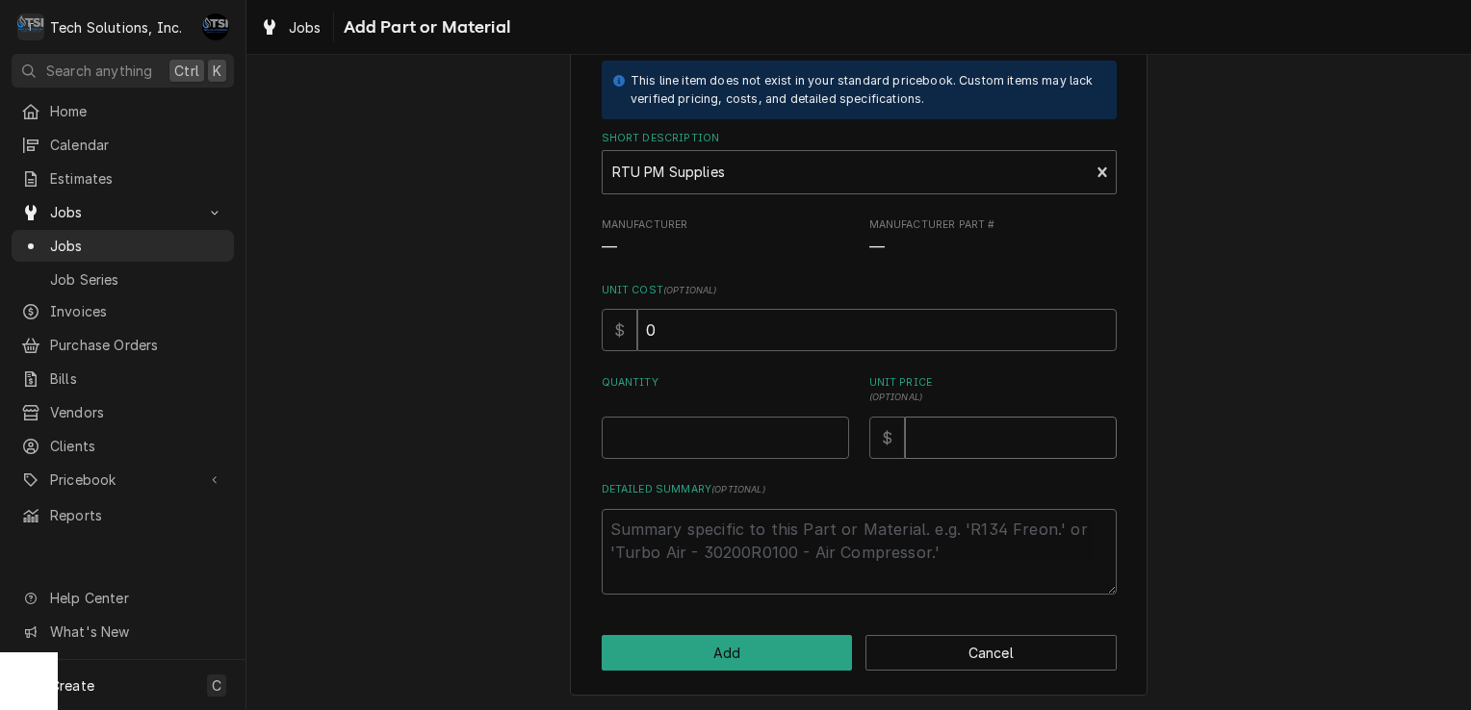
type input "3"
type textarea "x"
type input "35"
type textarea "x"
type input "355"
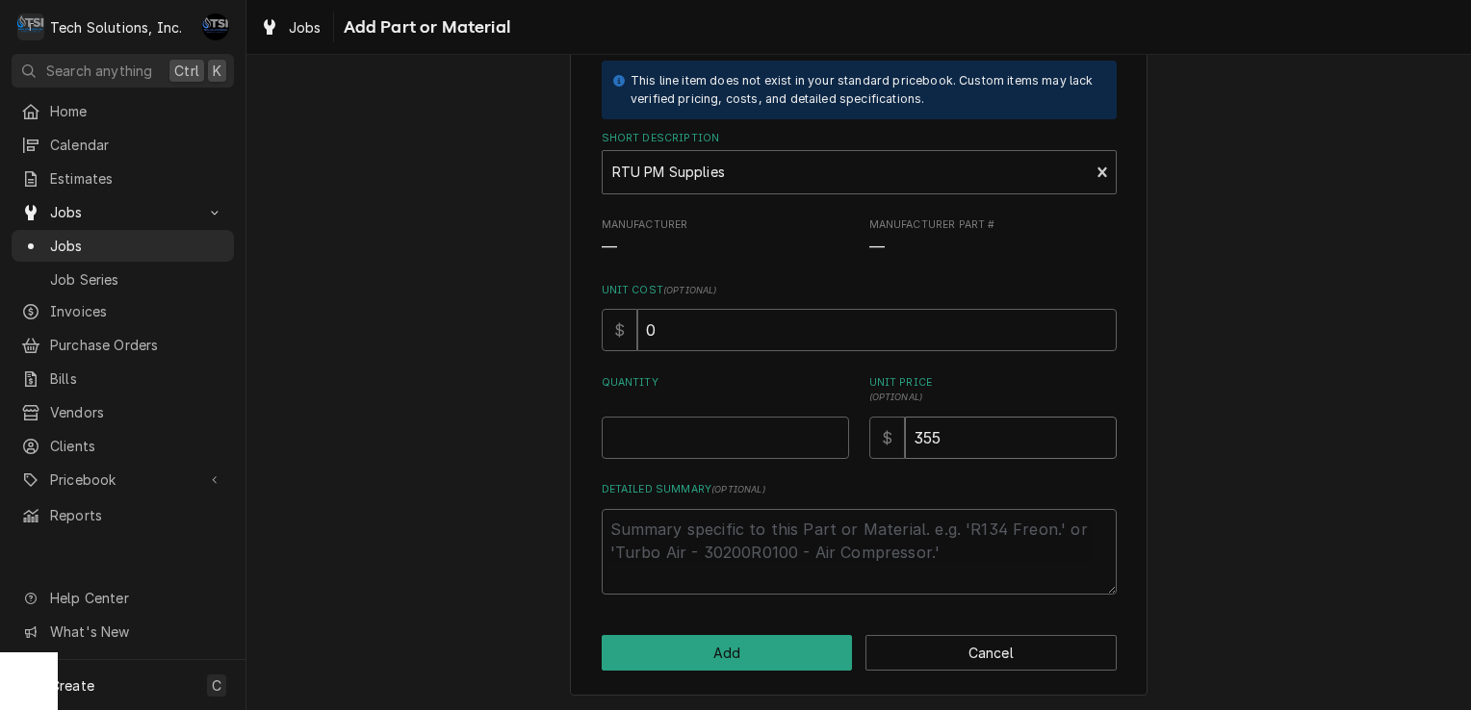
type textarea "x"
type input "355.0"
type textarea "x"
type input "355"
type textarea "x"
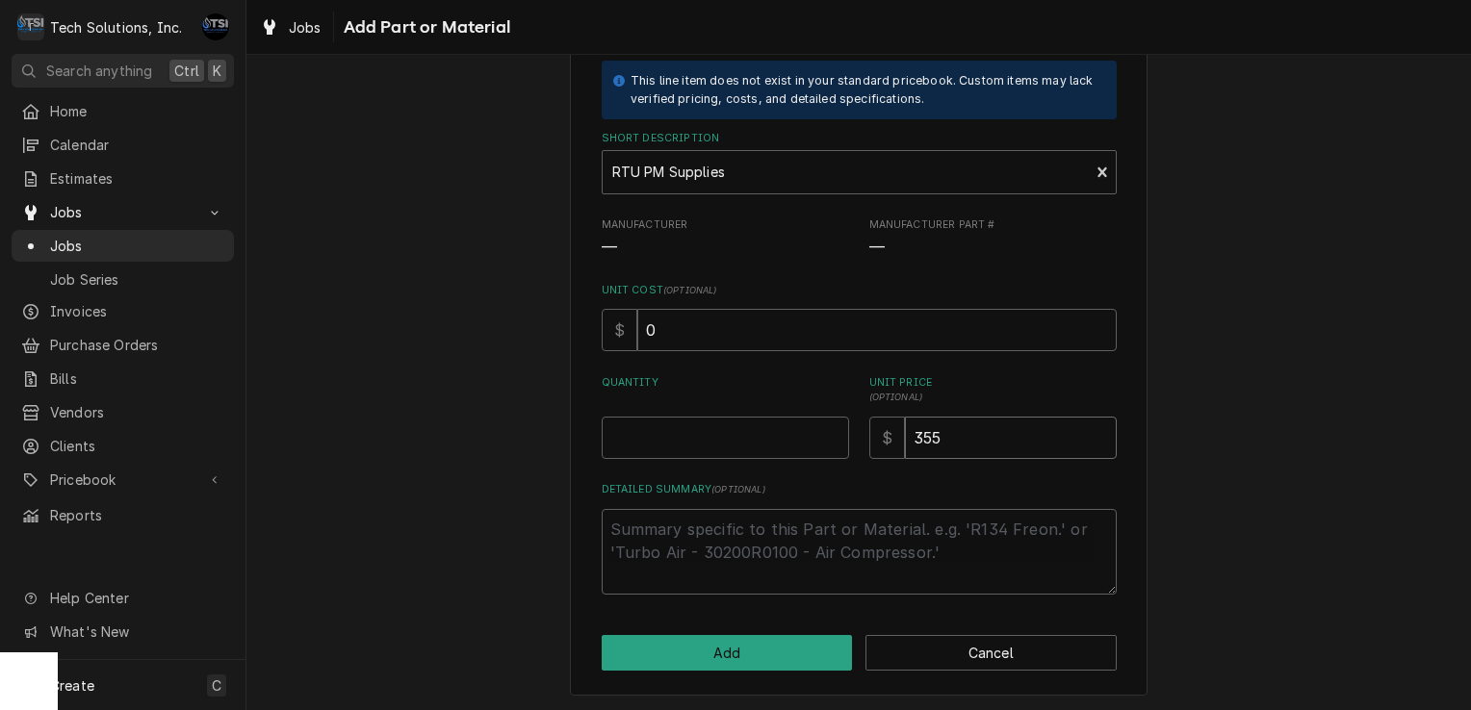
type input "35"
type textarea "x"
type input "3"
type textarea "x"
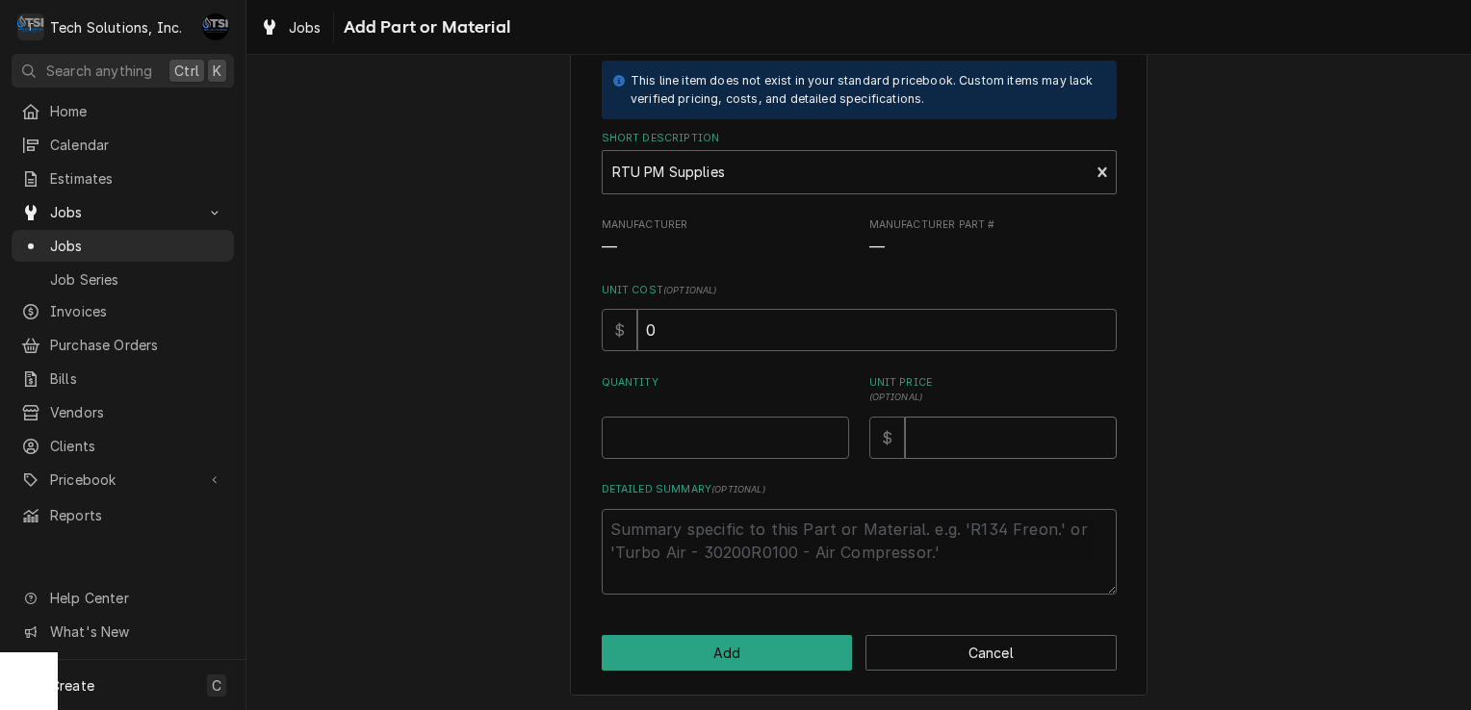
type input "3"
type textarea "x"
type input "39"
type textarea "x"
type input "394"
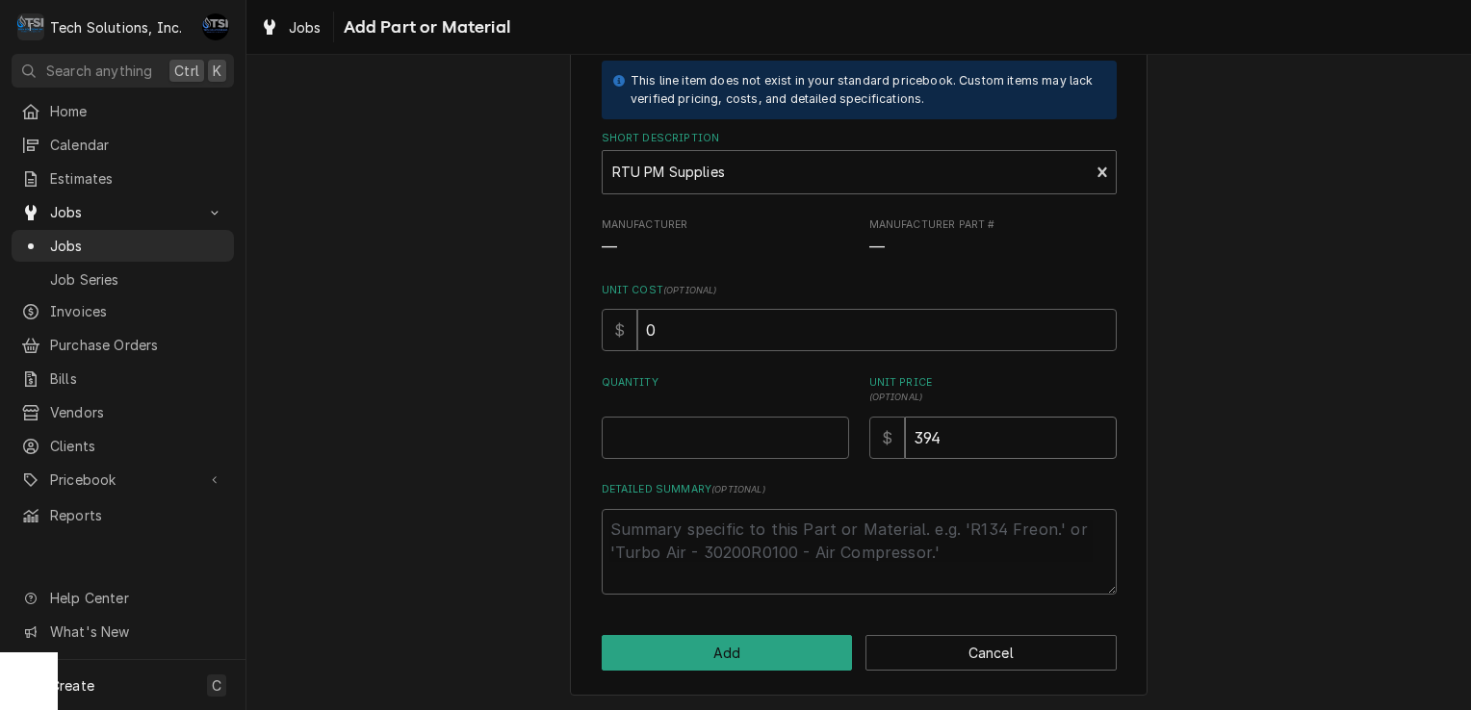
type textarea "x"
type input "3940"
type textarea "x"
type input "3940.8"
type textarea "x"
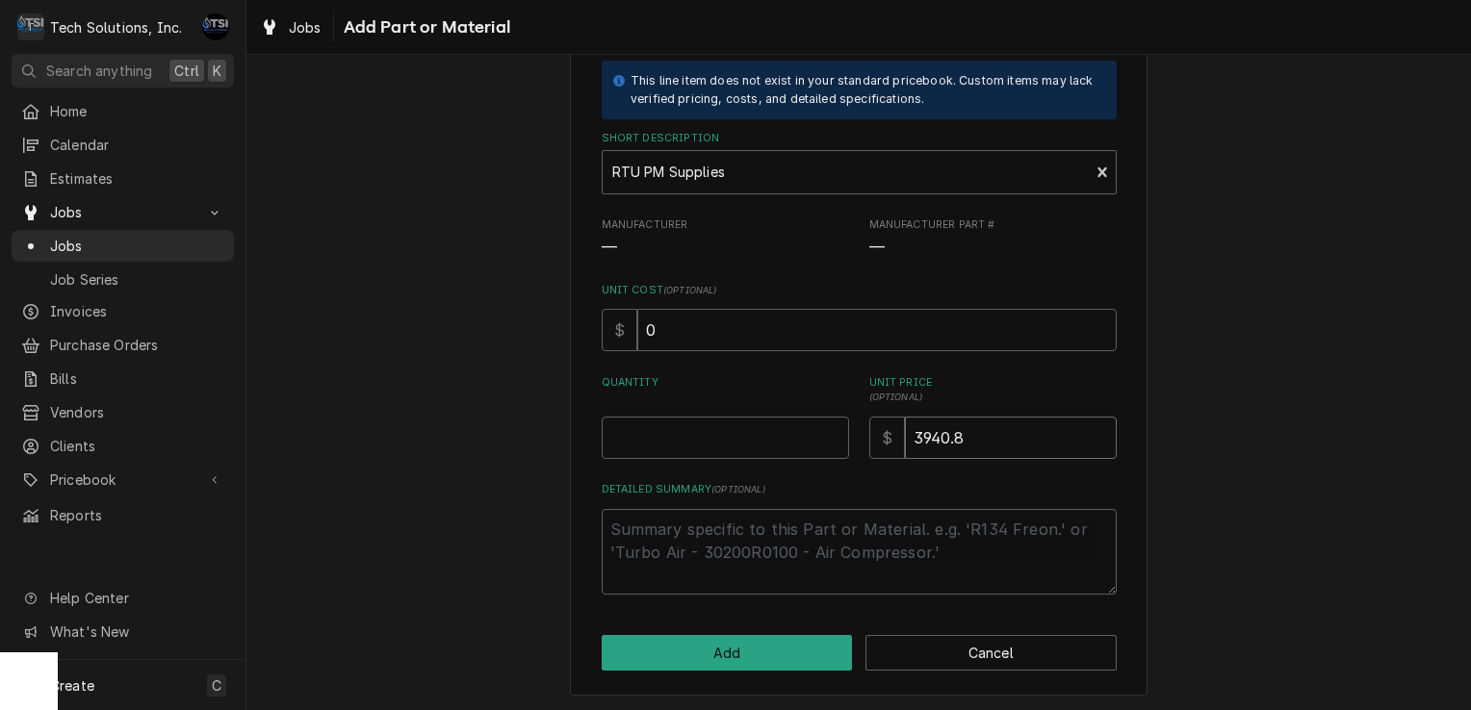
type input "3940"
type textarea "x"
type input "394"
type textarea "x"
type input "394.5"
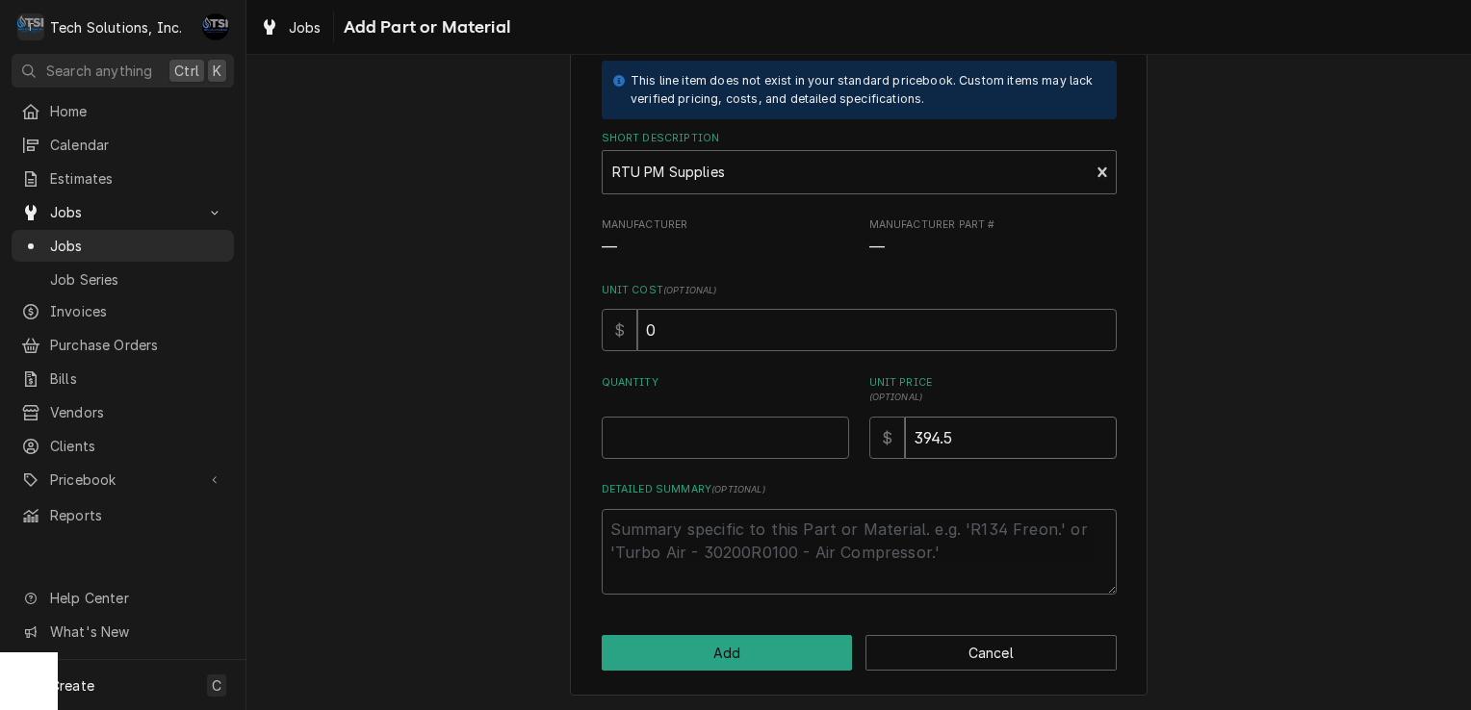
type textarea "x"
type input "394.58"
click at [982, 441] on input "394.58" at bounding box center [1011, 438] width 212 height 42
type textarea "x"
type input "394.5"
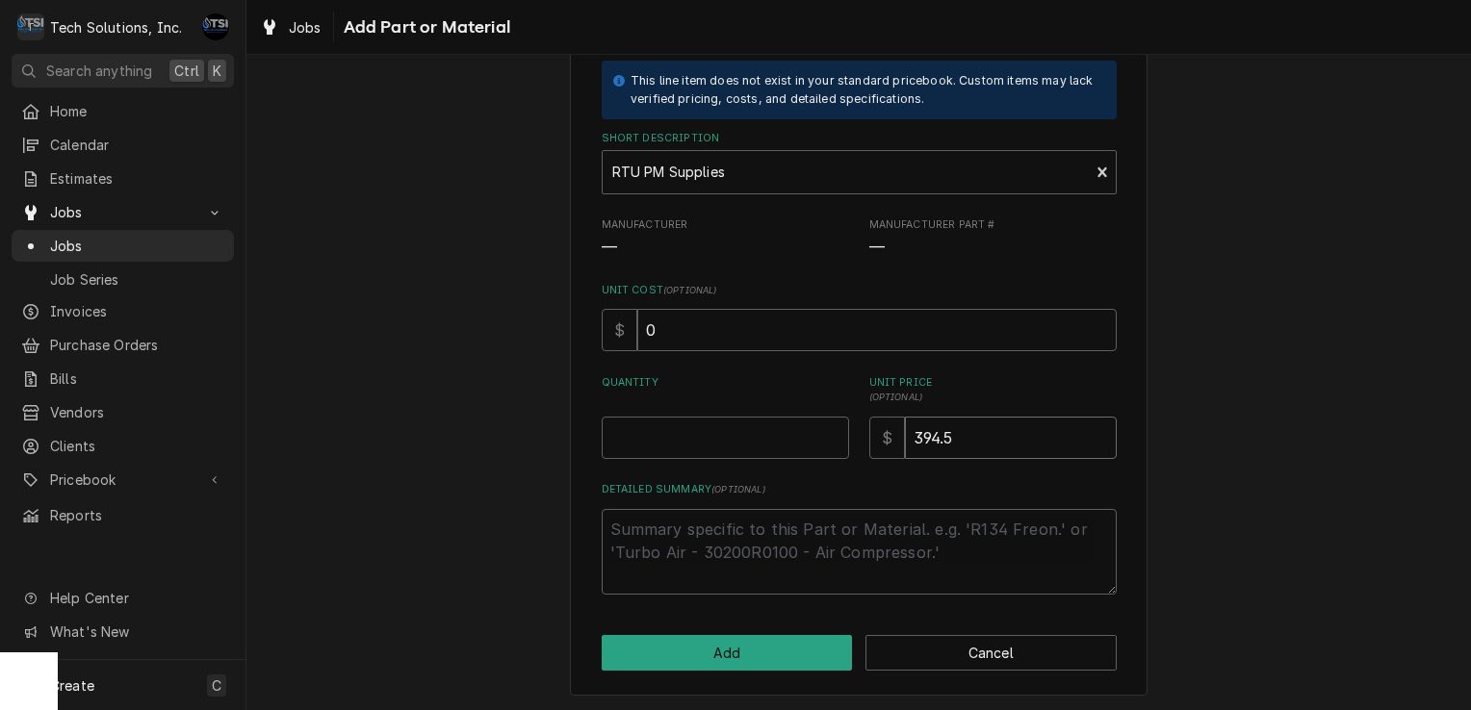
type textarea "x"
type input "394"
type textarea "x"
type input "39"
type textarea "x"
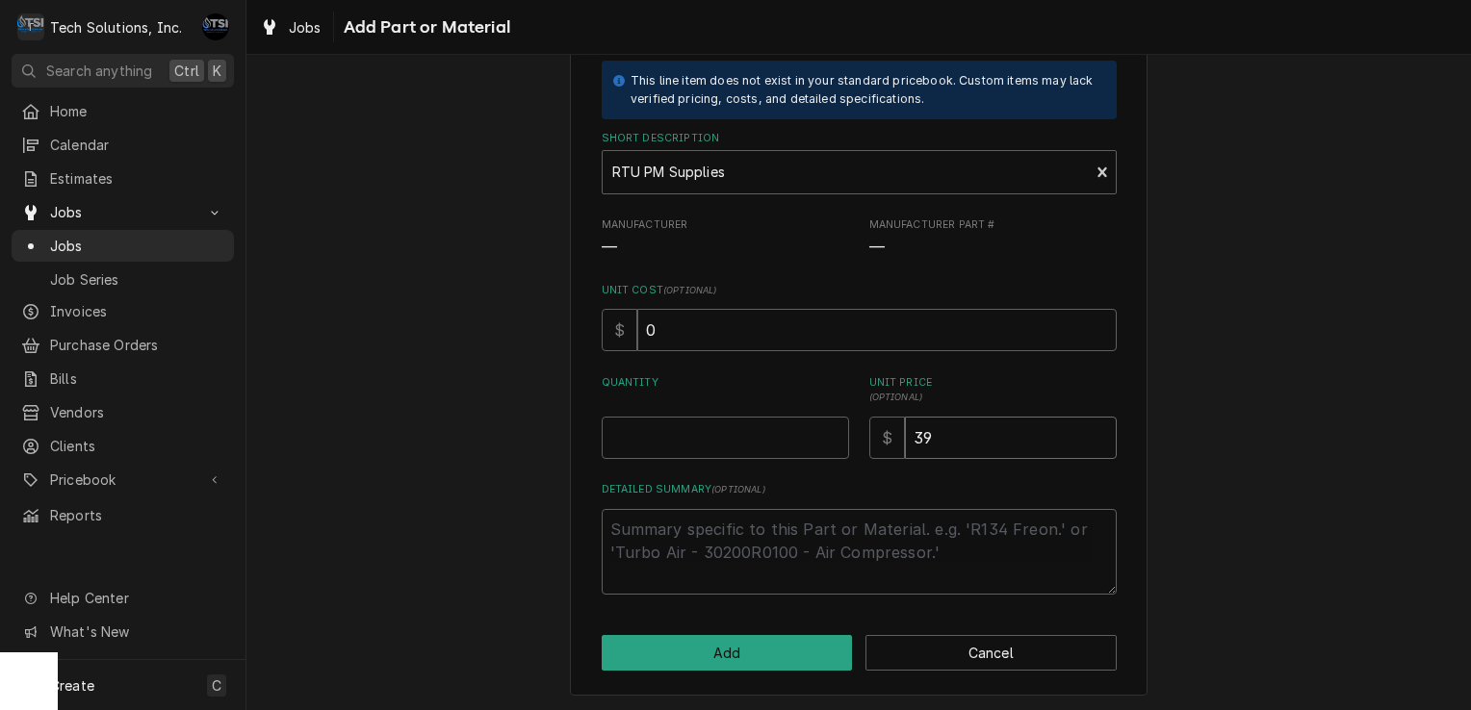
type input "399"
type textarea "x"
type input "39"
type textarea "x"
type input "3"
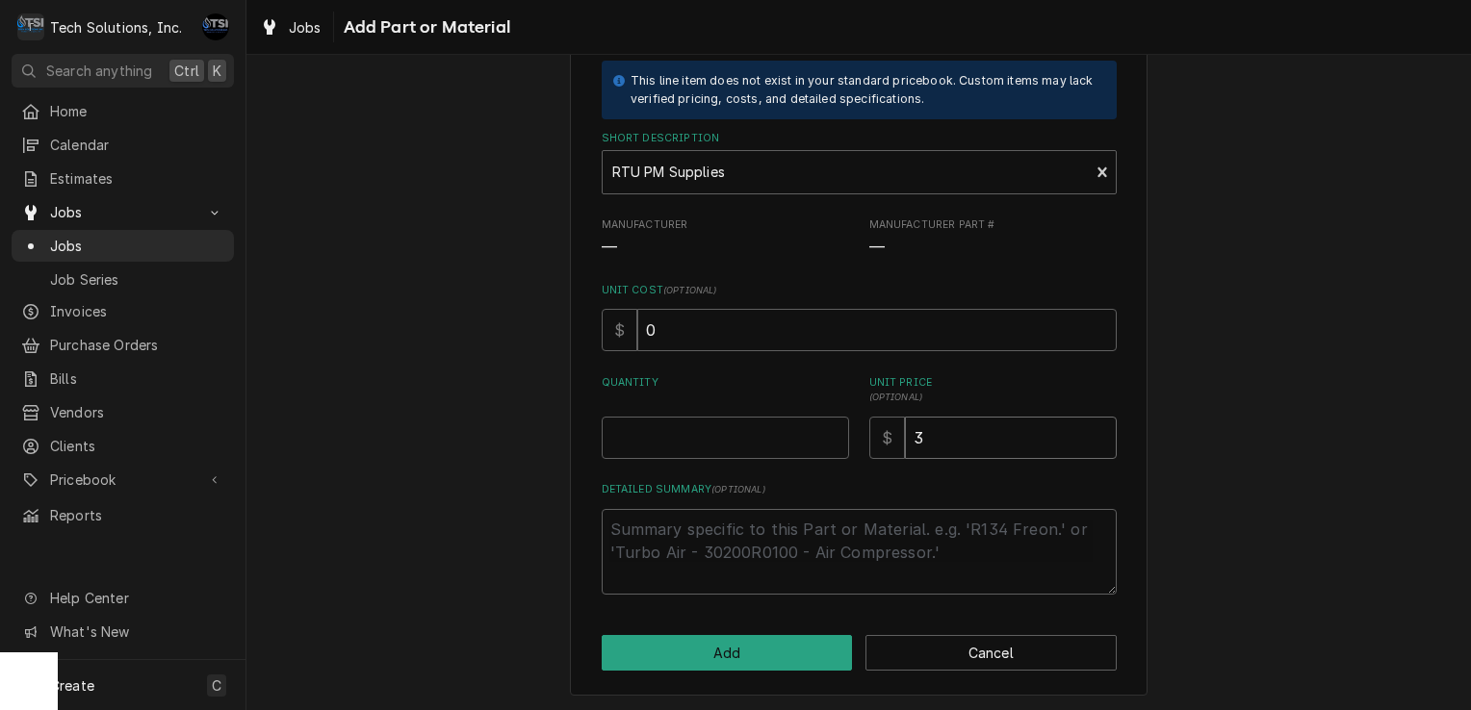
type textarea "x"
type input "36"
type textarea "x"
type input "361"
type textarea "x"
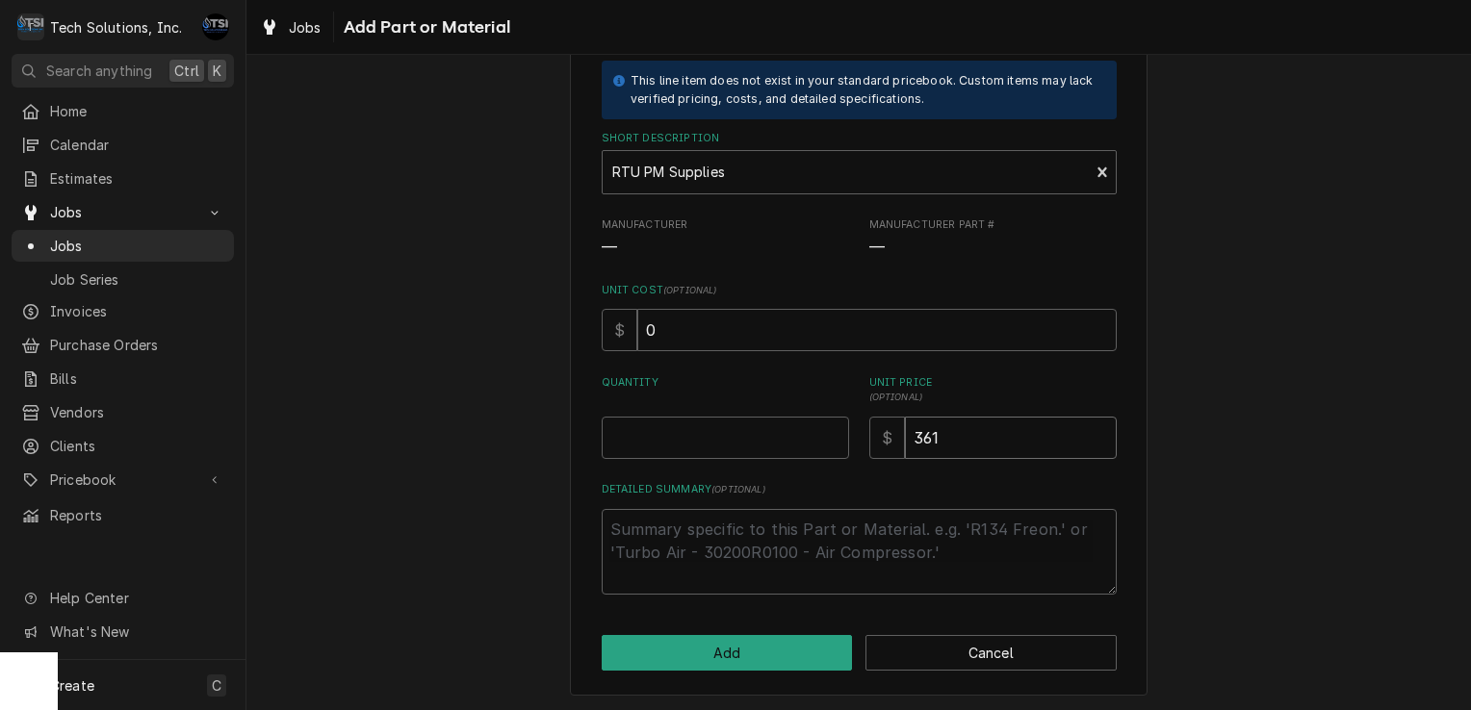
type input "361.5"
type textarea "x"
type input "361.58"
type textarea "x"
type input "0"
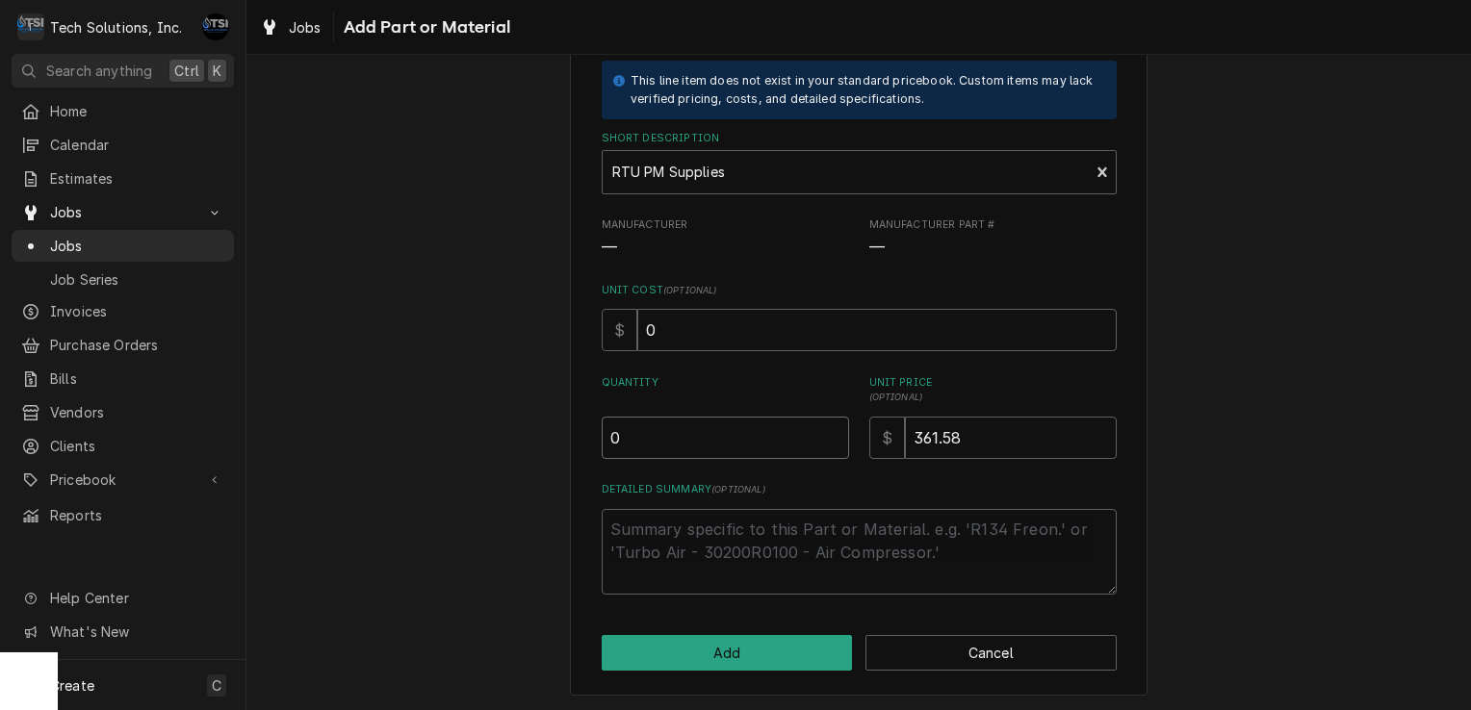
type textarea "x"
type input "0.5"
type textarea "x"
drag, startPoint x: 832, startPoint y: 442, endPoint x: 731, endPoint y: 433, distance: 101.4
type input "1"
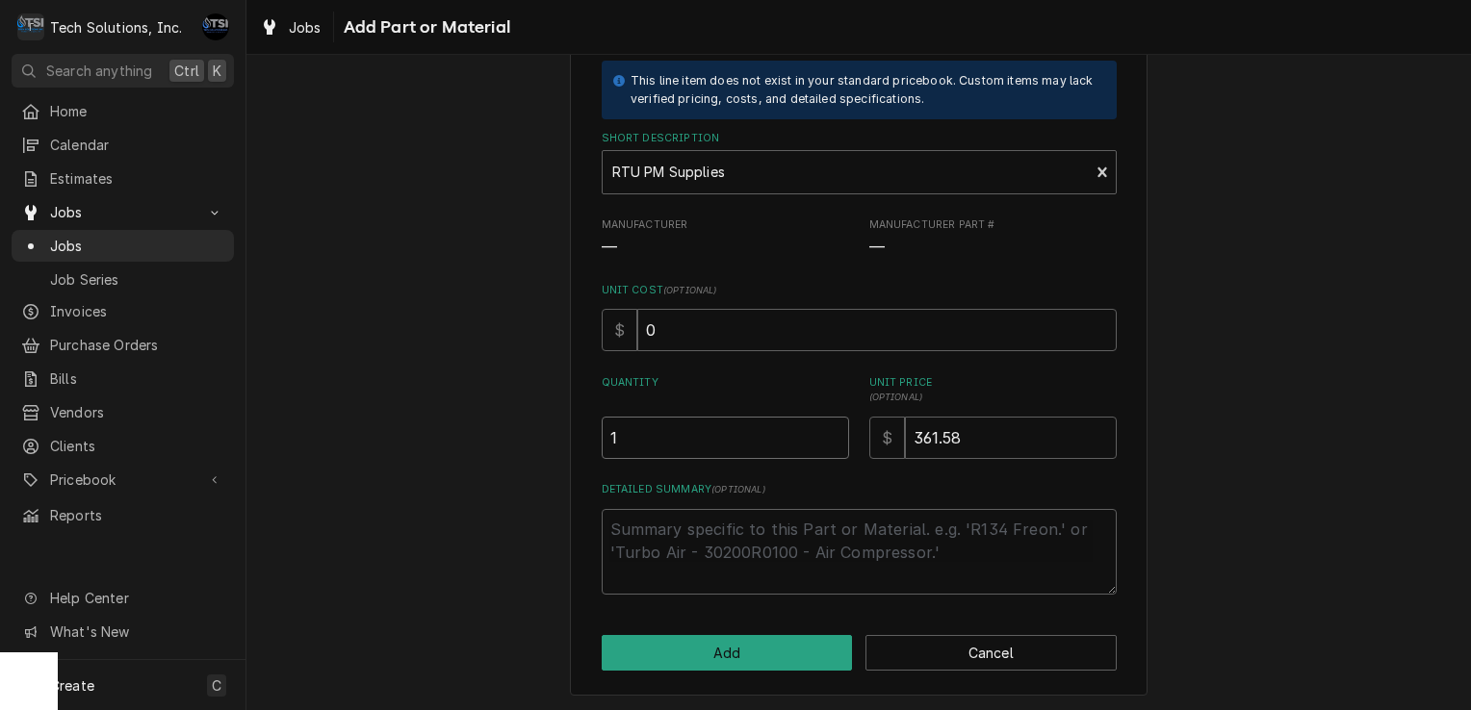
click at [731, 433] on input "1" at bounding box center [725, 438] width 247 height 42
click at [720, 549] on textarea "Detailed Summary ( optional )" at bounding box center [859, 552] width 515 height 87
type textarea "x"
type textarea "F"
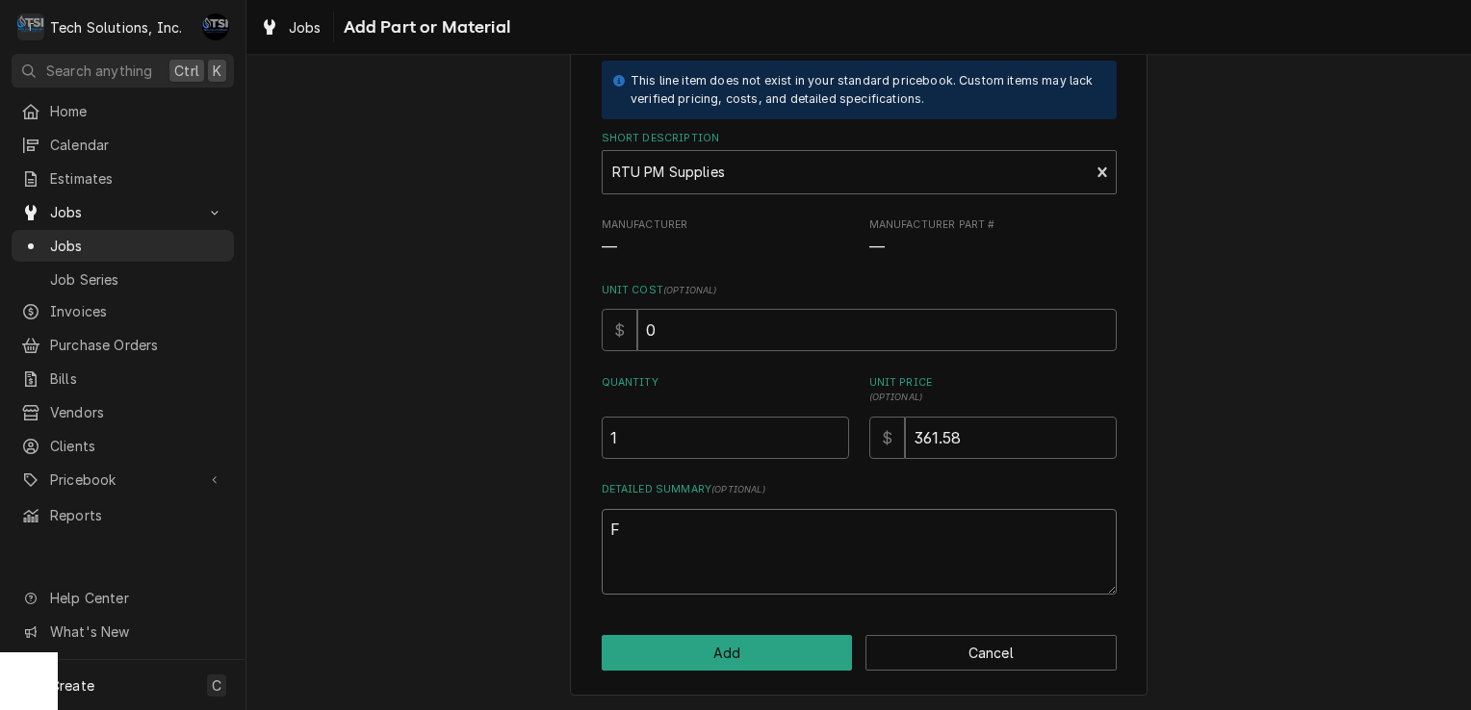
type textarea "x"
type textarea "Fi"
type textarea "x"
type textarea "Fil"
type textarea "x"
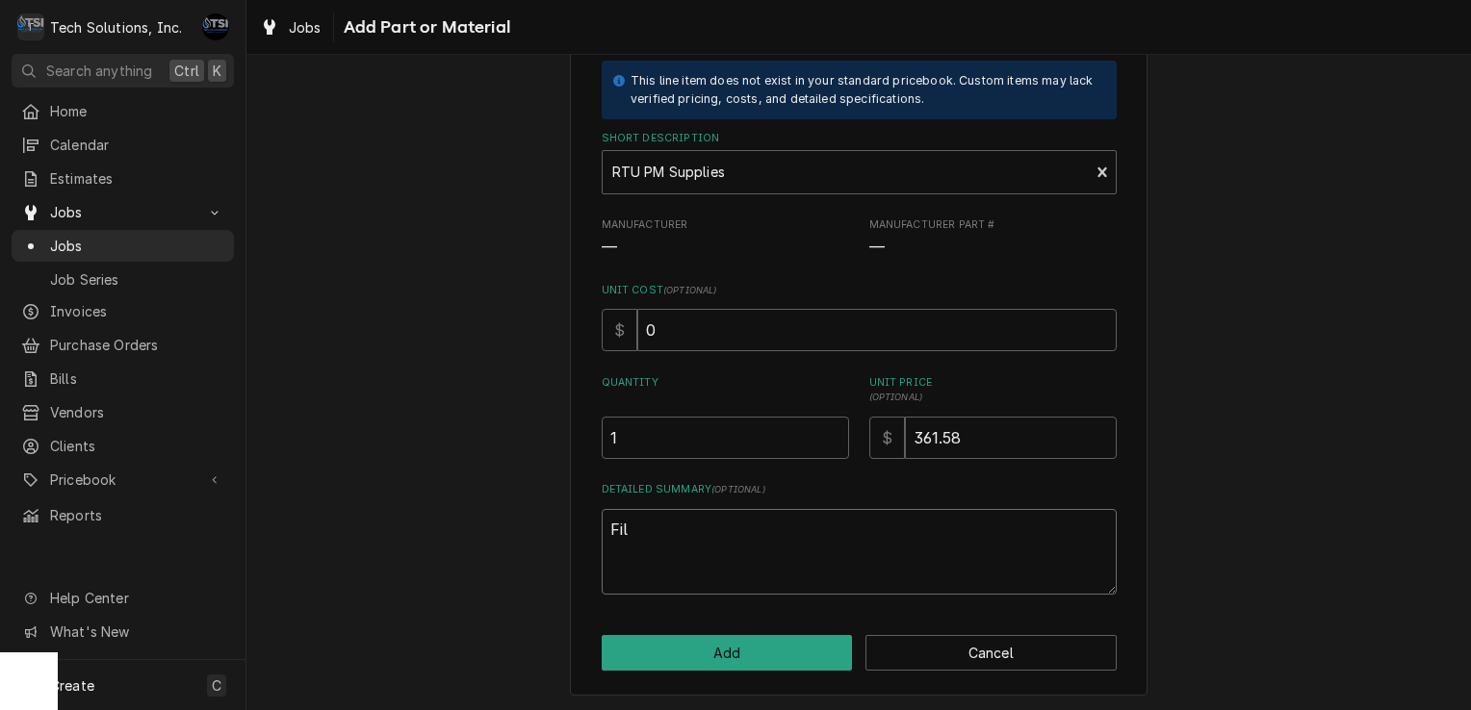
type textarea "Filt"
type textarea "x"
type textarea "Filte"
type textarea "x"
type textarea "Filter"
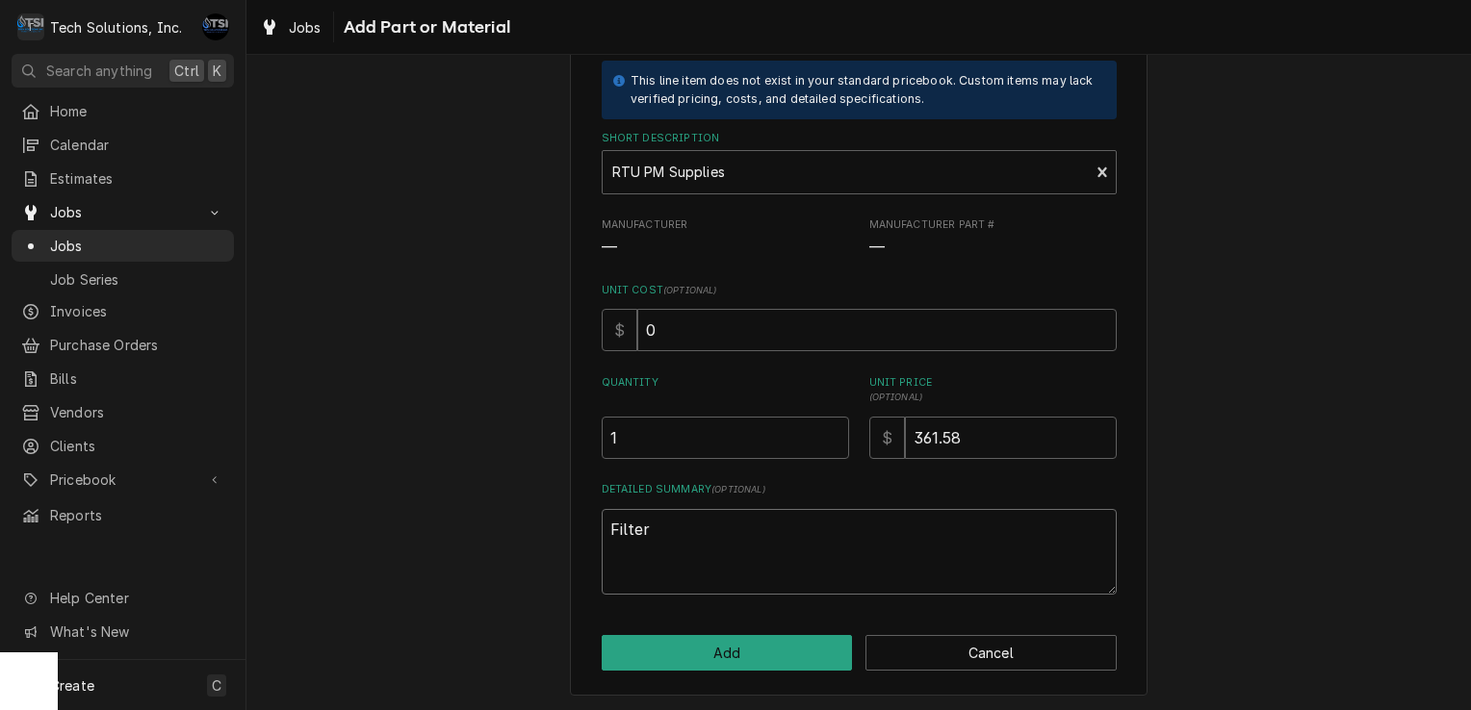
type textarea "x"
type textarea "Filters"
type textarea "x"
type textarea "Filters,"
type textarea "x"
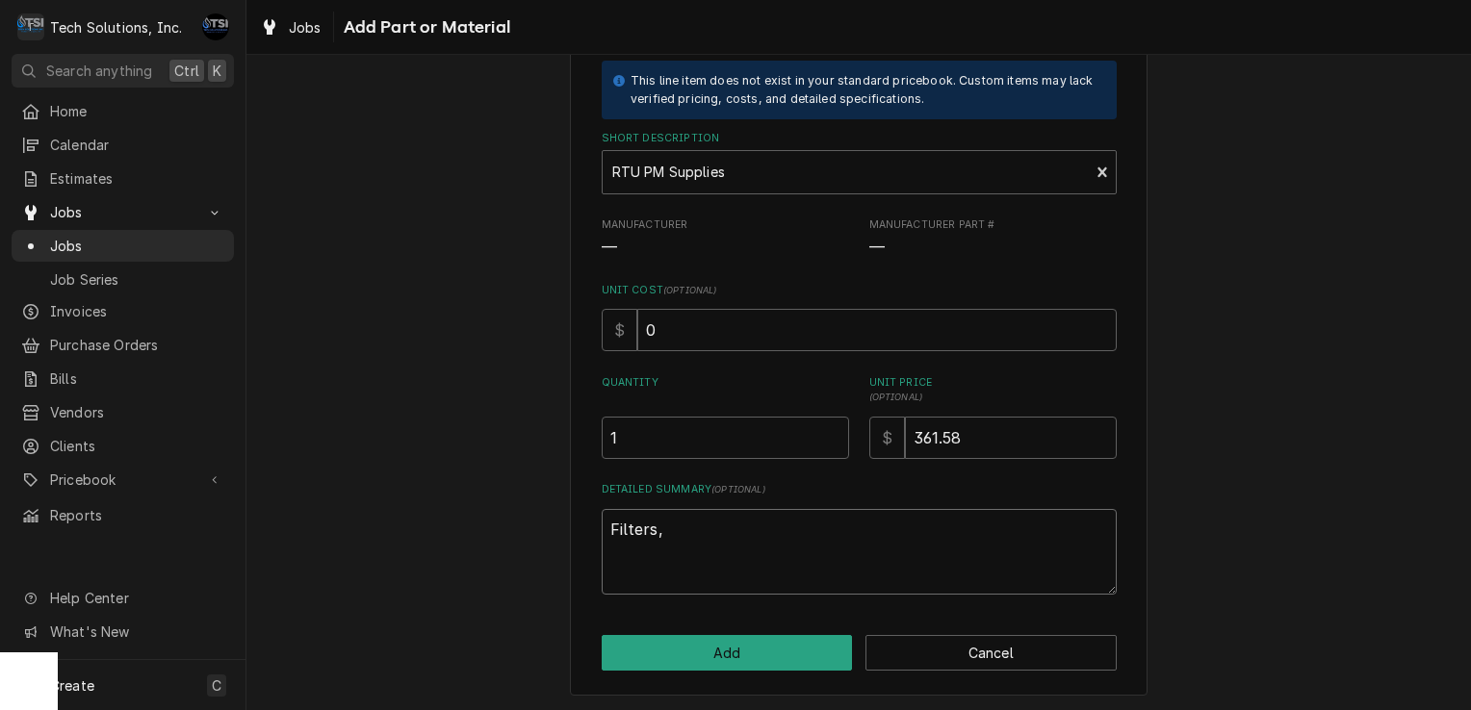
type textarea "Filters,"
type textarea "x"
type textarea "Filters, B"
type textarea "x"
type textarea "Filters, Be"
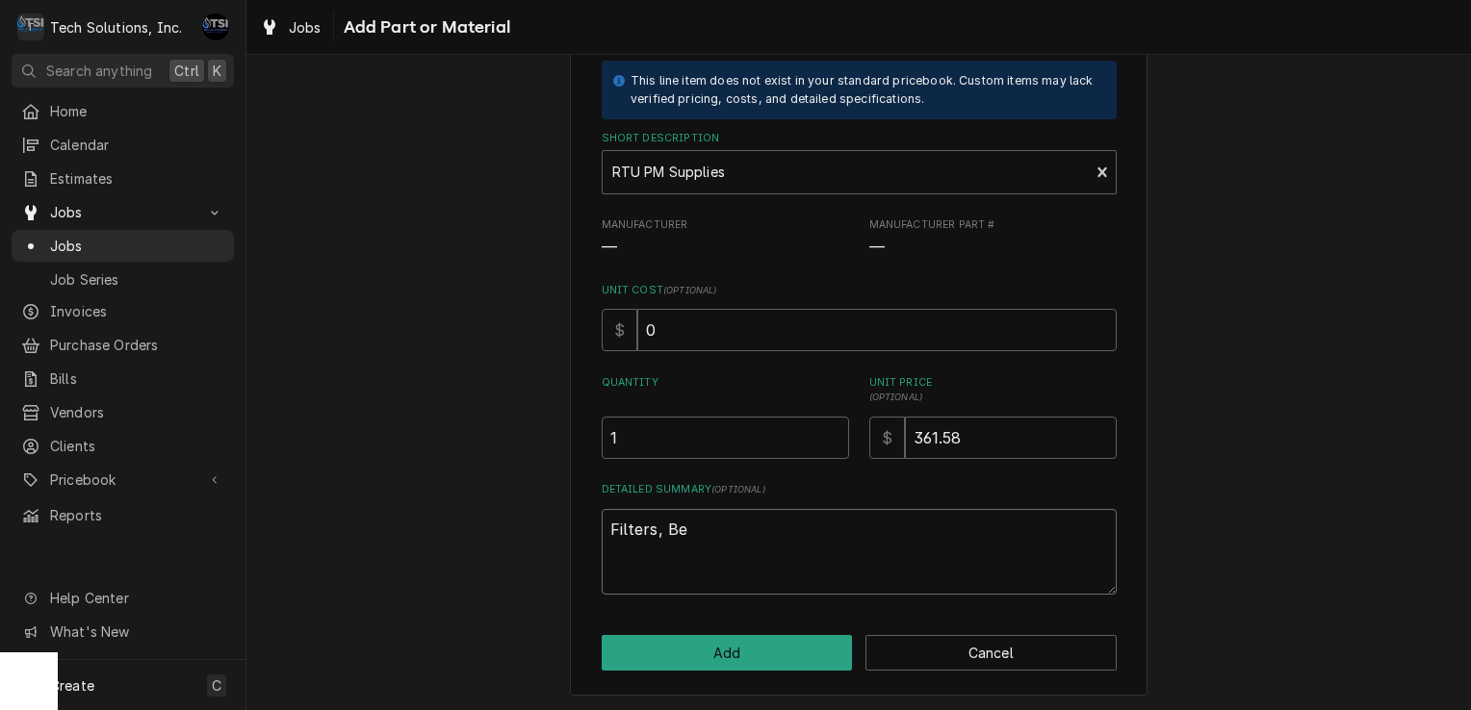
type textarea "x"
type textarea "Filters, Bel"
type textarea "x"
type textarea "Filters, Belt"
type textarea "x"
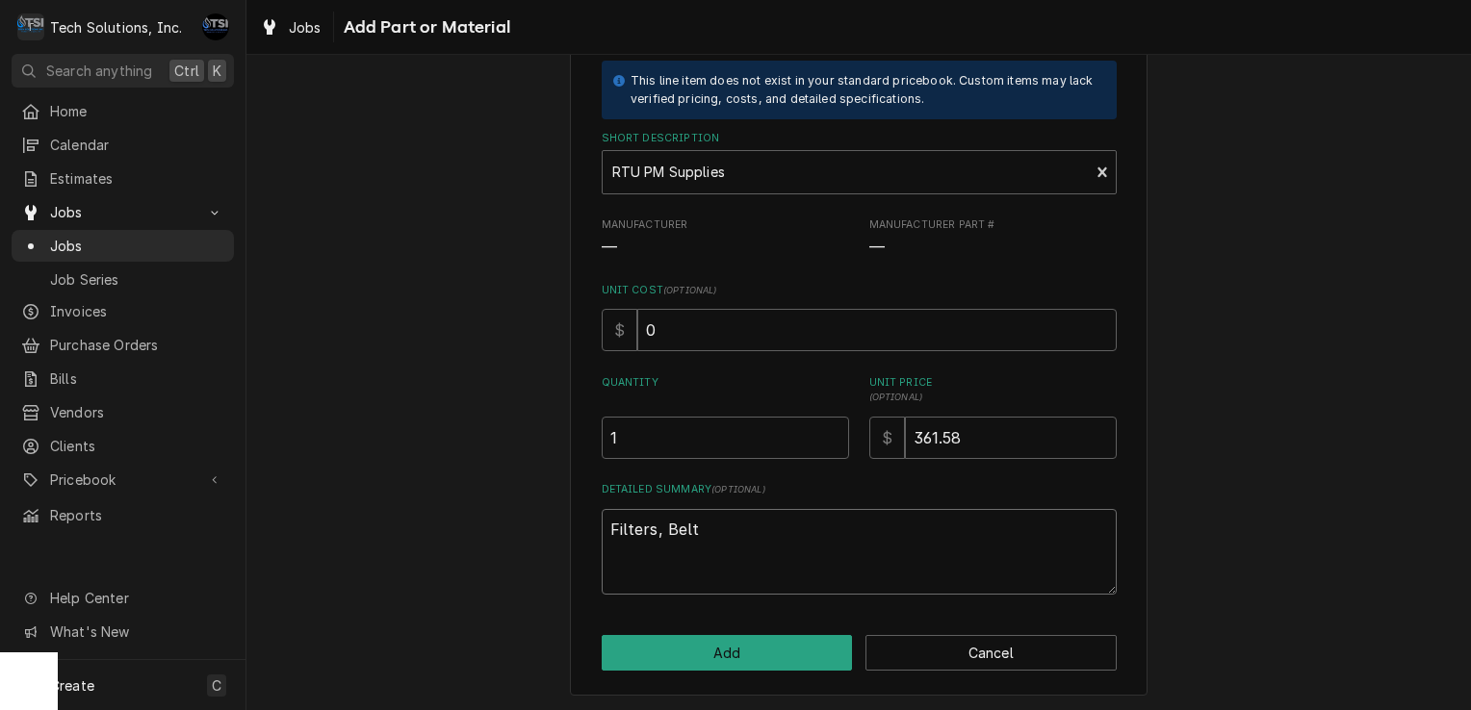
type textarea "Filters, Belts"
type textarea "x"
type textarea "Filters, Belts,"
type textarea "x"
type textarea "Filters, Belts,"
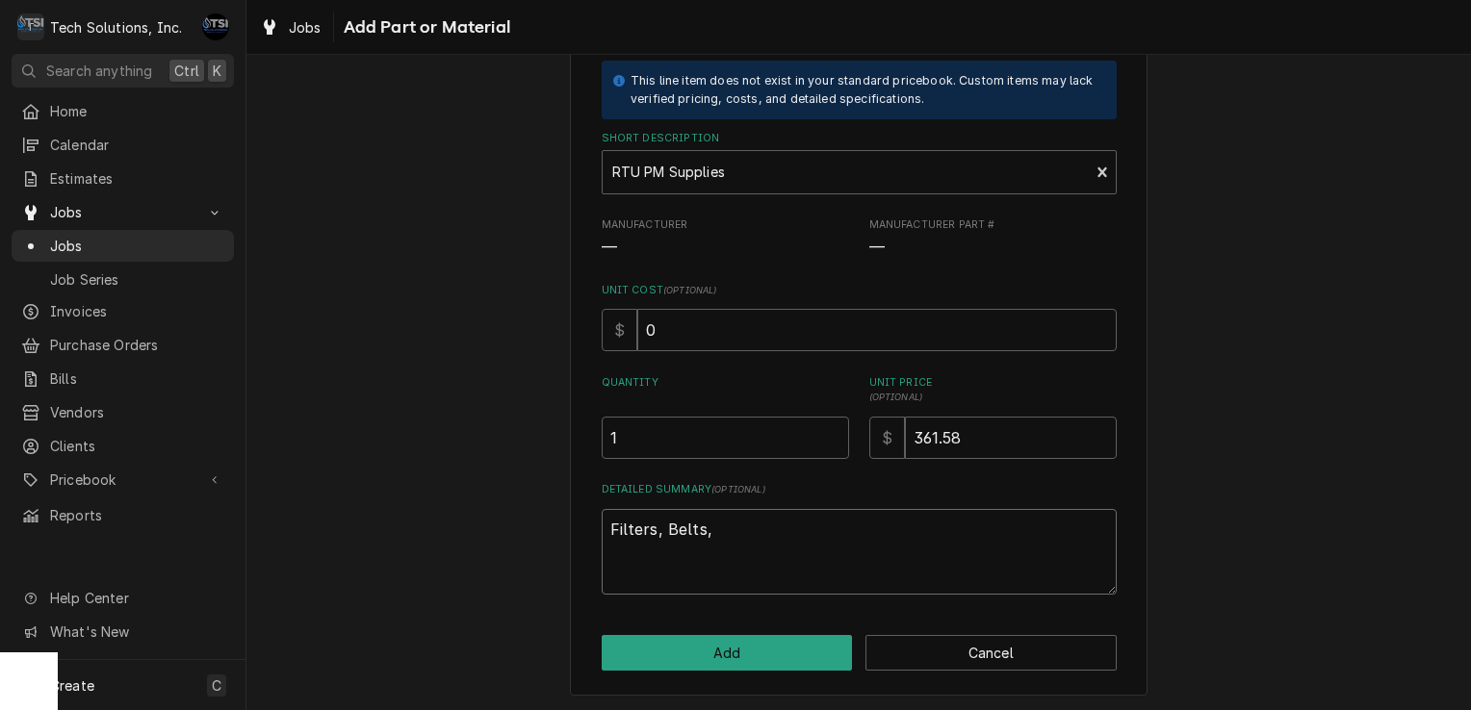
type textarea "x"
type textarea "Filters, Belts, C"
type textarea "x"
type textarea "Filters, Belts, Co"
type textarea "x"
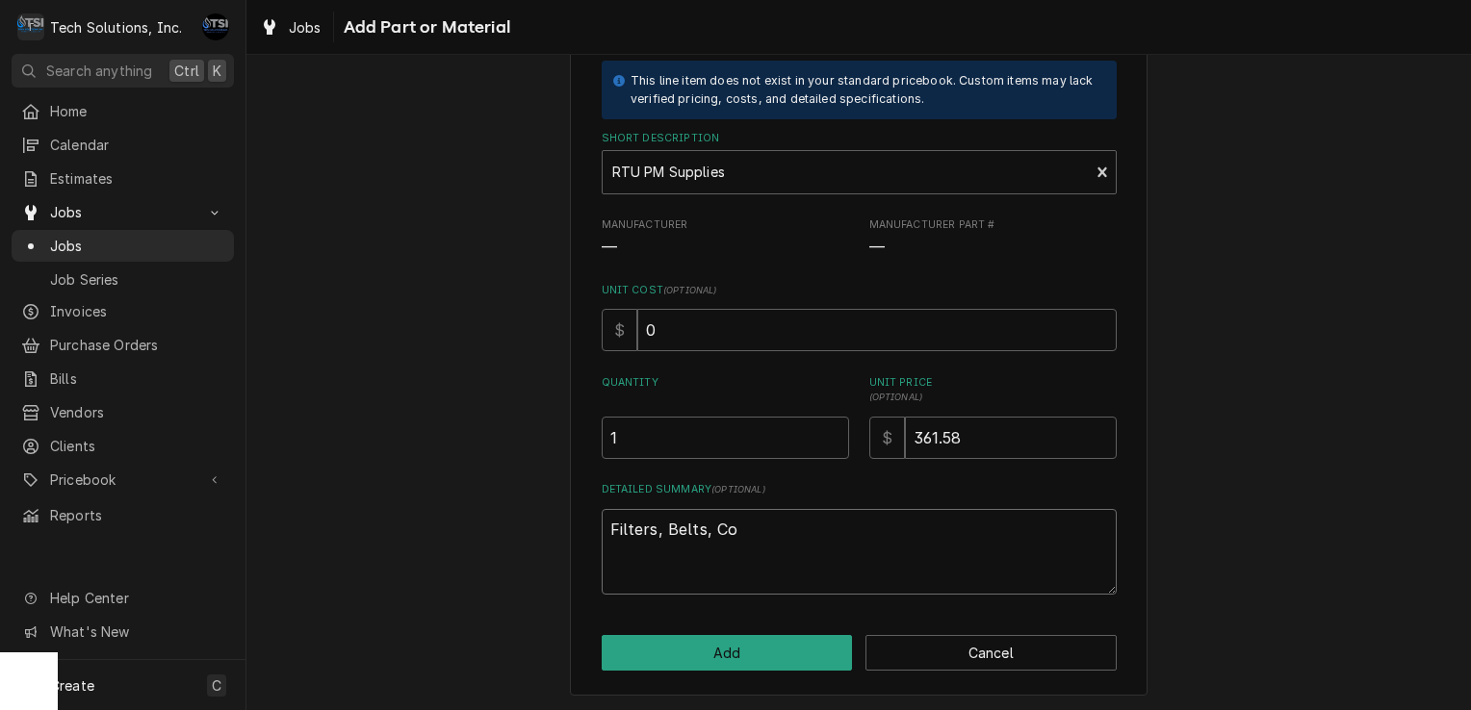
type textarea "Filters, Belts, Coi"
type textarea "x"
type textarea "Filters, Belts, Coil"
type textarea "x"
type textarea "Filters, Belts, Coil"
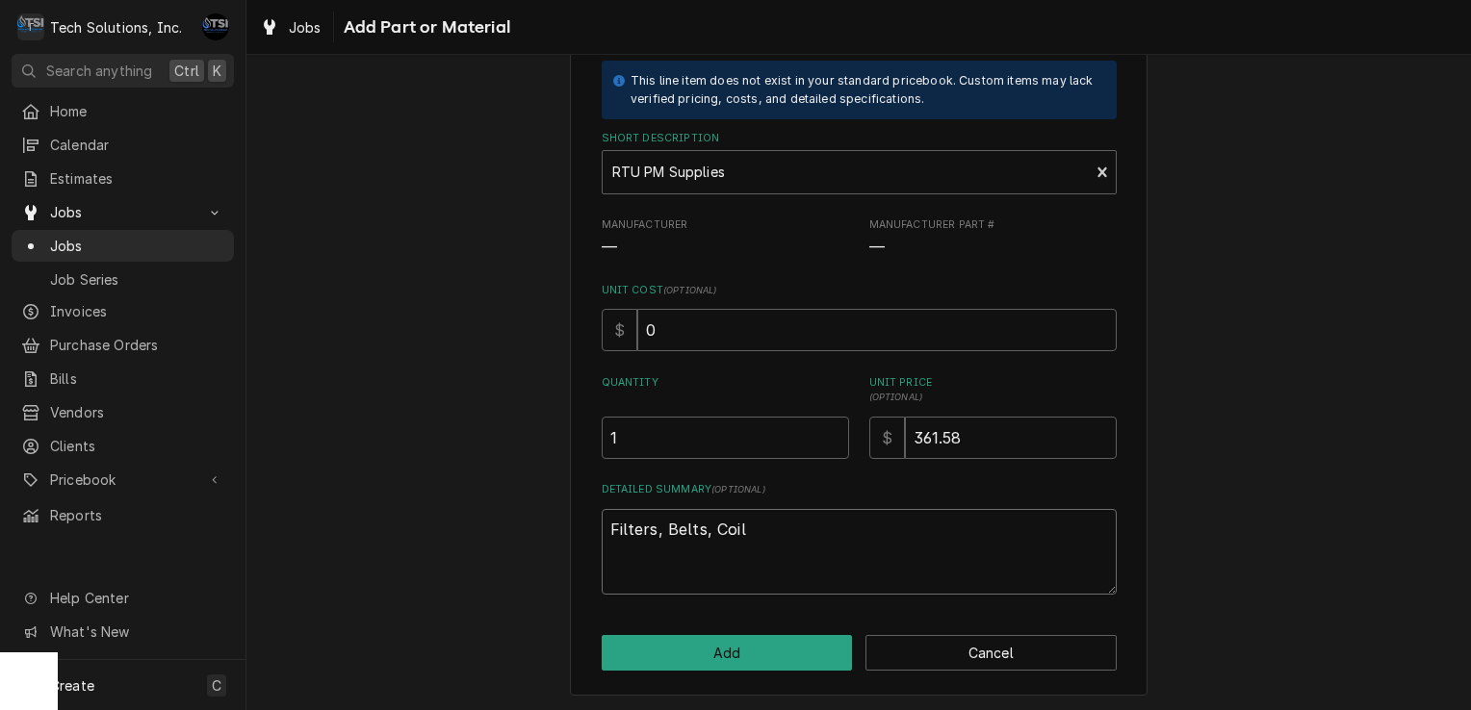
type textarea "x"
type textarea "Filters, Belts, Coil c"
type textarea "x"
type textarea "Filters, Belts, Coil cl"
type textarea "x"
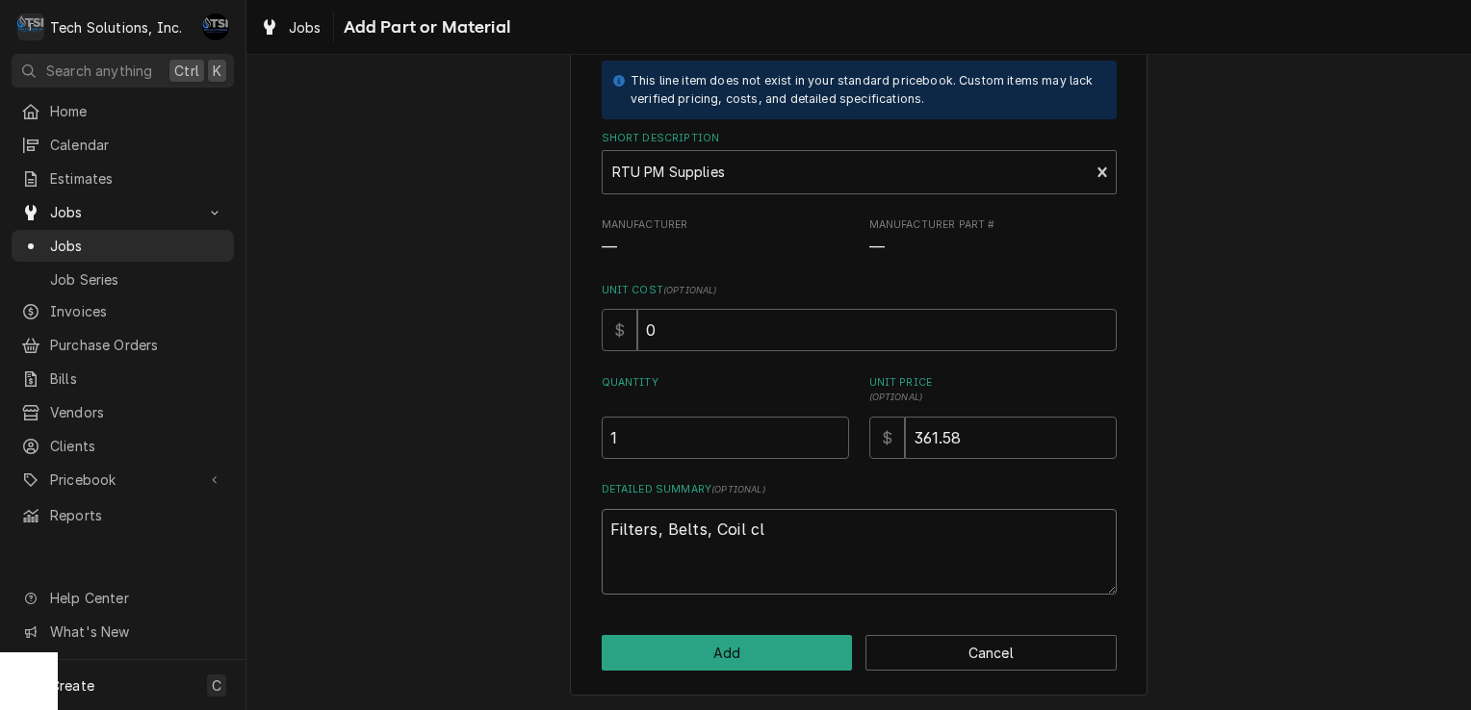
type textarea "Filters, Belts, Coil cle"
type textarea "x"
type textarea "Filters, Belts, Coil clea"
type textarea "x"
type textarea "Filters, Belts, Coil clean"
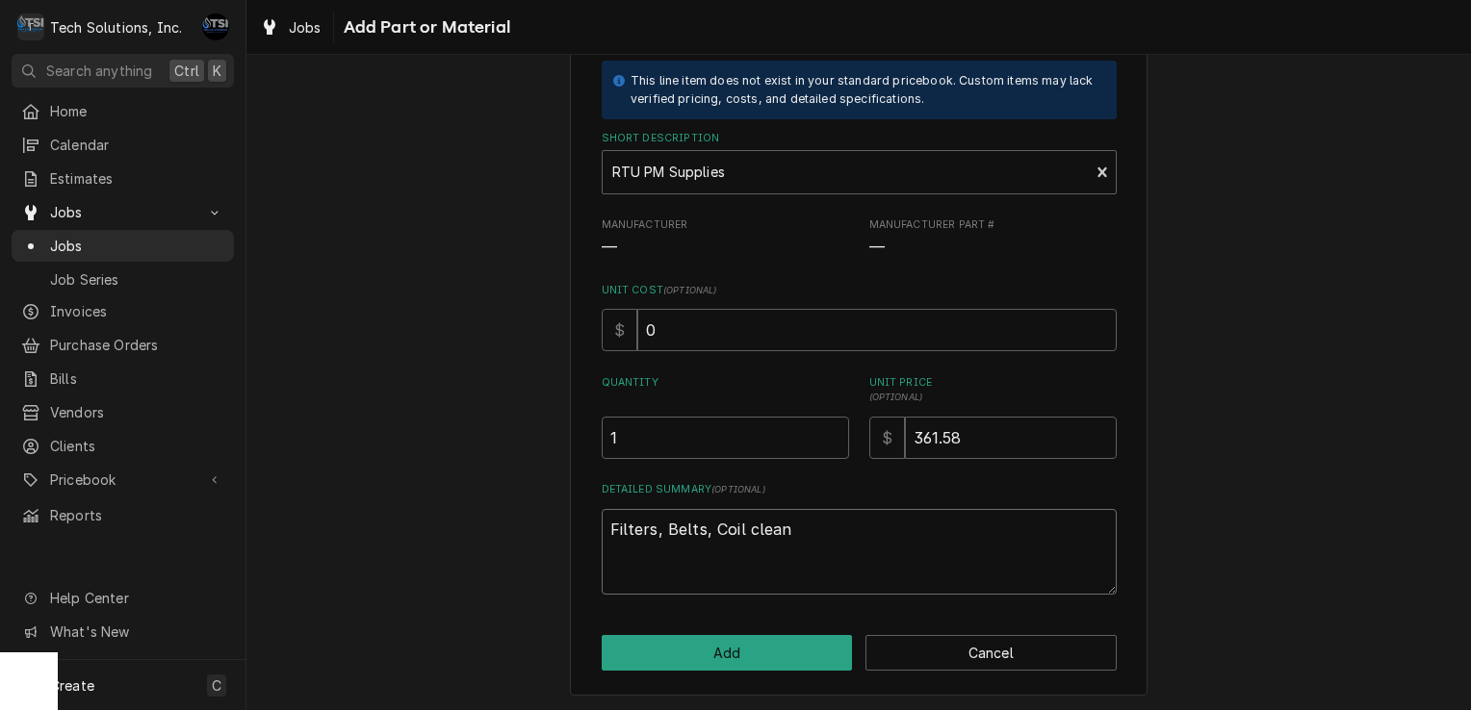
type textarea "x"
type textarea "Filters, Belts, Coil cleane"
type textarea "x"
type textarea "Filters, Belts, Coil clean"
type textarea "x"
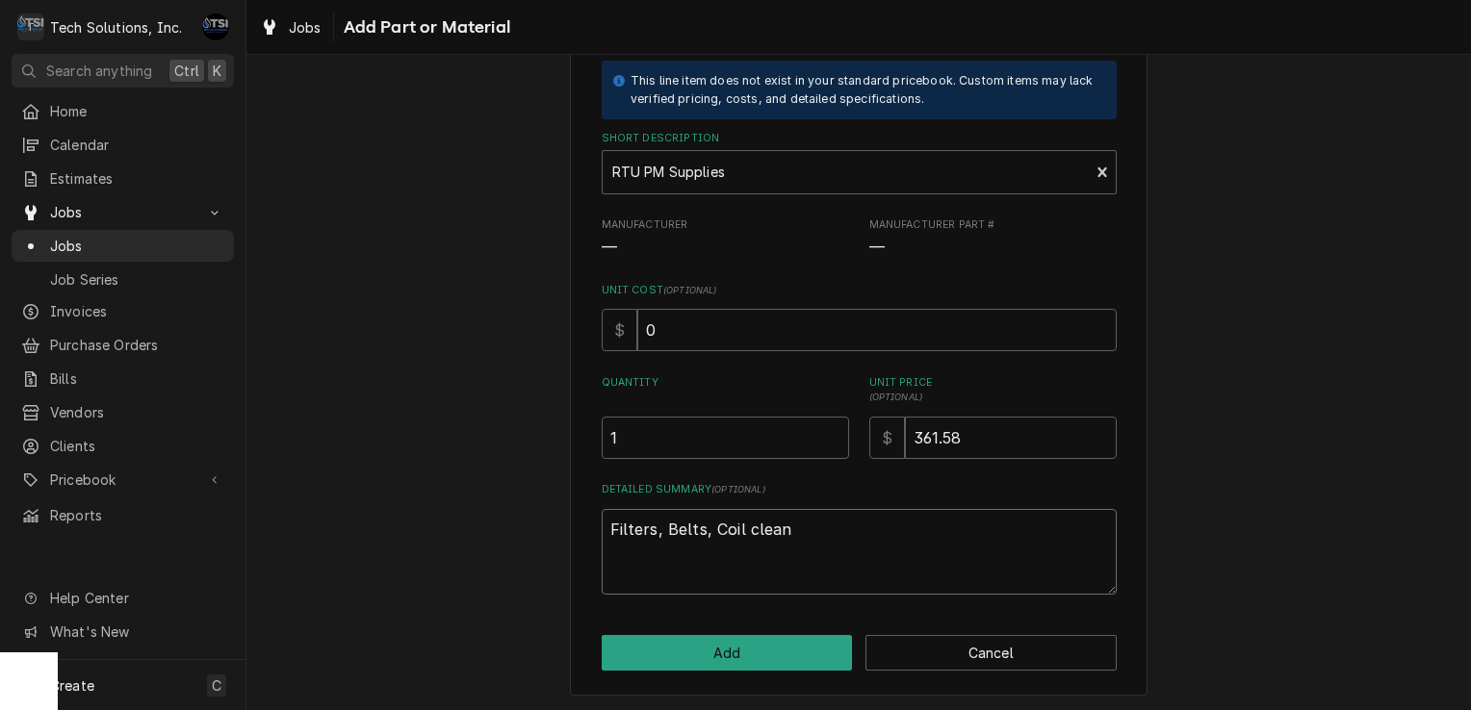
type textarea "Filters, Belts, Coil clea"
type textarea "x"
type textarea "Filters, Belts, Coil cle"
type textarea "x"
type textarea "Filters, Belts, Coil cl"
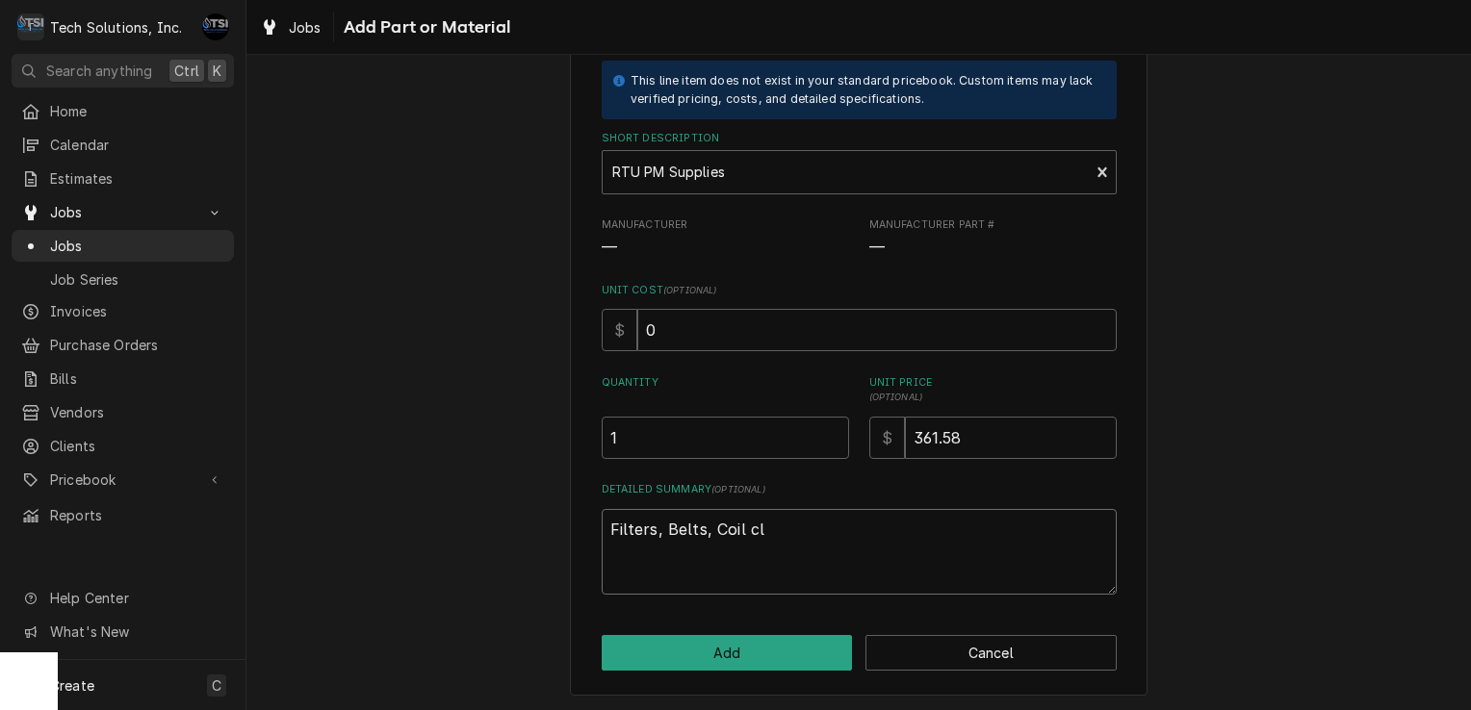
type textarea "x"
type textarea "Filters, Belts, Coil c"
type textarea "x"
type textarea "Filters, Belts, Coil"
type textarea "x"
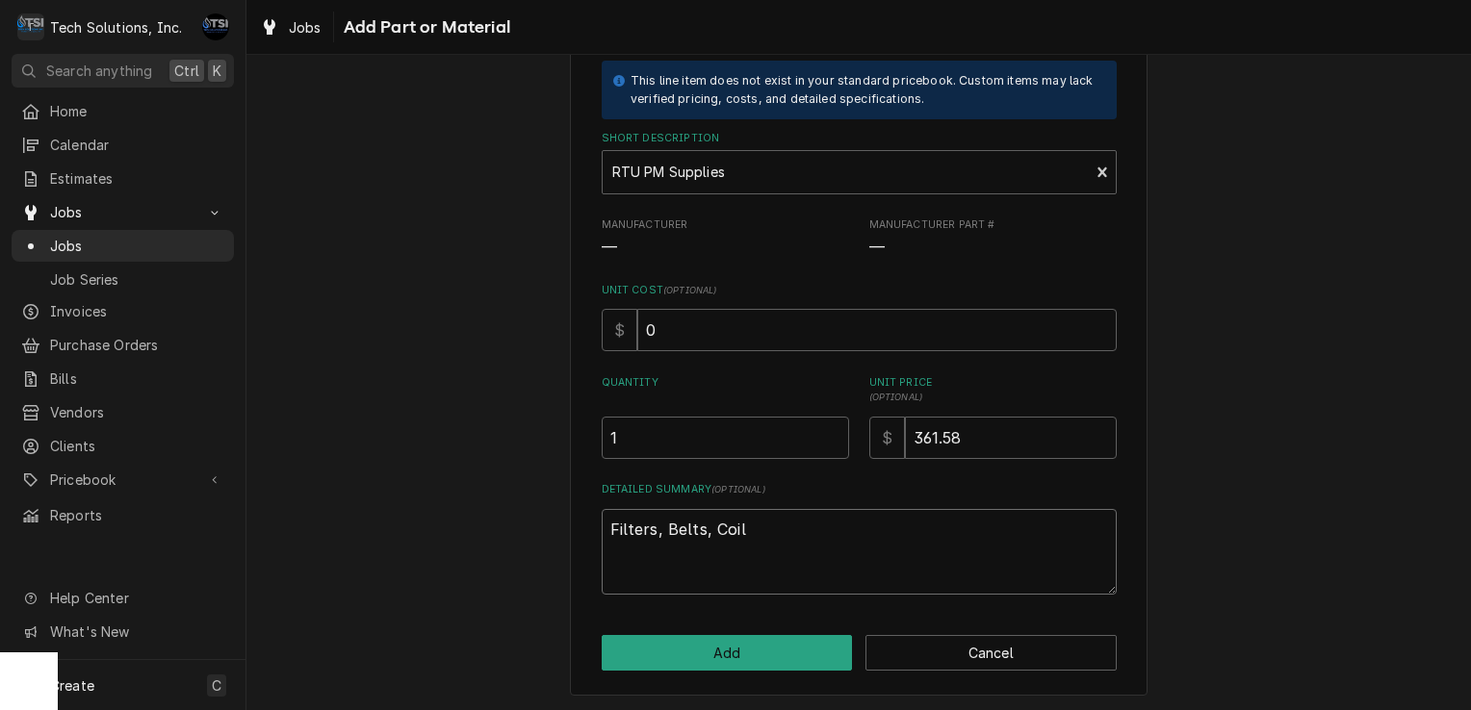
type textarea "Filters, Belts, Coil C"
type textarea "x"
type textarea "Filters, Belts, Coil Cl"
type textarea "x"
type textarea "Filters, Belts, Coil Cle"
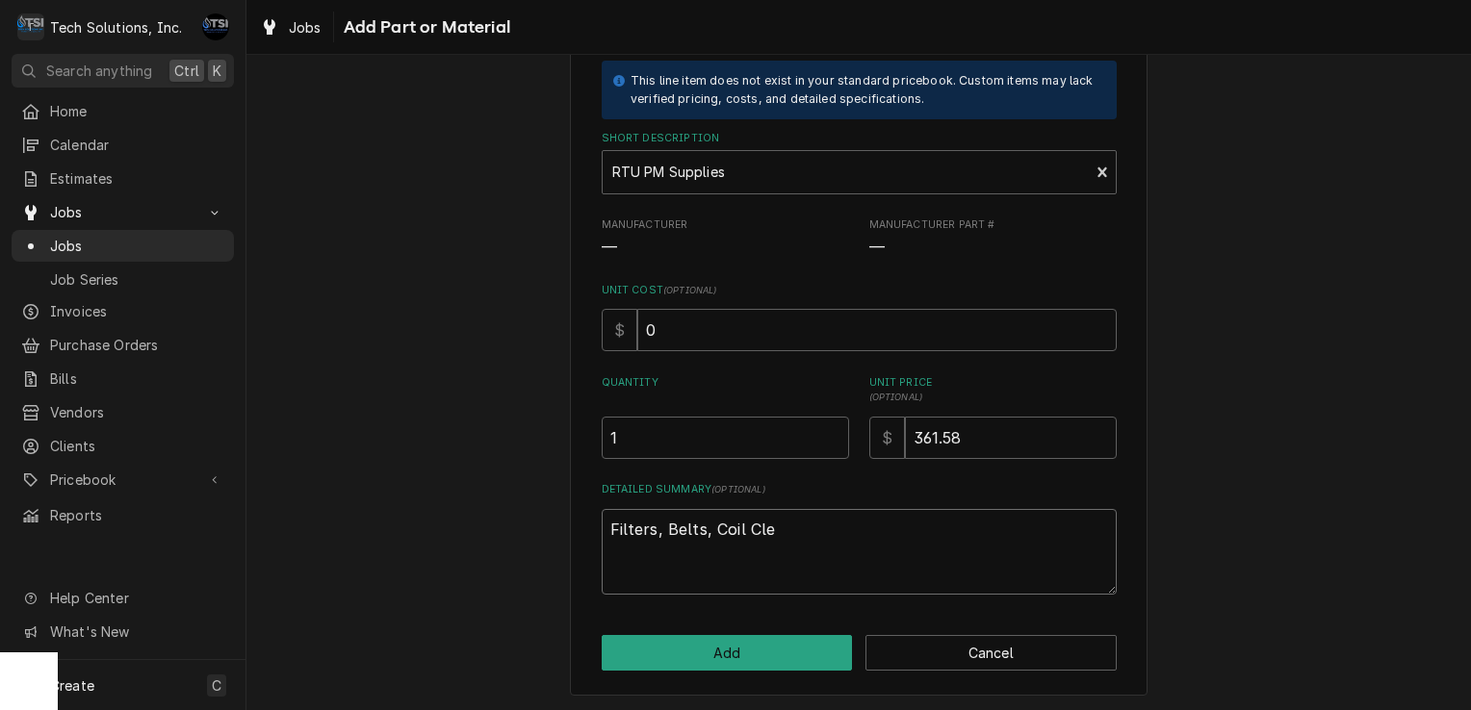
type textarea "x"
type textarea "Filters, Belts, Coil Clea"
type textarea "x"
type textarea "Filters, Belts, Coil Clean"
type textarea "x"
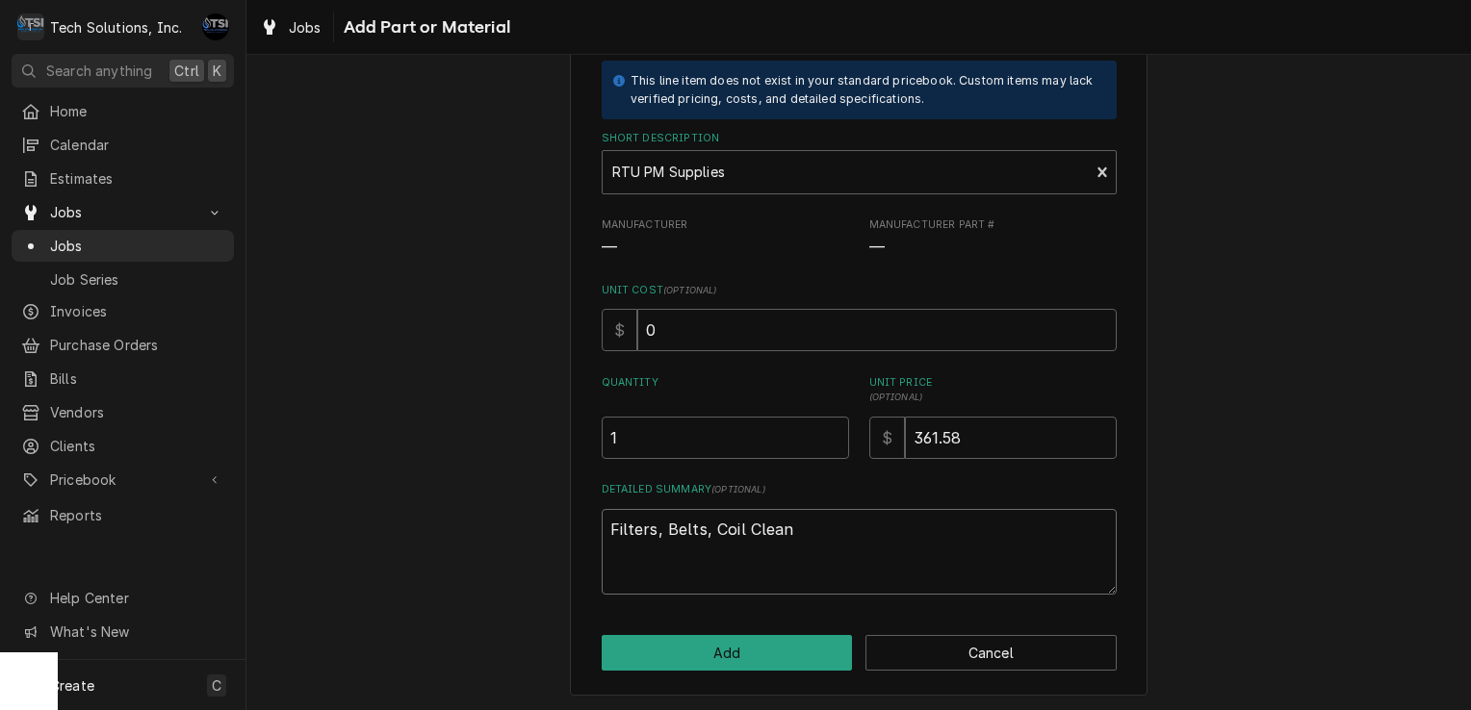
type textarea "Filters, Belts, Coil Cleane"
type textarea "x"
type textarea "Filters, Belts, Coil Cleaner"
type textarea "x"
type textarea "Filters, Belts, Coil Cleaner,"
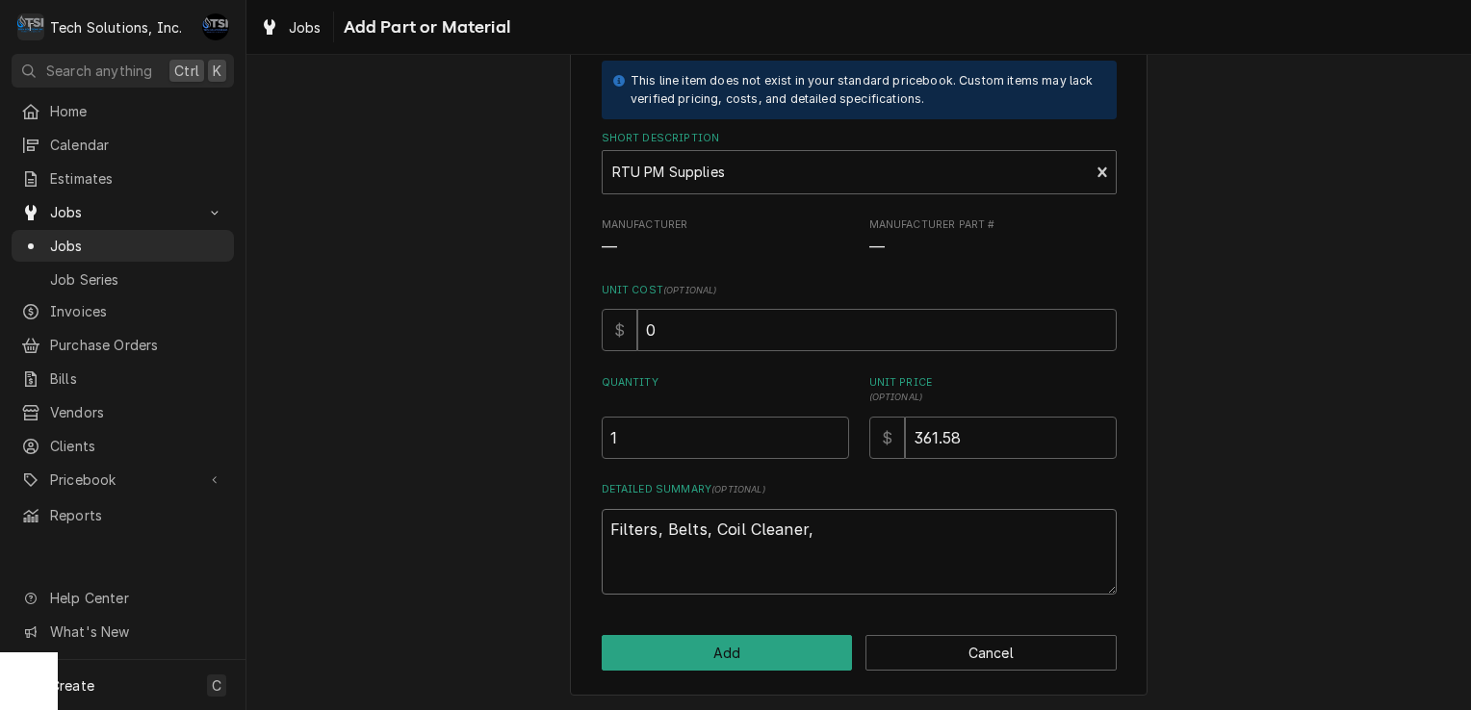
type textarea "x"
type textarea "Filters, Belts, Coil Cleaner,"
type textarea "x"
type textarea "Filters, Belts, Coil Cleaner, a"
type textarea "x"
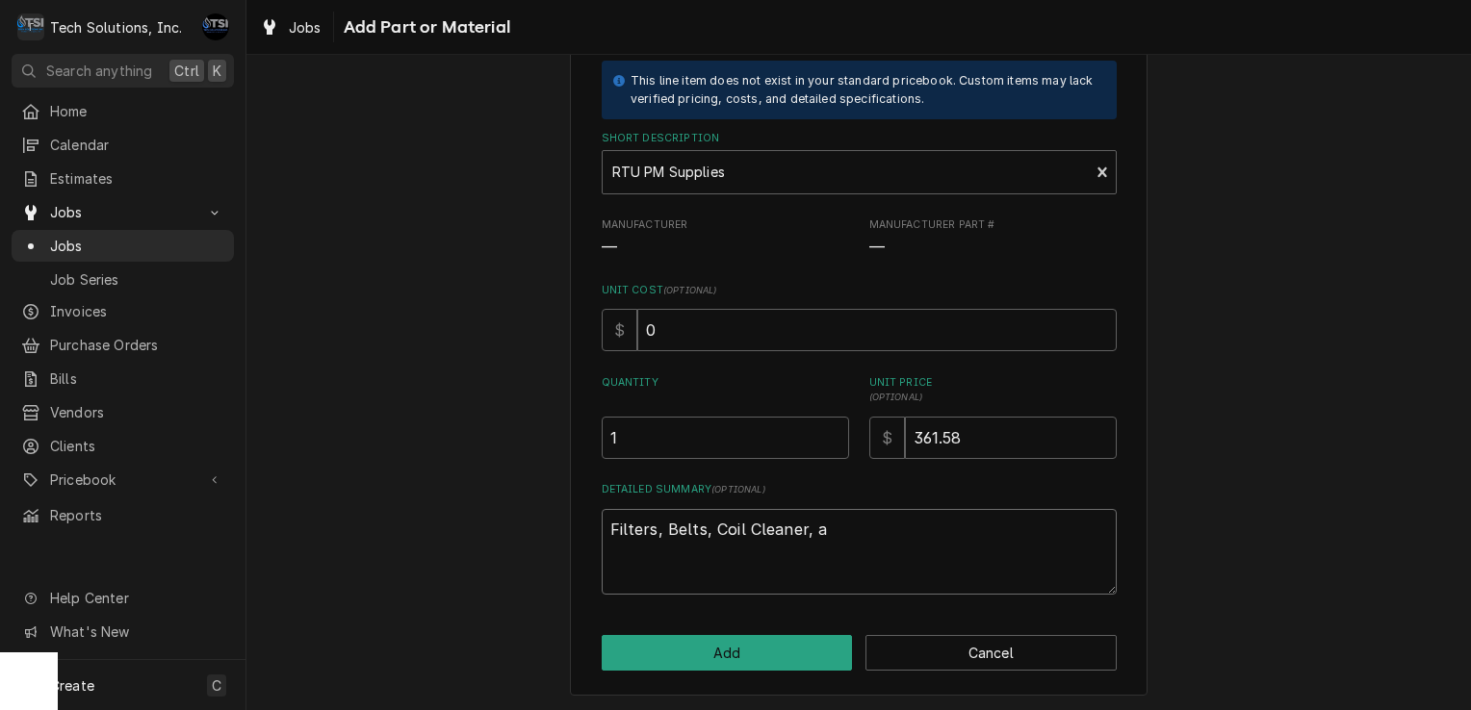
type textarea "Filters, Belts, Coil Cleaner, an"
type textarea "x"
type textarea "Filters, Belts, Coil Cleaner, and"
type textarea "x"
type textarea "Filters, Belts, Coil Cleaner, and"
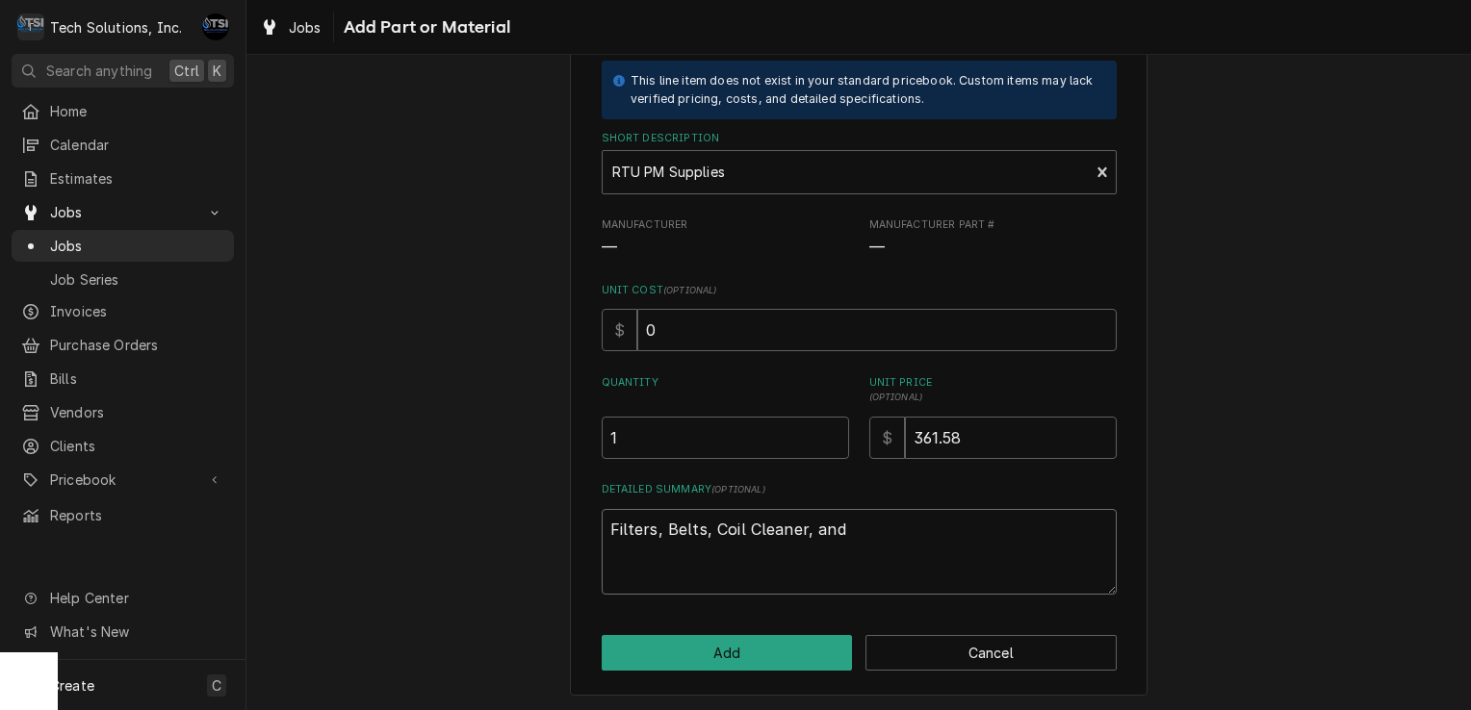
type textarea "x"
type textarea "Filters, Belts, Coil Cleaner, and m"
type textarea "x"
type textarea "Filters, Belts, Coil Cleaner, and"
type textarea "x"
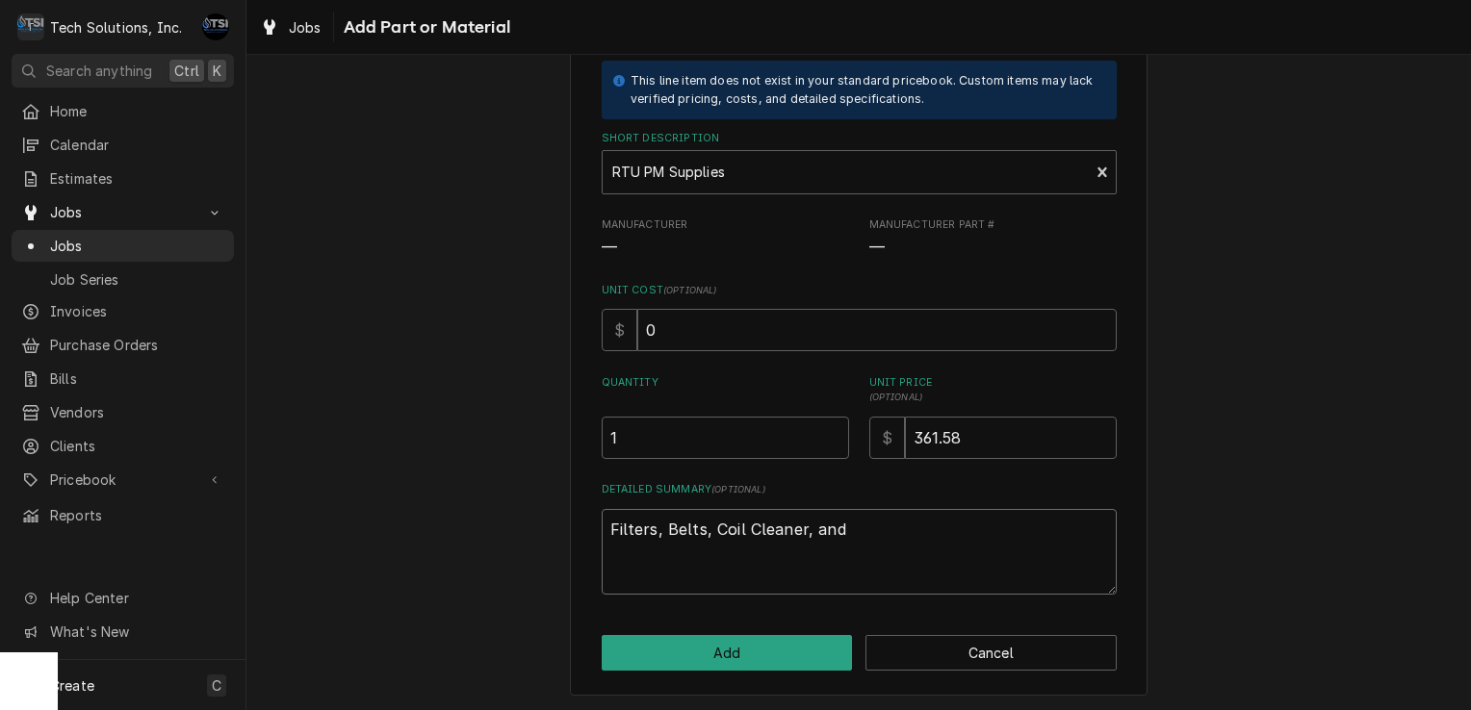
type textarea "Filters, Belts, Coil Cleaner, and M"
type textarea "x"
type textarea "Filters, Belts, Coil Cleaner, and Mi"
type textarea "x"
type textarea "Filters, Belts, Coil Cleaner, and Mis"
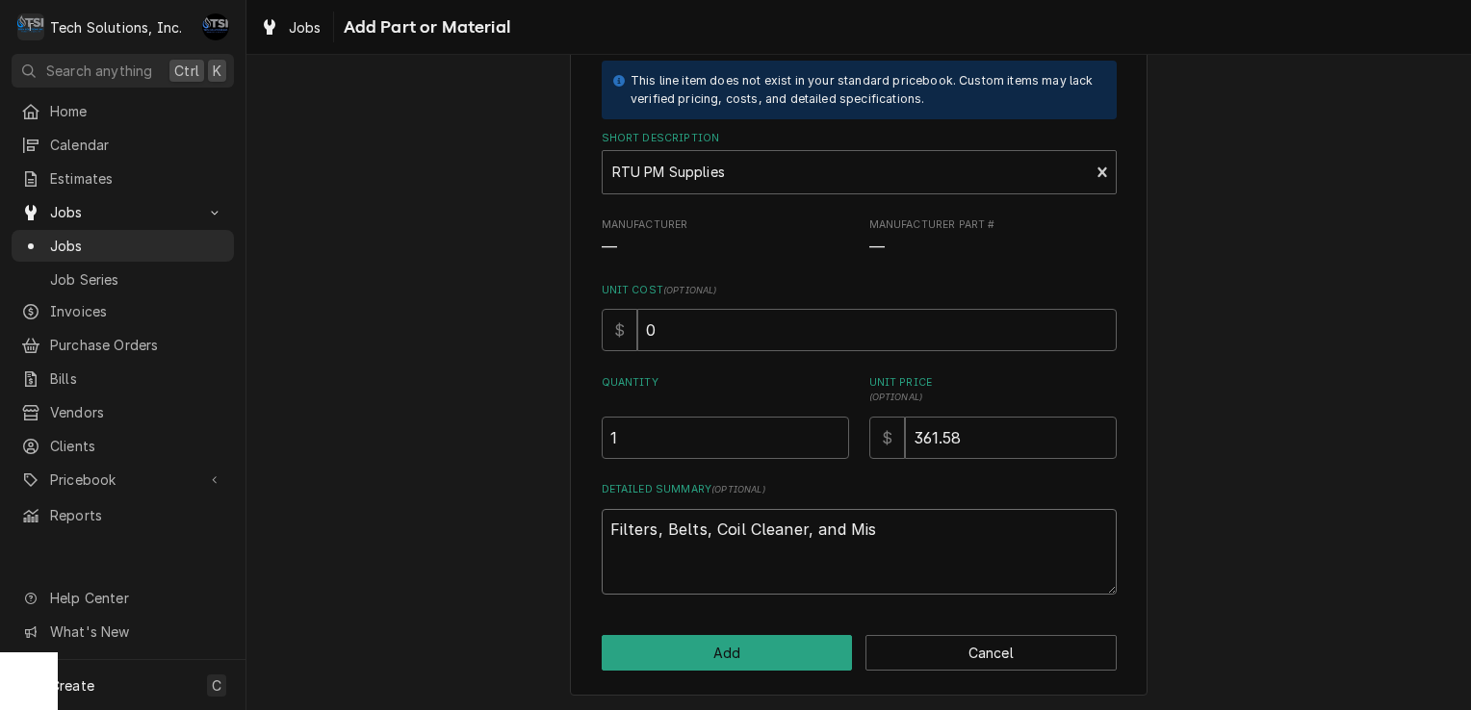
type textarea "x"
type textarea "Filters, Belts, Coil Cleaner, and Misc"
type textarea "x"
type textarea "Filters, Belts, Coil Cleaner, and Misc."
type textarea "x"
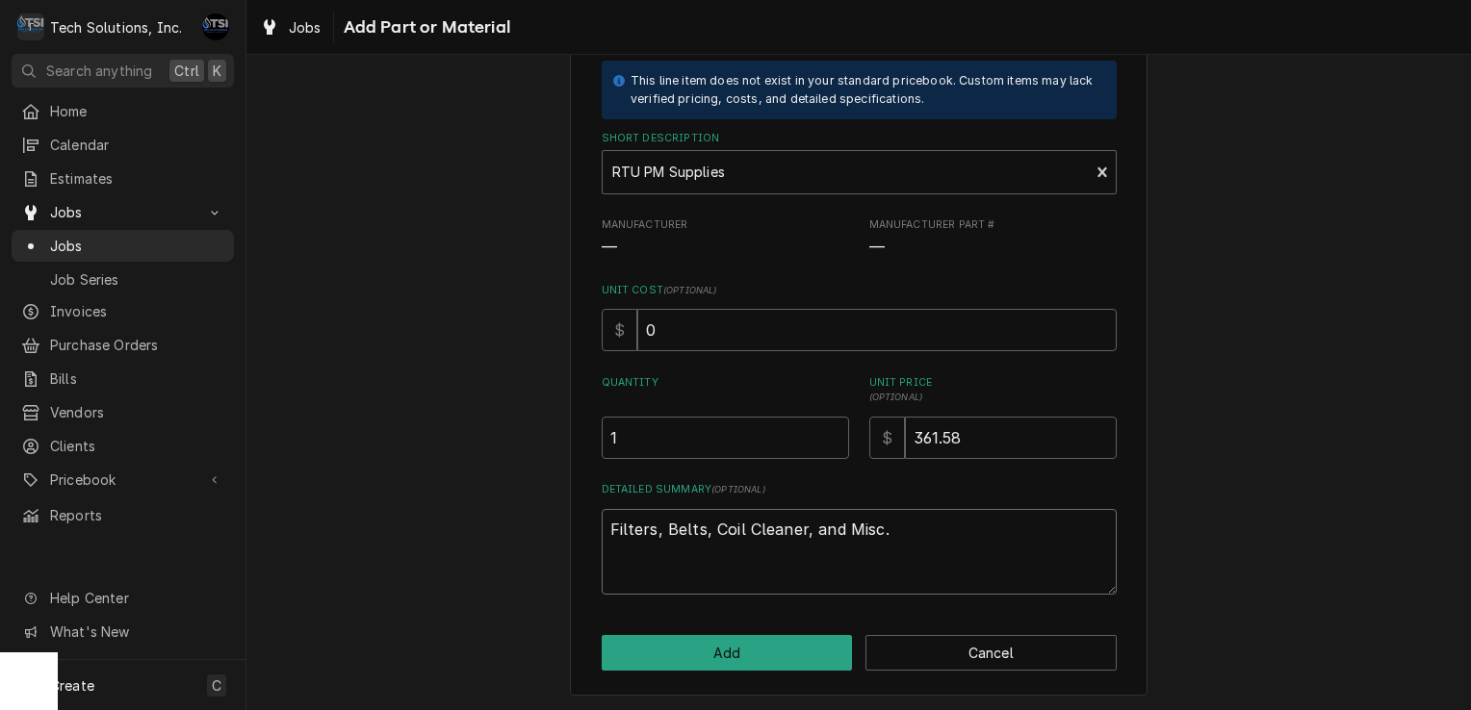
type textarea "Filters, Belts, Coil Cleaner, and Misc."
type textarea "x"
type textarea "Filters, Belts, Coil Cleaner, and Misc. s"
type textarea "x"
type textarea "Filters, Belts, Coil Cleaner, and Misc. su"
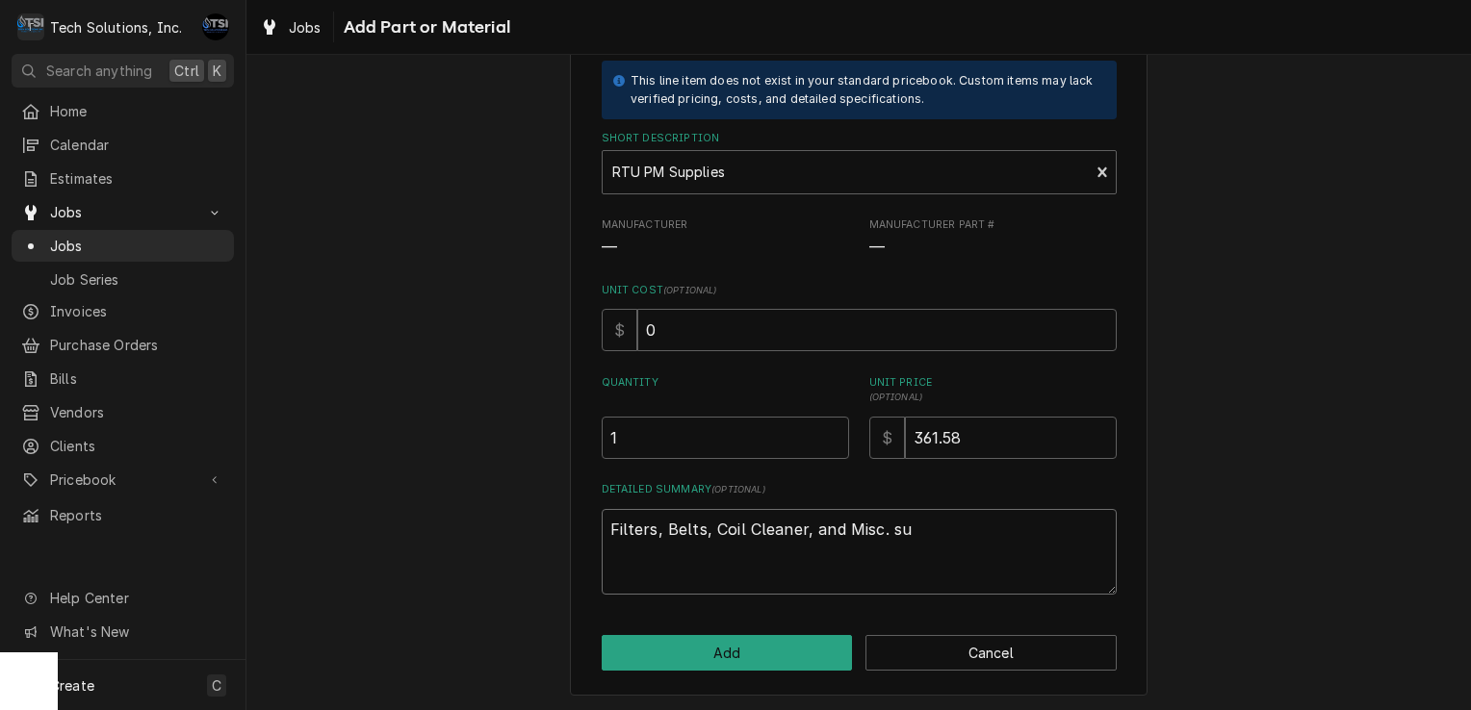
type textarea "x"
type textarea "Filters, Belts, Coil Cleaner, and Misc. sup"
type textarea "x"
type textarea "Filters, Belts, Coil Cleaner, and Misc. supp"
type textarea "x"
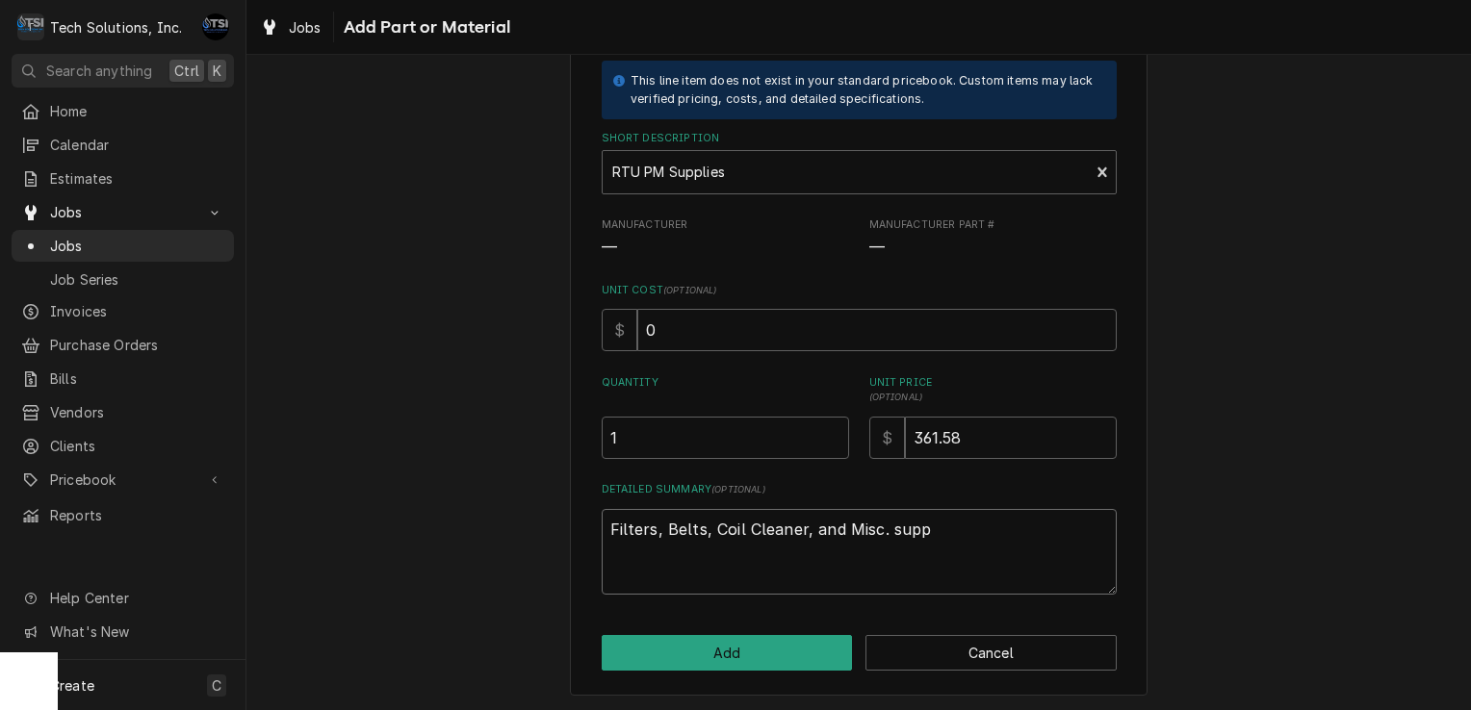
type textarea "Filters, Belts, Coil Cleaner, and Misc. suppl"
type textarea "x"
type textarea "Filters, Belts, Coil Cleaner, and Misc. suppli"
type textarea "x"
type textarea "Filters, Belts, Coil Cleaner, and Misc. supplie"
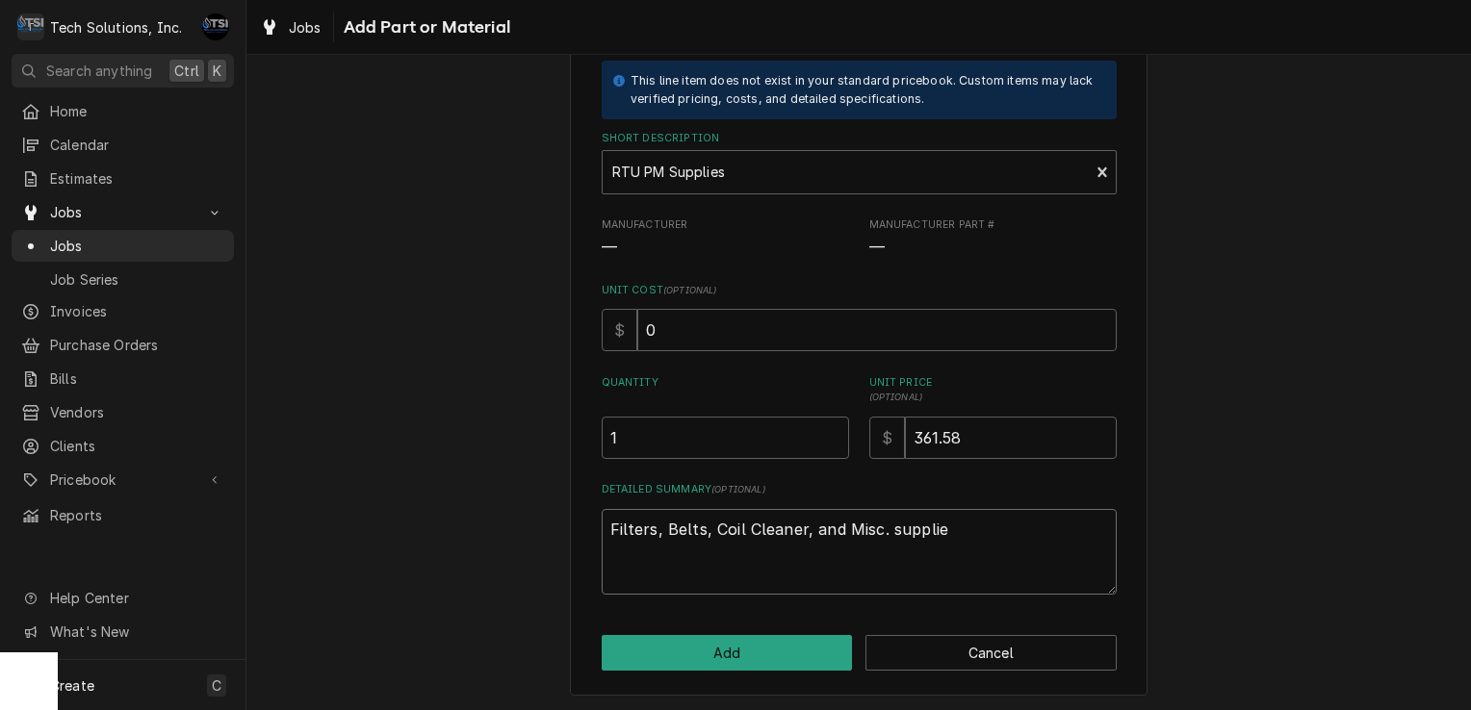
type textarea "x"
type textarea "Filters, Belts, Coil Cleaner, and Misc. supplies"
type textarea "x"
type textarea "Filters, Belts, Coil Cleaner, and Misc. supplie"
type textarea "x"
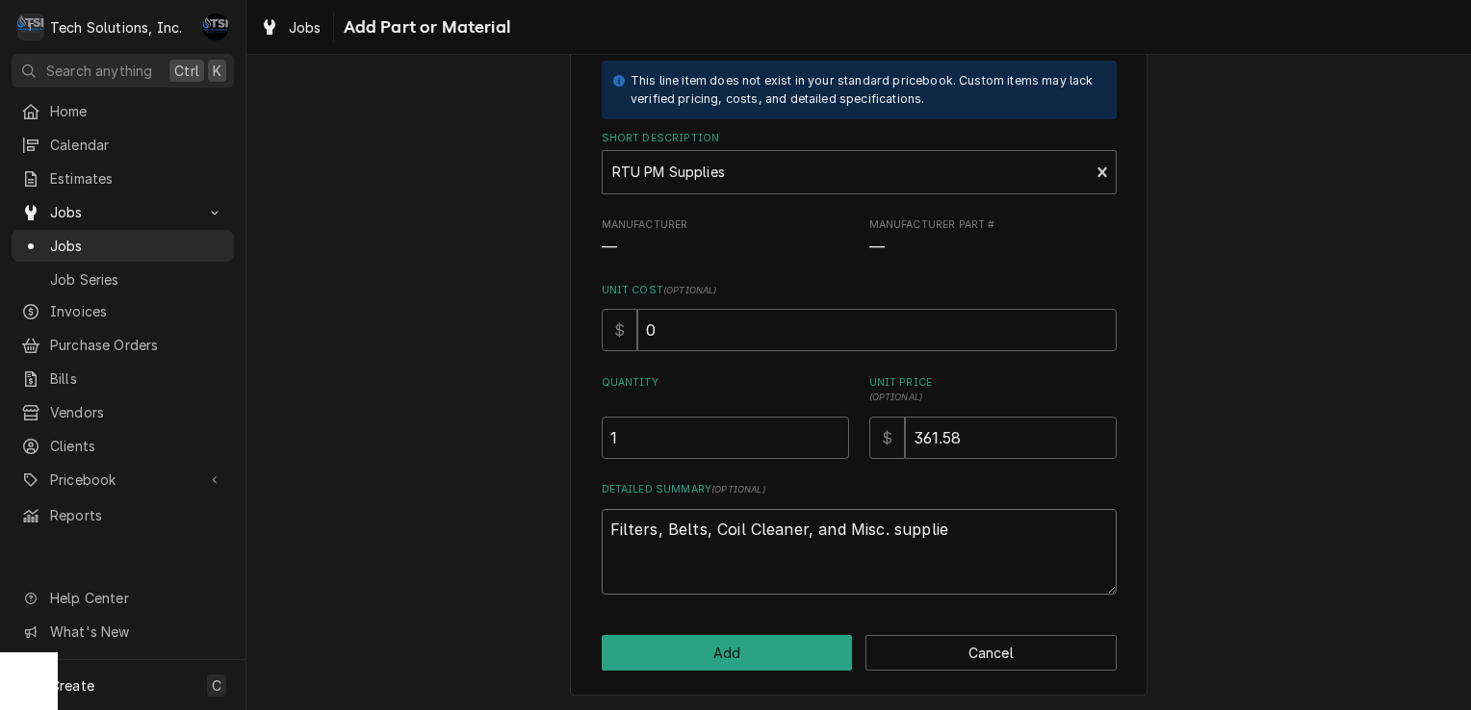
type textarea "Filters, Belts, Coil Cleaner, and Misc. suppli"
type textarea "x"
type textarea "Filters, Belts, Coil Cleaner, and Misc. suppl"
click at [735, 659] on button "Add" at bounding box center [727, 653] width 251 height 36
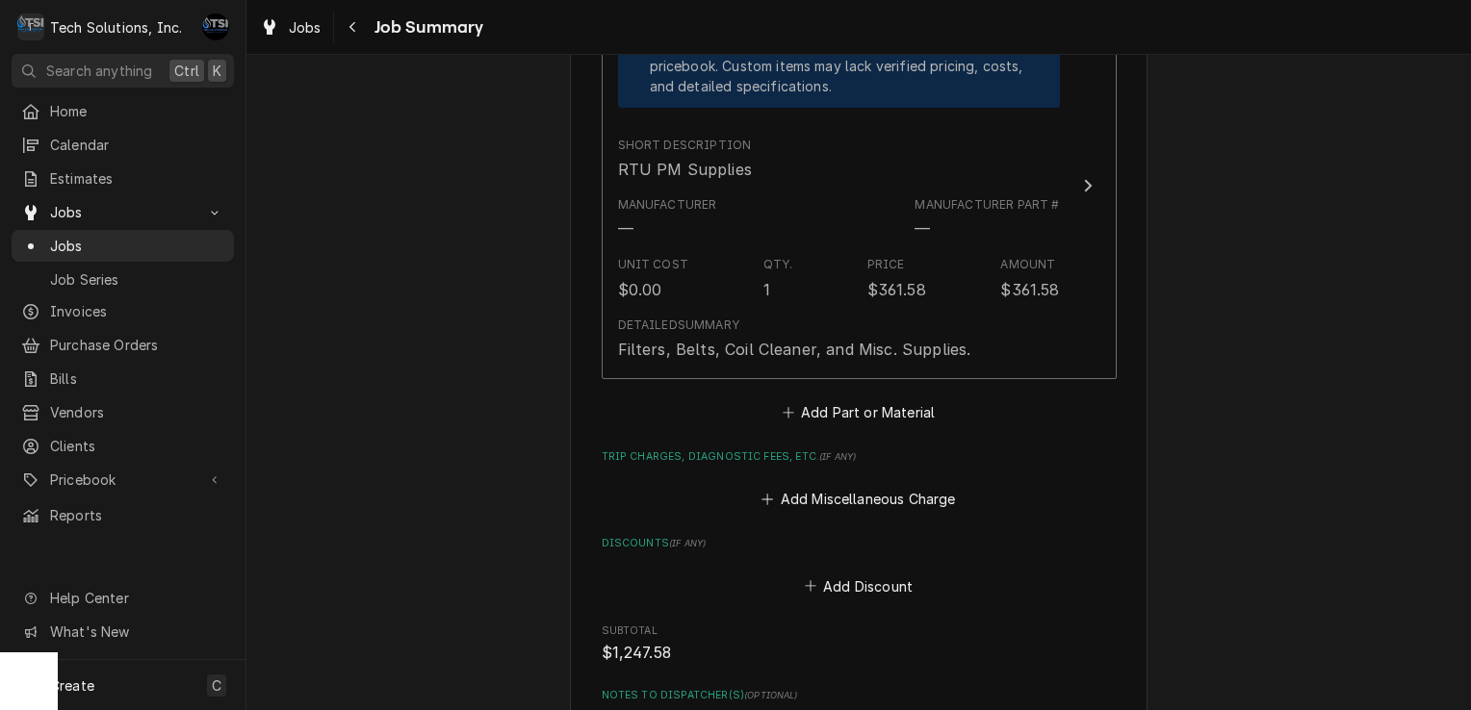
scroll to position [1454, 0]
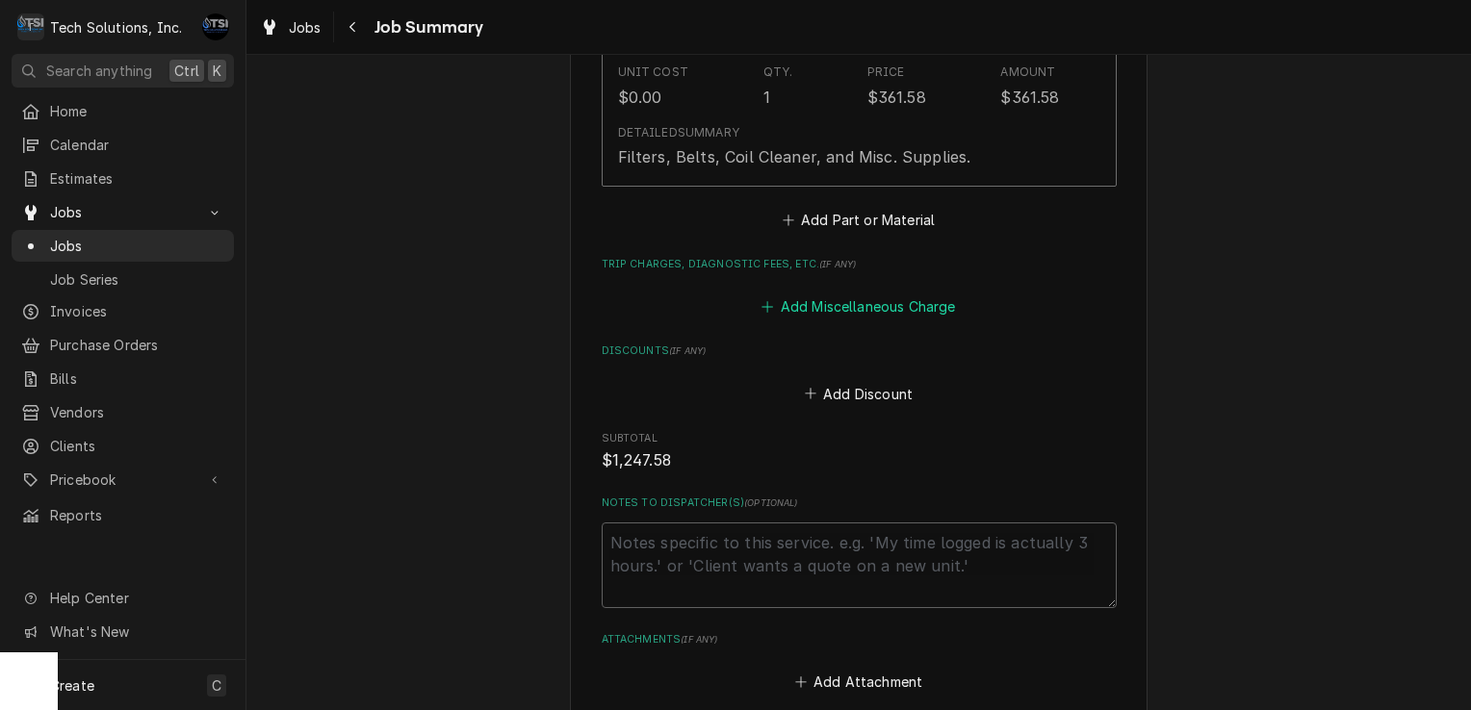
click at [803, 302] on button "Add Miscellaneous Charge" at bounding box center [858, 307] width 200 height 27
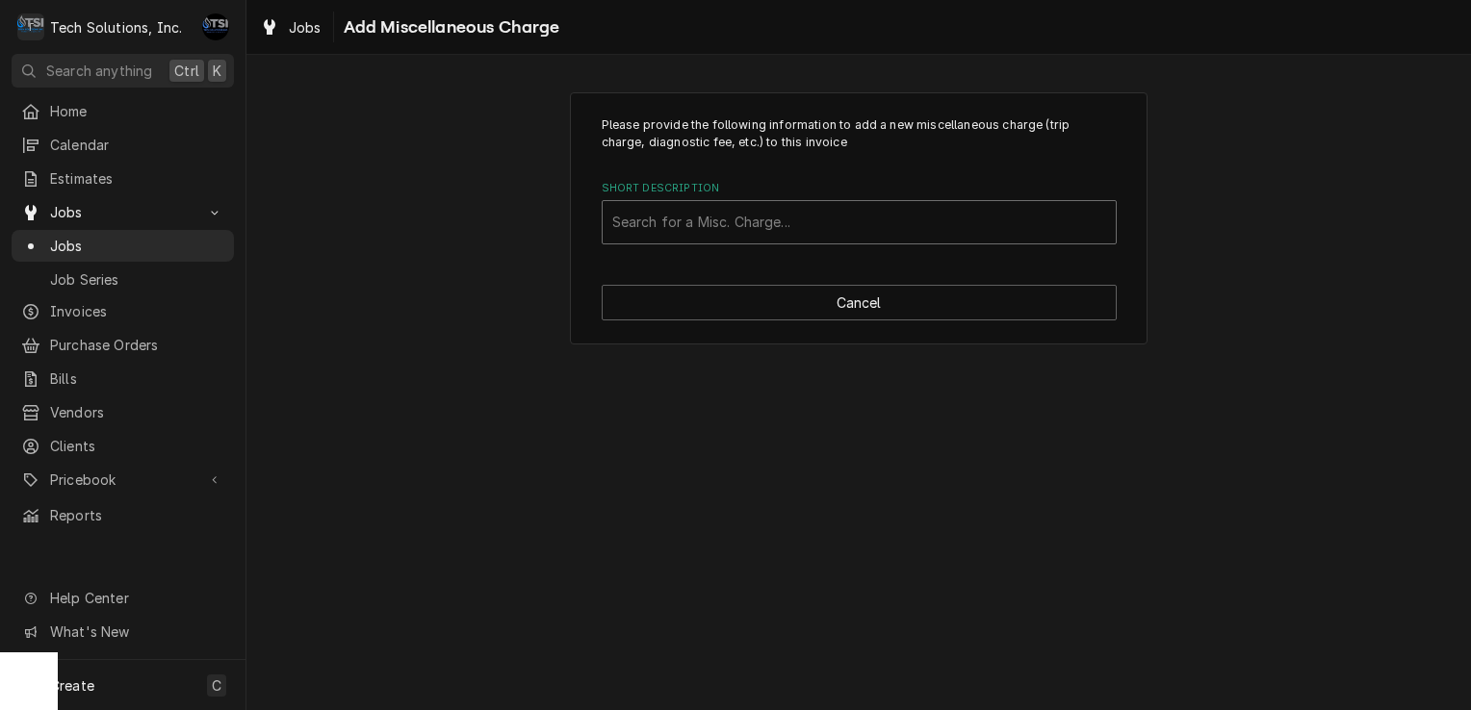
click at [776, 216] on div "Short Description" at bounding box center [859, 222] width 494 height 35
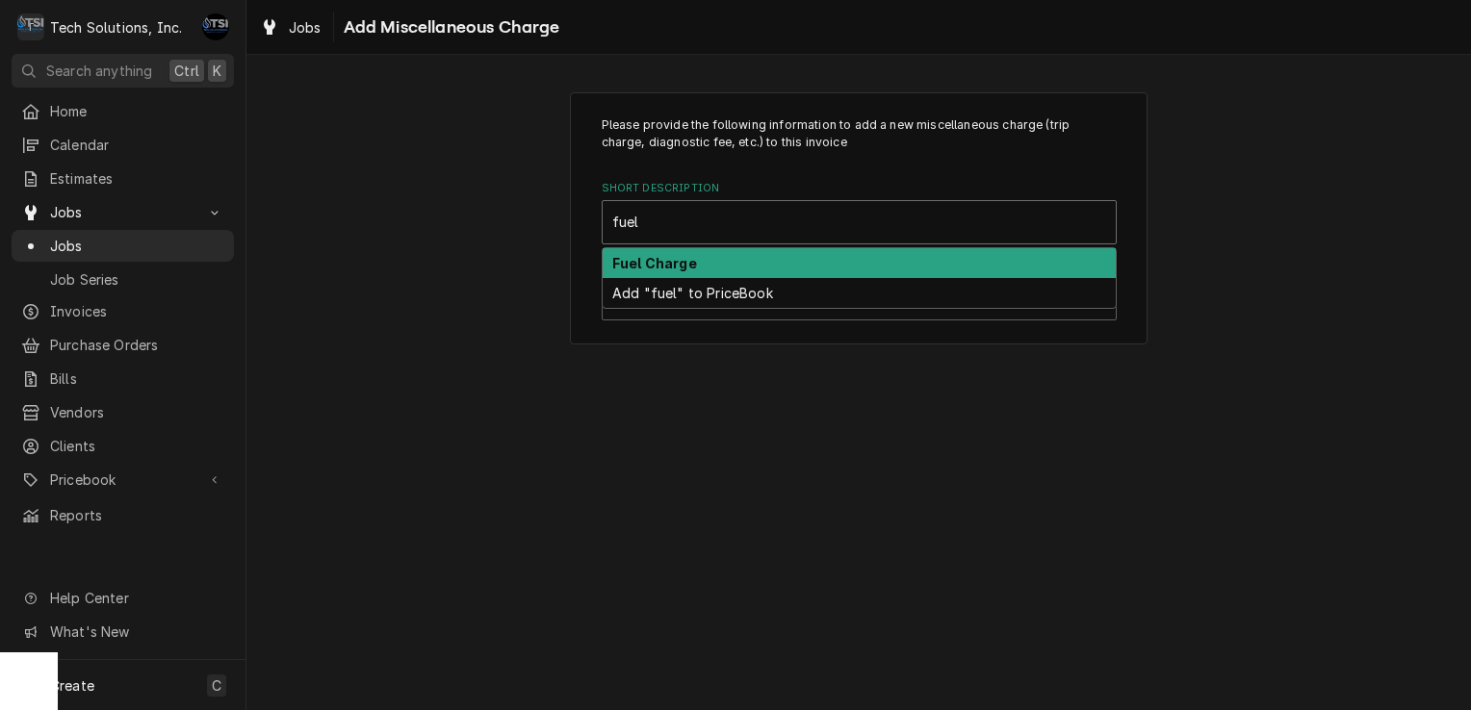
click at [717, 260] on div "Fuel Charge" at bounding box center [859, 263] width 513 height 30
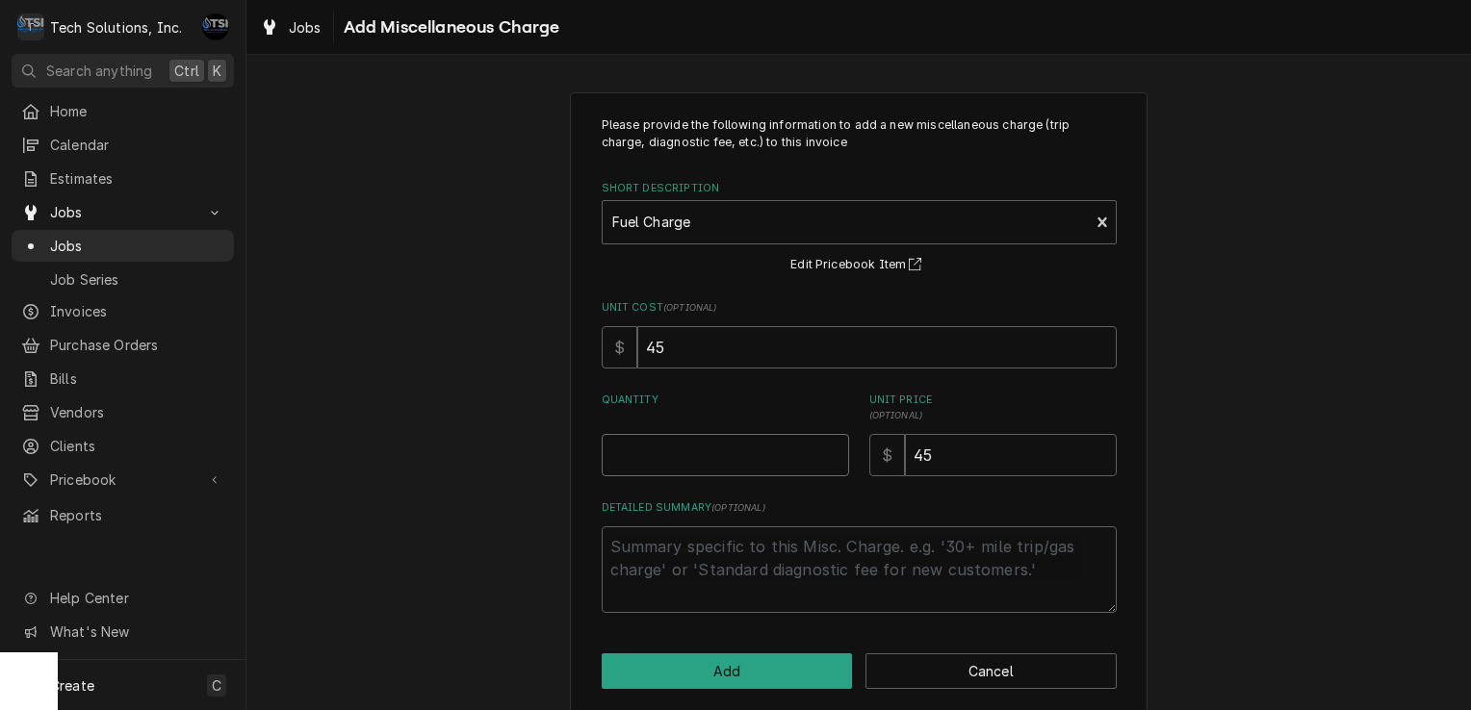
click at [689, 452] on input "Quantity" at bounding box center [725, 455] width 247 height 42
click at [699, 674] on button "Add" at bounding box center [727, 672] width 251 height 36
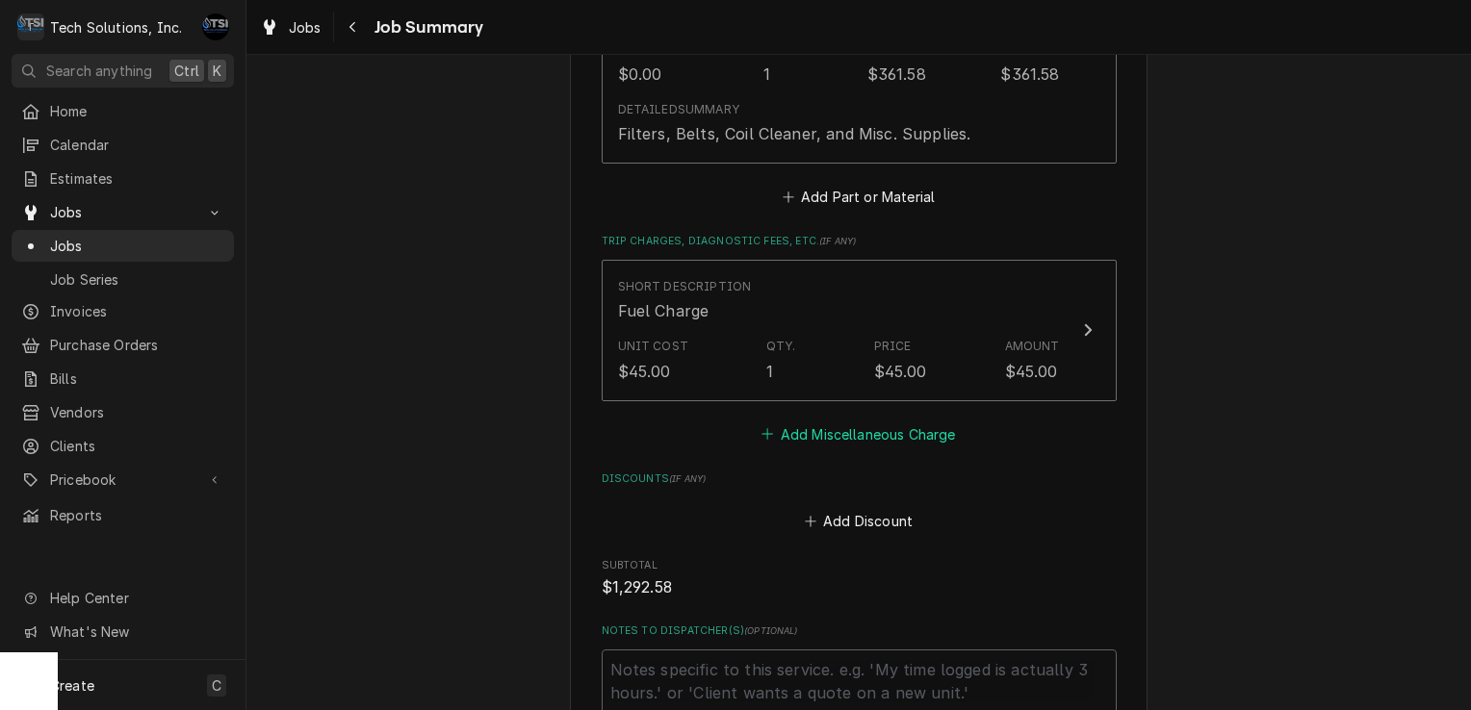
click at [815, 428] on button "Add Miscellaneous Charge" at bounding box center [858, 434] width 200 height 27
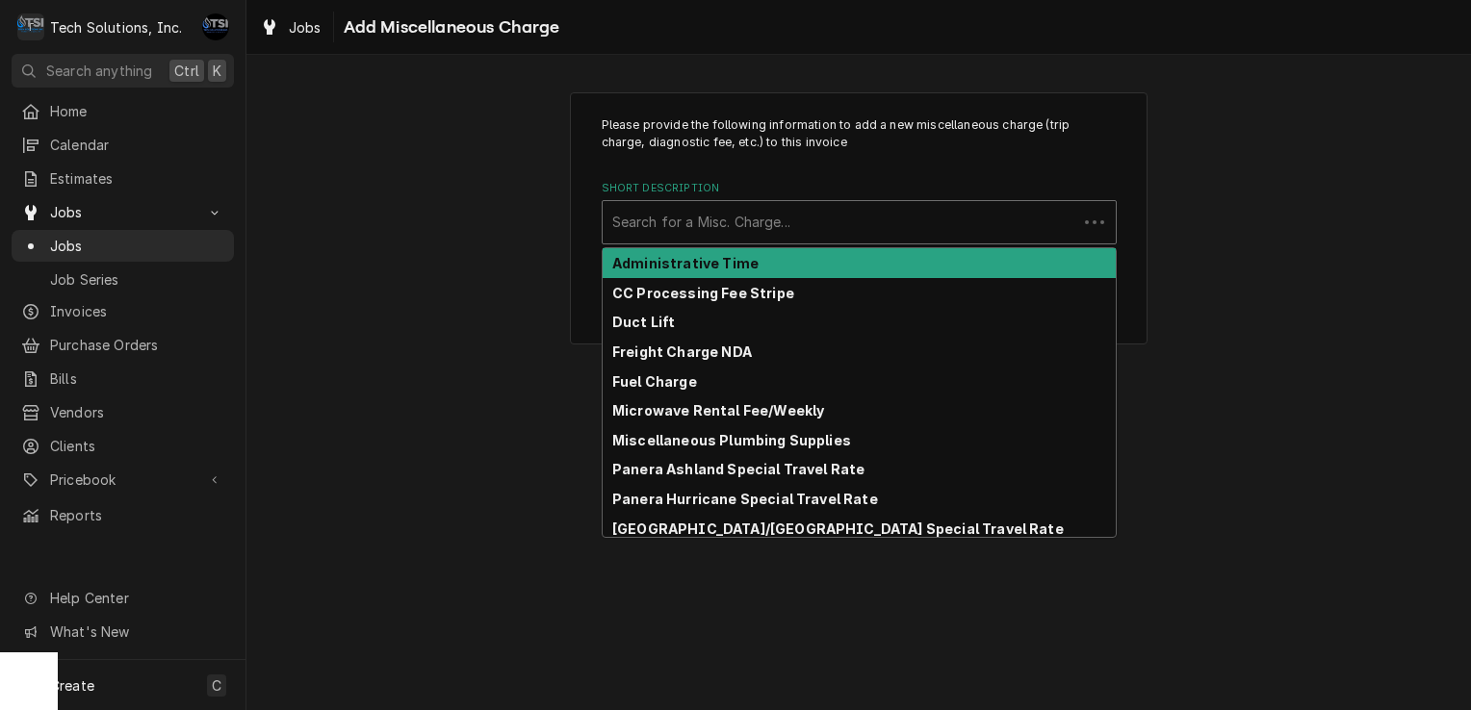
click at [802, 223] on div "Short Description" at bounding box center [839, 222] width 455 height 35
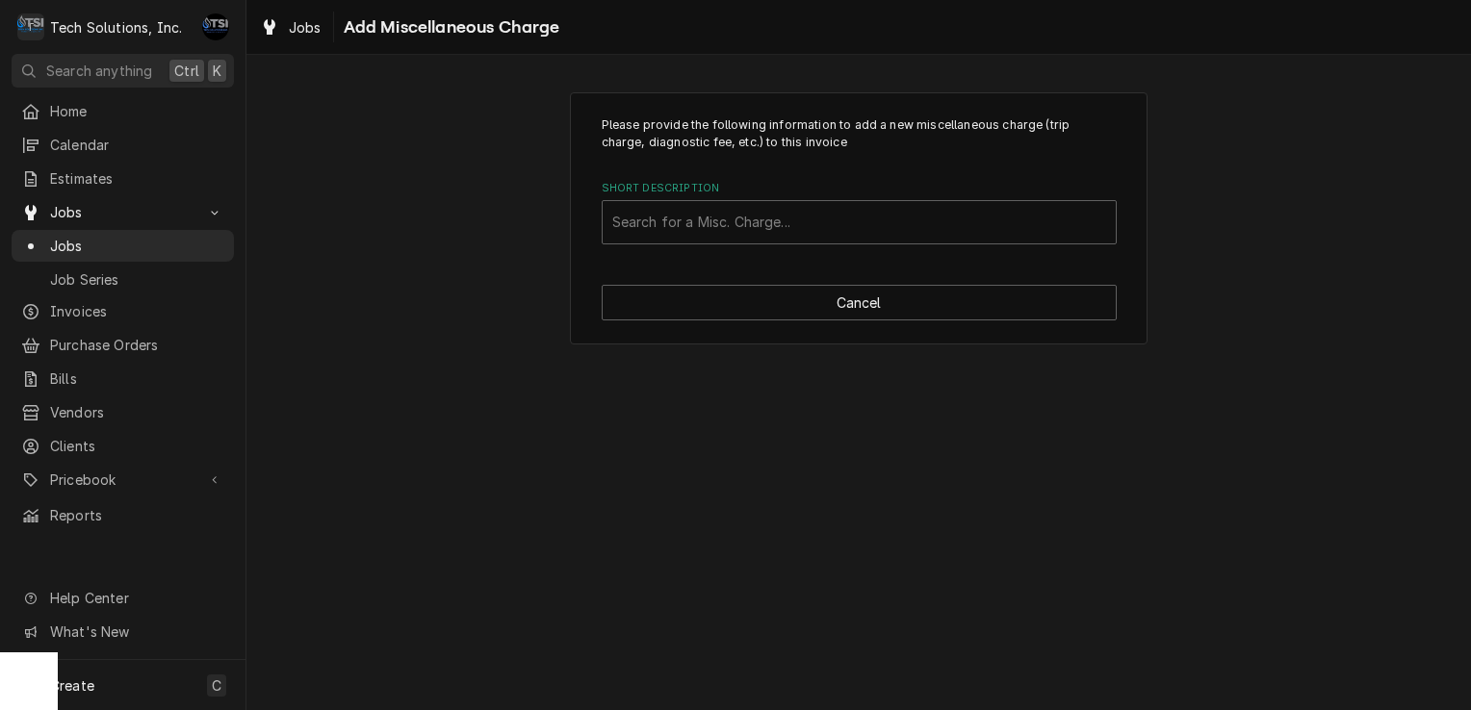
click at [566, 208] on div "Please provide the following information to add a new miscellaneous charge (tri…" at bounding box center [858, 218] width 1224 height 287
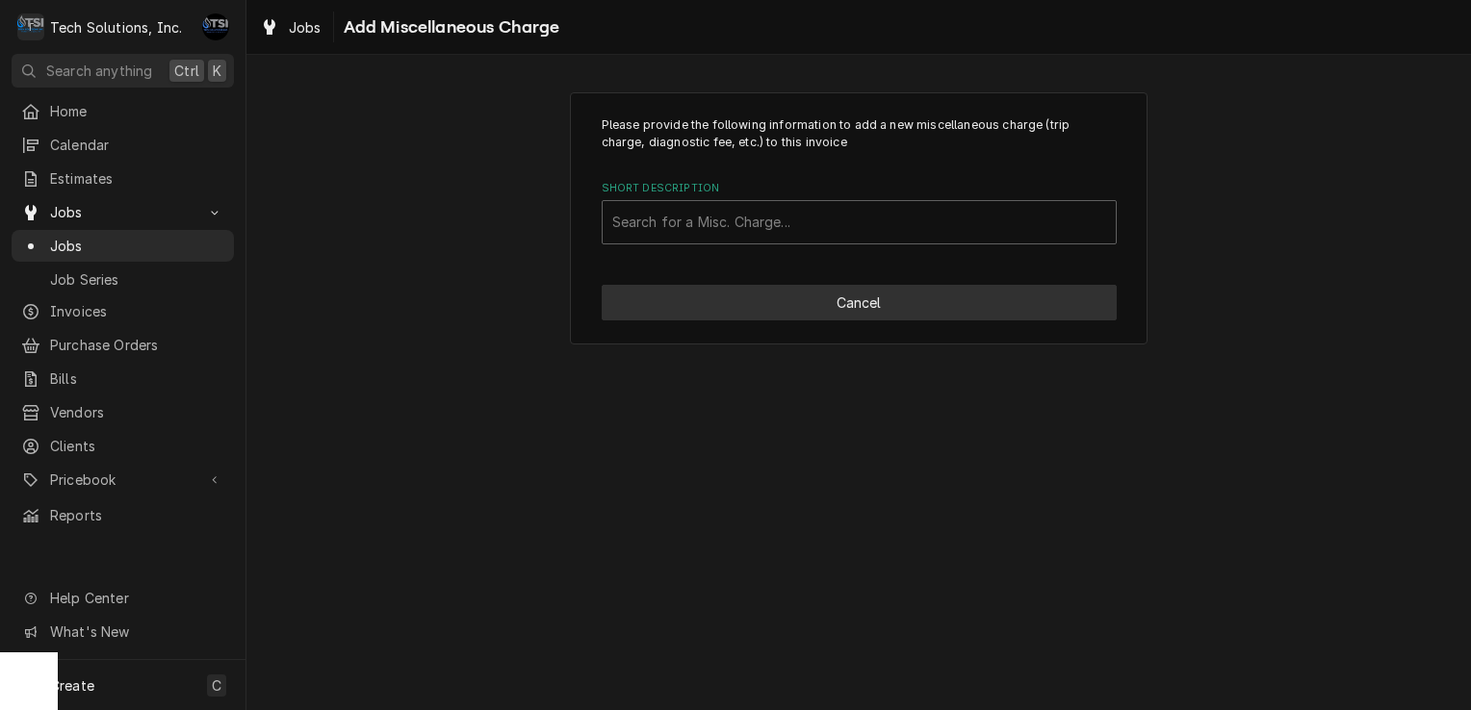
click at [755, 303] on button "Cancel" at bounding box center [859, 303] width 515 height 36
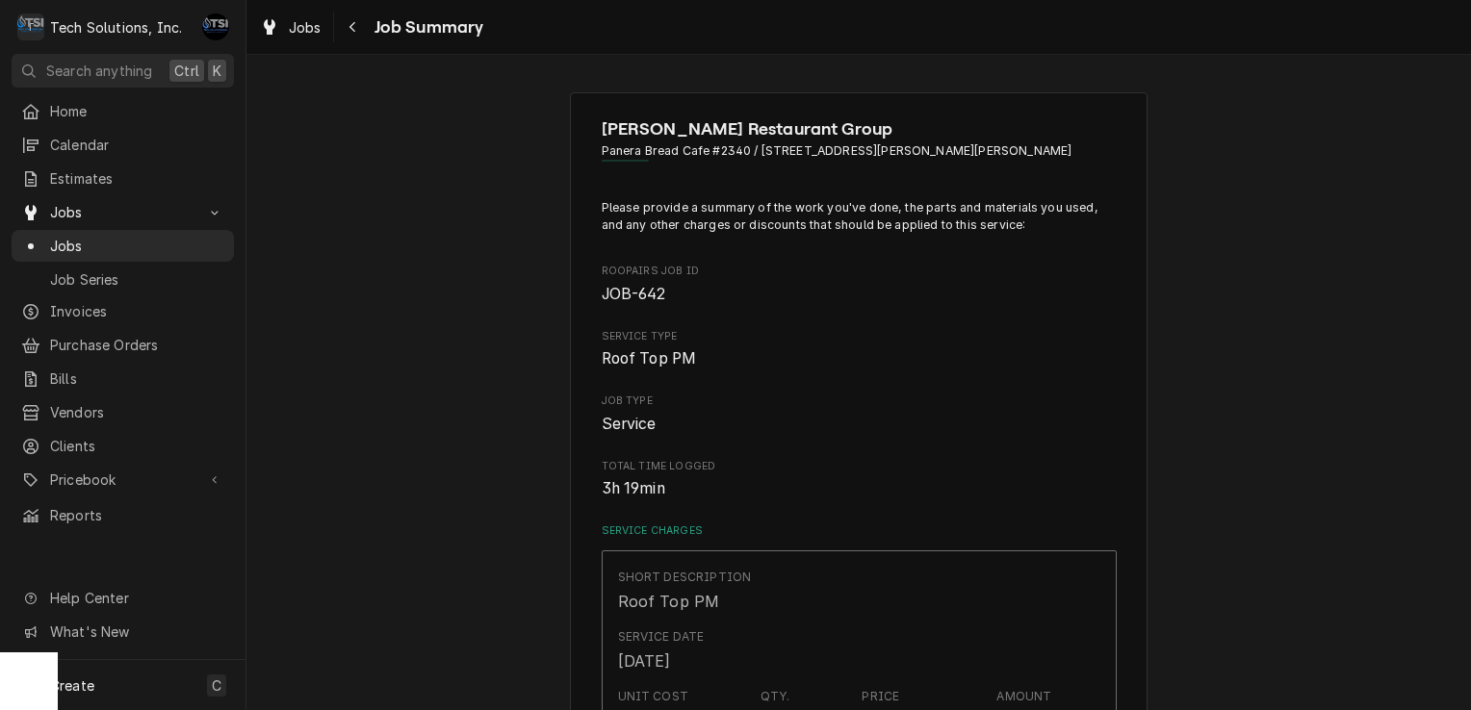
scroll to position [1500, 0]
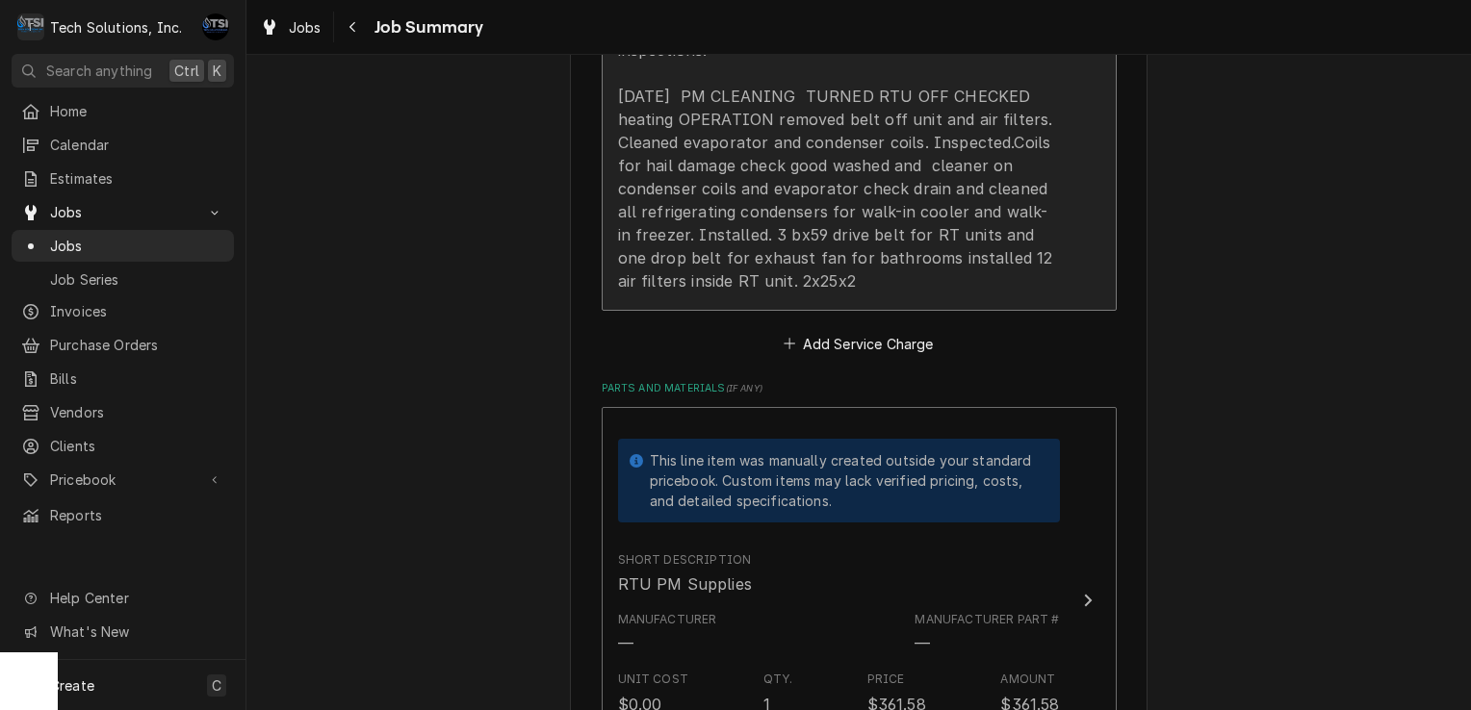
click at [756, 218] on div "Arrived at location, accessed roof. Turned RTUs off, checked AC operation, chec…" at bounding box center [839, 108] width 442 height 370
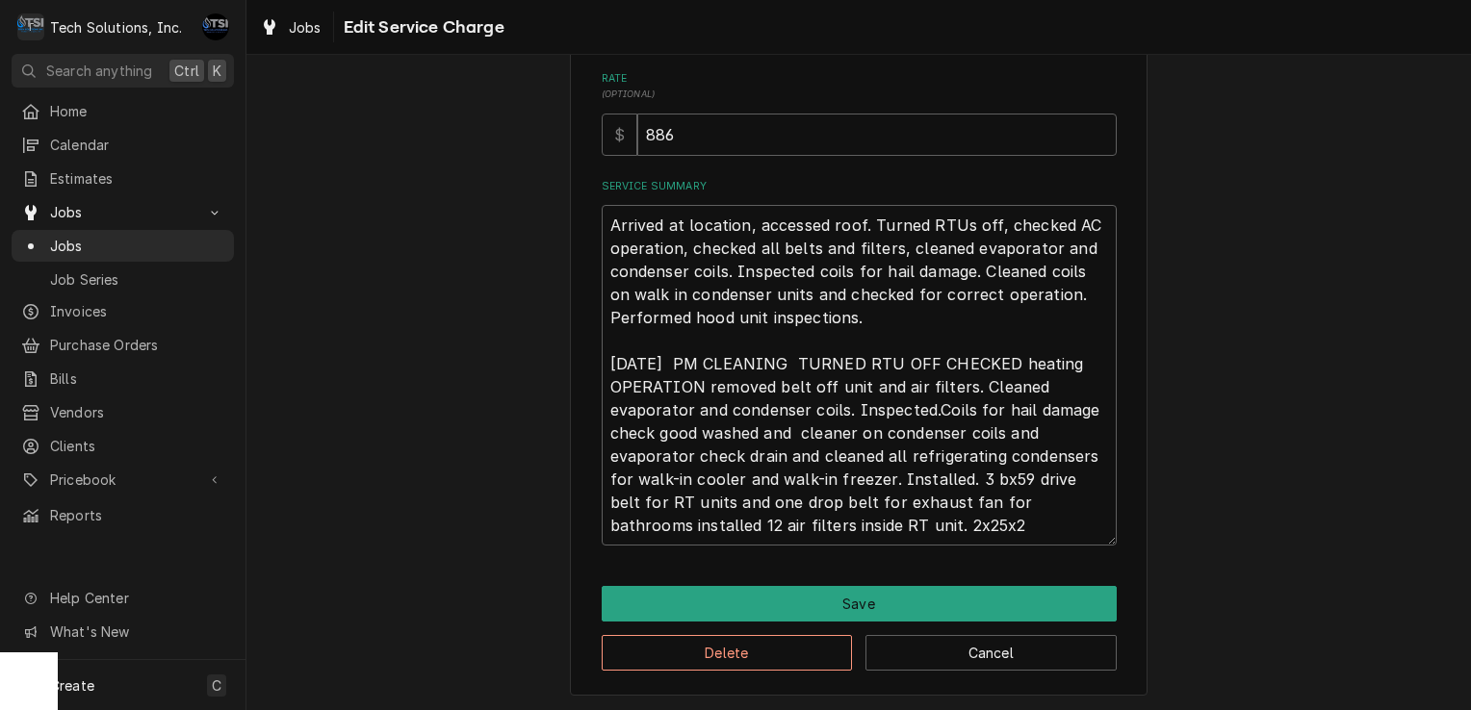
scroll to position [192, 0]
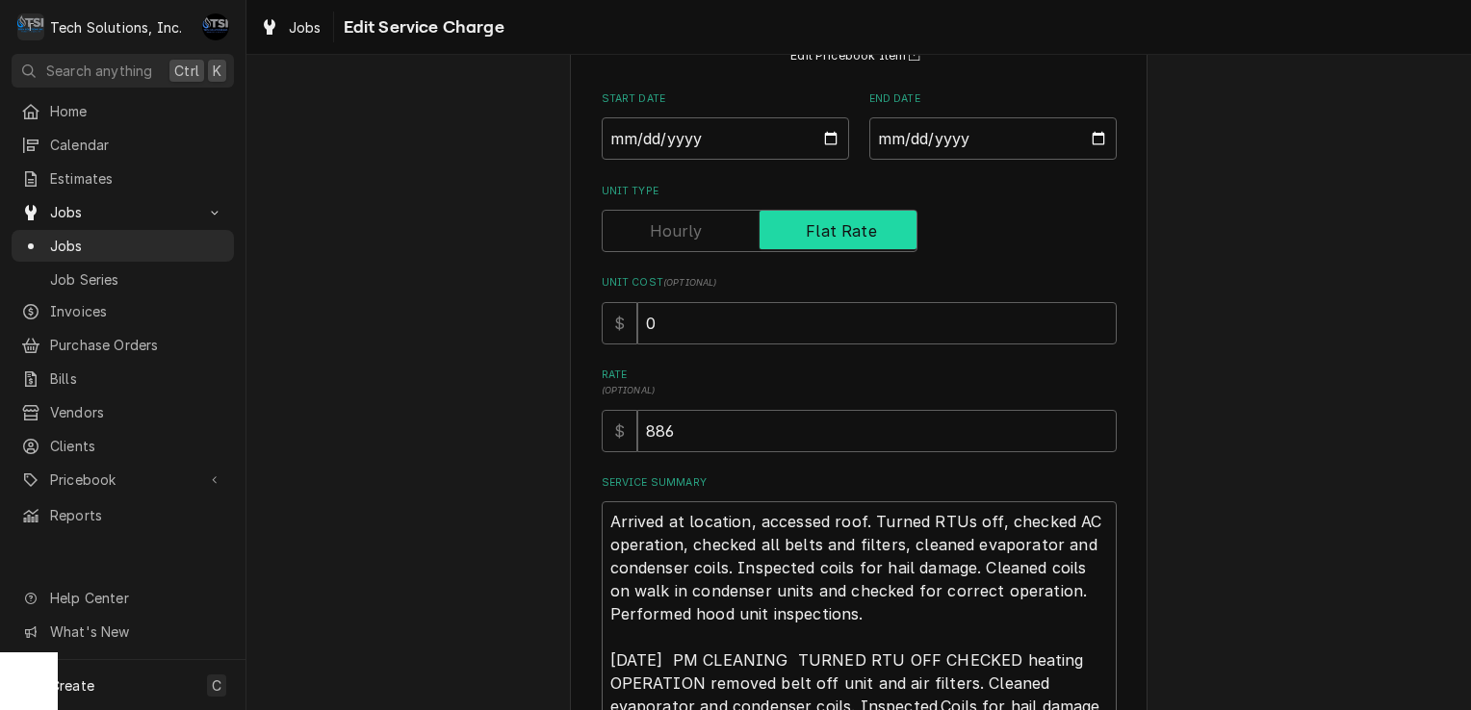
click at [711, 240] on input "Unit Type" at bounding box center [759, 231] width 298 height 42
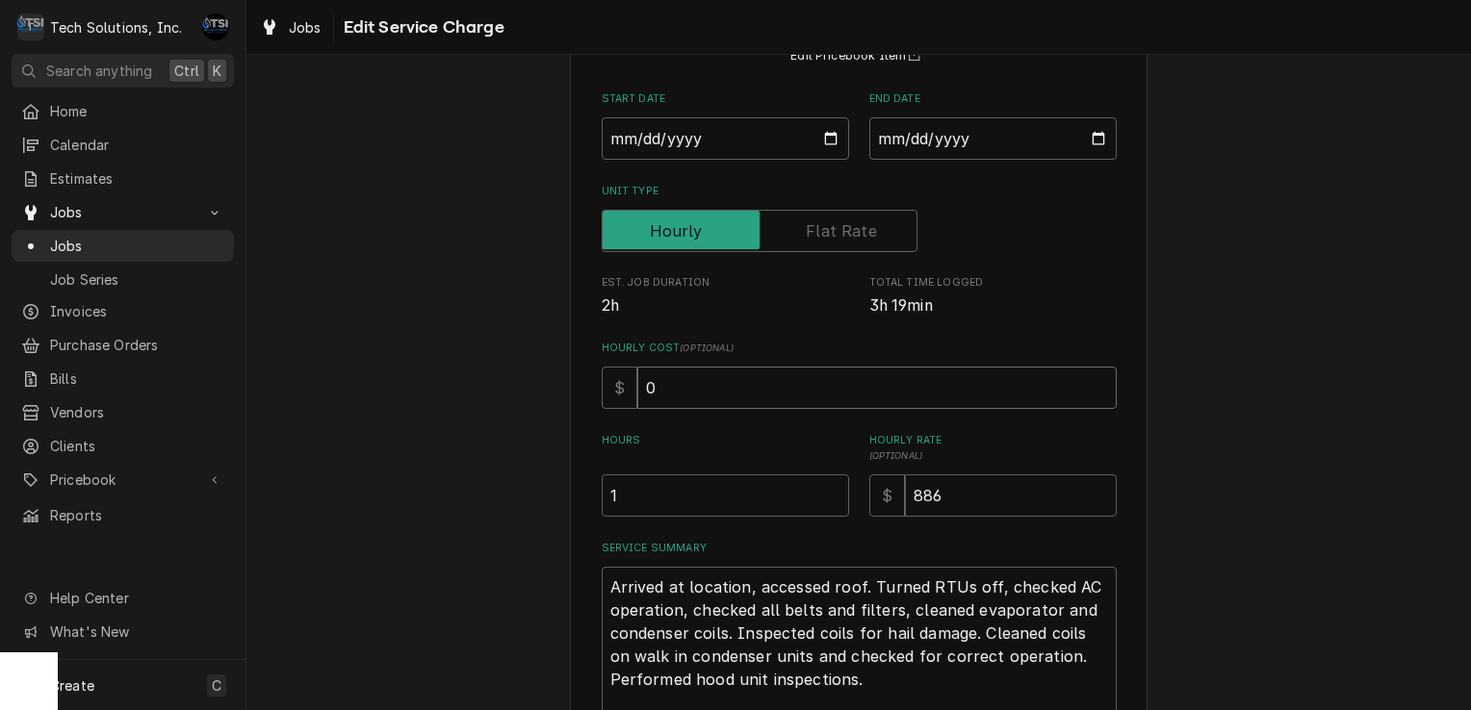
click at [757, 383] on input "0" at bounding box center [876, 388] width 479 height 42
click at [955, 495] on input "886" at bounding box center [1011, 495] width 212 height 42
click at [759, 475] on input "1" at bounding box center [725, 495] width 247 height 42
click at [826, 490] on input "1.5" at bounding box center [725, 495] width 247 height 42
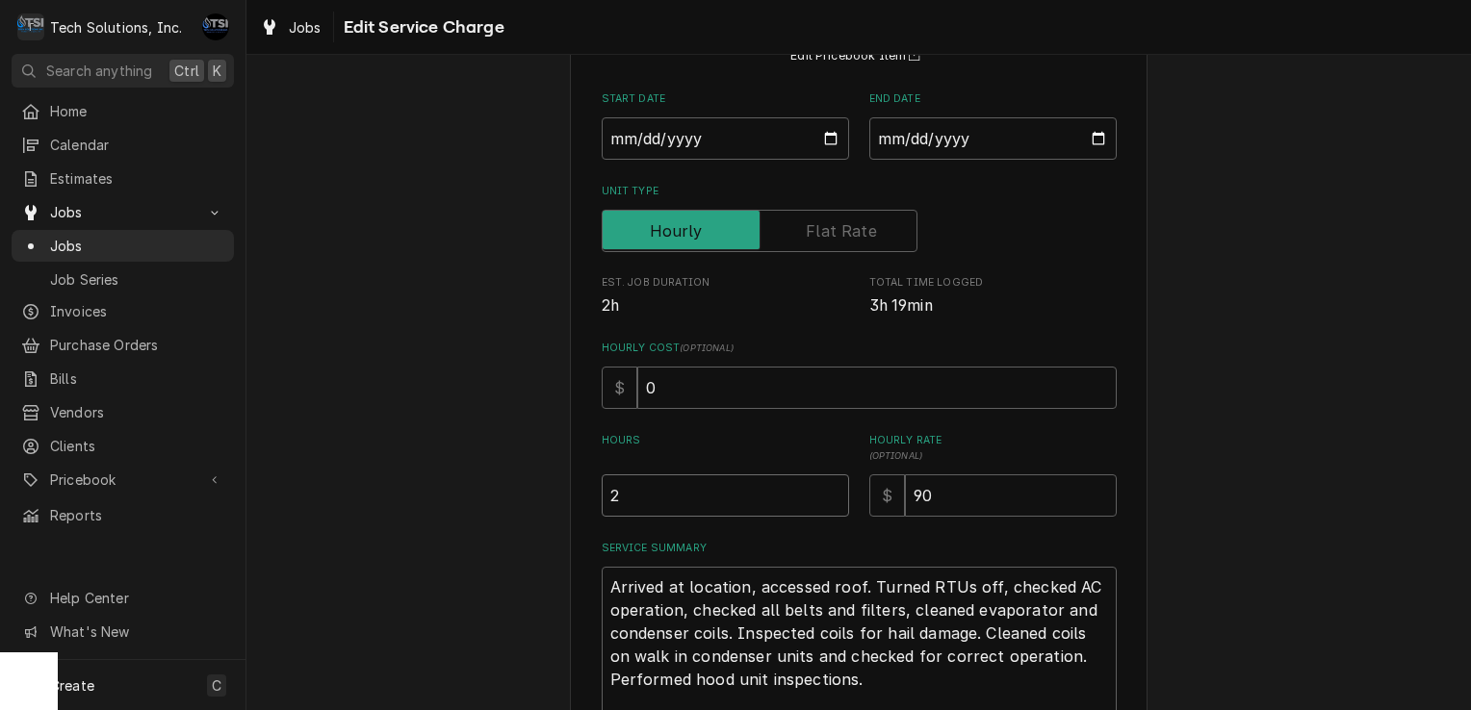
click at [826, 490] on input "2" at bounding box center [725, 495] width 247 height 42
click at [819, 490] on input "2.5" at bounding box center [725, 495] width 247 height 42
click at [819, 490] on input "3" at bounding box center [725, 495] width 247 height 42
click at [819, 490] on input "3.5" at bounding box center [725, 495] width 247 height 42
click at [822, 499] on input "3" at bounding box center [725, 495] width 247 height 42
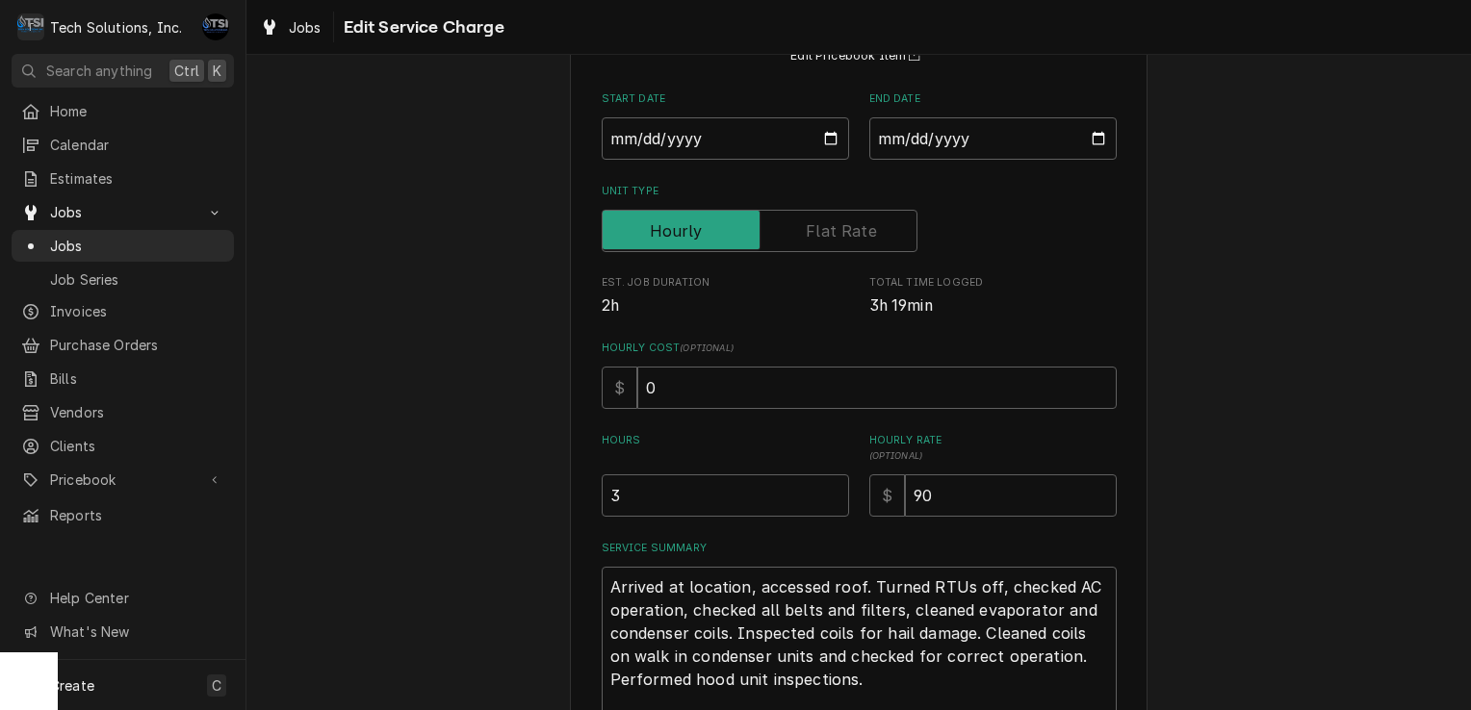
scroll to position [552, 0]
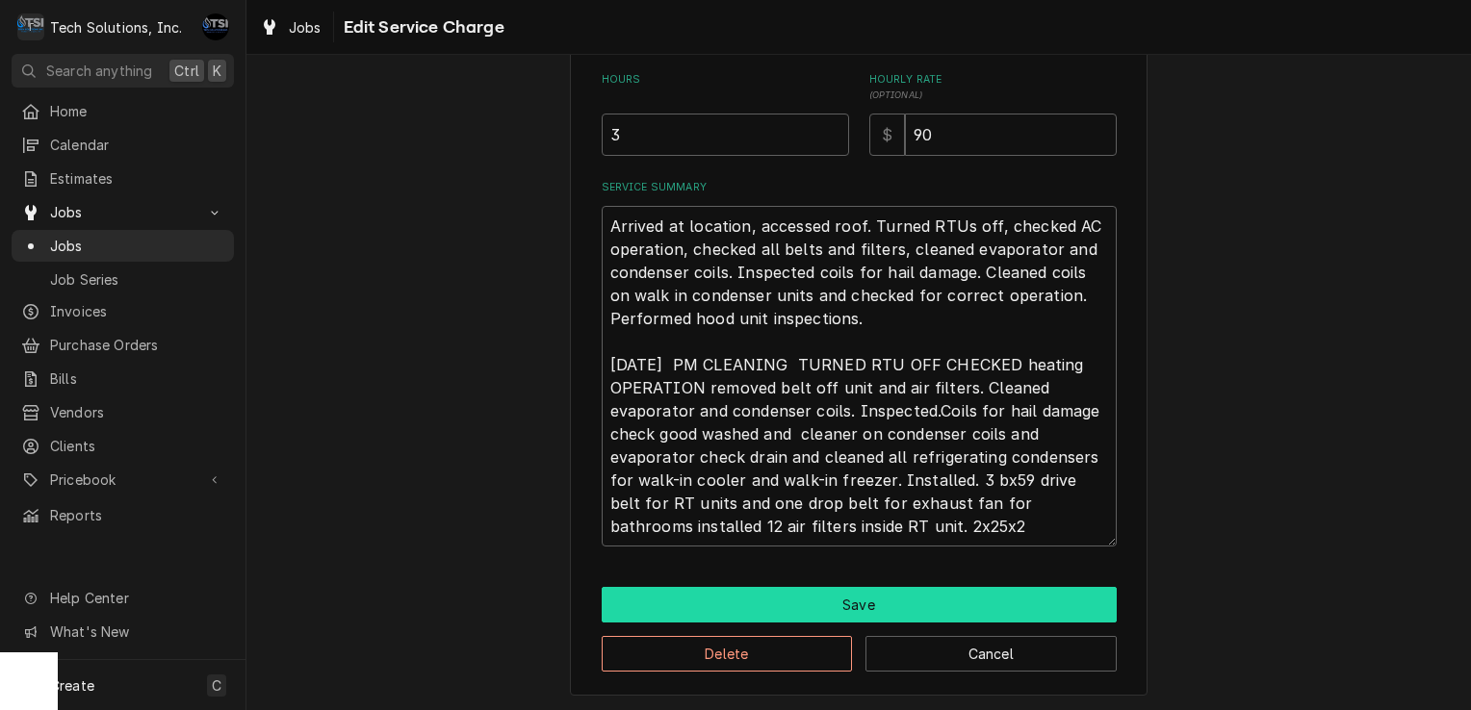
click at [817, 599] on button "Save" at bounding box center [859, 605] width 515 height 36
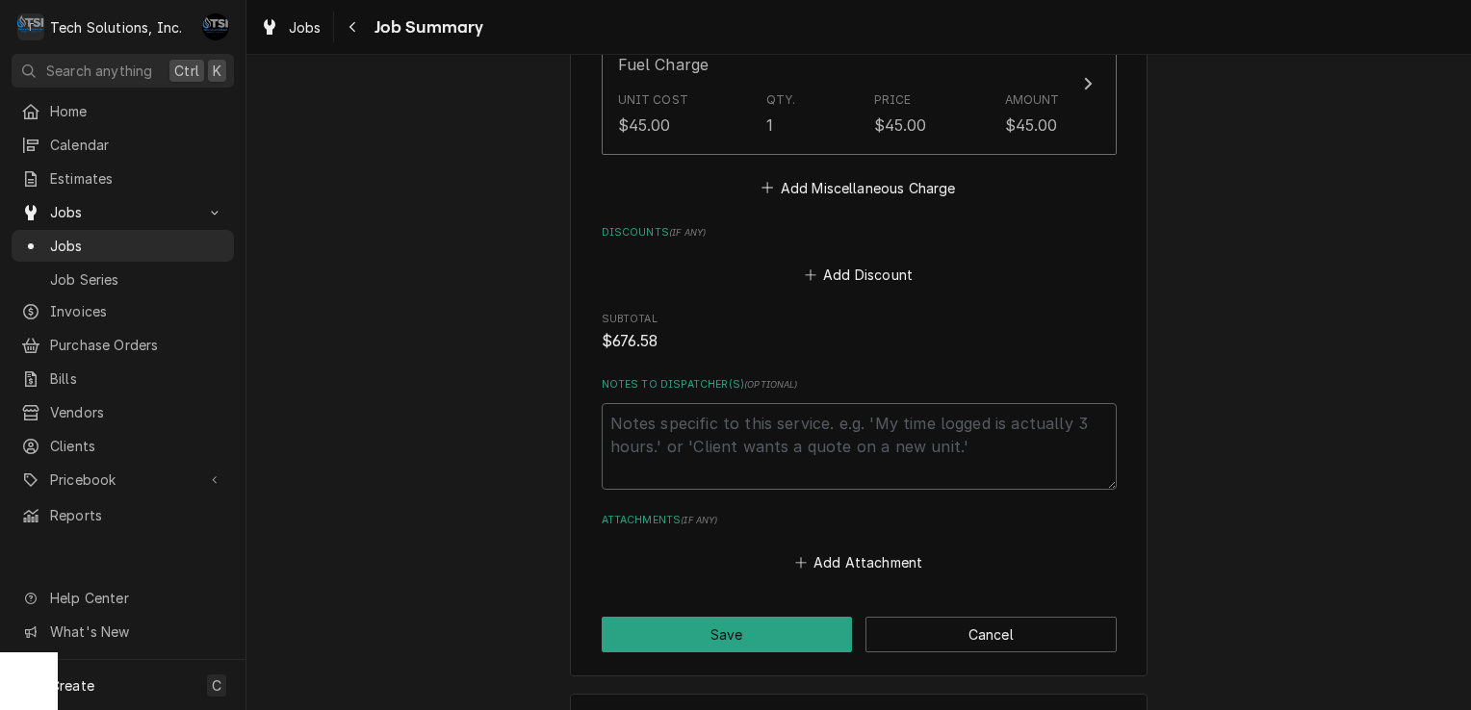
scroll to position [1729, 0]
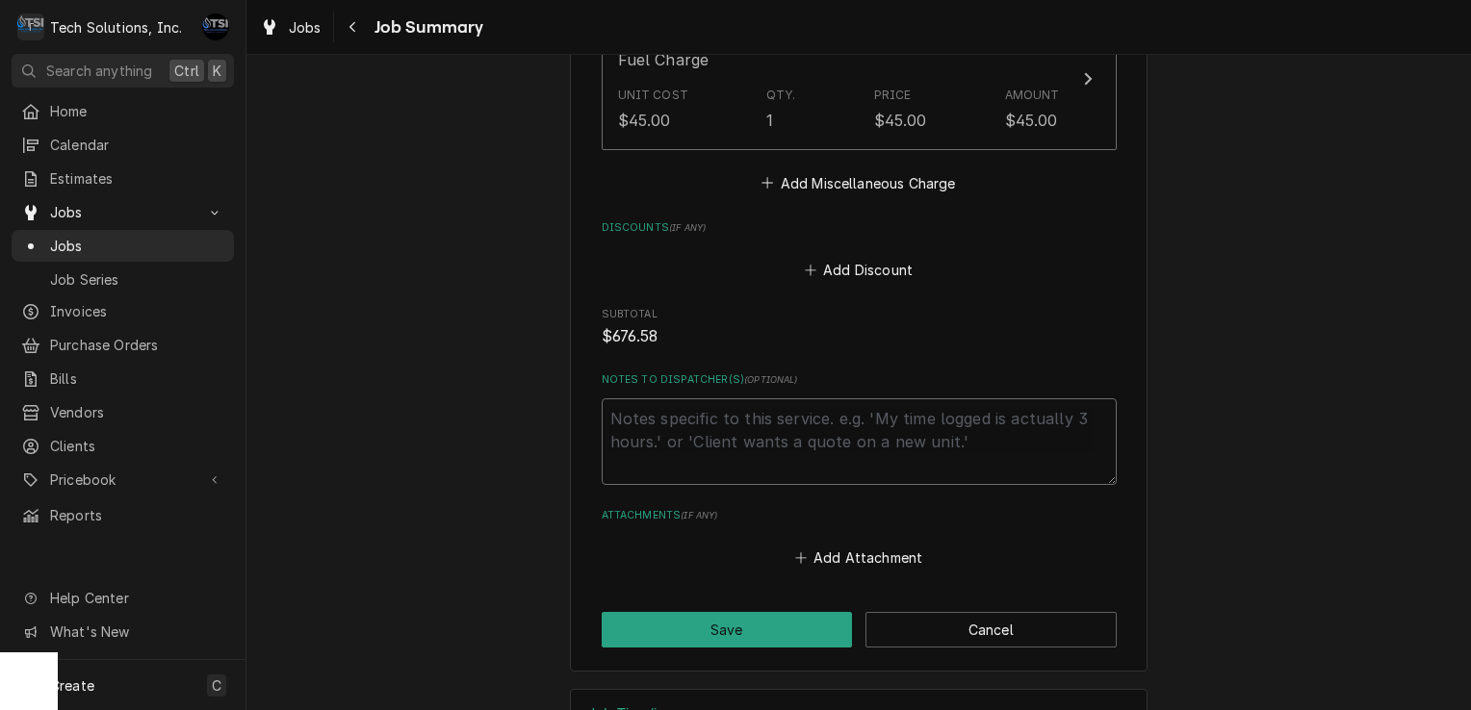
click at [714, 414] on textarea "Notes to Dispatcher(s) ( optional )" at bounding box center [859, 441] width 515 height 87
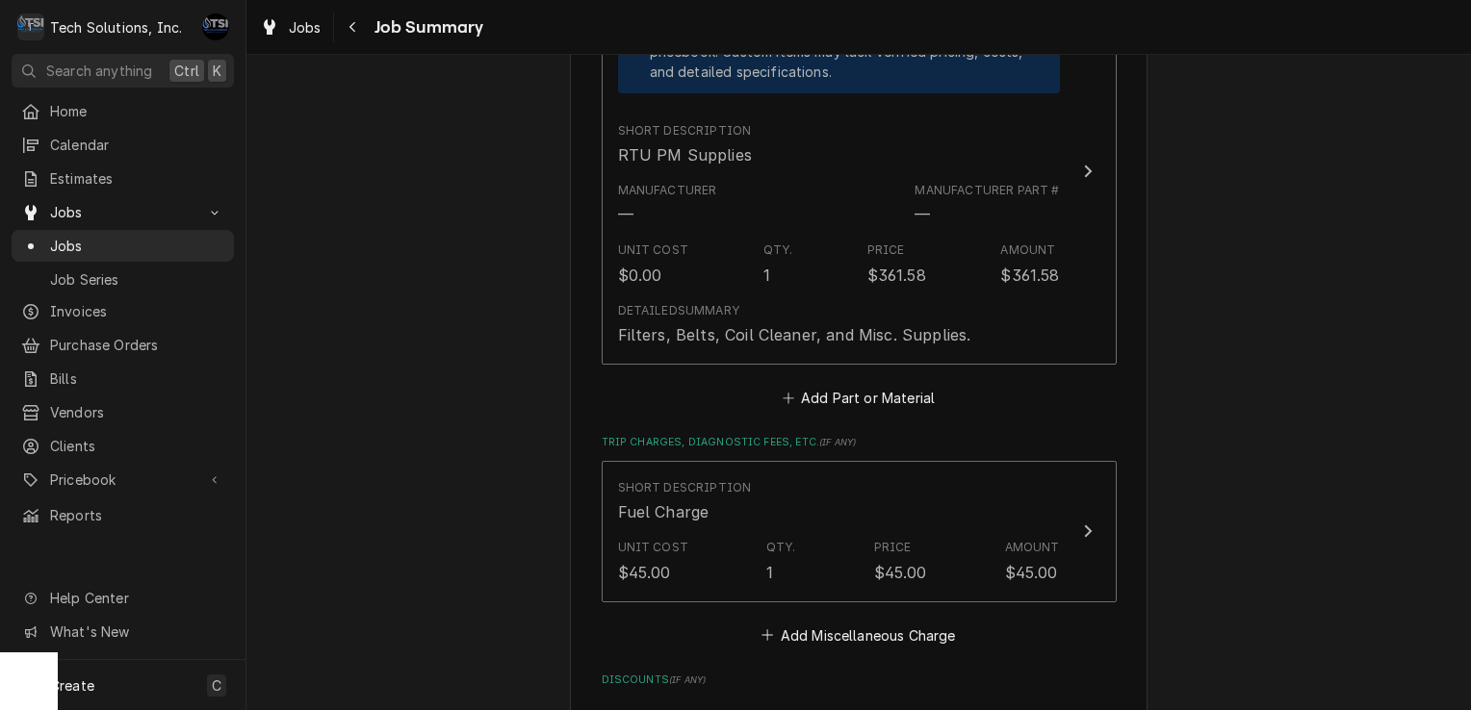
scroll to position [1269, 0]
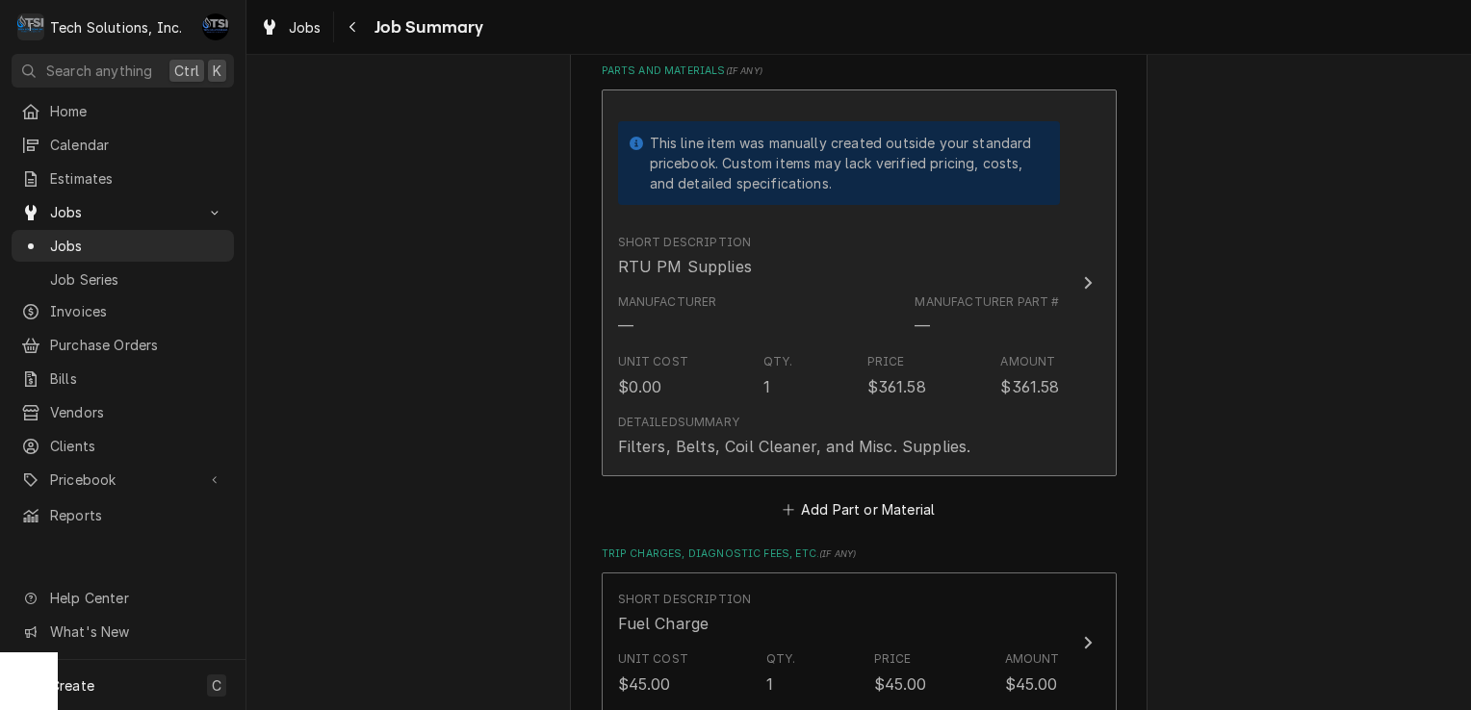
click at [839, 352] on div "Unit Cost $0.00 Qty. 1 Price $361.58 Amount $361.58" at bounding box center [839, 376] width 442 height 60
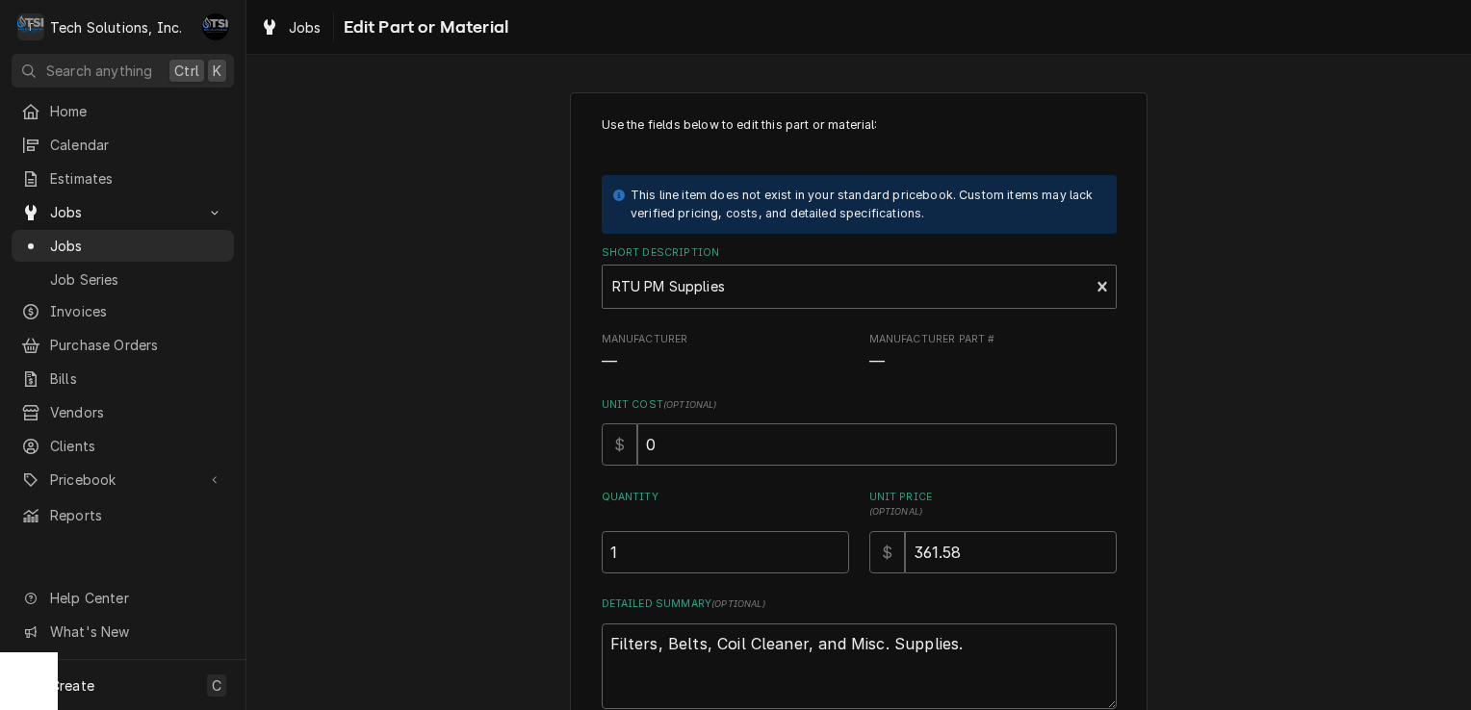
scroll to position [164, 0]
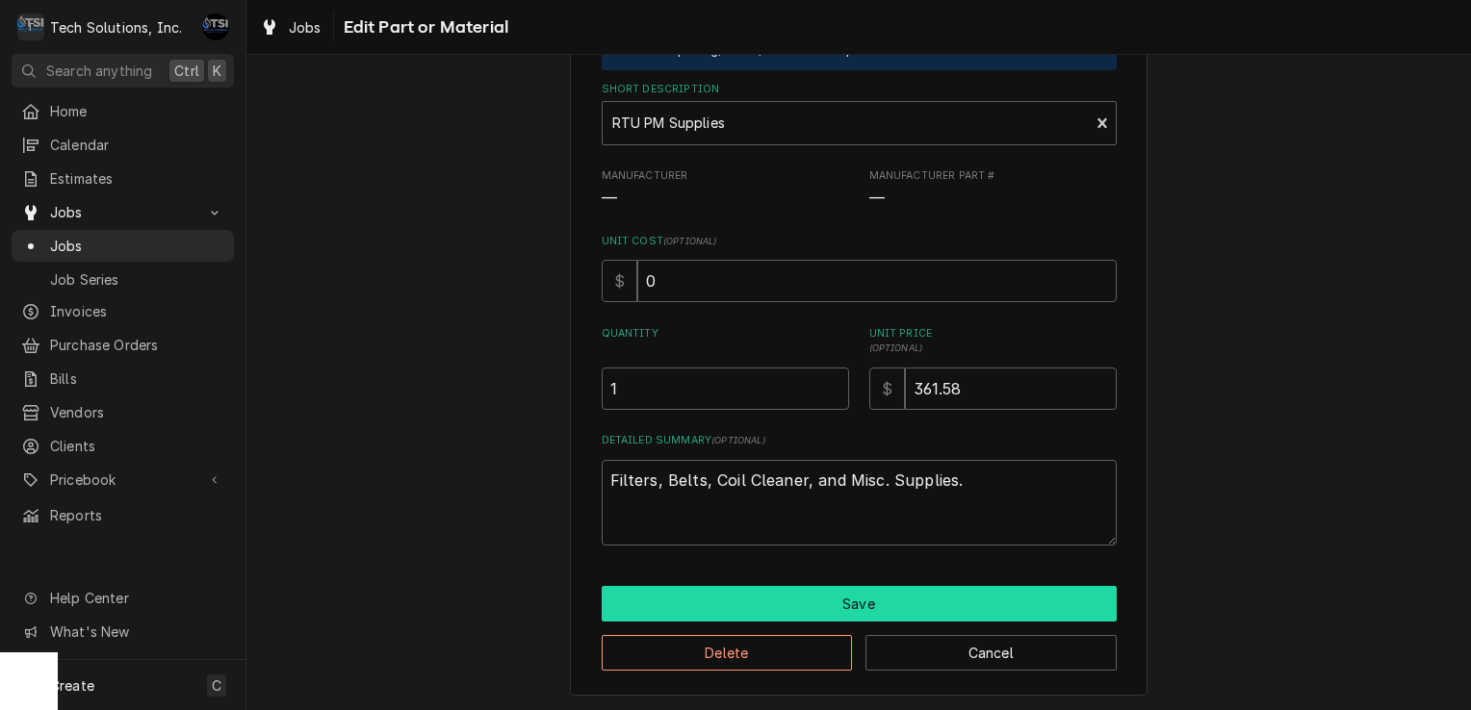
click at [728, 615] on button "Save" at bounding box center [859, 604] width 515 height 36
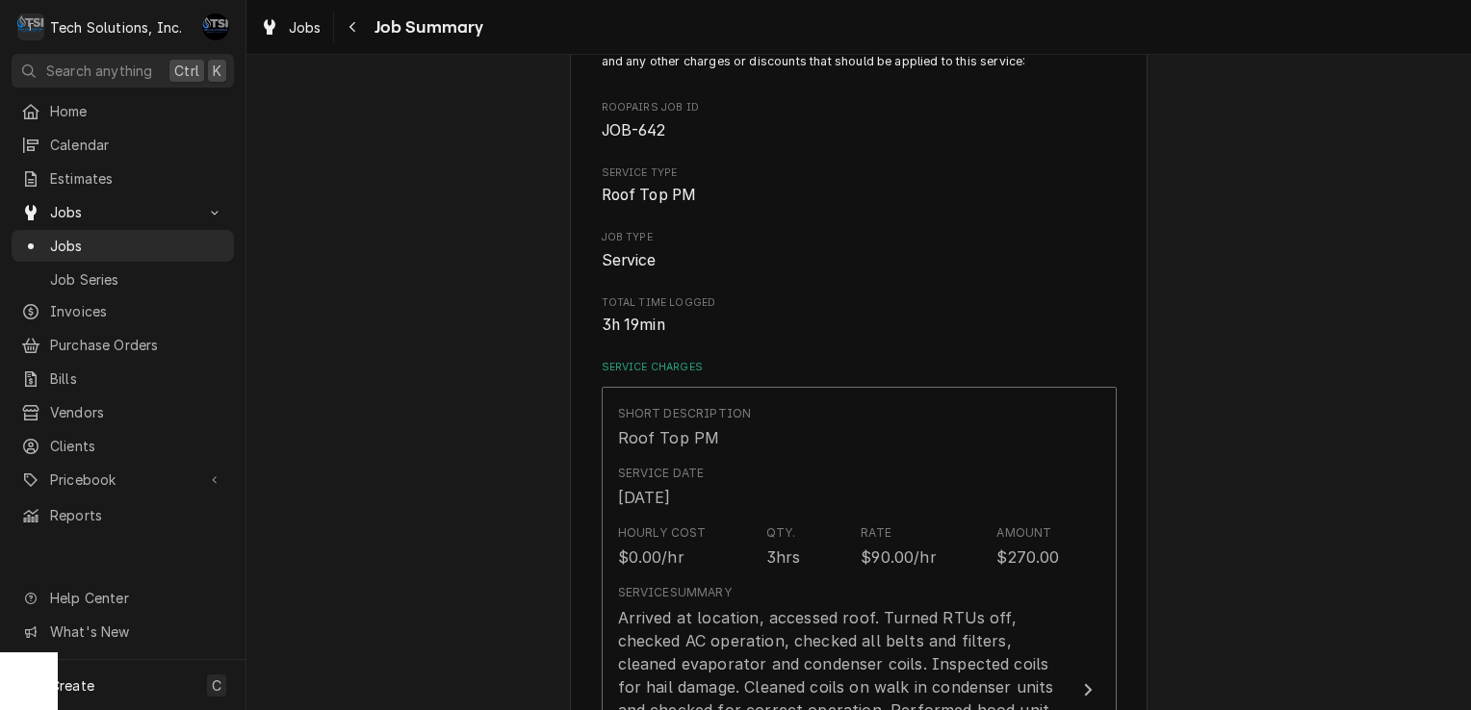
scroll to position [1188, 0]
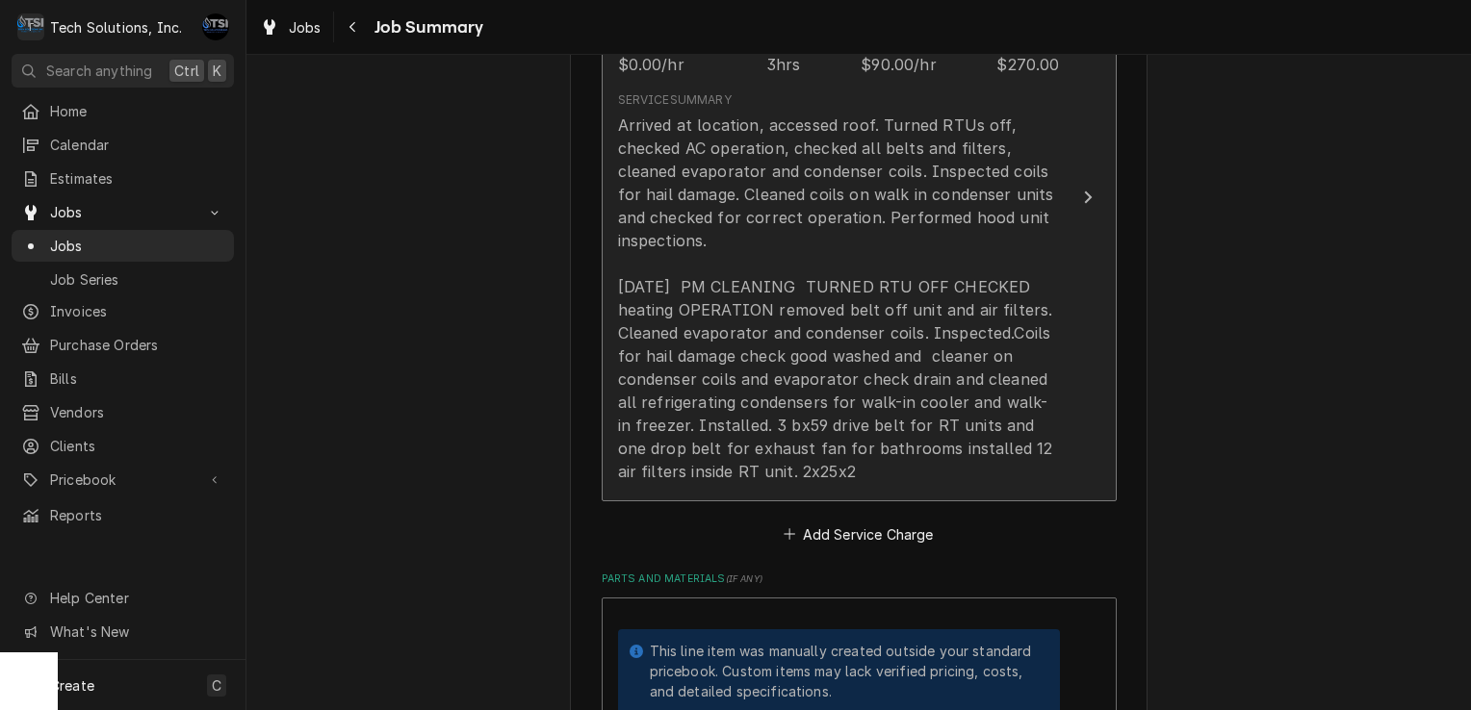
click at [747, 395] on div "Arrived at location, accessed roof. Turned RTUs off, checked AC operation, chec…" at bounding box center [839, 299] width 442 height 370
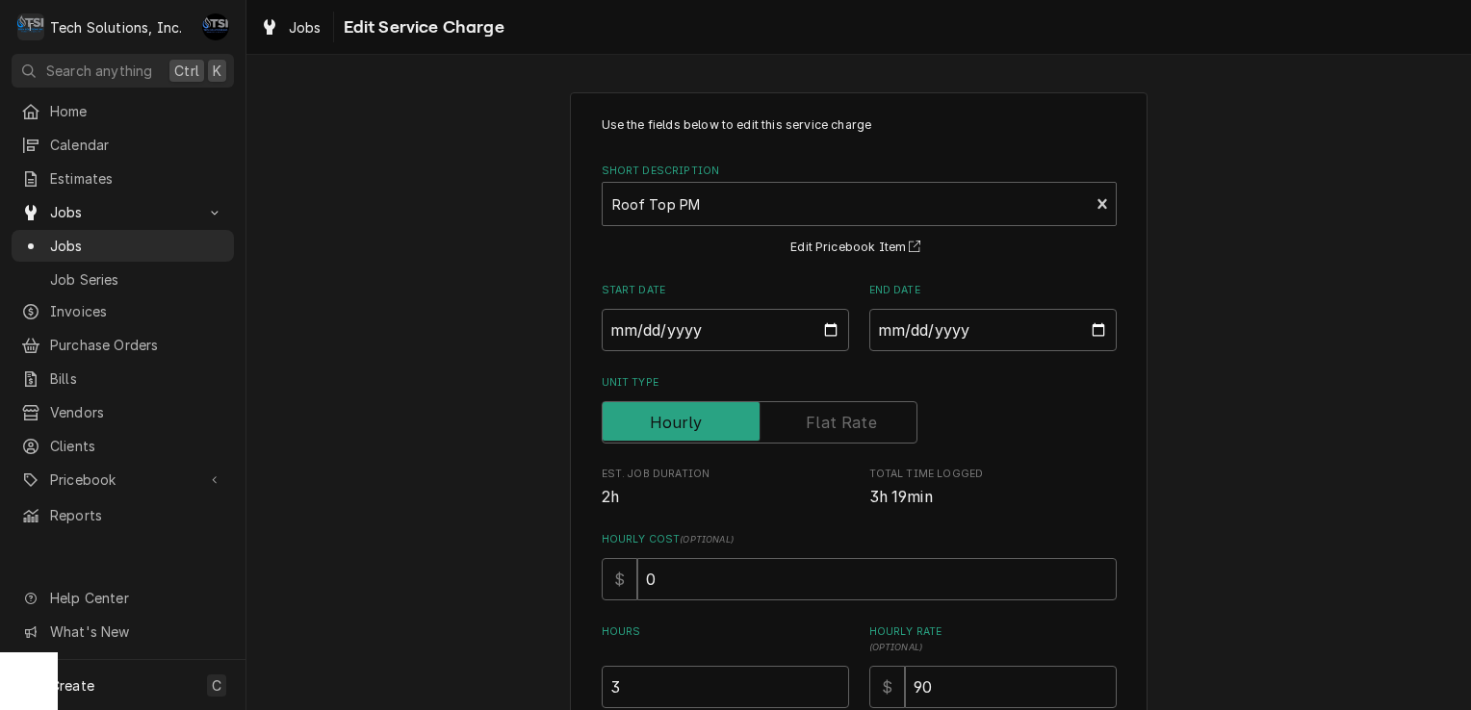
scroll to position [552, 0]
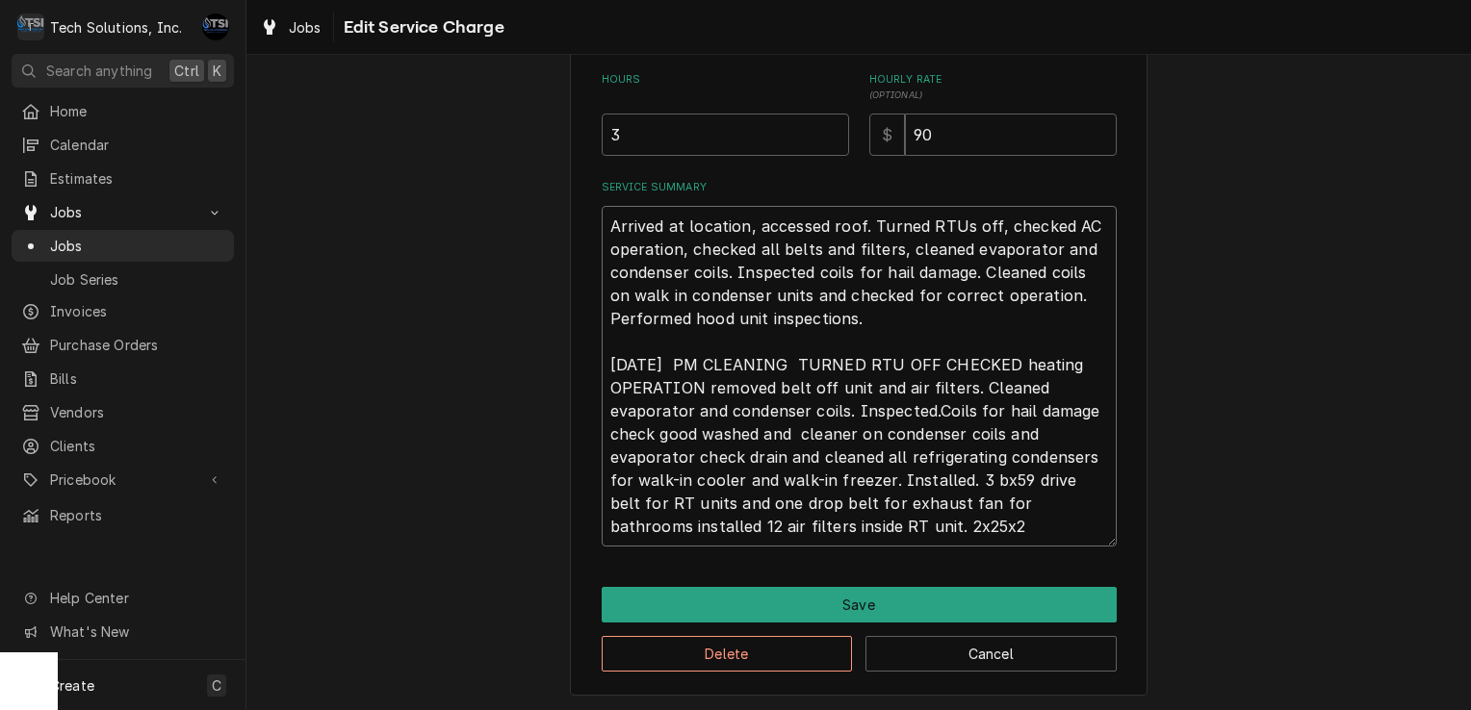
click at [943, 537] on textarea "Arrived at location, accessed roof. Turned RTUs off, checked AC operation, chec…" at bounding box center [859, 376] width 515 height 341
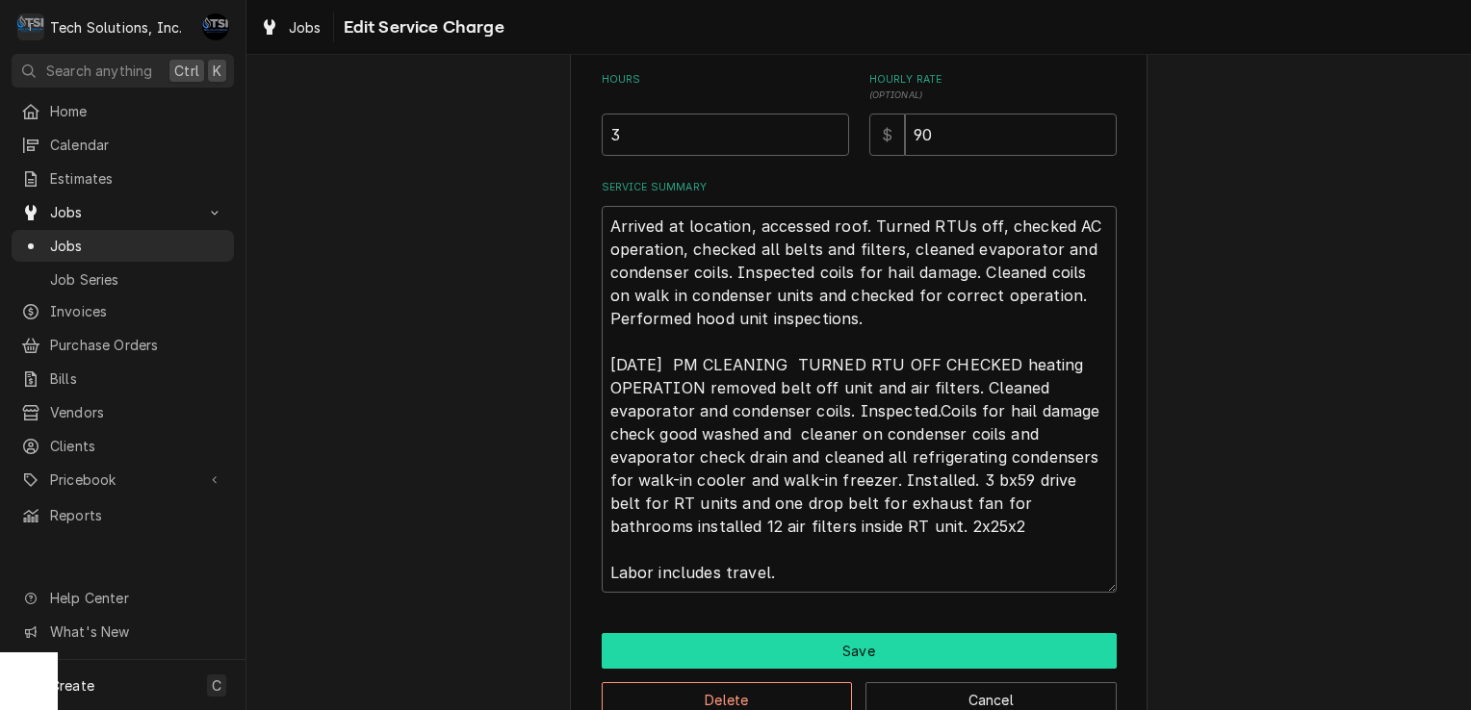
click at [914, 654] on button "Save" at bounding box center [859, 651] width 515 height 36
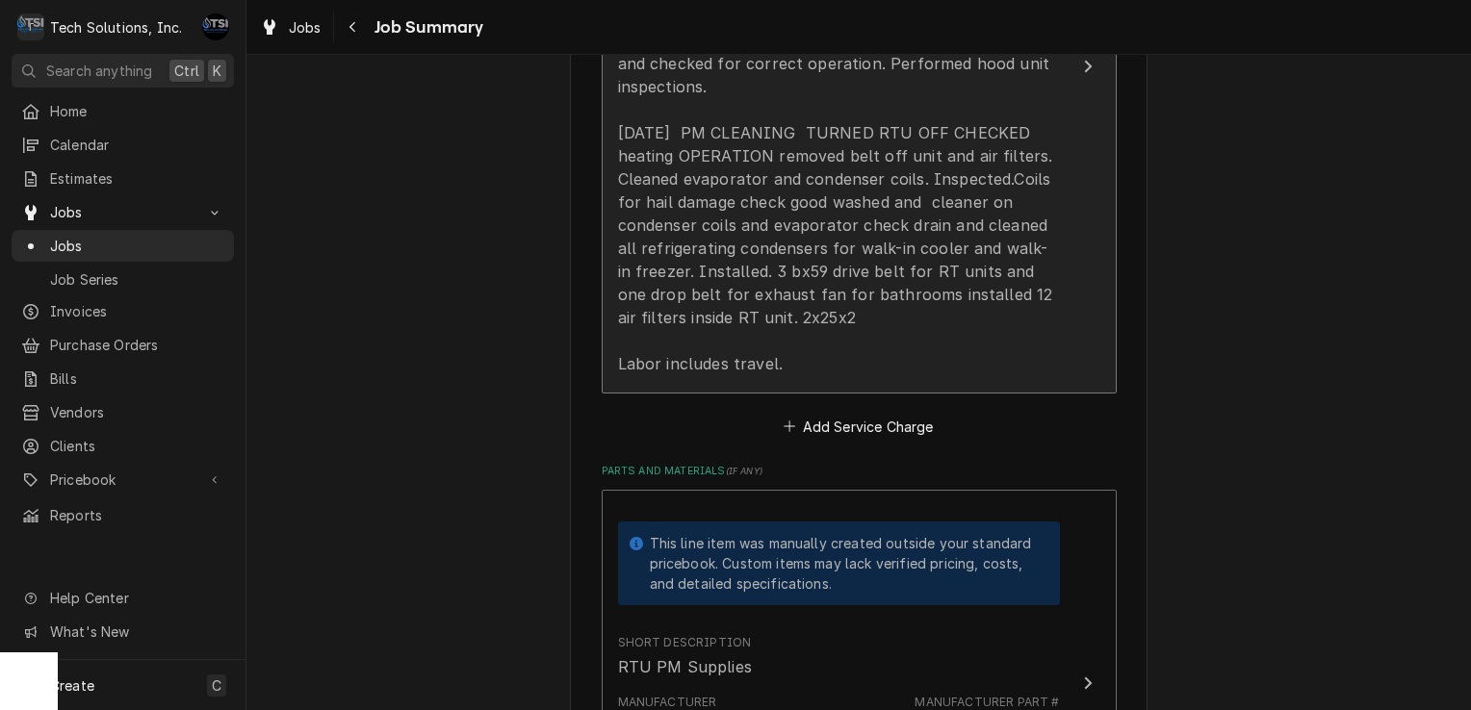
click at [888, 231] on div "Arrived at location, accessed roof. Turned RTUs off, checked AC operation, chec…" at bounding box center [839, 168] width 442 height 416
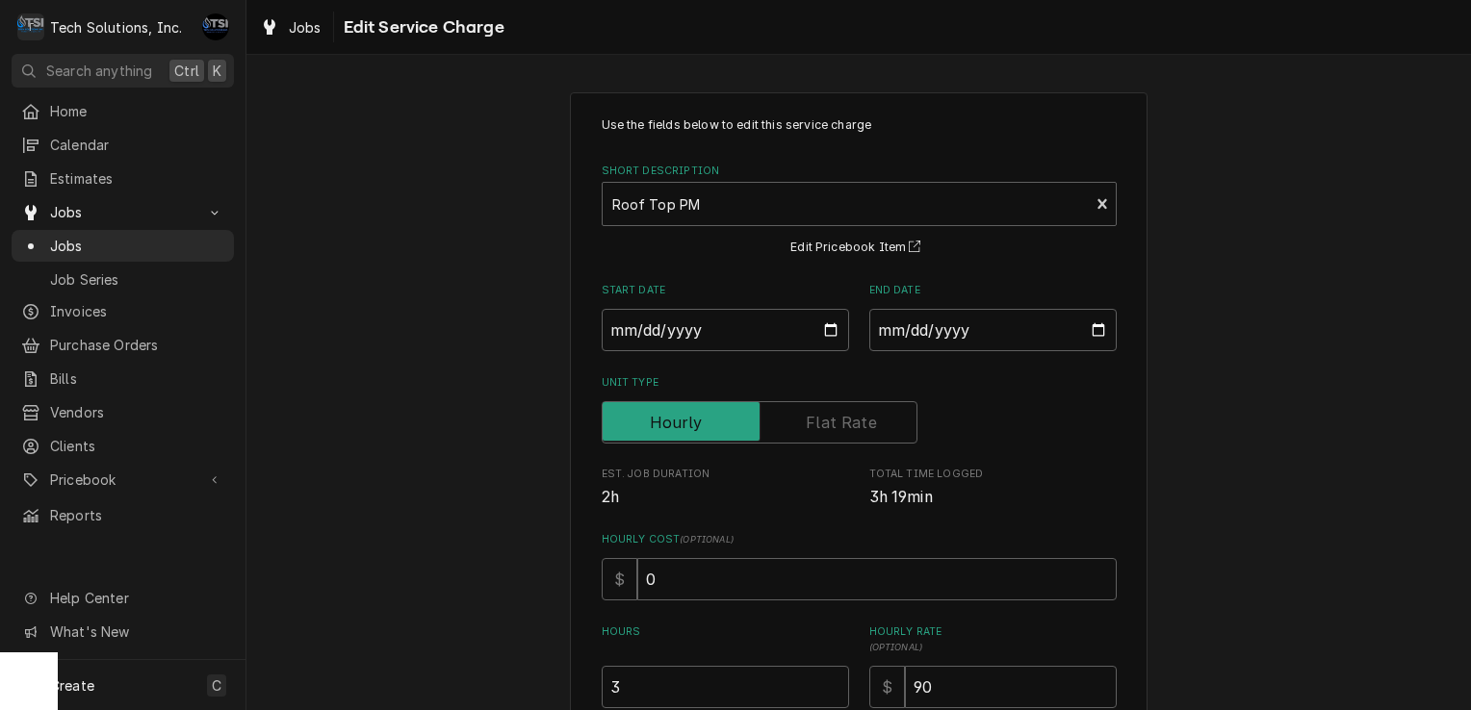
scroll to position [599, 0]
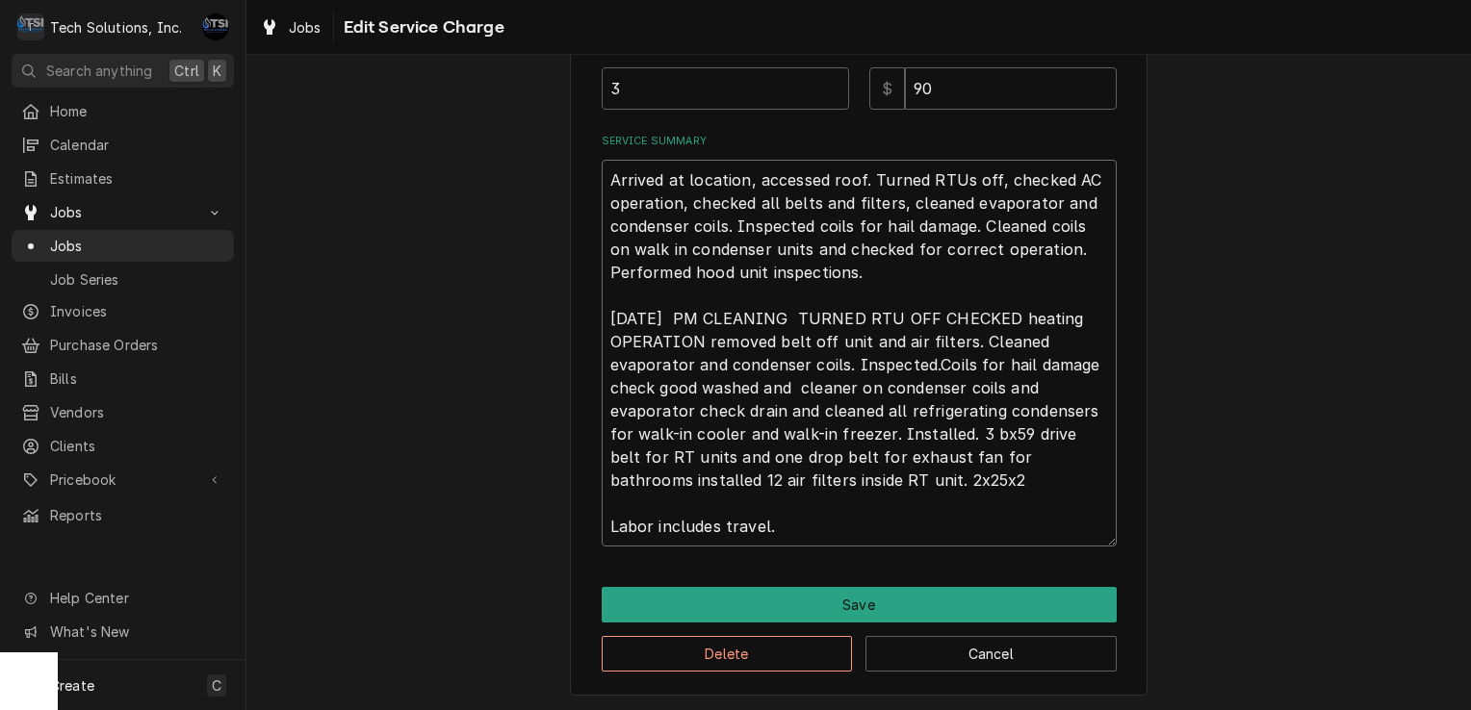
click at [602, 177] on textarea "Arrived at location, accessed roof. Turned RTUs off, checked AC operation, chec…" at bounding box center [859, 353] width 515 height 387
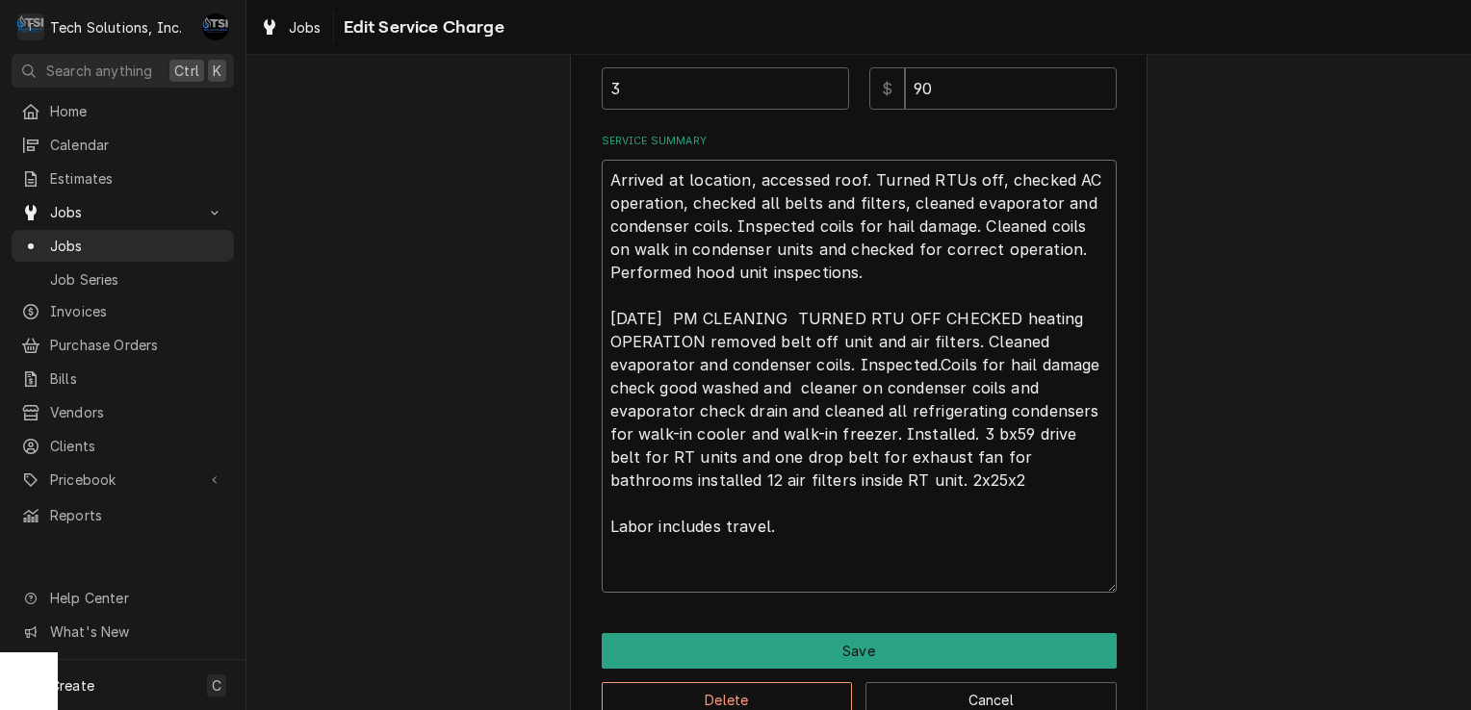
click at [602, 177] on textarea "Arrived at location, accessed roof. Turned RTUs off, checked AC operation, chec…" at bounding box center [859, 376] width 515 height 433
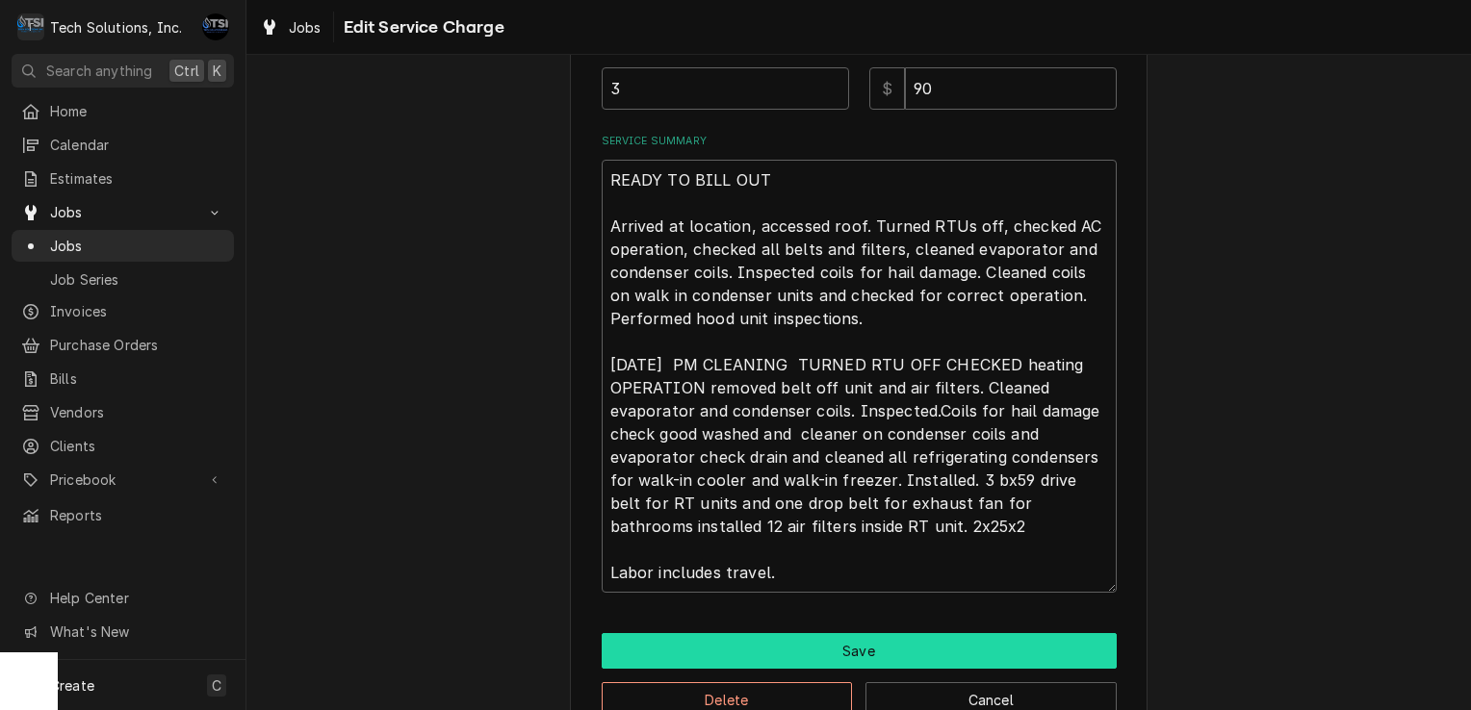
click at [776, 658] on button "Save" at bounding box center [859, 651] width 515 height 36
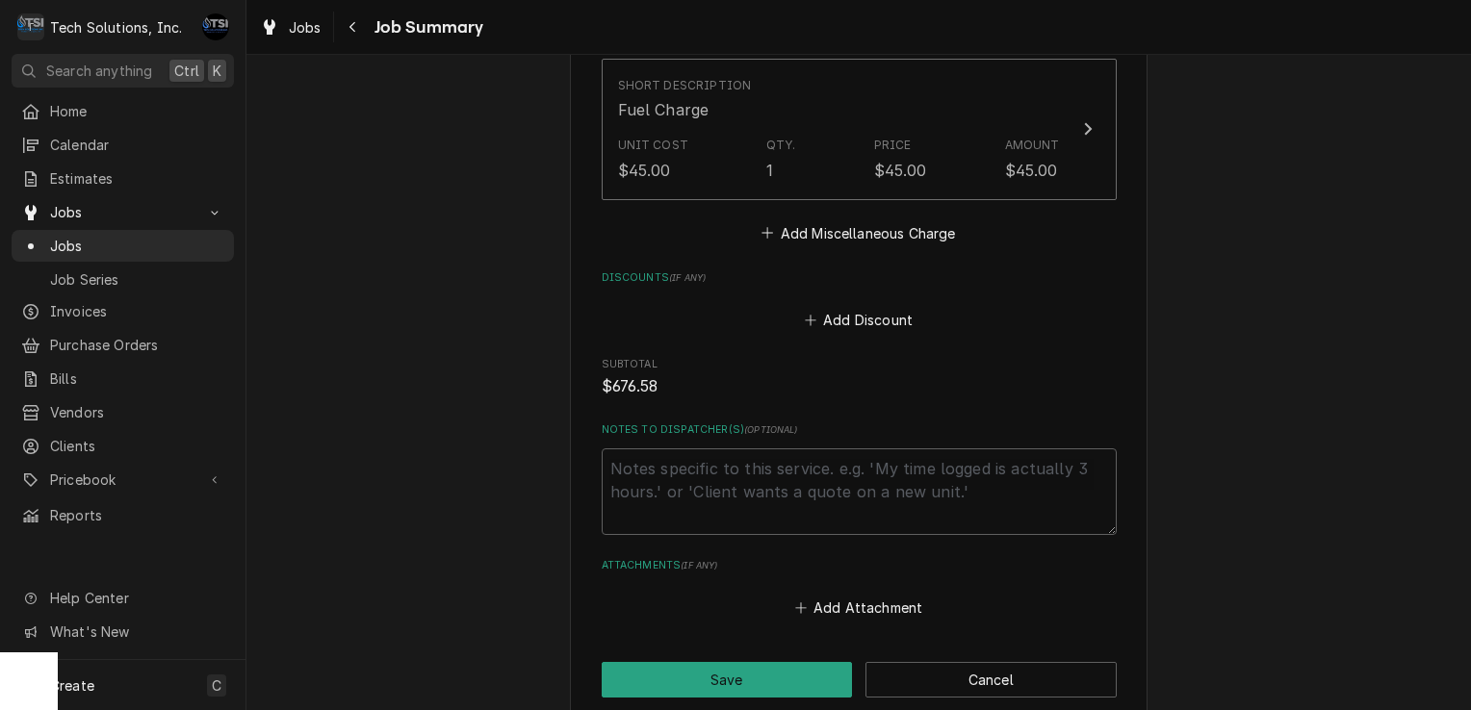
scroll to position [1887, 0]
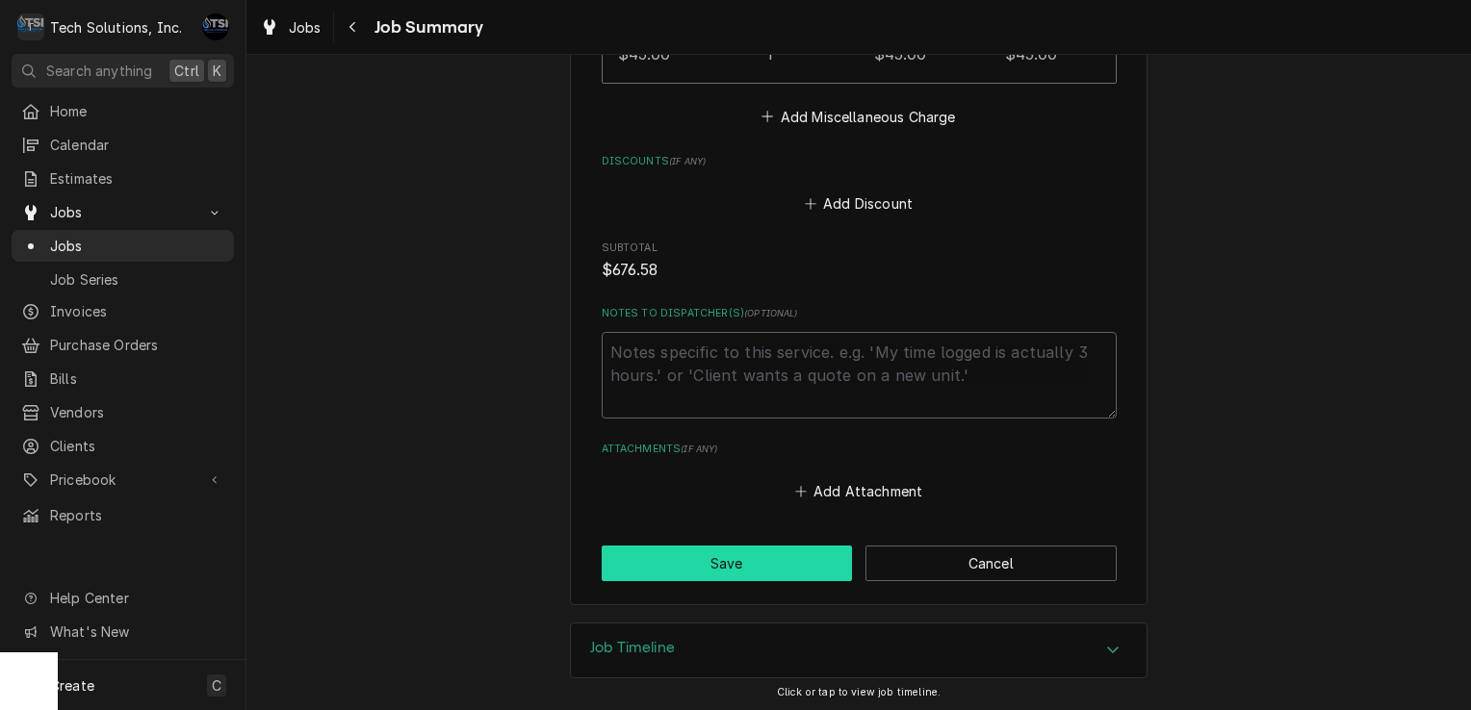
click at [778, 553] on button "Save" at bounding box center [727, 564] width 251 height 36
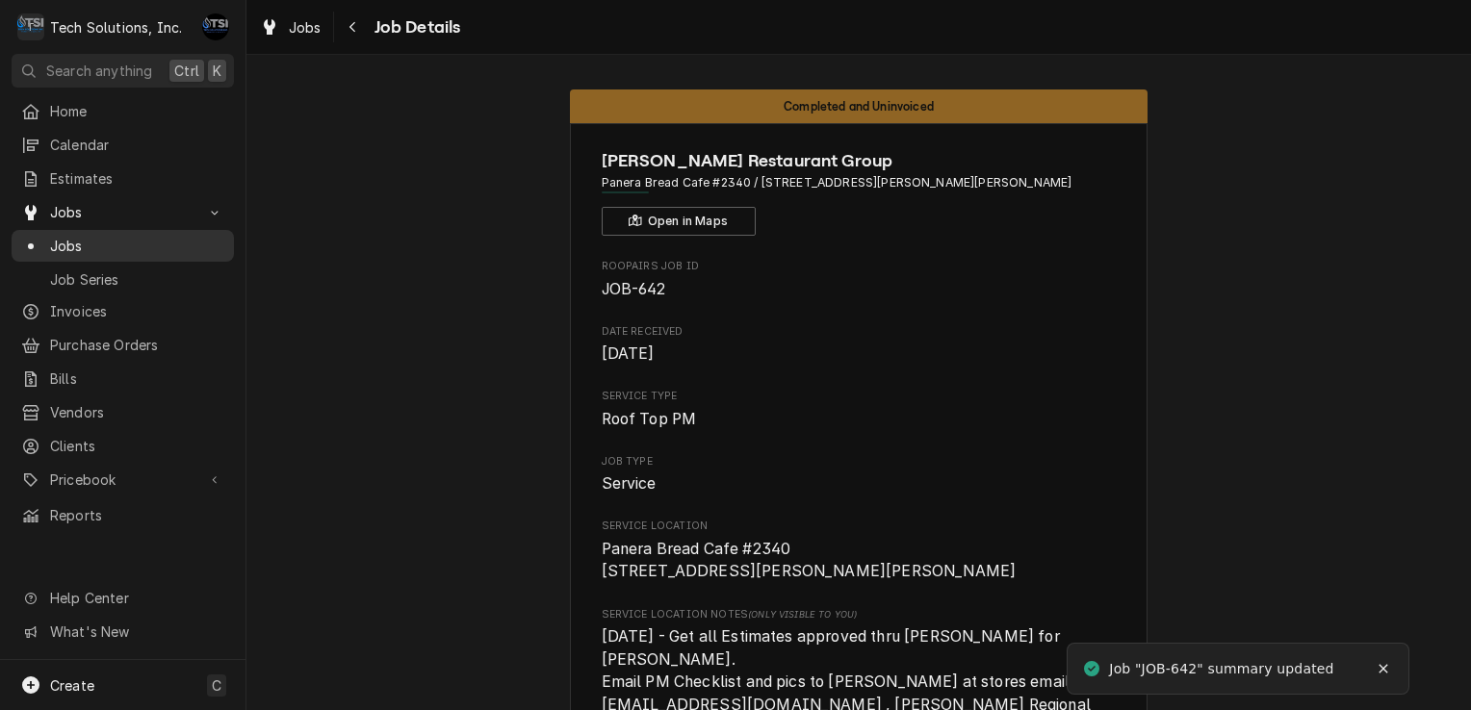
click at [173, 236] on span "Jobs" at bounding box center [137, 246] width 174 height 20
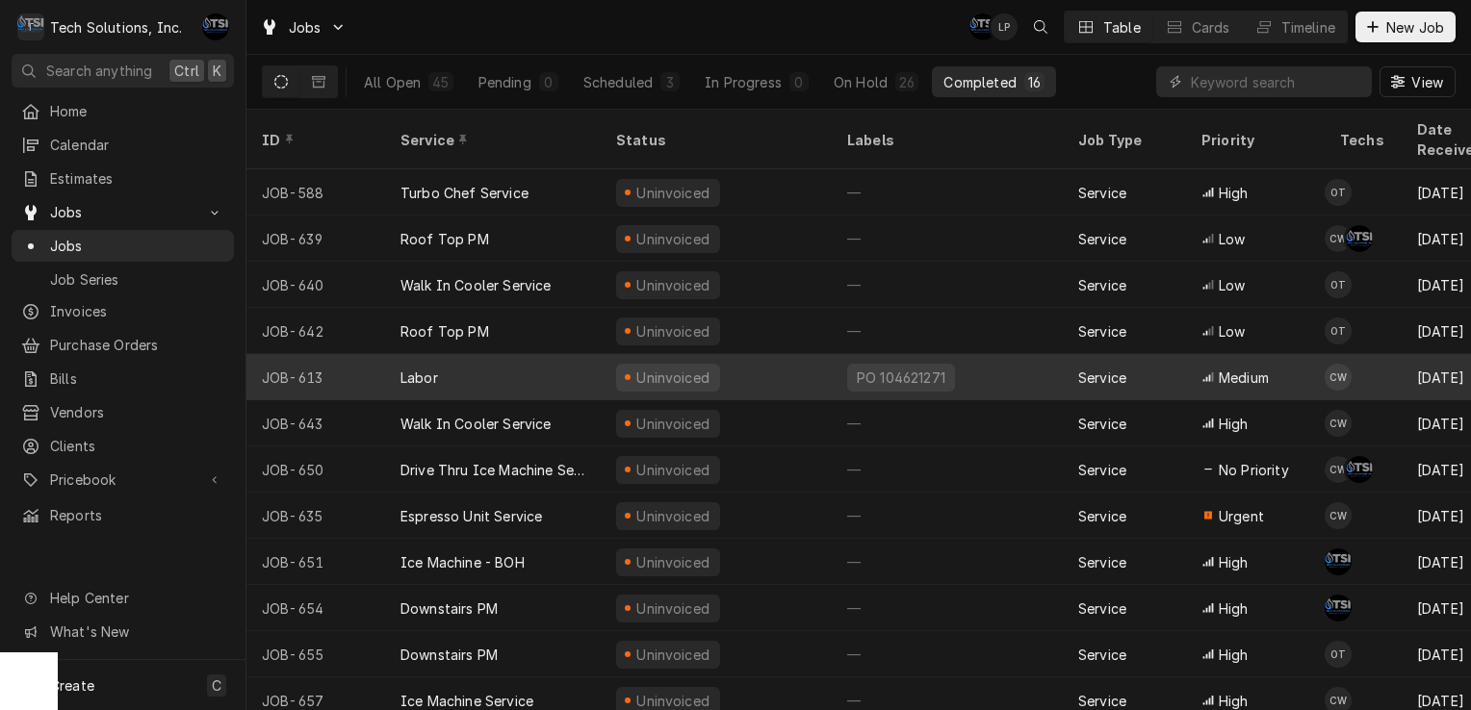
click at [511, 354] on div "Labor" at bounding box center [493, 377] width 216 height 46
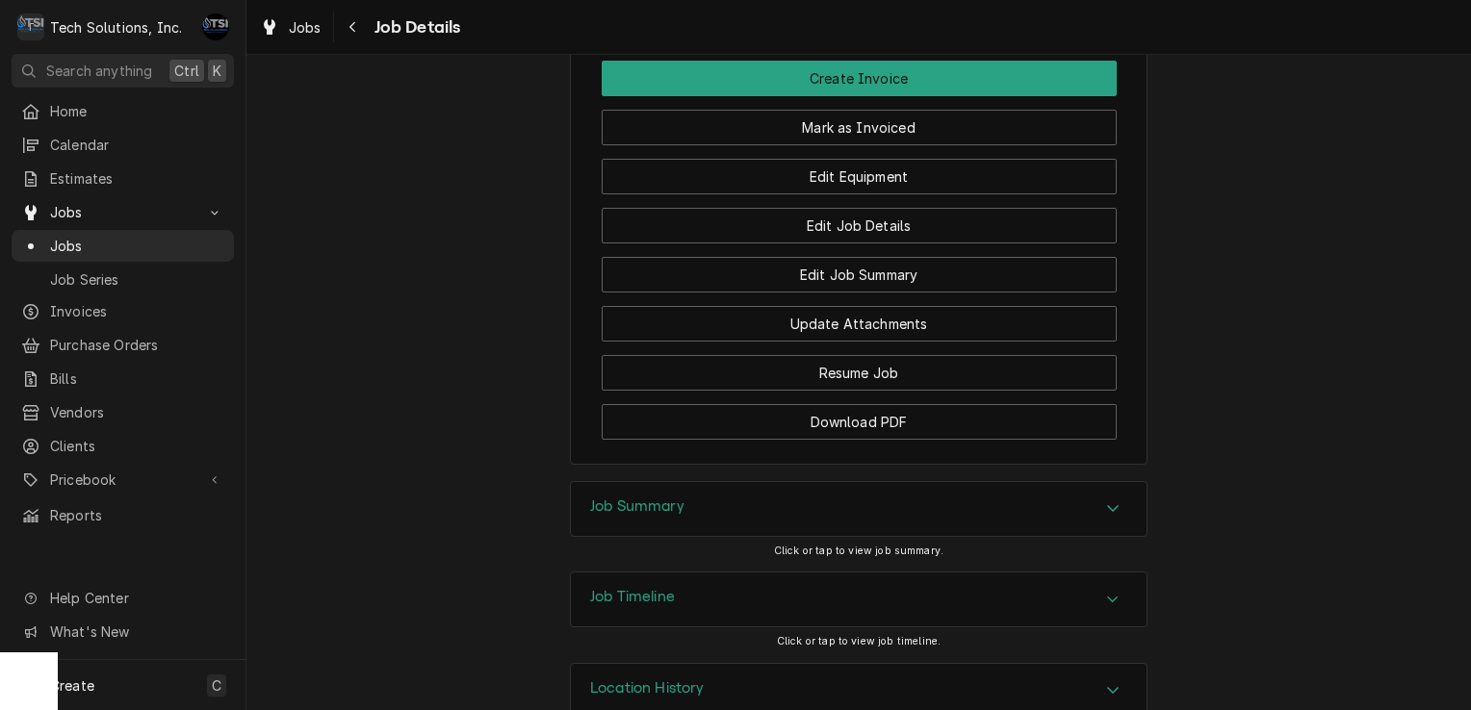
scroll to position [2317, 0]
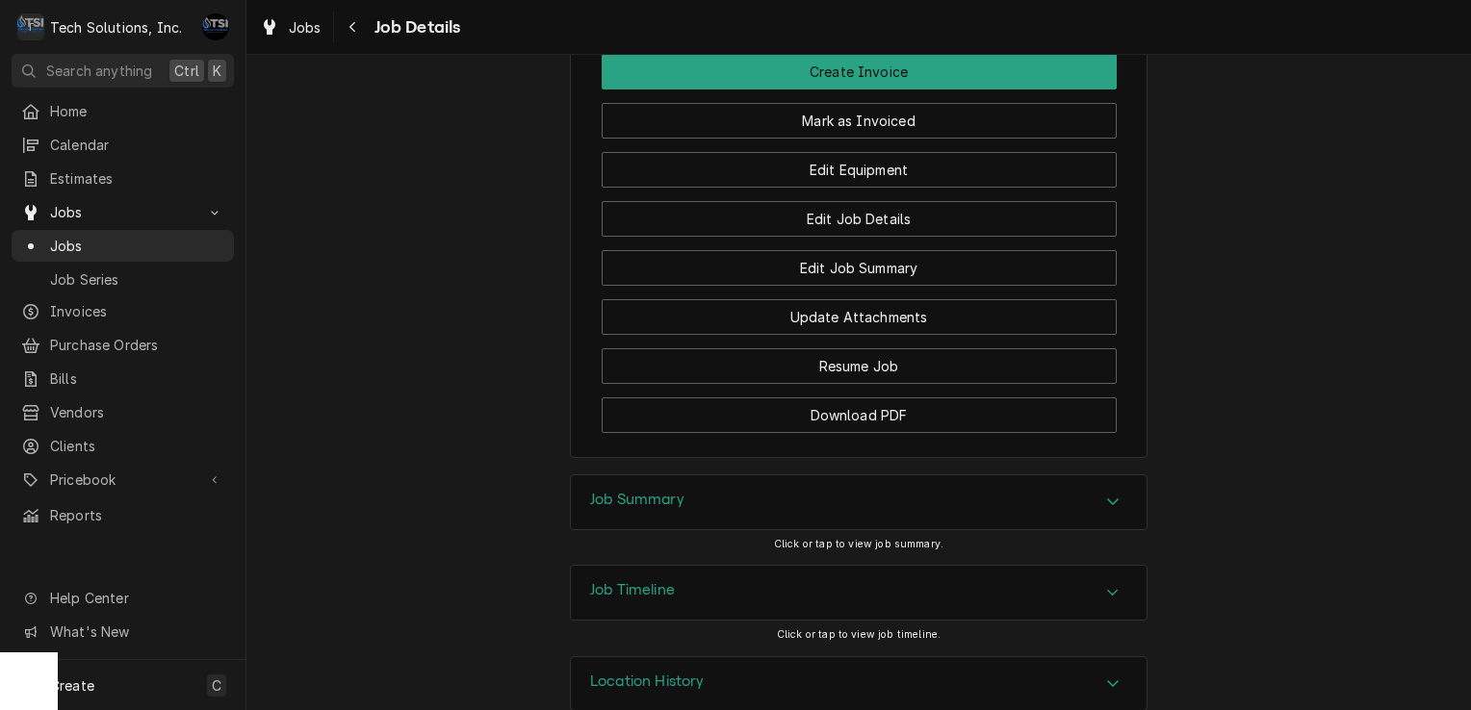
click at [741, 481] on div "Job Summary" at bounding box center [859, 502] width 576 height 54
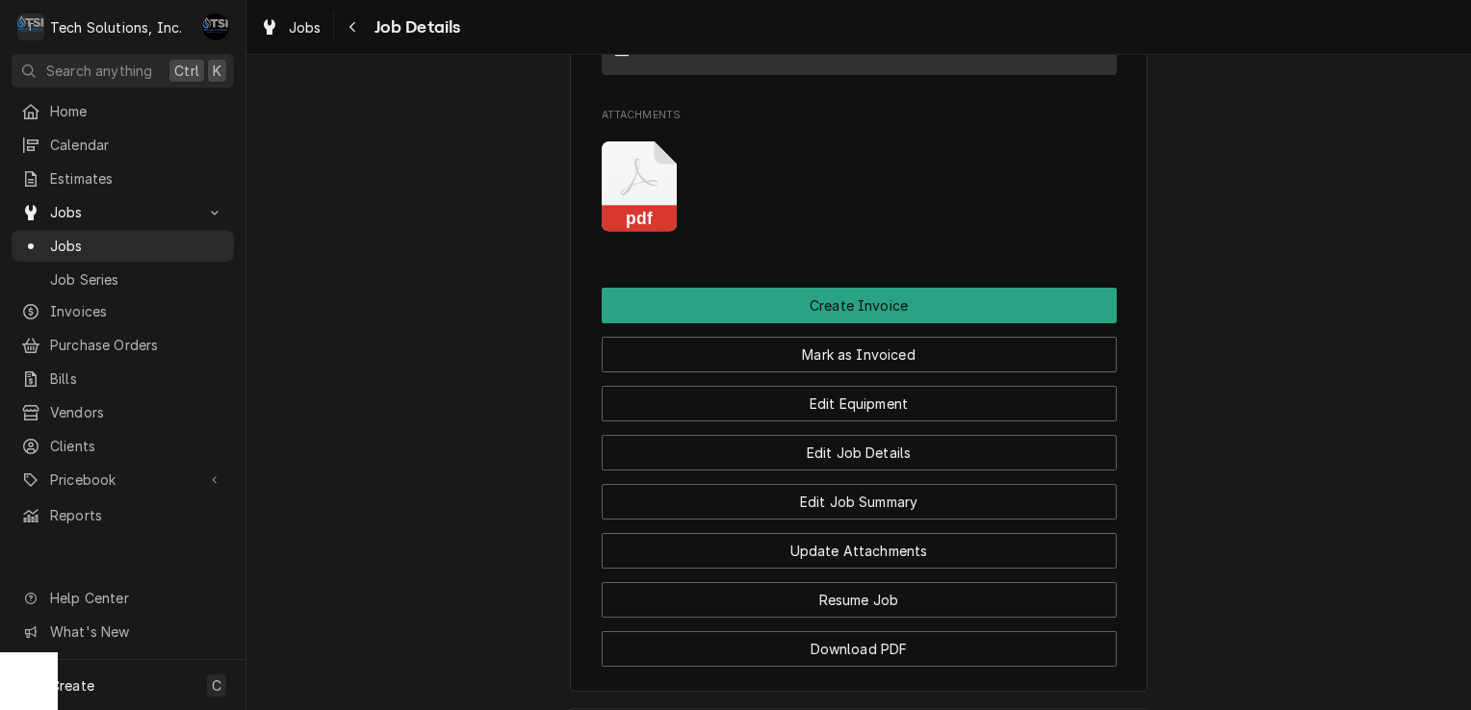
scroll to position [2083, 0]
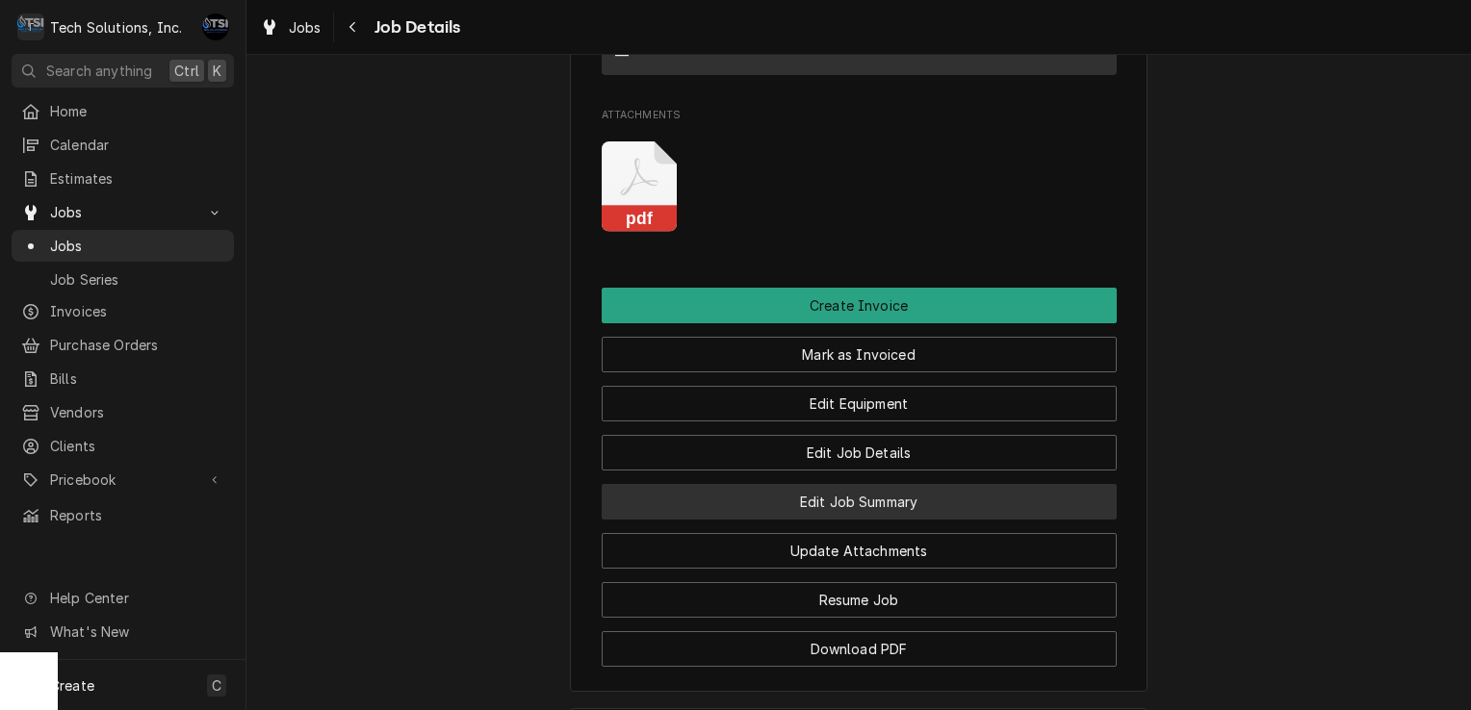
click at [907, 484] on button "Edit Job Summary" at bounding box center [859, 502] width 515 height 36
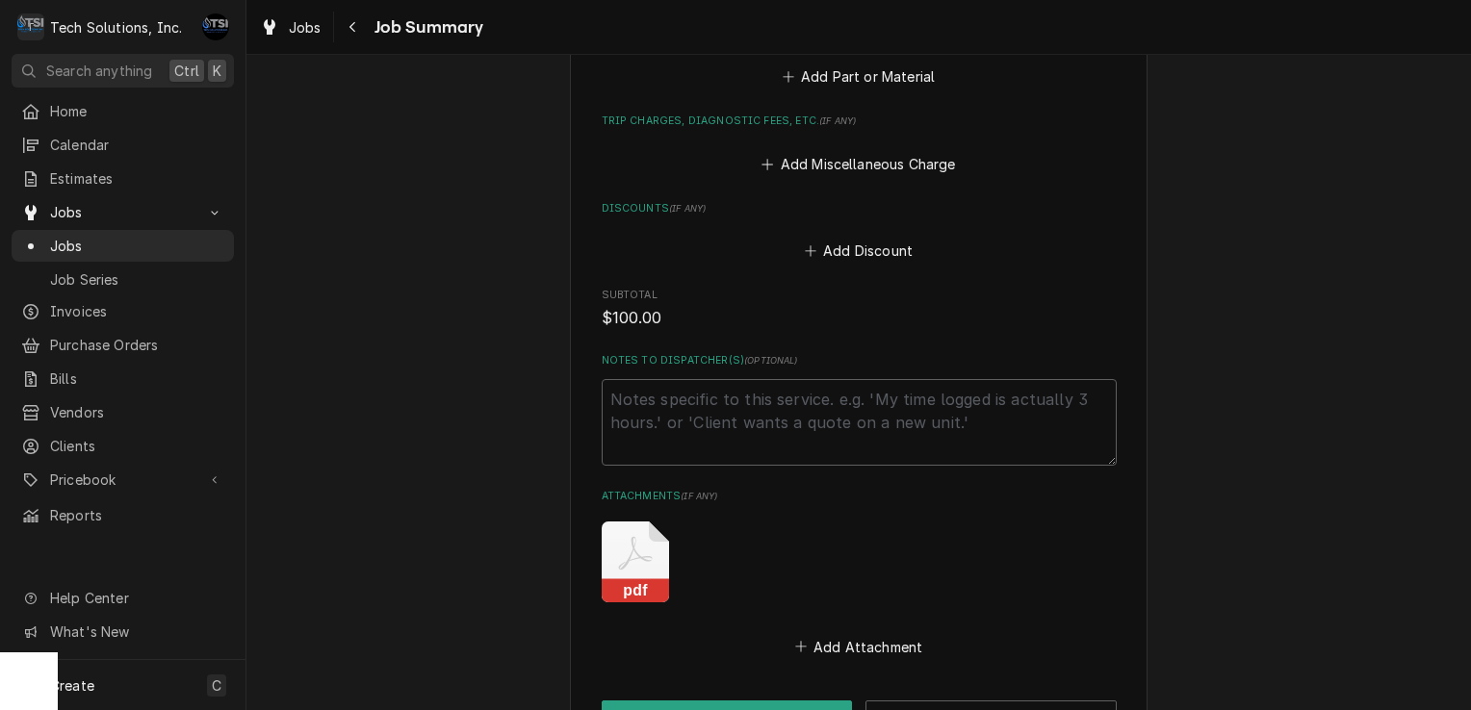
scroll to position [1051, 0]
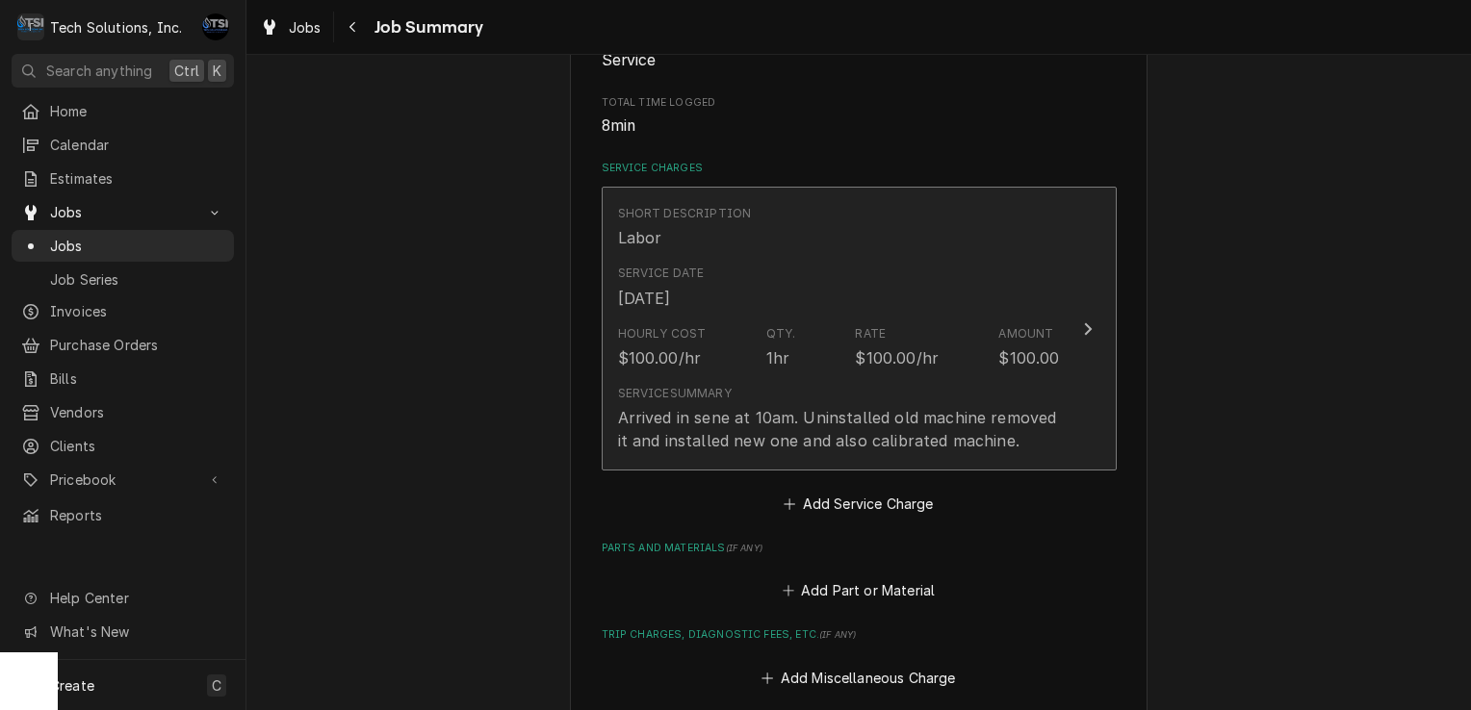
click at [899, 395] on div "Service Summary Arrived in sene at 10am. Uninstalled old machine removed it and…" at bounding box center [839, 418] width 442 height 67
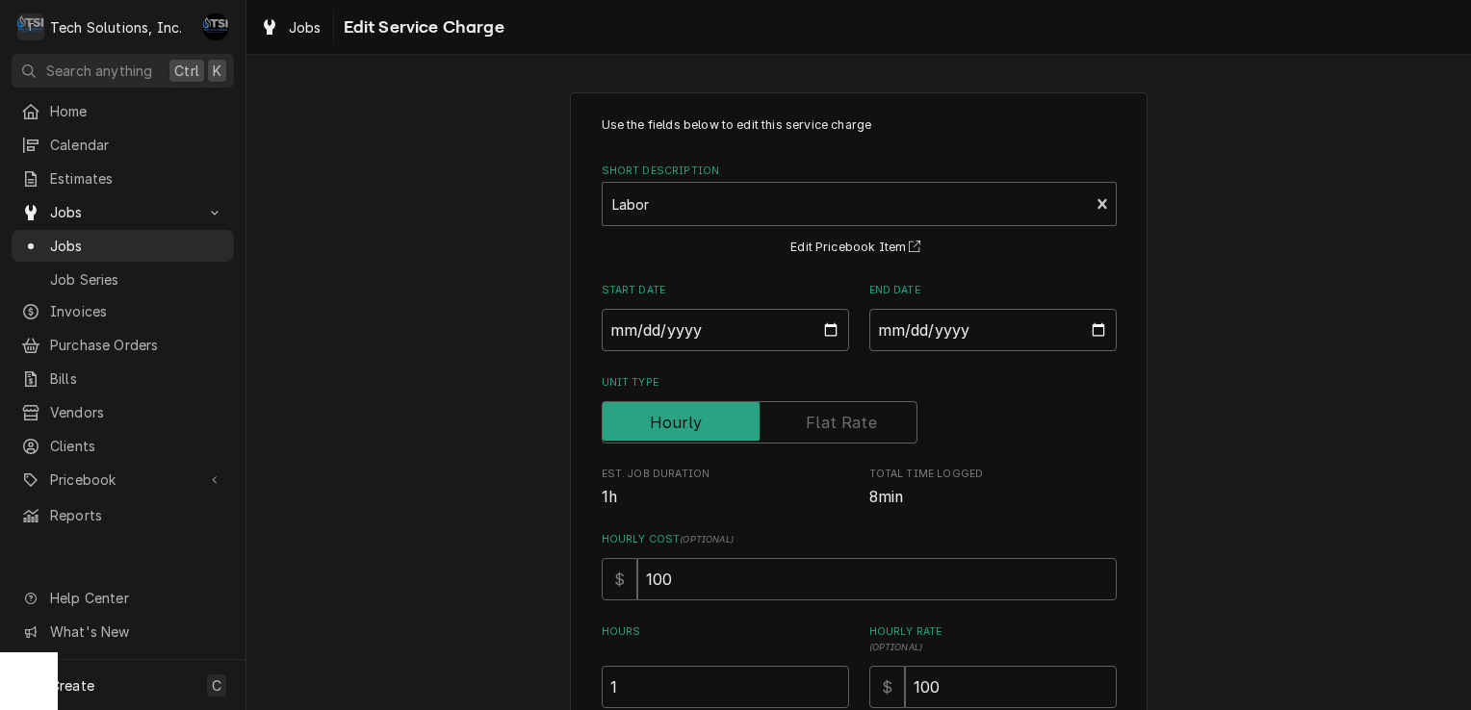
scroll to position [298, 0]
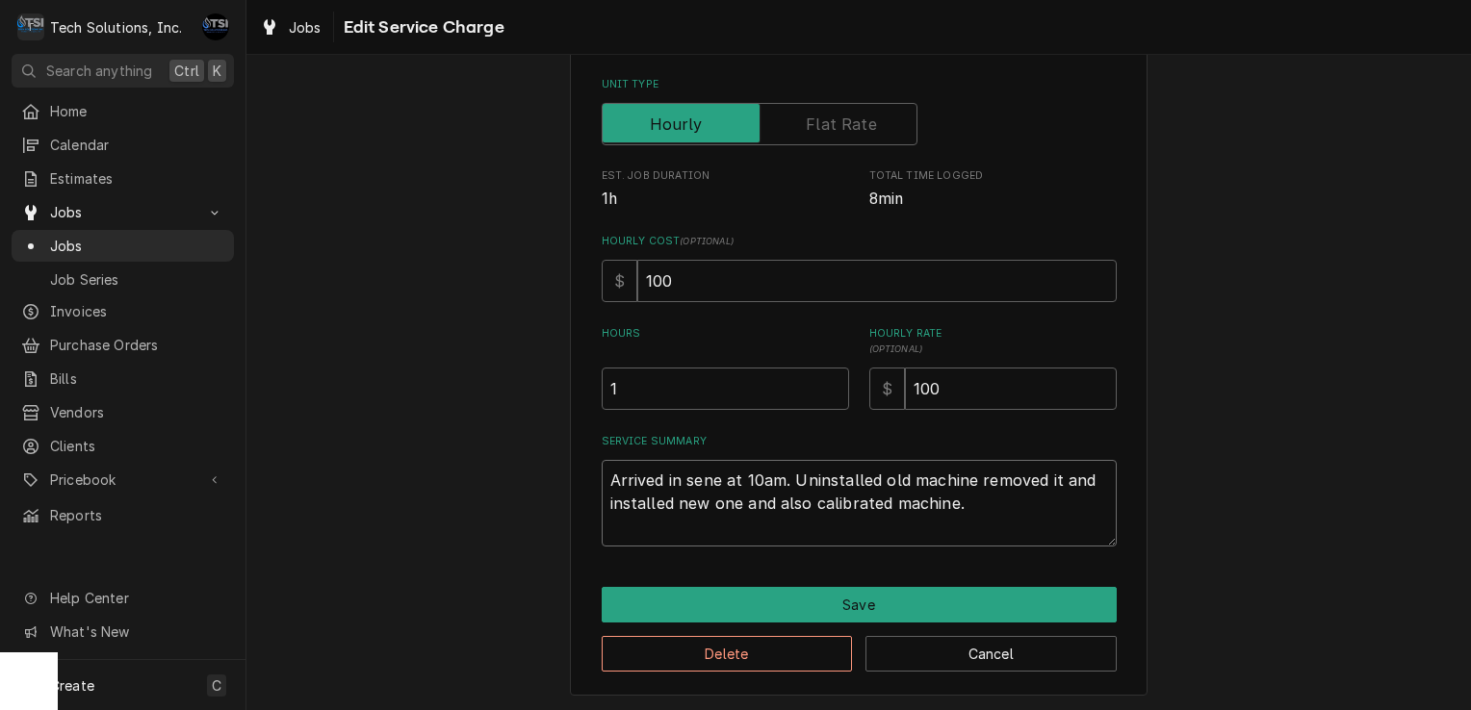
click at [925, 503] on textarea "Arrived in sene at 10am. Uninstalled old machine removed it and installed new o…" at bounding box center [859, 503] width 515 height 87
click at [951, 503] on textarea "Arrived in sene at 10am. Uninstalled old machine removed it and installed new o…" at bounding box center [859, 503] width 515 height 87
type textarea "x"
type textarea "Arrived in sene at 10am. Uninstalled old machine removed it and installed new o…"
type textarea "x"
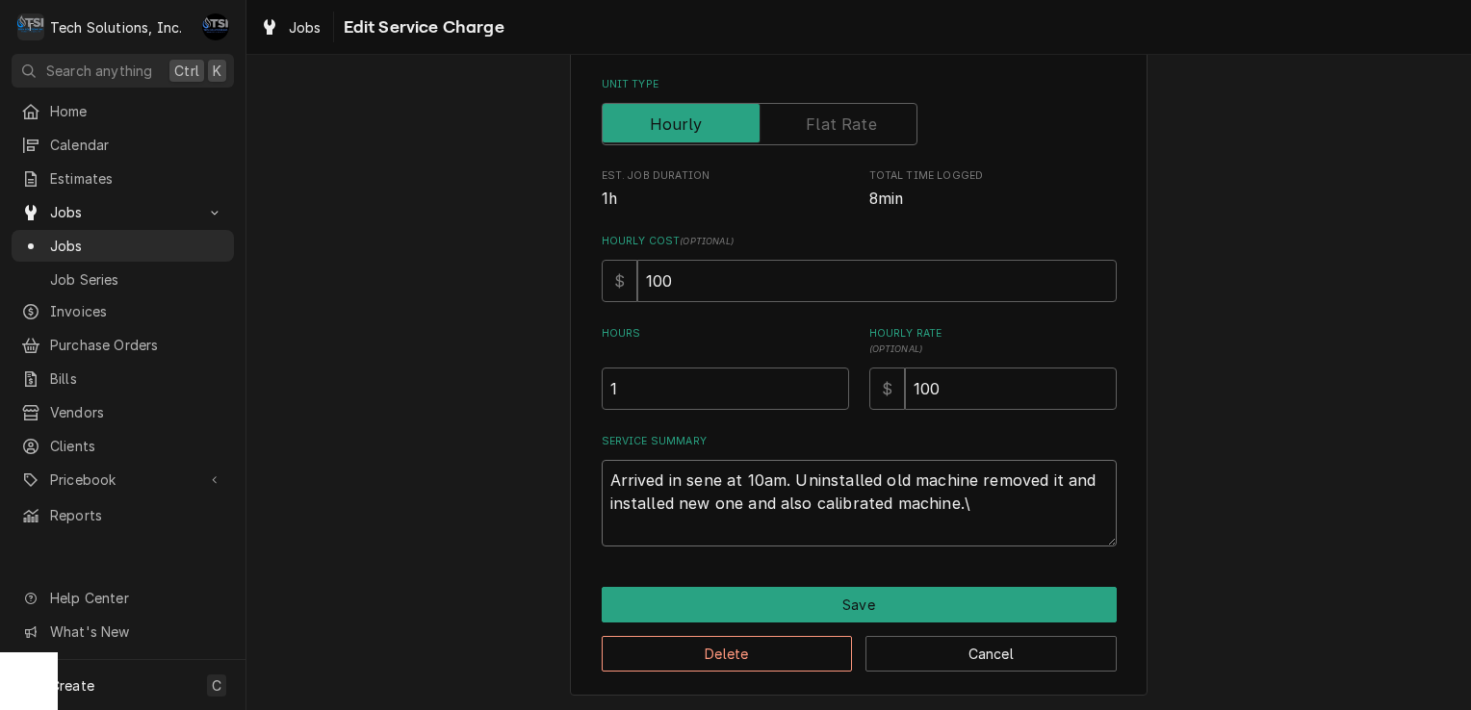
type textarea "Arrived in sene at 10am. Uninstalled old machine removed it and installed new o…"
type textarea "x"
type textarea "Arrived in sene at 10am. Uninstalled old machine removed it and installed new o…"
type textarea "x"
type textarea "Arrived in sene at 10am. Uninstalled old machine removed it and installed new o…"
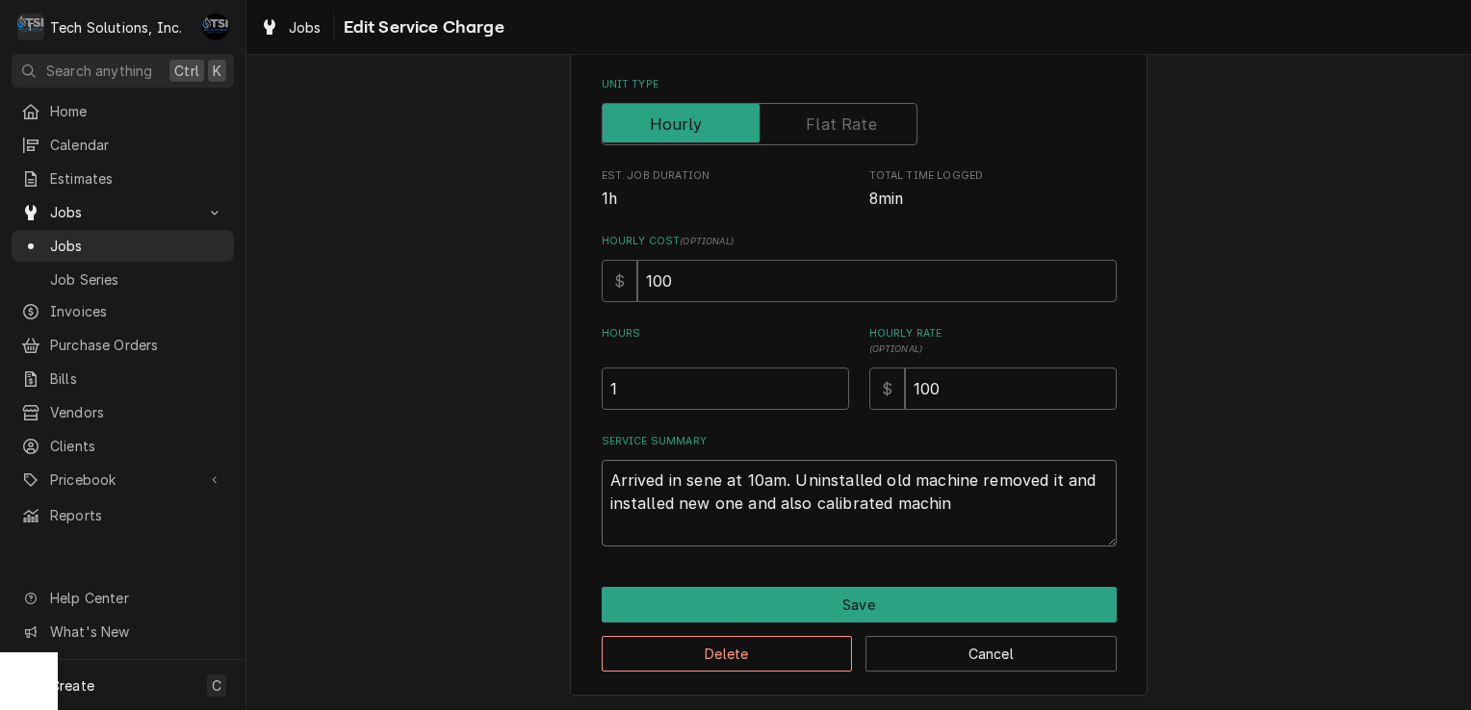
type textarea "x"
type textarea "Arrived in sene at 10am. Uninstalled old machine removed it and installed new o…"
type textarea "x"
type textarea "Arrived in sene at 10am. Uninstalled old machine removed it and installed new o…"
type textarea "x"
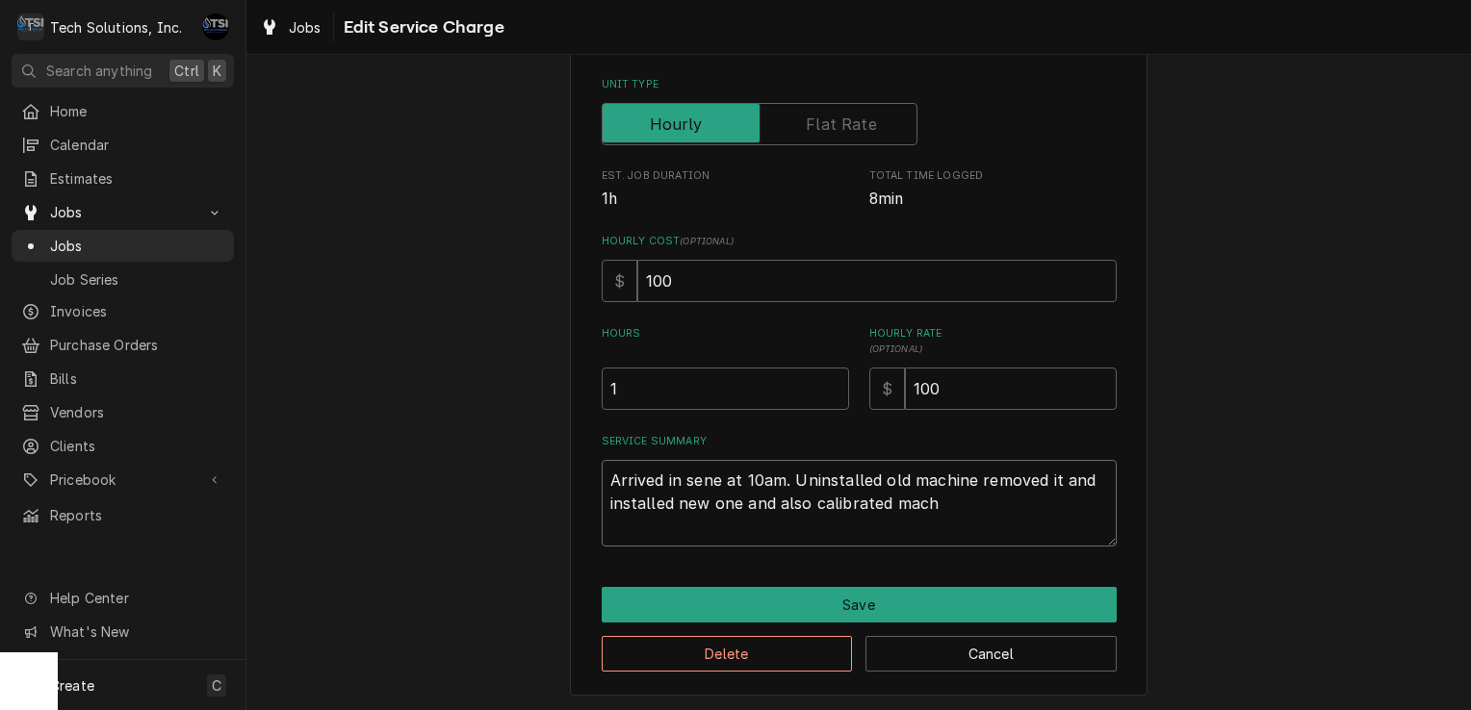
type textarea "Arrived in sene at 10am. Uninstalled old machine removed it and installed new o…"
type textarea "x"
type textarea "Arrived in sene at 10am. Uninstalled old machine removed it and installed new o…"
type textarea "x"
type textarea "Arrived in sene at 10am. Uninstalled old machine removed it and installed new o…"
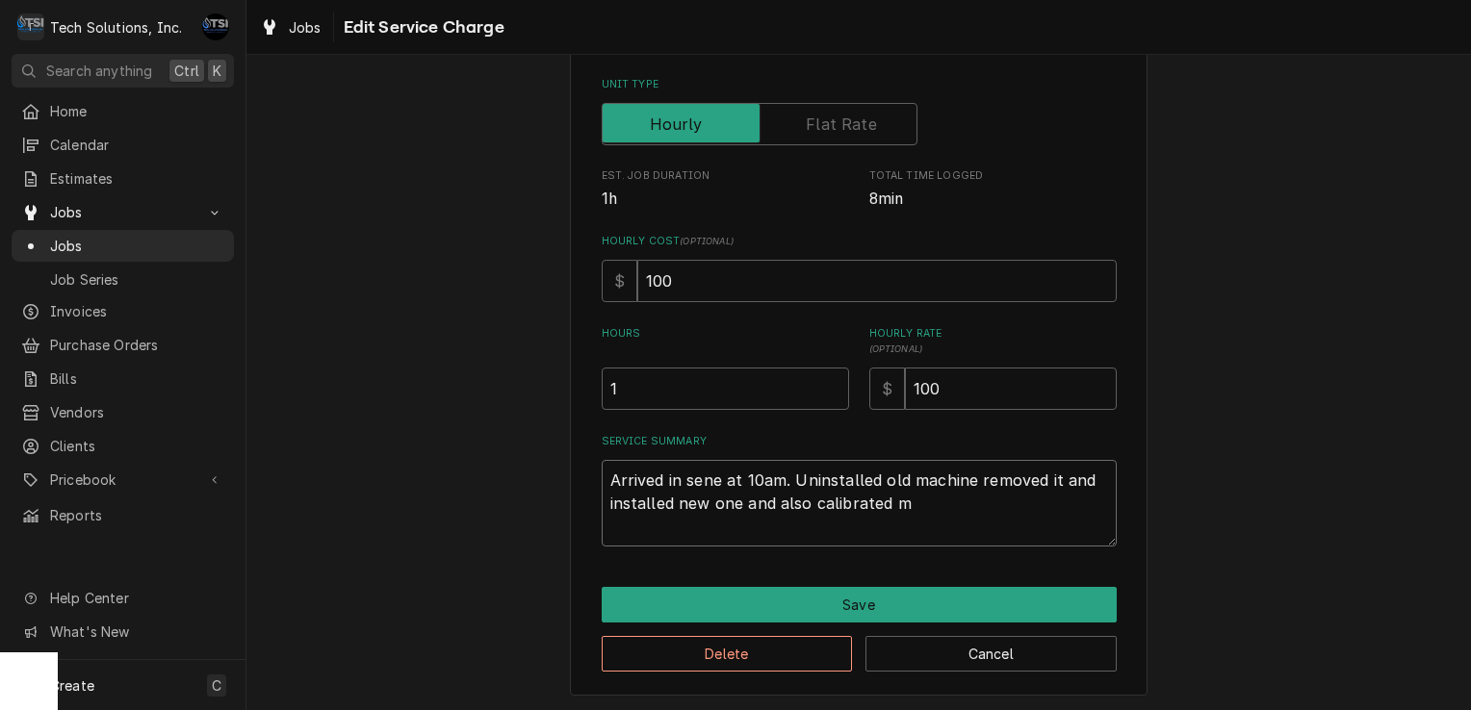
type textarea "x"
type textarea "Arrived in sene at 10am. Uninstalled old machine removed it and installed new o…"
type textarea "x"
type textarea "Arrived in sene at 10am. Uninstalled old machine removed it and installed new o…"
type textarea "x"
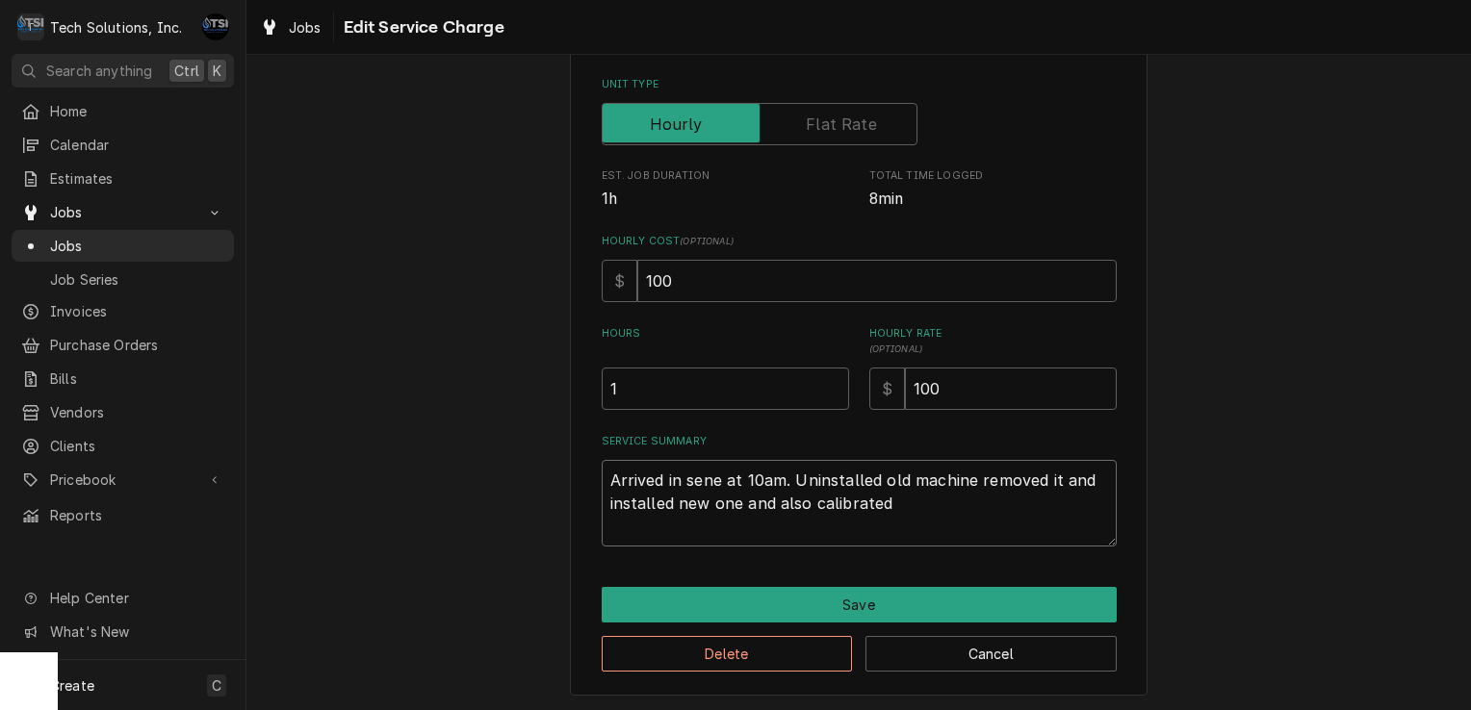
type textarea "Arrived in sene at 10am. Uninstalled old machine removed it and installed new o…"
type textarea "x"
type textarea "Arrived in sene at 10am. Uninstalled old machine removed it and installed new o…"
type textarea "x"
type textarea "Arrived in sene at 10am. Uninstalled old machine removed it and installed new o…"
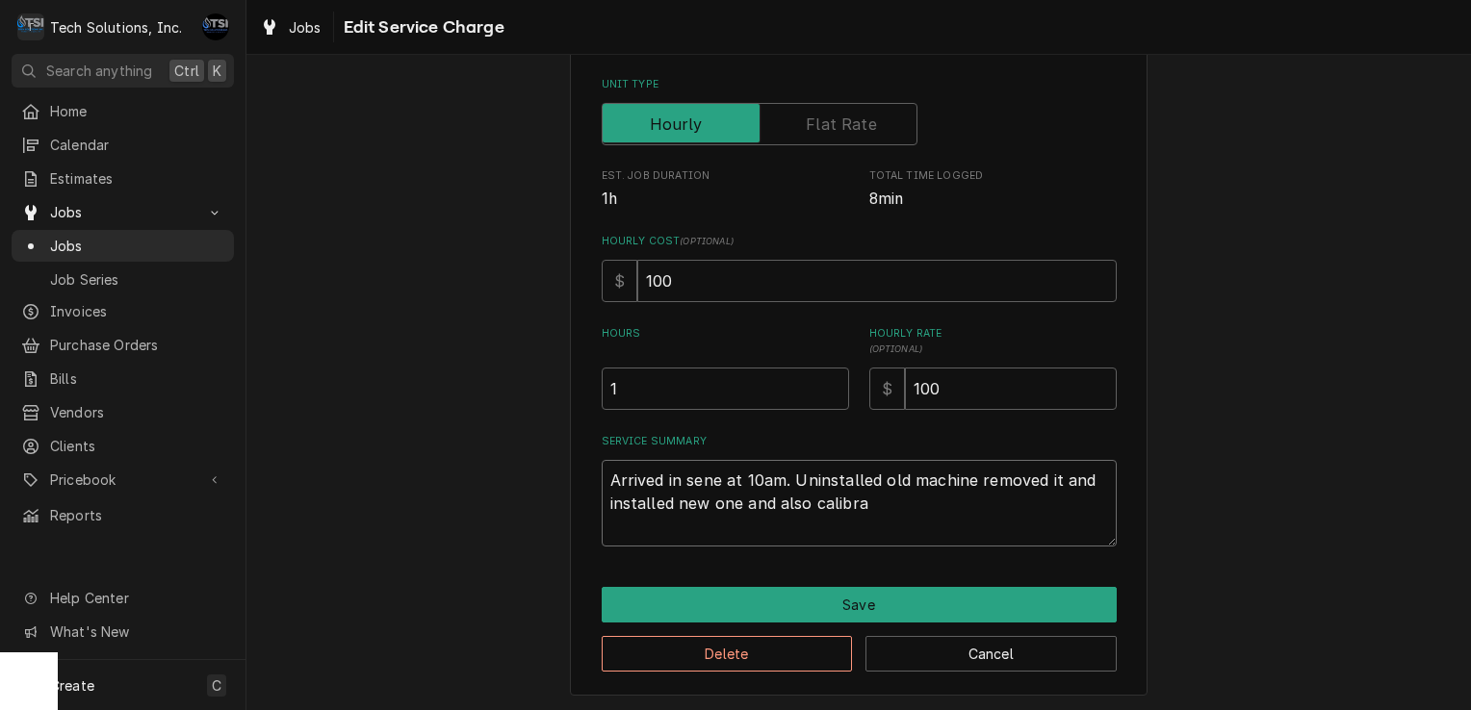
type textarea "x"
type textarea "Arrived in sene at 10am. Uninstalled old machine removed it and installed new o…"
type textarea "x"
type textarea "Arrived in sene at 10am. Uninstalled old machine removed it and installed new o…"
type textarea "x"
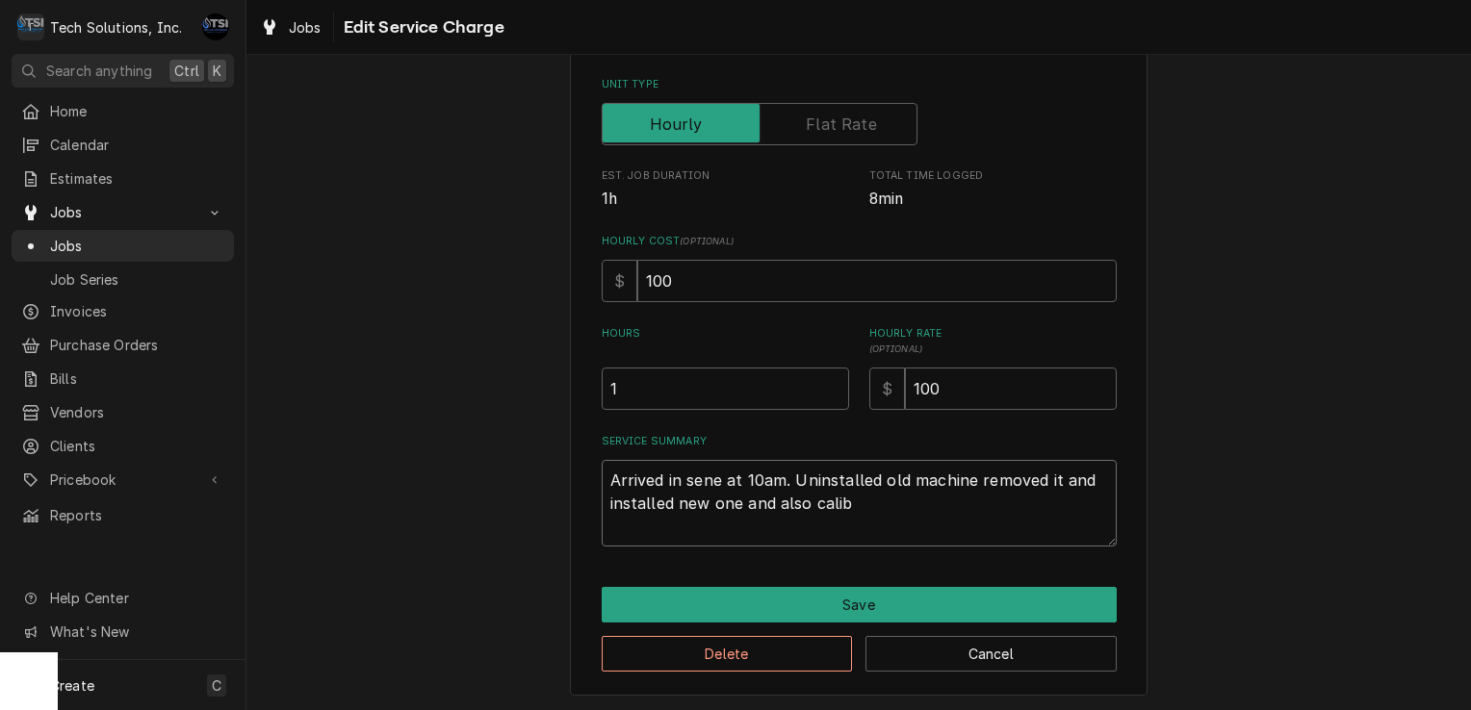
type textarea "Arrived in sene at 10am. Uninstalled old machine removed it and installed new o…"
type textarea "x"
type textarea "Arrived in sene at 10am. Uninstalled old machine removed it and installed new o…"
type textarea "x"
type textarea "Arrived in sene at 10am. Uninstalled old machine removed it and installed new o…"
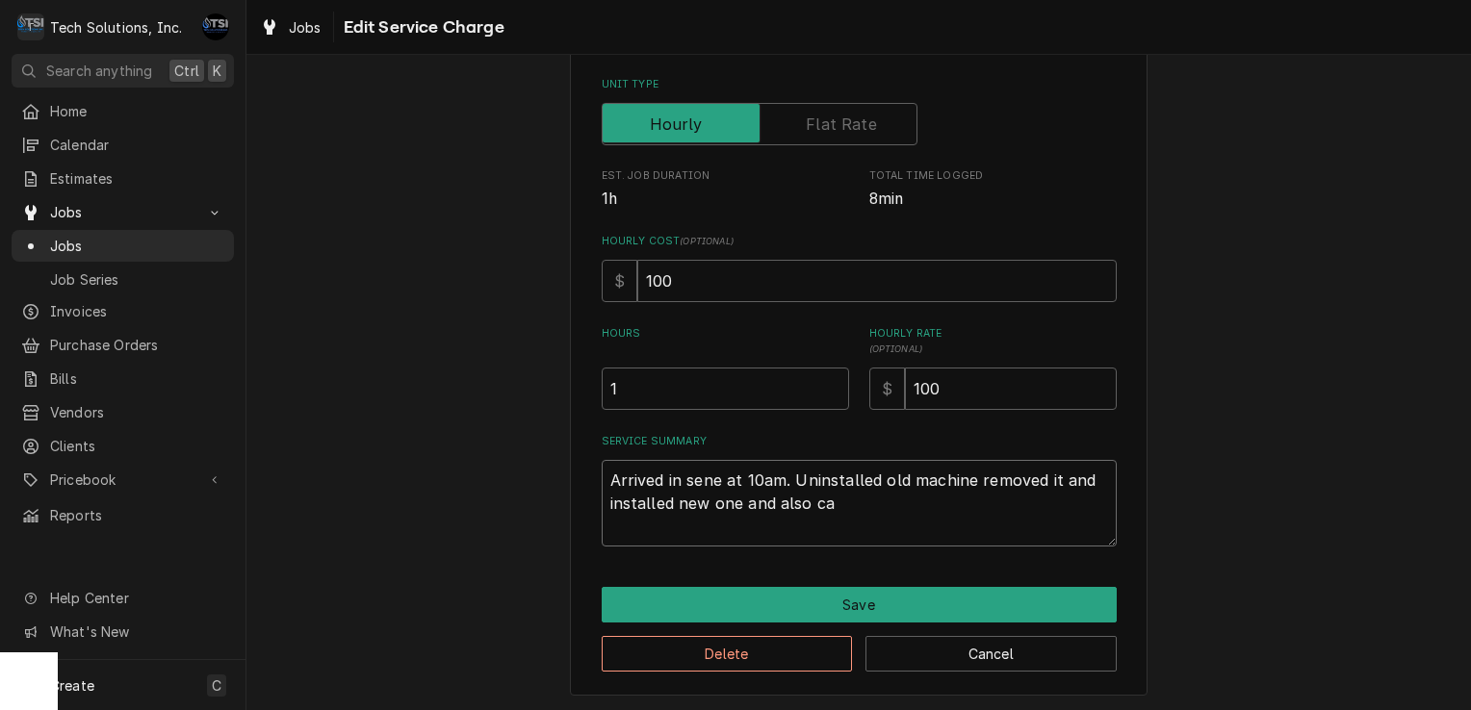
type textarea "x"
type textarea "Arrived in sene at 10am. Uninstalled old machine removed it and installed new o…"
type textarea "x"
type textarea "Arrived in sene at 10am. Uninstalled old machine removed it and installed new o…"
type textarea "x"
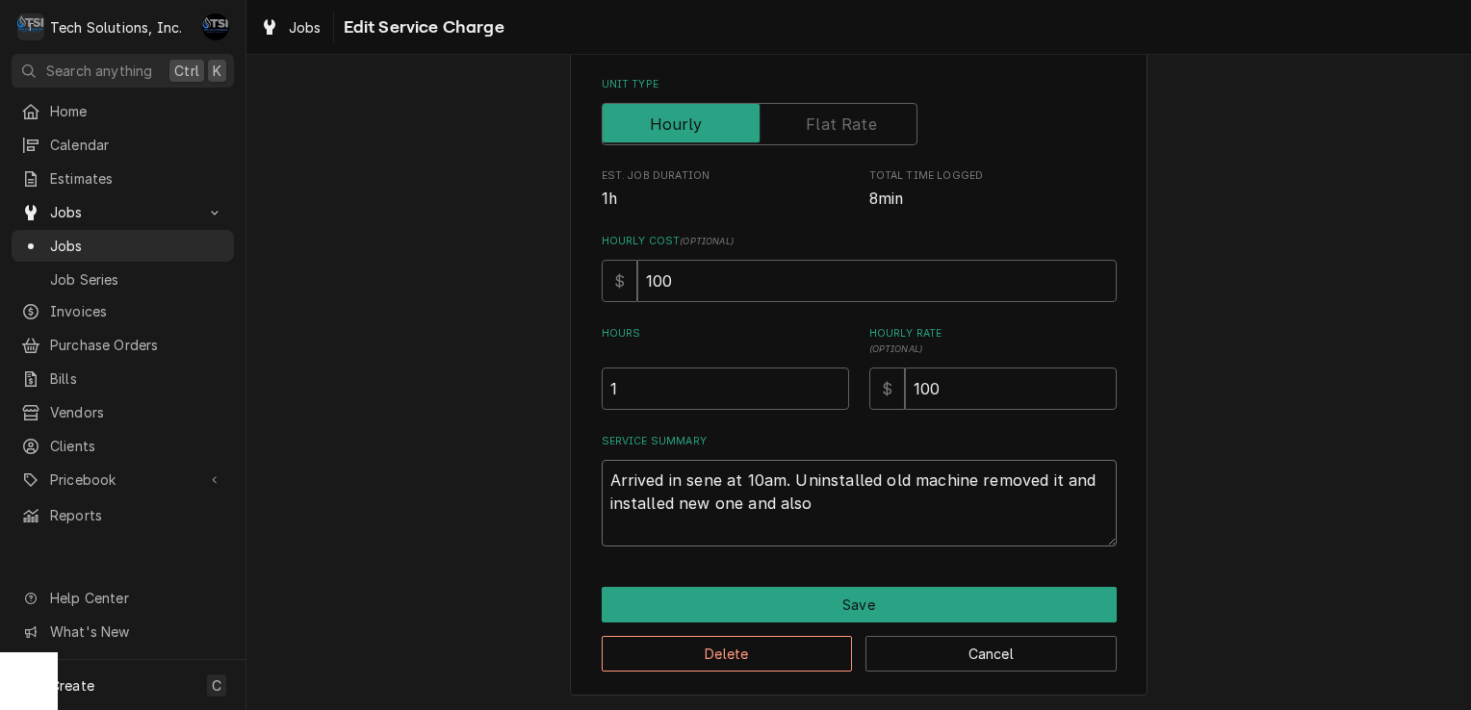
type textarea "Arrived in sene at 10am. Uninstalled old machine removed it and installed new o…"
type textarea "x"
type textarea "Arrived in sene at 10am. Uninstalled old machine removed it and installed new o…"
type textarea "x"
type textarea "Arrived in sene at 10am. Uninstalled old machine removed it and installed new o…"
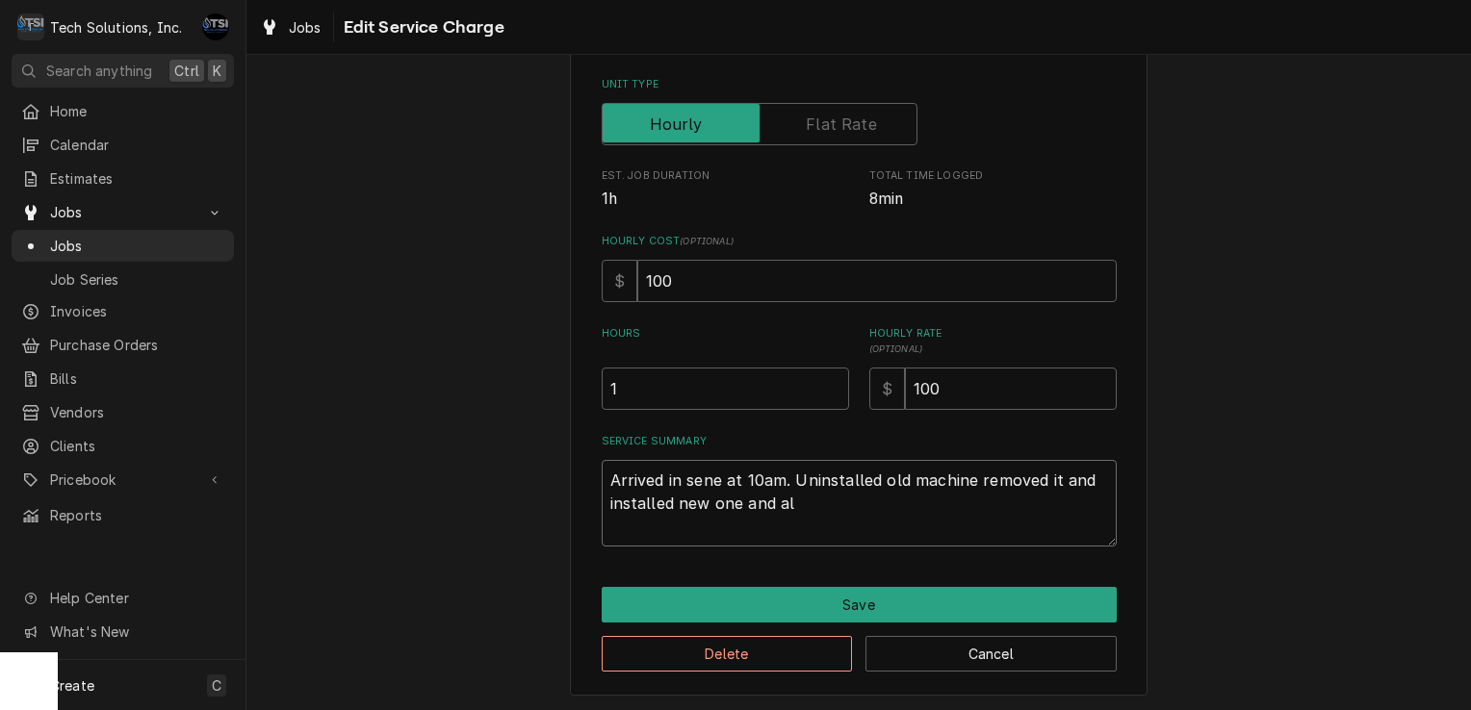
type textarea "x"
type textarea "Arrived in sene at 10am. Uninstalled old machine removed it and installed new o…"
type textarea "x"
type textarea "Arrived in sene at 10am. Uninstalled old machine removed it and installed new o…"
type textarea "x"
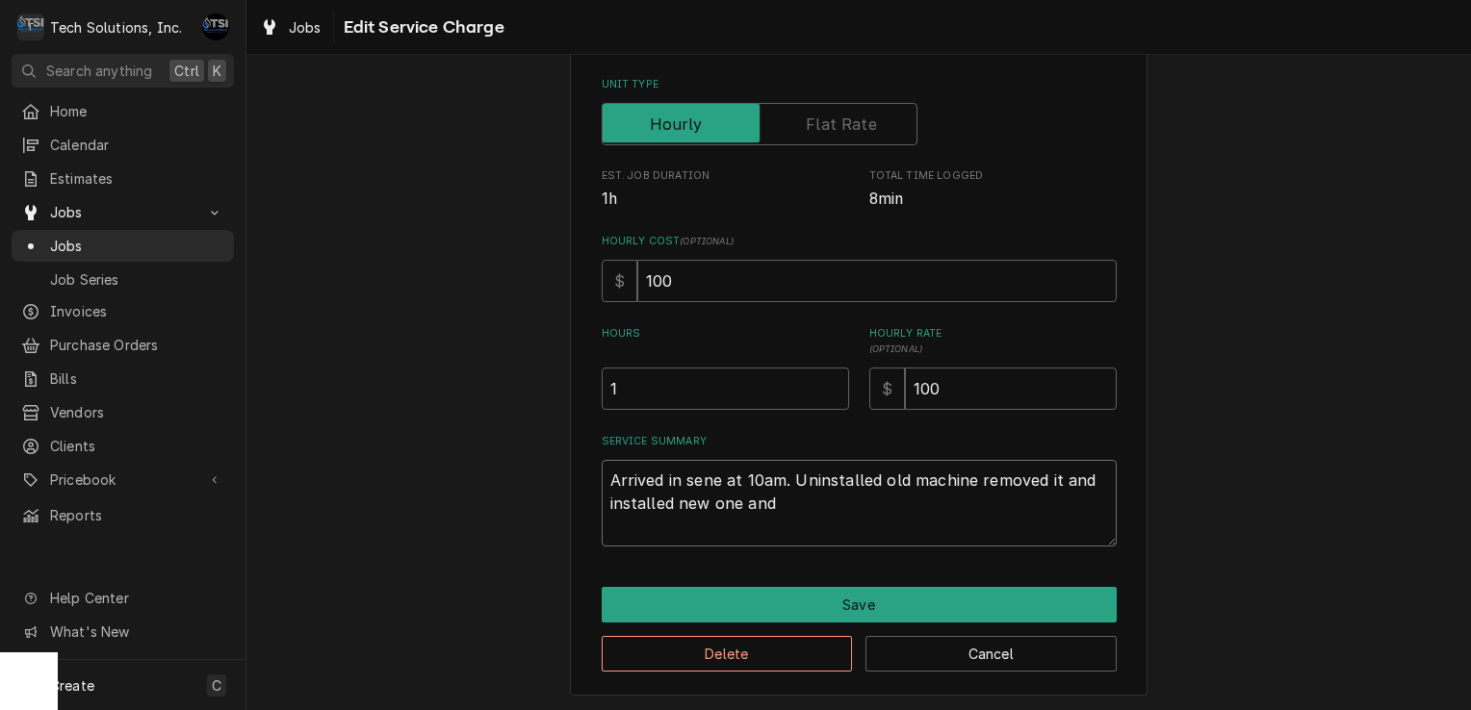
type textarea "Arrived in sene at 10am. Uninstalled old machine removed it and installed new o…"
type textarea "x"
type textarea "Arrived in sene at 10am. Uninstalled old machine removed it and installed new o…"
type textarea "x"
type textarea "Arrived in sene at 10am. Uninstalled old machine removed it and installed new o…"
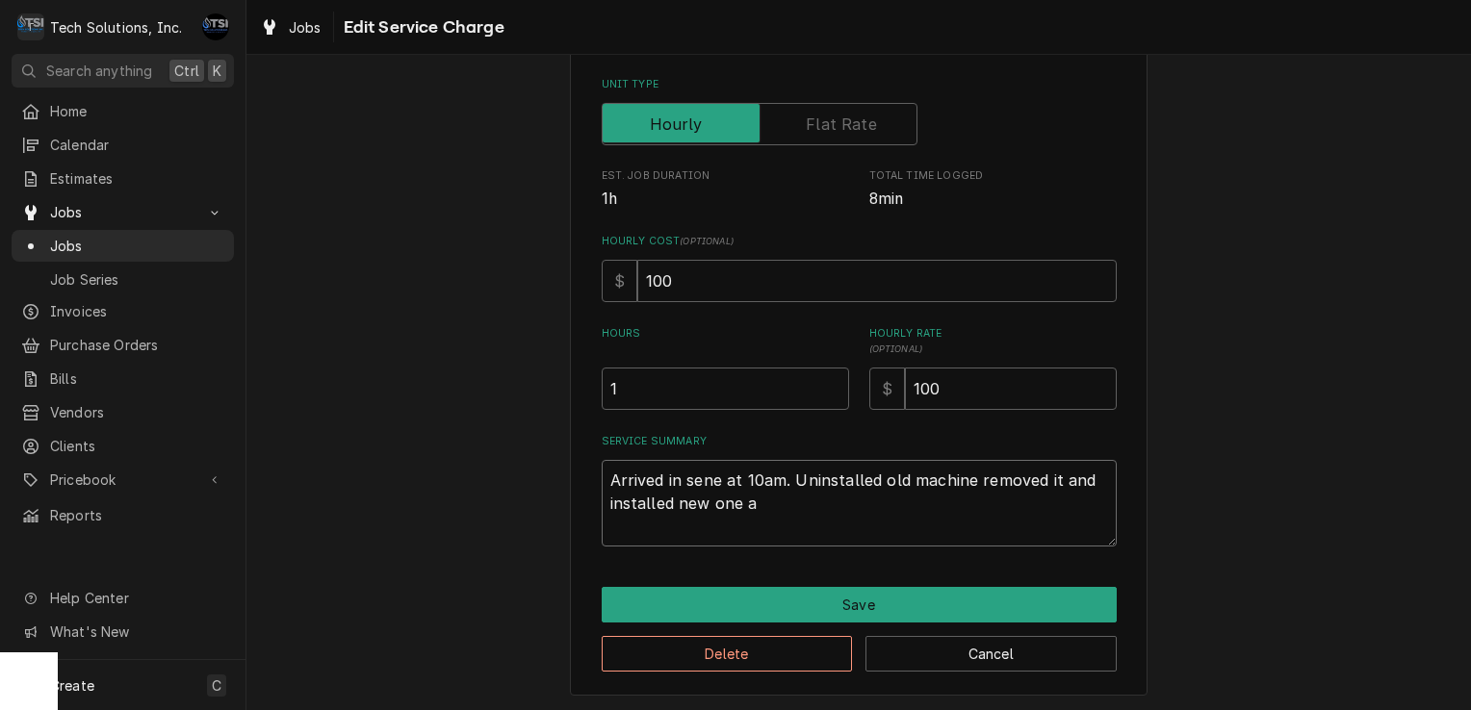
type textarea "x"
type textarea "Arrived in sene at 10am. Uninstalled old machine removed it and installed new o…"
type textarea "x"
type textarea "Arrived in sene at 10am. Uninstalled old machine removed it and installed new o…"
type textarea "x"
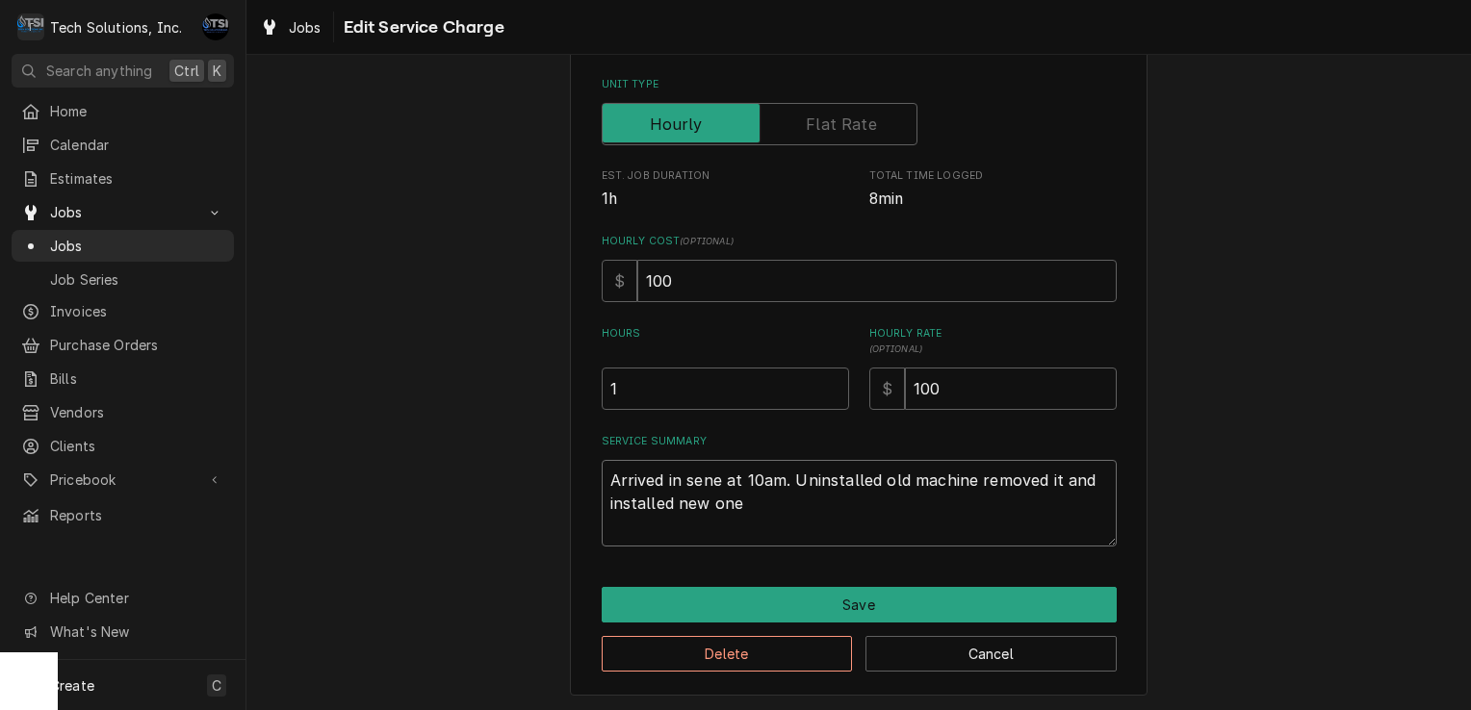
type textarea "Arrived in sene at 10am. Uninstalled old machine removed it and installed new on"
type textarea "x"
type textarea "Arrived in sene at 10am. Uninstalled old machine removed it and installed new o"
type textarea "x"
type textarea "Arrived in sene at 10am. Uninstalled old machine removed it and installed new"
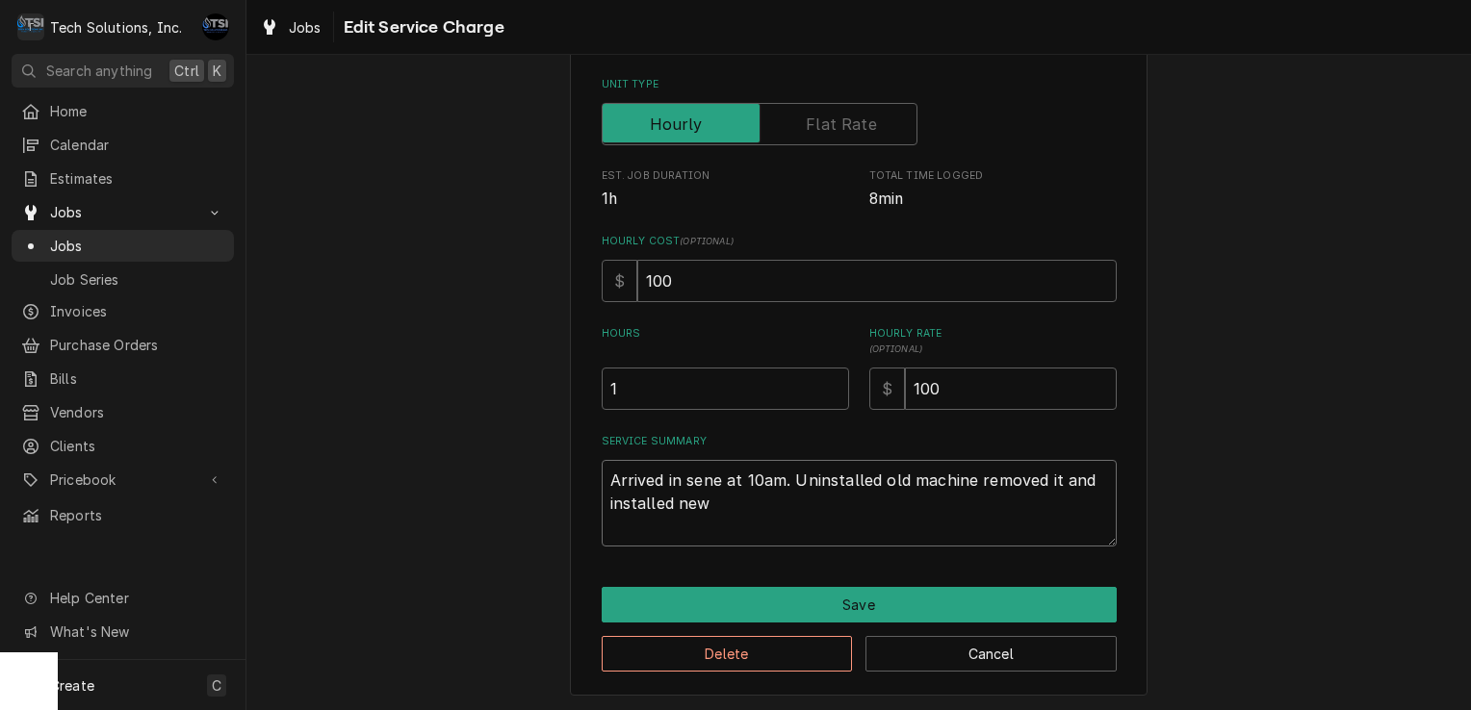
type textarea "x"
type textarea "Arrived in sene at 10am. Uninstalled old machine removed it and installed new"
type textarea "x"
type textarea "Arrived in sene at 10am. Uninstalled old machine removed it and installed ne"
type textarea "x"
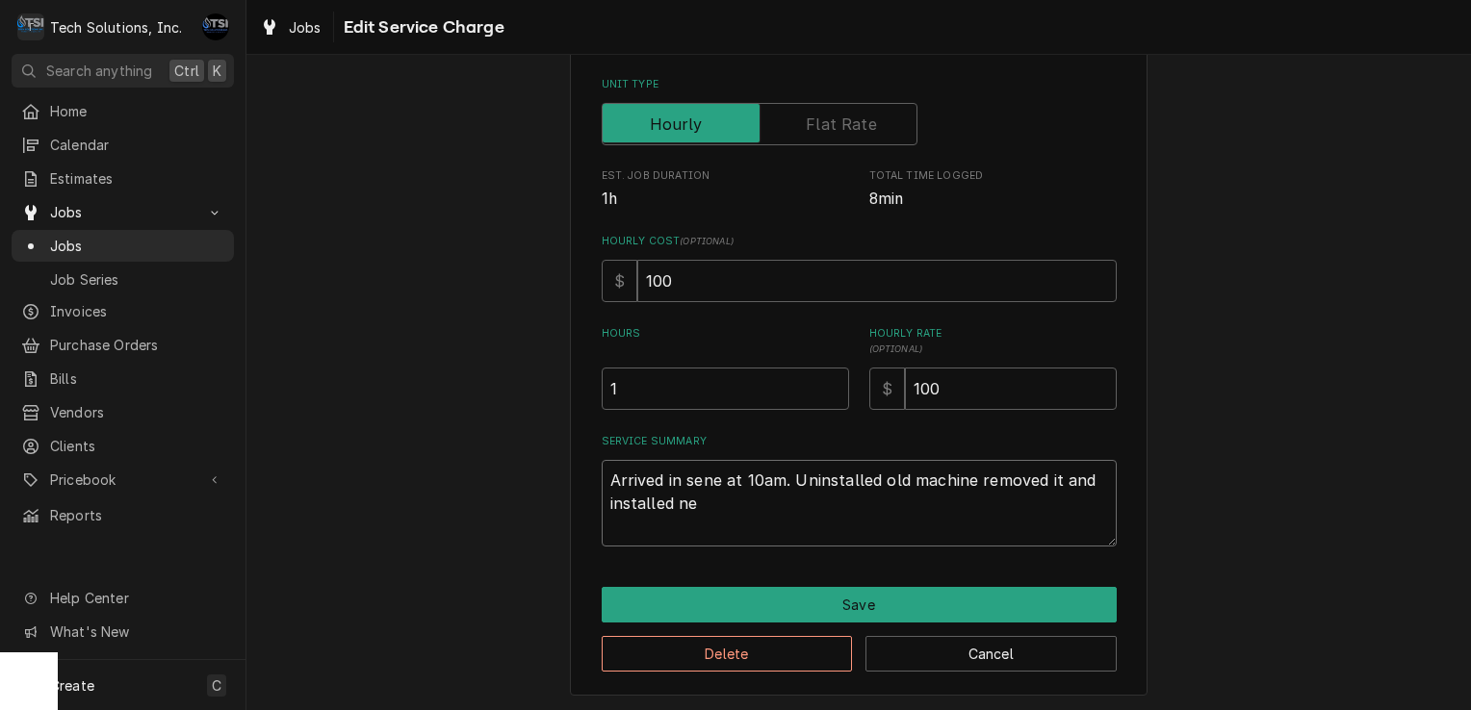
type textarea "Arrived in sene at 10am. Uninstalled old machine removed it and installed n"
type textarea "x"
type textarea "Arrived in sene at 10am. Uninstalled old machine removed it and installed"
type textarea "x"
type textarea "Arrived in sene at 10am. Uninstalled old machine removed it and installed"
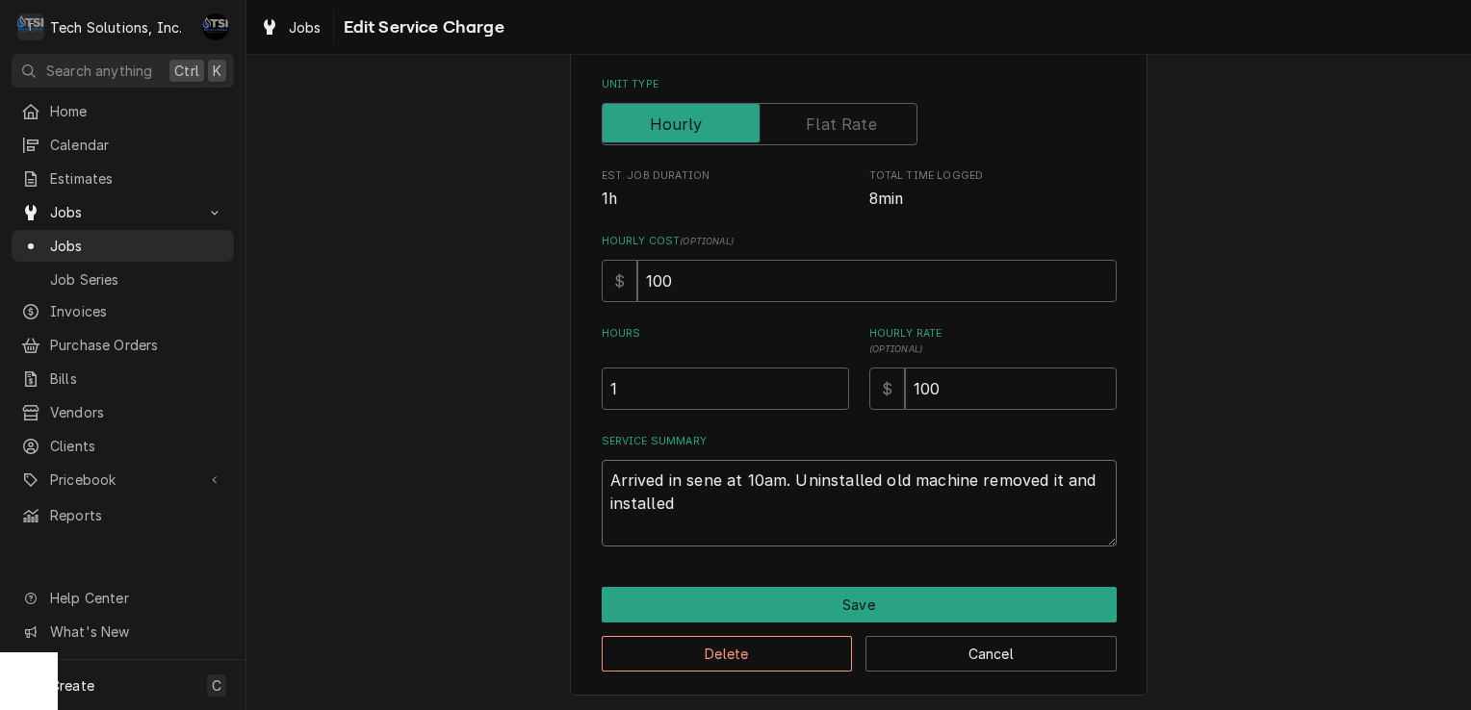
type textarea "x"
type textarea "Arrived in sene at 10am. Uninstalled old machine removed it and installe"
type textarea "x"
type textarea "Arrived in sene at 10am. Uninstalled old machine removed it and install"
type textarea "x"
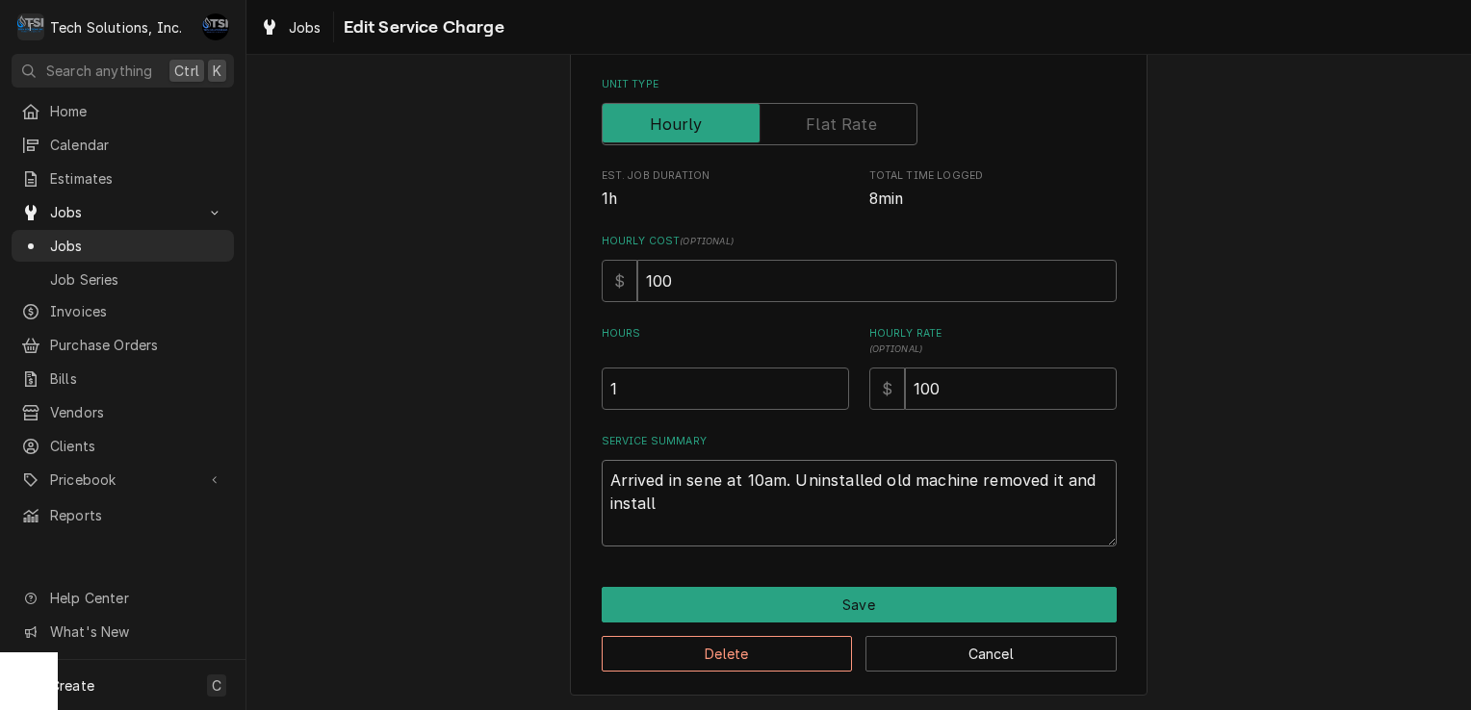
type textarea "Arrived in sene at 10am. Uninstalled old machine removed it and instal"
type textarea "x"
type textarea "Arrived in sene at 10am. Uninstalled old machine removed it and insta"
type textarea "x"
type textarea "Arrived in sene at 10am. Uninstalled old machine removed it and inst"
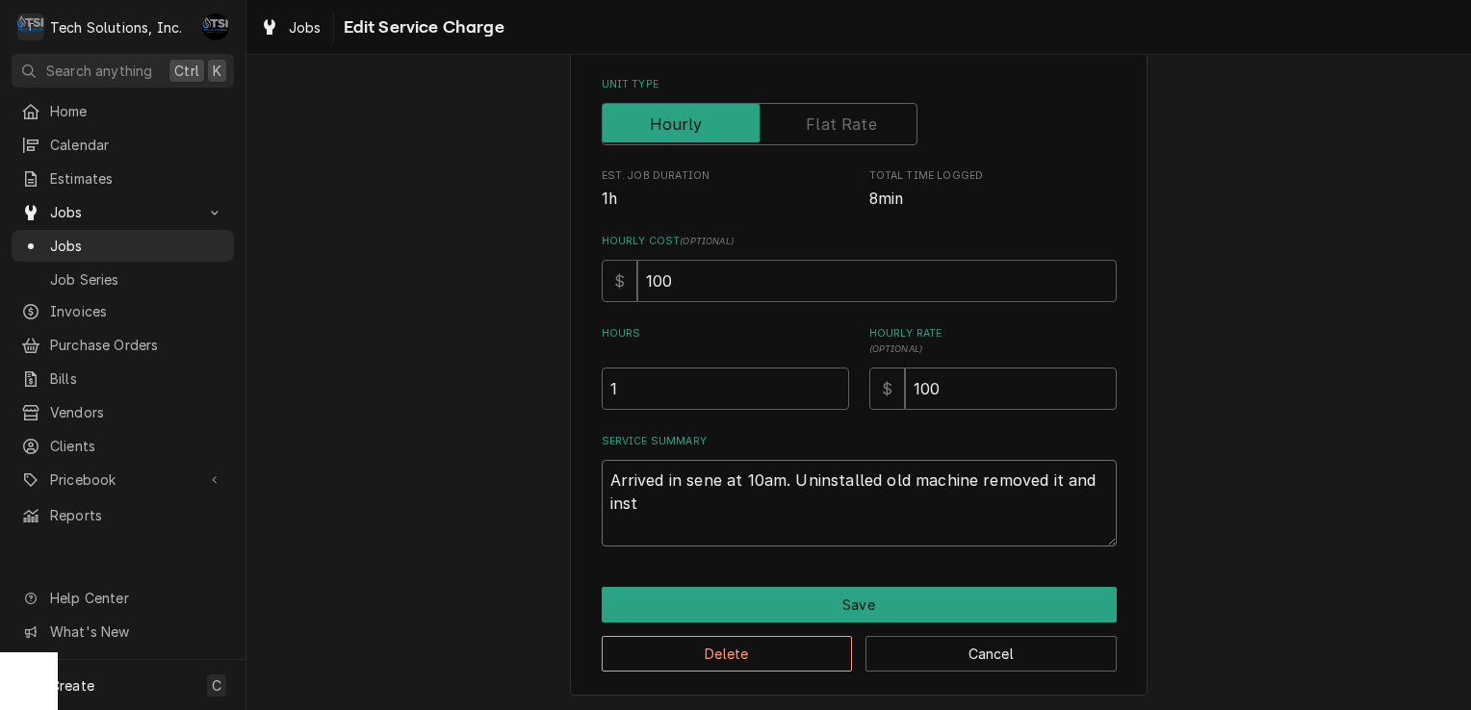
type textarea "x"
type textarea "Arrived in sene at 10am. Uninstalled old machine removed it and ins"
type textarea "x"
type textarea "Arrived in sene at 10am. Uninstalled old machine removed it and in"
type textarea "x"
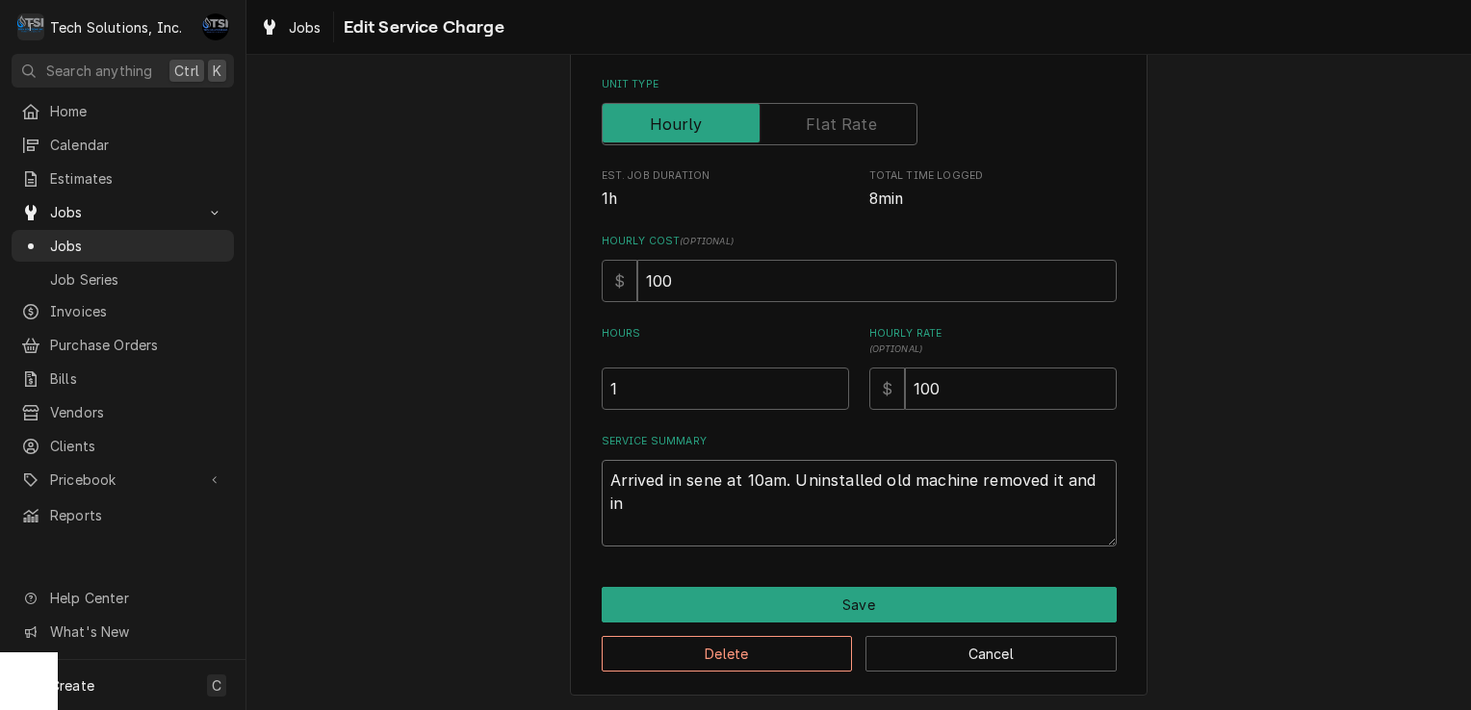
type textarea "Arrived in sene at 10am. Uninstalled old machine removed it and i"
type textarea "x"
type textarea "Arrived in sene at 10am. Uninstalled old machine removed it and"
type textarea "x"
type textarea "Arrived in sene at 10am. Uninstalled old machine removed it and"
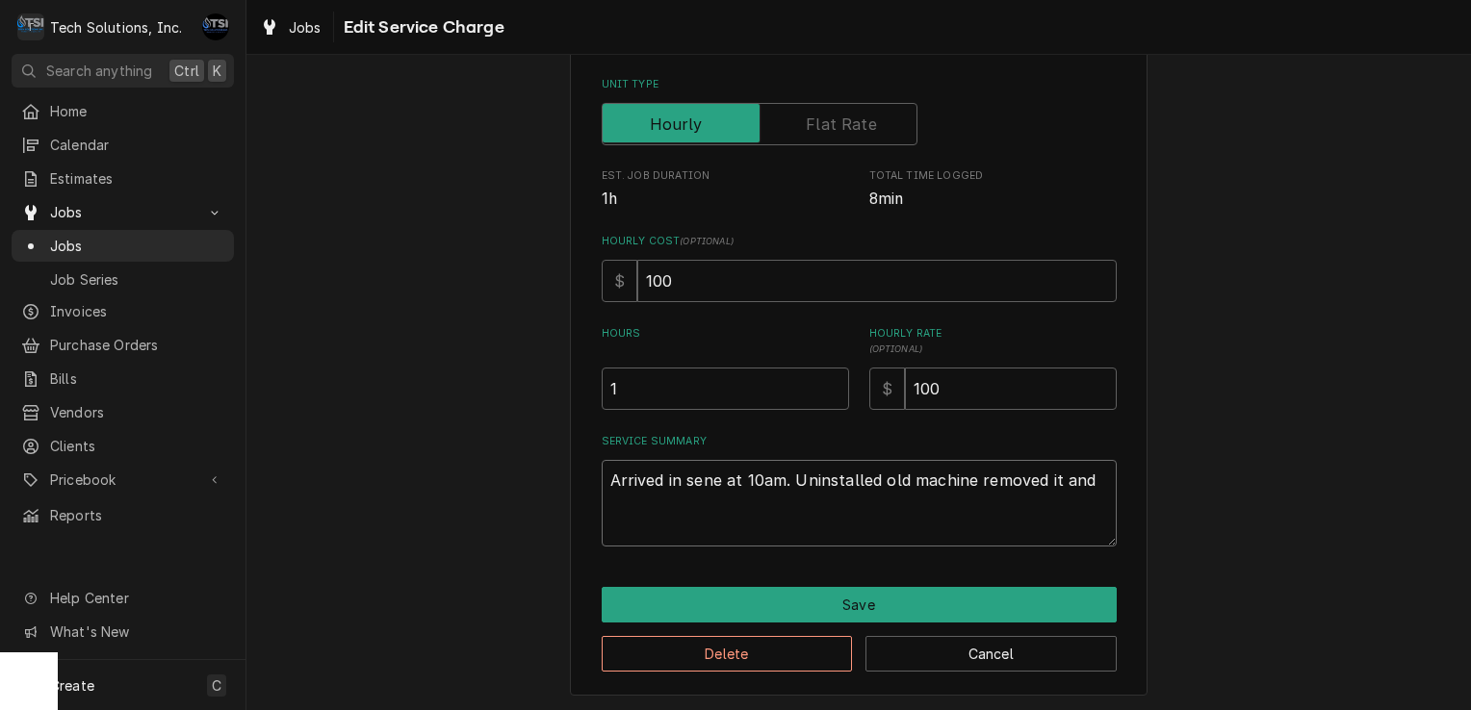
type textarea "x"
type textarea "Arrived in sene at 10am. Uninstalled old machine removed it an"
type textarea "x"
type textarea "Arrived in sene at 10am. Uninstalled old machine removed it a"
type textarea "x"
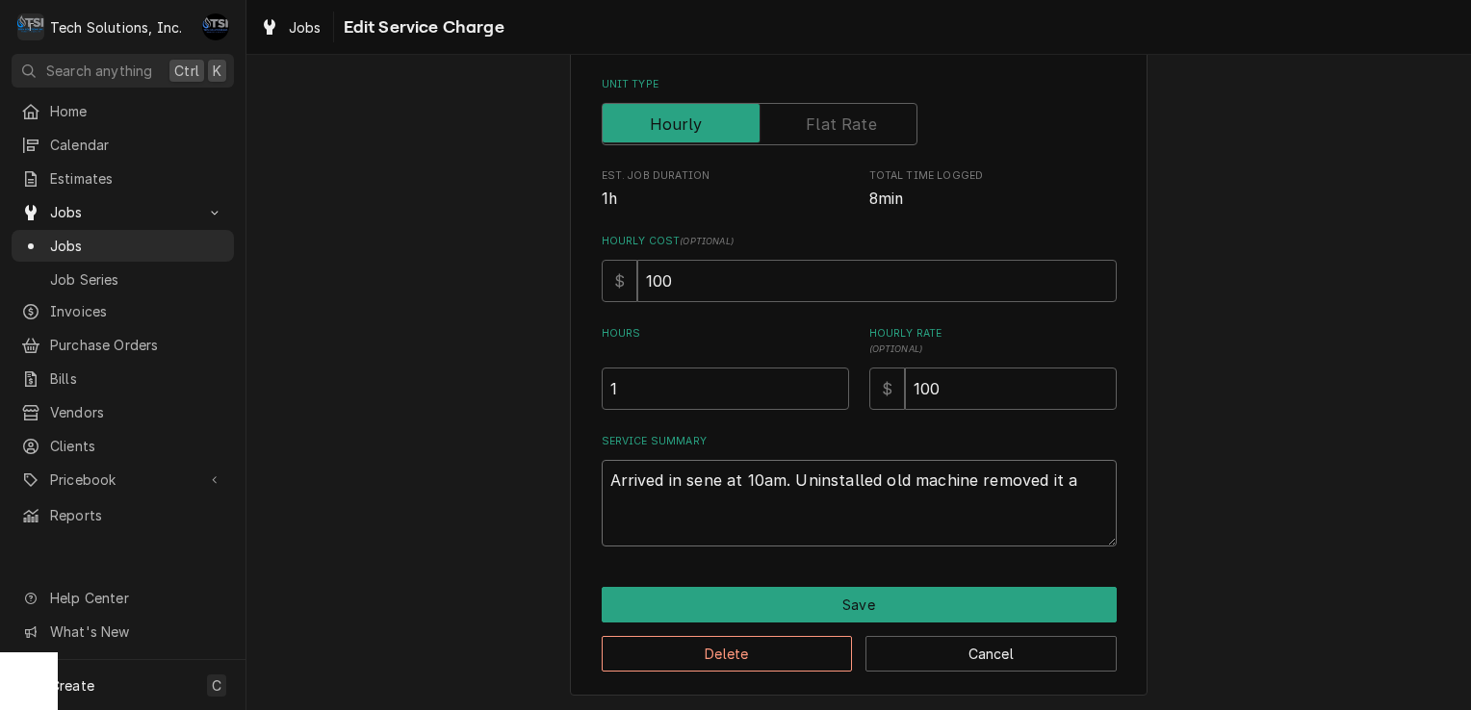
type textarea "Arrived in sene at 10am. Uninstalled old machine removed it"
type textarea "x"
type textarea "Arrived in sene at 10am. Uninstalled old machine removed it"
type textarea "x"
type textarea "Arrived in sene at 10am. Uninstalled old machine removed i"
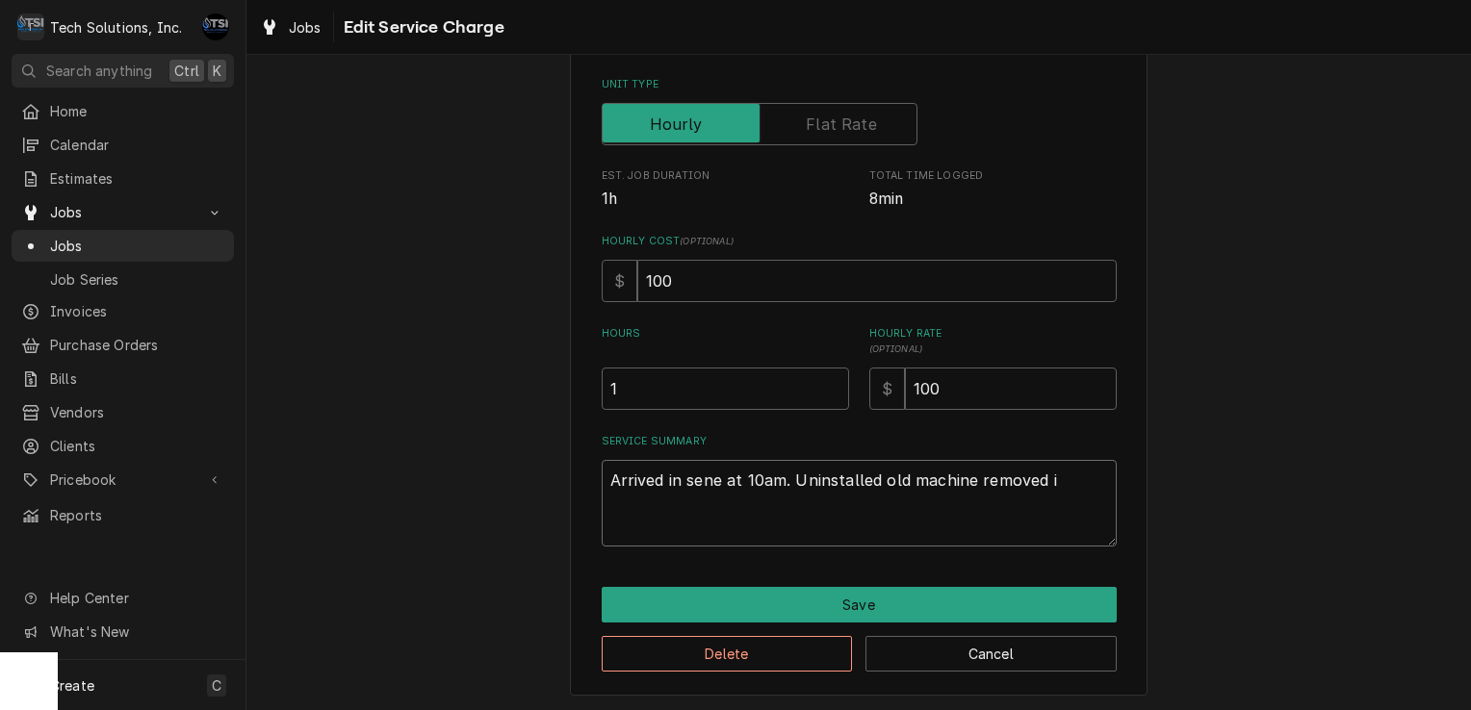
type textarea "x"
type textarea "Arrived in sene at 10am. Uninstalled old machine removed"
type textarea "x"
type textarea "Arrived in sene at 10am. Uninstalled old machine removed"
type textarea "x"
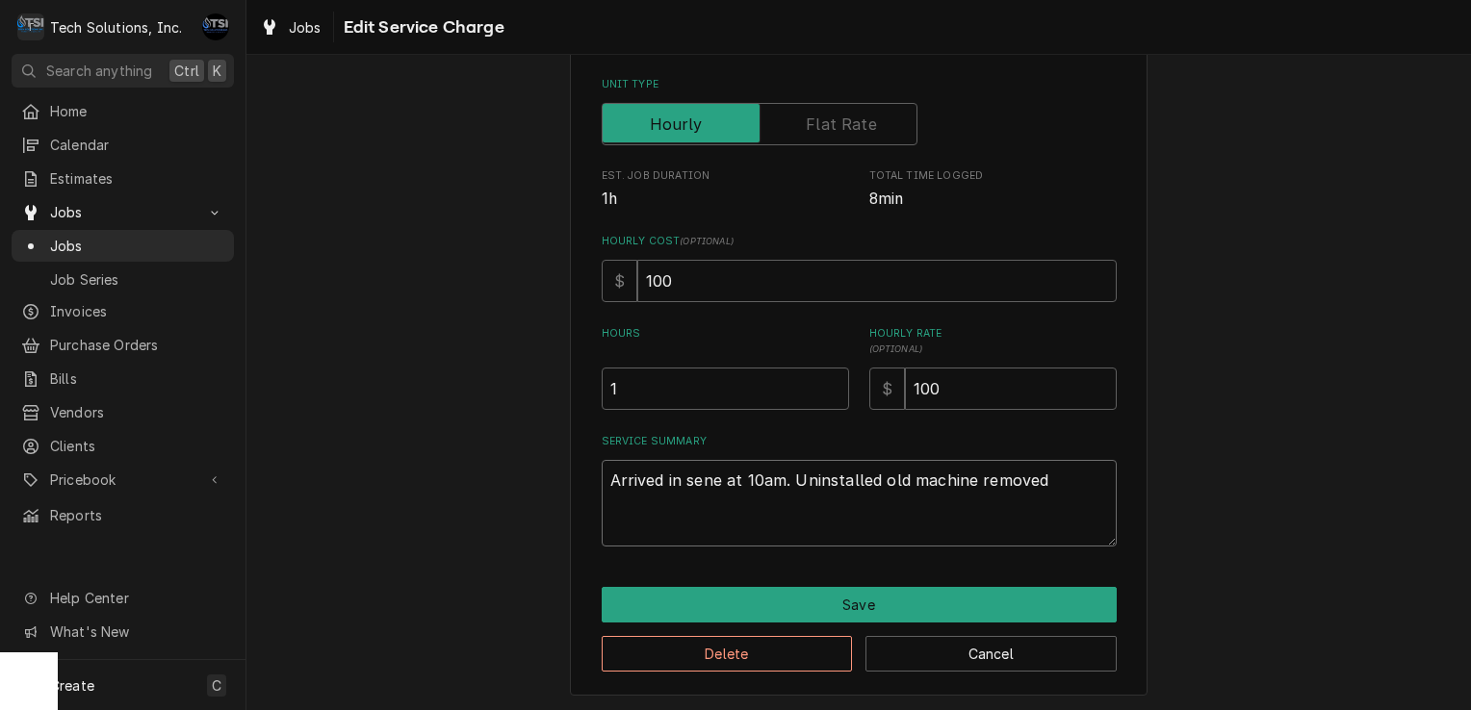
type textarea "Arrived in sene at 10am. Uninstalled old machine remove"
type textarea "x"
type textarea "Arrived in sene at 10am. Uninstalled old machine remov"
type textarea "x"
type textarea "Arrived in sene at 10am. Uninstalled old machine remo"
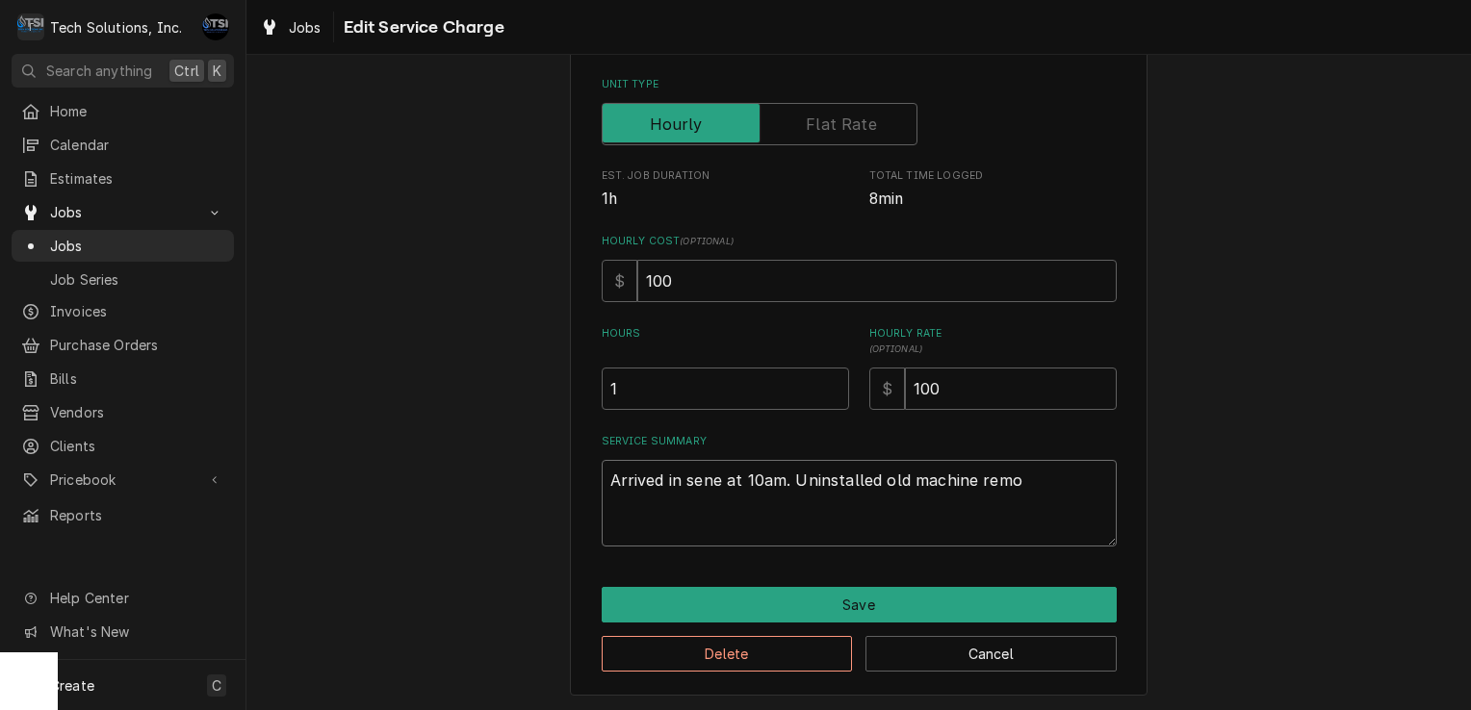
type textarea "x"
type textarea "Arrived in sene at 10am. Uninstalled old machine rem"
type textarea "x"
type textarea "Arrived in sene at 10am. Uninstalled old machine re"
type textarea "x"
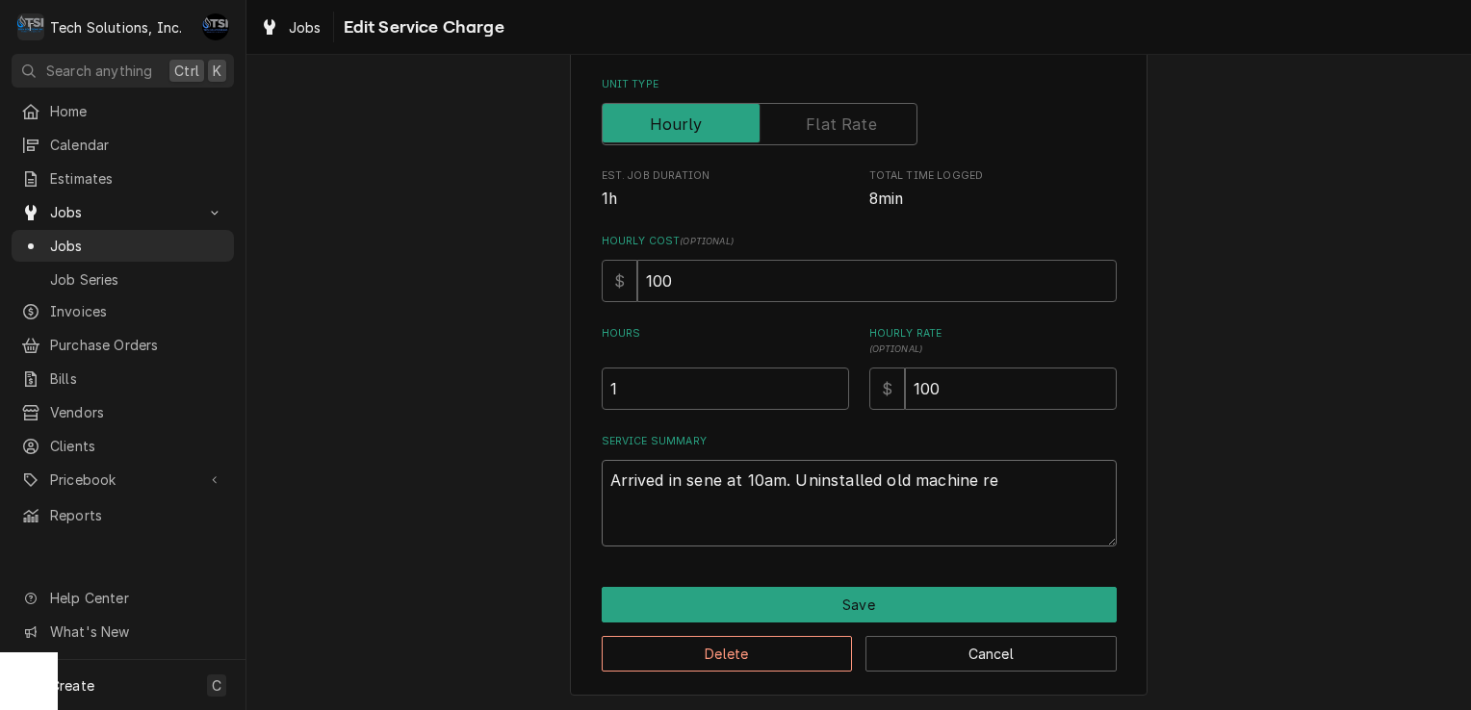
type textarea "Arrived in sene at 10am. Uninstalled old machine r"
type textarea "x"
type textarea "Arrived in sene at 10am. Uninstalled old machine"
type textarea "x"
type textarea "Arrived in sene at 10am. Uninstalled old machine"
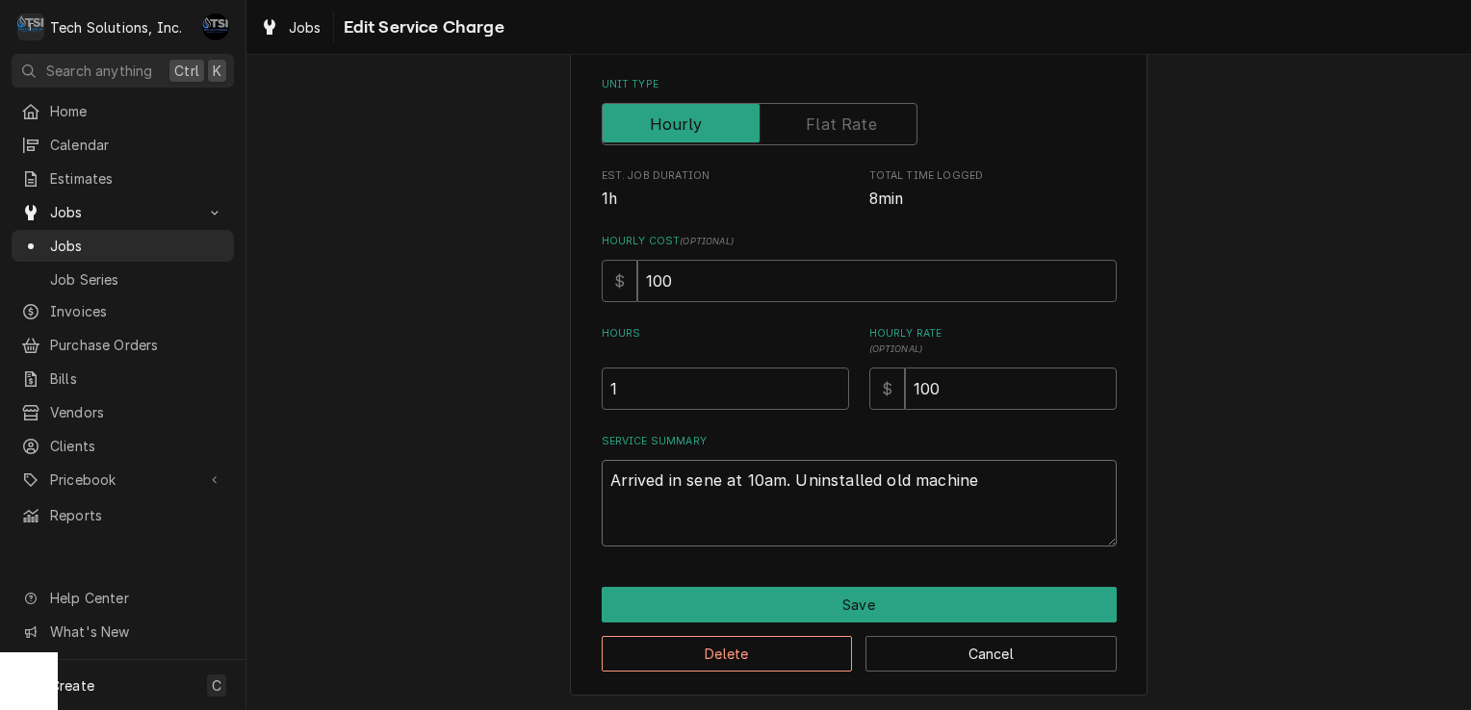
type textarea "x"
type textarea "Arrived in sene at 10am. Uninstalled old machin"
type textarea "x"
type textarea "Arrived in sene at 10am. Uninstalled old machi"
type textarea "x"
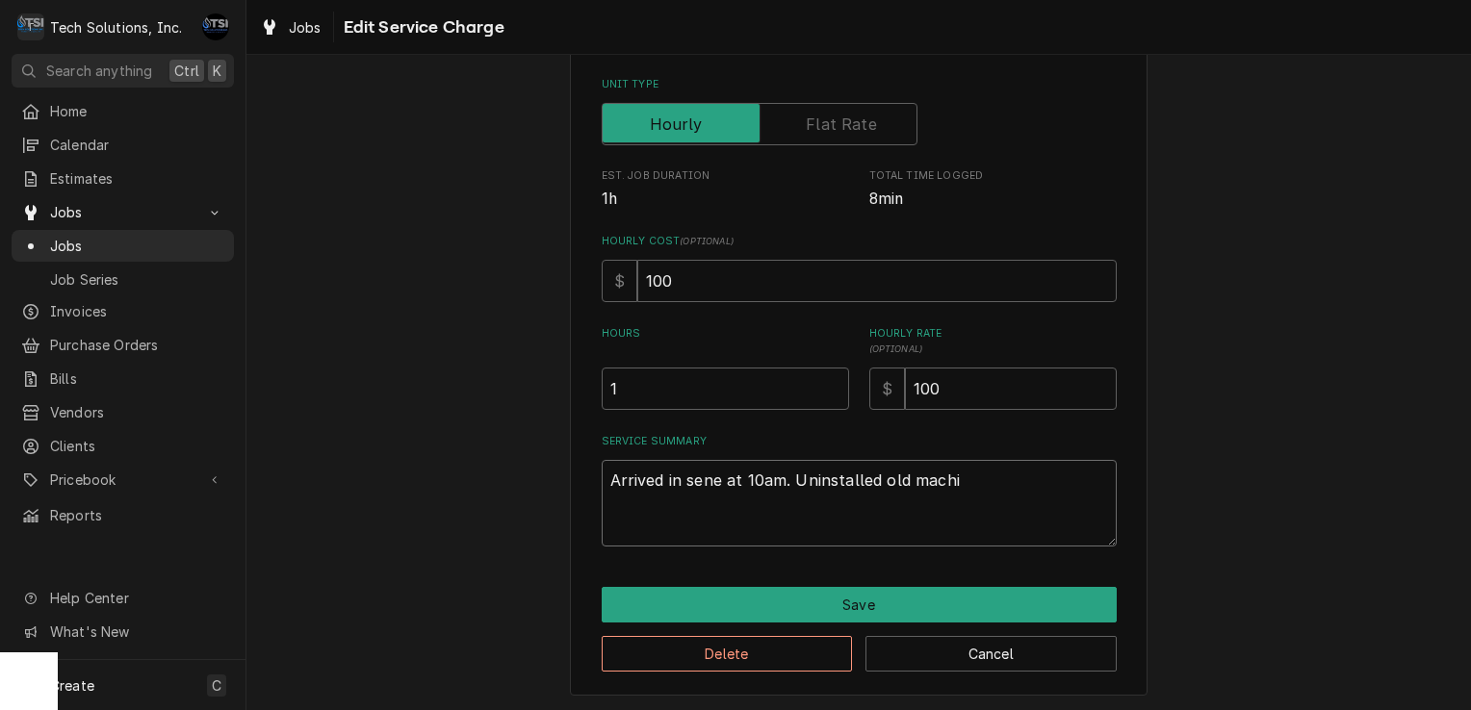
type textarea "Arrived in sene at 10am. Uninstalled old mach"
type textarea "x"
type textarea "Arrived in sene at 10am. Uninstalled old mac"
type textarea "x"
type textarea "Arrived in sene at 10am. Uninstalled old ma"
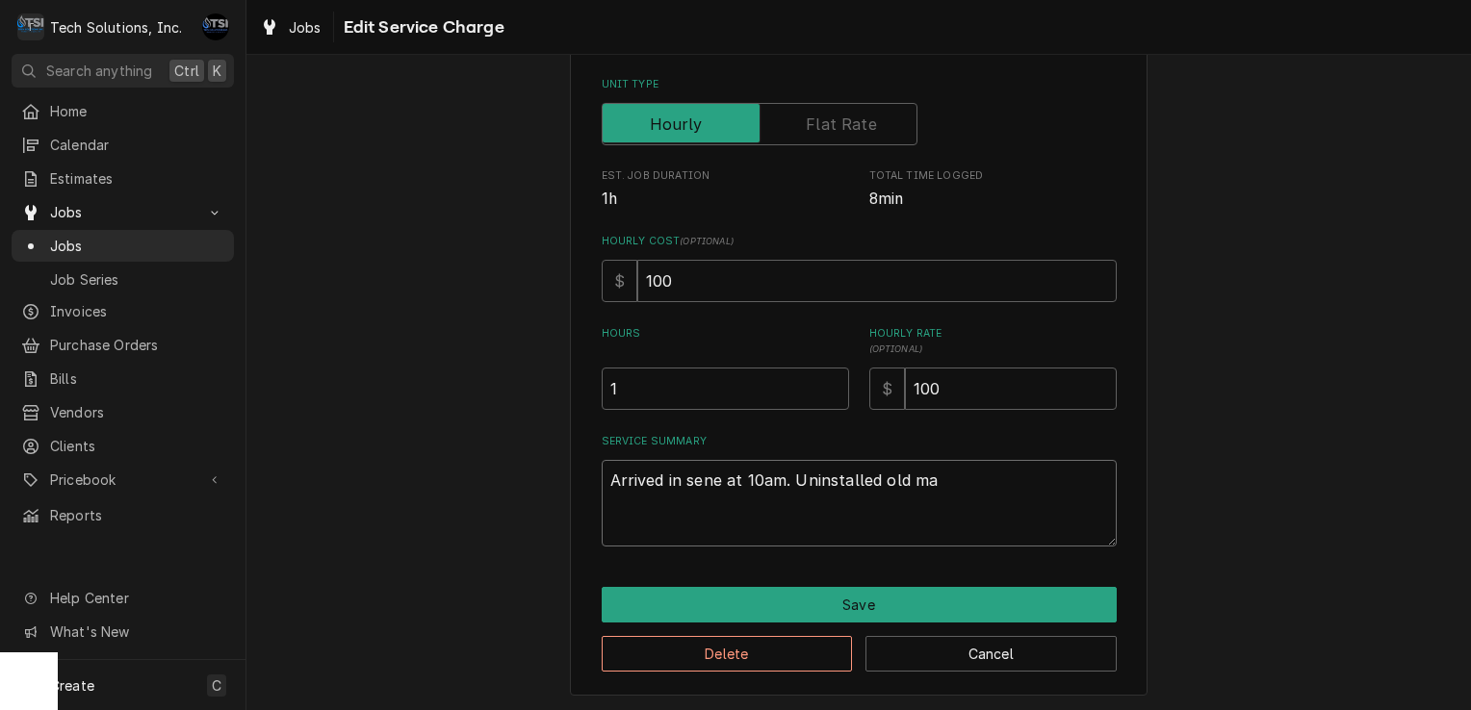
type textarea "x"
type textarea "Arrived in sene at 10am. Uninstalled old m"
type textarea "x"
type textarea "Arrived in sene at 10am. Uninstalled old"
type textarea "x"
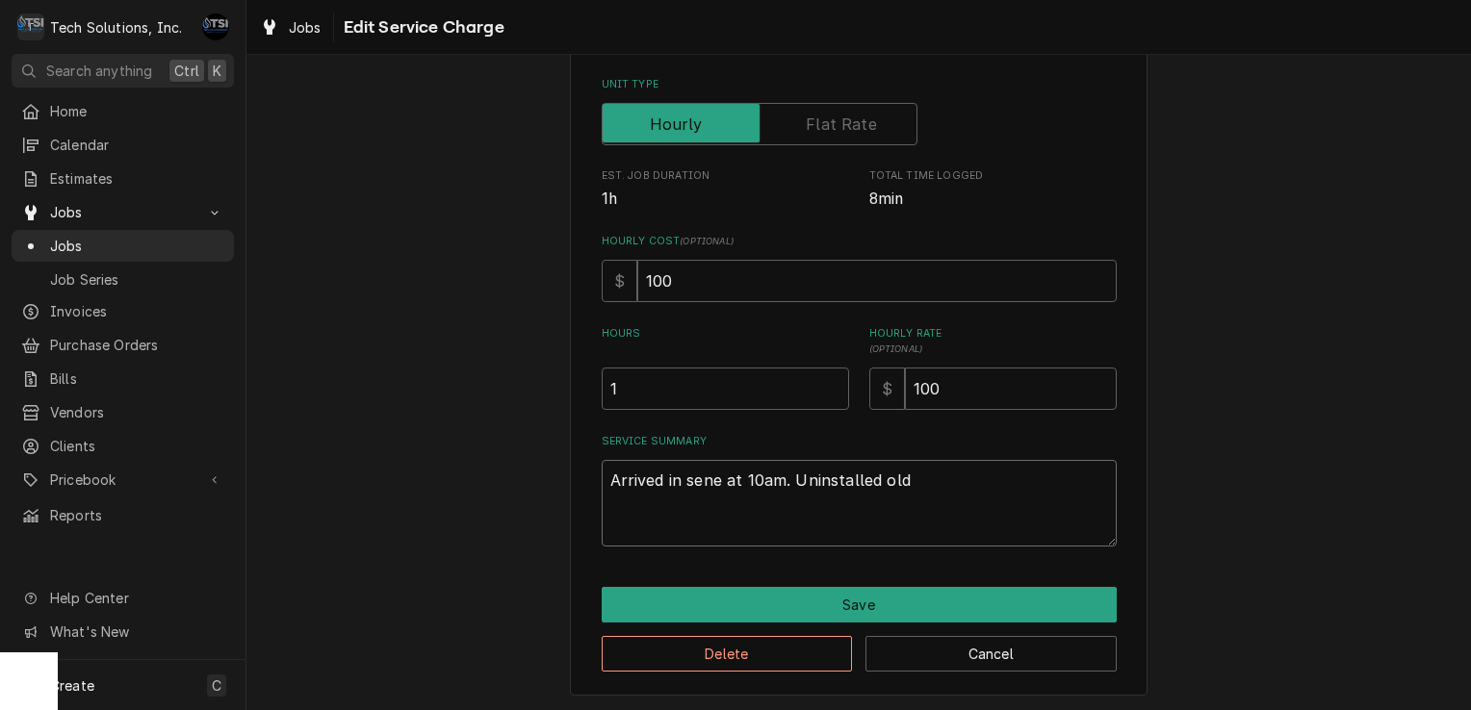
type textarea "Arrived in sene at 10am. Uninstalled old"
type textarea "x"
type textarea "Arrived in sene at 10am. Uninstalled ol"
type textarea "x"
type textarea "Arrived in sene at 10am. Uninstalled o"
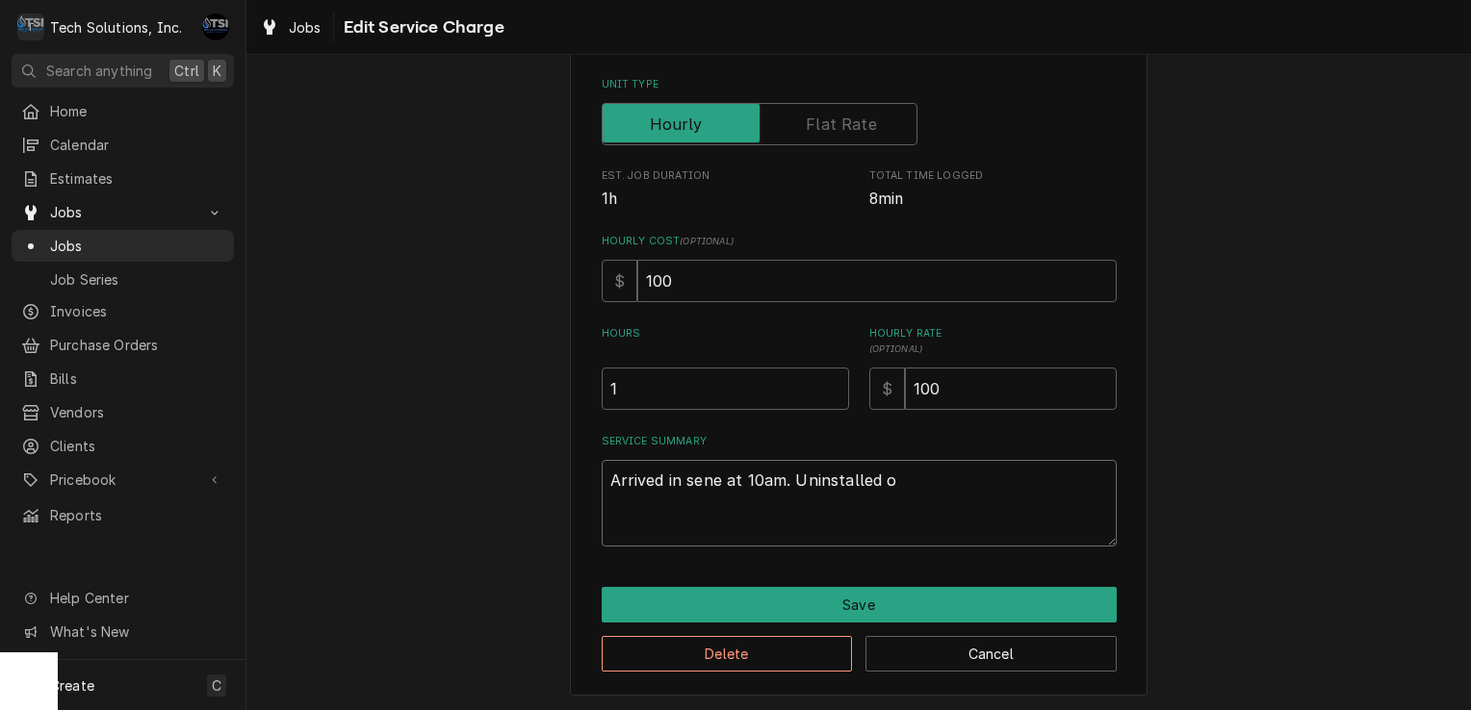
type textarea "x"
type textarea "Arrived in sene at 10am. Uninstalled"
type textarea "x"
type textarea "Arrived in sene at 10am. Uninstalled"
type textarea "x"
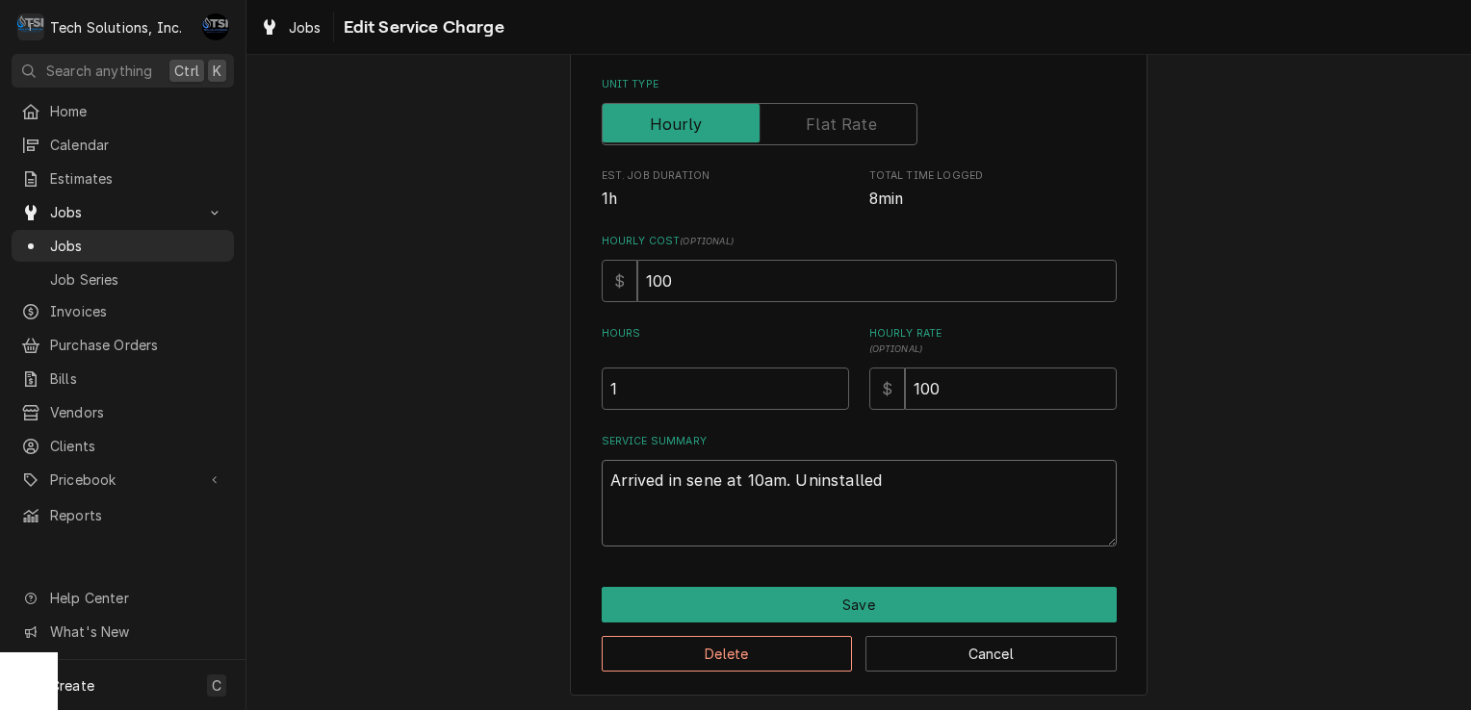
type textarea "Arrived in sene at 10am. Uninstalle"
type textarea "x"
type textarea "Arrived in sene at 10am. Uninstall"
type textarea "x"
type textarea "Arrived in sene at 10am. Uninstal"
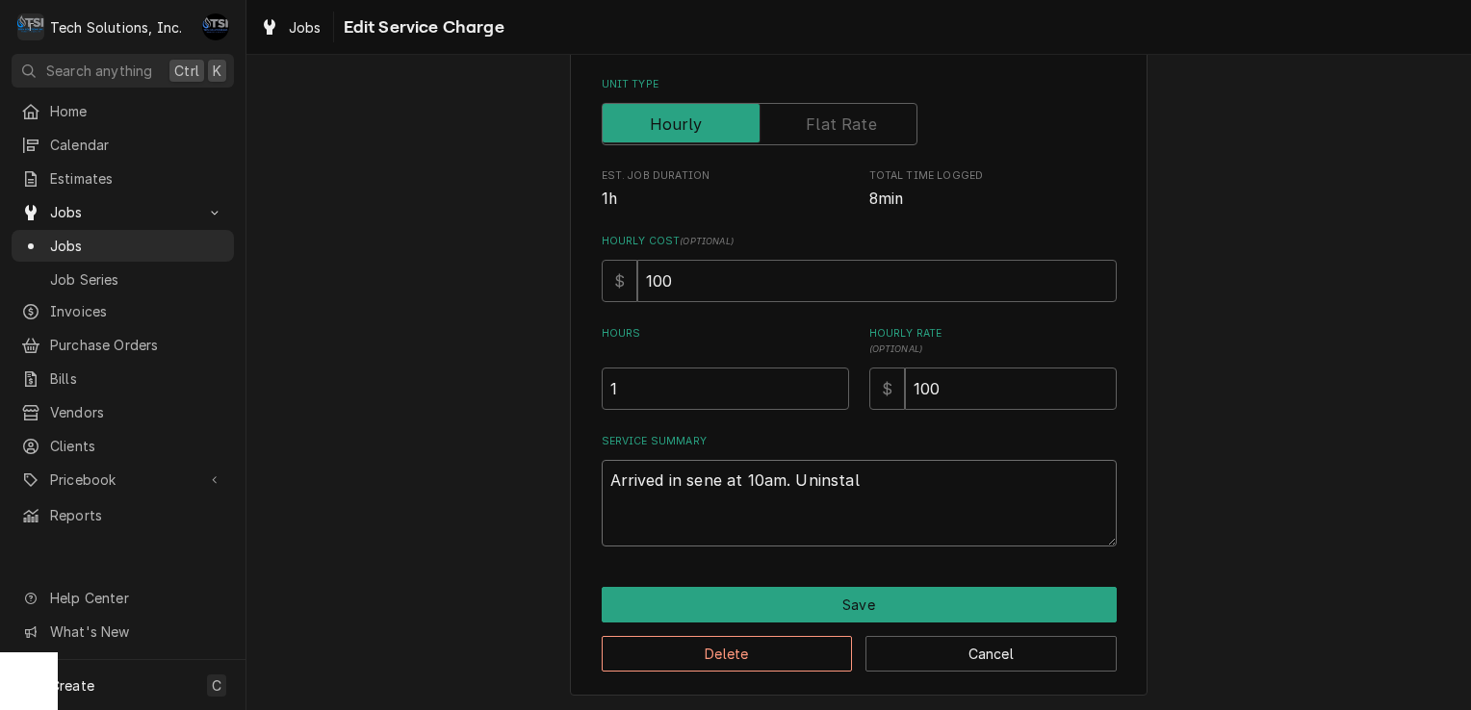
type textarea "x"
type textarea "Arrived in sene at 10am. Uninsta"
type textarea "x"
type textarea "Arrived in sene at 10am. Uninst"
type textarea "x"
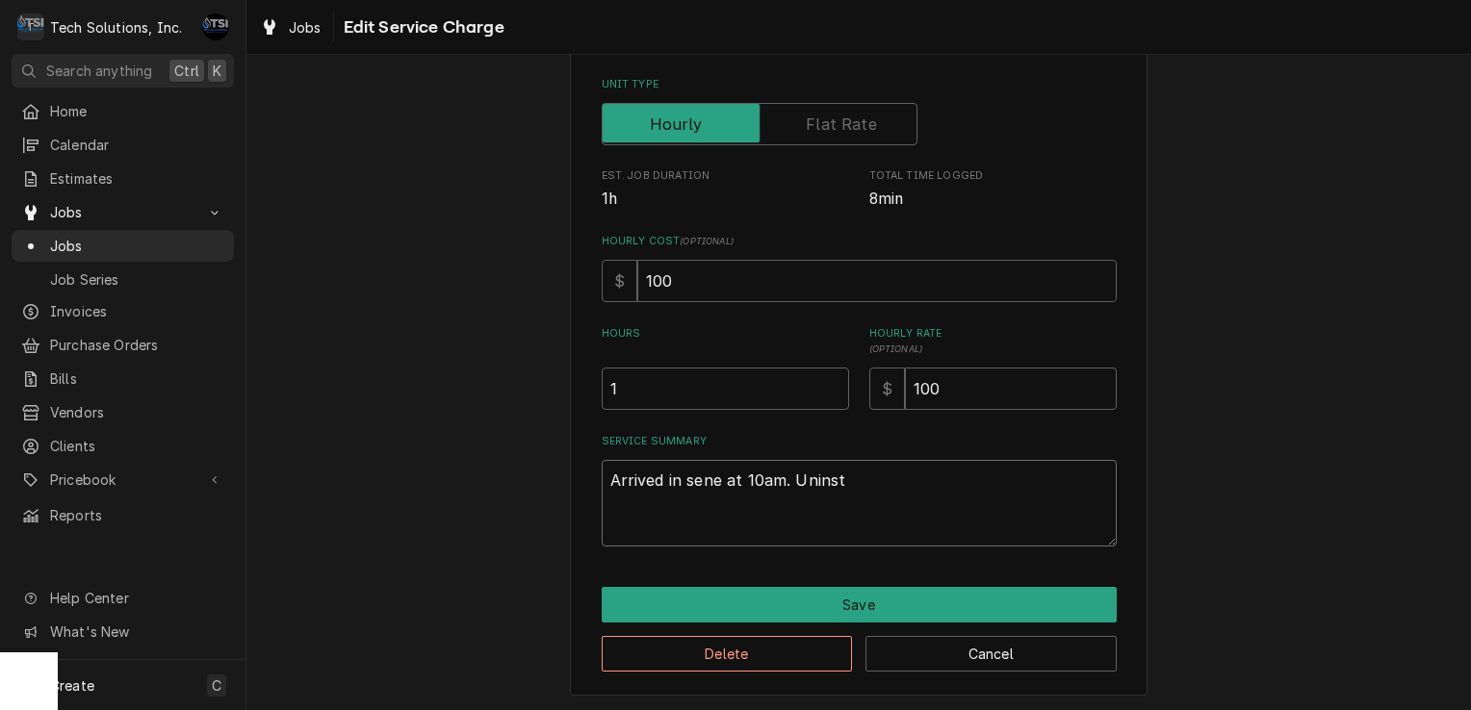
type textarea "Arrived in sene at 10am. Unins"
type textarea "x"
type textarea "Arrived in sene at 10am. Unin"
type textarea "x"
type textarea "Arrived in sene at 10am. Uni"
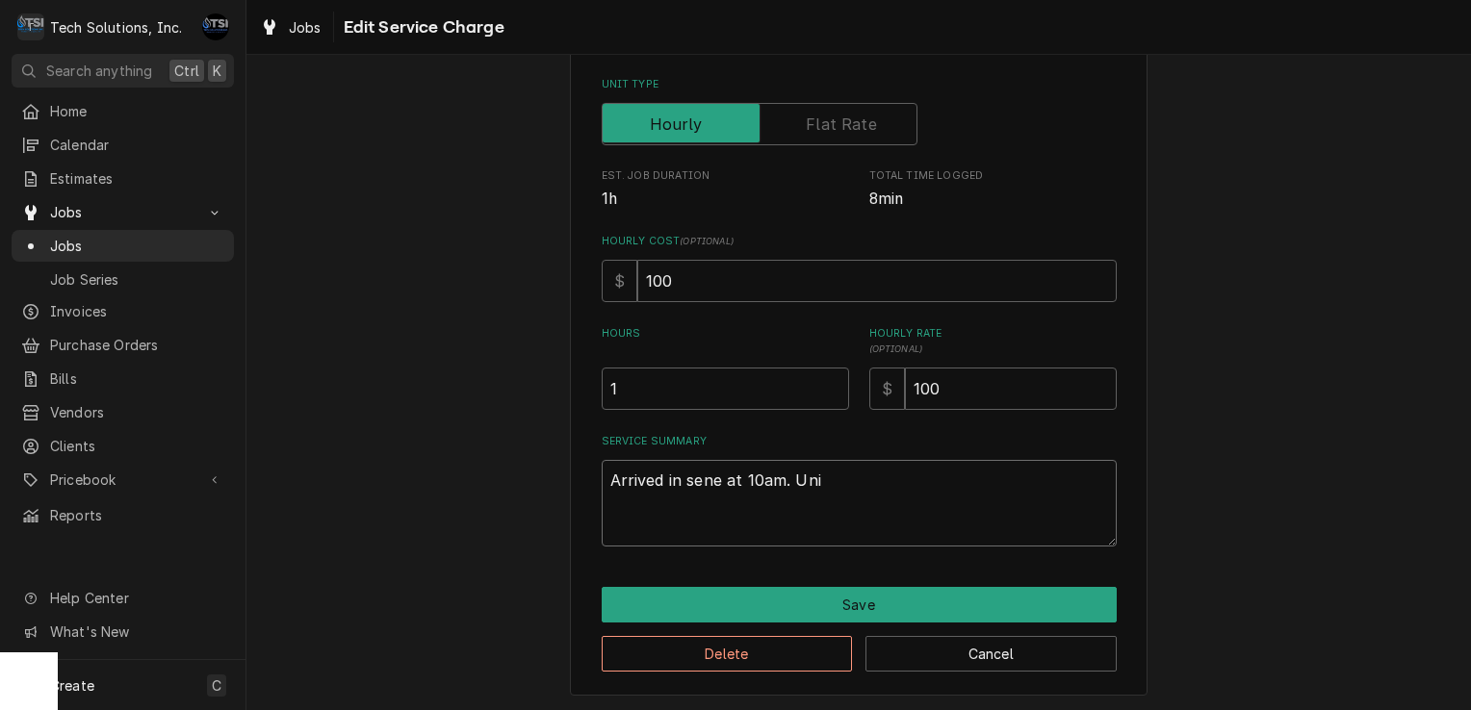
type textarea "x"
type textarea "Arrived in sene at 10am. Un"
type textarea "x"
type textarea "Arrived in sene at 10am. U"
type textarea "x"
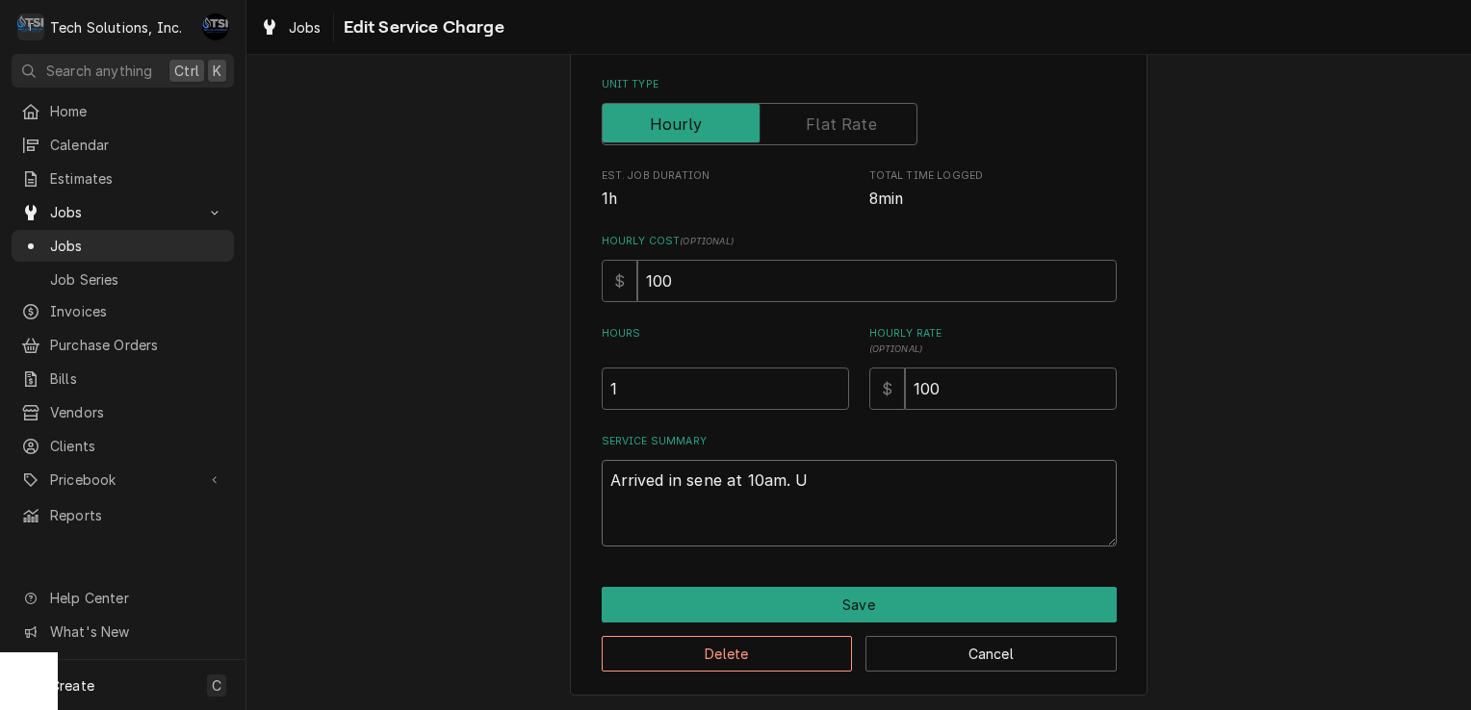
type textarea "Arrived in sene at 10am."
type textarea "x"
type textarea "Arrived in sene at 10am."
type textarea "x"
type textarea "Arrived in sene at 10am"
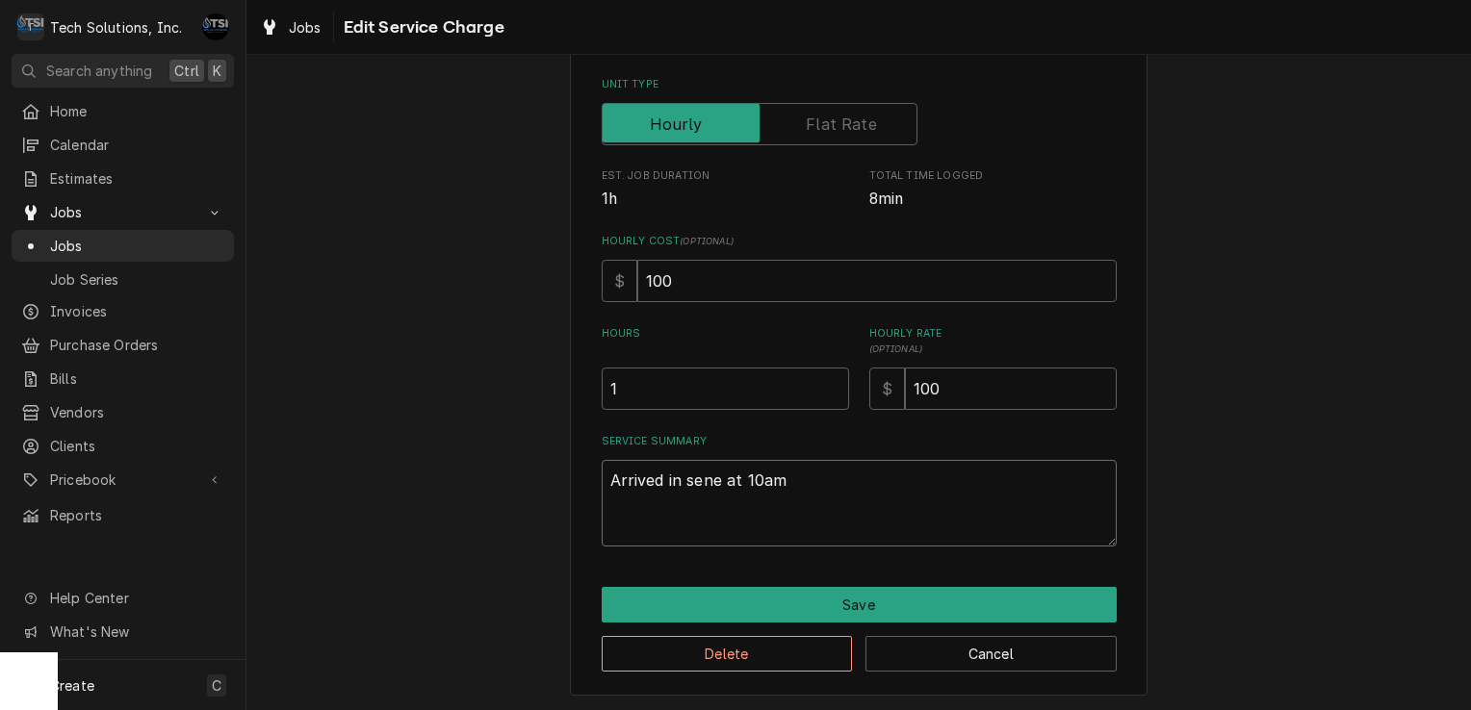
type textarea "x"
type textarea "Arrived in sene at 10a"
type textarea "x"
type textarea "Arrived in sene at 10"
type textarea "x"
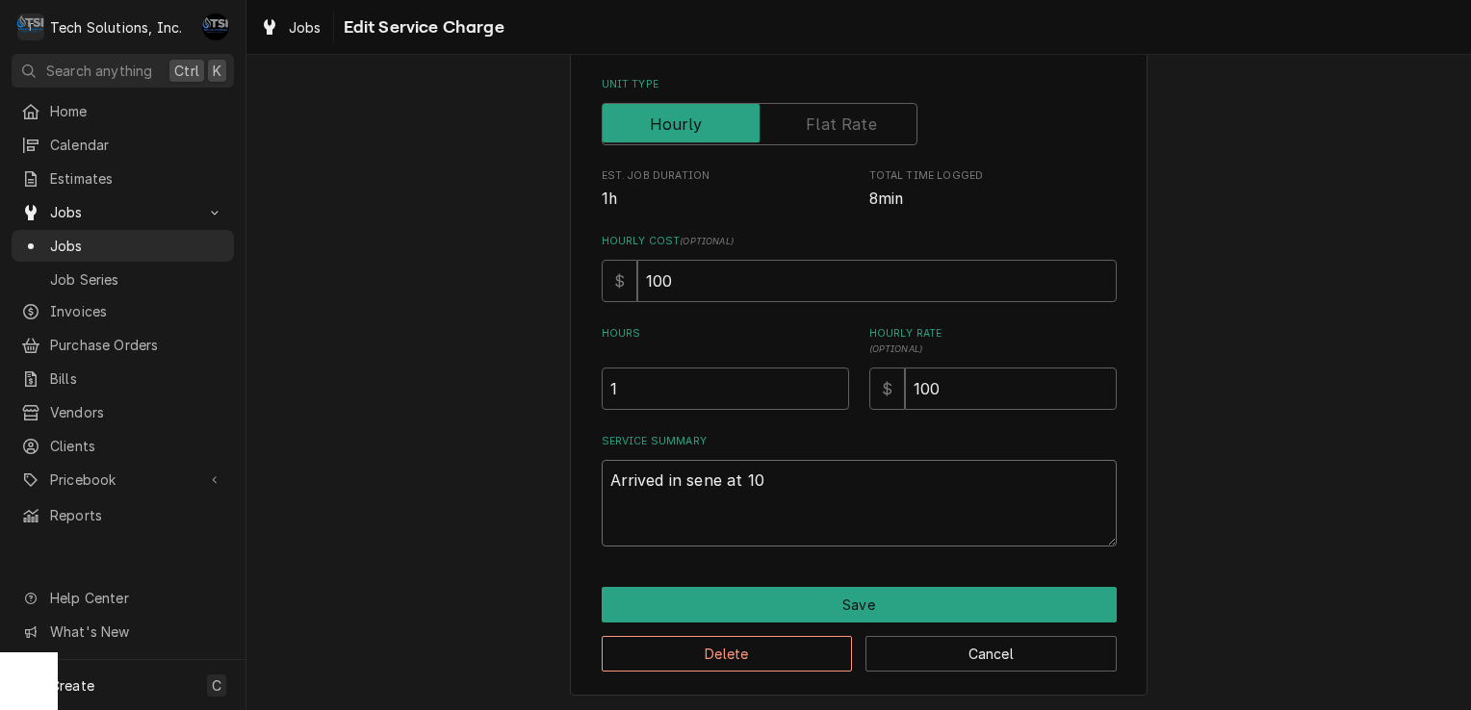
type textarea "Arrived in sene at 1"
type textarea "x"
type textarea "Arrived in sene at"
type textarea "x"
type textarea "Arrived in sene at"
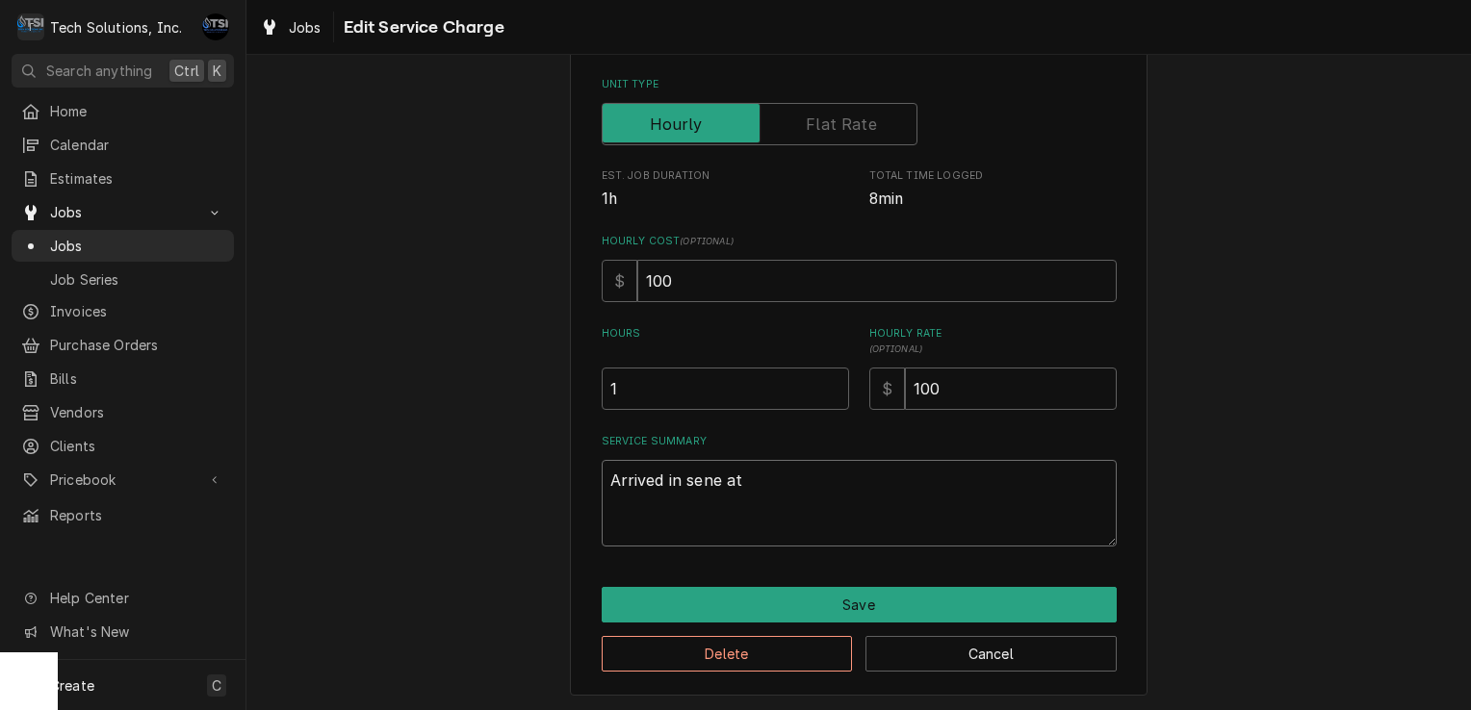
type textarea "x"
type textarea "Arrived in sene a"
type textarea "x"
type textarea "Arrived in sene"
type textarea "x"
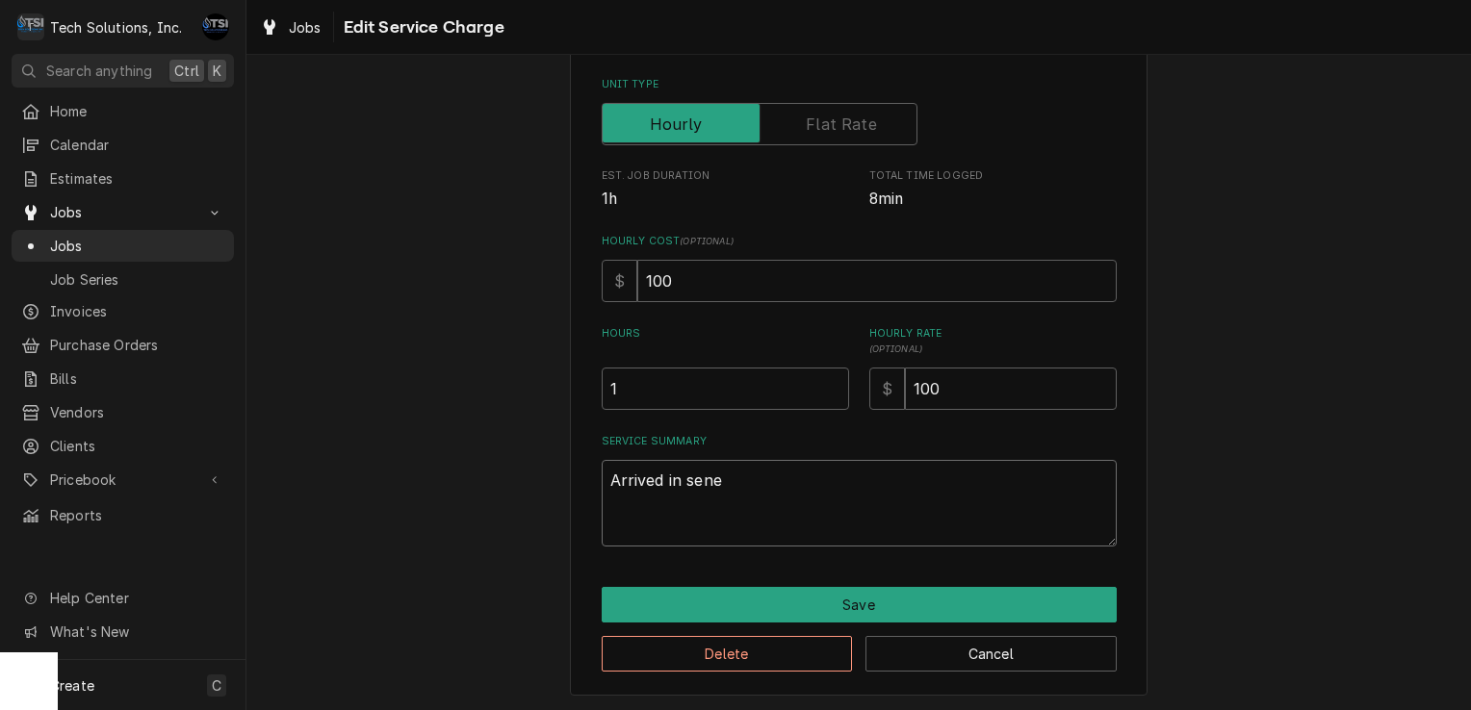
type textarea "Arrived in sene"
type textarea "x"
type textarea "Arrived in sen"
type textarea "x"
type textarea "Arrived in se"
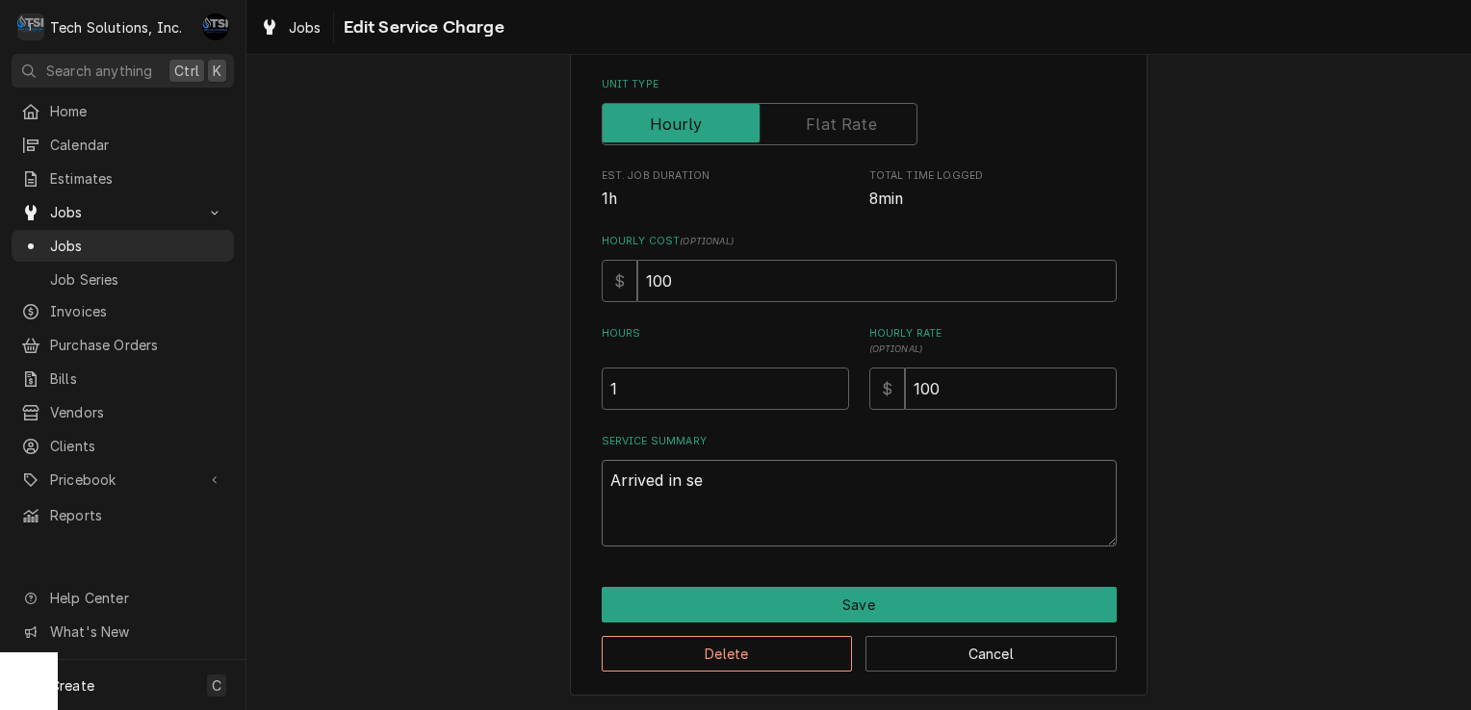
type textarea "x"
type textarea "Arrived in s"
click at [989, 482] on textarea "Arrived at location, uninstalled all necessary parts" at bounding box center [859, 503] width 515 height 87
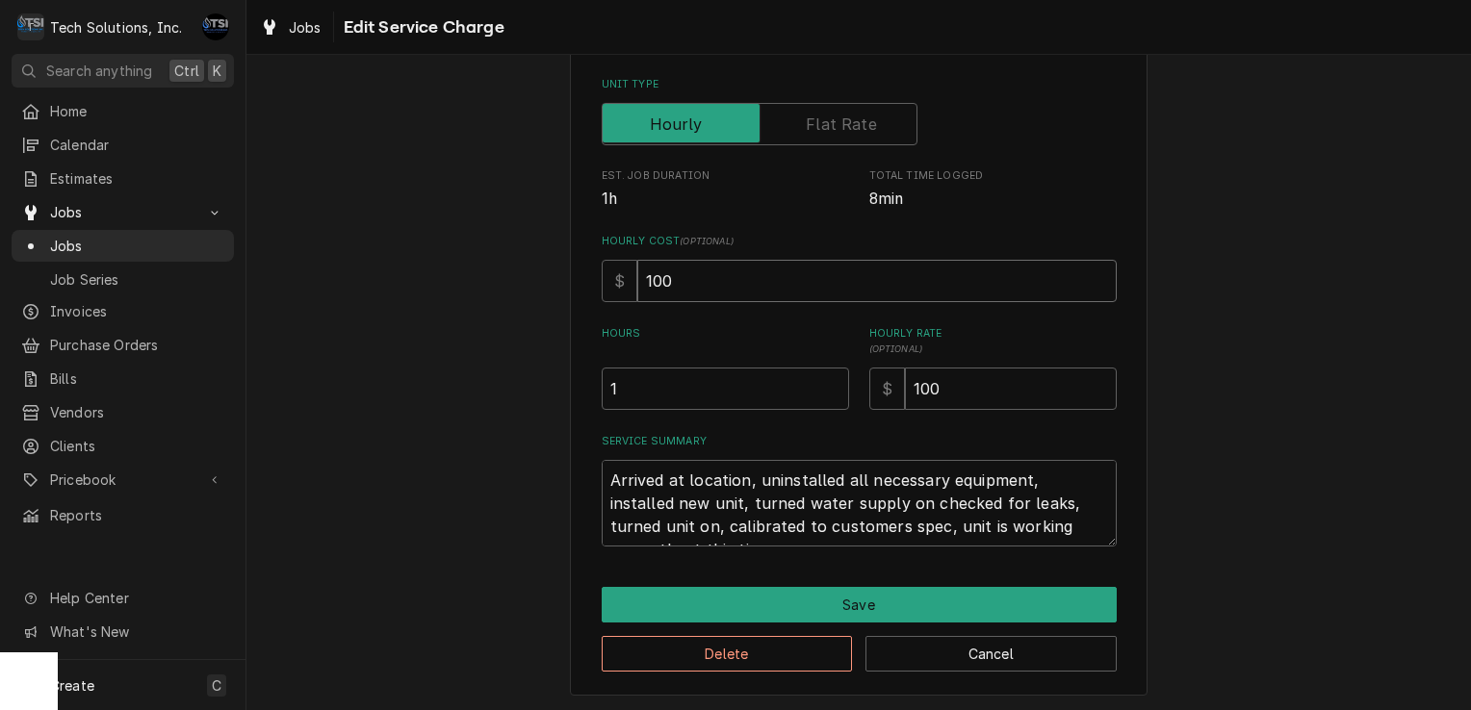
click at [697, 272] on input "100" at bounding box center [876, 281] width 479 height 42
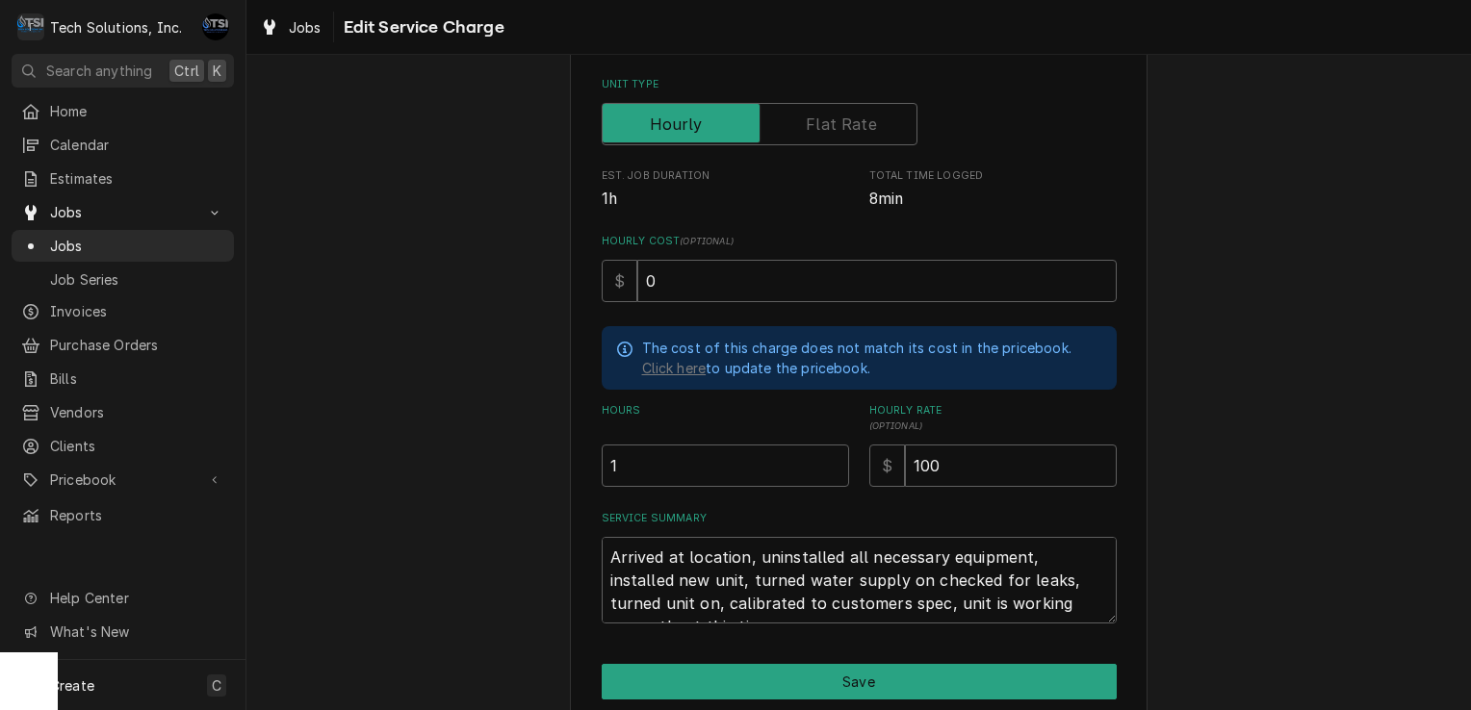
scroll to position [373, 0]
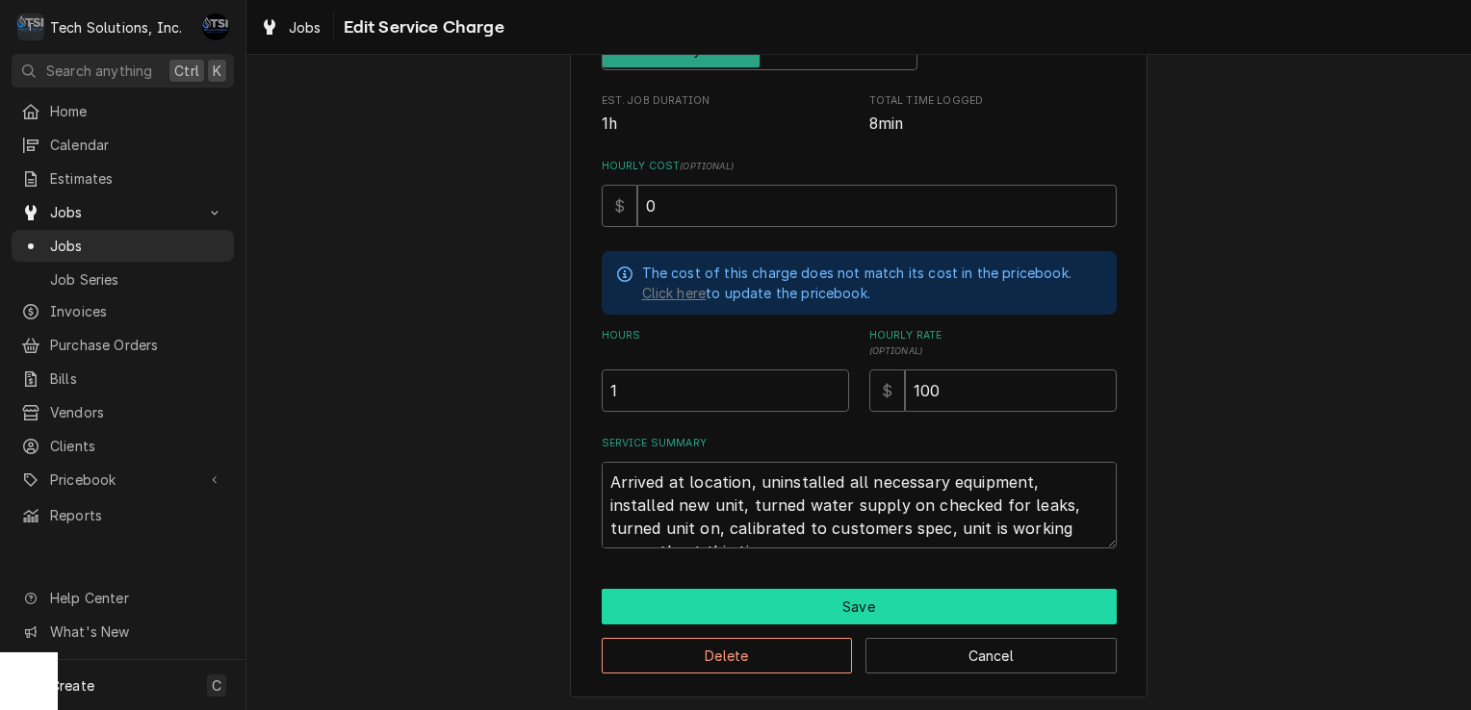
click at [751, 589] on button "Save" at bounding box center [859, 607] width 515 height 36
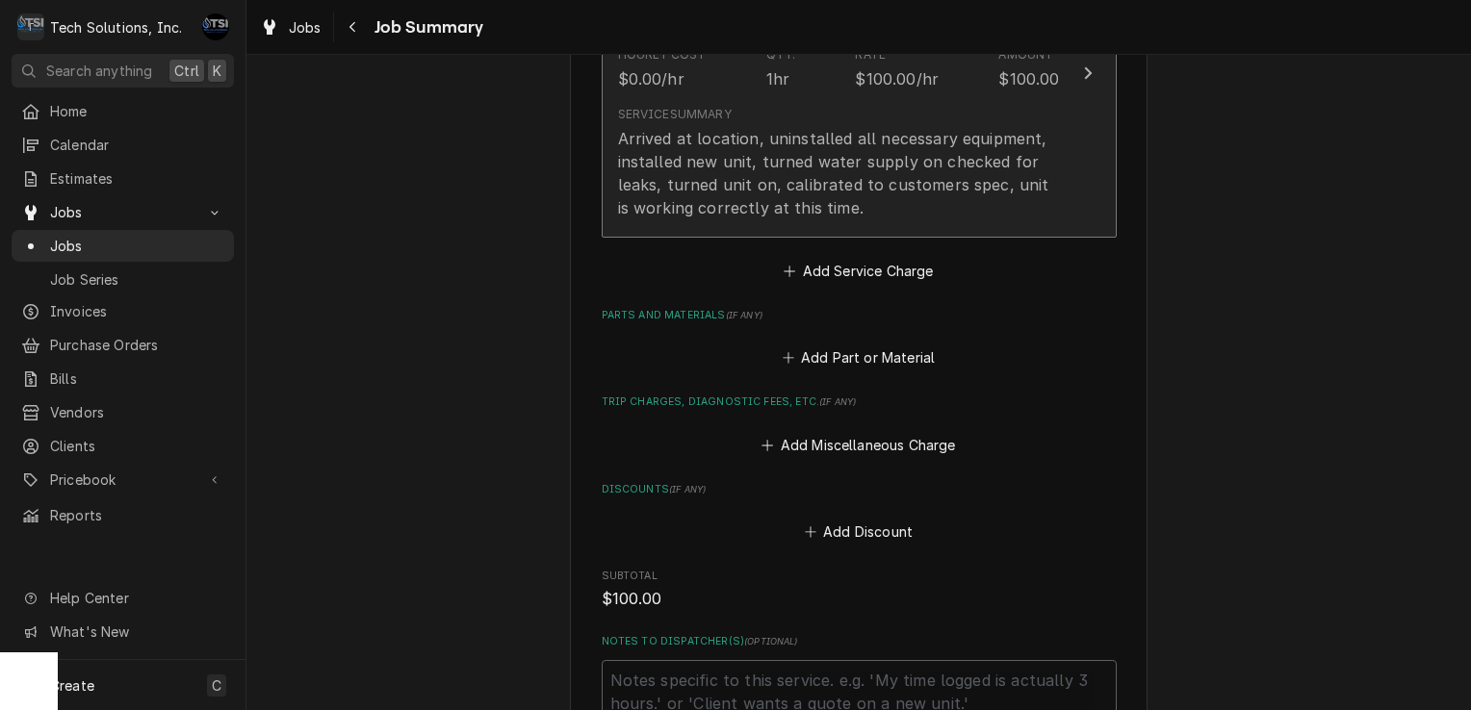
scroll to position [657, 0]
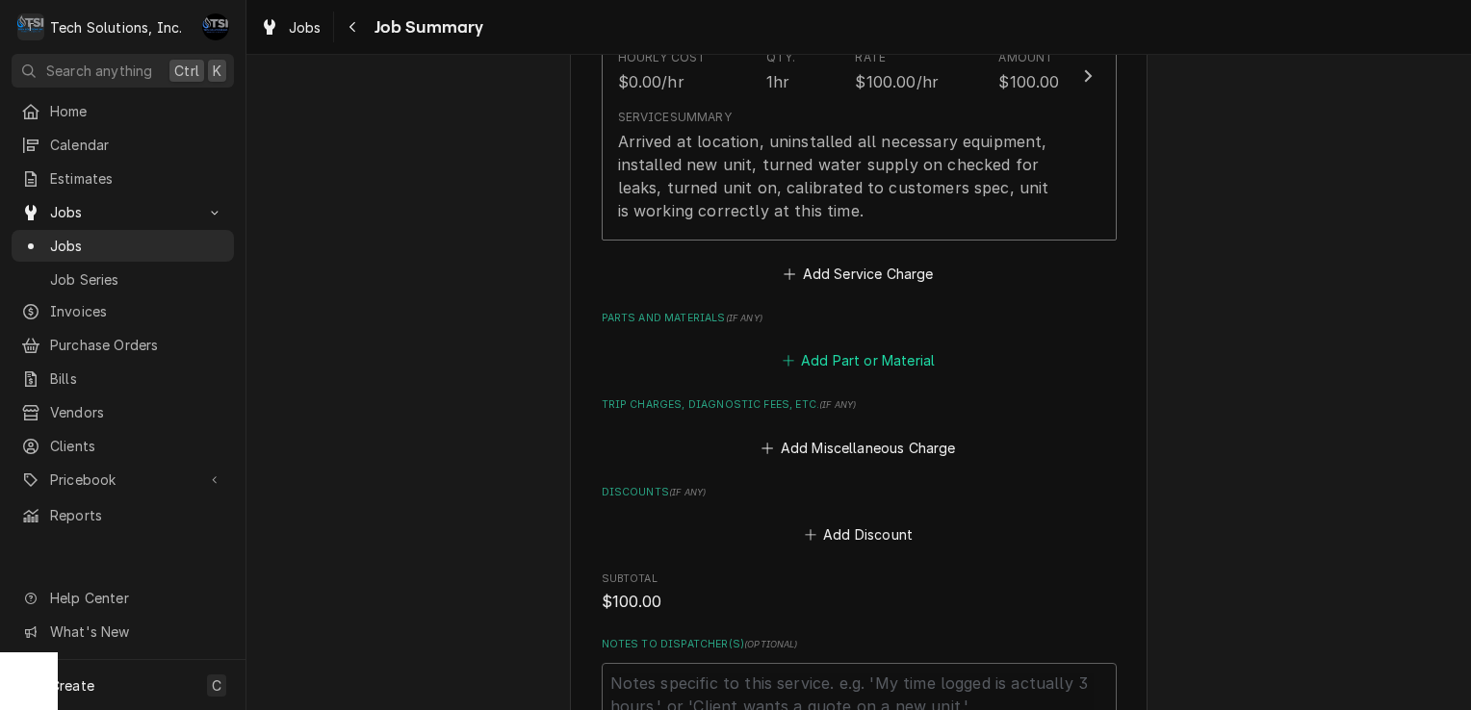
click at [820, 354] on button "Add Part or Material" at bounding box center [858, 360] width 159 height 27
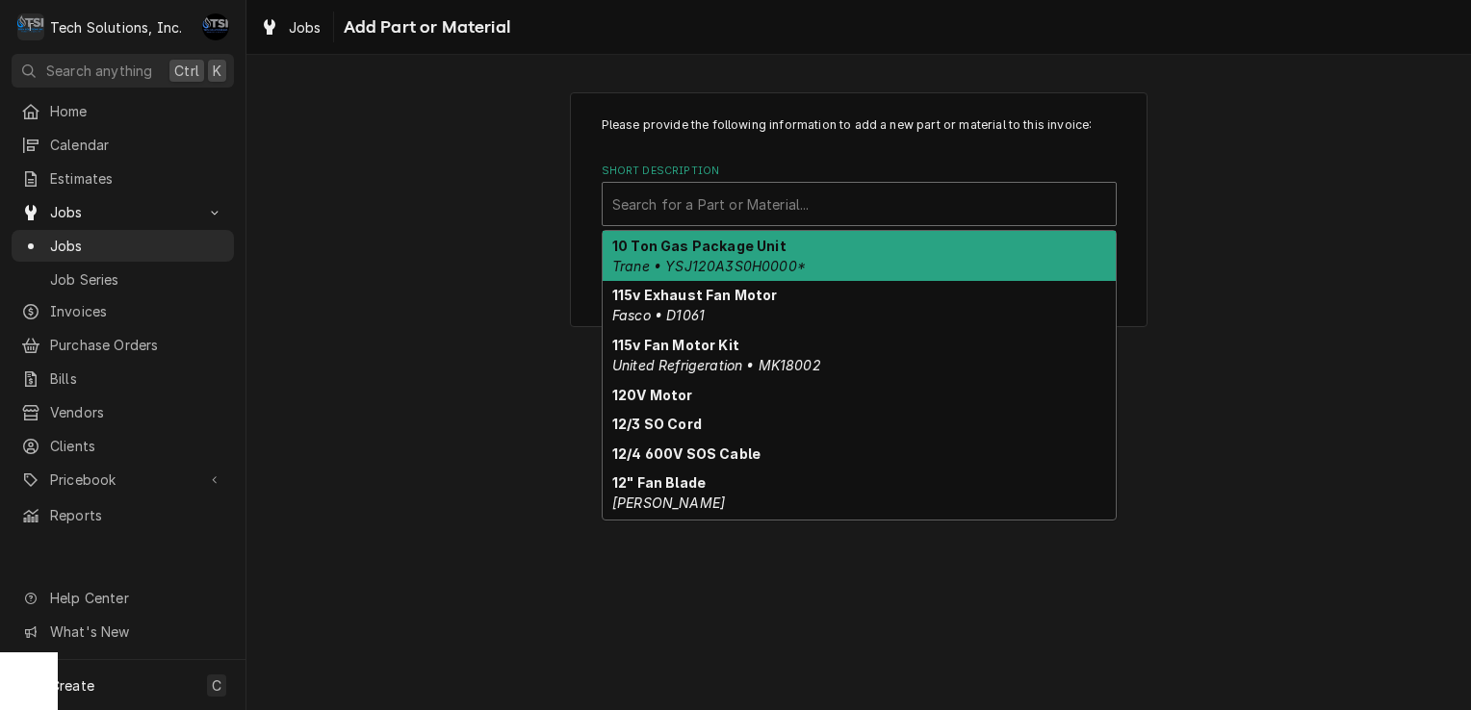
click at [816, 215] on div "Short Description" at bounding box center [859, 204] width 494 height 35
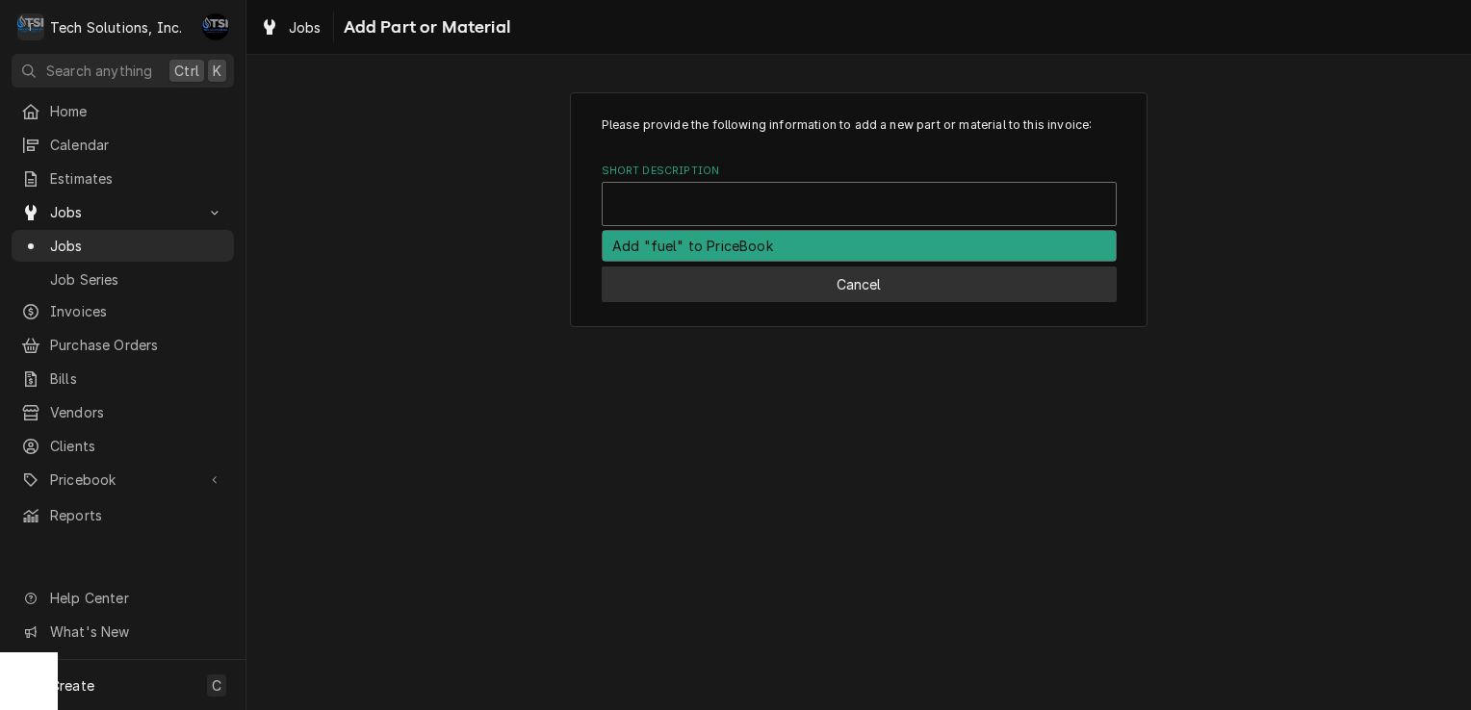
click at [801, 289] on button "Cancel" at bounding box center [859, 285] width 515 height 36
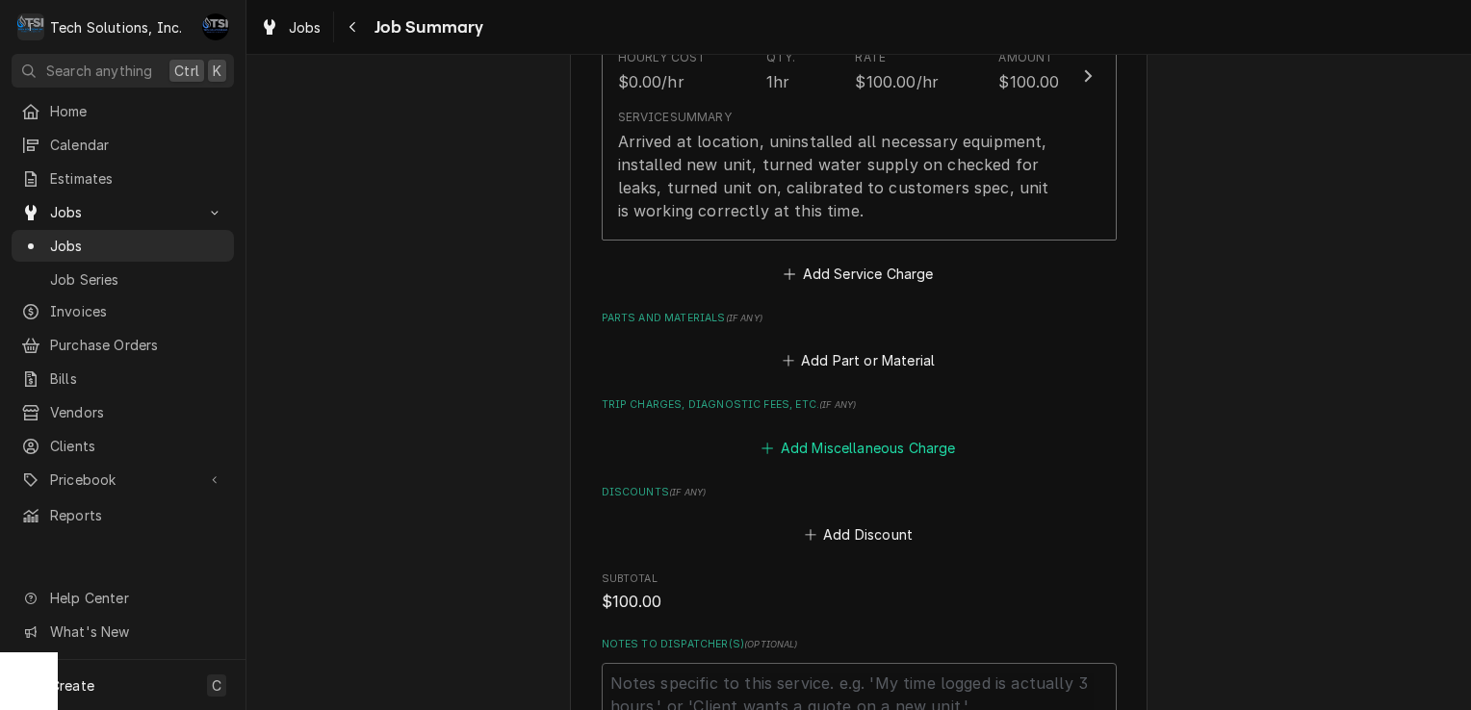
click at [801, 441] on button "Add Miscellaneous Charge" at bounding box center [858, 447] width 200 height 27
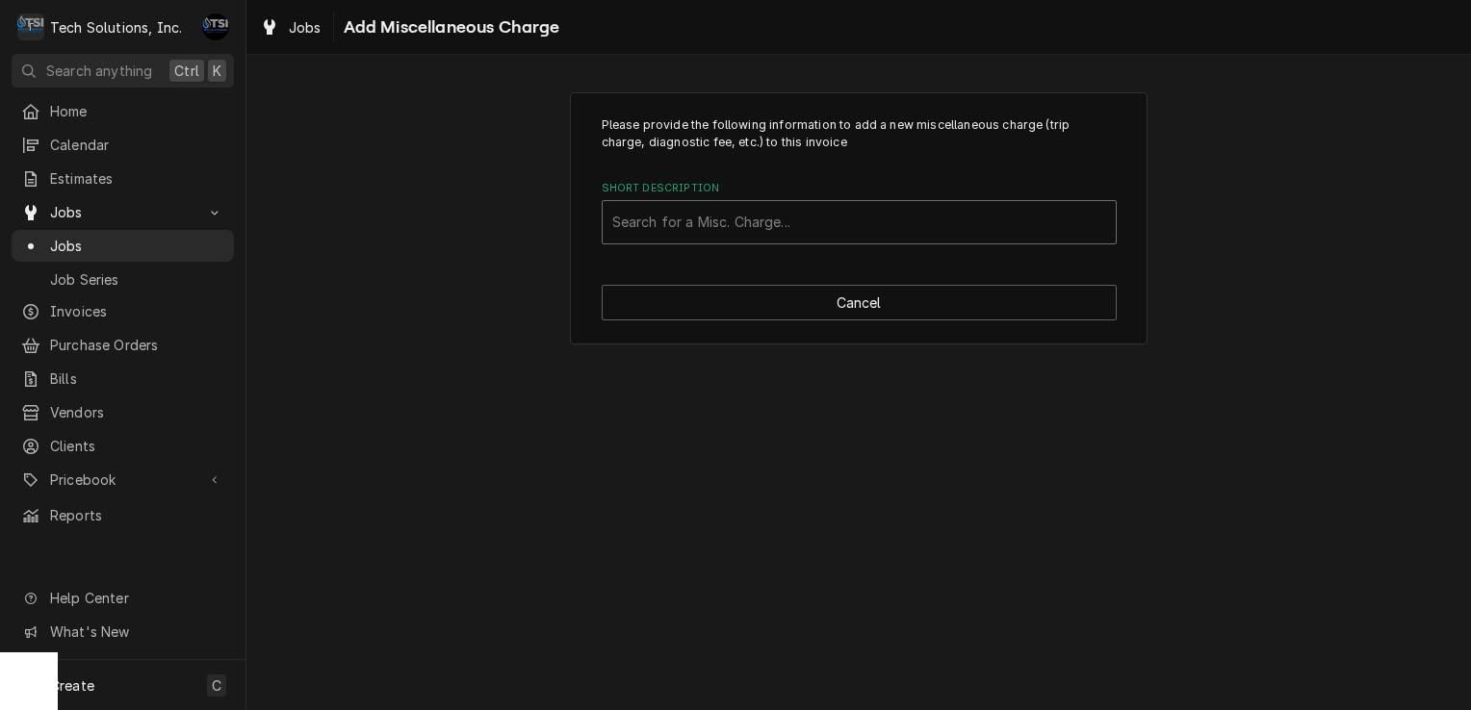
click at [808, 219] on div "Short Description" at bounding box center [859, 222] width 494 height 35
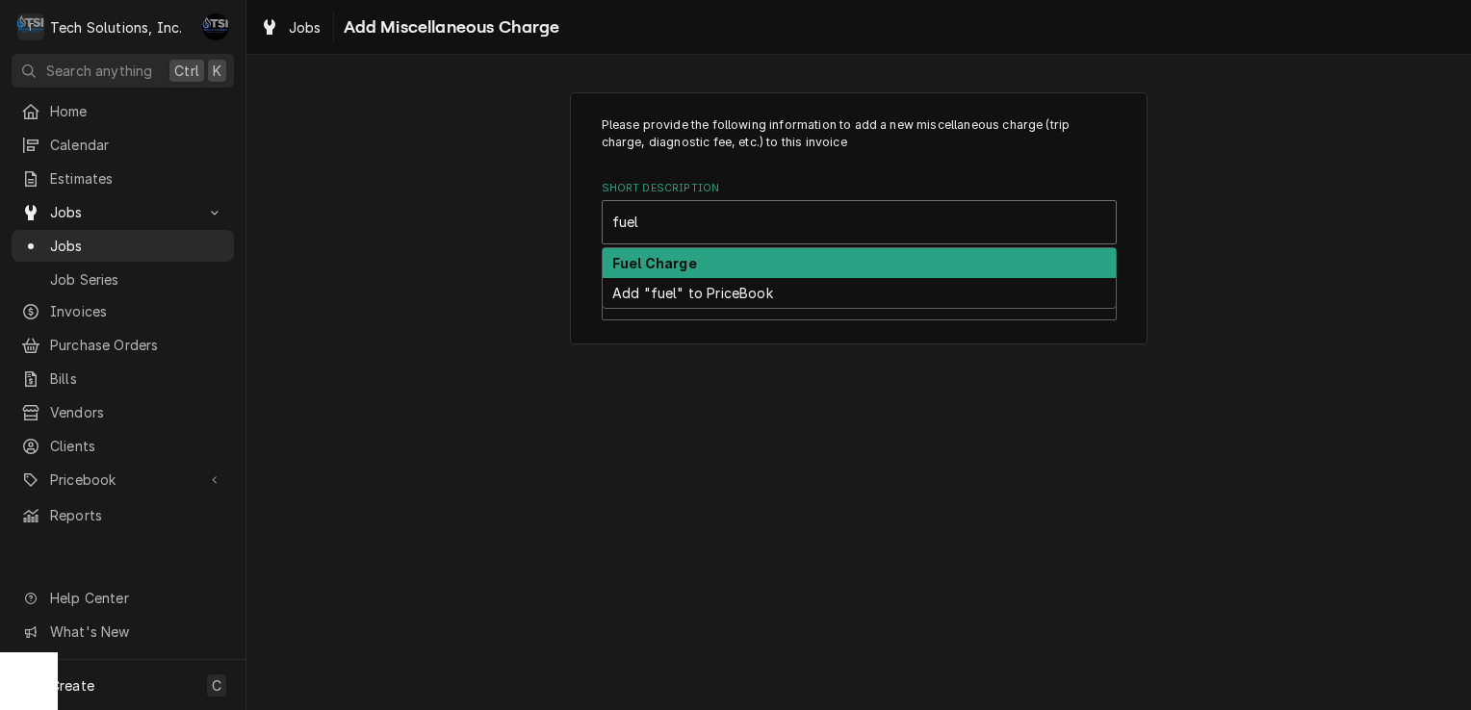
click at [740, 266] on div "Fuel Charge" at bounding box center [859, 263] width 513 height 30
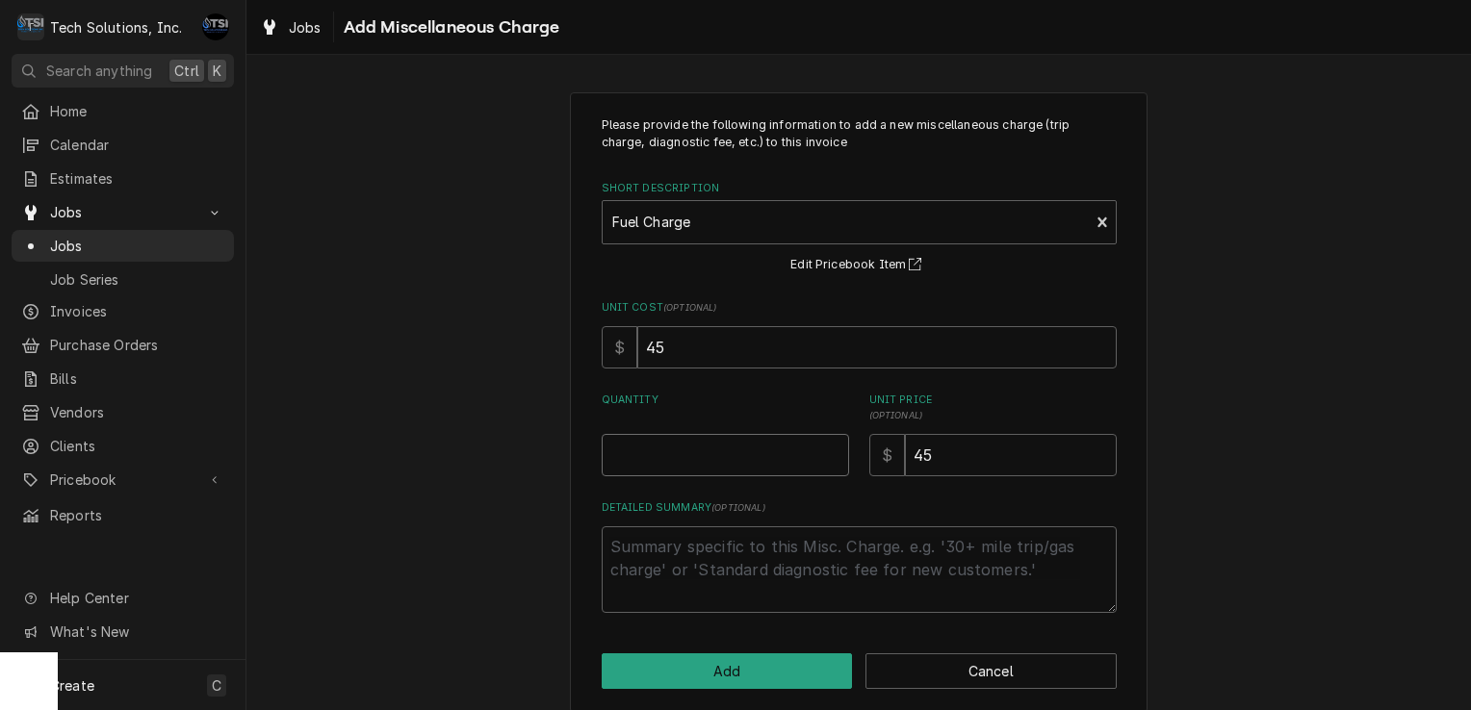
click at [662, 446] on input "Quantity" at bounding box center [725, 455] width 247 height 42
click at [687, 660] on button "Add" at bounding box center [727, 672] width 251 height 36
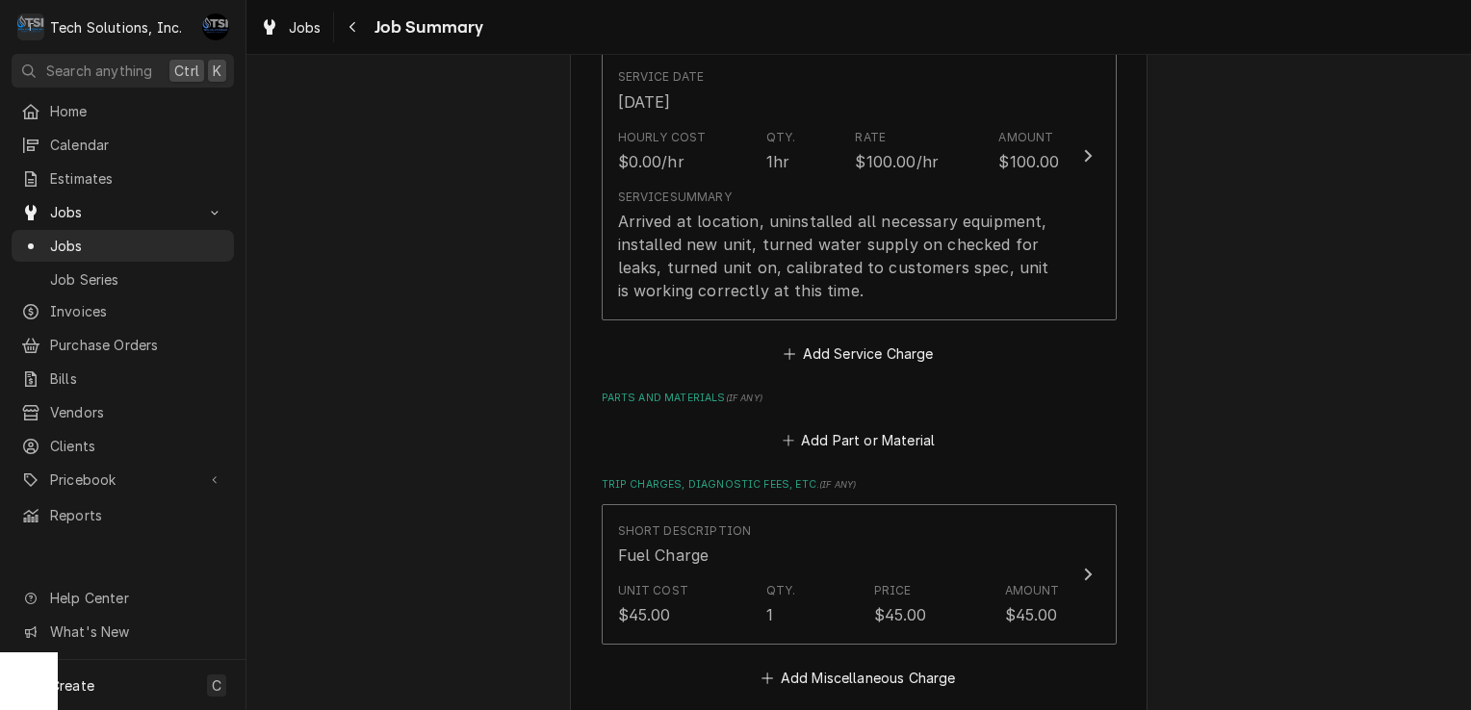
scroll to position [571, 0]
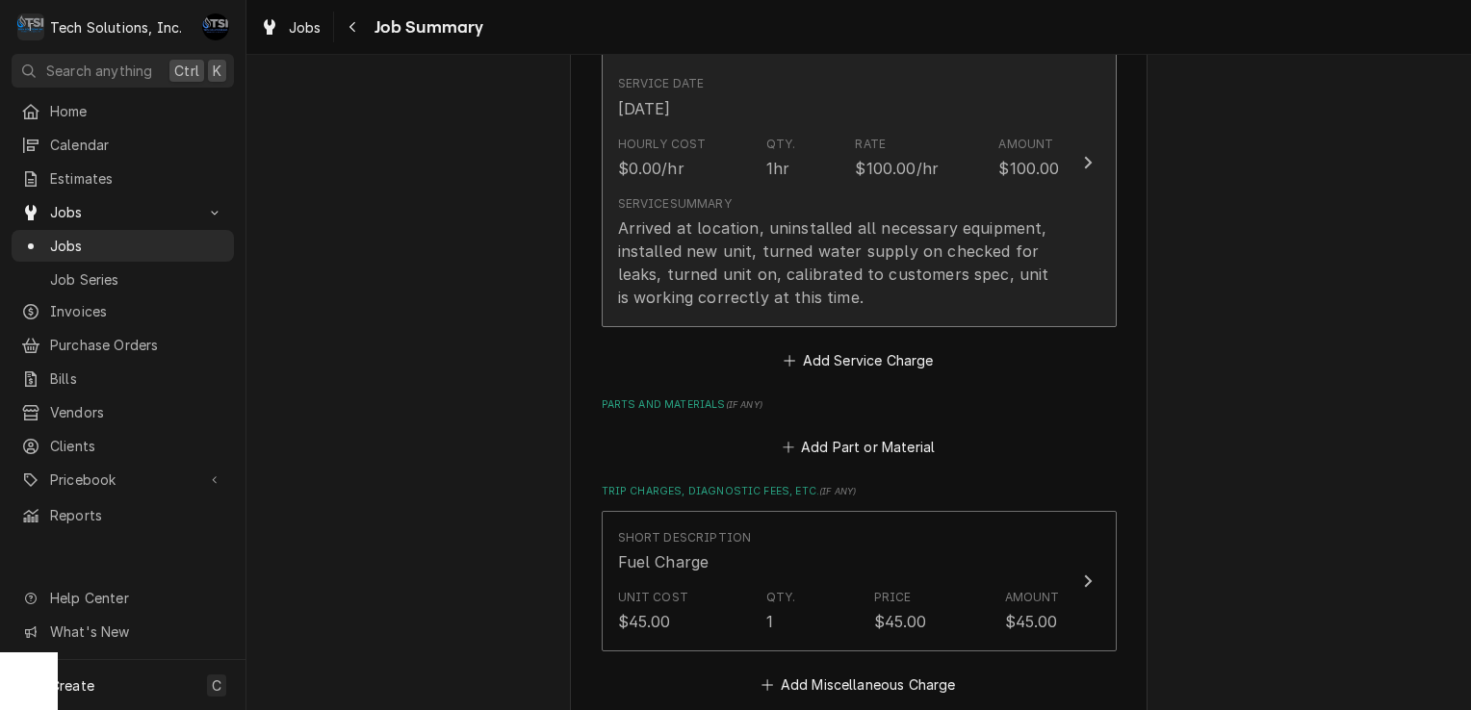
click at [845, 159] on div "Hourly Cost $0.00/hr Qty. 1hr Rate $100.00/hr Amount $100.00" at bounding box center [839, 158] width 442 height 60
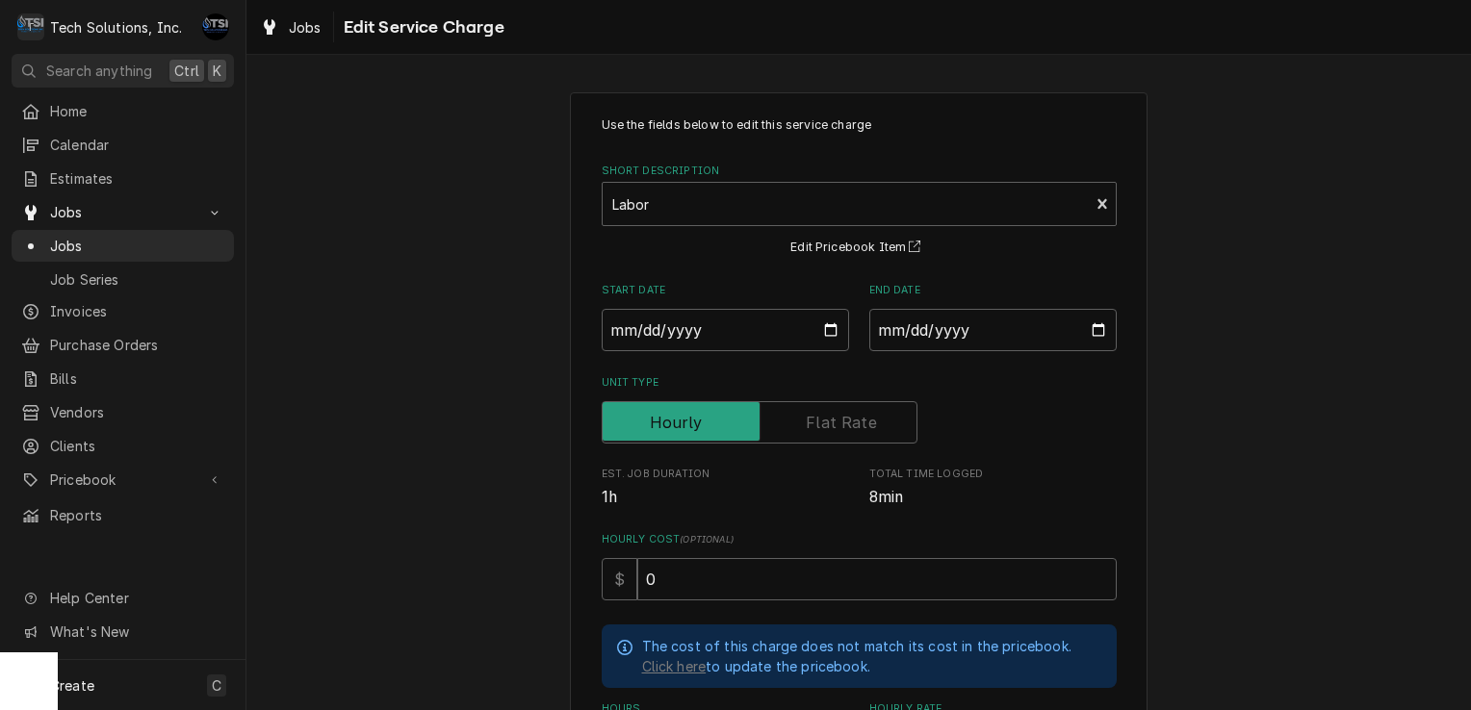
click at [698, 540] on span "( optional )" at bounding box center [707, 539] width 54 height 11
click at [698, 558] on input "0" at bounding box center [876, 579] width 479 height 42
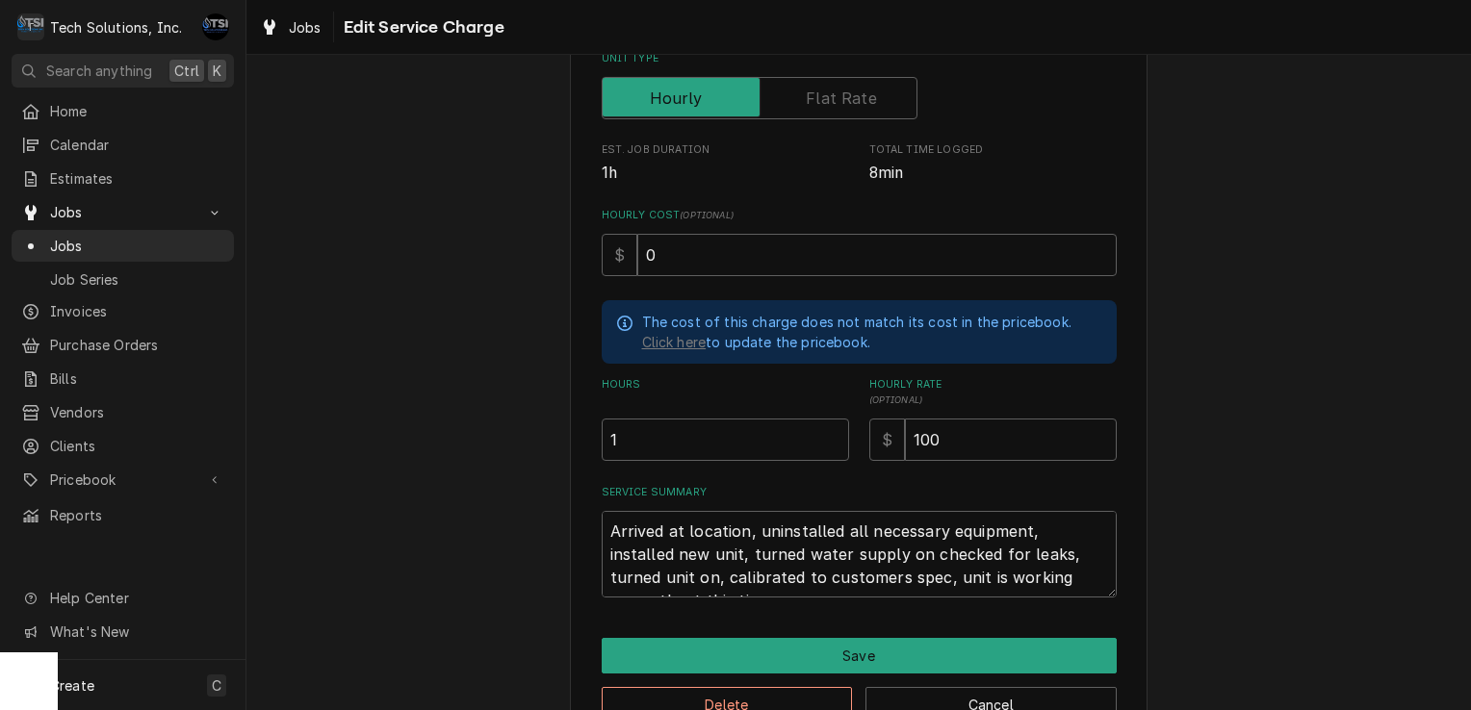
scroll to position [373, 0]
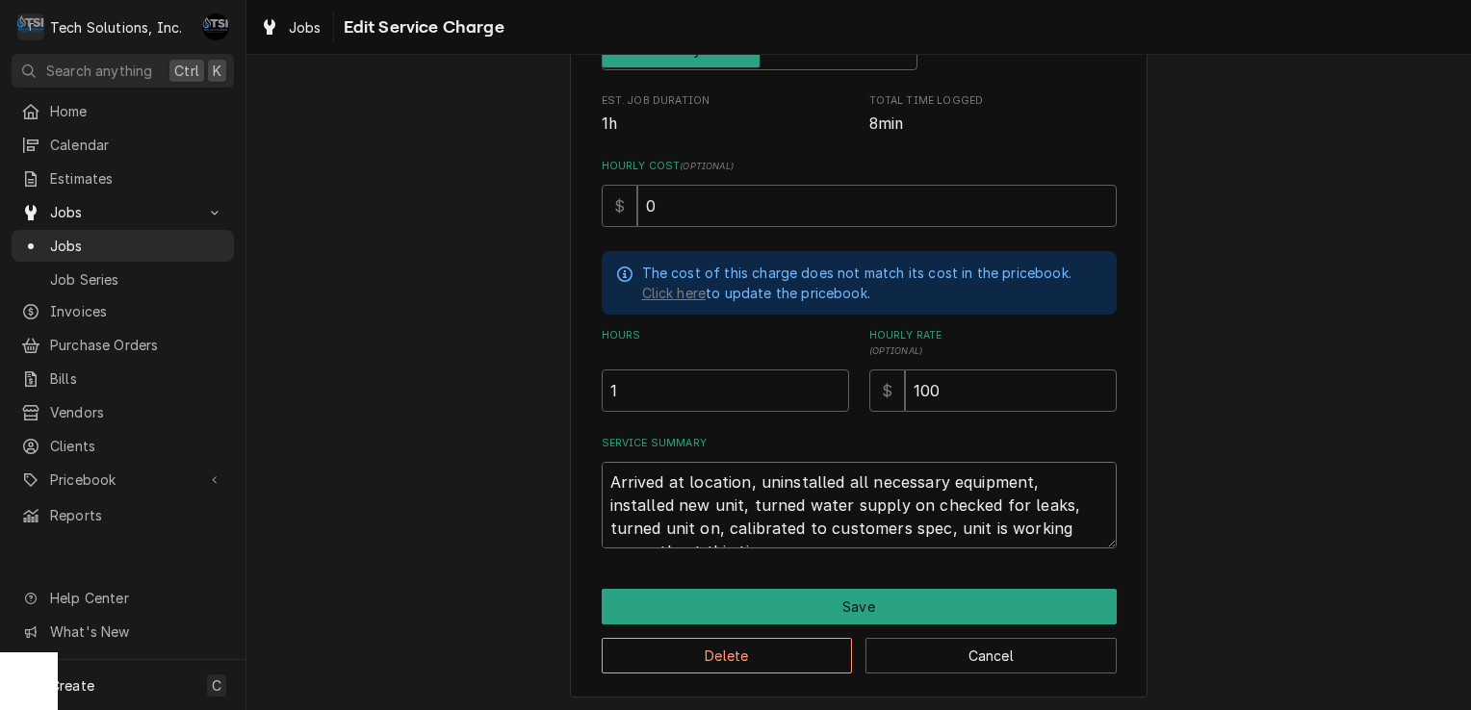
click at [602, 477] on textarea "Arrived at location, uninstalled all necessary equipment, installed new unit, t…" at bounding box center [859, 505] width 515 height 87
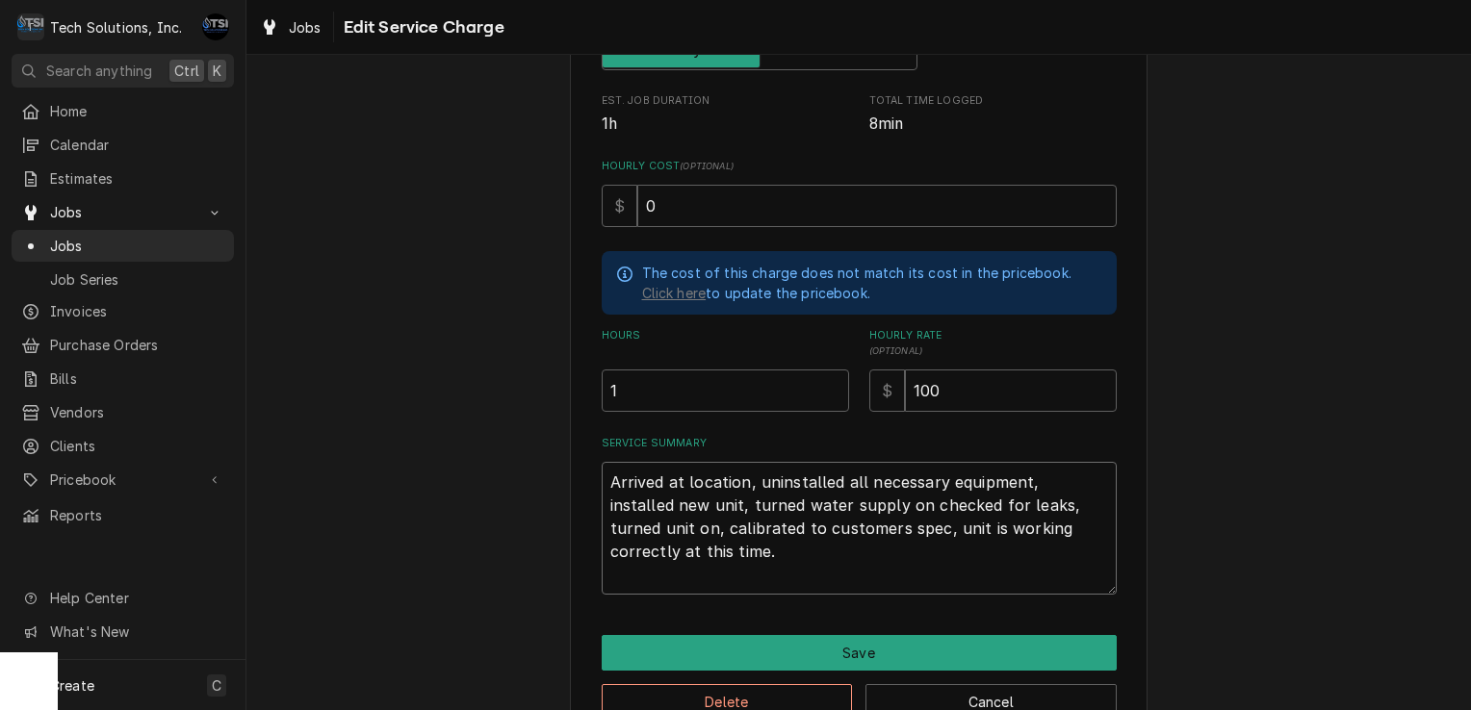
click at [642, 467] on textarea "Arrived at location, uninstalled all necessary equipment, installed new unit, t…" at bounding box center [859, 528] width 515 height 133
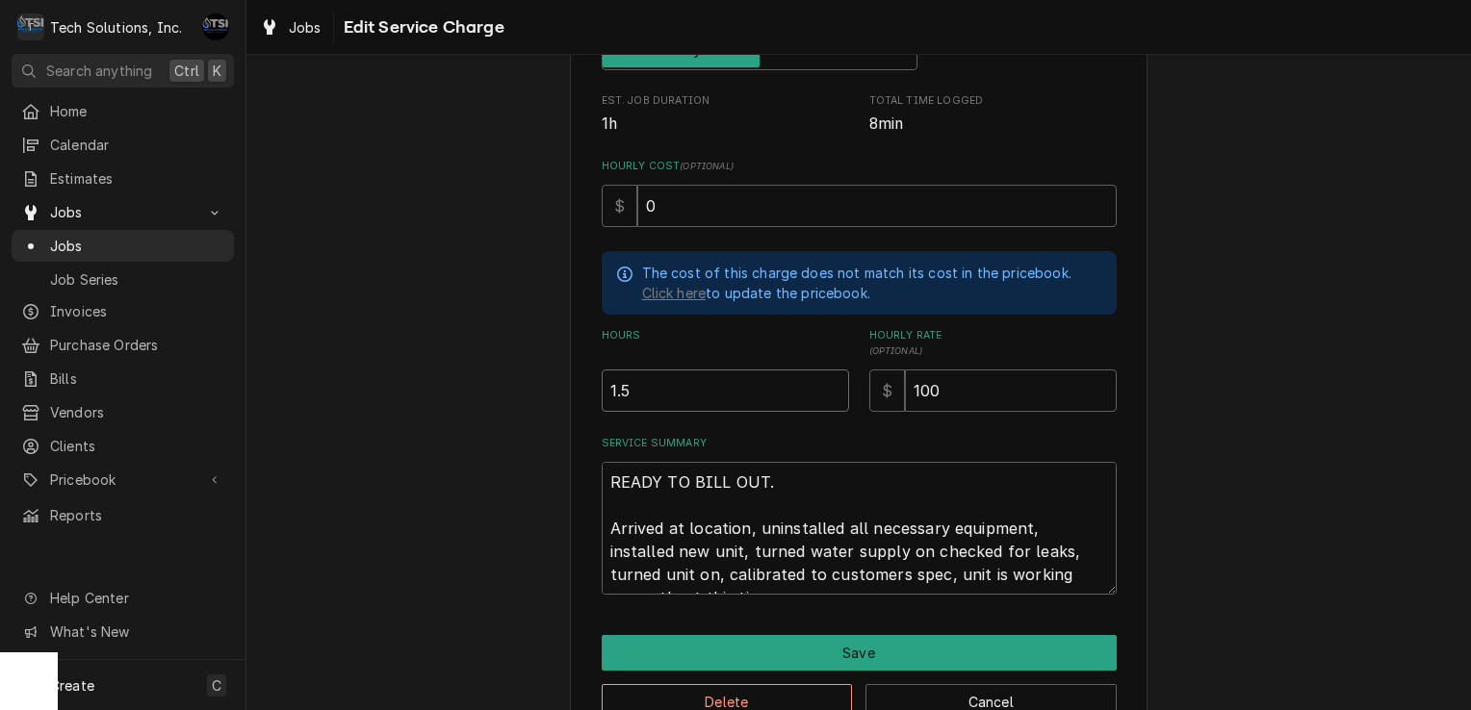
click at [829, 379] on input "1.5" at bounding box center [725, 391] width 247 height 42
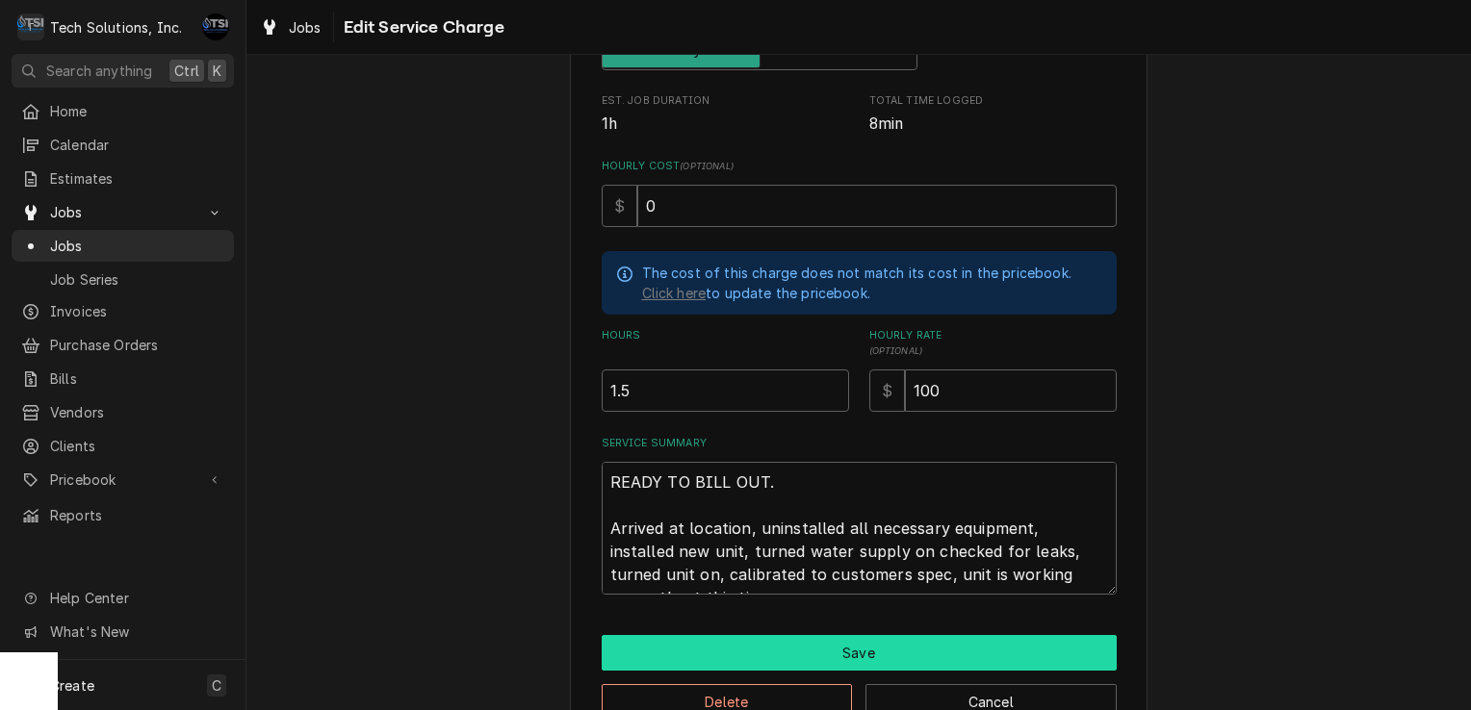
click at [787, 656] on button "Save" at bounding box center [859, 653] width 515 height 36
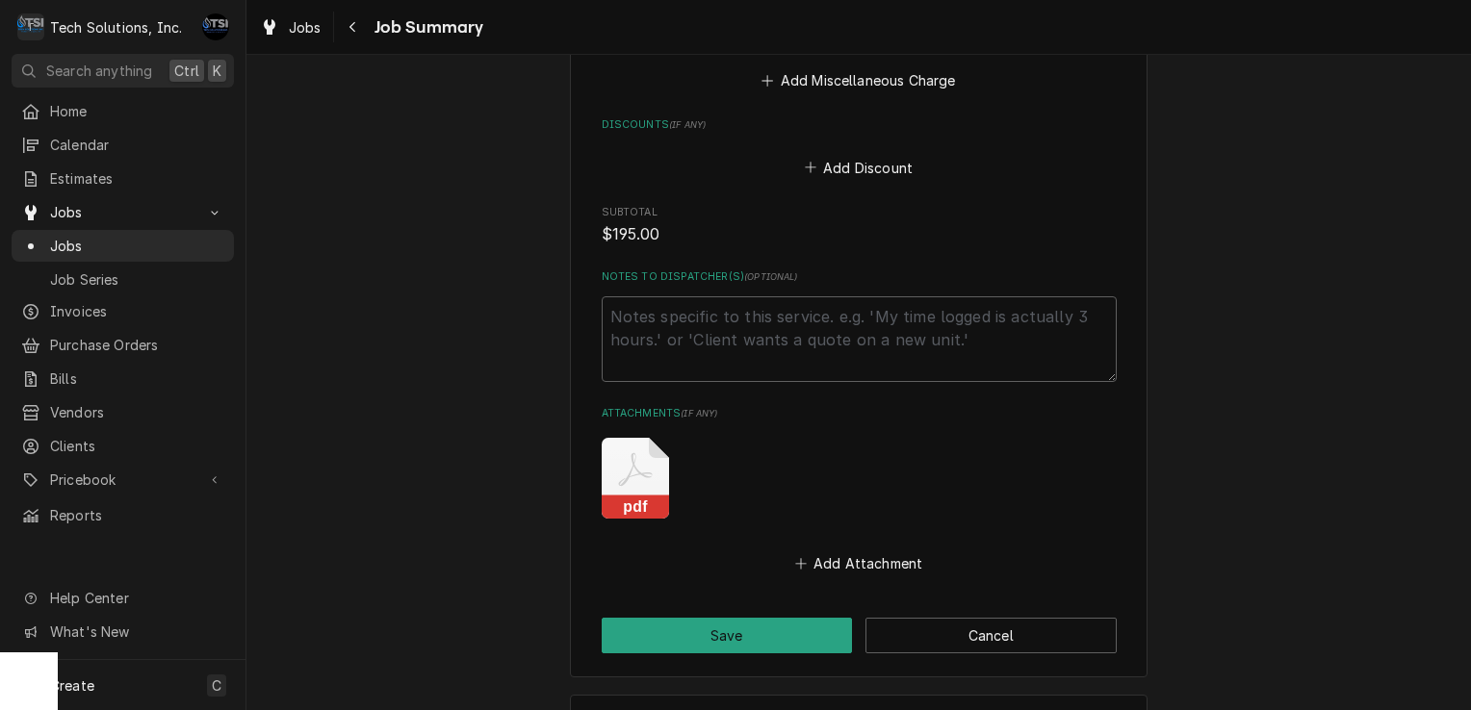
scroll to position [1222, 0]
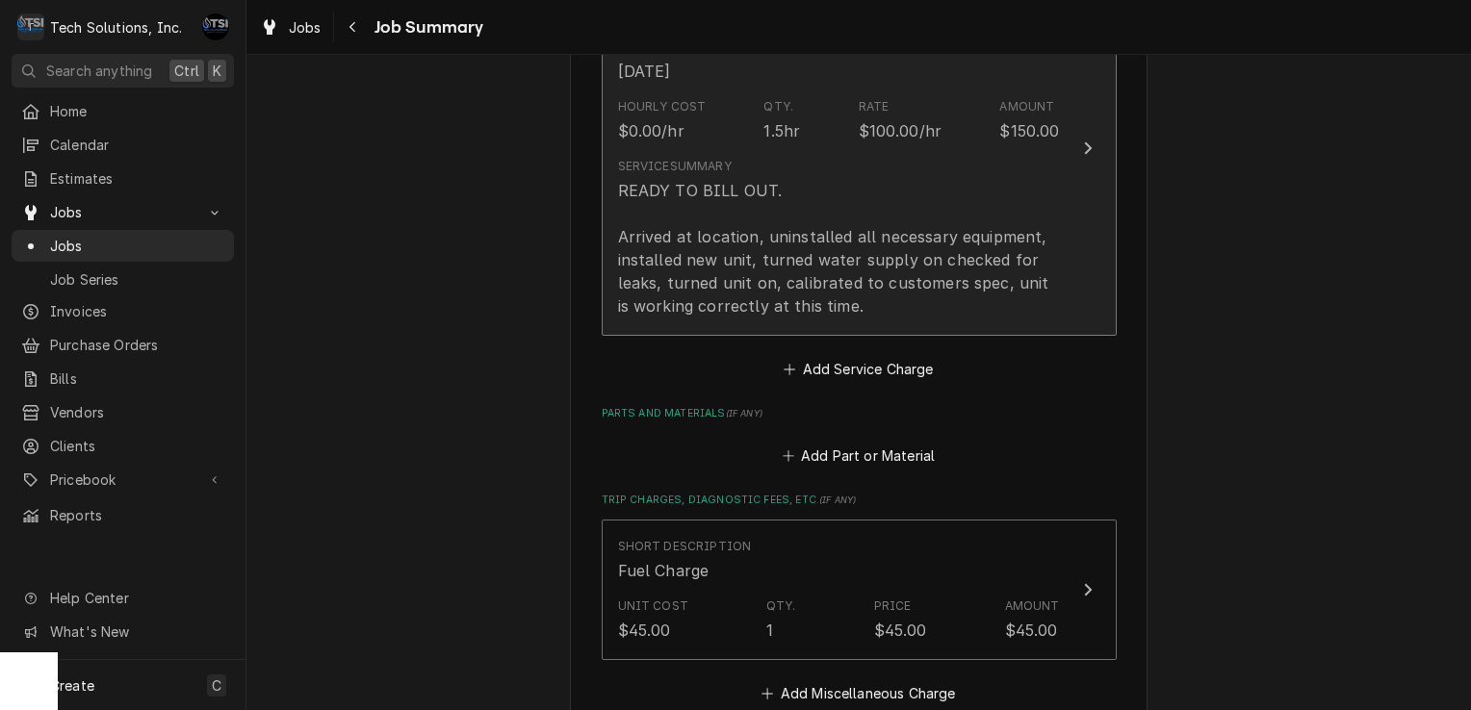
click at [834, 164] on div "Service Summary READY TO BILL OUT. Arrived at location, uninstalled all necessa…" at bounding box center [839, 238] width 442 height 160
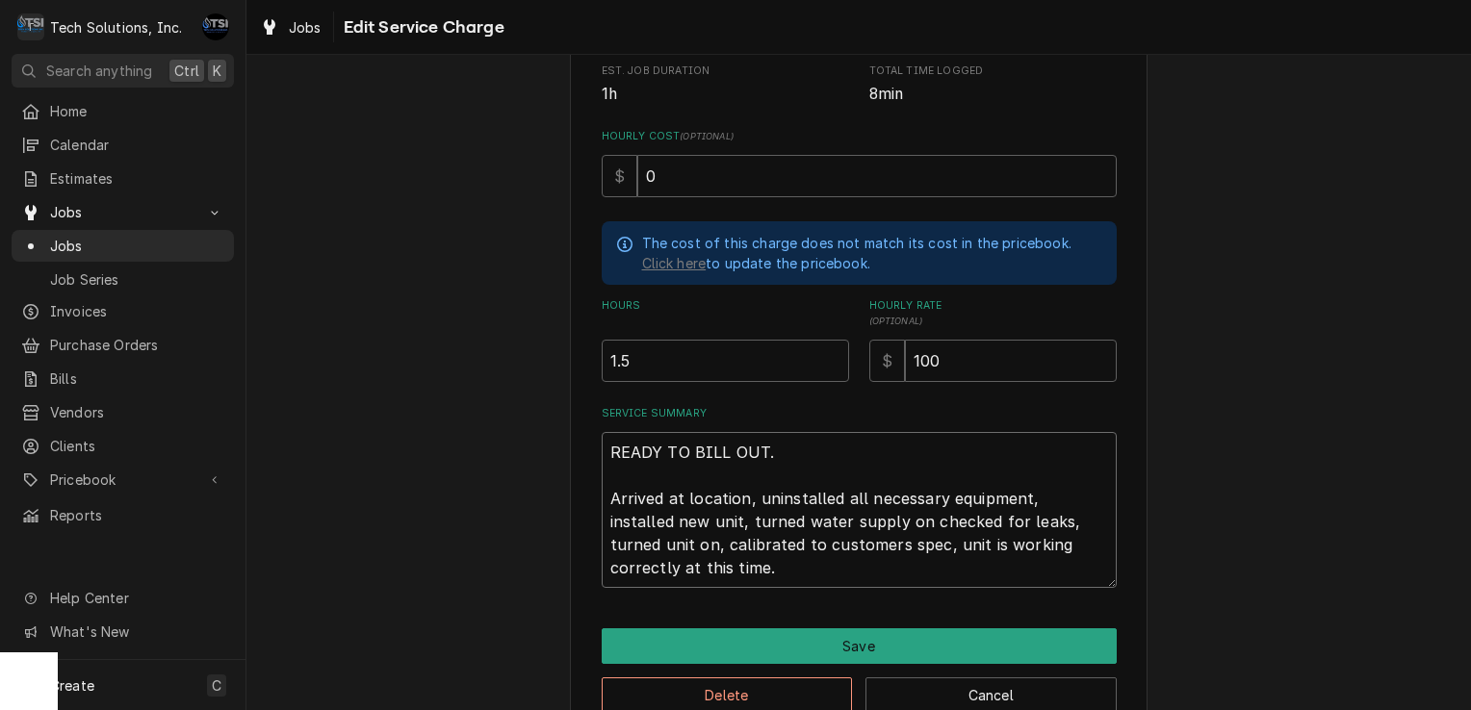
scroll to position [13, 0]
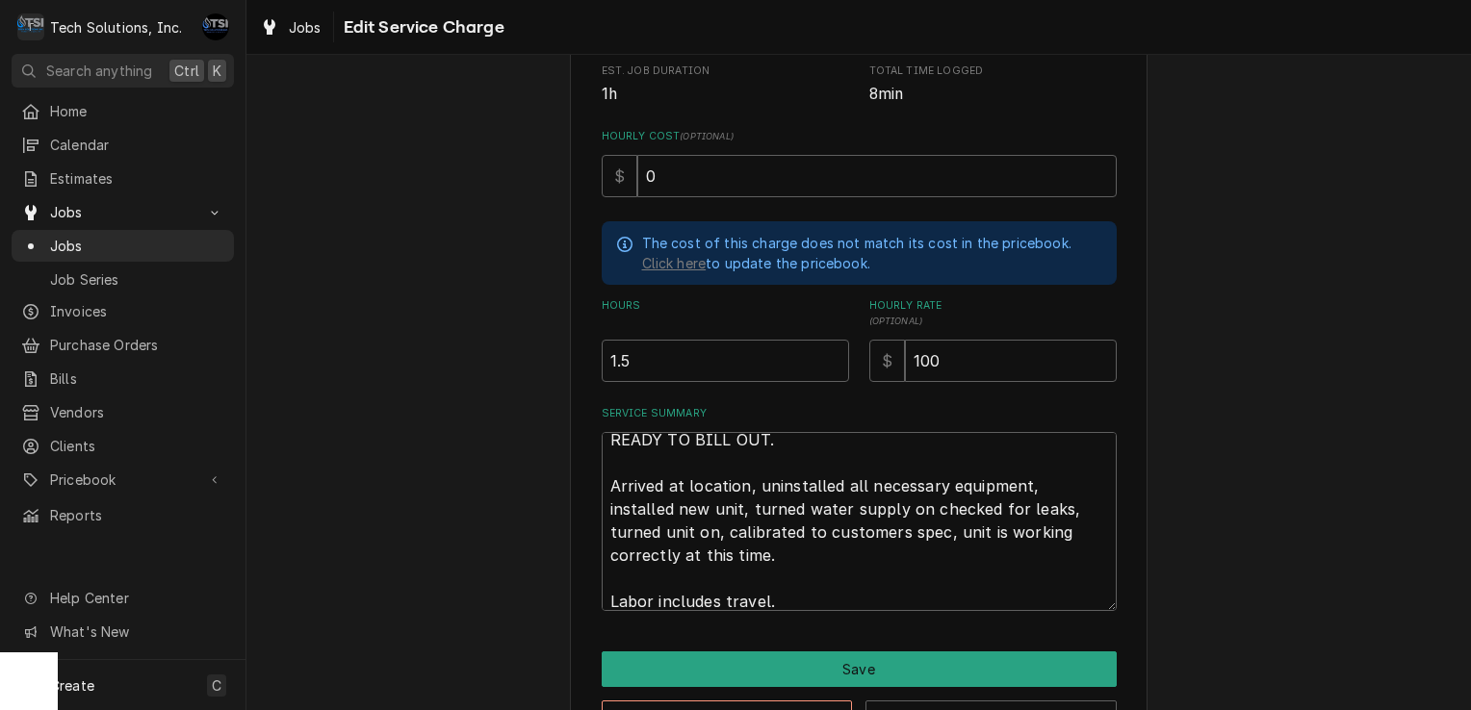
click at [797, 687] on div "Delete Cancel" at bounding box center [859, 711] width 515 height 49
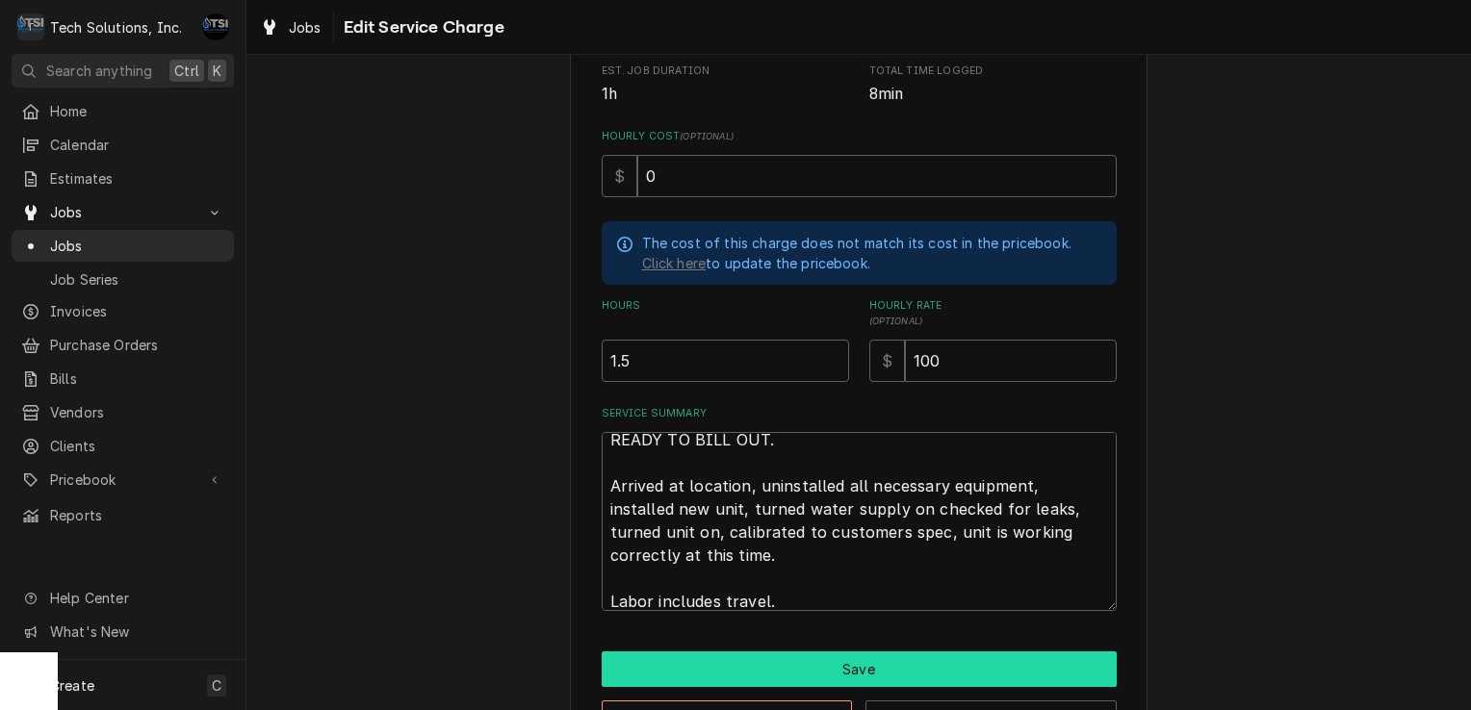
click at [802, 679] on button "Save" at bounding box center [859, 670] width 515 height 36
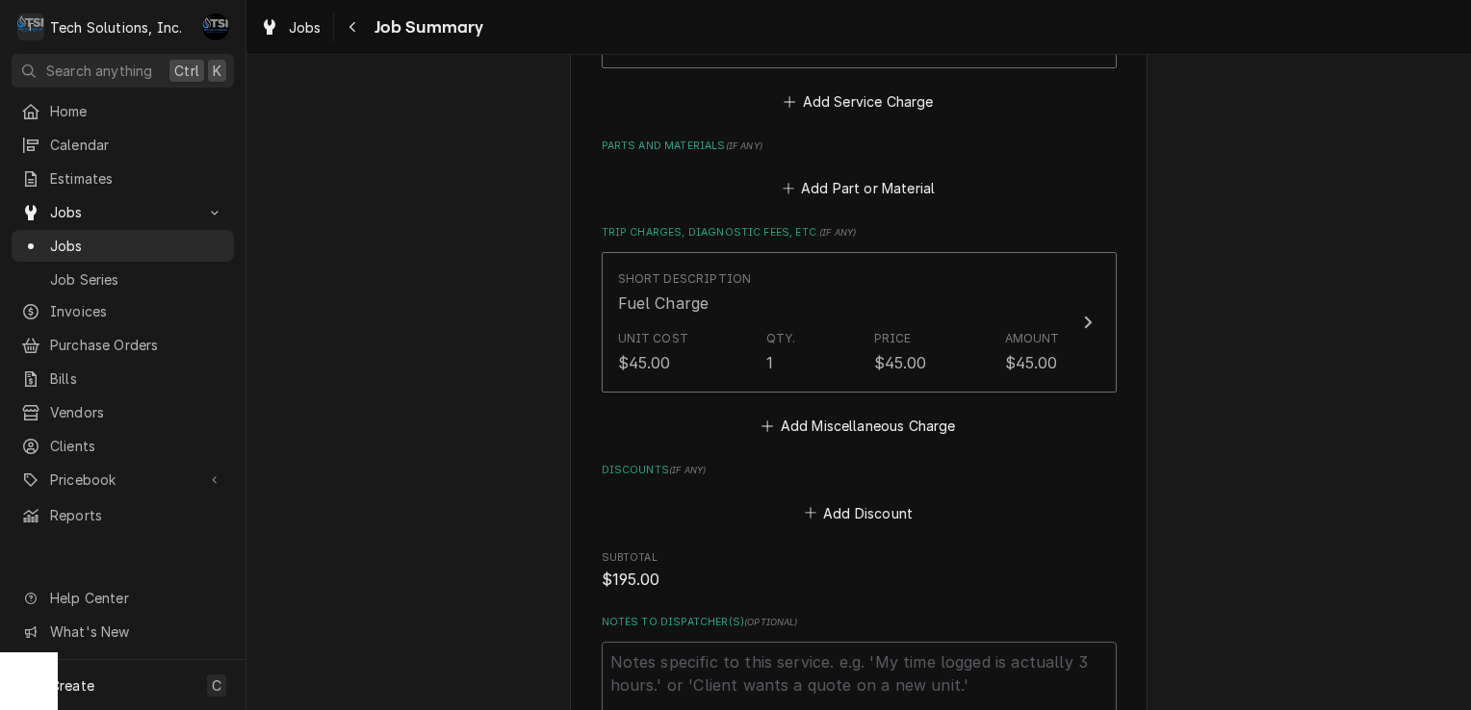
scroll to position [1340, 0]
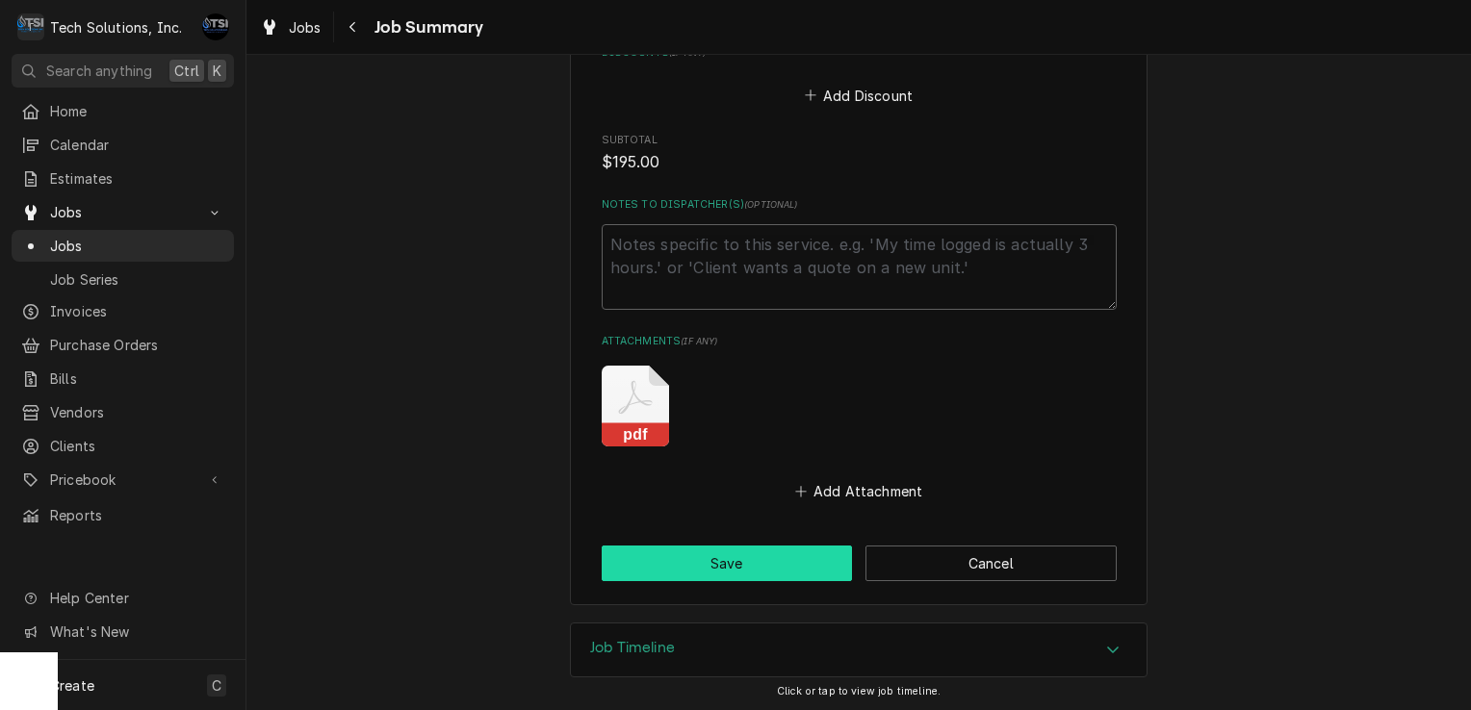
click at [770, 562] on button "Save" at bounding box center [727, 564] width 251 height 36
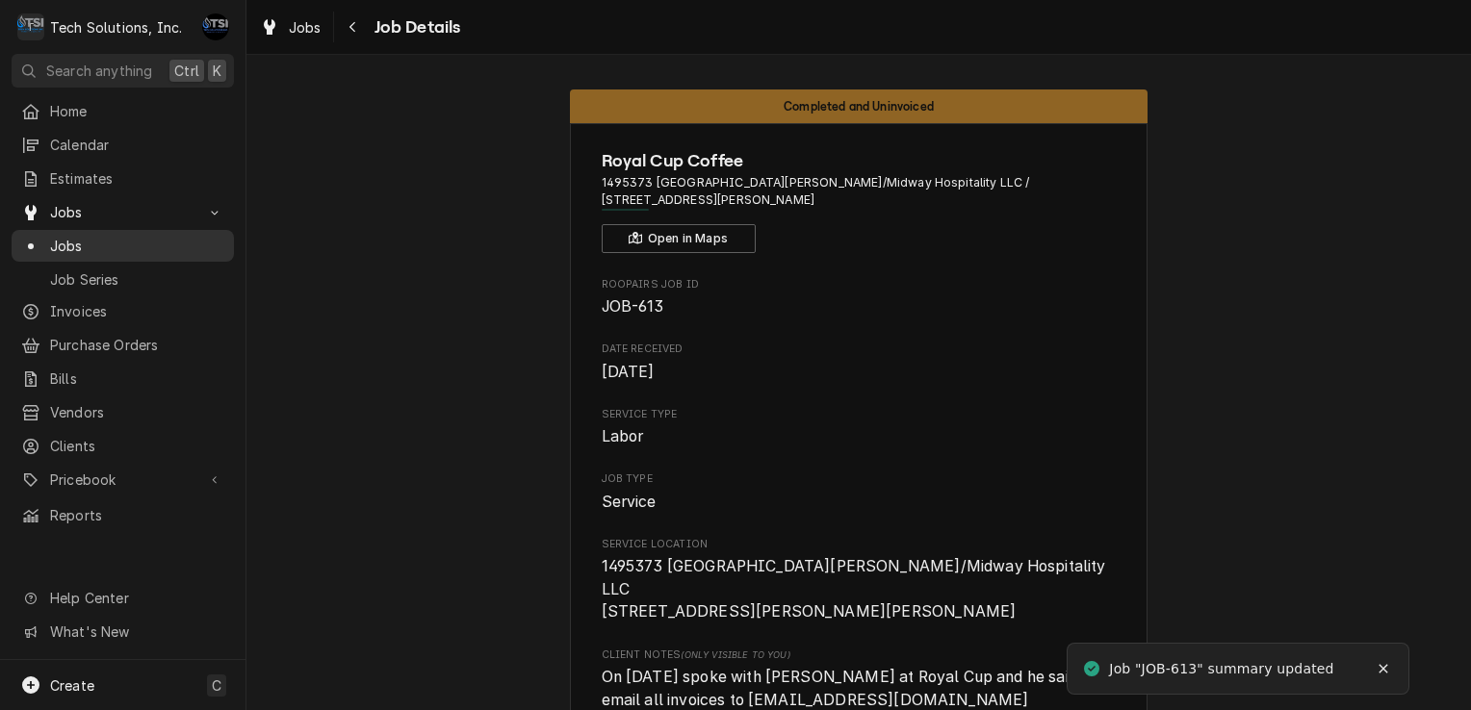
click at [205, 236] on span "Jobs" at bounding box center [137, 246] width 174 height 20
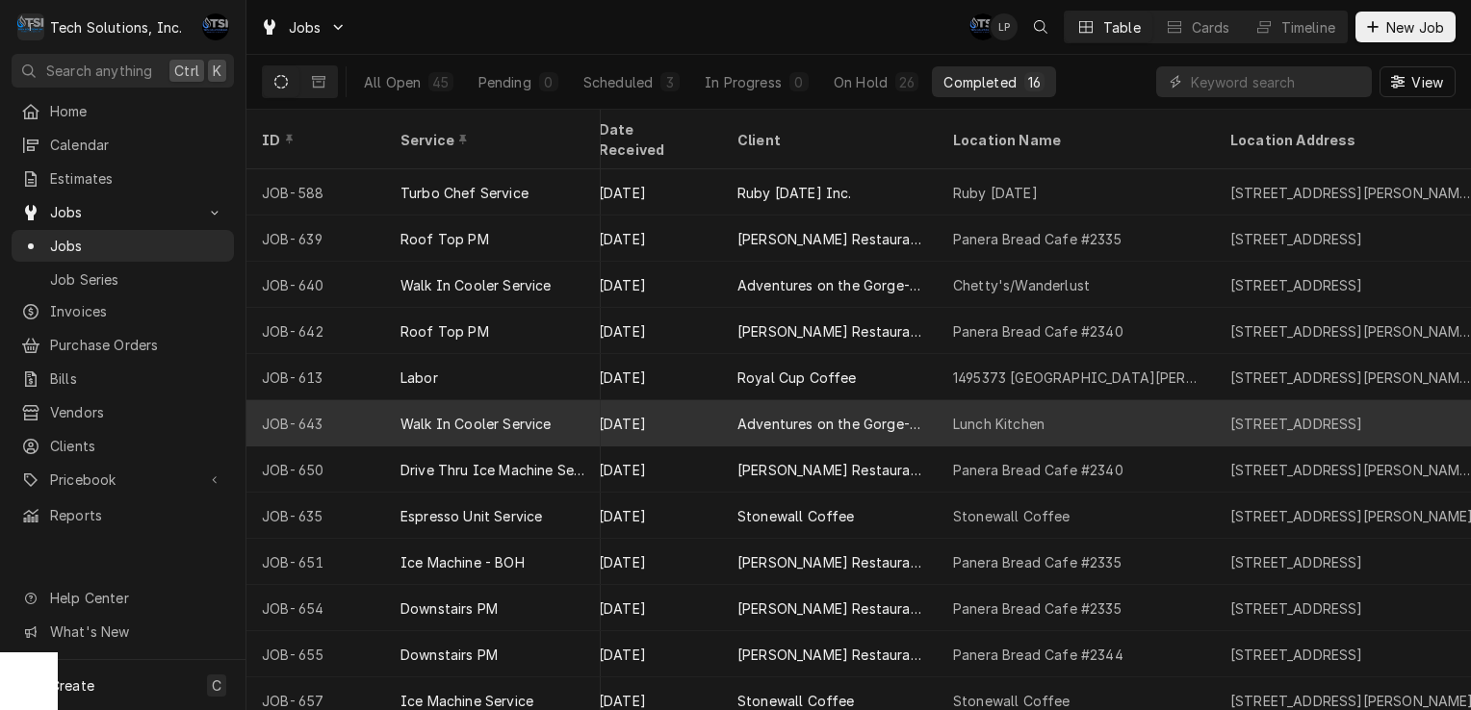
scroll to position [0, 820]
click at [593, 402] on div "Walk In Cooler Service" at bounding box center [493, 423] width 216 height 46
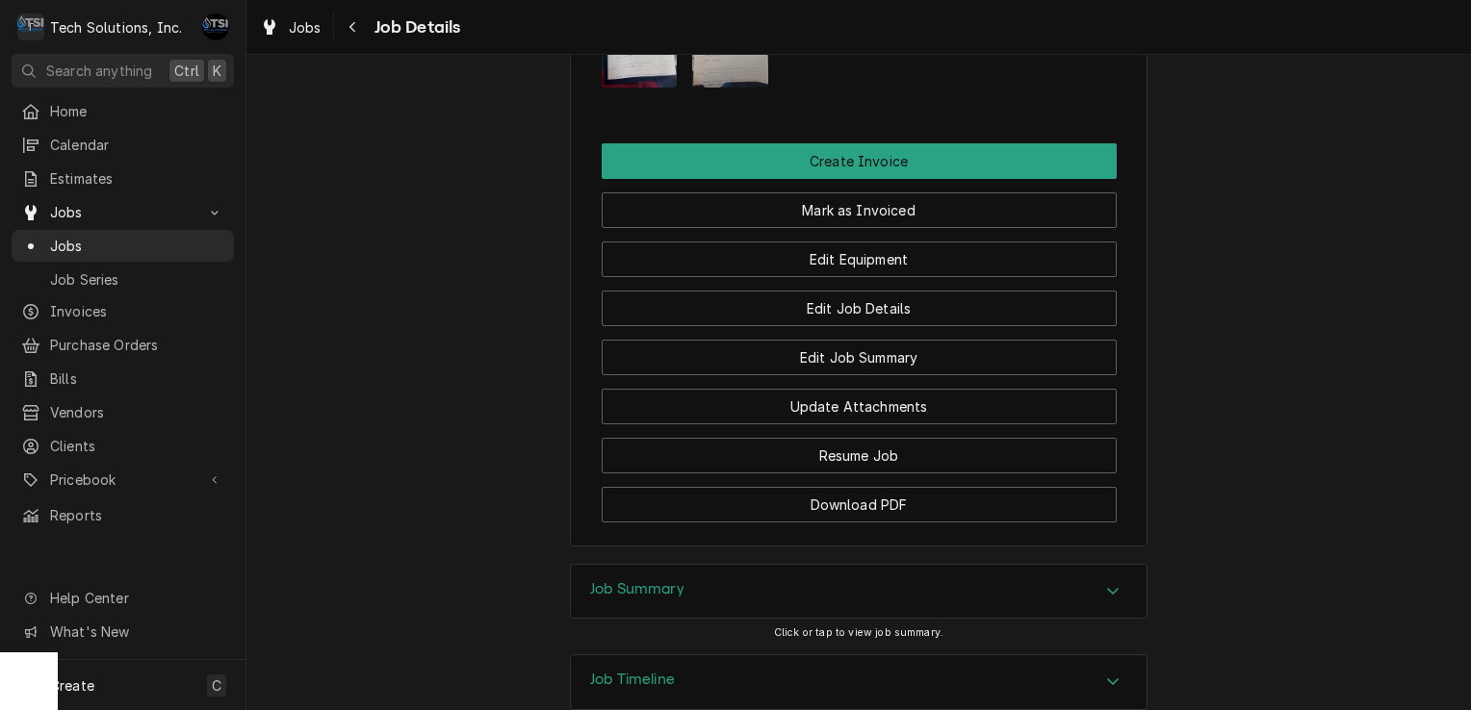
scroll to position [2018, 0]
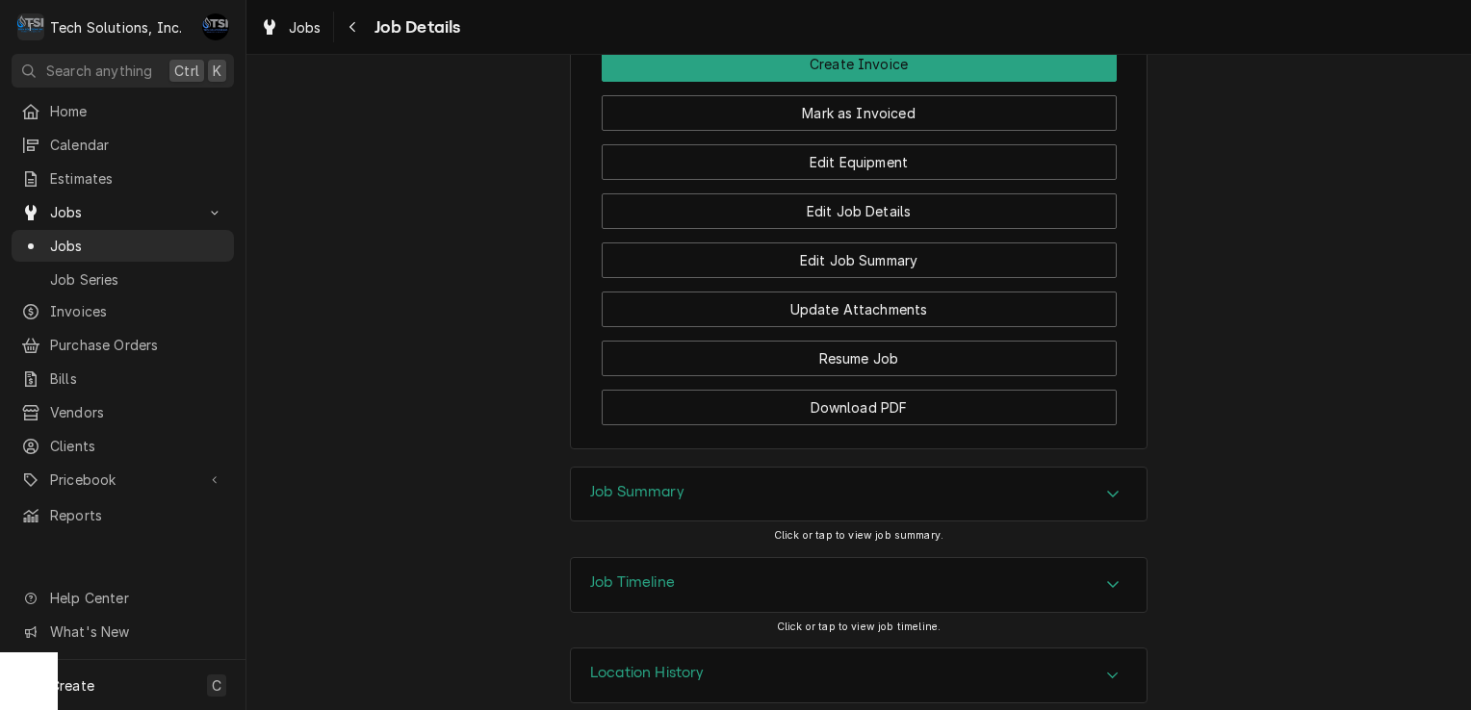
click at [897, 485] on div "Job Summary" at bounding box center [859, 495] width 576 height 54
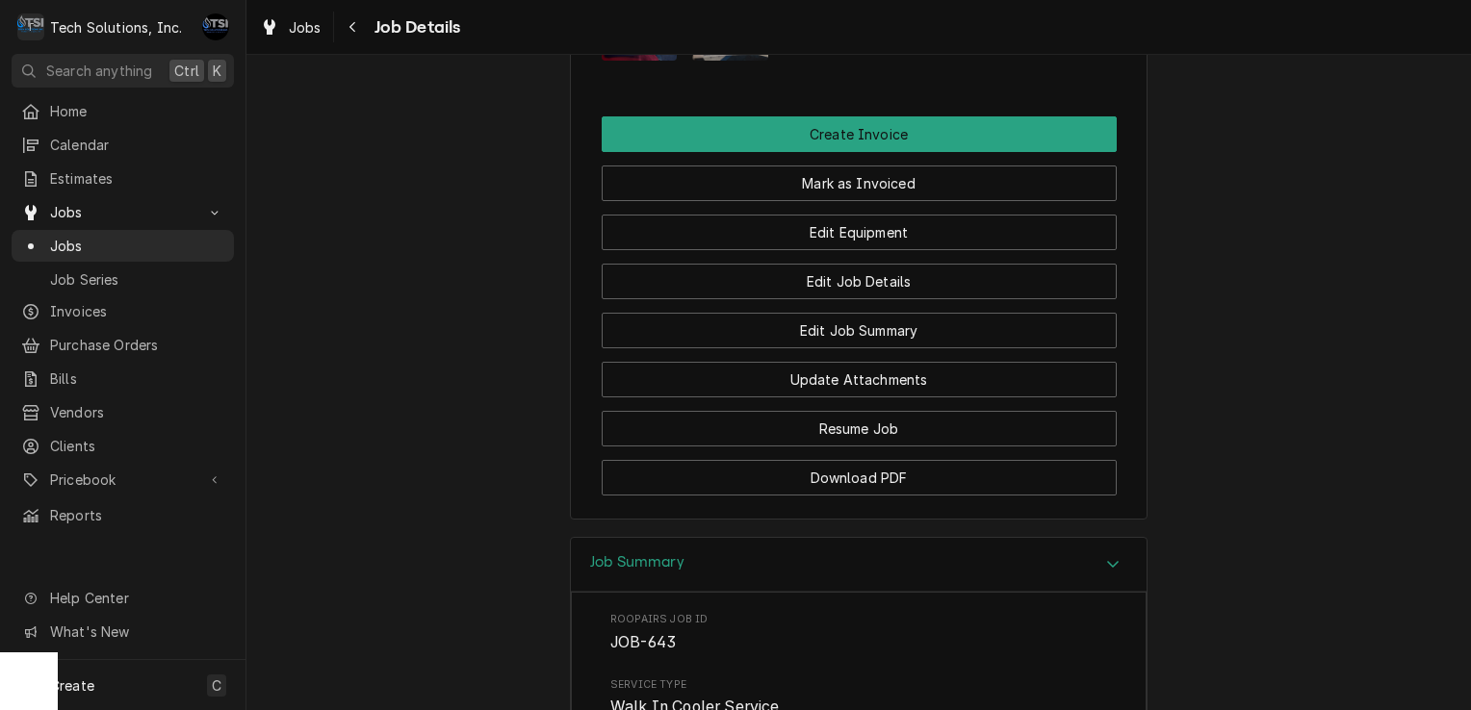
scroll to position [1910, 0]
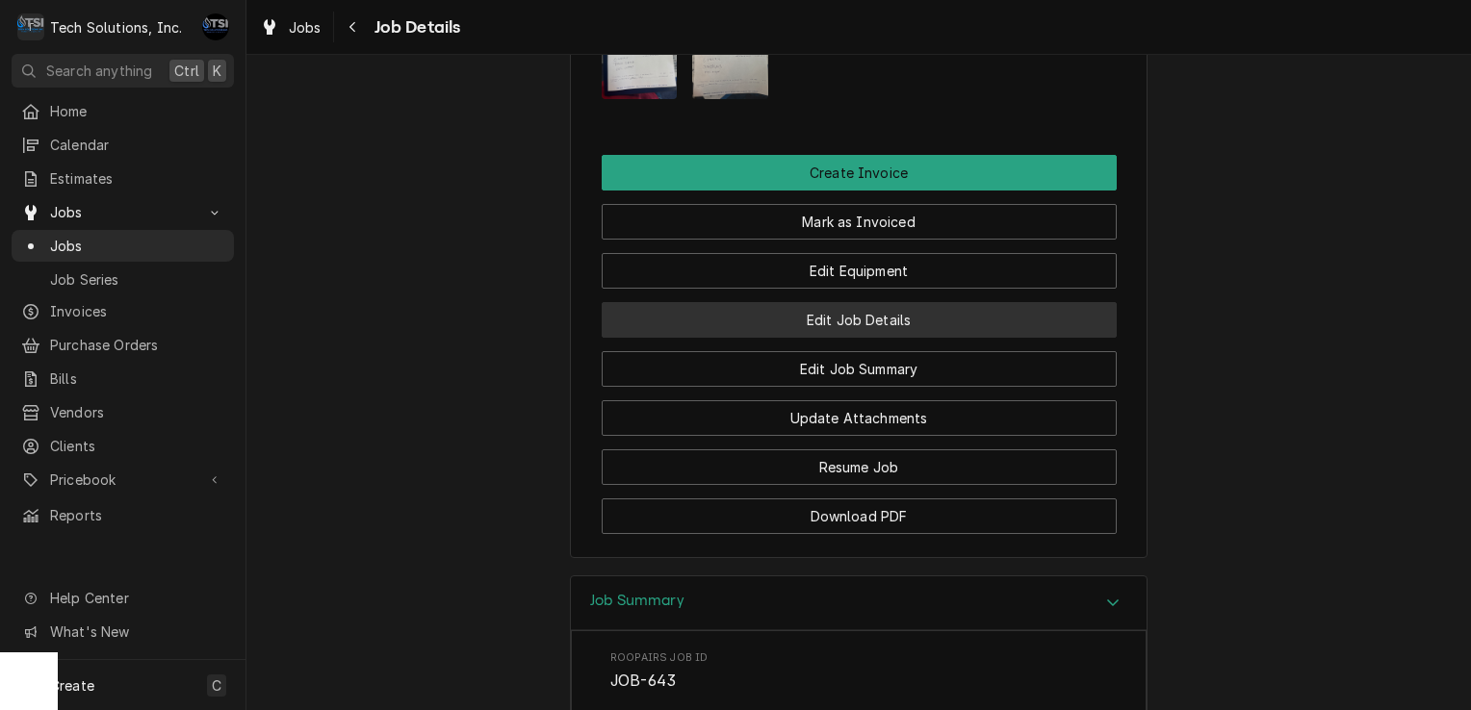
click at [903, 302] on button "Edit Job Details" at bounding box center [859, 320] width 515 height 36
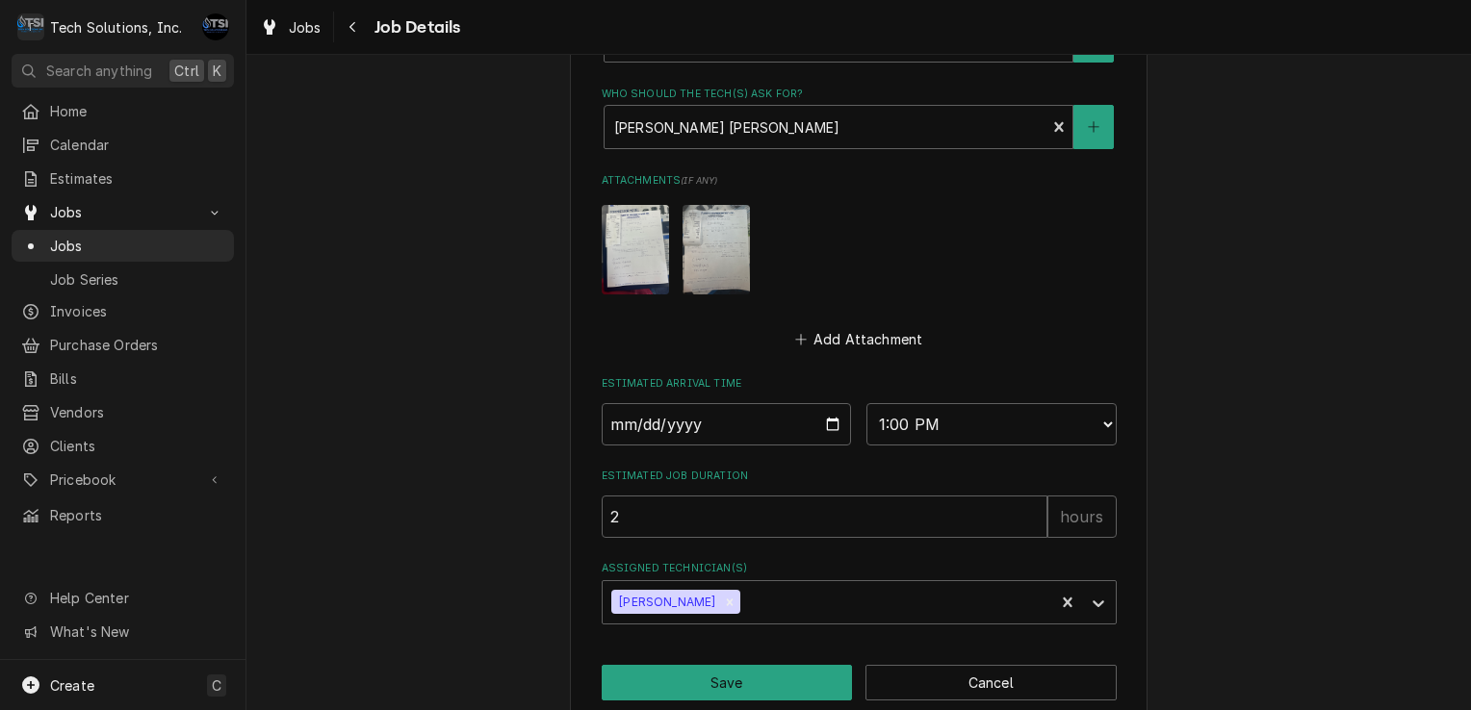
scroll to position [1016, 0]
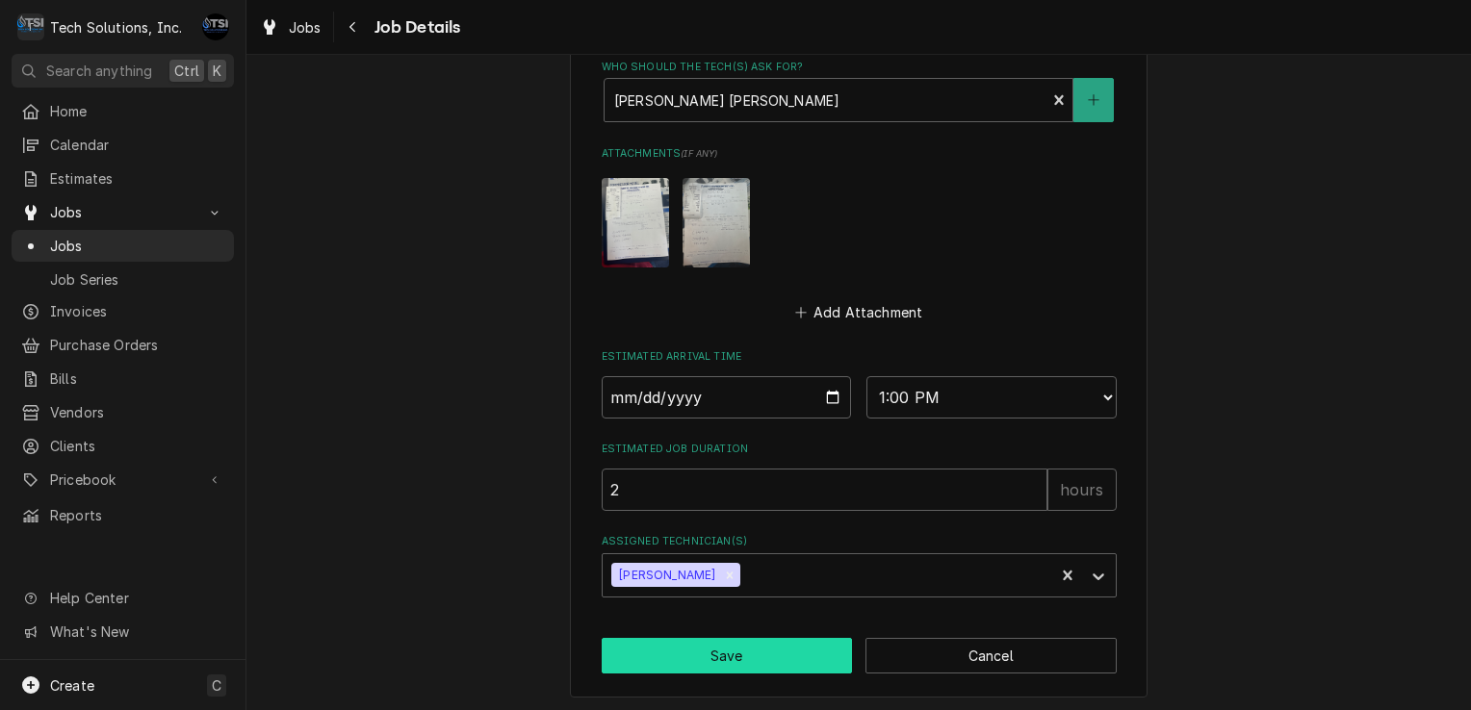
click at [763, 653] on button "Save" at bounding box center [727, 656] width 251 height 36
type textarea "x"
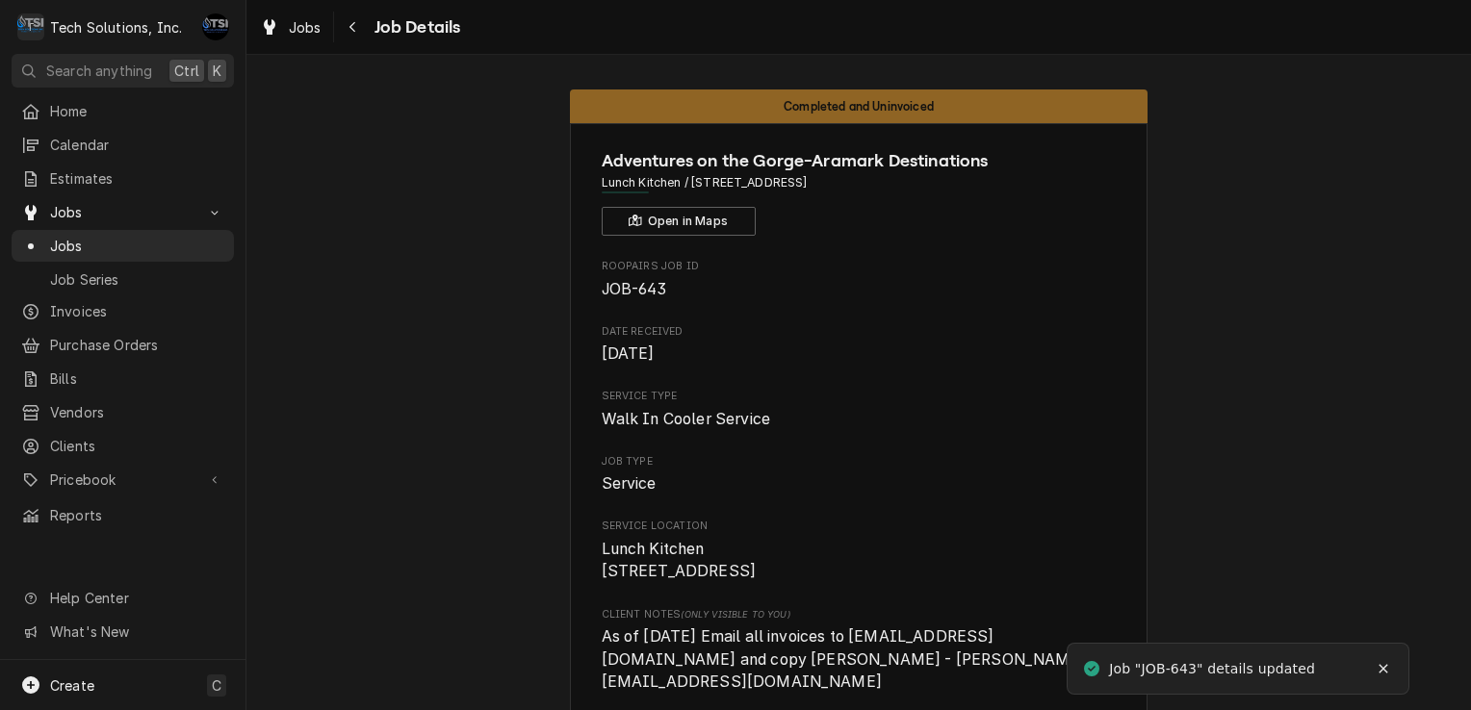
drag, startPoint x: 0, startPoint y: 0, endPoint x: 984, endPoint y: -71, distance: 986.2
click at [984, 0] on html "T Tech Solutions, Inc. AF Search anything Ctrl K Home Calendar Estimates Jobs J…" at bounding box center [735, 355] width 1471 height 710
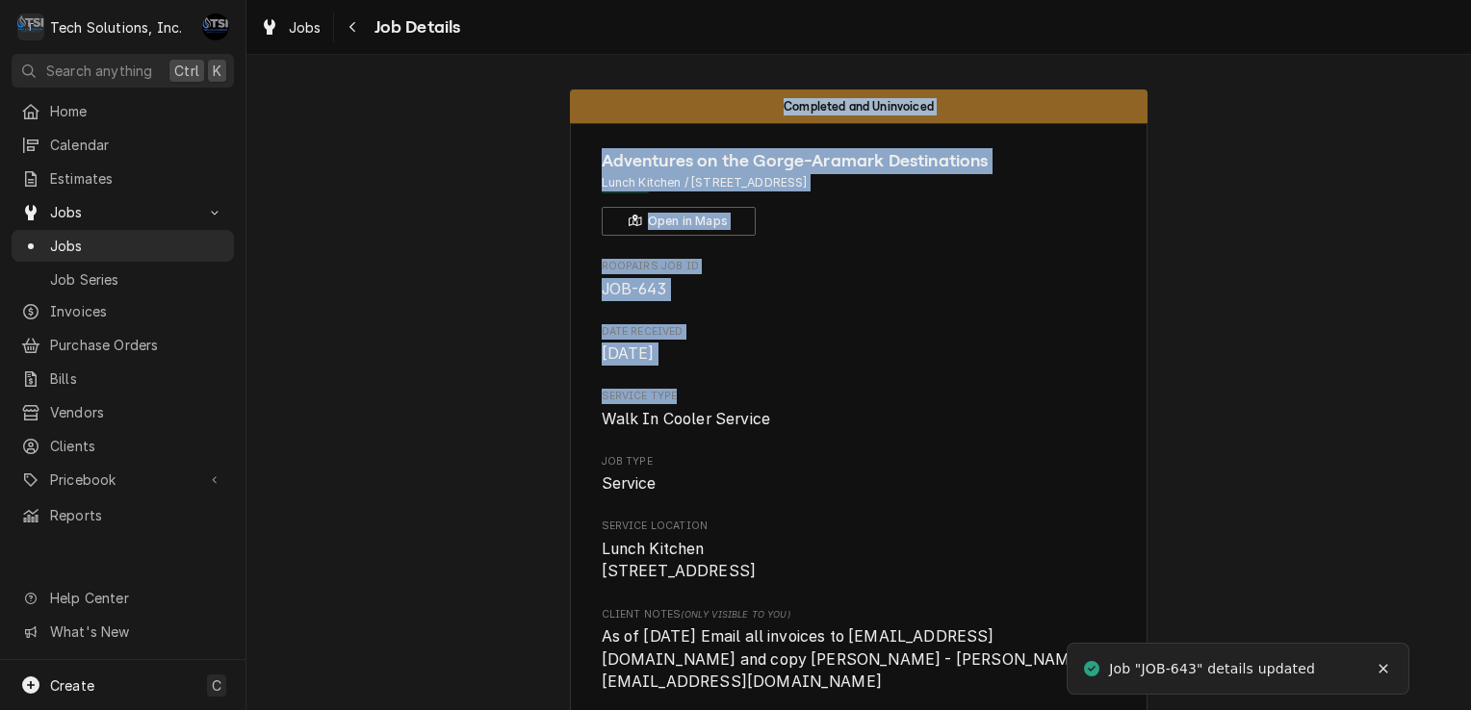
click at [919, 270] on span "Roopairs Job ID" at bounding box center [859, 266] width 515 height 15
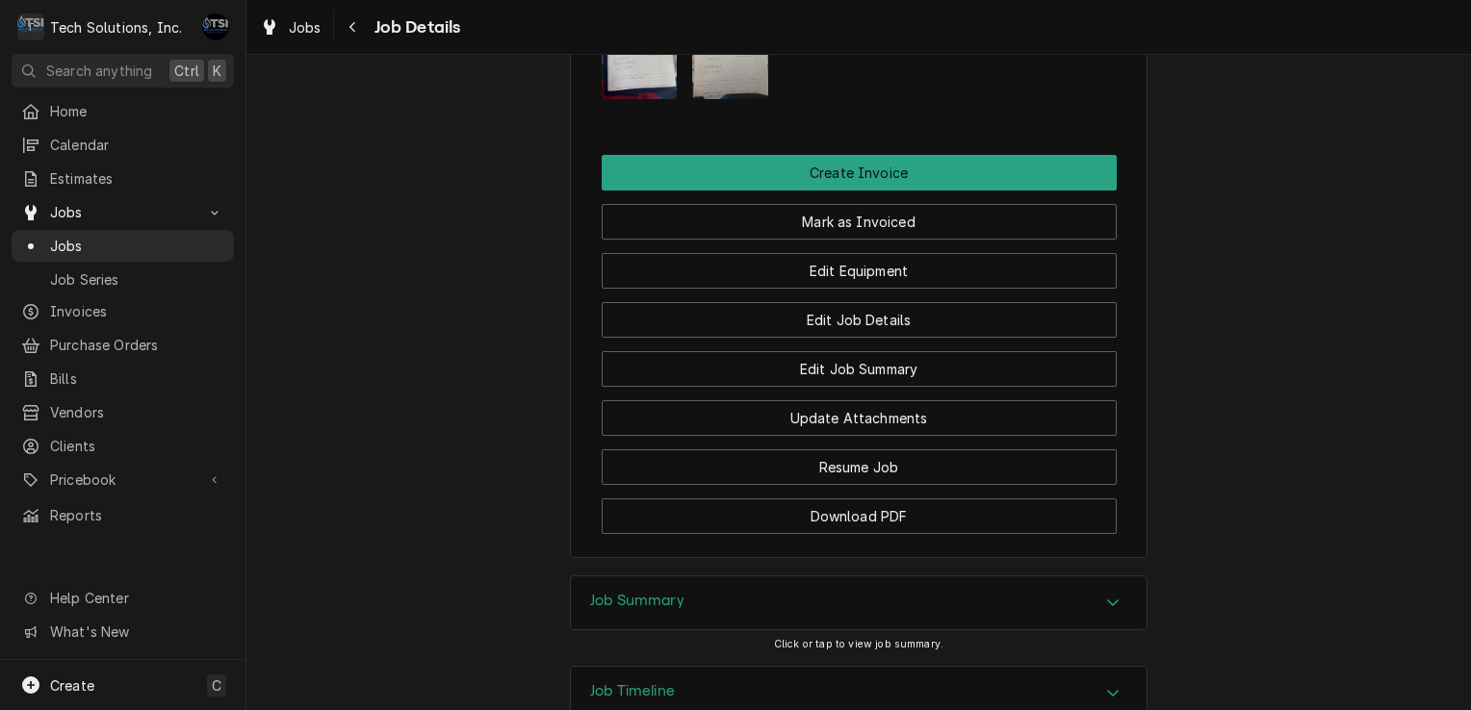
scroll to position [1907, 0]
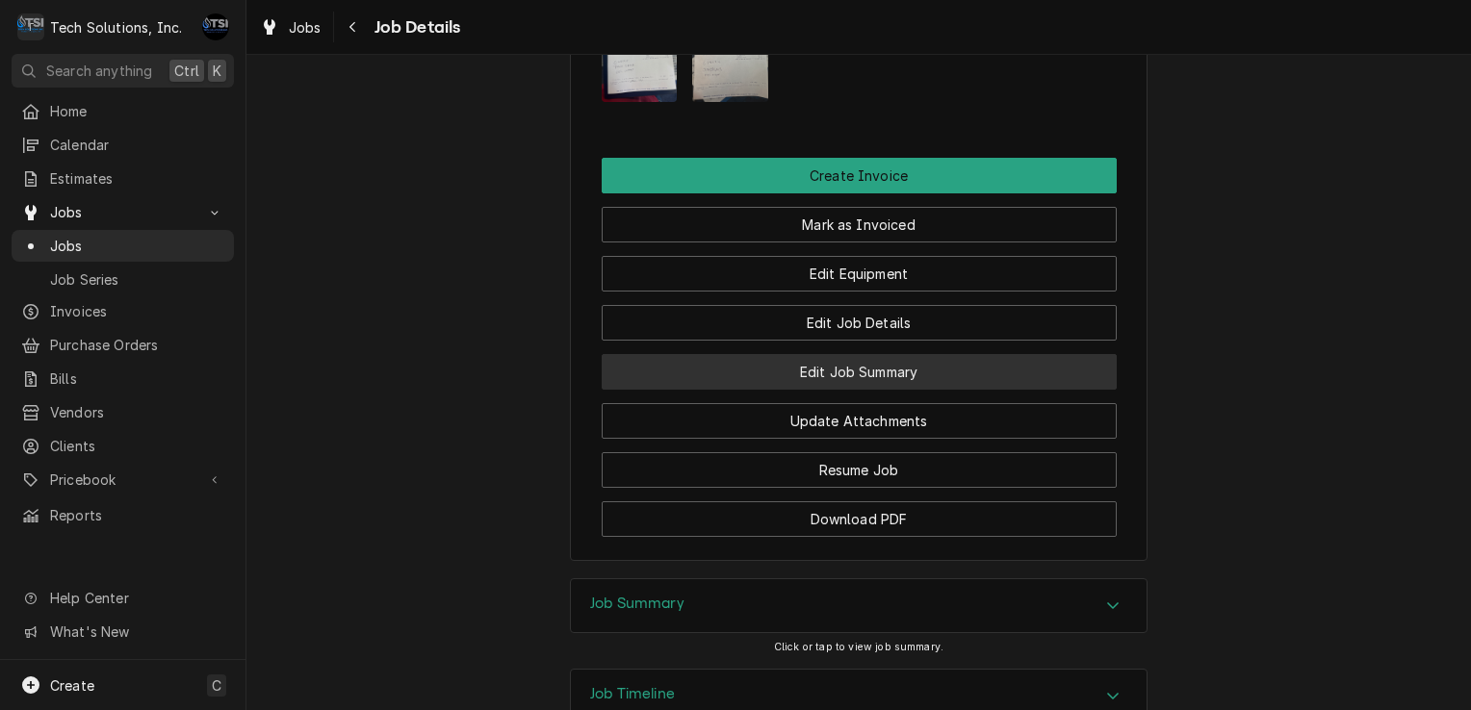
click at [910, 354] on button "Edit Job Summary" at bounding box center [859, 372] width 515 height 36
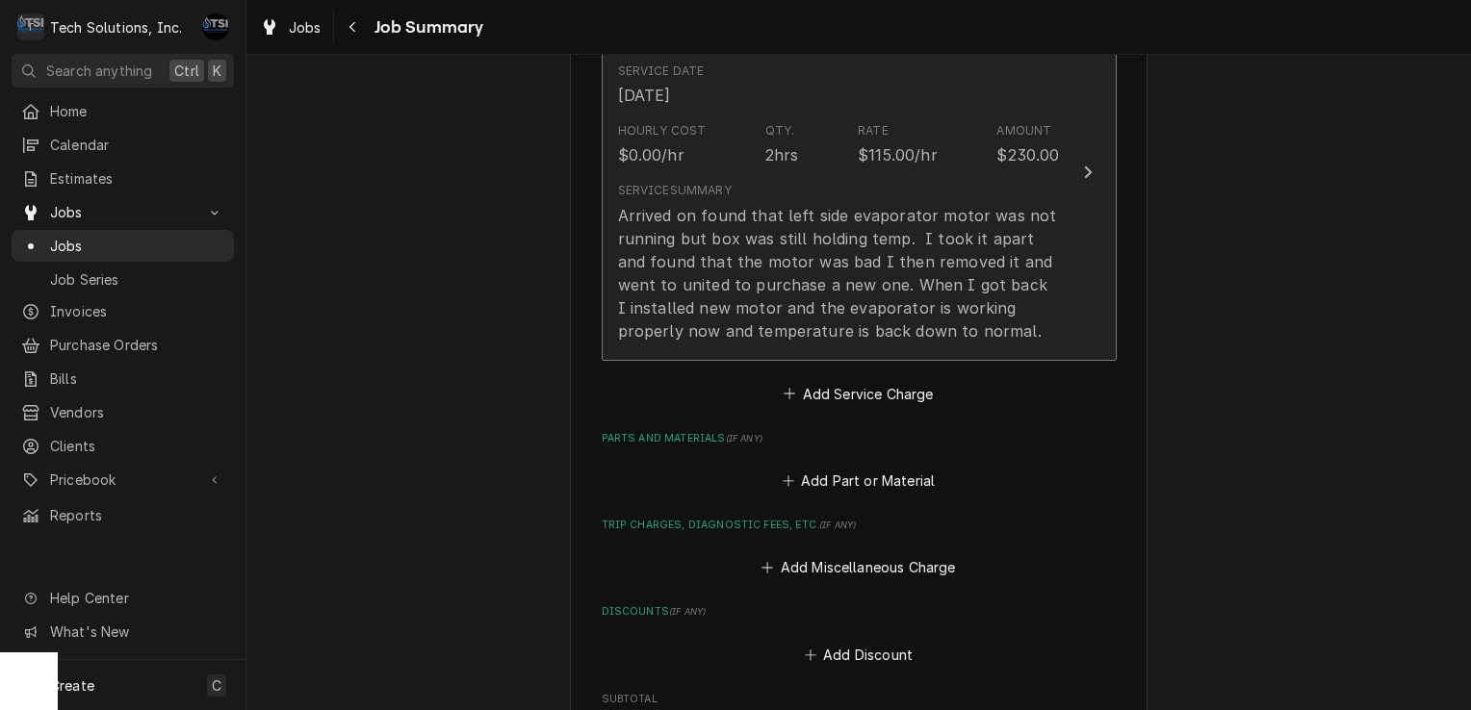
click at [874, 264] on div "Arrived on found that left side evaporator motor was not running but box was st…" at bounding box center [839, 273] width 442 height 139
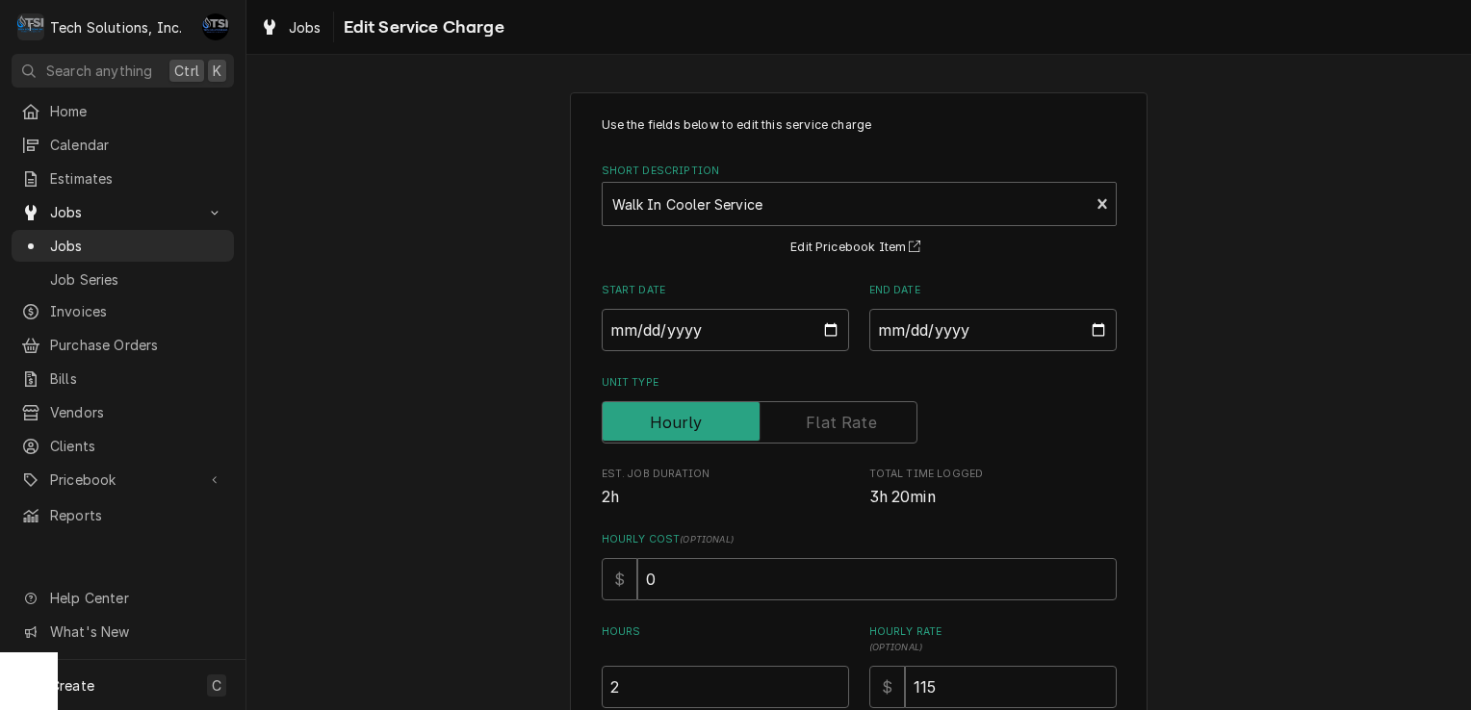
scroll to position [368, 0]
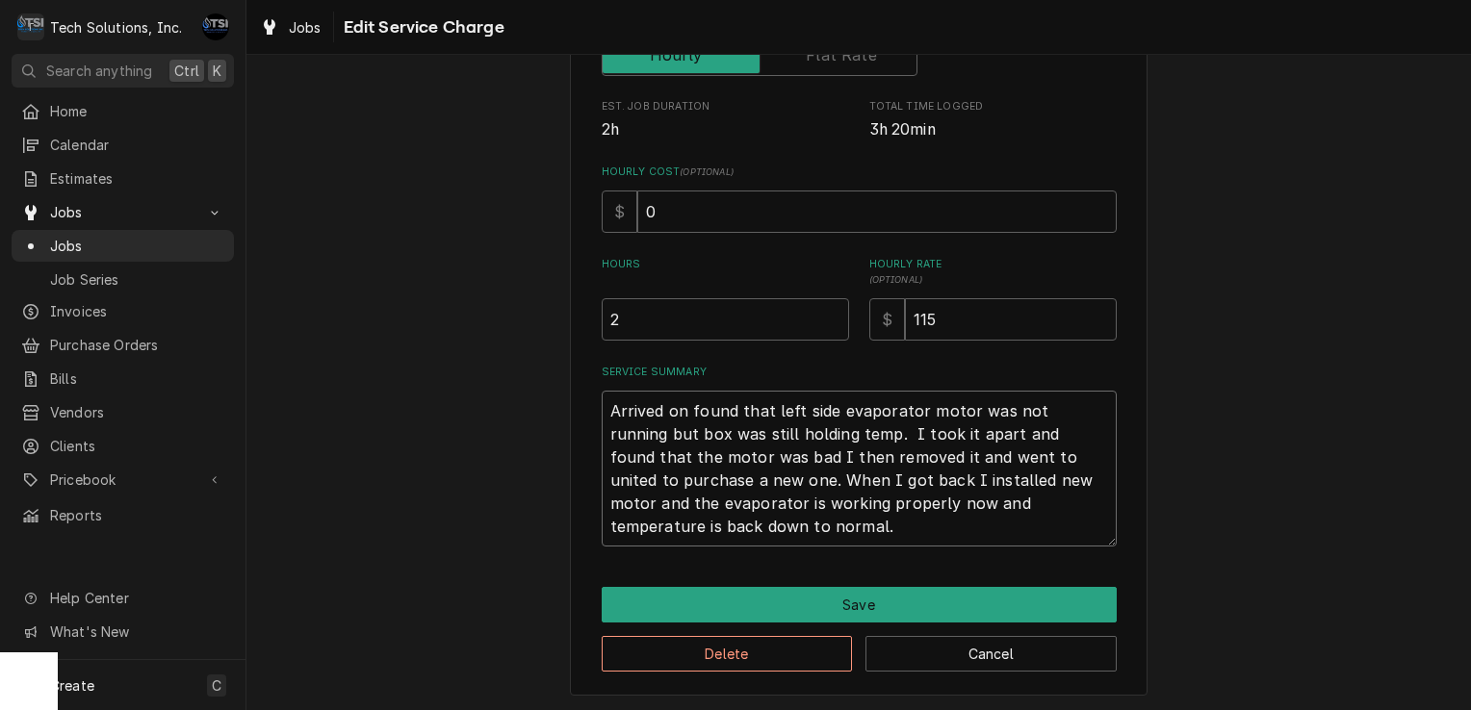
click at [689, 414] on textarea "Arrived on found that left side evaporator motor was not running but box was st…" at bounding box center [859, 469] width 515 height 156
type textarea "x"
type textarea "Arrived o found that left side evaporator motor was not running but box was sti…"
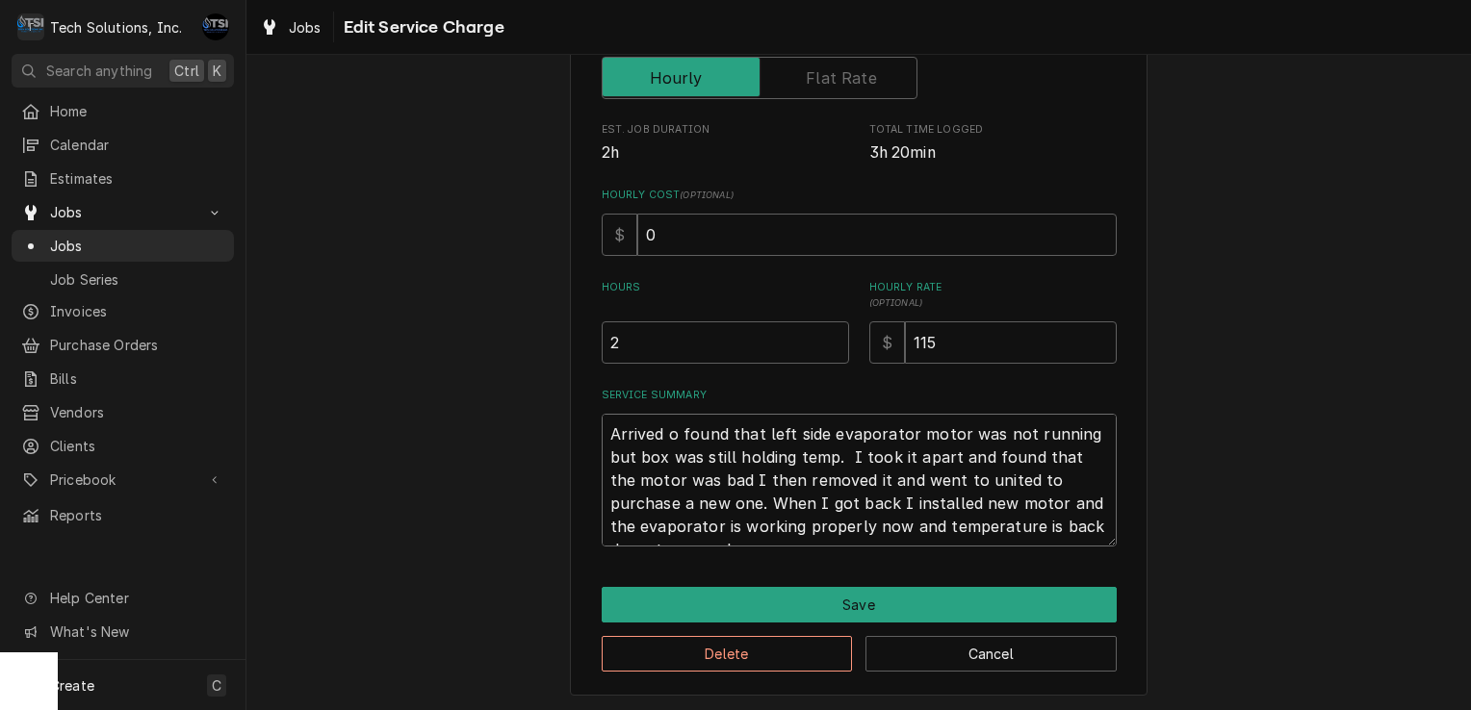
type textarea "x"
type textarea "Arrived found that left side evaporator motor was not running but box was still…"
type textarea "x"
type textarea "Arrived a found that left side evaporator motor was not running but box was sti…"
type textarea "x"
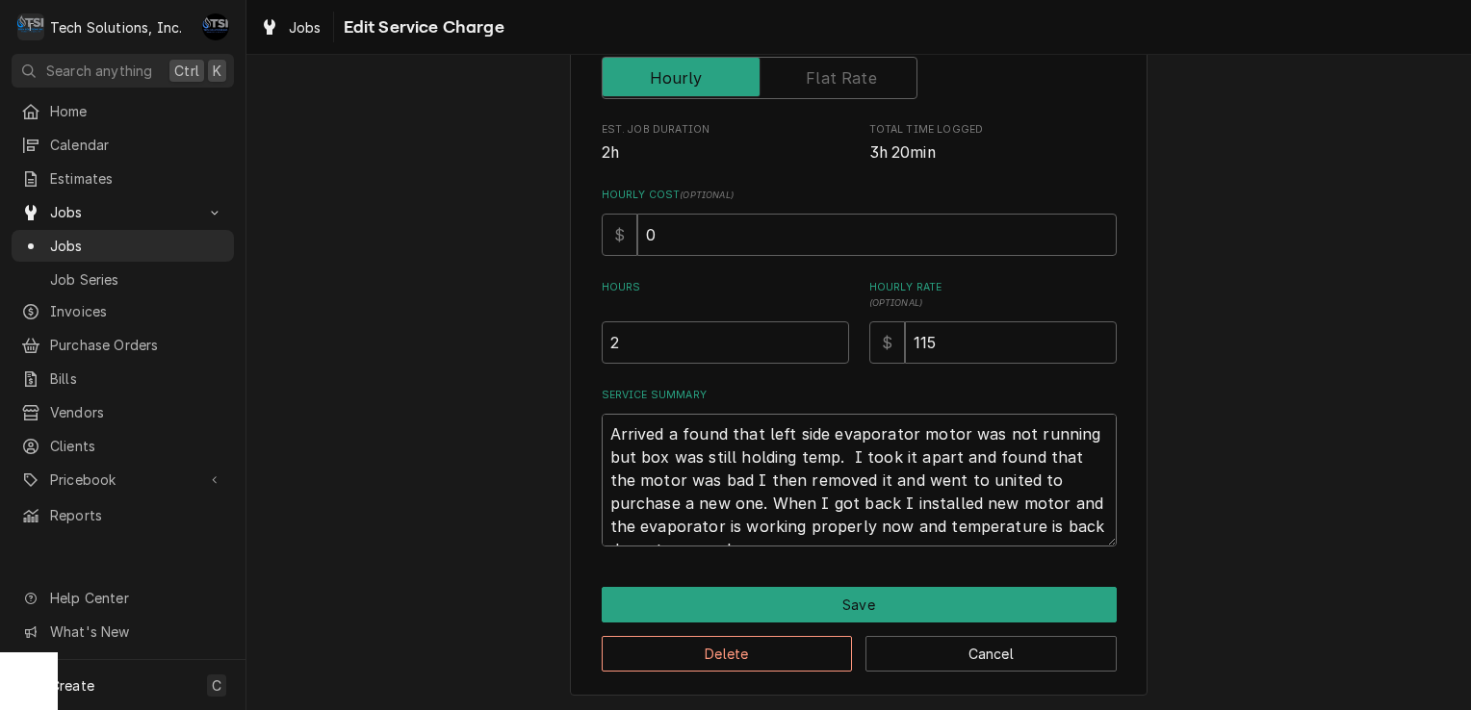
type textarea "Arrived at found that left side evaporator motor was not running but box was st…"
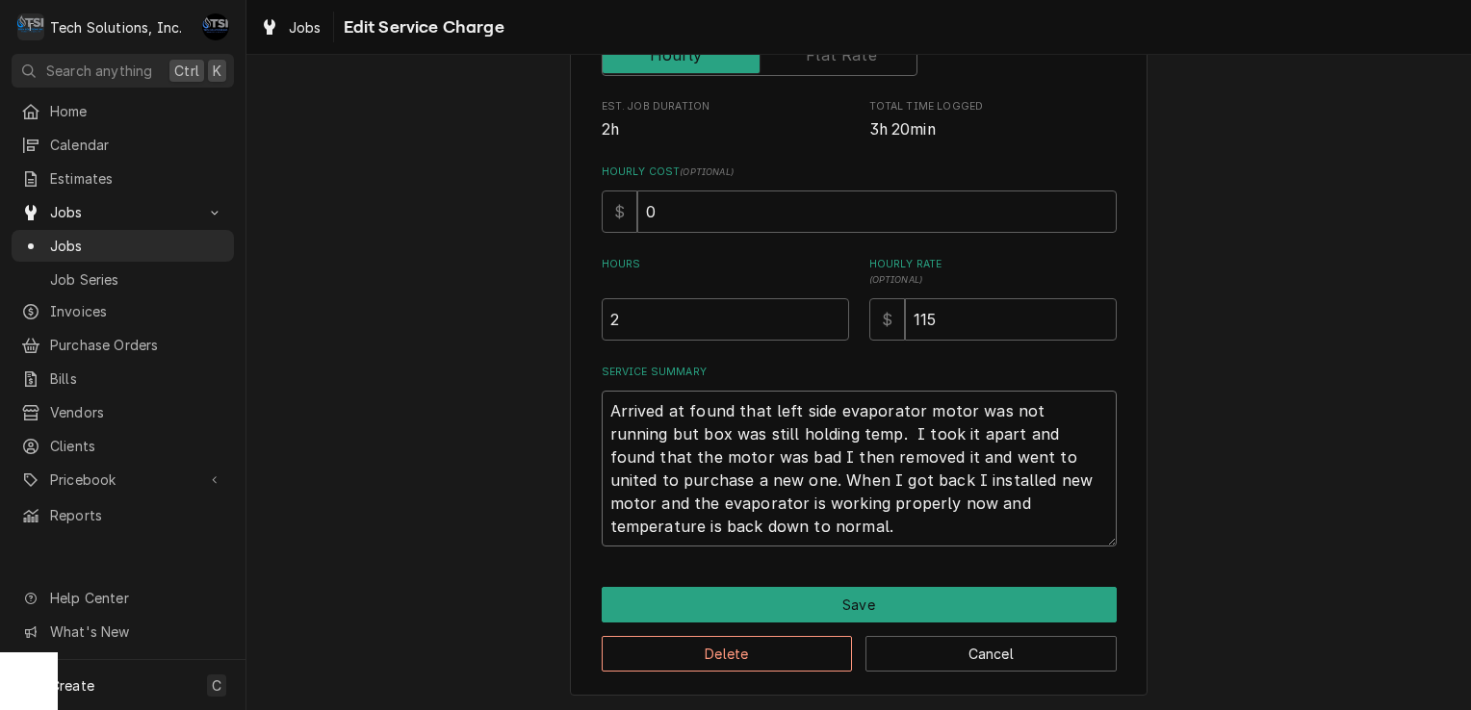
type textarea "x"
type textarea "Arrived at found that left side evaporator motor was not running but box was st…"
type textarea "x"
type textarea "Arrived at l found that left side evaporator motor was not running but box was …"
type textarea "x"
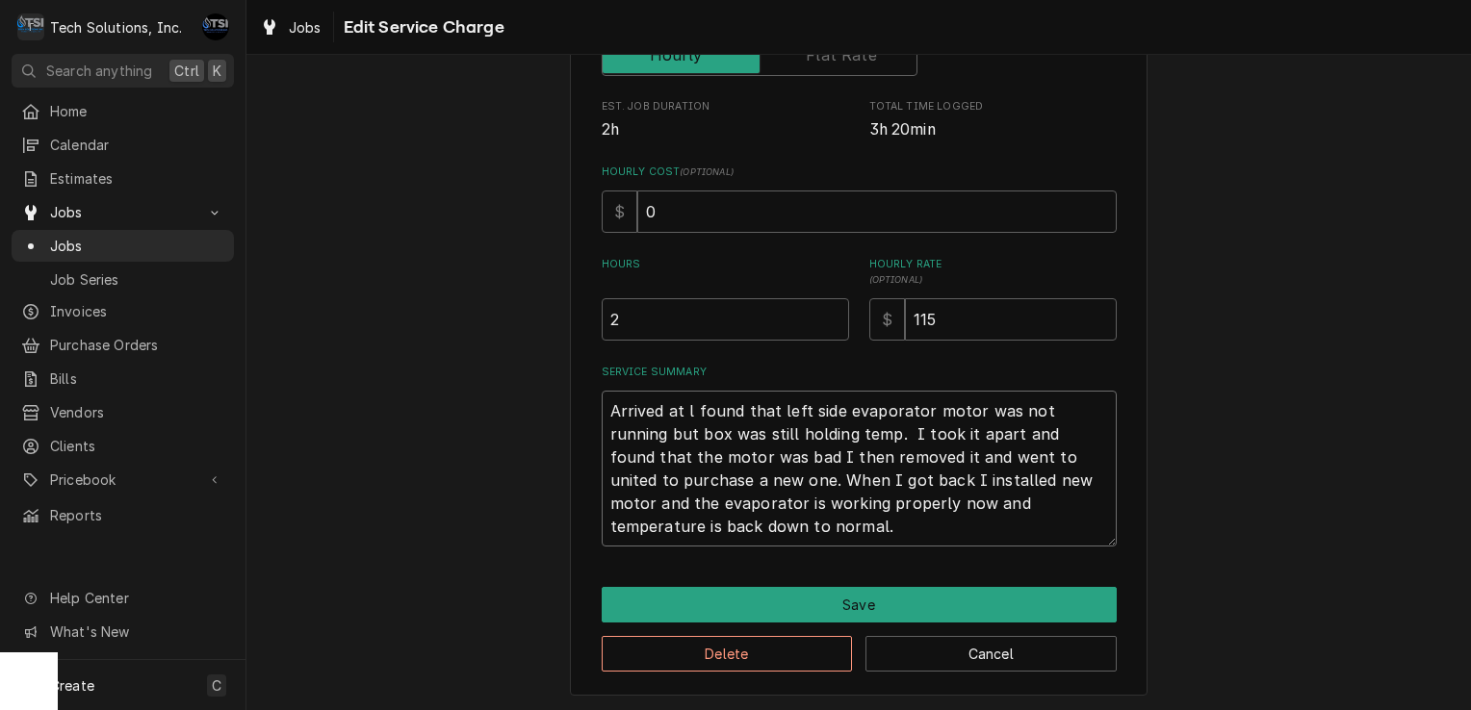
type textarea "Arrived at lo found that left side evaporator motor was not running but box was…"
type textarea "x"
type textarea "Arrived at loc found that left side evaporator motor was not running but box wa…"
type textarea "x"
type textarea "Arrived at loca found that left side evaporator motor was not running but box w…"
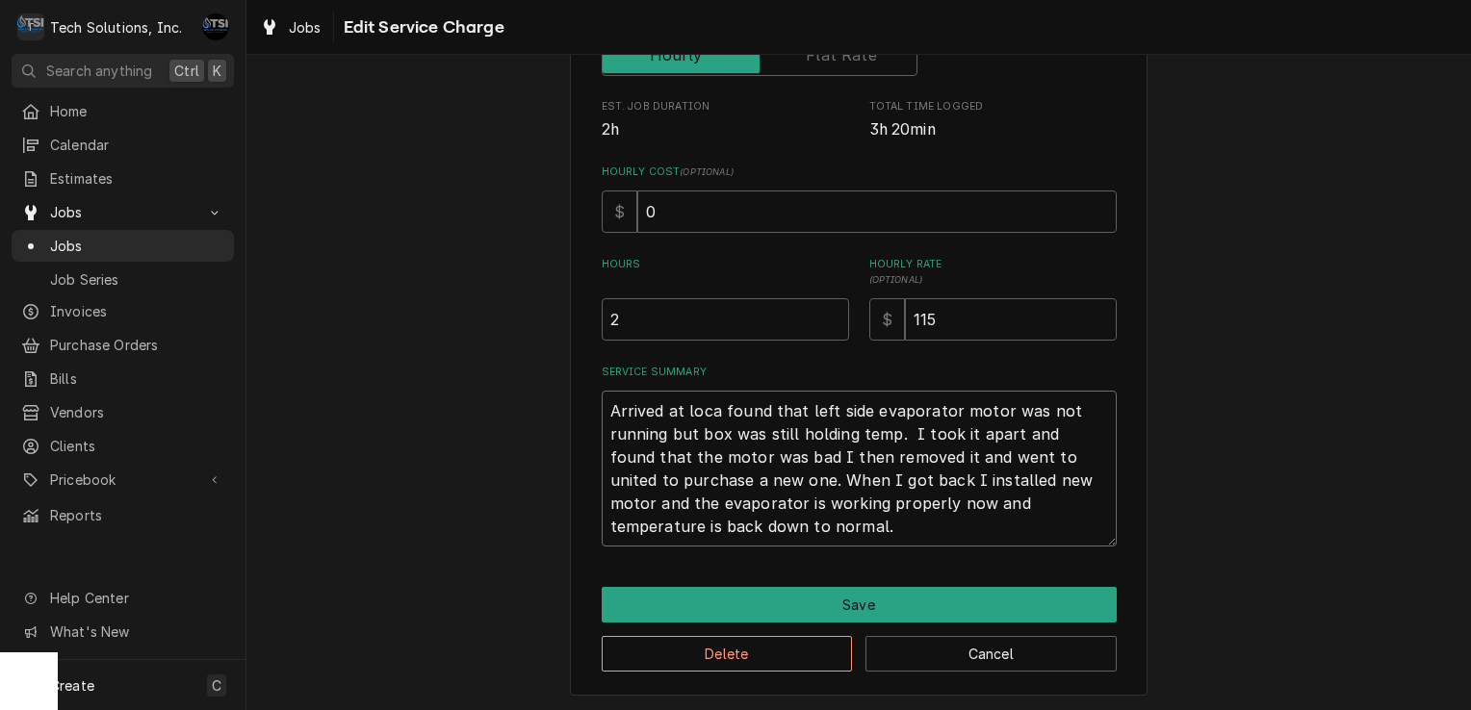
type textarea "x"
type textarea "Arrived at locat found that left side evaporator motor was not running but box …"
type textarea "x"
type textarea "Arrived at locati found that left side evaporator motor was not running but box…"
type textarea "x"
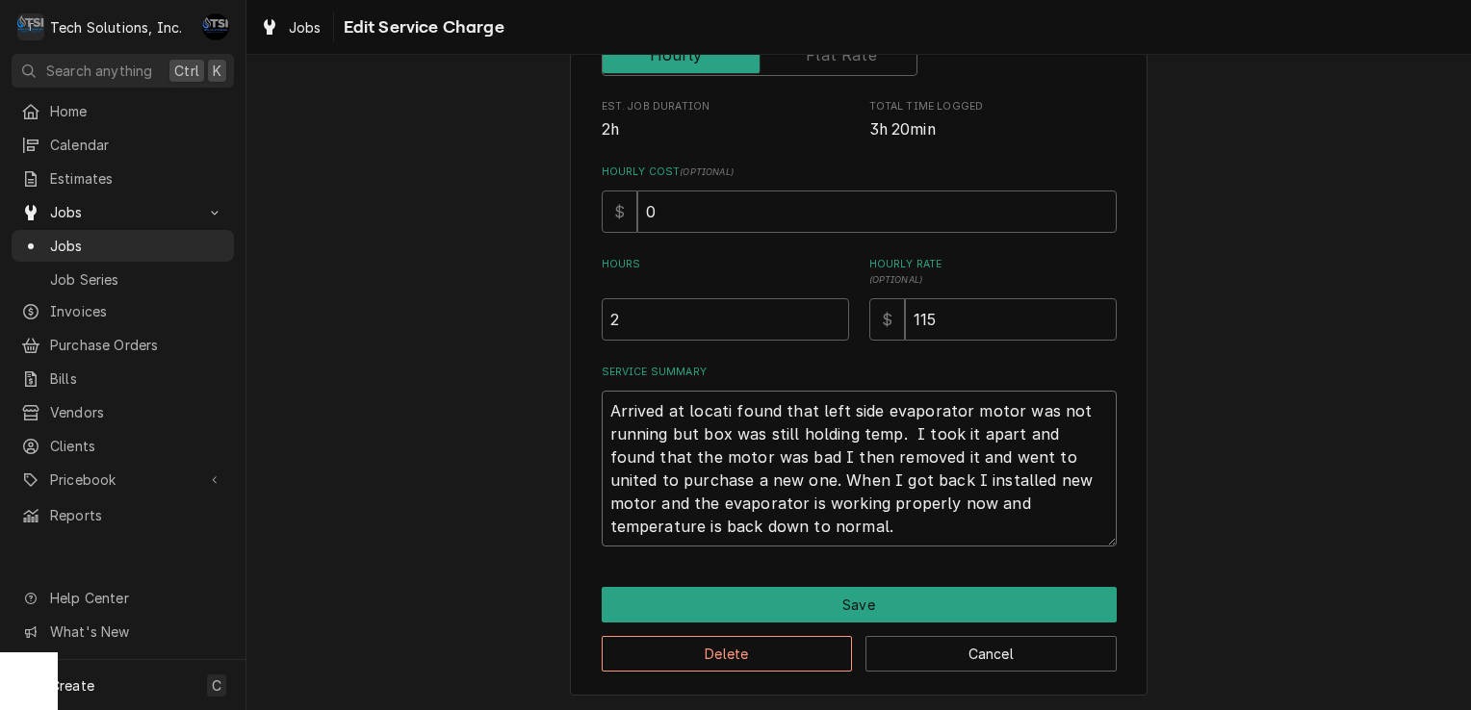
type textarea "Arrived at locatio found that left side evaporator motor was not running but bo…"
type textarea "x"
type textarea "Arrived at location found that left side evaporator motor was not running but b…"
type textarea "x"
type textarea "Arrived at location, found that left side evaporator motor was not running but …"
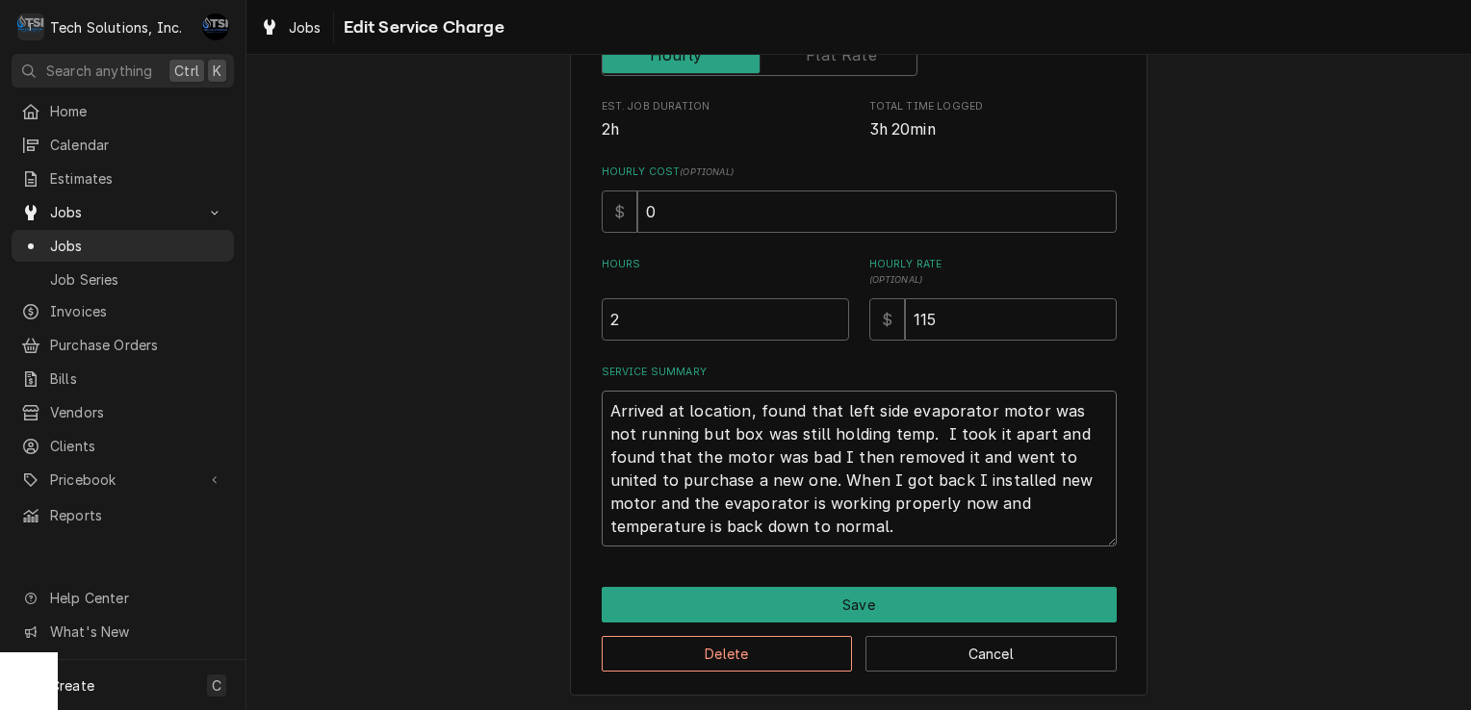
click at [832, 415] on textarea "Arrived at location, found that left side evaporator motor was not running but …" at bounding box center [859, 469] width 515 height 156
type textarea "x"
type textarea "Arrived at location, found thatleft side evaporator motor was not running but b…"
type textarea "x"
type textarea "Arrived at location, found thaleft side evaporator motor was not running but bo…"
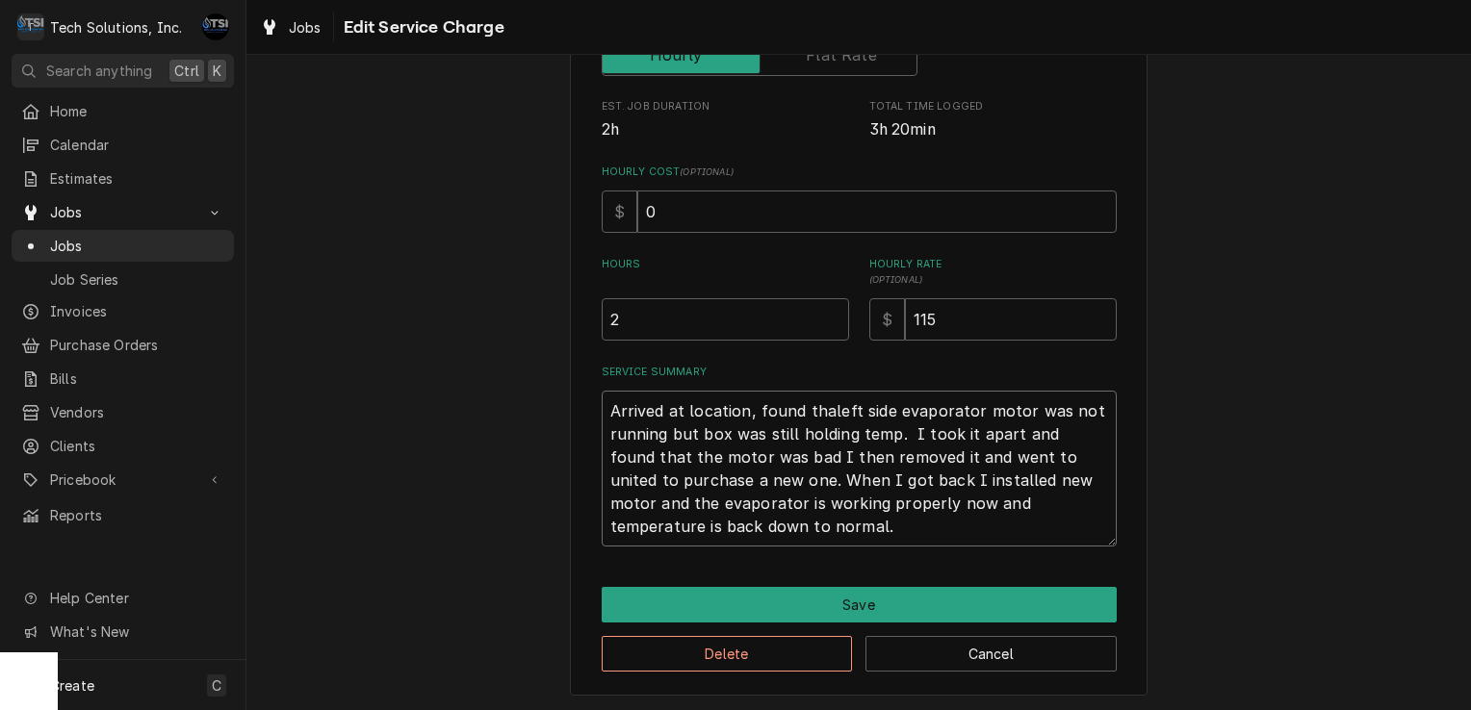
type textarea "x"
type textarea "Arrived at location, found thleft side evaporator motor was not running but box…"
type textarea "x"
type textarea "Arrived at location, found tleft side evaporator motor was not running but box …"
type textarea "x"
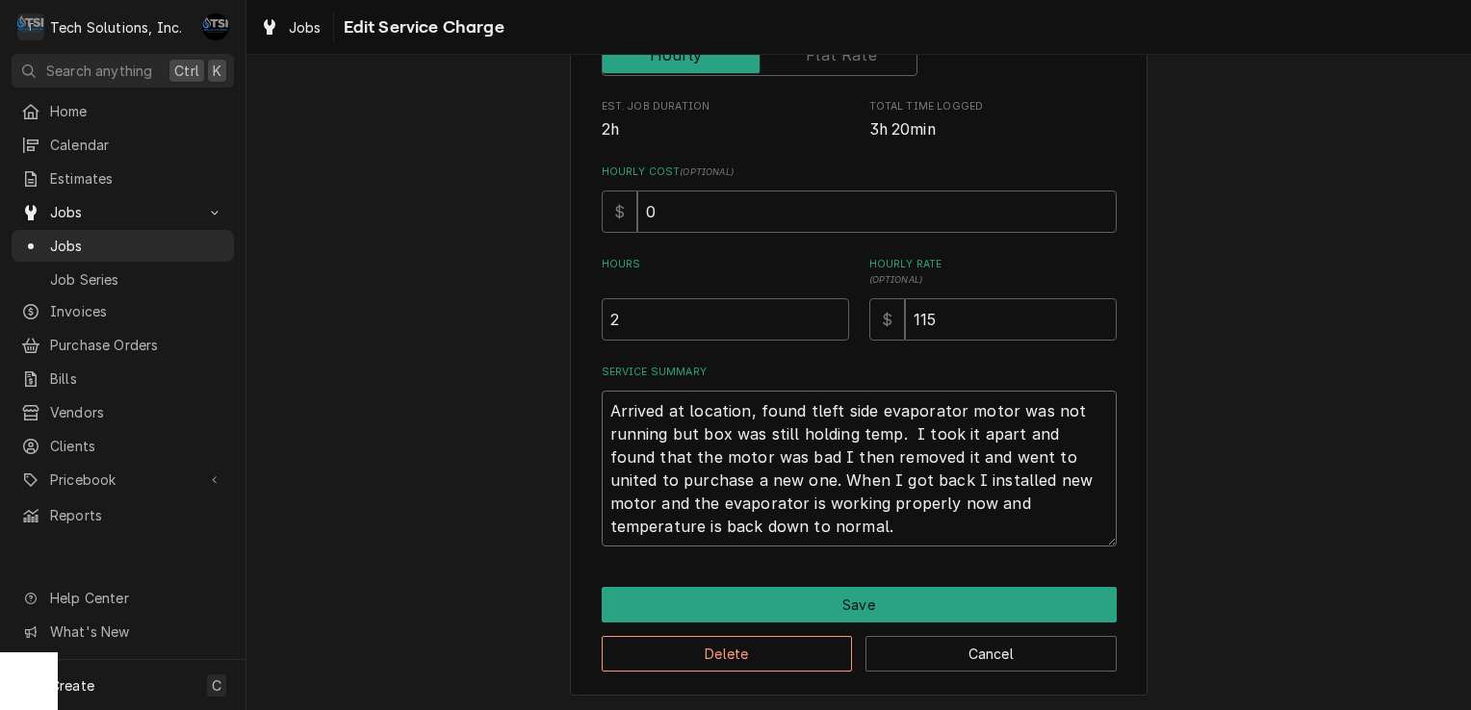
type textarea "Arrived at location, found left side evaporator motor was not running but box w…"
click at [793, 431] on textarea "Arrived at location, found left side evaporator motor was not running but box w…" at bounding box center [859, 469] width 515 height 156
click at [833, 536] on textarea "Arrived at location, found left side evaporator motor was not running but box w…" at bounding box center [859, 469] width 515 height 156
type textarea "x"
type textarea "Arrived at location, found left side evaporator motor was not running but box w…"
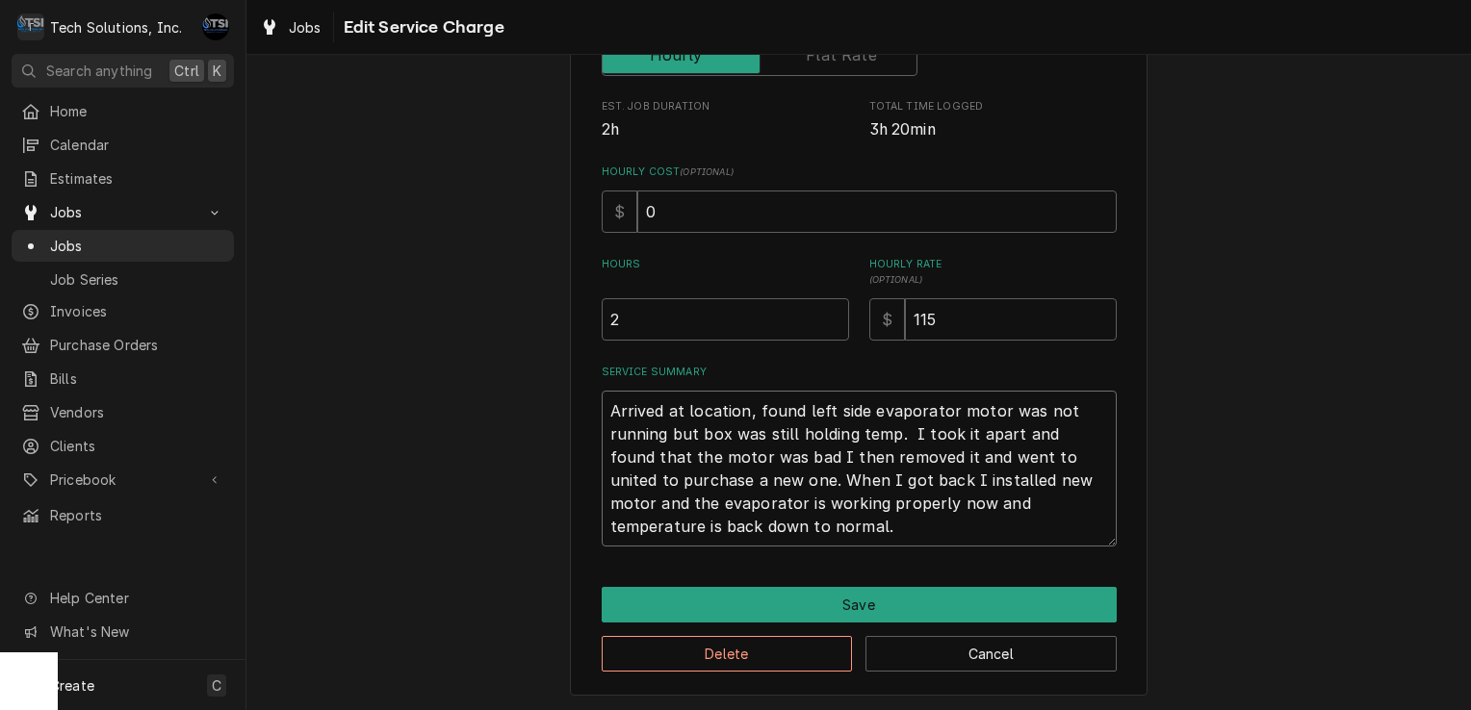
type textarea "x"
type textarea "Arrived at location, found left side evaporator motor was not running but box w…"
type textarea "x"
type textarea "Arrived at location, found left side evaporator motor was not running but box w…"
type textarea "x"
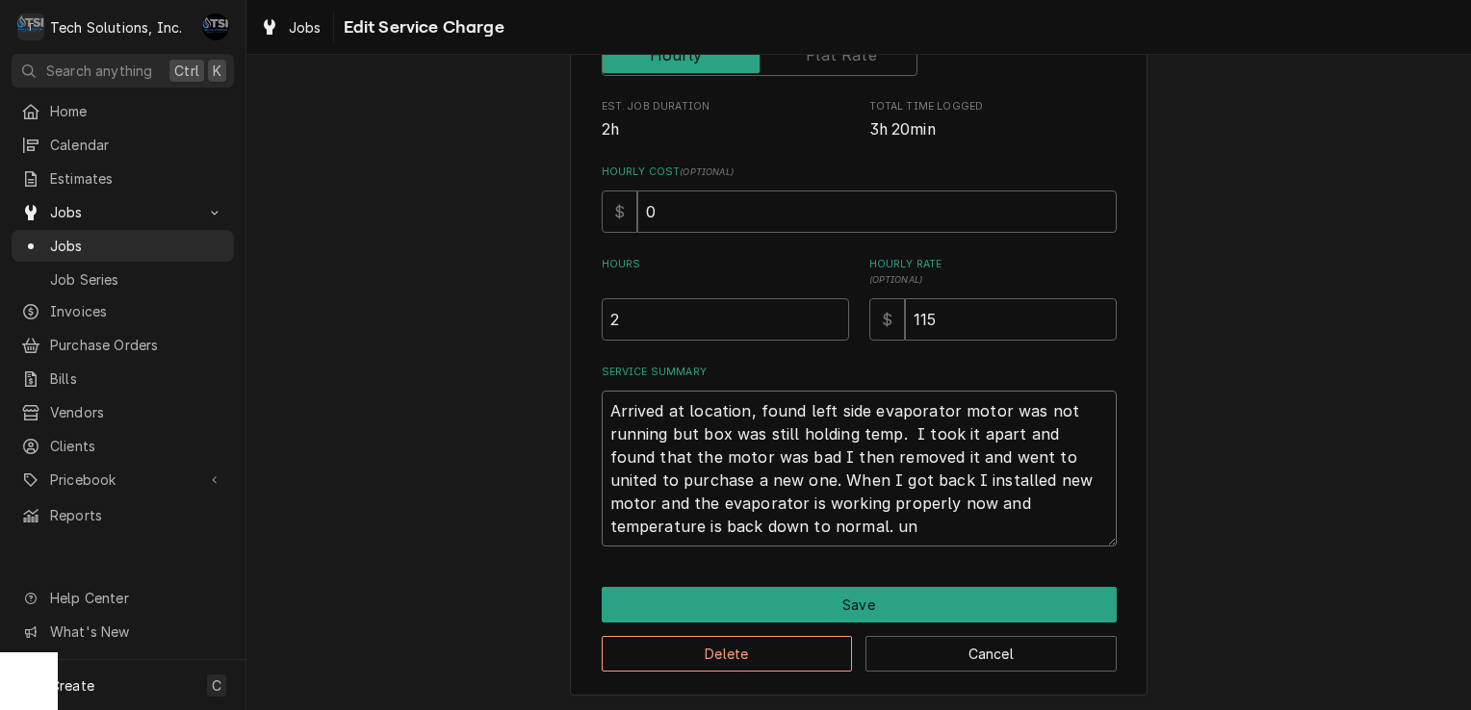
type textarea "Arrived at location, found left side evaporator motor was not running but box w…"
type textarea "x"
type textarea "Arrived at location, found left side evaporator motor was not running but box w…"
type textarea "x"
type textarea "Arrived at location, found left side evaporator motor was not running but box w…"
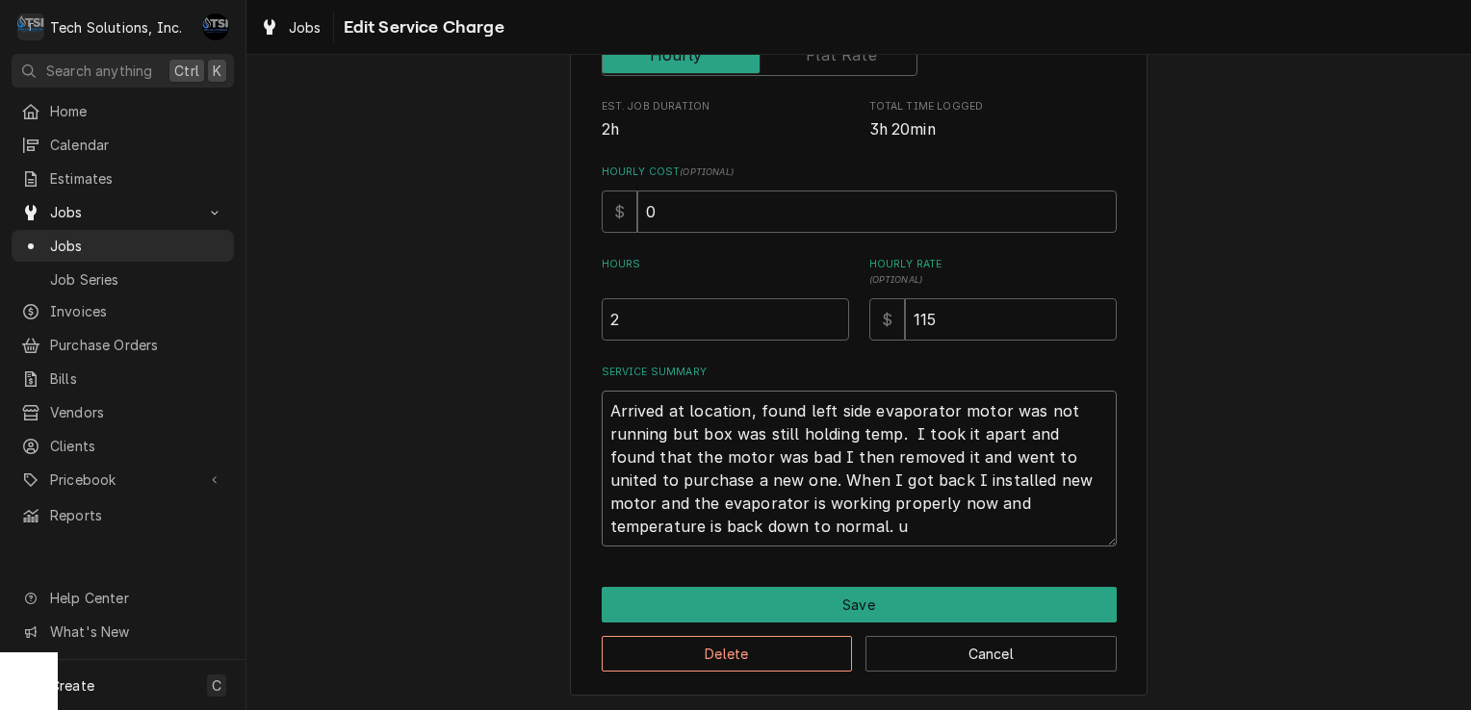
type textarea "x"
type textarea "Arrived at location, found left side evaporator motor was not running but box w…"
type textarea "x"
type textarea "Arrived at location, found left side evaporator motor was not running but box w…"
type textarea "x"
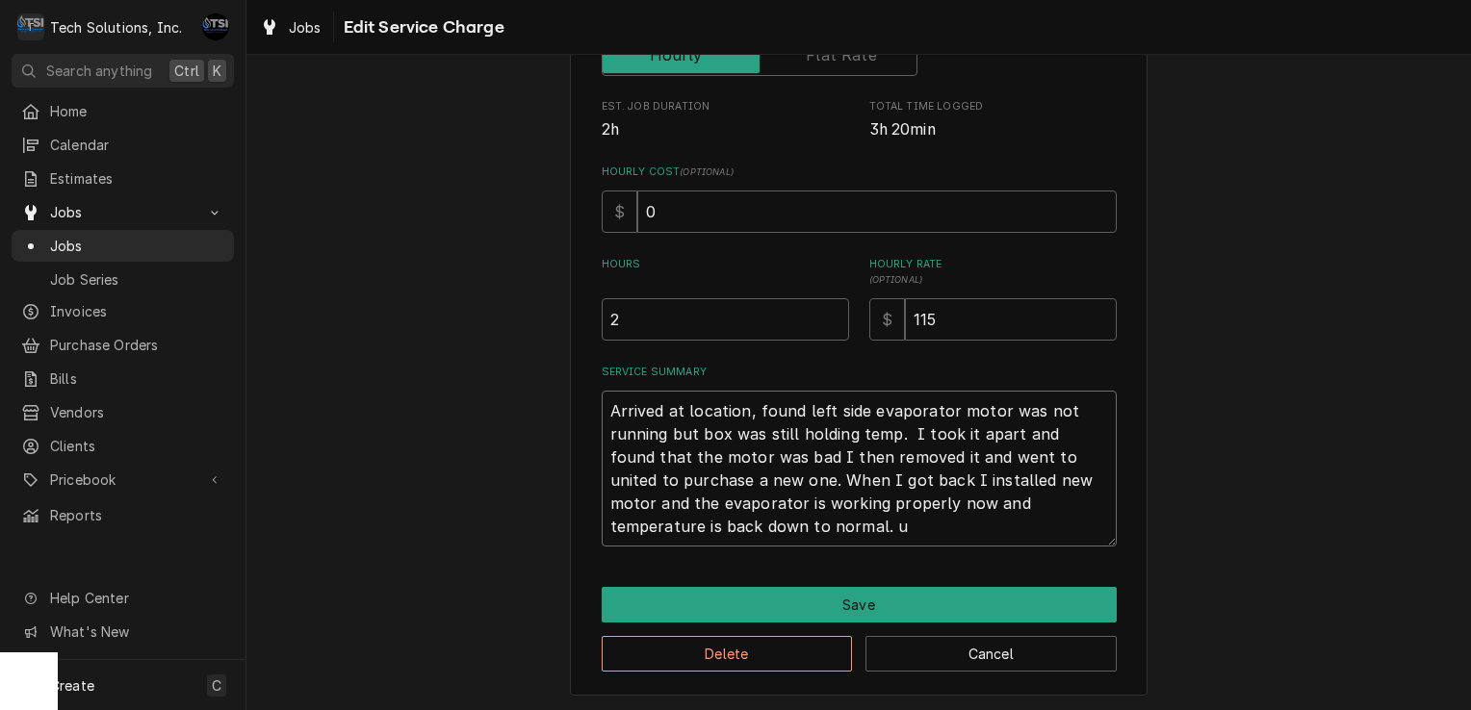
type textarea "Arrived at location, found left side evaporator motor was not running but box w…"
type textarea "x"
type textarea "Arrived at location, found left side evaporator motor was not running but box w…"
type textarea "x"
type textarea "Arrived at location, found left side evaporator motor was not running but box w…"
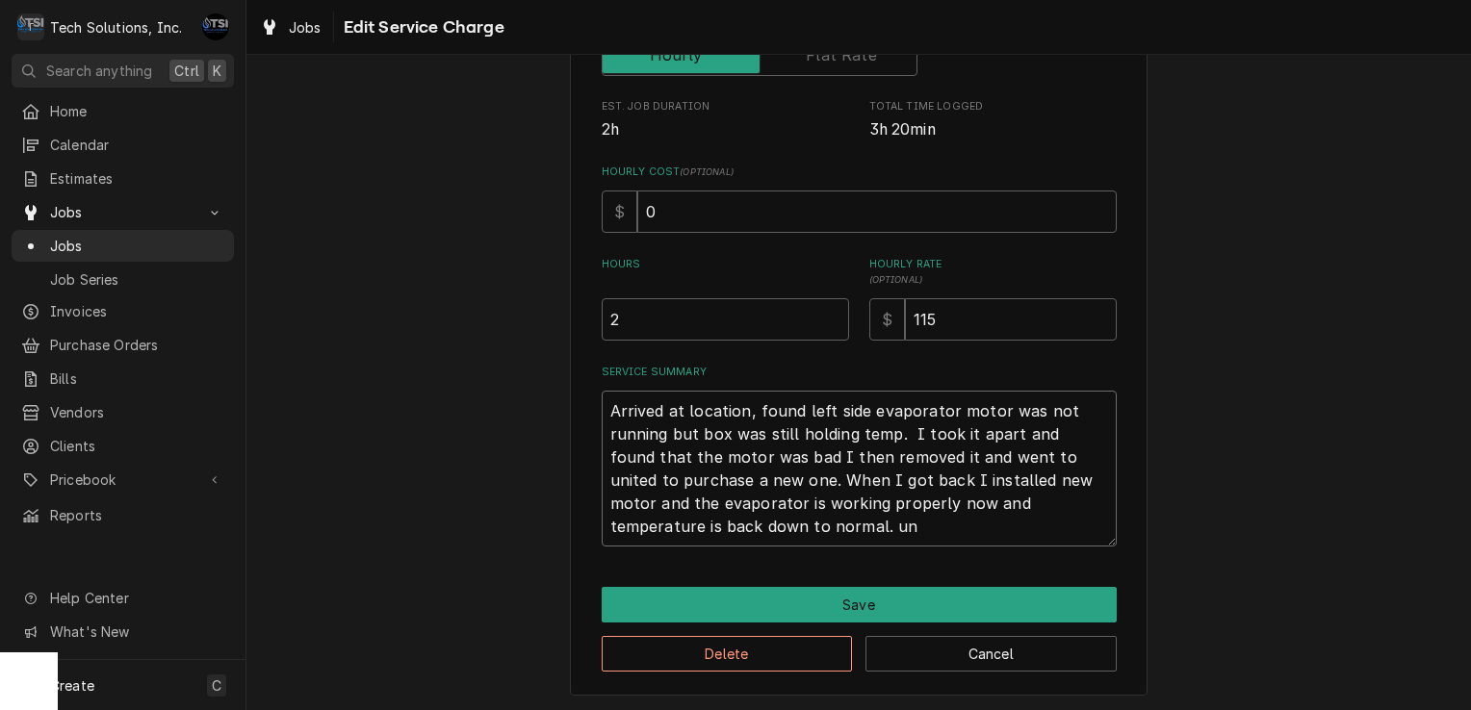
type textarea "x"
type textarea "Arrived at location, found left side evaporator motor was not running but box w…"
type textarea "x"
type textarea "Arrived at location, found left side evaporator motor was not running but box w…"
type textarea "x"
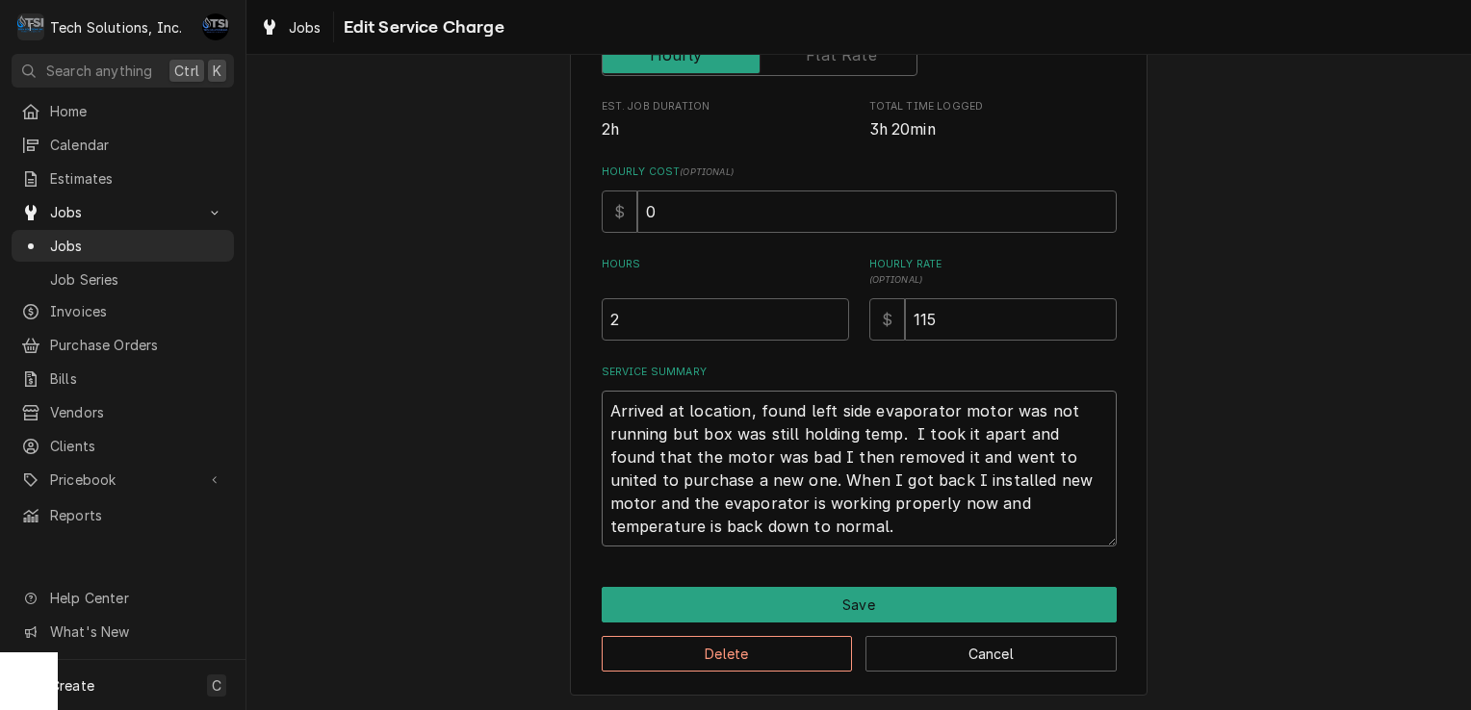
type textarea "Arrived at location, found left side evaporator motor was not running but box w…"
type textarea "x"
type textarea "Arrived at location, found left side evaporator motor was not running but box w…"
type textarea "x"
type textarea "Arrived at location, found left side evaporator motor was not running but box w…"
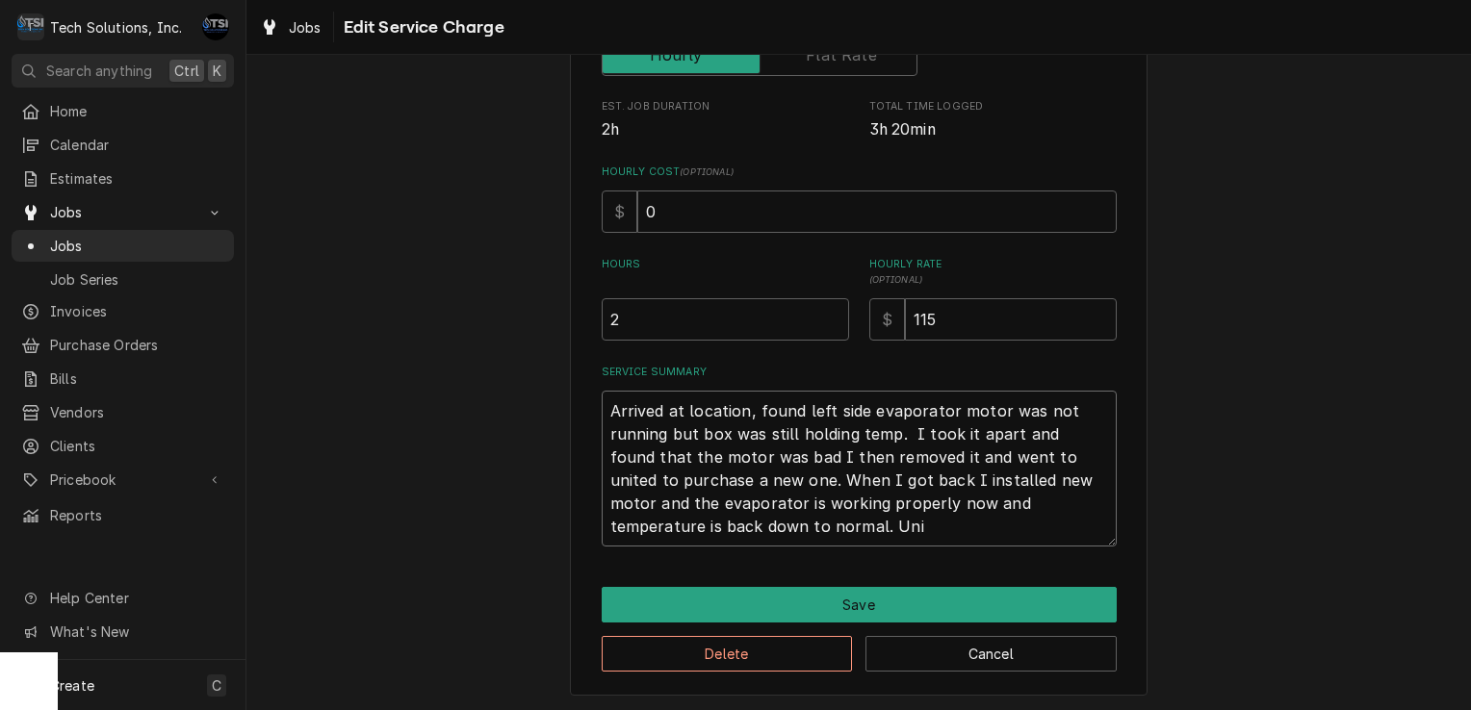
type textarea "x"
type textarea "Arrived at location, found left side evaporator motor was not running but box w…"
type textarea "x"
type textarea "Arrived at location, found left side evaporator motor was not running but box w…"
type textarea "x"
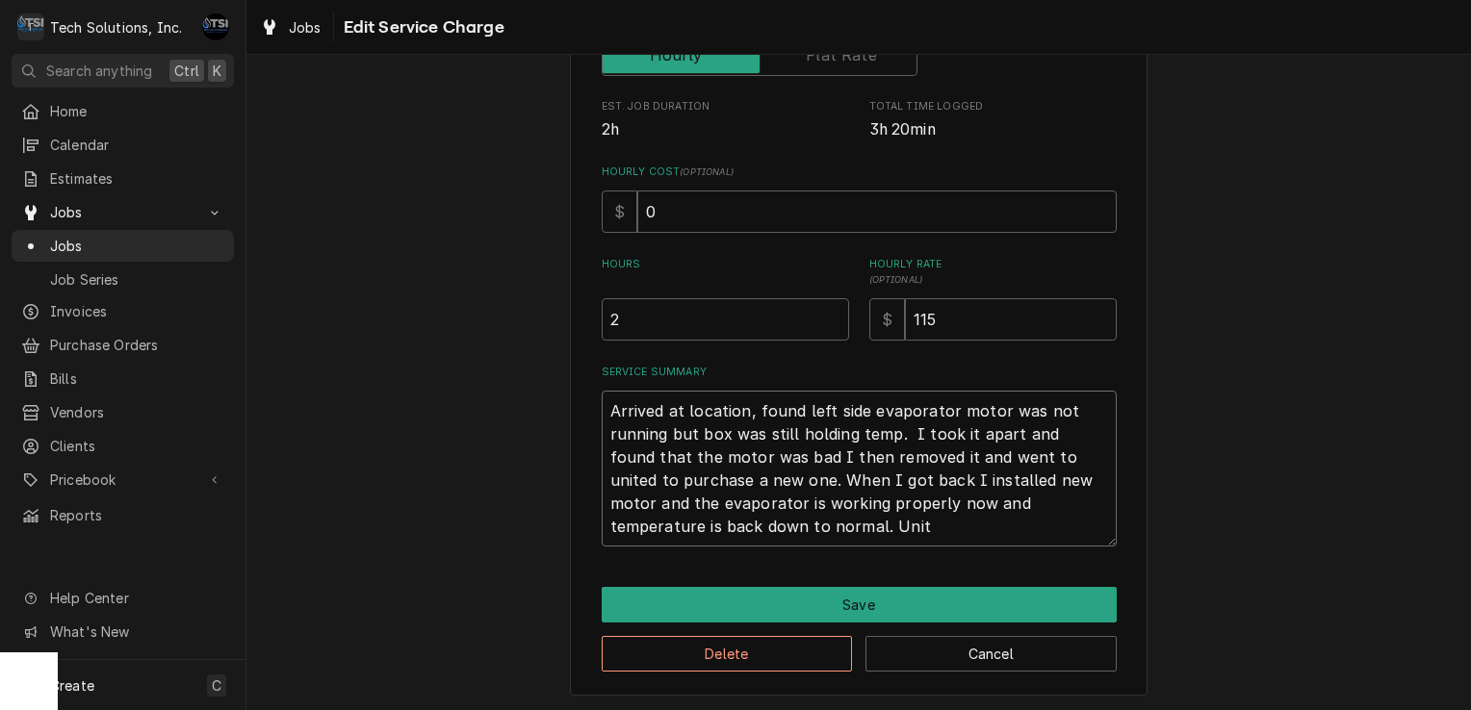
type textarea "Arrived at location, found left side evaporator motor was not running but box w…"
type textarea "x"
type textarea "Arrived at location, found left side evaporator motor was not running but box w…"
type textarea "x"
type textarea "Arrived at location, found left side evaporator motor was not running but box w…"
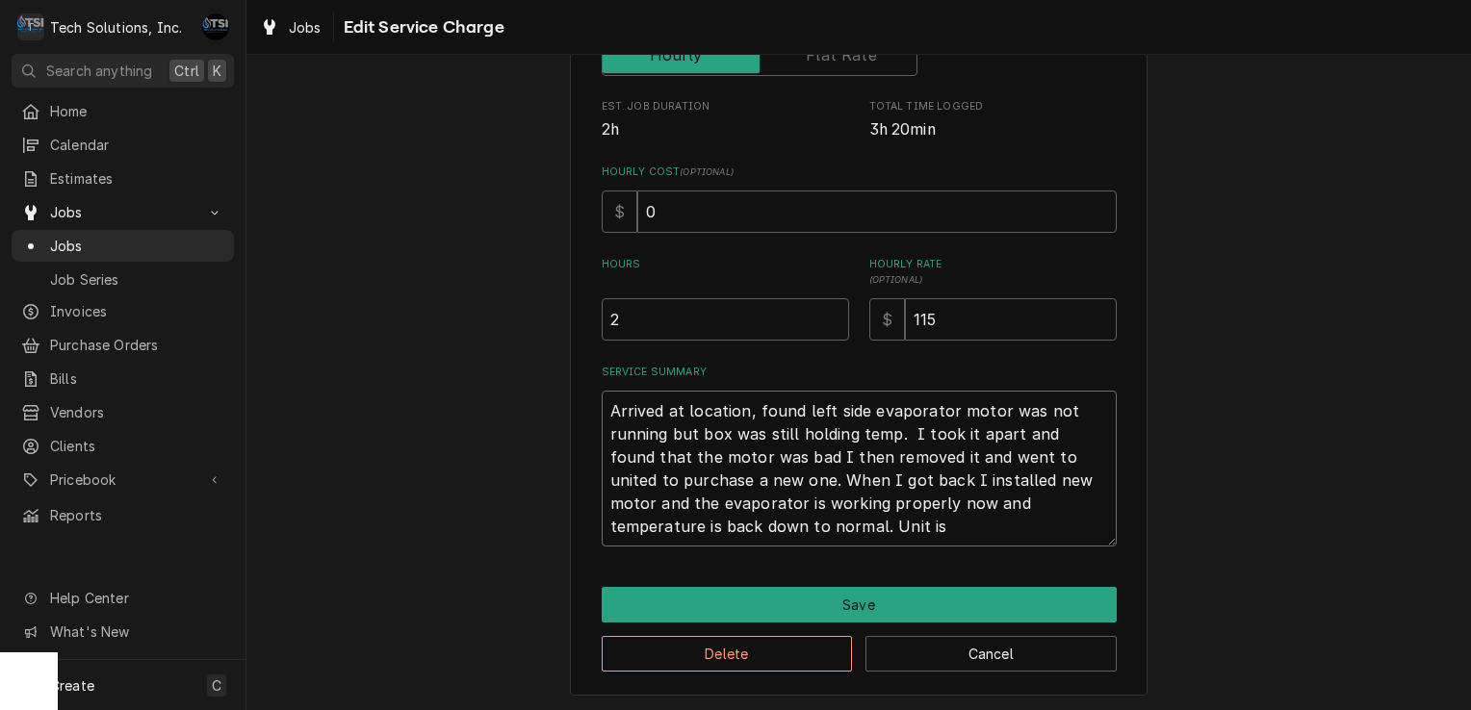
type textarea "x"
type textarea "Arrived at location, found left side evaporator motor was not running but box w…"
type textarea "x"
type textarea "Arrived at location, found left side evaporator motor was not running but box w…"
type textarea "x"
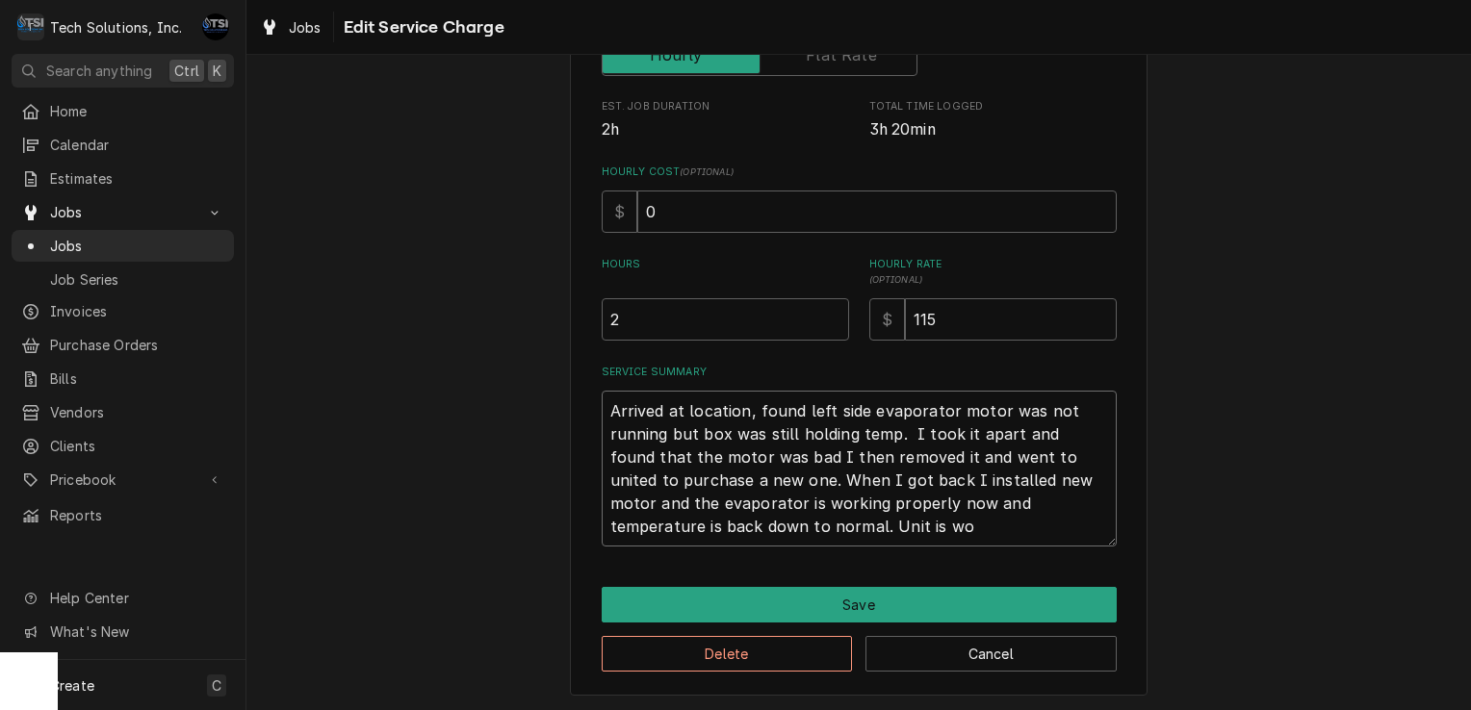
type textarea "Arrived at location, found left side evaporator motor was not running but box w…"
type textarea "x"
type textarea "Arrived at location, found left side evaporator motor was not running but box w…"
type textarea "x"
type textarea "Arrived at location, found left side evaporator motor was not running but box w…"
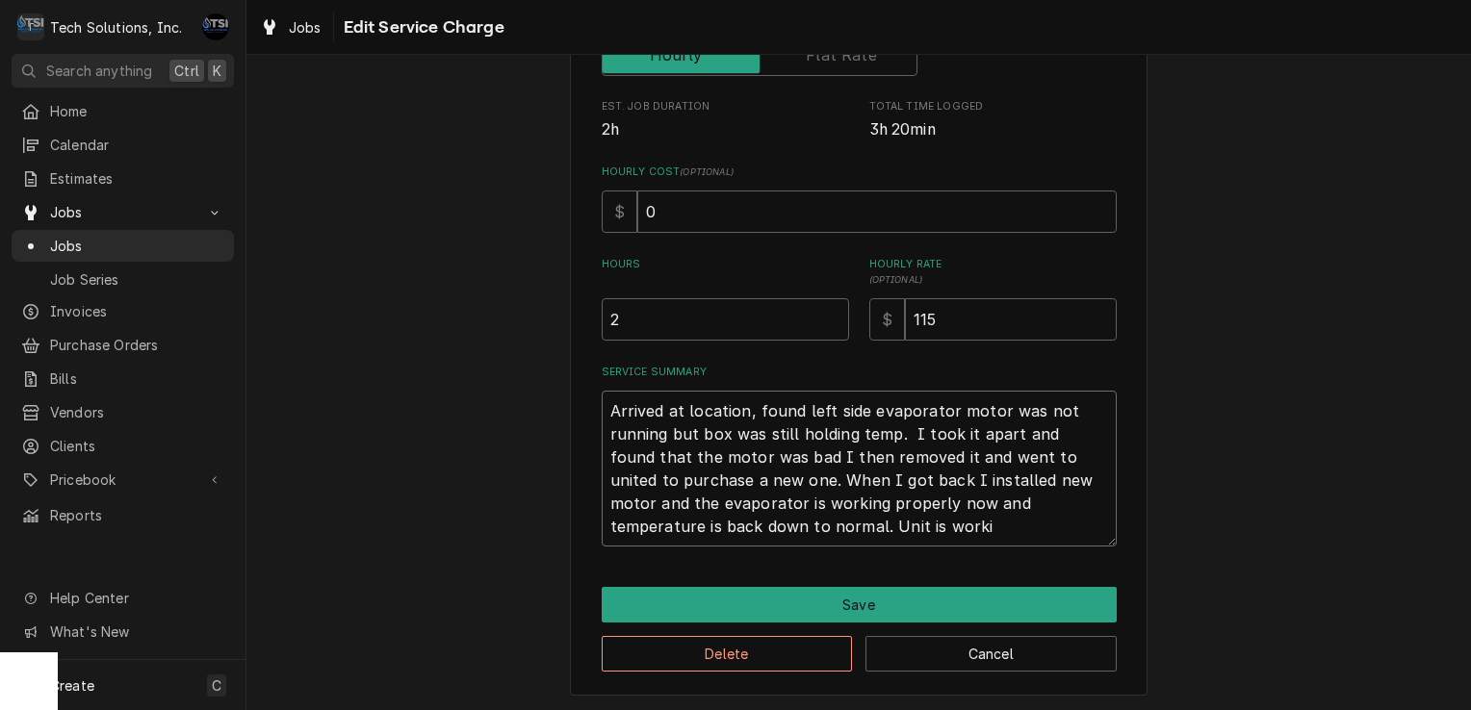
type textarea "x"
type textarea "Arrived at location, found left side evaporator motor was not running but box w…"
type textarea "x"
type textarea "Arrived at location, found left side evaporator motor was not running but box w…"
type textarea "x"
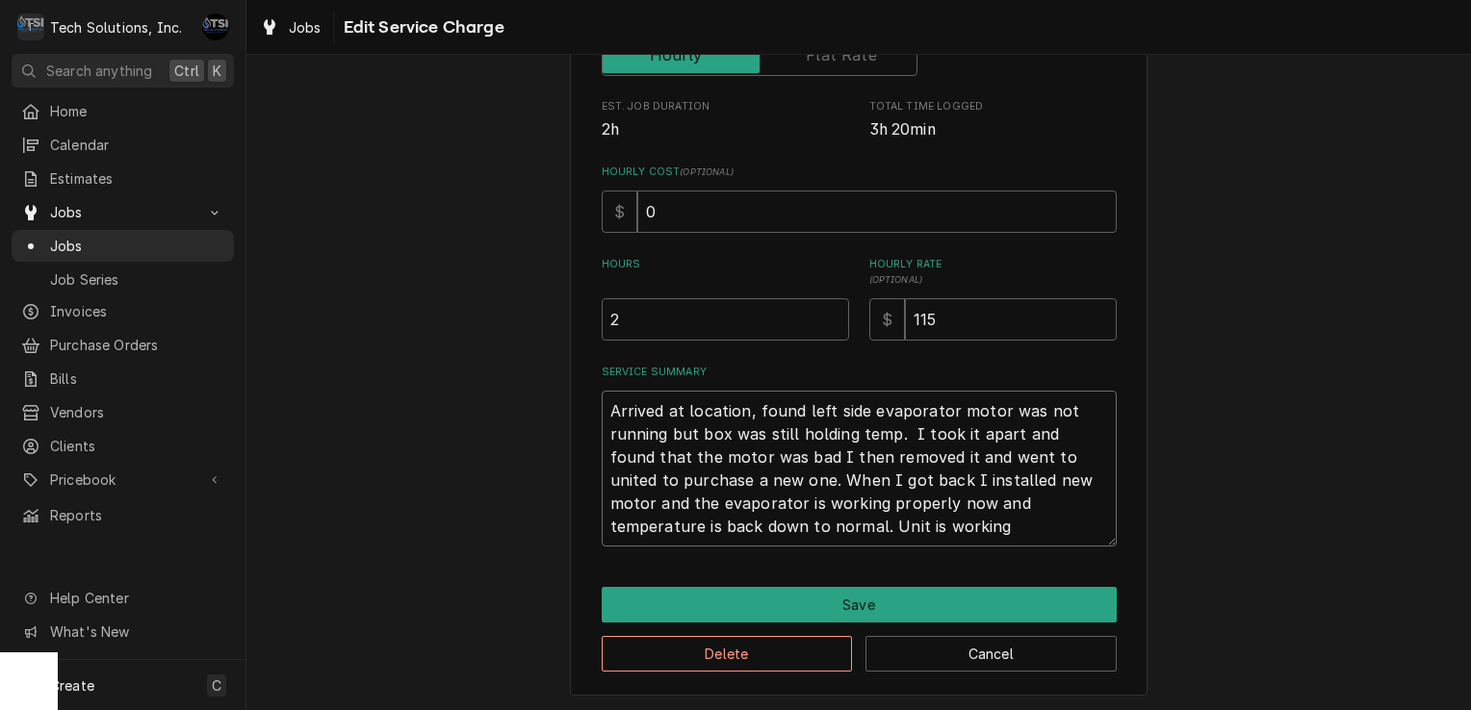
type textarea "Arrived at location, found left side evaporator motor was not running but box w…"
type textarea "x"
type textarea "Arrived at location, found left side evaporator motor was not running but box w…"
type textarea "x"
type textarea "Arrived at location, found left side evaporator motor was not running but box w…"
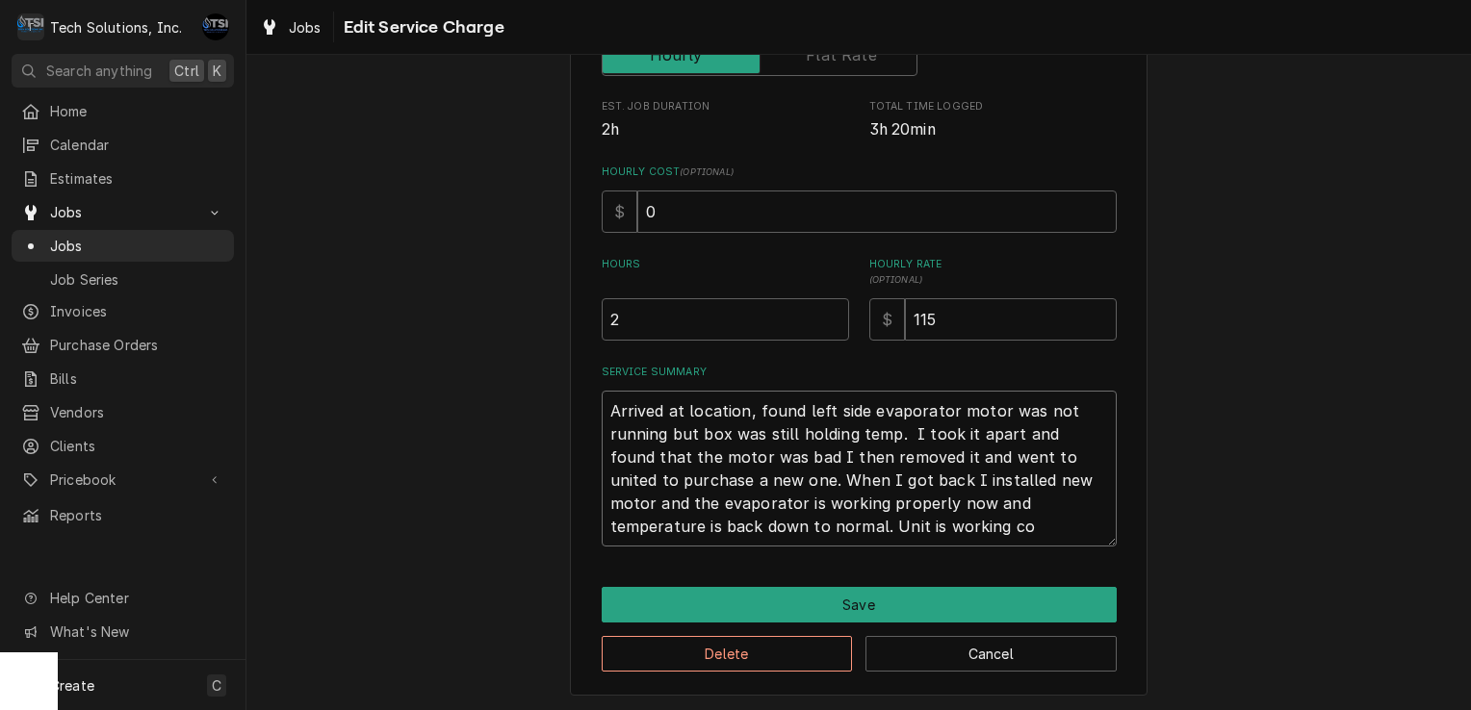
type textarea "x"
type textarea "Arrived at location, found left side evaporator motor was not running but box w…"
type textarea "x"
type textarea "Arrived at location, found left side evaporator motor was not running but box w…"
type textarea "x"
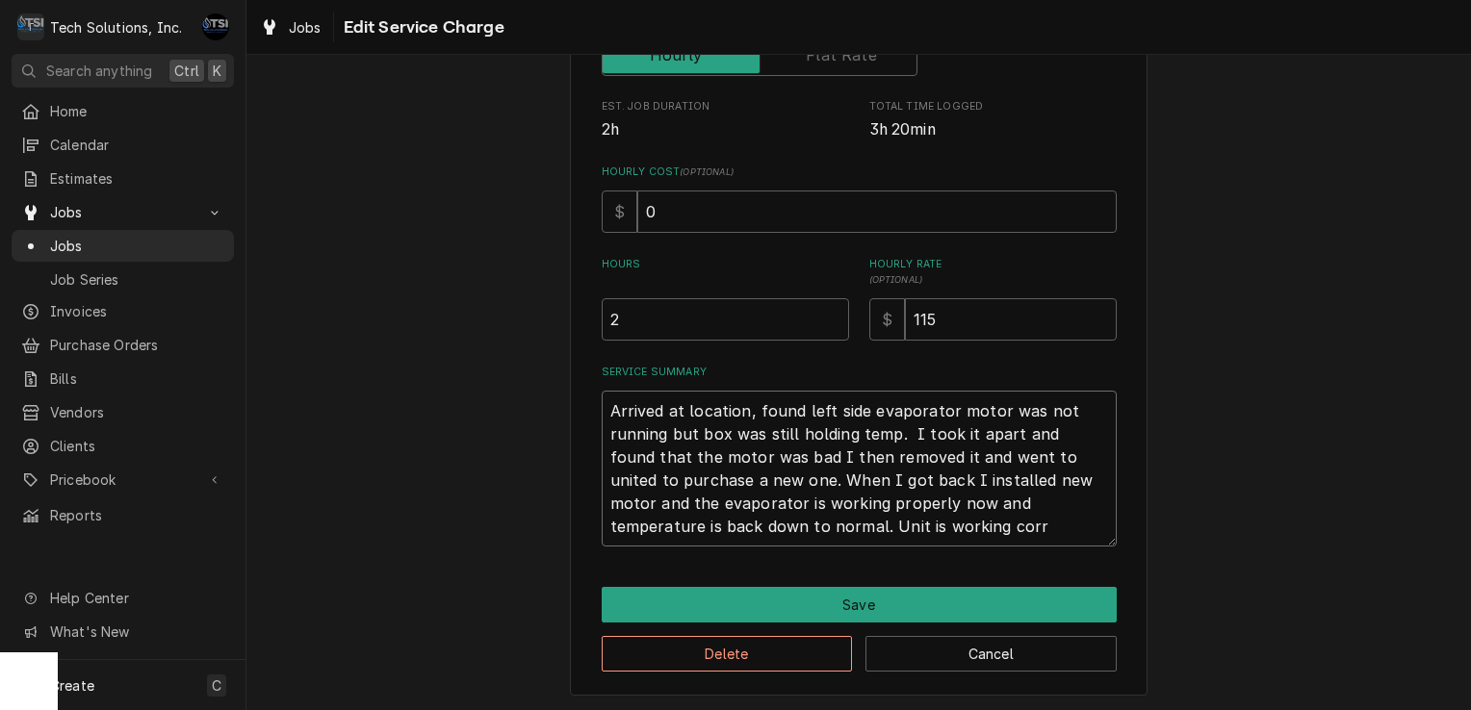
type textarea "Arrived at location, found left side evaporator motor was not running but box w…"
type textarea "x"
type textarea "Arrived at location, found left side evaporator motor was not running but box w…"
type textarea "x"
type textarea "Arrived at location, found left side evaporator motor was not running but box w…"
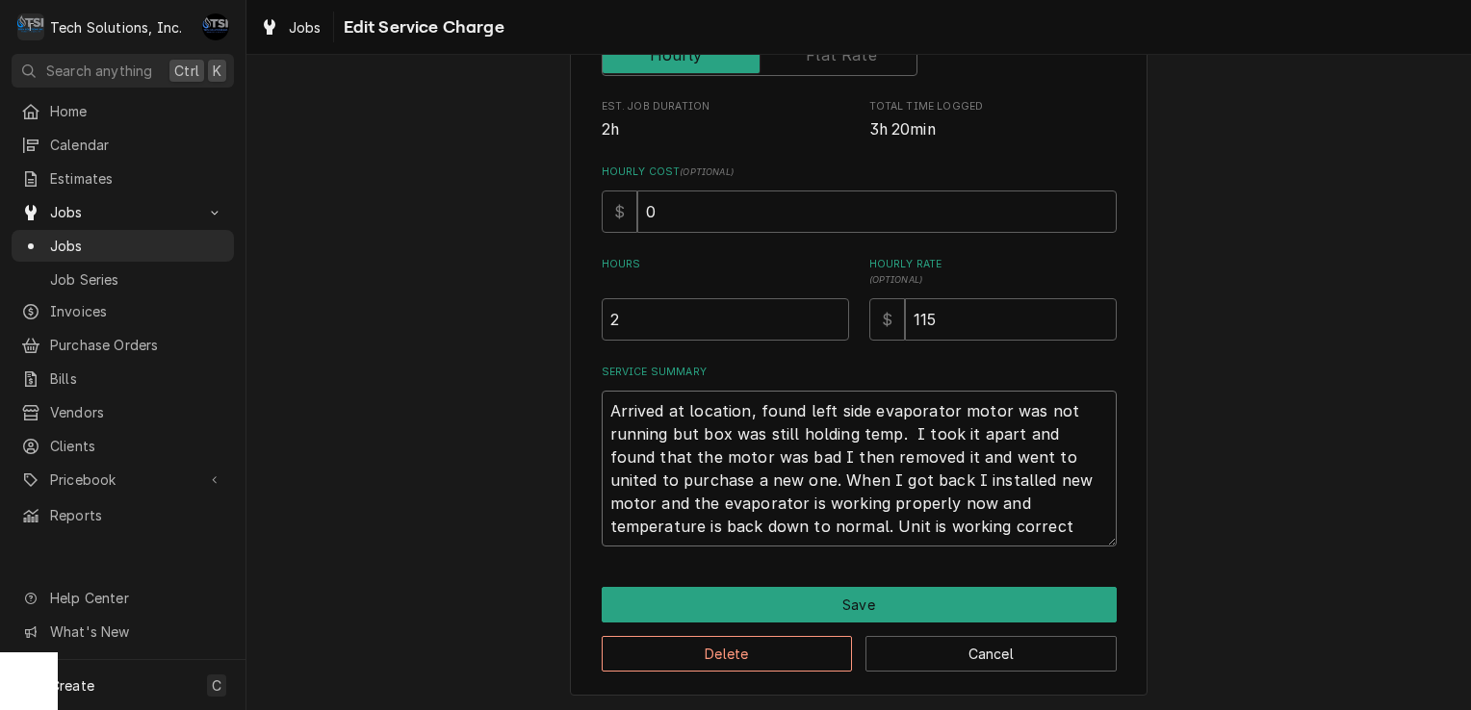
type textarea "x"
type textarea "Arrived at location, found left side evaporator motor was not running but box w…"
type textarea "x"
type textarea "Arrived at location, found left side evaporator motor was not running but box w…"
type textarea "x"
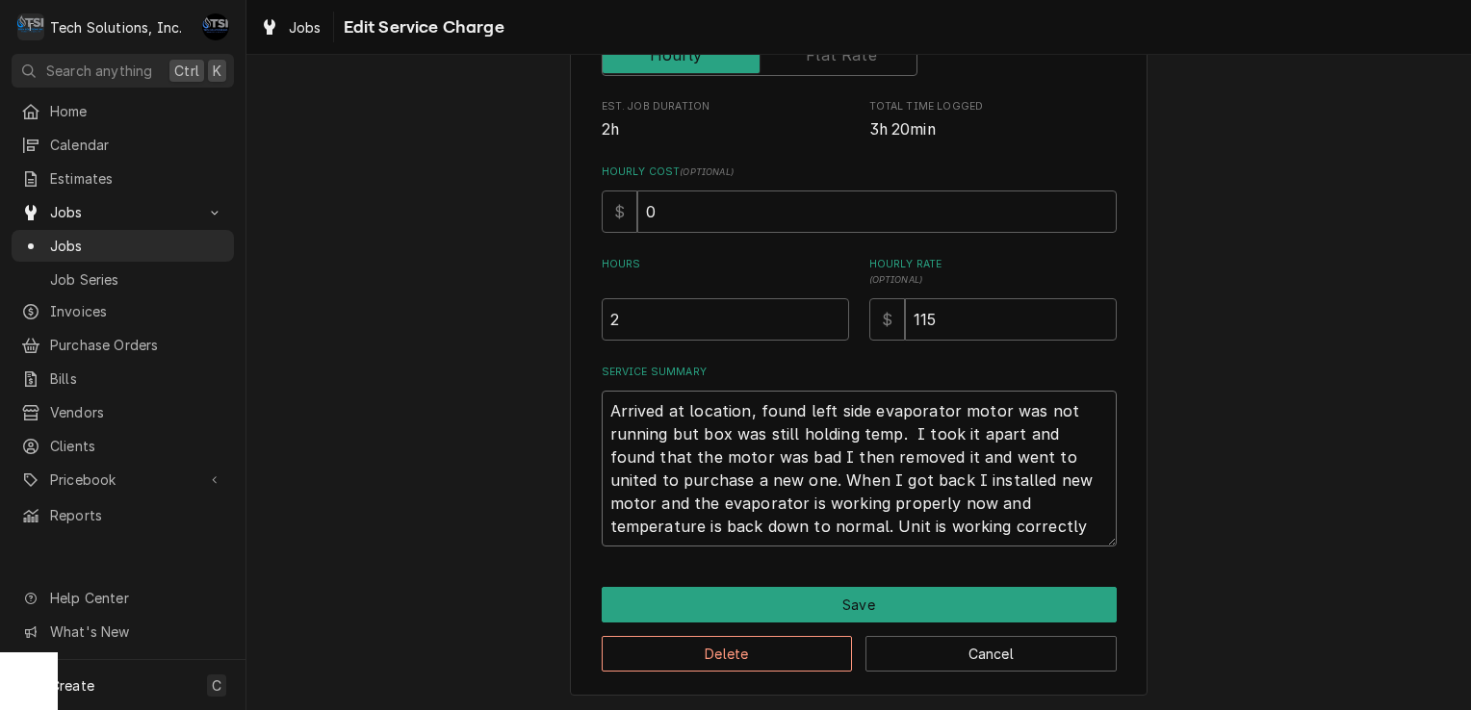
type textarea "Arrived at location, found left side evaporator motor was not running but box w…"
type textarea "x"
type textarea "Arrived at location, found left side evaporator motor was not running but box w…"
type textarea "x"
type textarea "Arrived at location, found left side evaporator motor was not running but box w…"
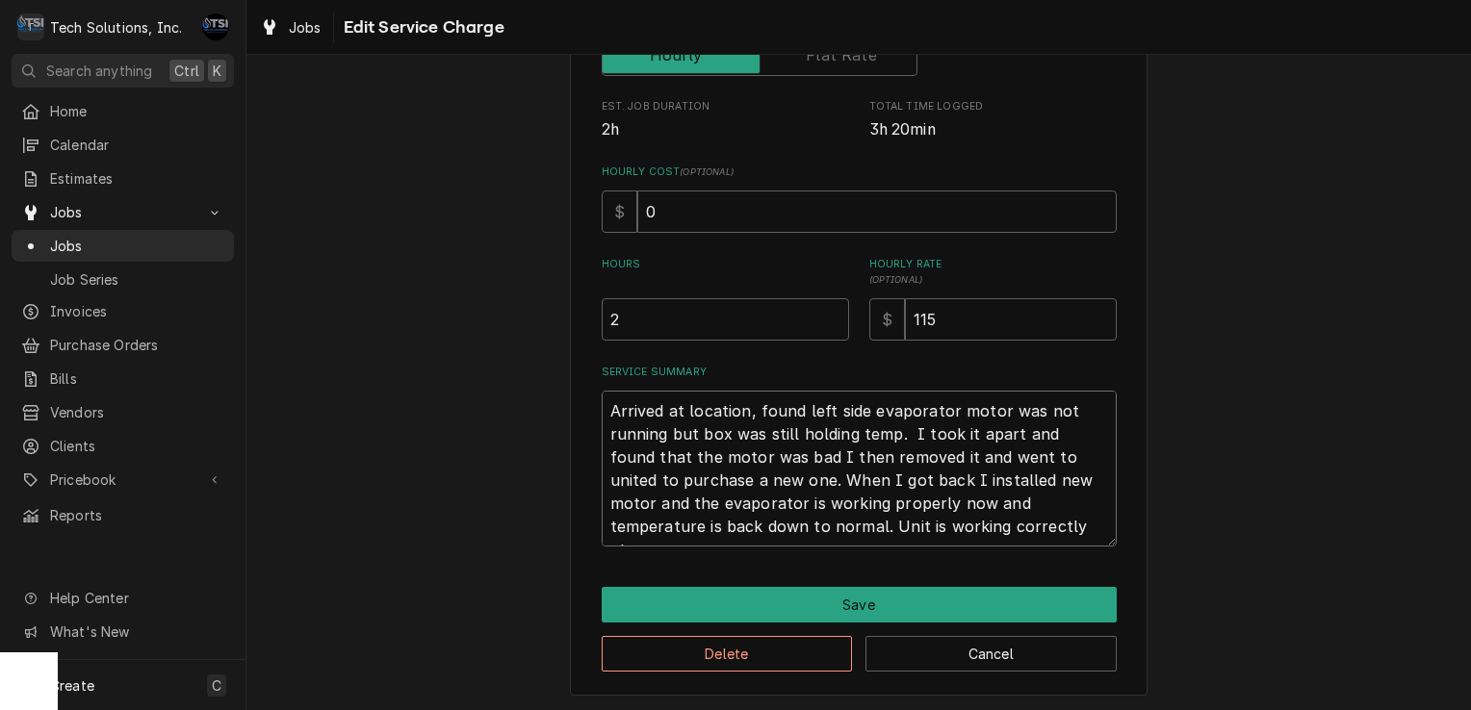
type textarea "x"
type textarea "Arrived at location, found left side evaporator motor was not running but box w…"
type textarea "x"
type textarea "Arrived at location, found left side evaporator motor was not running but box w…"
type textarea "x"
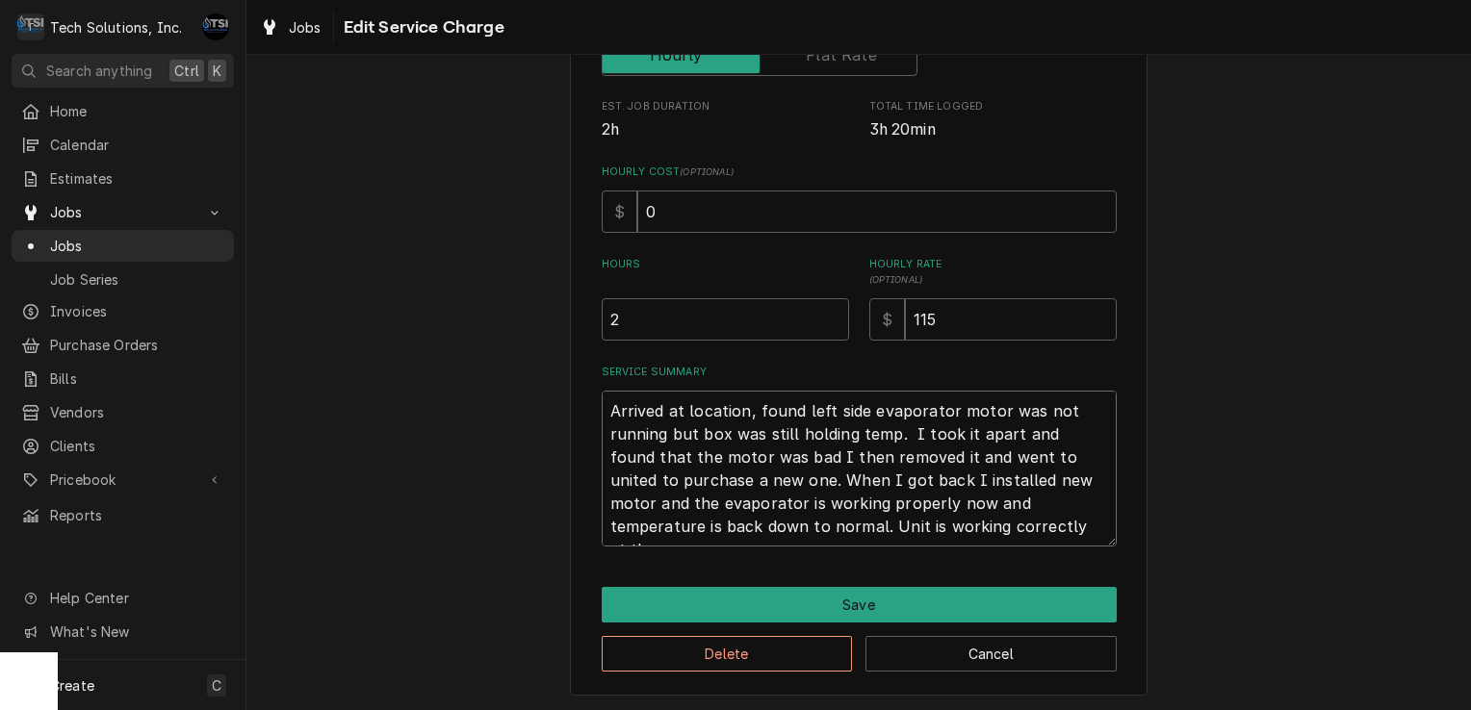
type textarea "Arrived at location, found left side evaporator motor was not running but box w…"
type textarea "x"
type textarea "Arrived at location, found left side evaporator motor was not running but box w…"
type textarea "x"
type textarea "Arrived at location, found left side evaporator motor was not running but box w…"
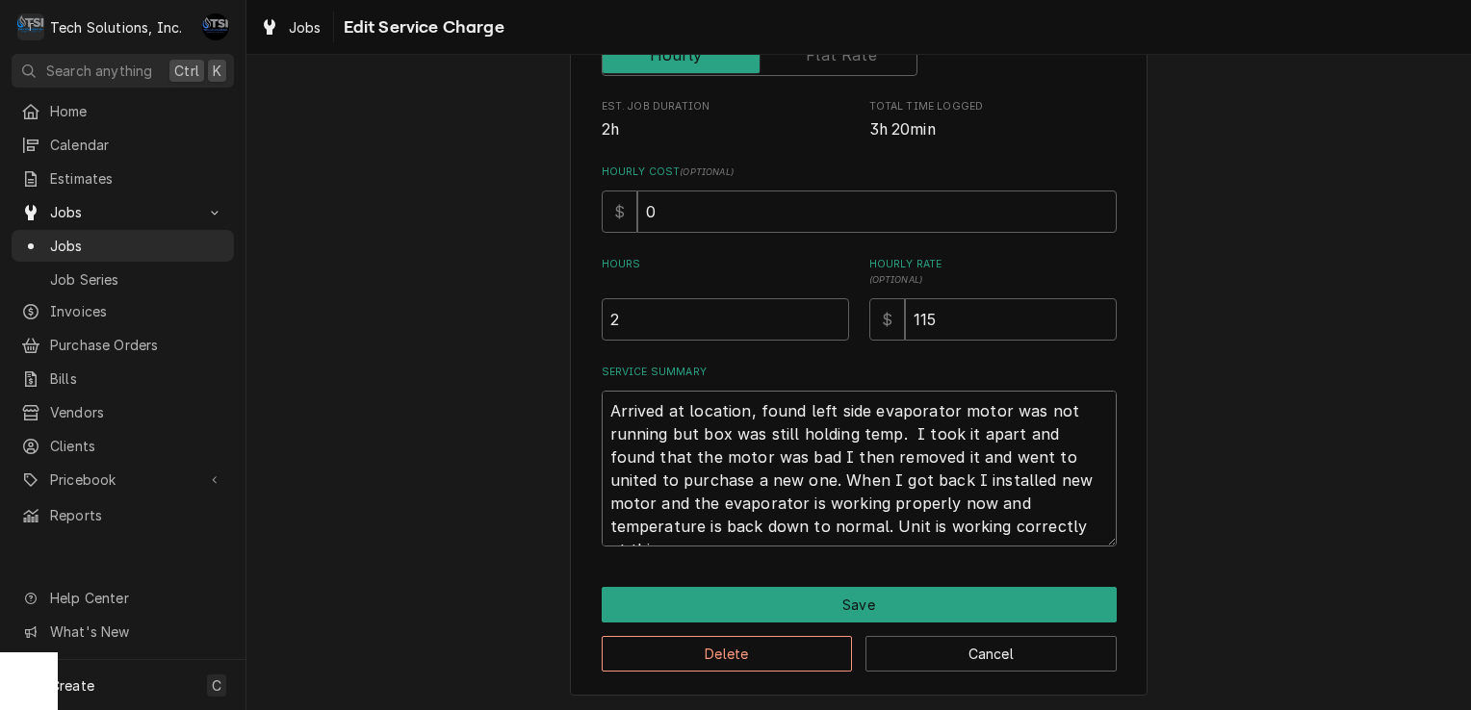
type textarea "x"
type textarea "Arrived at location, found left side evaporator motor was not running but box w…"
type textarea "x"
type textarea "Arrived at location, found left side evaporator motor was not running but box w…"
type textarea "x"
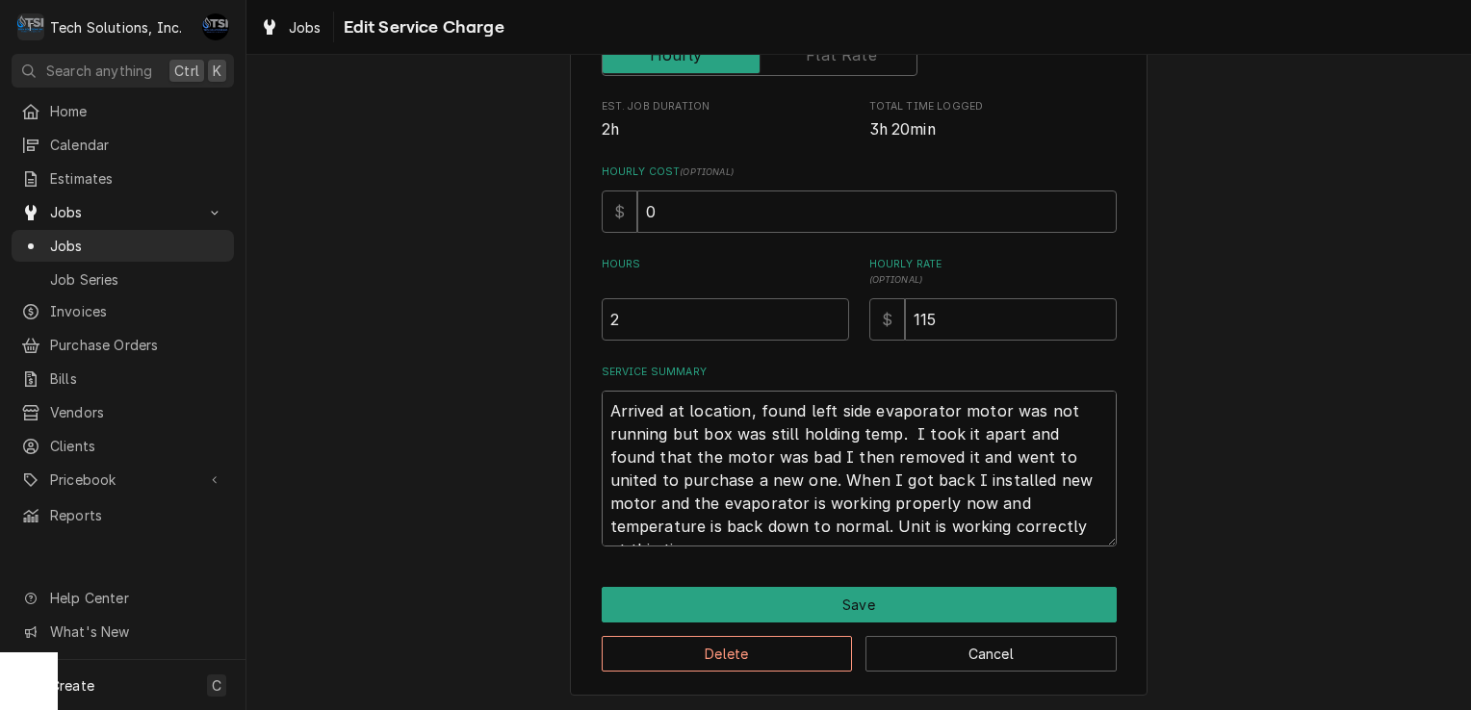
type textarea "Arrived at location, found left side evaporator motor was not running but box w…"
type textarea "x"
type textarea "Arrived at location, found left side evaporator motor was not running but box w…"
type textarea "x"
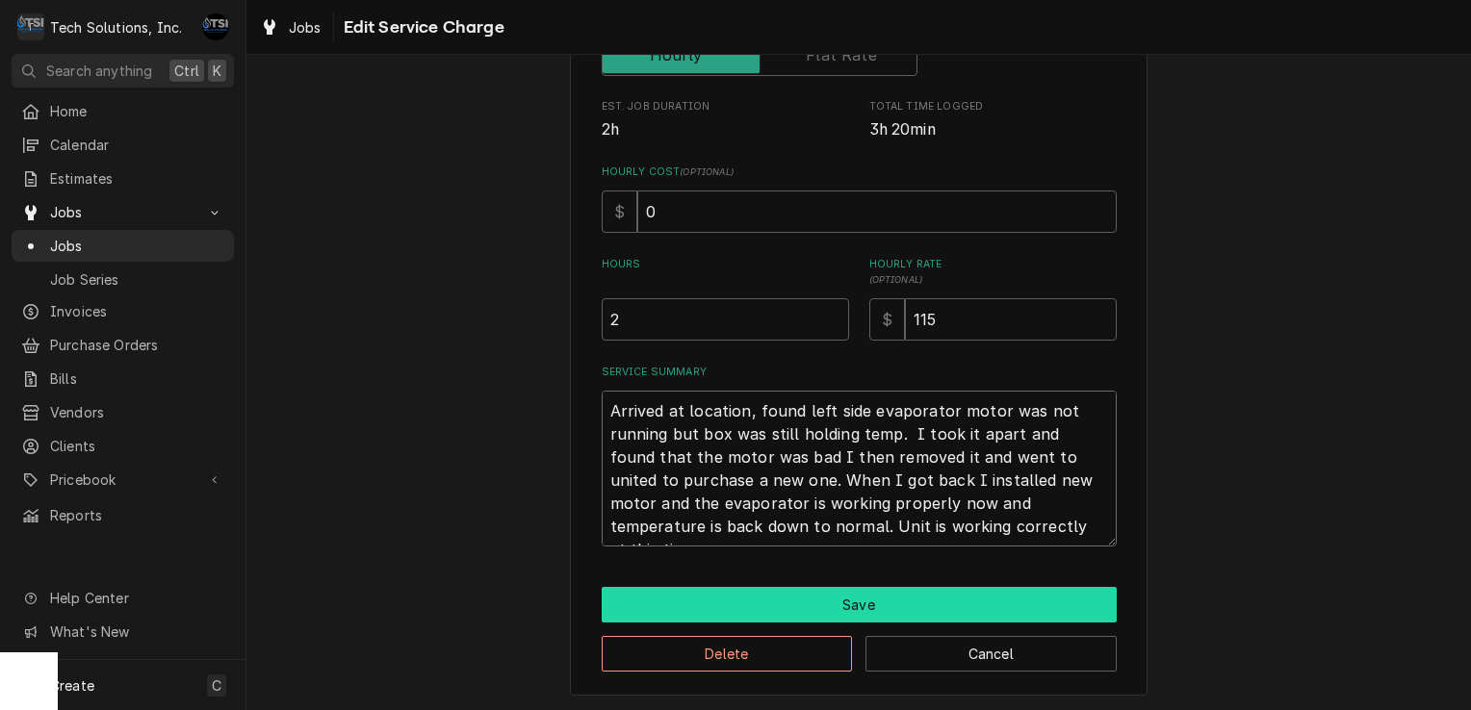
type textarea "Arrived at location, found left side evaporator motor was not running but box w…"
click at [817, 595] on button "Save" at bounding box center [859, 605] width 515 height 36
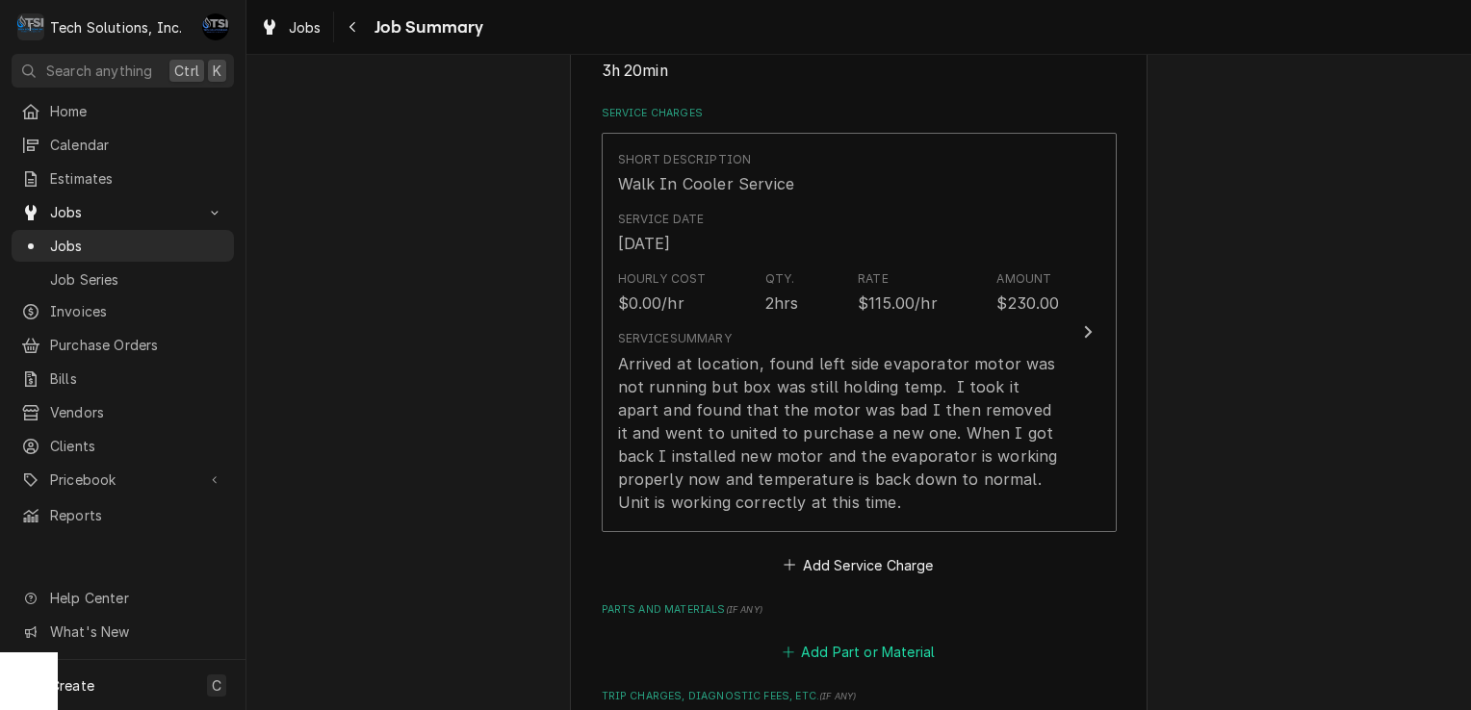
scroll to position [456, 0]
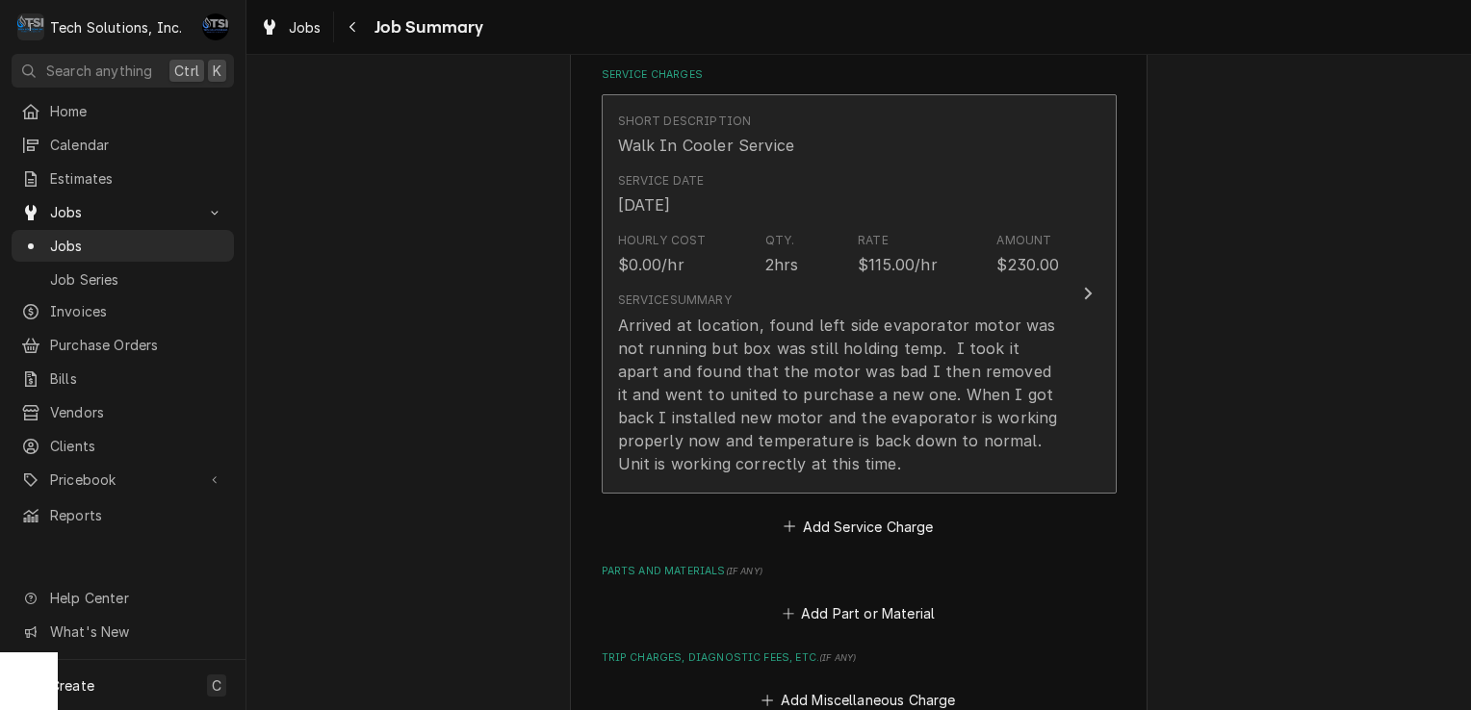
click at [870, 490] on button "Short Description Walk In Cooler Service Service Date Aug 29, 2025 Hourly Cost …" at bounding box center [859, 293] width 515 height 399
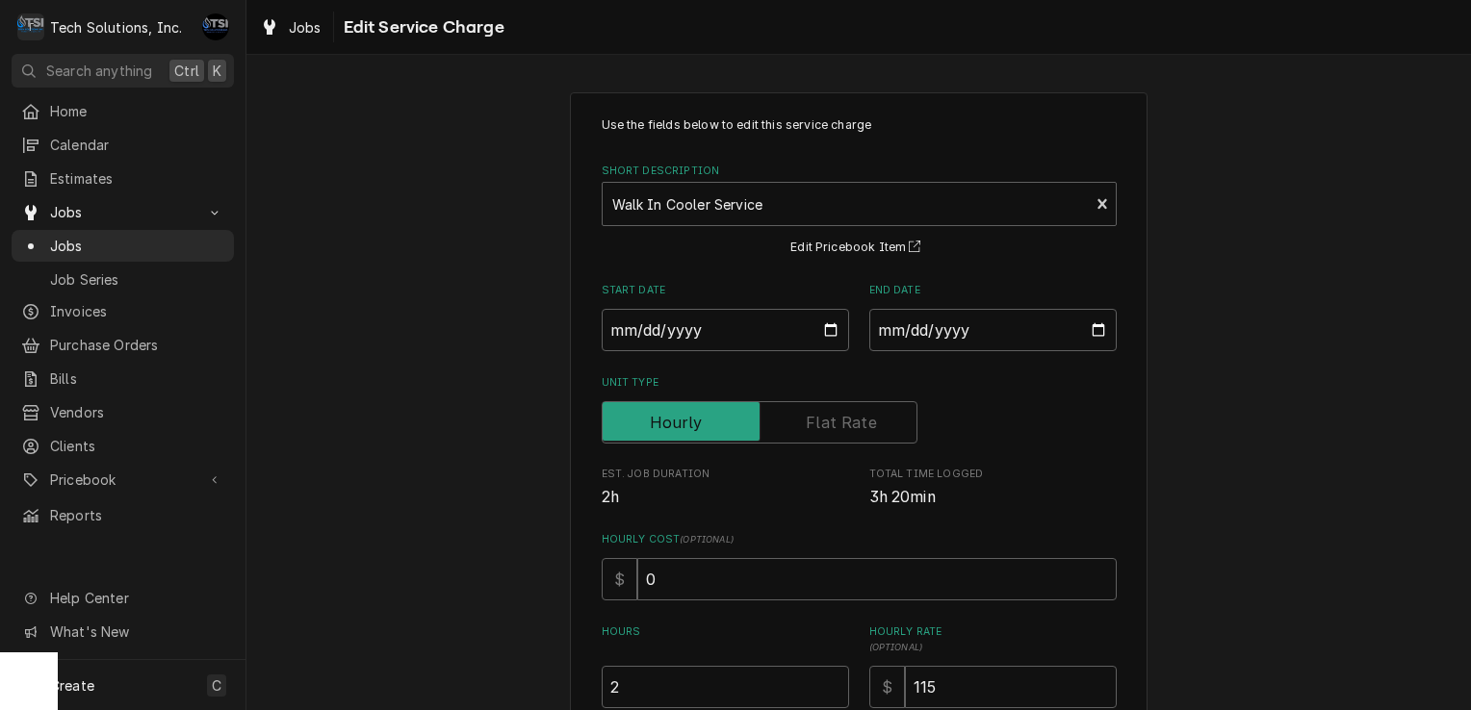
scroll to position [202, 0]
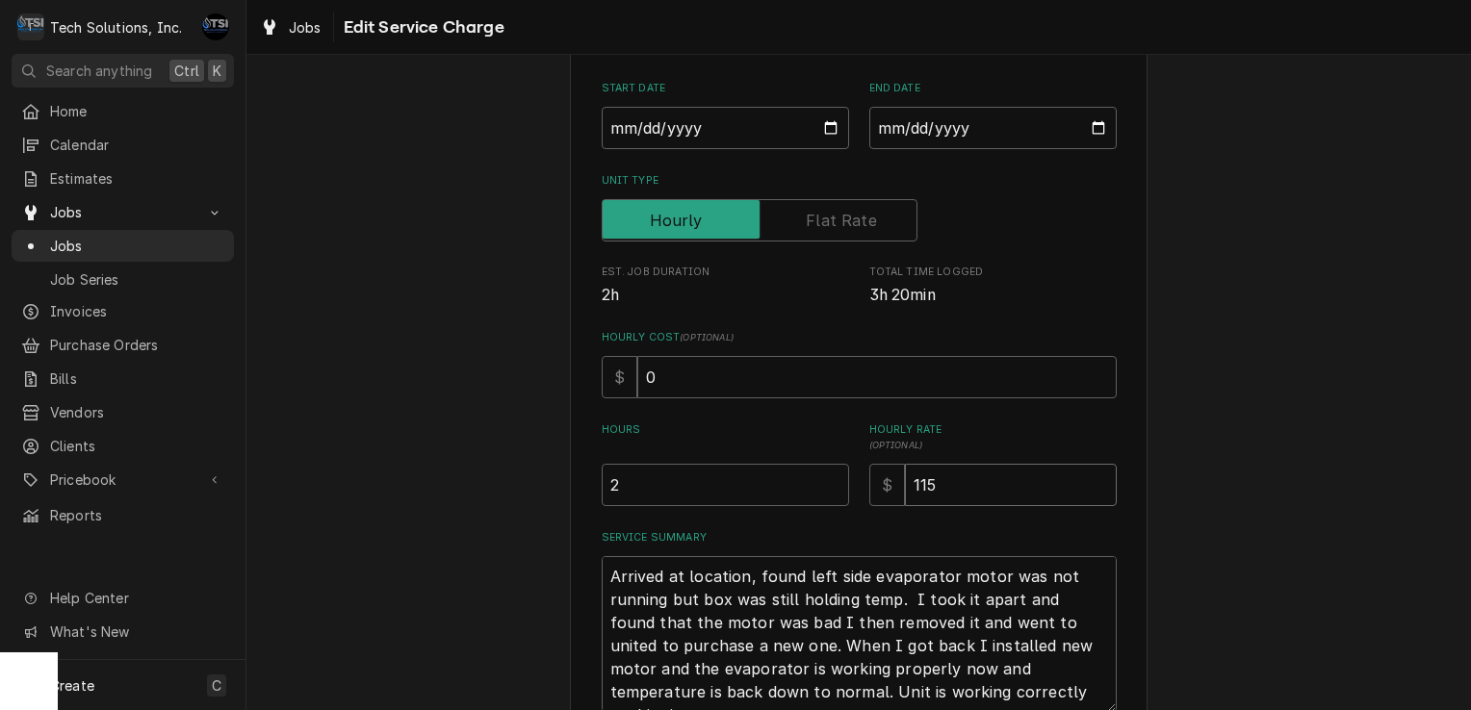
click at [951, 499] on input "115" at bounding box center [1011, 485] width 212 height 42
type textarea "x"
type input "11"
type textarea "x"
type input "1"
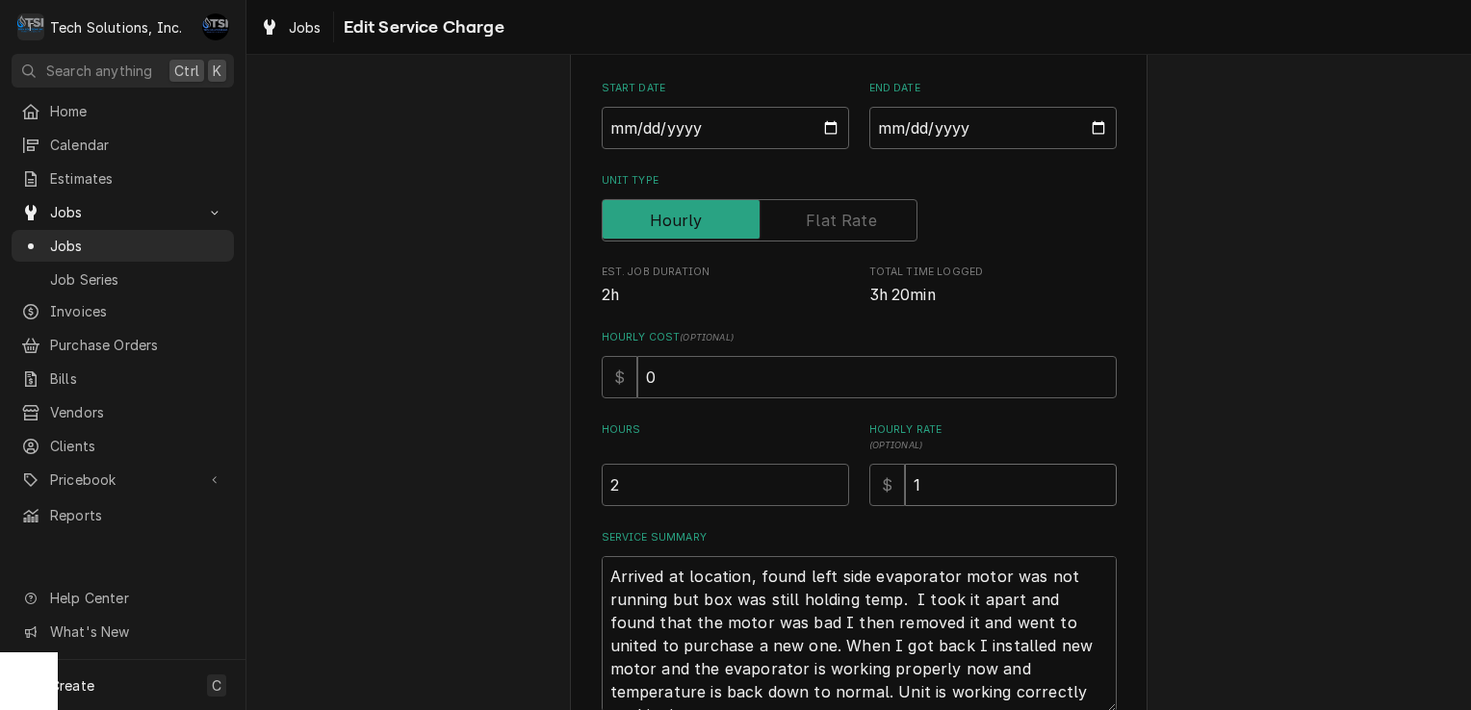
type textarea "x"
type input "10"
type textarea "x"
type input "100"
type textarea "x"
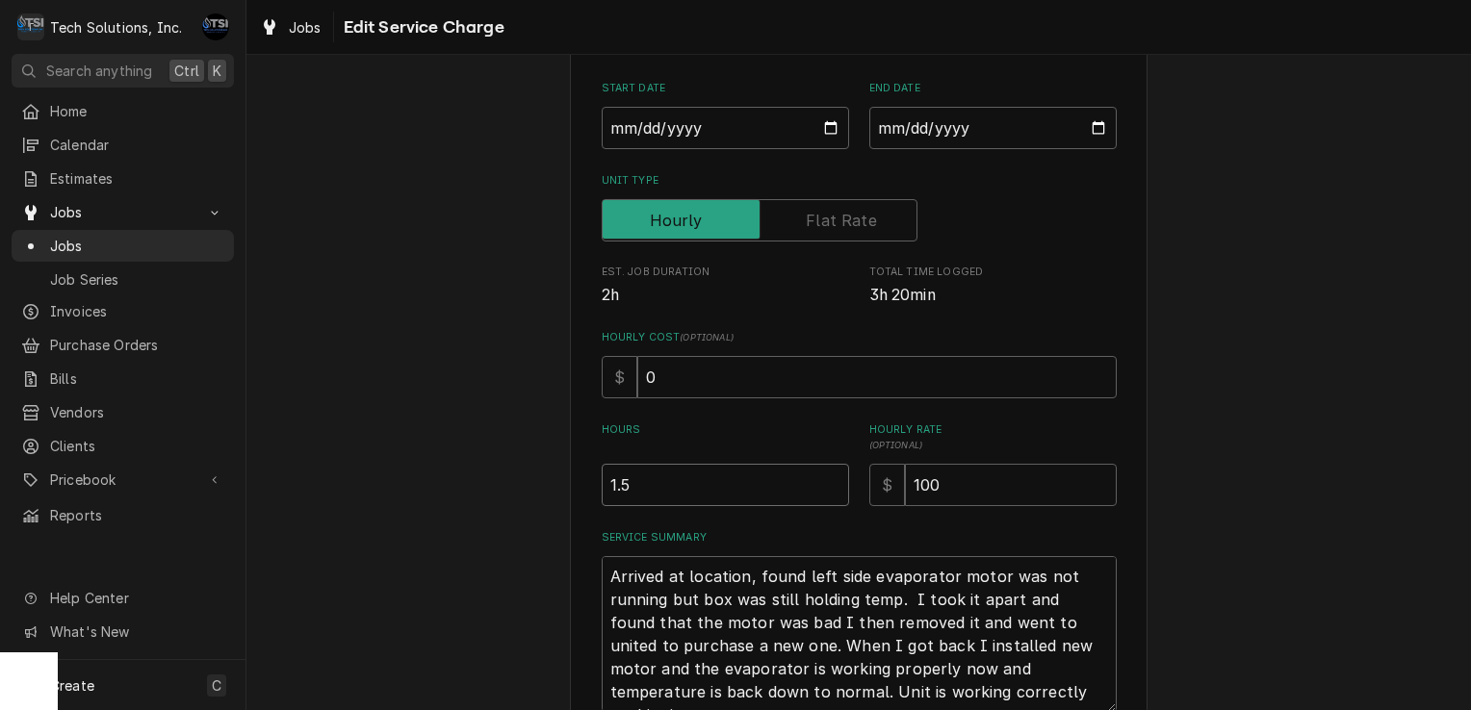
type input "1.5"
click at [825, 484] on input "1.5" at bounding box center [725, 485] width 247 height 42
type textarea "x"
type input "2"
click at [827, 476] on input "2" at bounding box center [725, 485] width 247 height 42
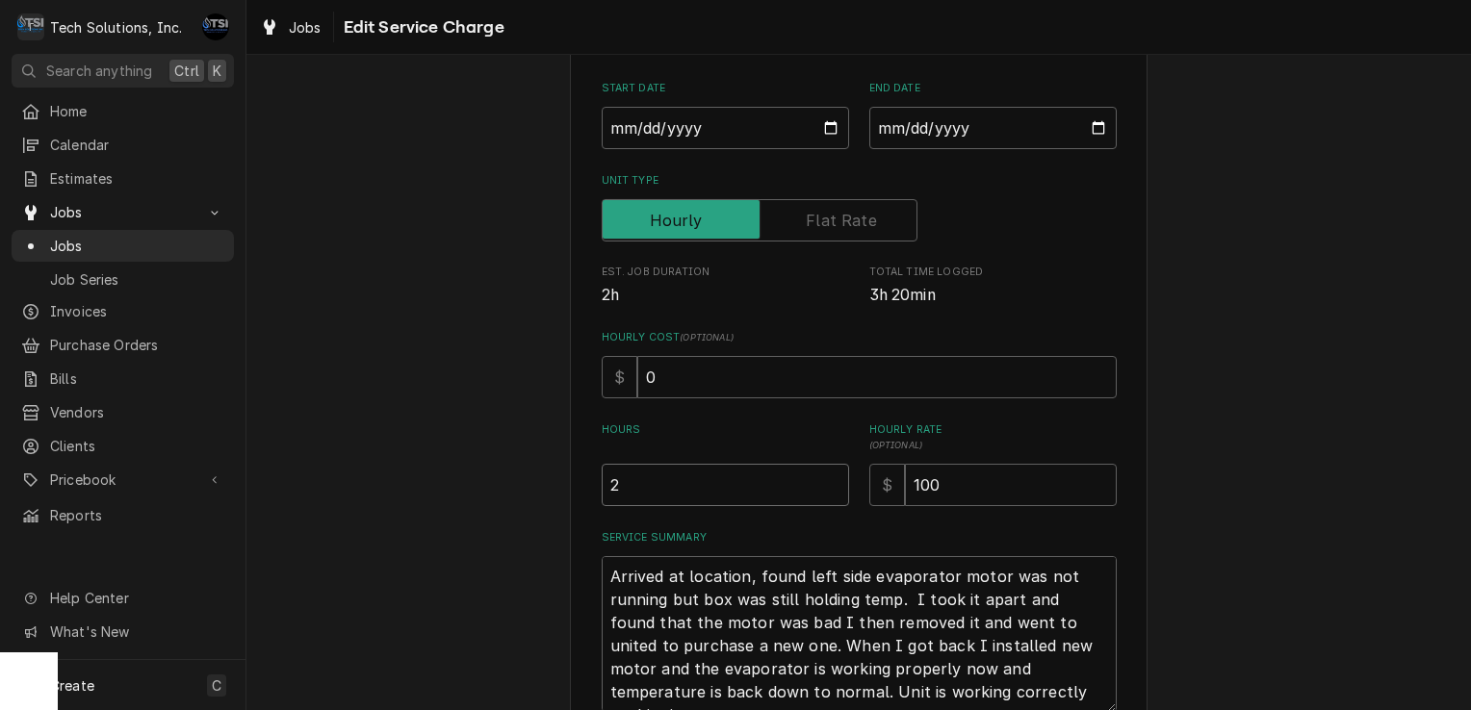
type textarea "x"
type input "2.5"
click at [827, 476] on input "2.5" at bounding box center [725, 485] width 247 height 42
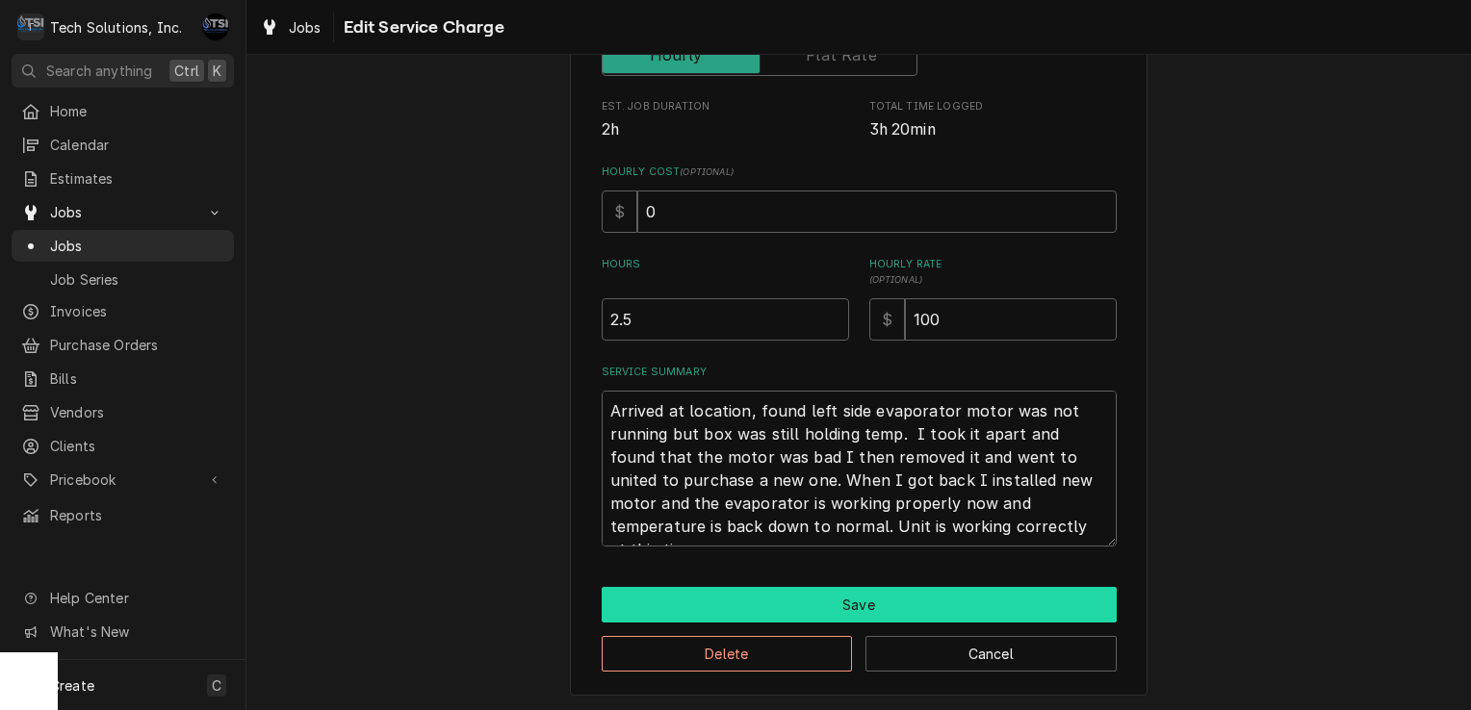
click at [806, 600] on button "Save" at bounding box center [859, 605] width 515 height 36
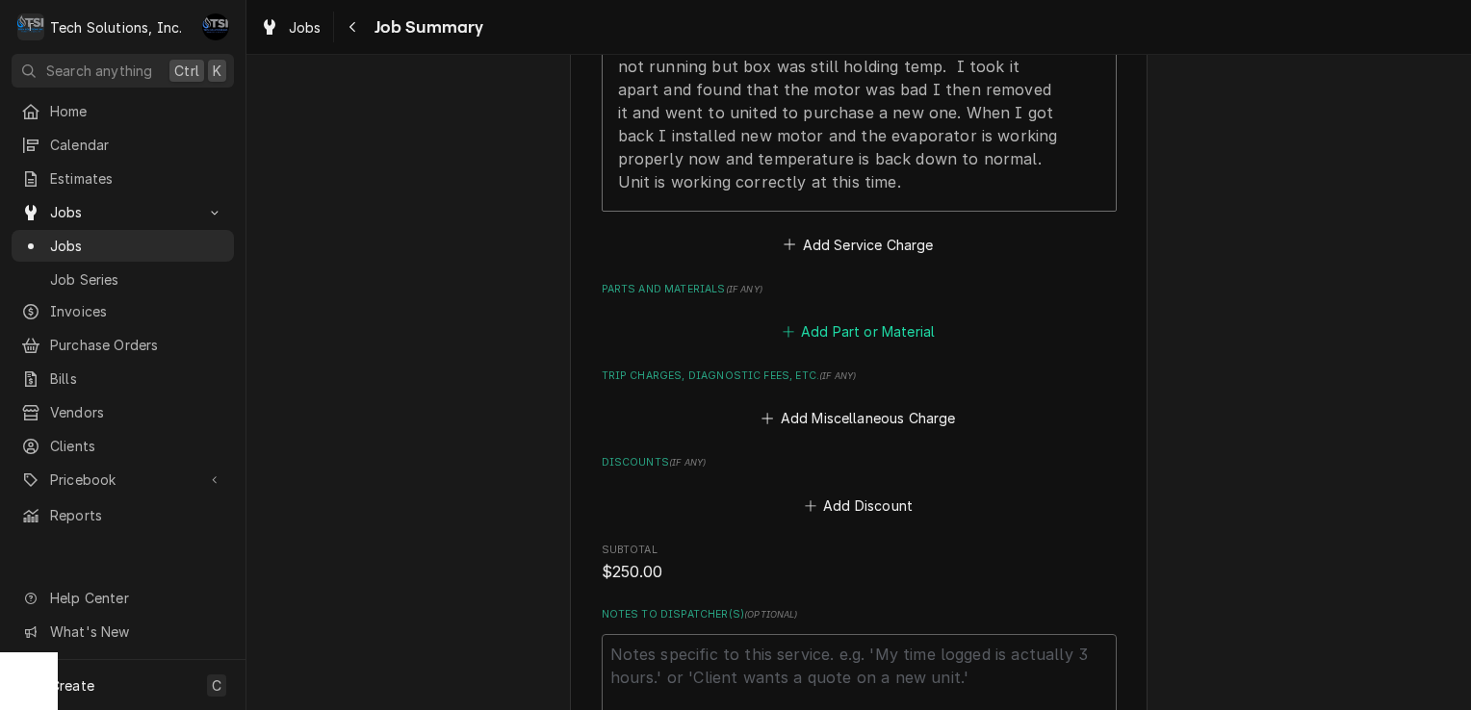
scroll to position [1158, 0]
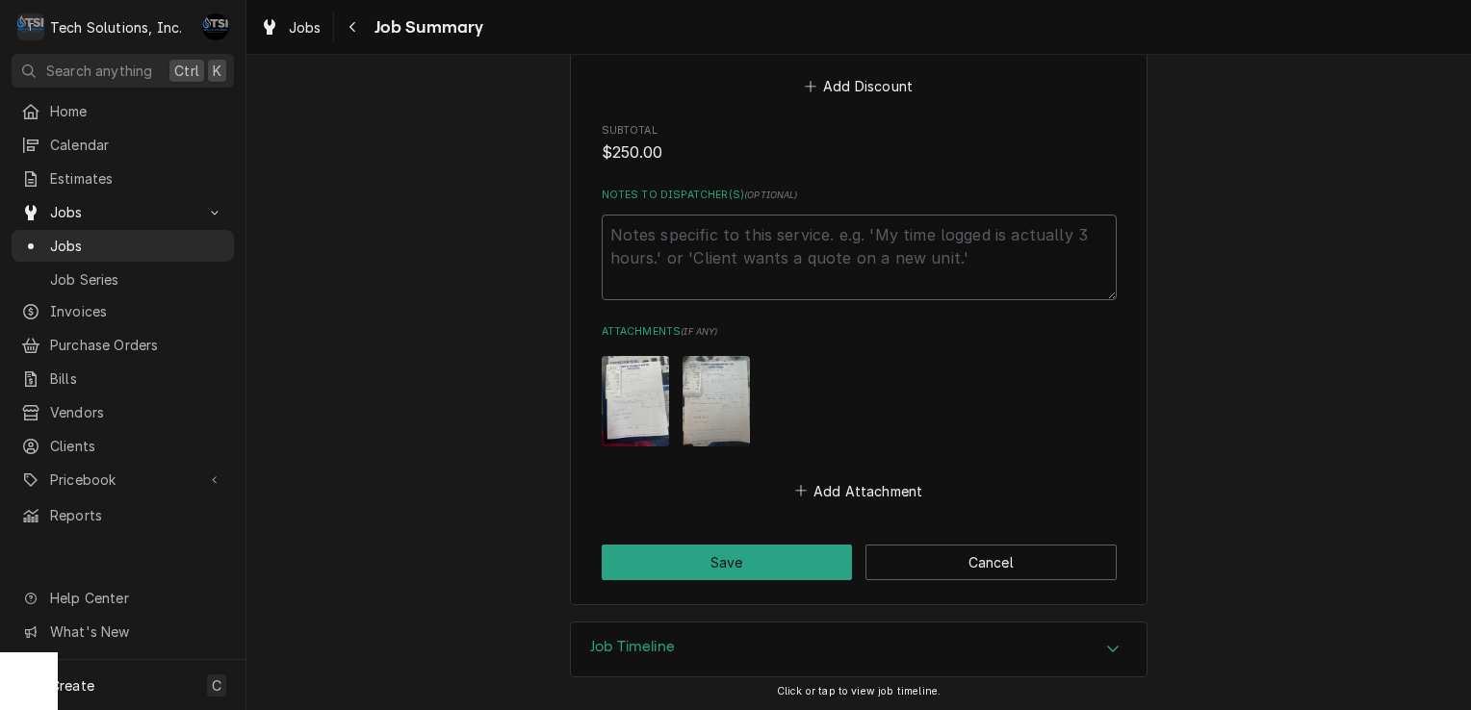
click at [716, 364] on img "Attachments" at bounding box center [715, 401] width 67 height 90
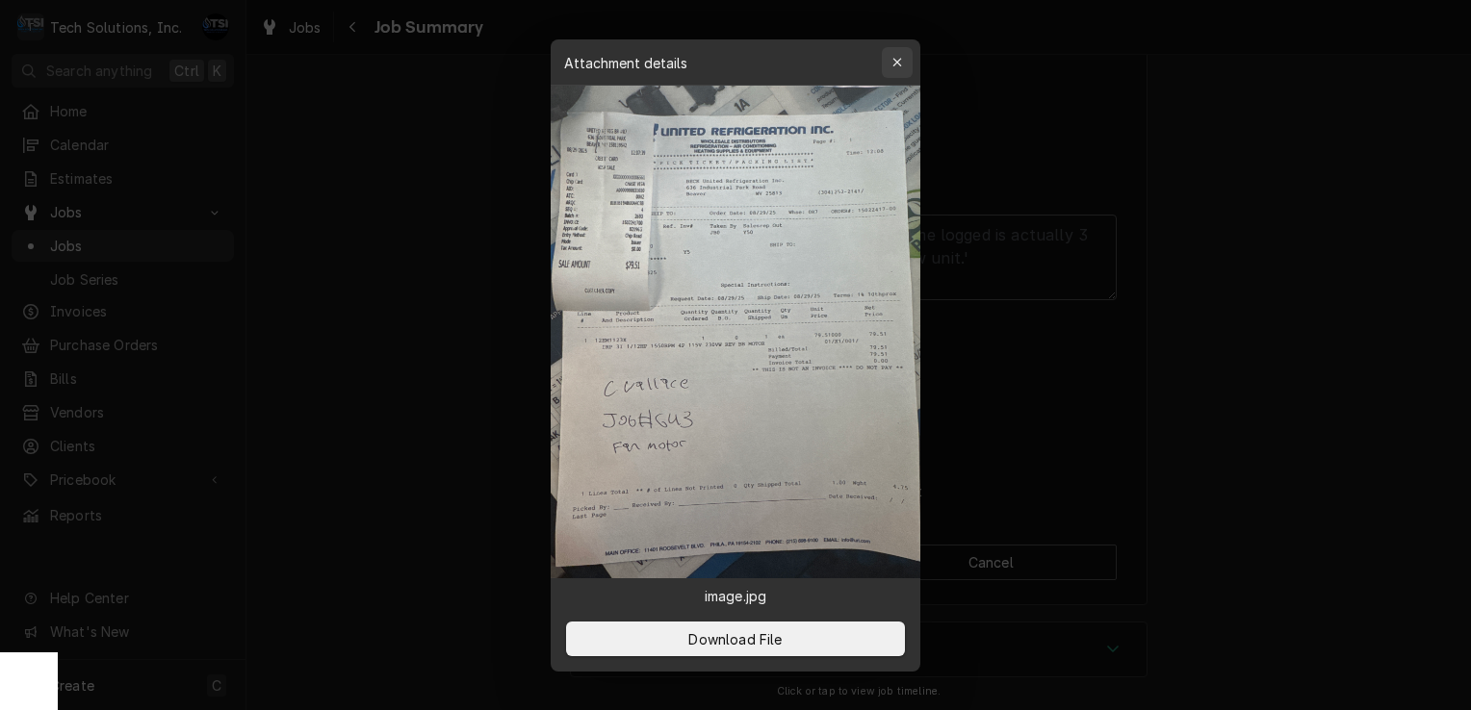
click at [897, 65] on icon "button" at bounding box center [897, 62] width 11 height 13
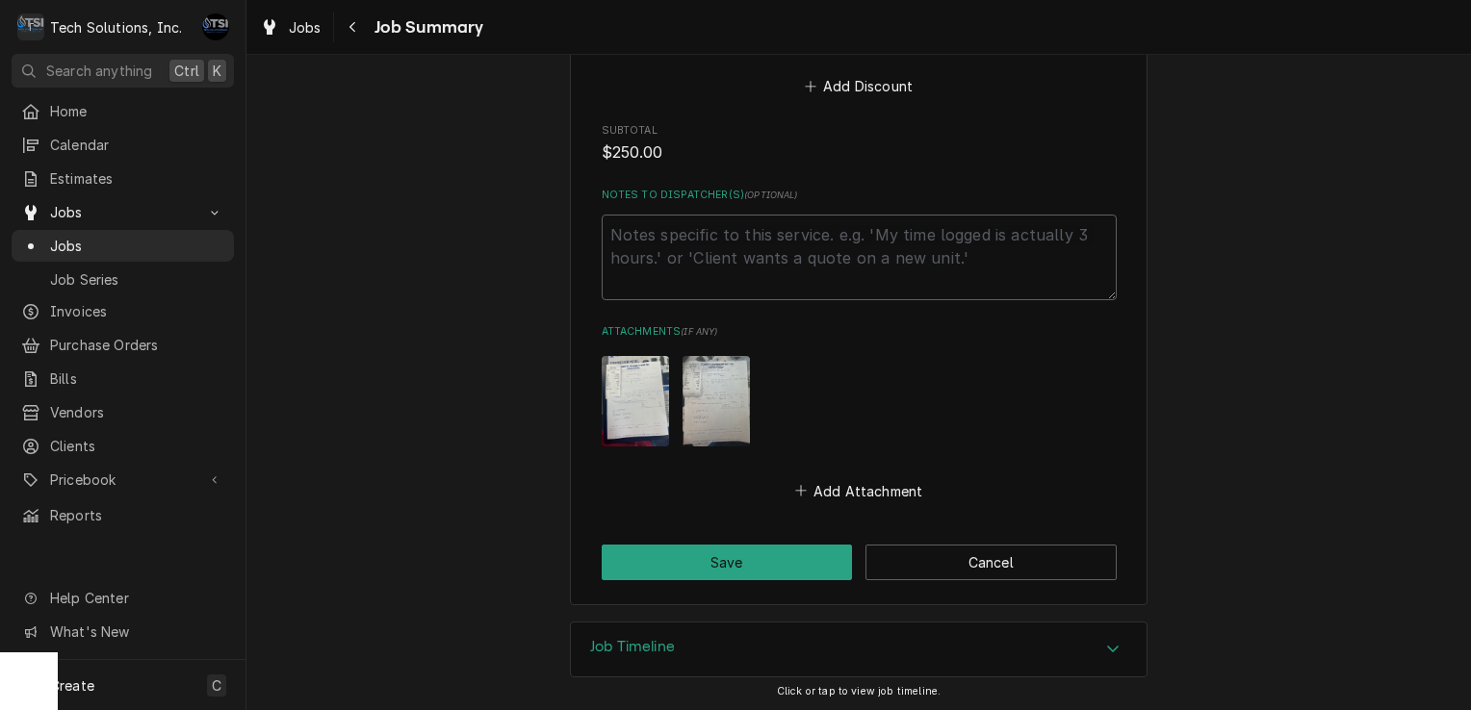
click at [640, 398] on img "Attachments" at bounding box center [635, 401] width 67 height 90
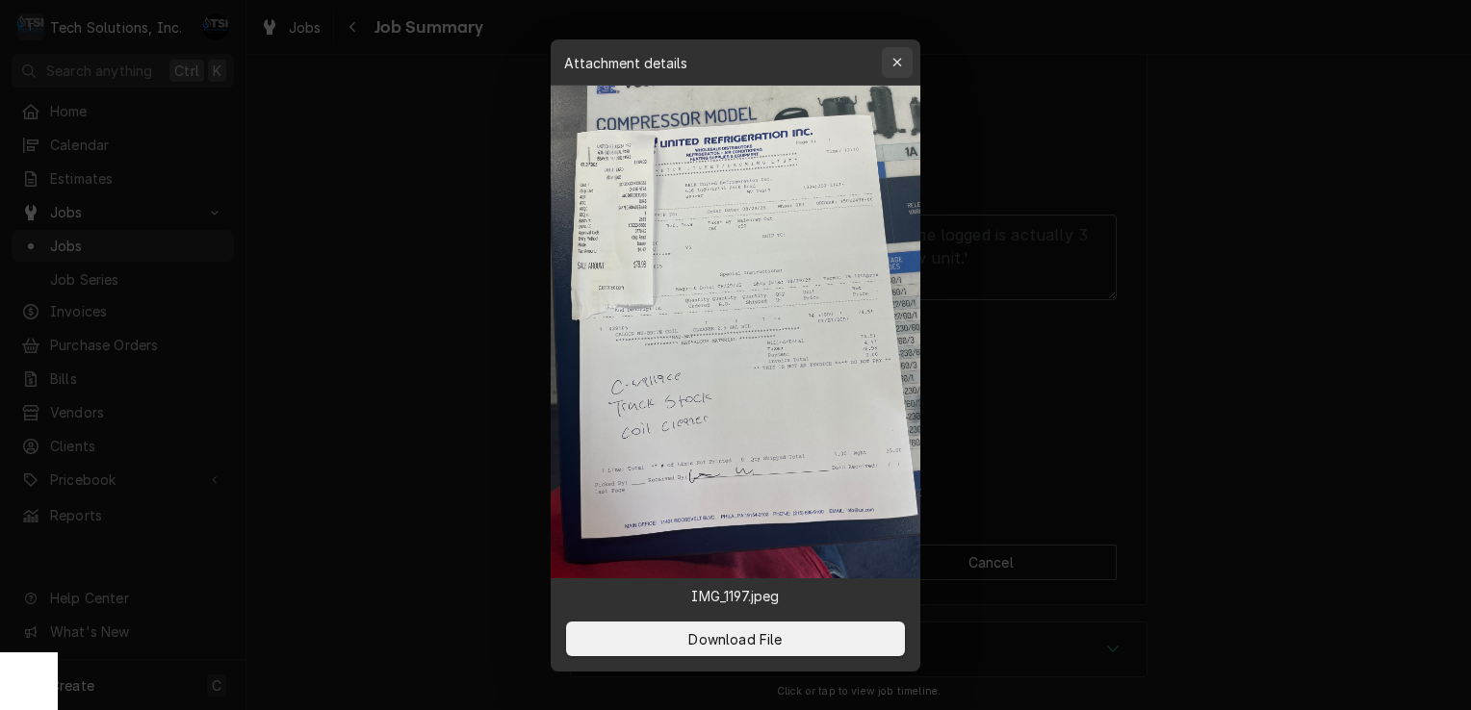
click at [899, 68] on icon "button" at bounding box center [897, 62] width 11 height 13
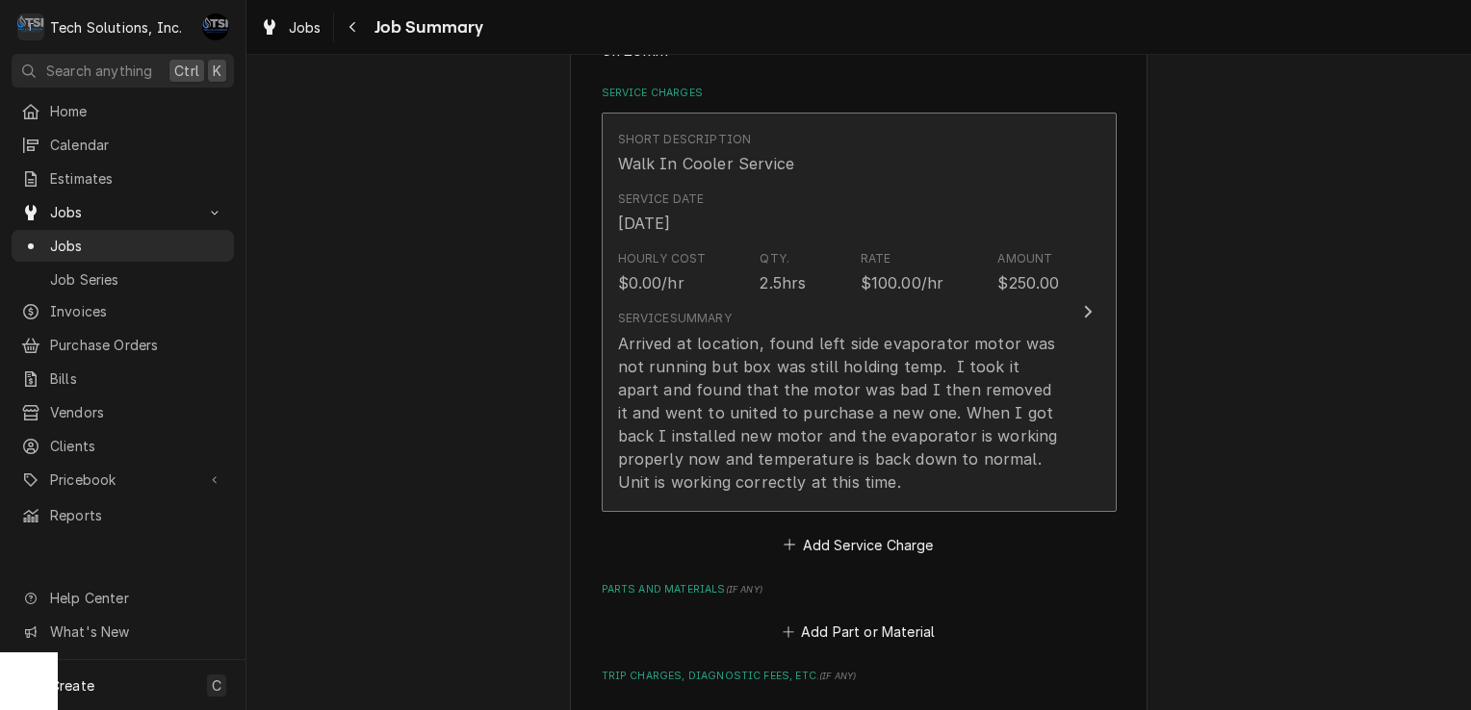
click at [882, 317] on div "Service Summary Arrived at location, found left side evaporator motor was not r…" at bounding box center [839, 401] width 442 height 183
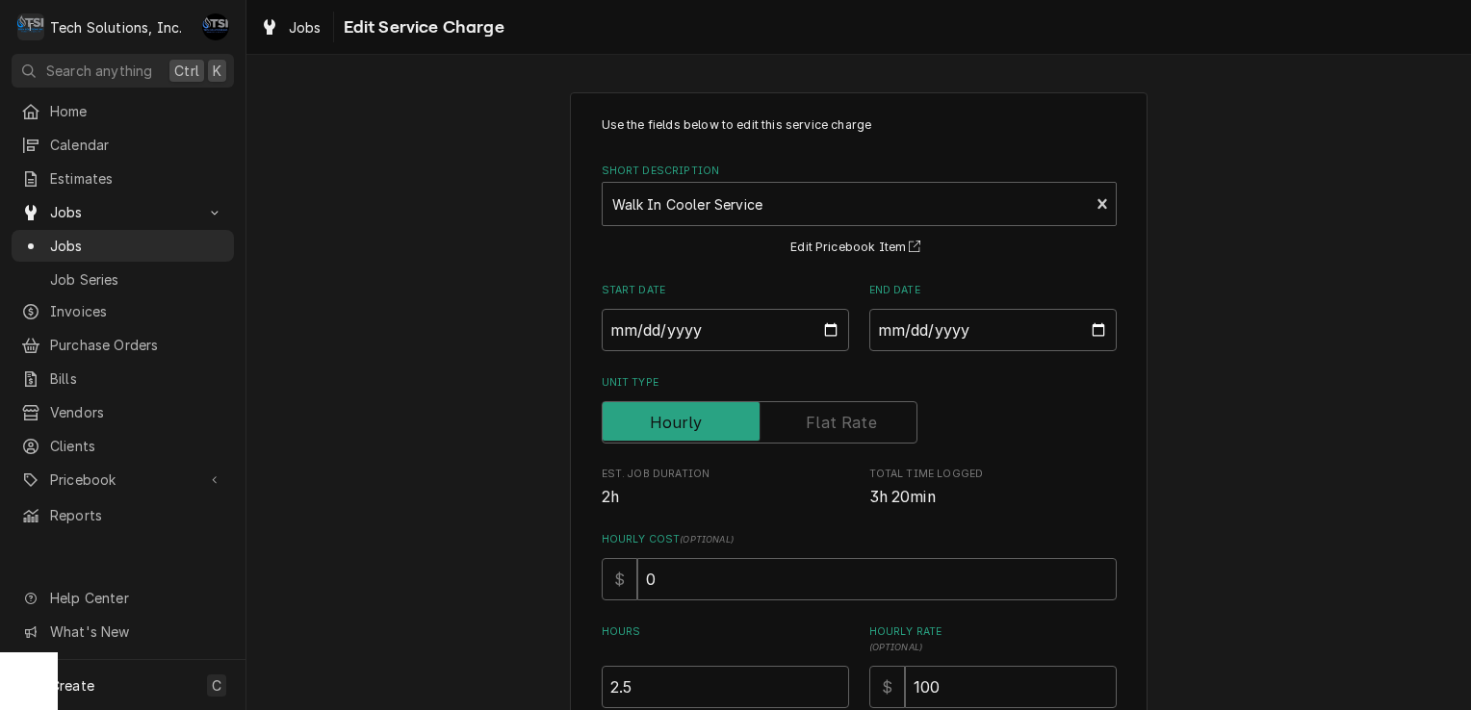
scroll to position [368, 0]
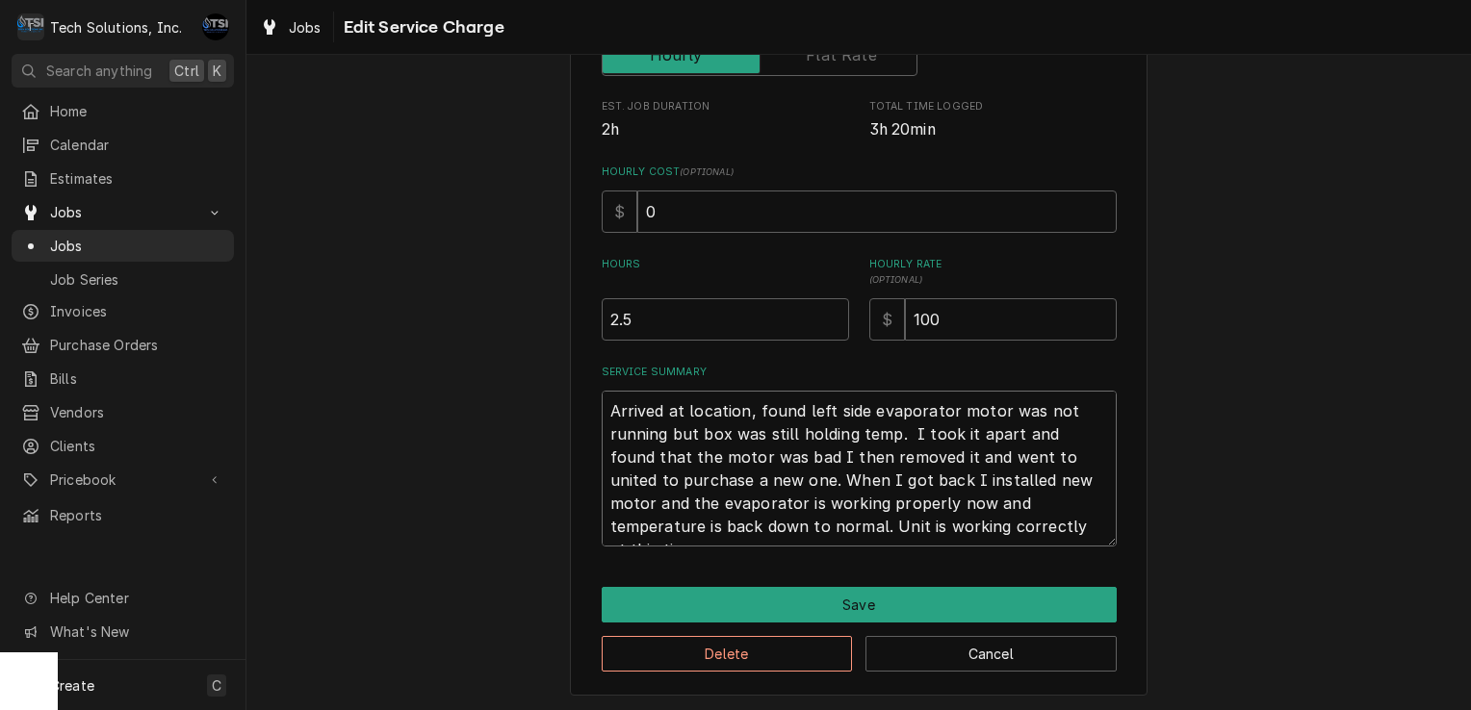
click at [603, 498] on textarea "Arrived at location, found left side evaporator motor was not running but box w…" at bounding box center [859, 469] width 515 height 156
click at [1074, 478] on textarea "Arrived at location, found left side evaporator motor was not running but box w…" at bounding box center [859, 469] width 515 height 156
type textarea "x"
type textarea "Arrived at location, found left side evaporator motor was not running but box w…"
type textarea "x"
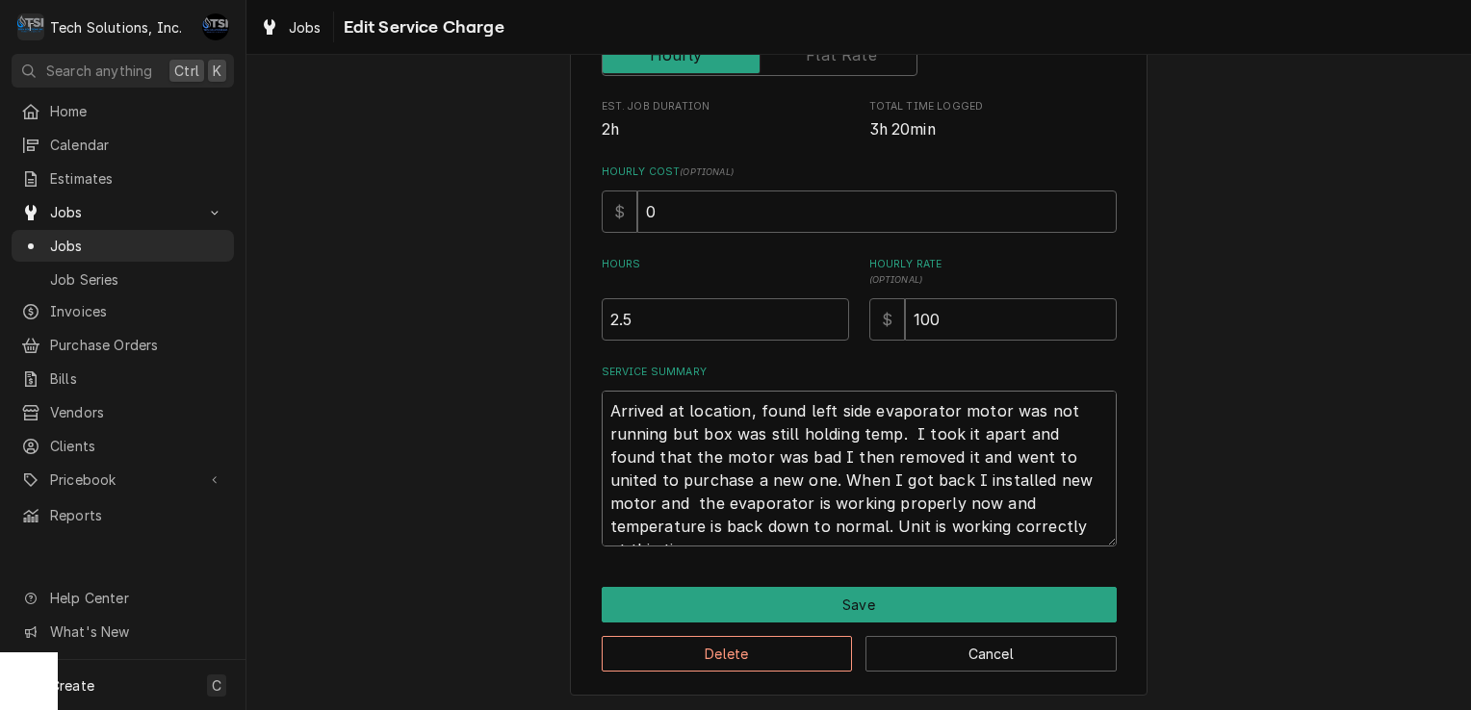
type textarea "Arrived at location, found left side evaporator motor was not running but box w…"
type textarea "x"
type textarea "Arrived at location, found left side evaporator motor was not running but box w…"
type textarea "x"
type textarea "Arrived at location, found left side evaporator motor was not running but box w…"
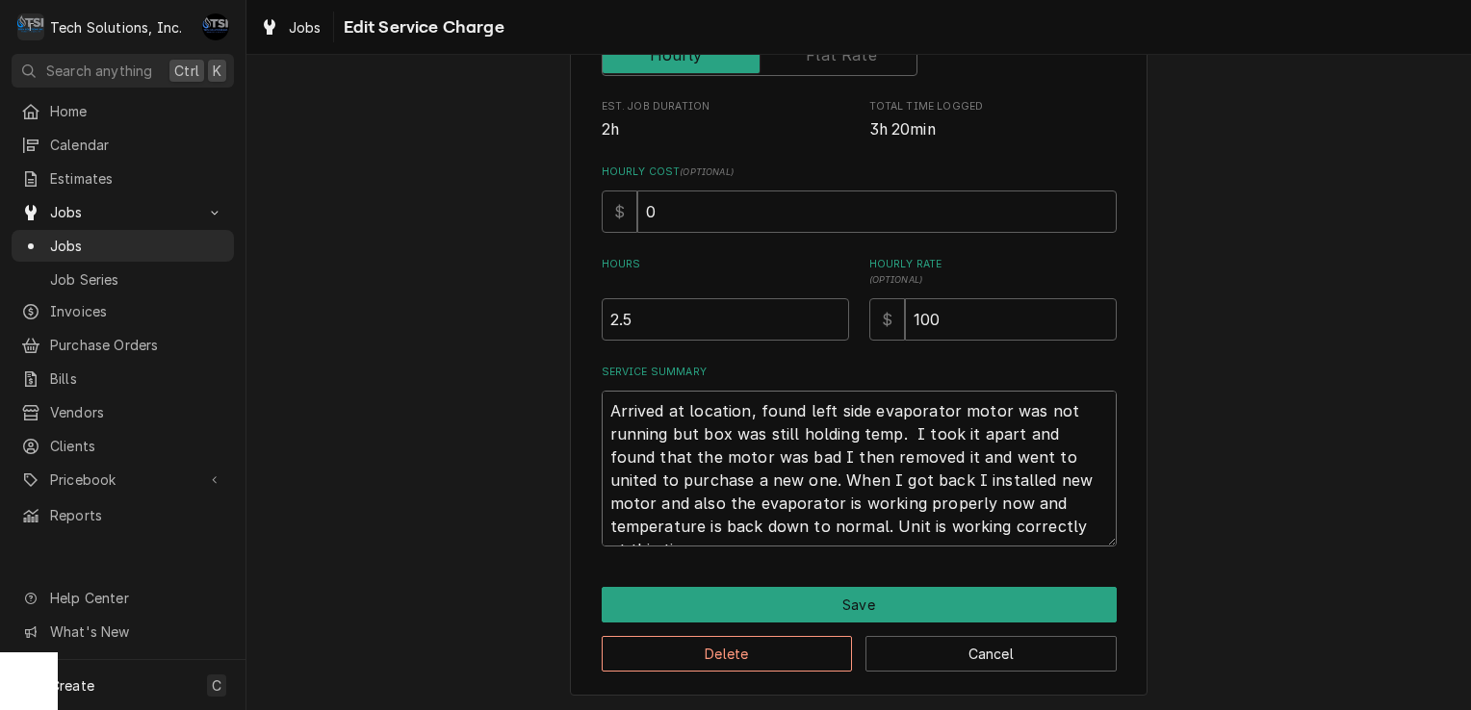
type textarea "x"
type textarea "Arrived at location, found left side evaporator motor was not running but box w…"
type textarea "x"
type textarea "Arrived at location, found left side evaporator motor was not running but box w…"
type textarea "x"
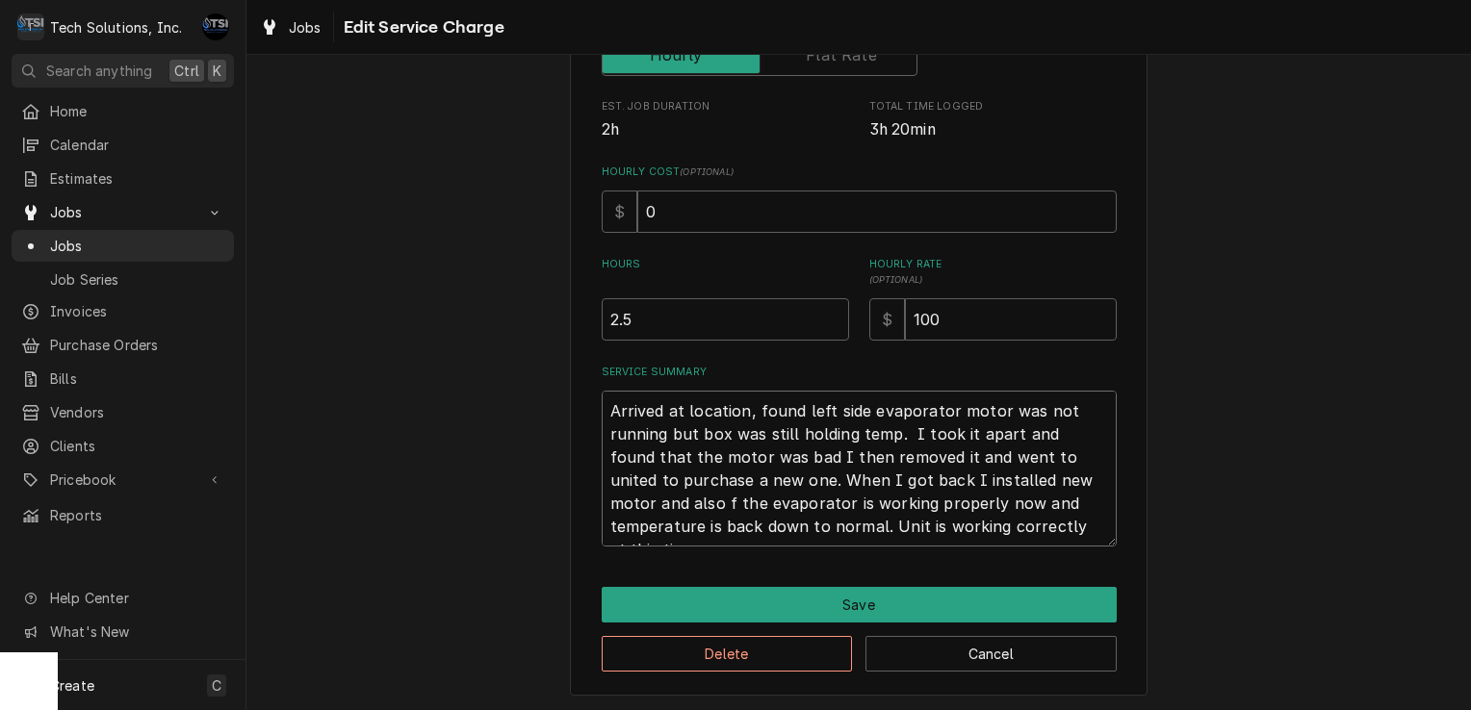
type textarea "Arrived at location, found left side evaporator motor was not running but box w…"
type textarea "x"
type textarea "Arrived at location, found left side evaporator motor was not running but box w…"
type textarea "x"
type textarea "Arrived at location, found left side evaporator motor was not running but box w…"
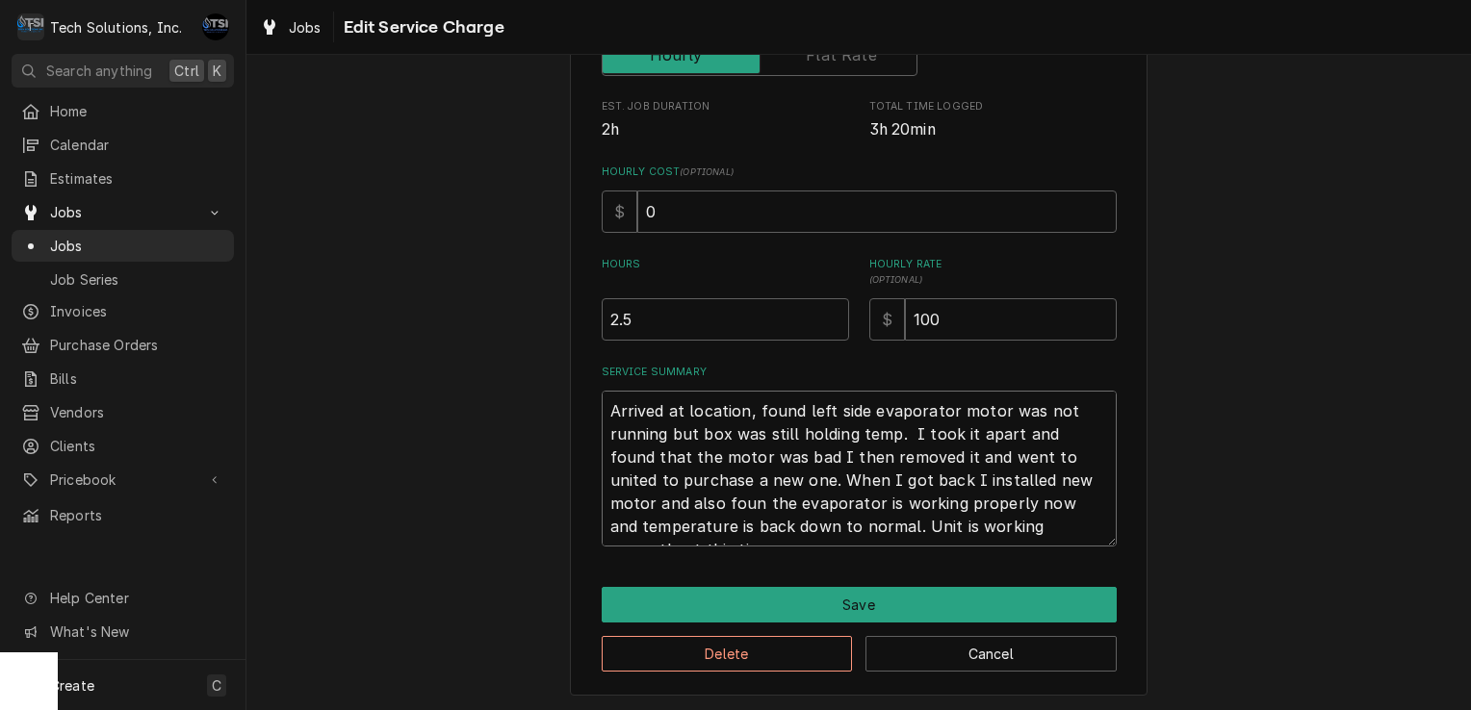
type textarea "x"
type textarea "Arrived at location, found left side evaporator motor was not running but box w…"
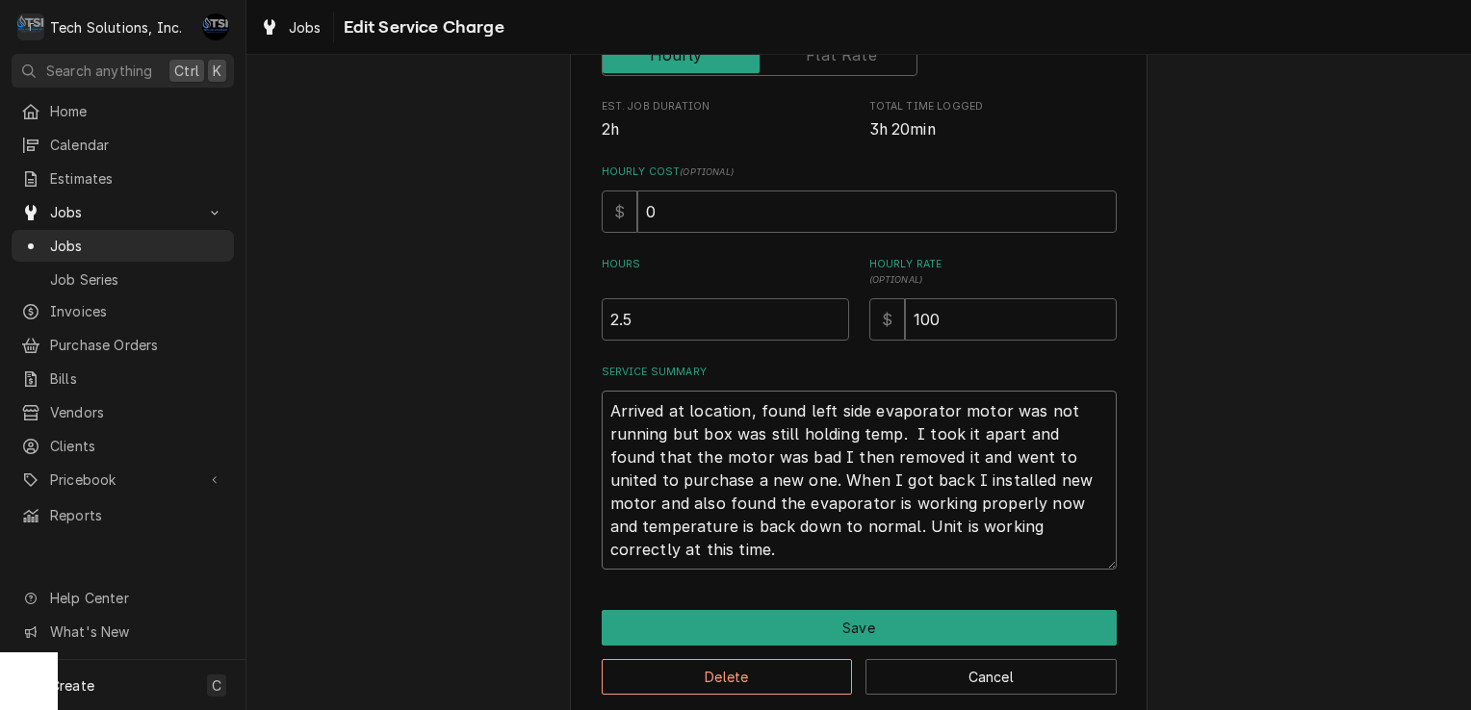
type textarea "x"
type textarea "Arrived at location, found left side evaporator motor was not running but box w…"
type textarea "x"
type textarea "Arrived at location, found left side evaporator motor was not running but box w…"
type textarea "x"
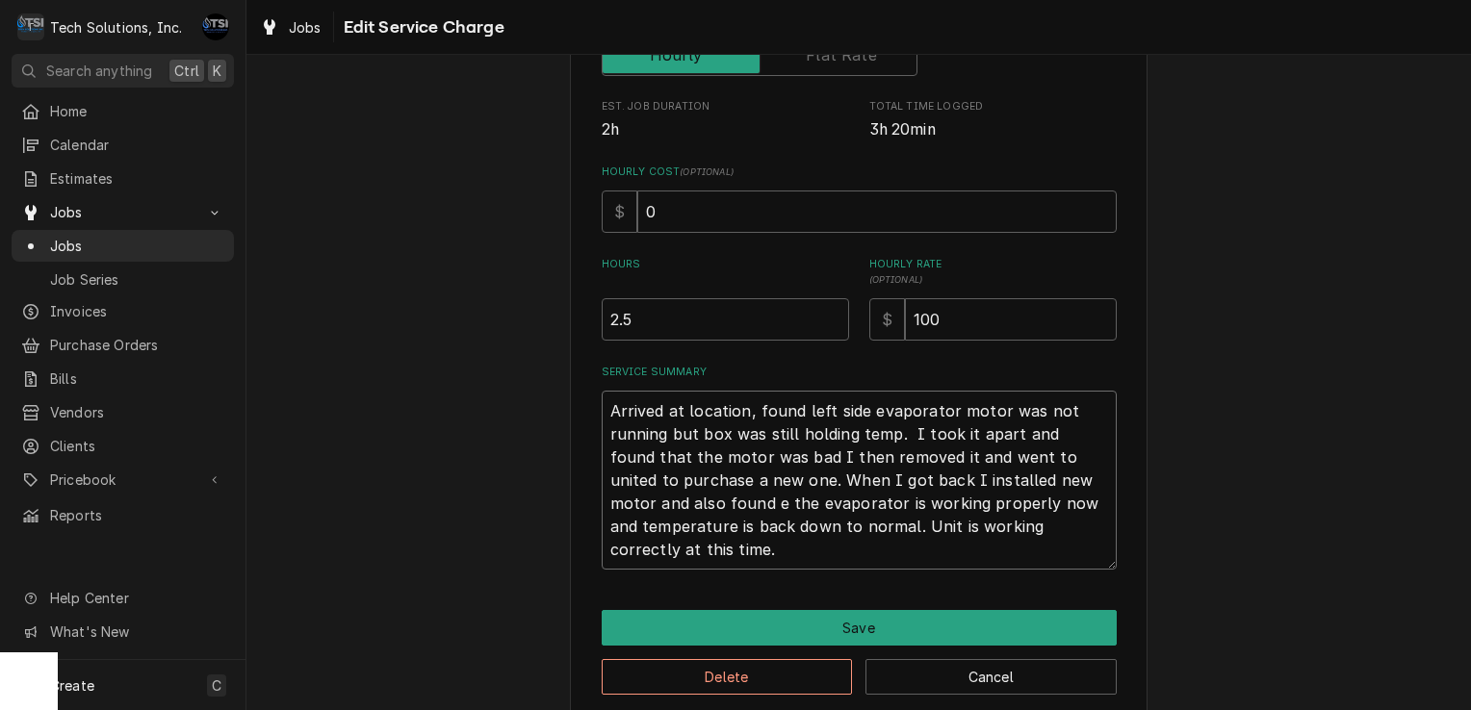
type textarea "Arrived at location, found left side evaporator motor was not running but box w…"
type textarea "x"
type textarea "Arrived at location, found left side evaporator motor was not running but box w…"
type textarea "x"
type textarea "Arrived at location, found left side evaporator motor was not running but box w…"
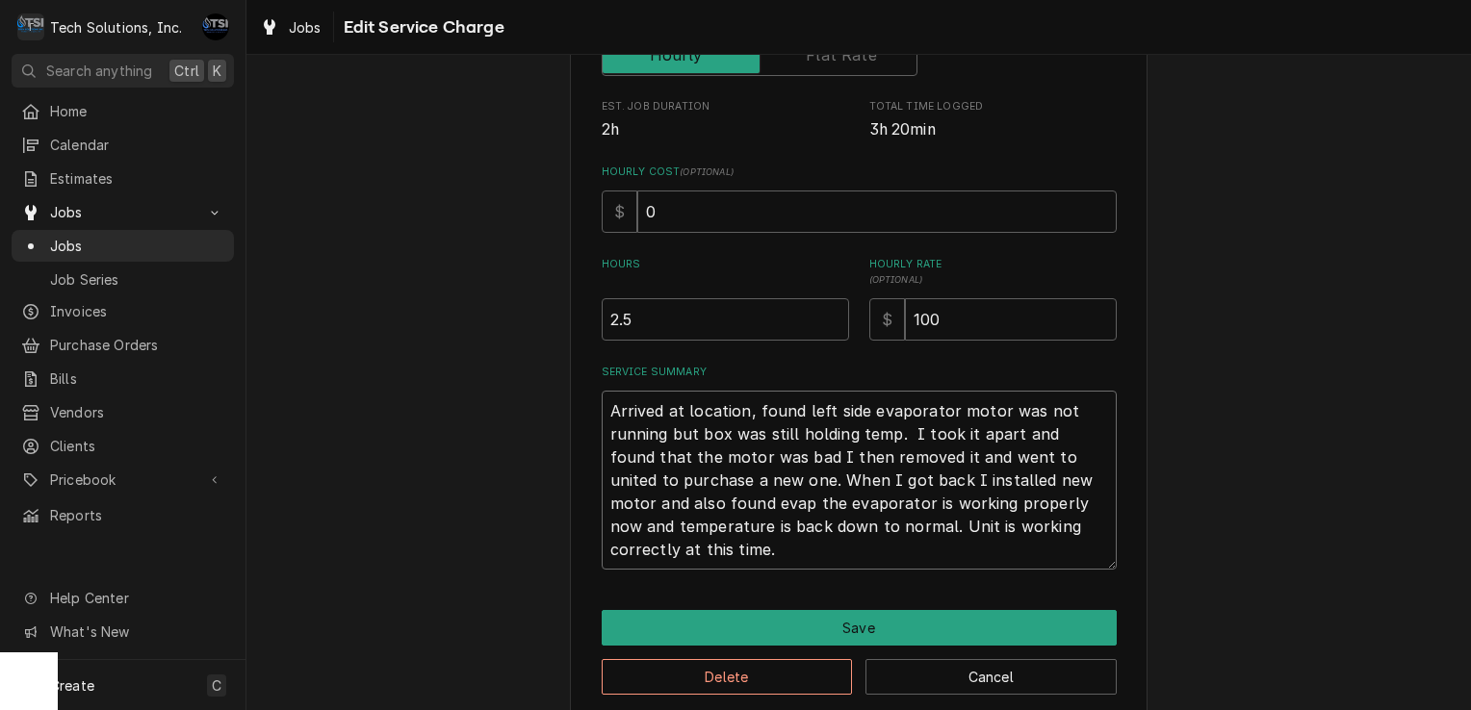
type textarea "x"
type textarea "Arrived at location, found left side evaporator motor was not running but box w…"
type textarea "x"
type textarea "Arrived at location, found left side evaporator motor was not running but box w…"
type textarea "x"
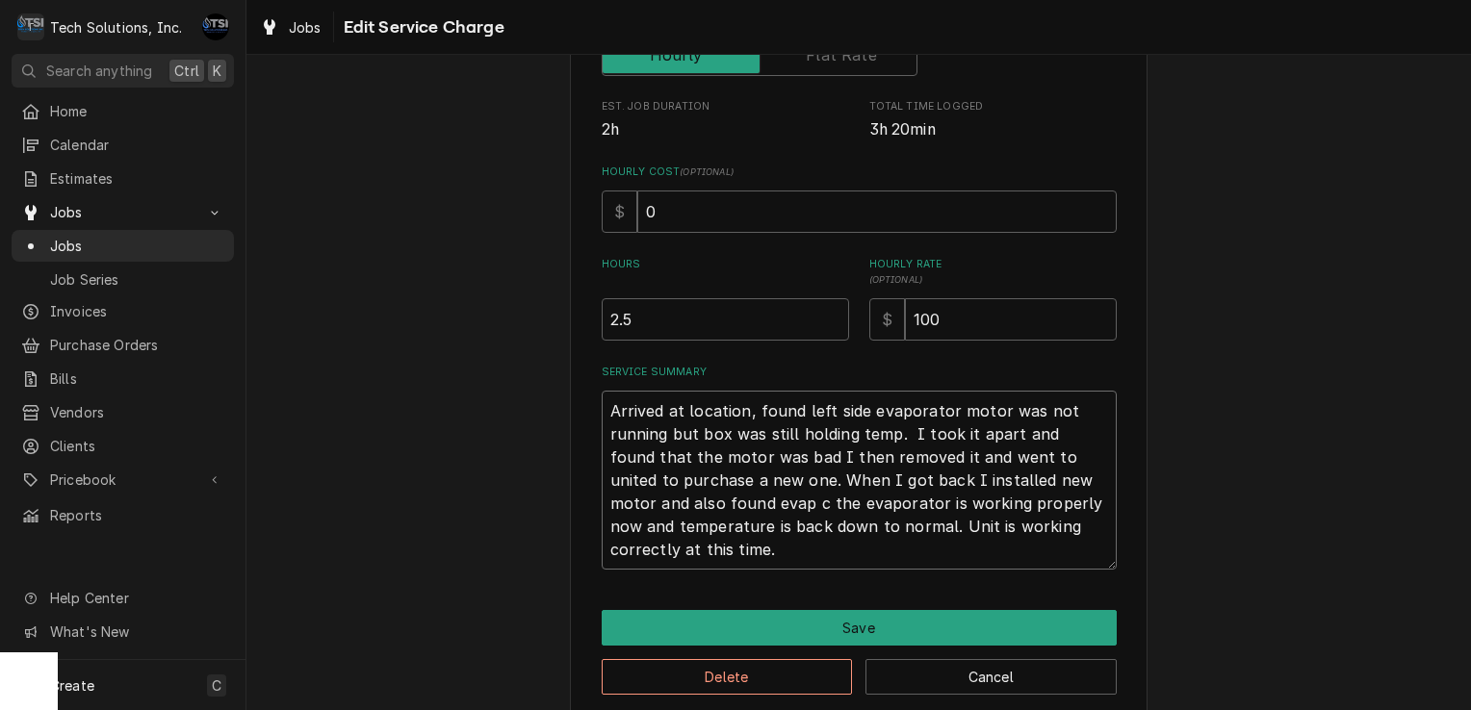
type textarea "Arrived at location, found left side evaporator motor was not running but box w…"
type textarea "x"
type textarea "Arrived at location, found left side evaporator motor was not running but box w…"
type textarea "x"
type textarea "Arrived at location, found left side evaporator motor was not running but box w…"
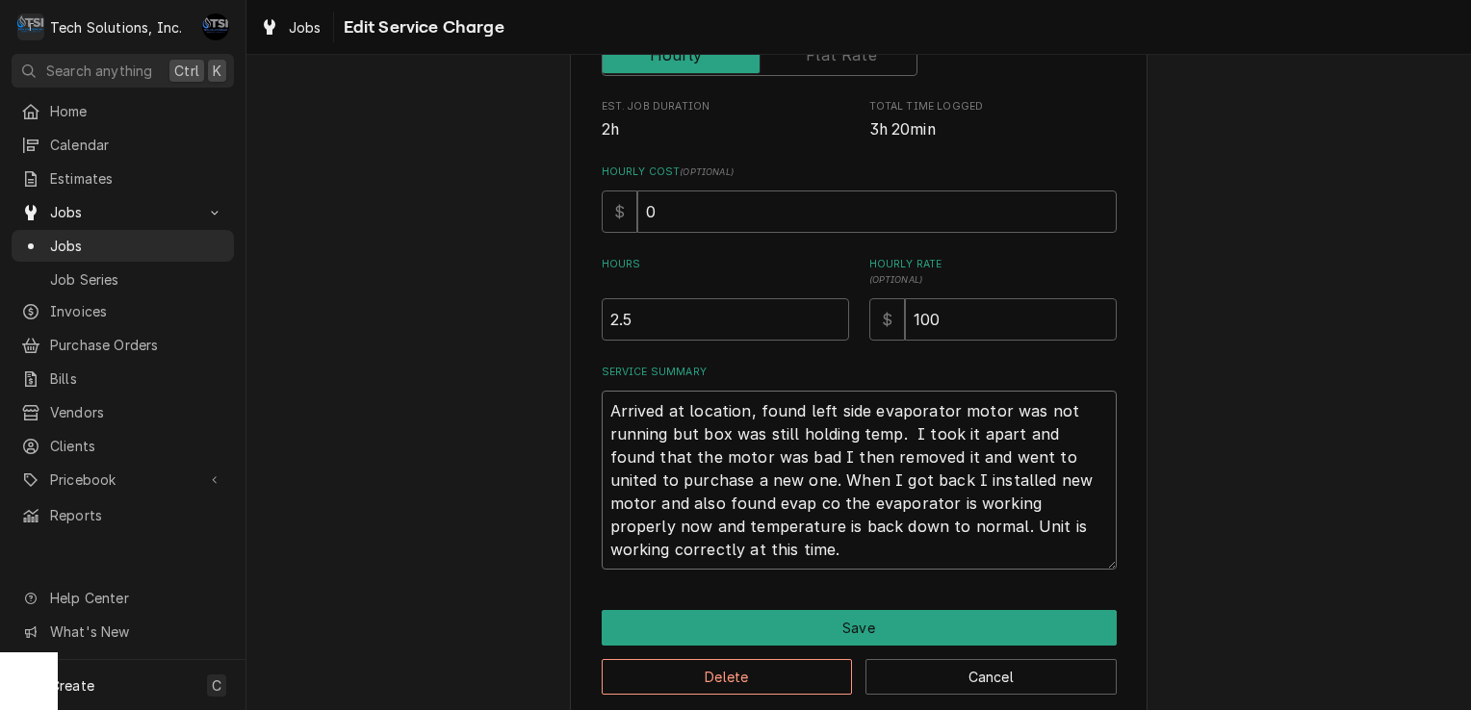
type textarea "x"
type textarea "Arrived at location, found left side evaporator motor was not running but box w…"
type textarea "x"
type textarea "Arrived at location, found left side evaporator motor was not running but box w…"
type textarea "x"
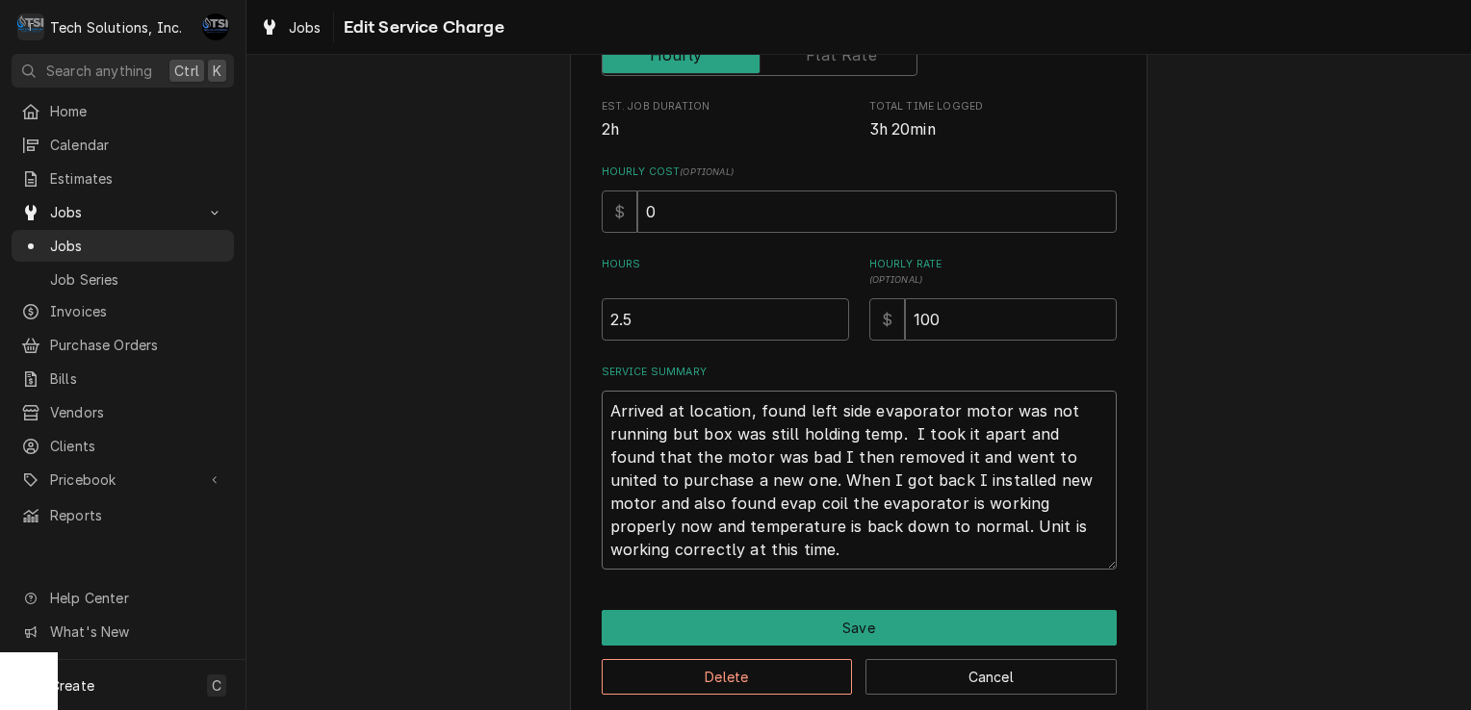
type textarea "Arrived at location, found left side evaporator motor was not running but box w…"
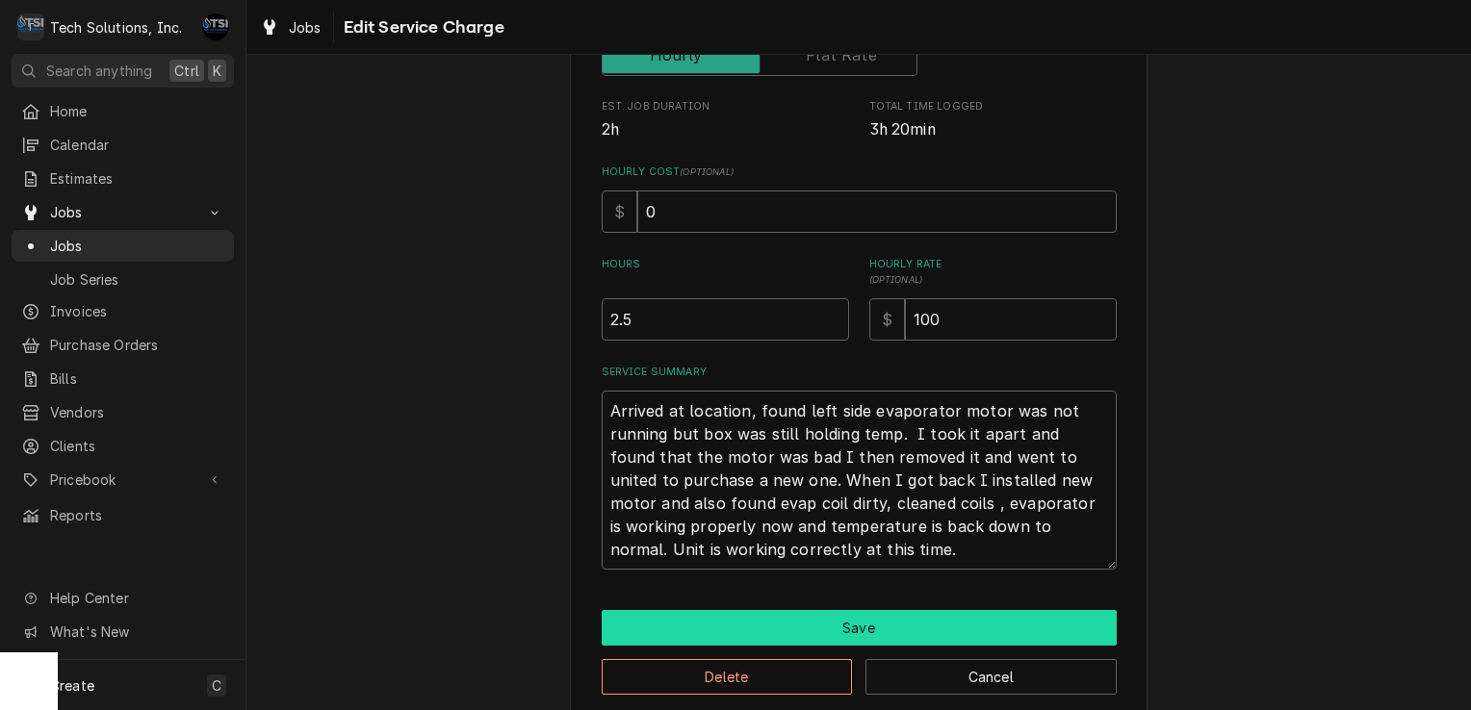
click at [879, 631] on button "Save" at bounding box center [859, 628] width 515 height 36
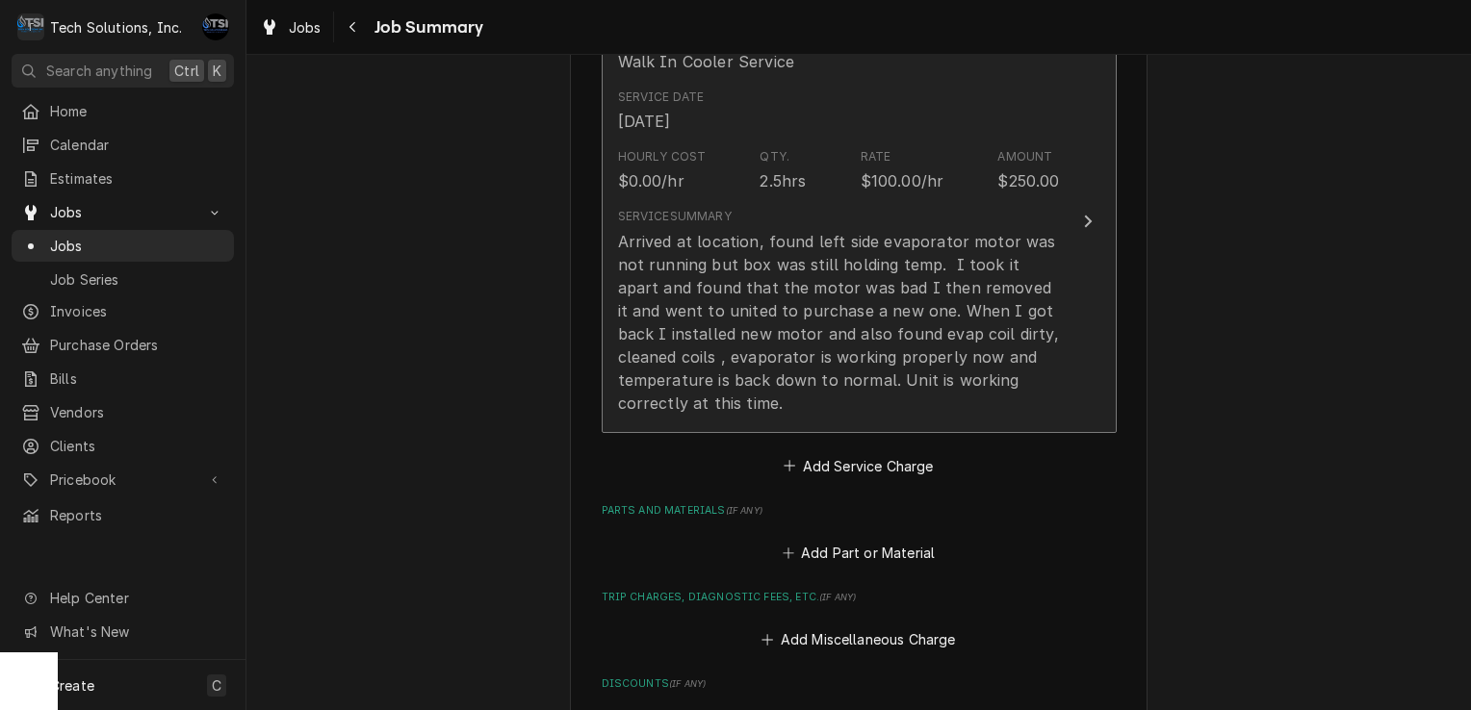
scroll to position [539, 0]
click at [902, 348] on div "Arrived at location, found left side evaporator motor was not running but box w…" at bounding box center [839, 323] width 442 height 185
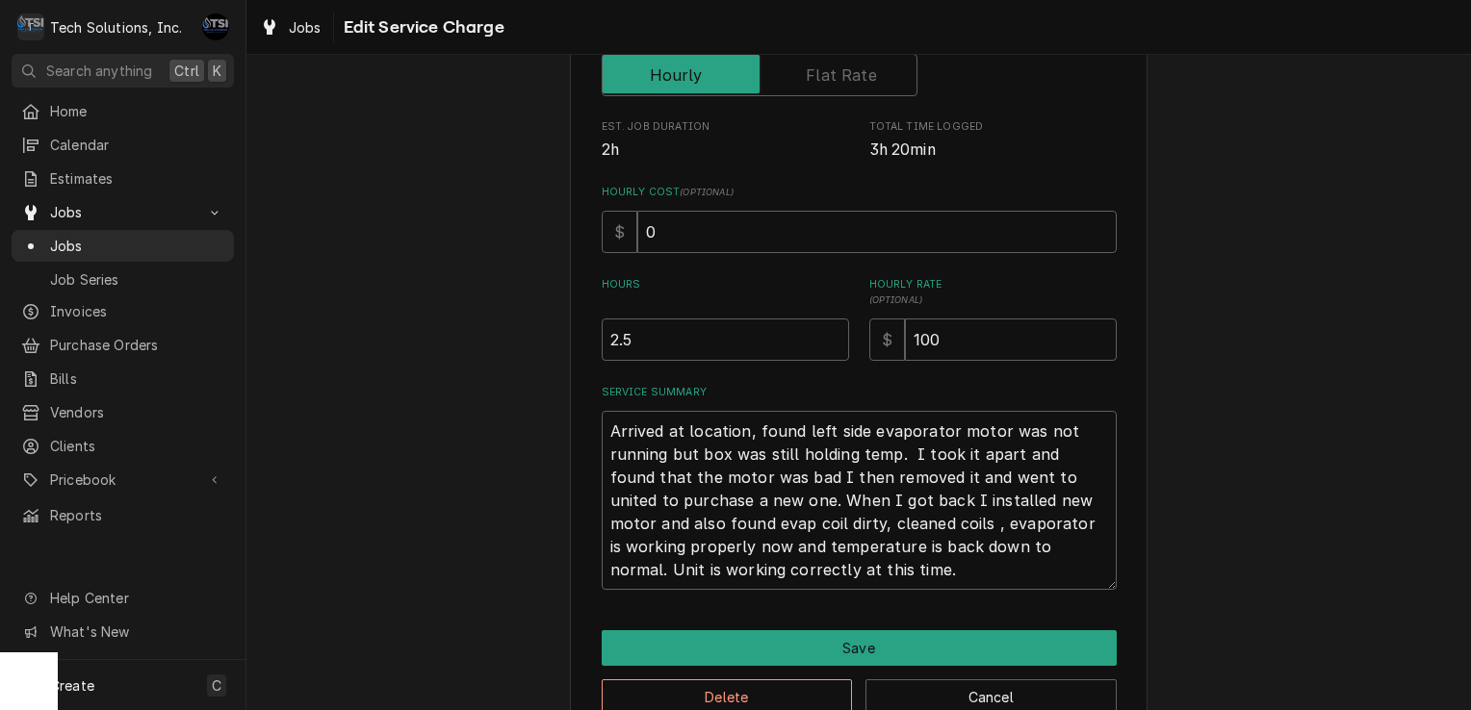
scroll to position [352, 0]
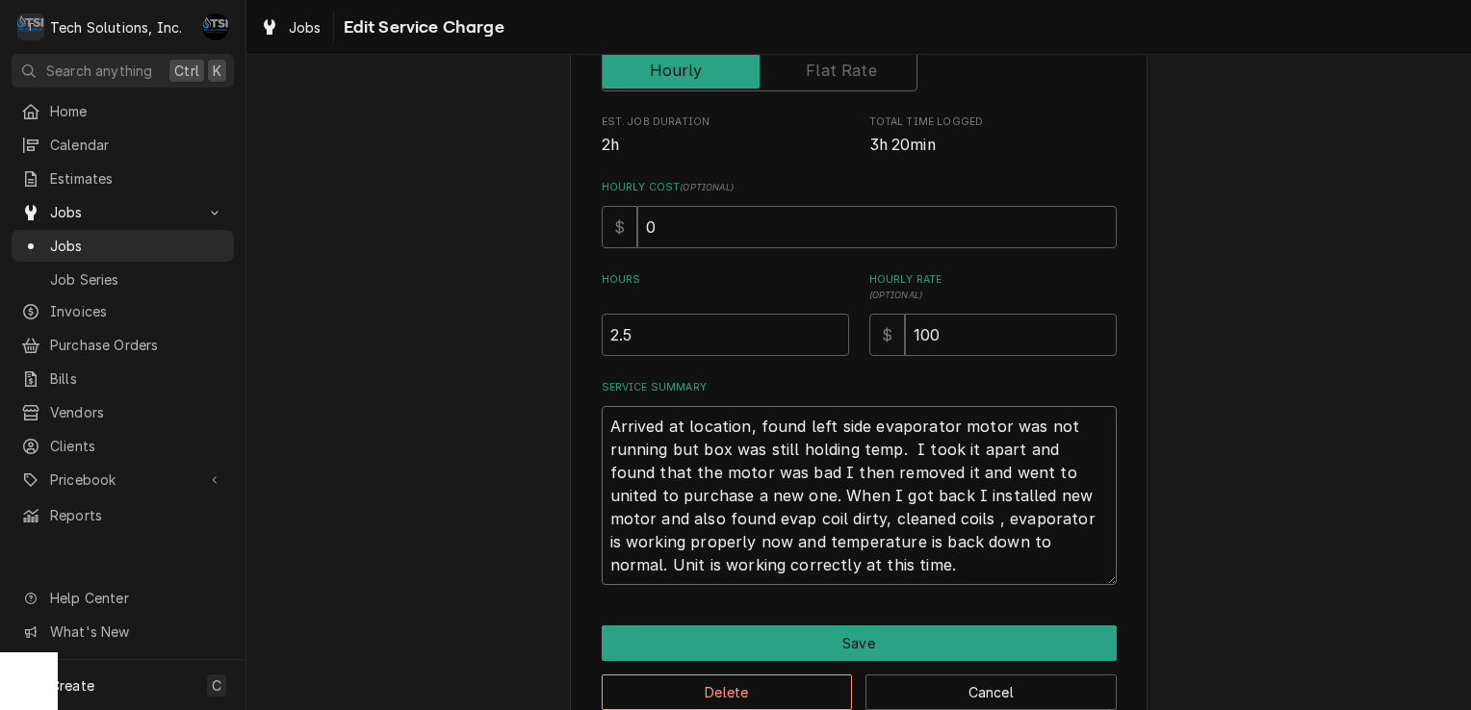
click at [843, 564] on textarea "Arrived at location, found left side evaporator motor was not running but box w…" at bounding box center [859, 495] width 515 height 179
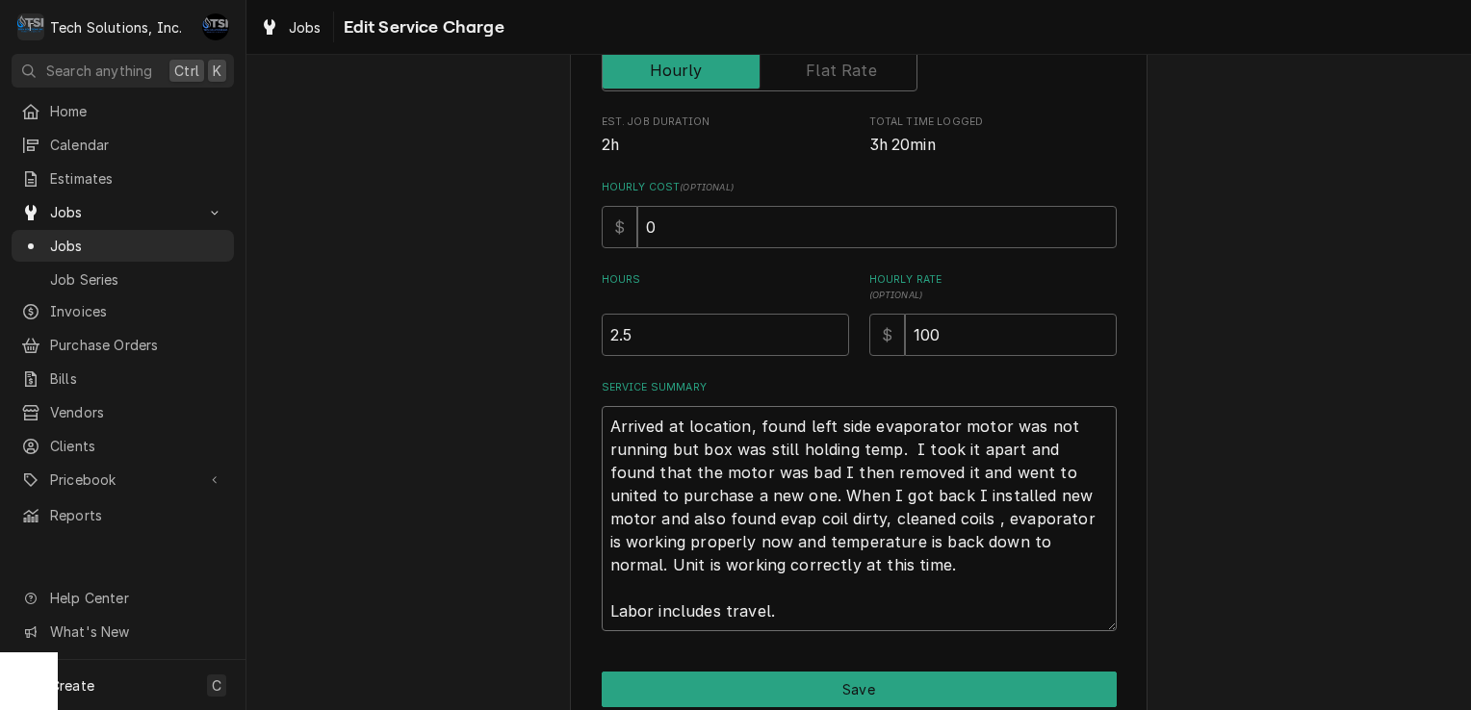
click at [602, 425] on textarea "Arrived at location, found left side evaporator motor was not running but box w…" at bounding box center [859, 518] width 515 height 225
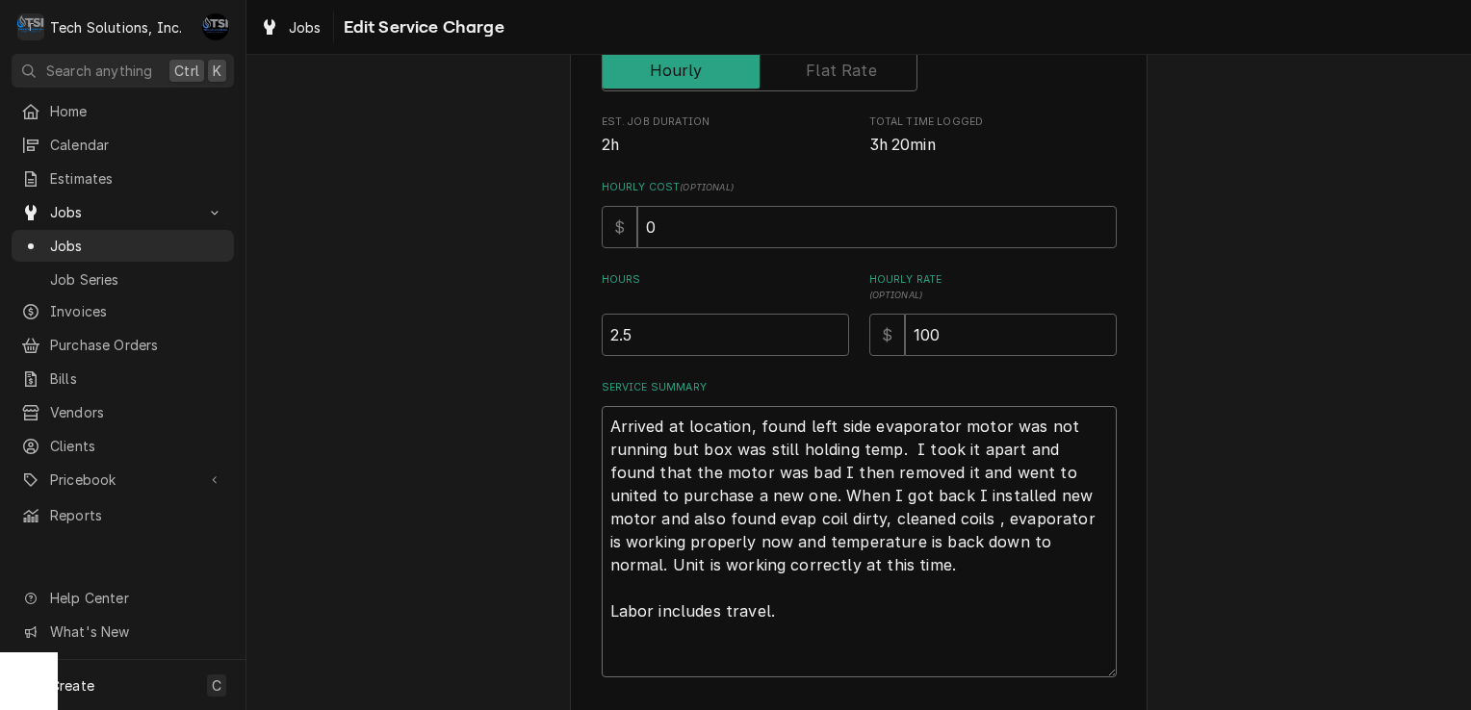
click at [602, 425] on textarea "Arrived at location, found left side evaporator motor was not running but box w…" at bounding box center [859, 541] width 515 height 271
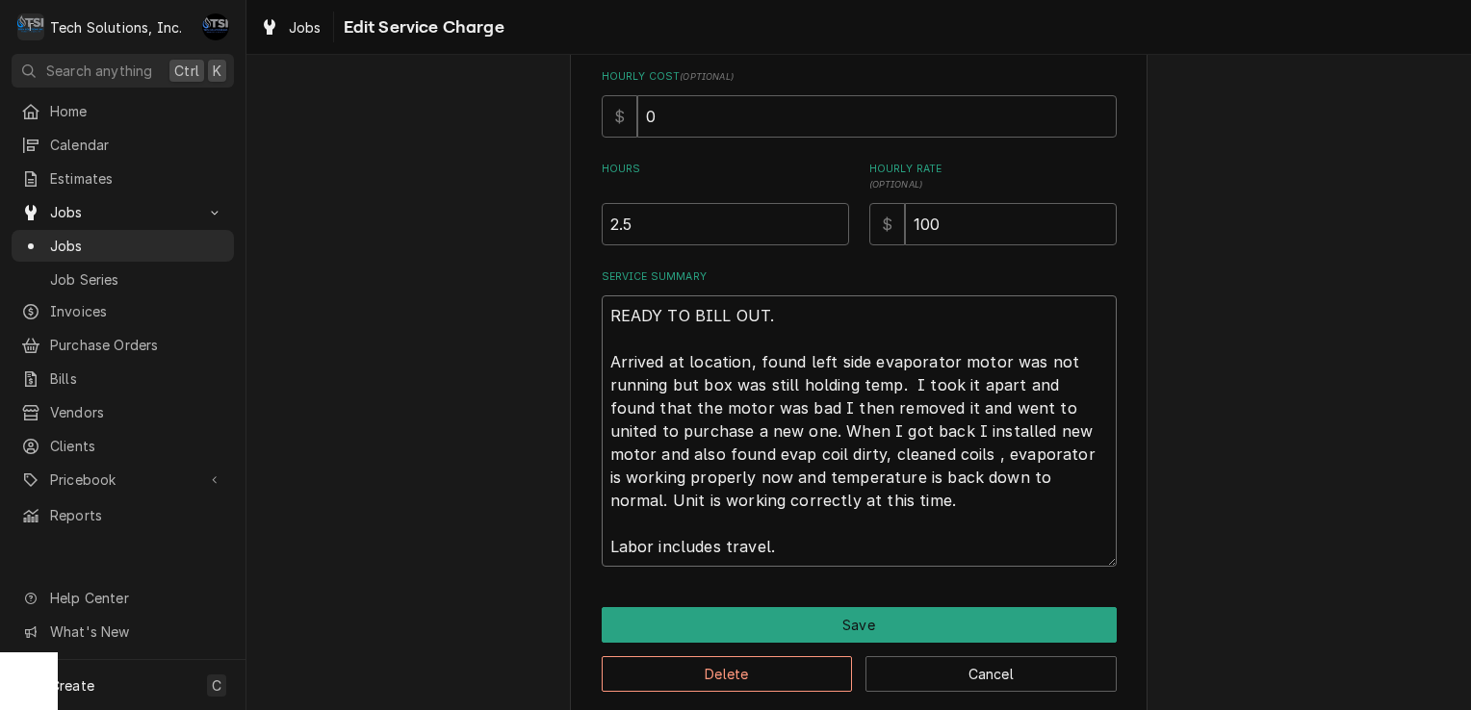
scroll to position [465, 0]
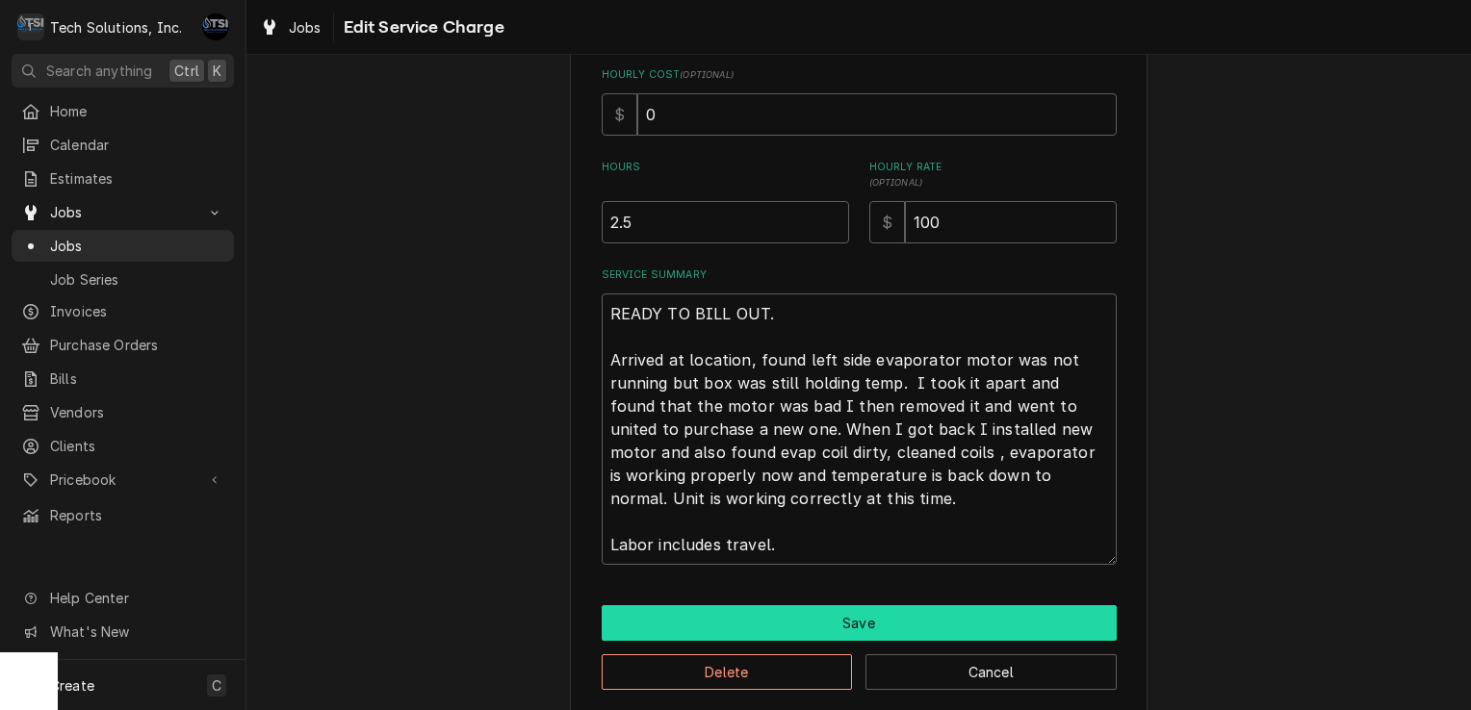
click at [802, 609] on button "Save" at bounding box center [859, 623] width 515 height 36
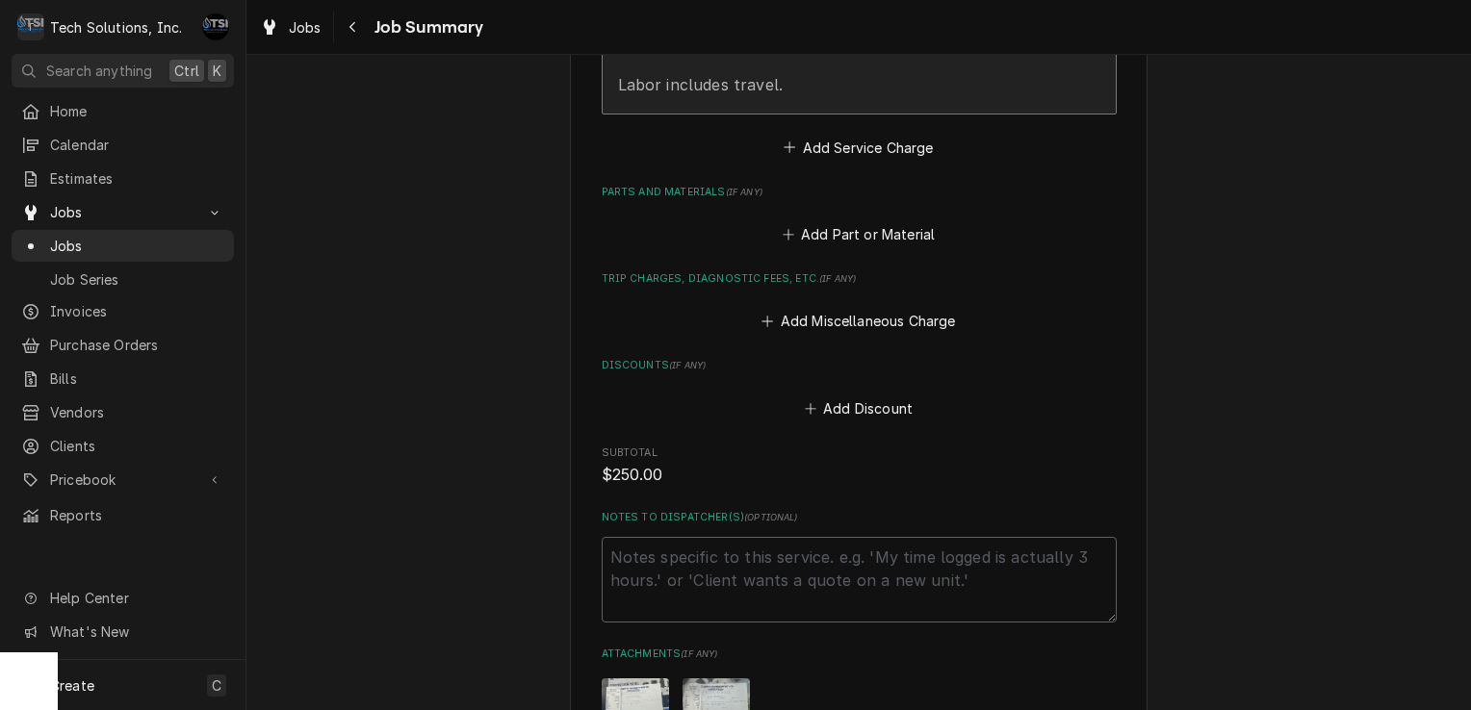
scroll to position [951, 0]
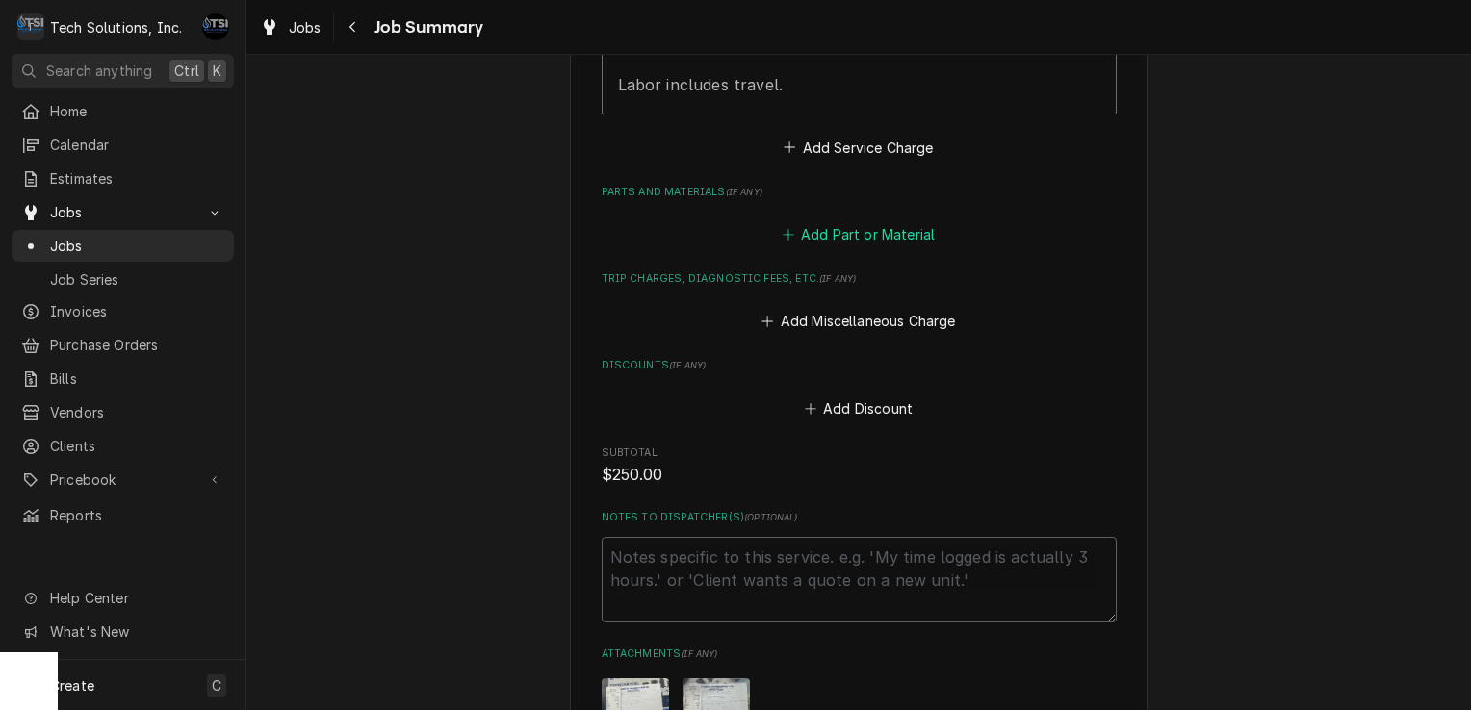
click at [862, 236] on button "Add Part or Material" at bounding box center [858, 234] width 159 height 27
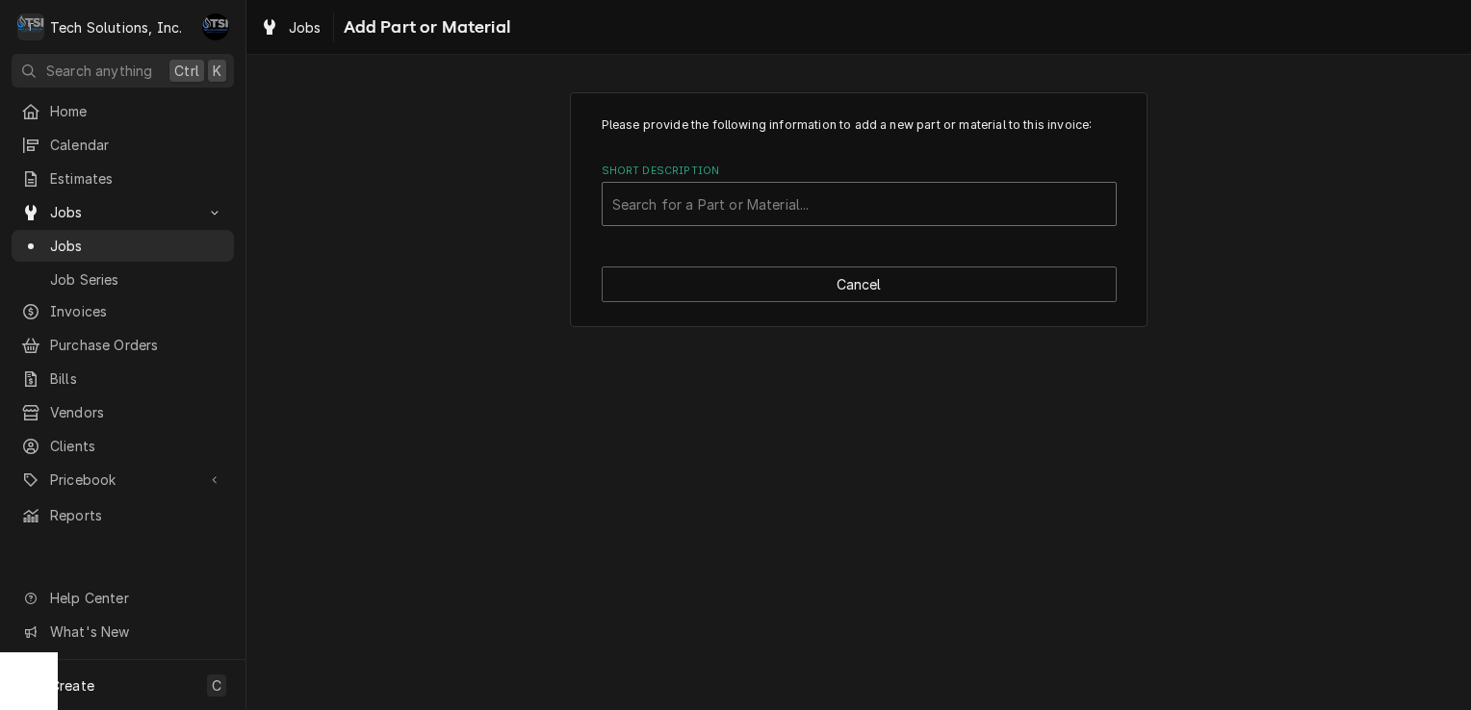
click at [824, 216] on div "Short Description" at bounding box center [859, 204] width 494 height 35
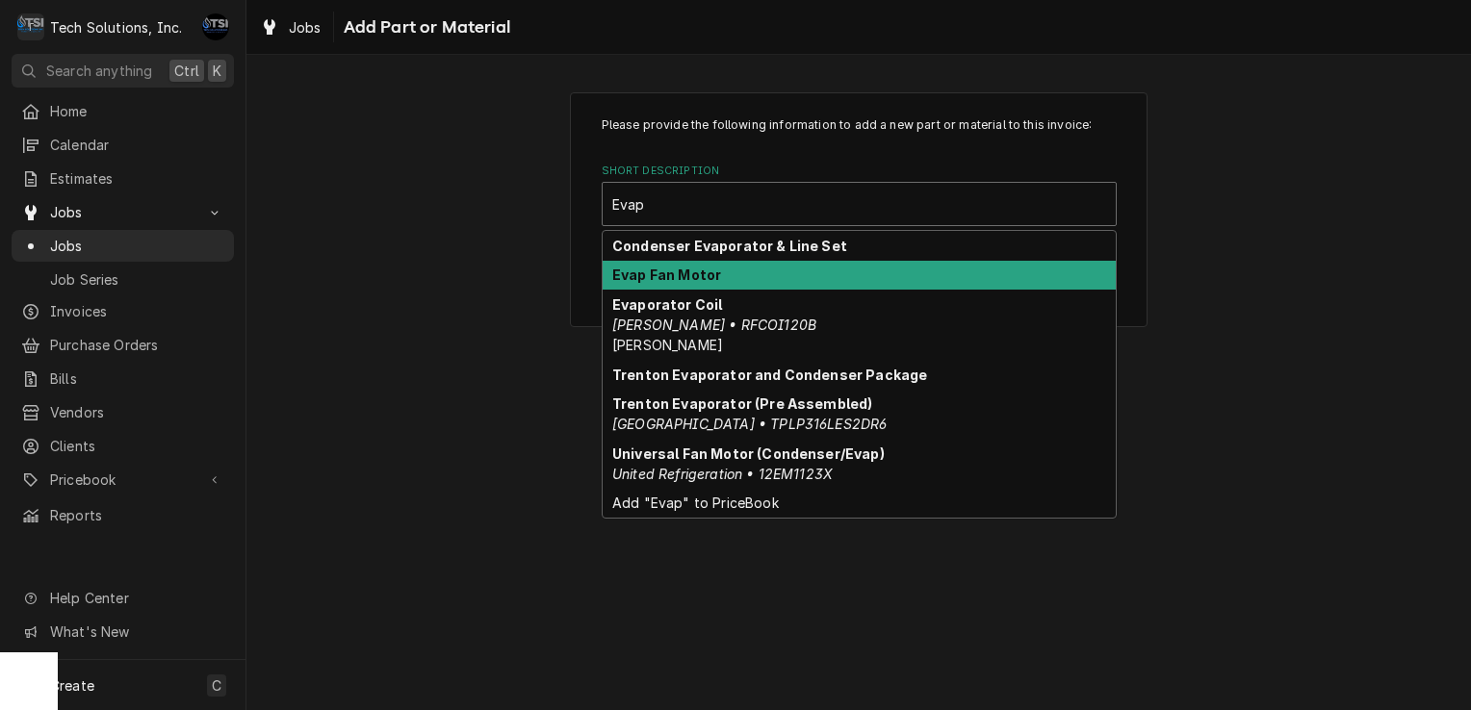
click at [793, 277] on div "Evap Fan Motor" at bounding box center [859, 276] width 513 height 30
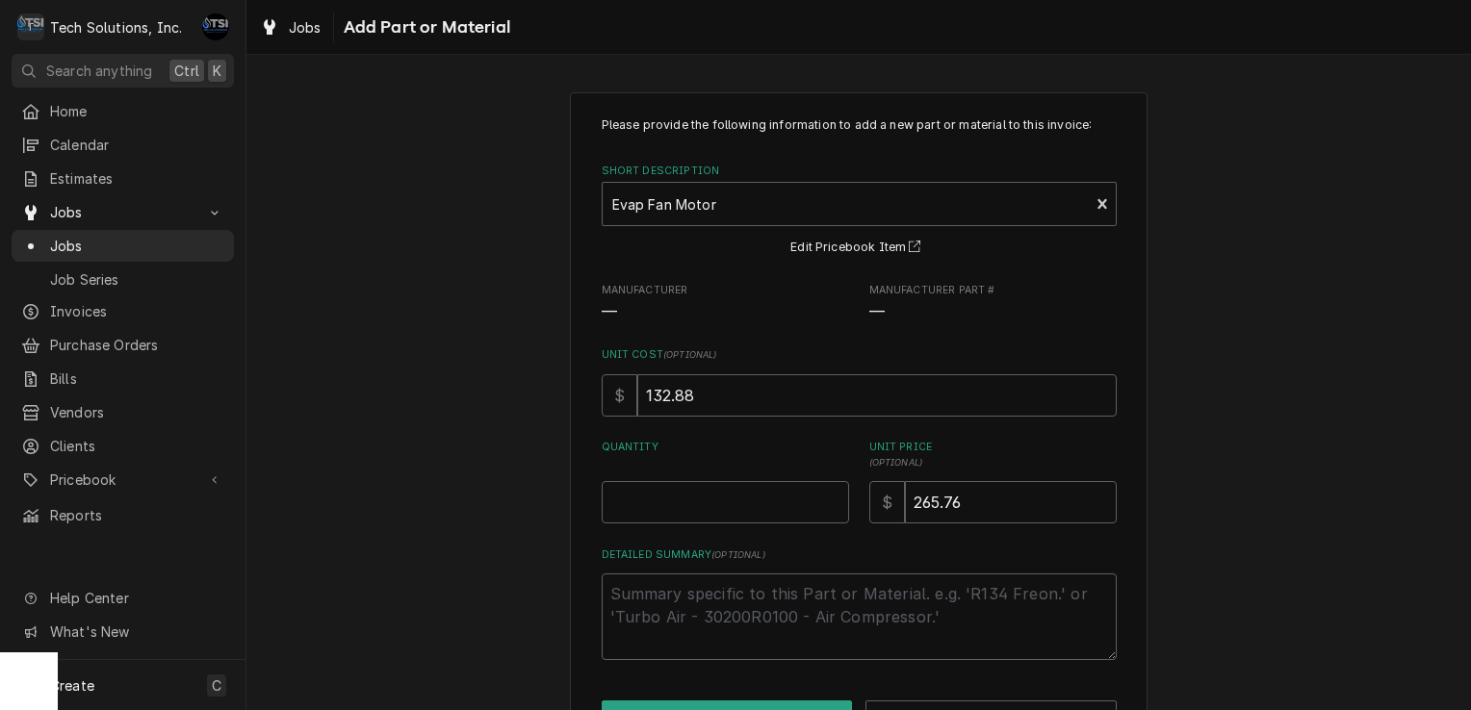
scroll to position [65, 0]
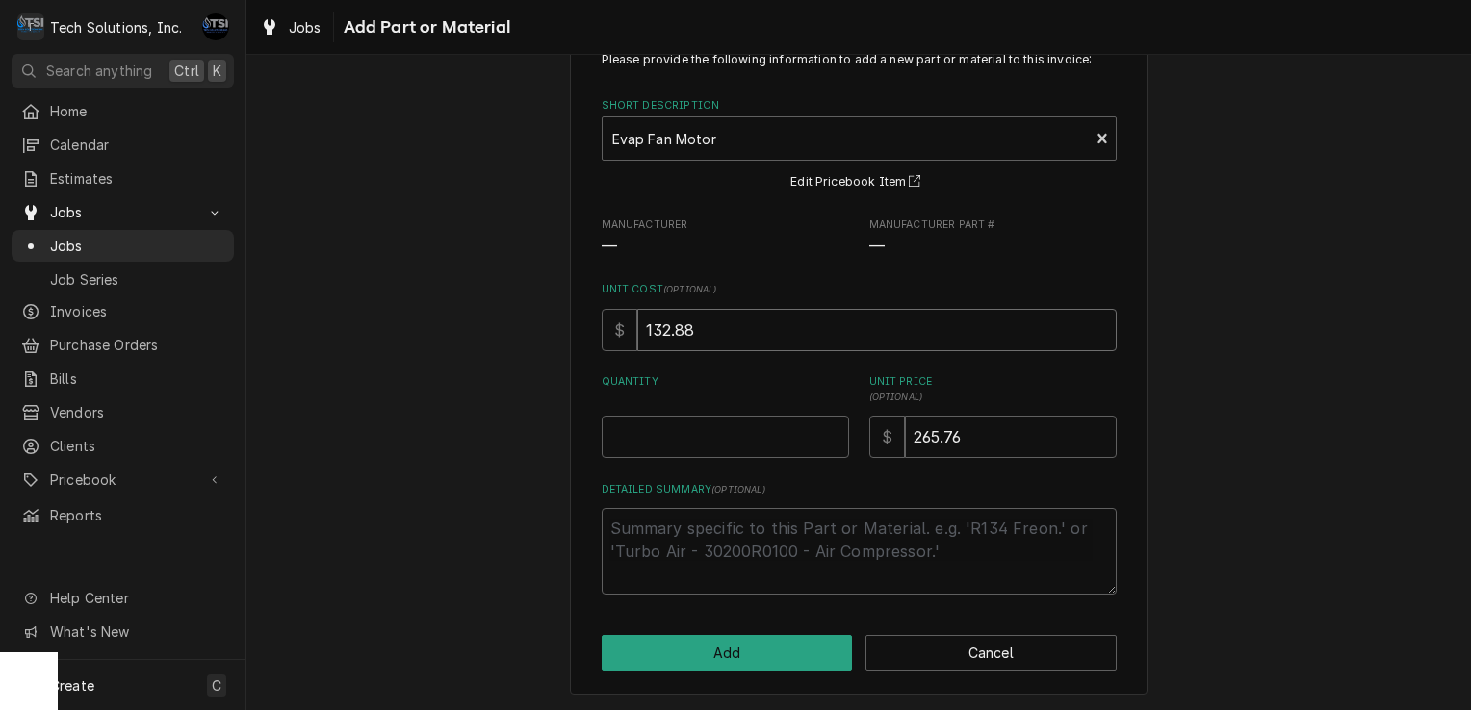
click at [762, 333] on input "132.88" at bounding box center [876, 330] width 479 height 42
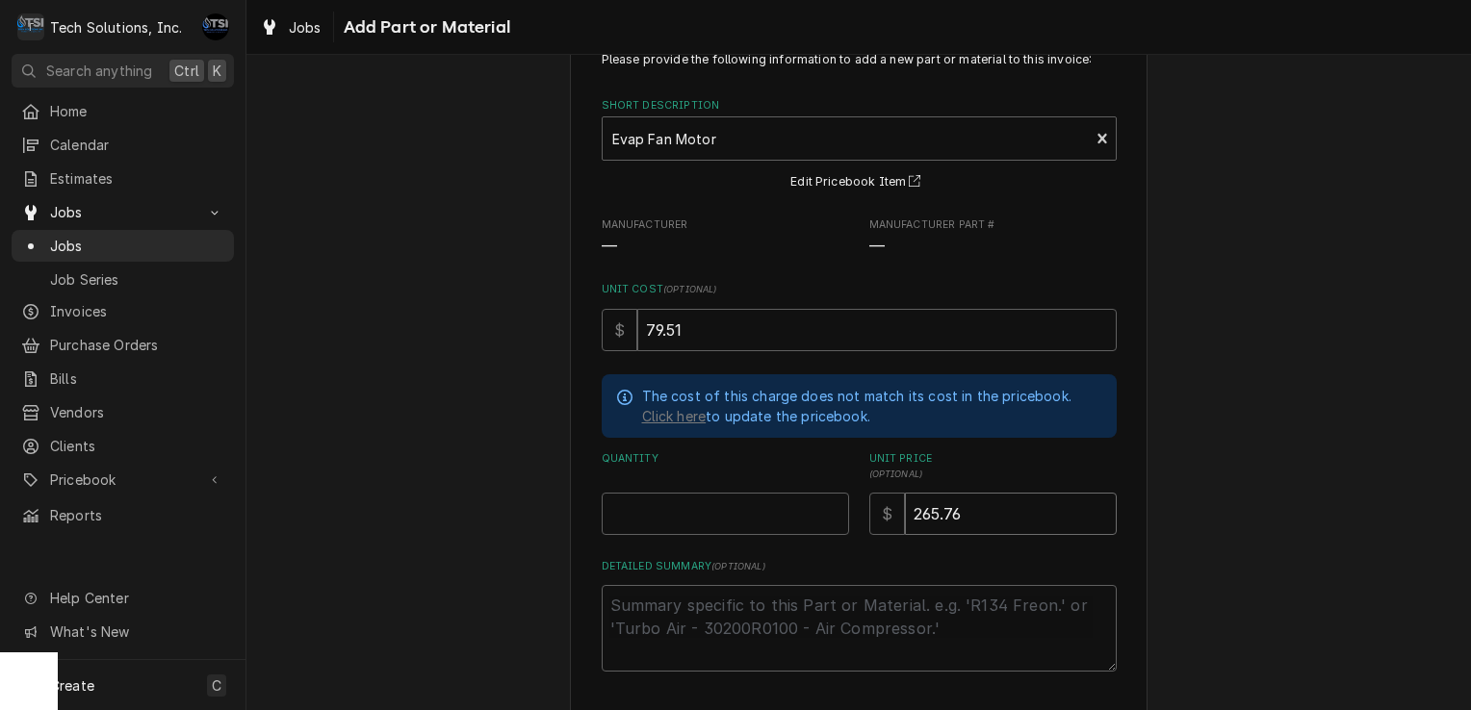
click at [935, 506] on input "265.76" at bounding box center [1011, 514] width 212 height 42
click at [989, 515] on input "265.76" at bounding box center [1011, 514] width 212 height 42
click at [784, 506] on input "Quantity" at bounding box center [725, 514] width 247 height 42
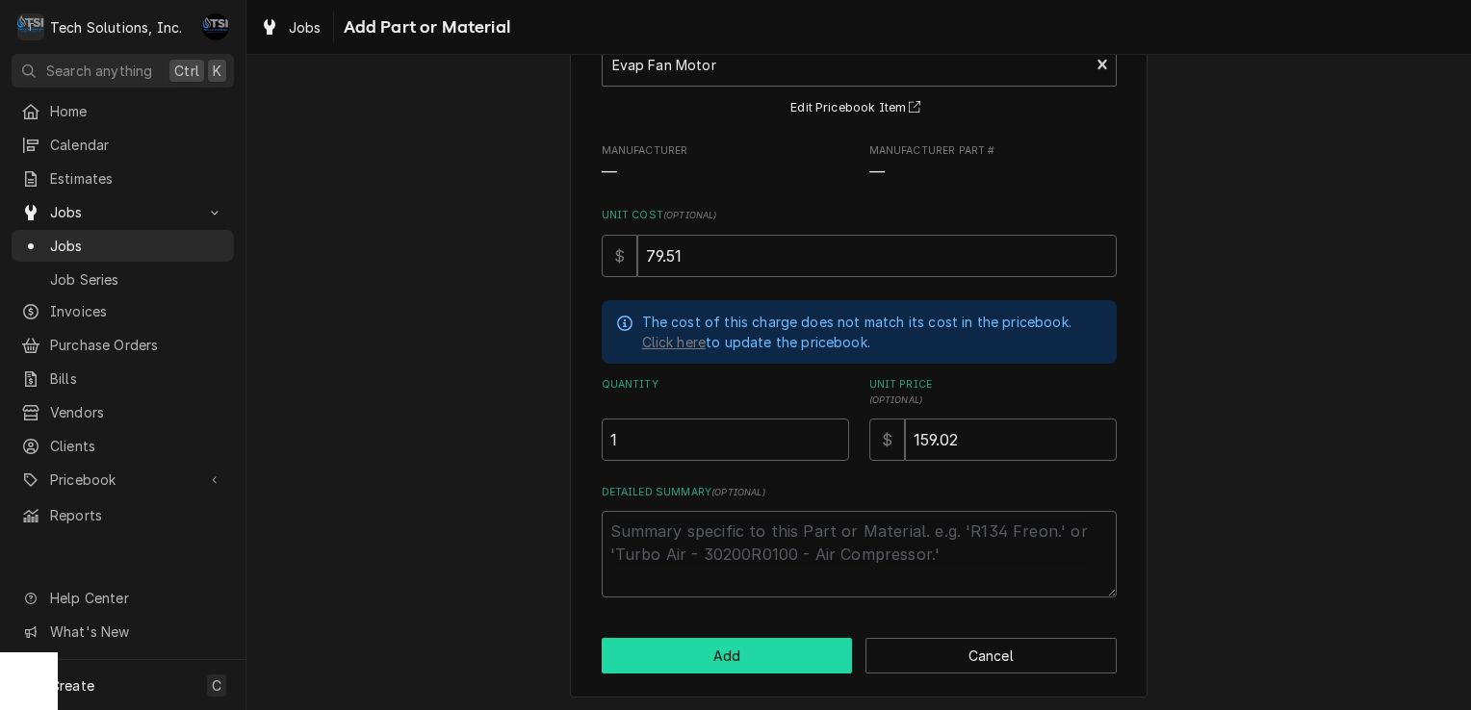
click at [730, 638] on button "Add" at bounding box center [727, 656] width 251 height 36
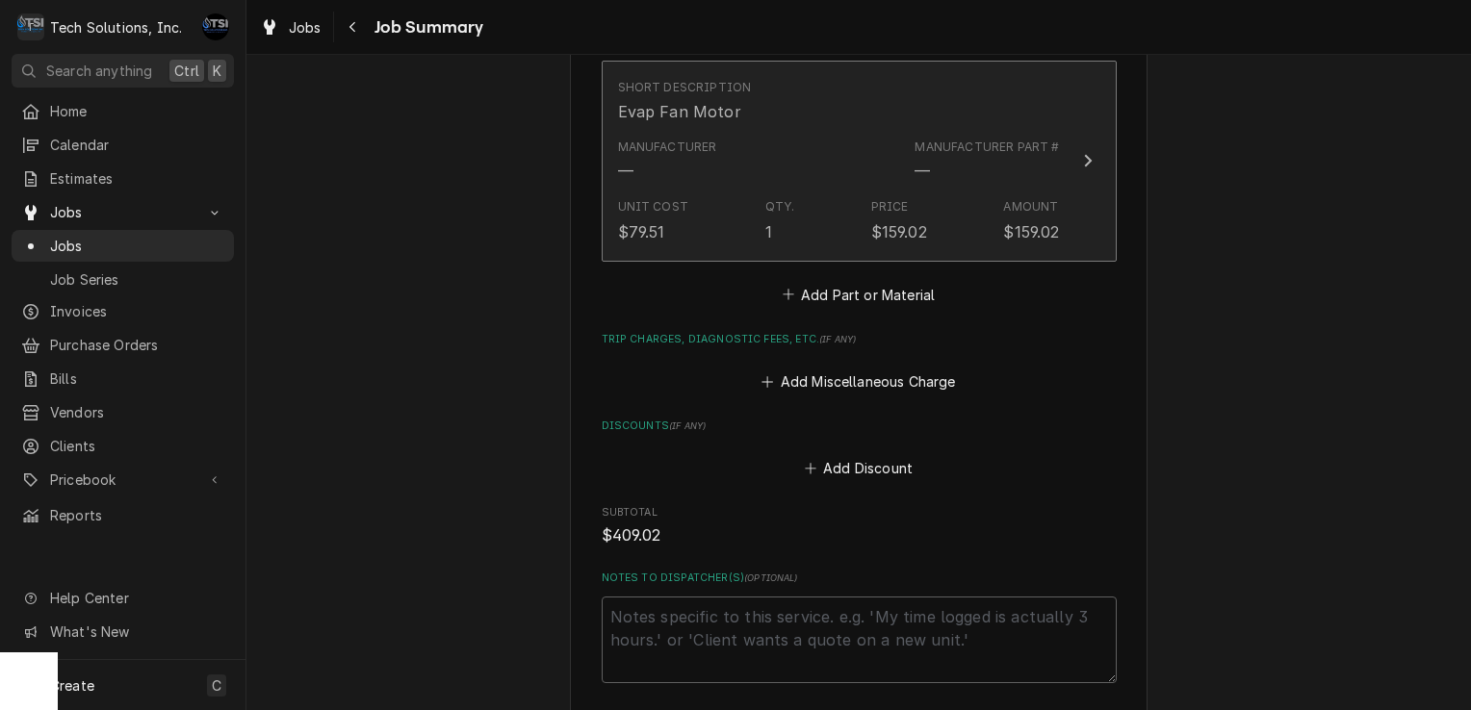
scroll to position [1064, 0]
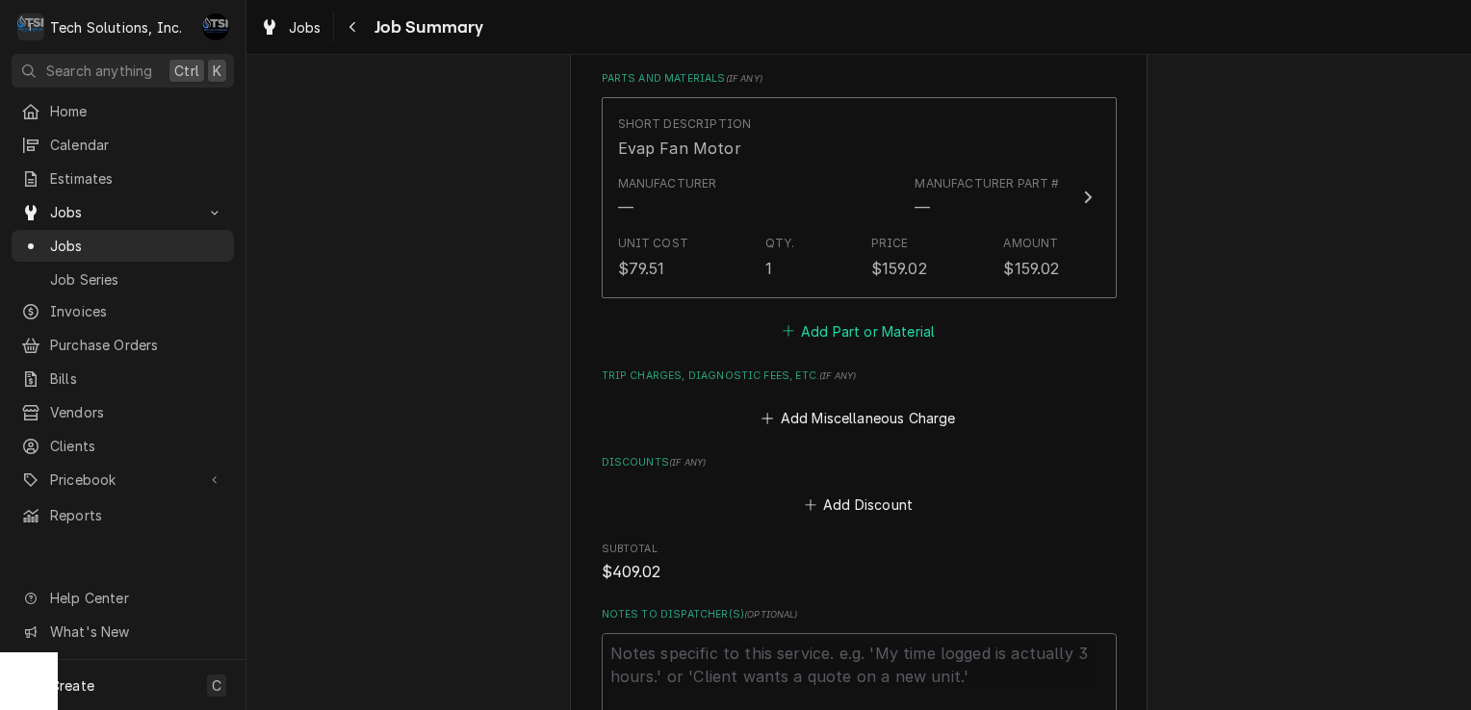
click at [833, 331] on button "Add Part or Material" at bounding box center [858, 331] width 159 height 27
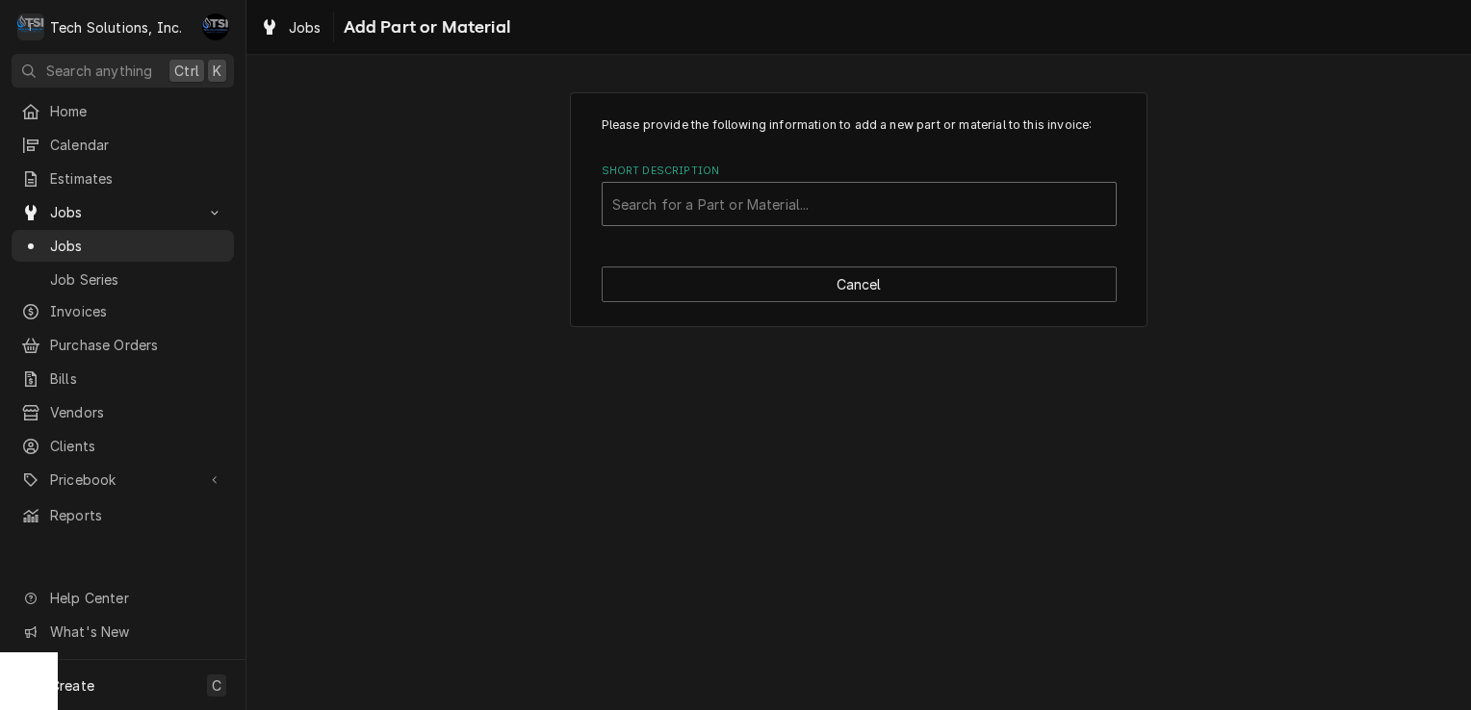
click at [829, 208] on div "Short Description" at bounding box center [859, 204] width 494 height 35
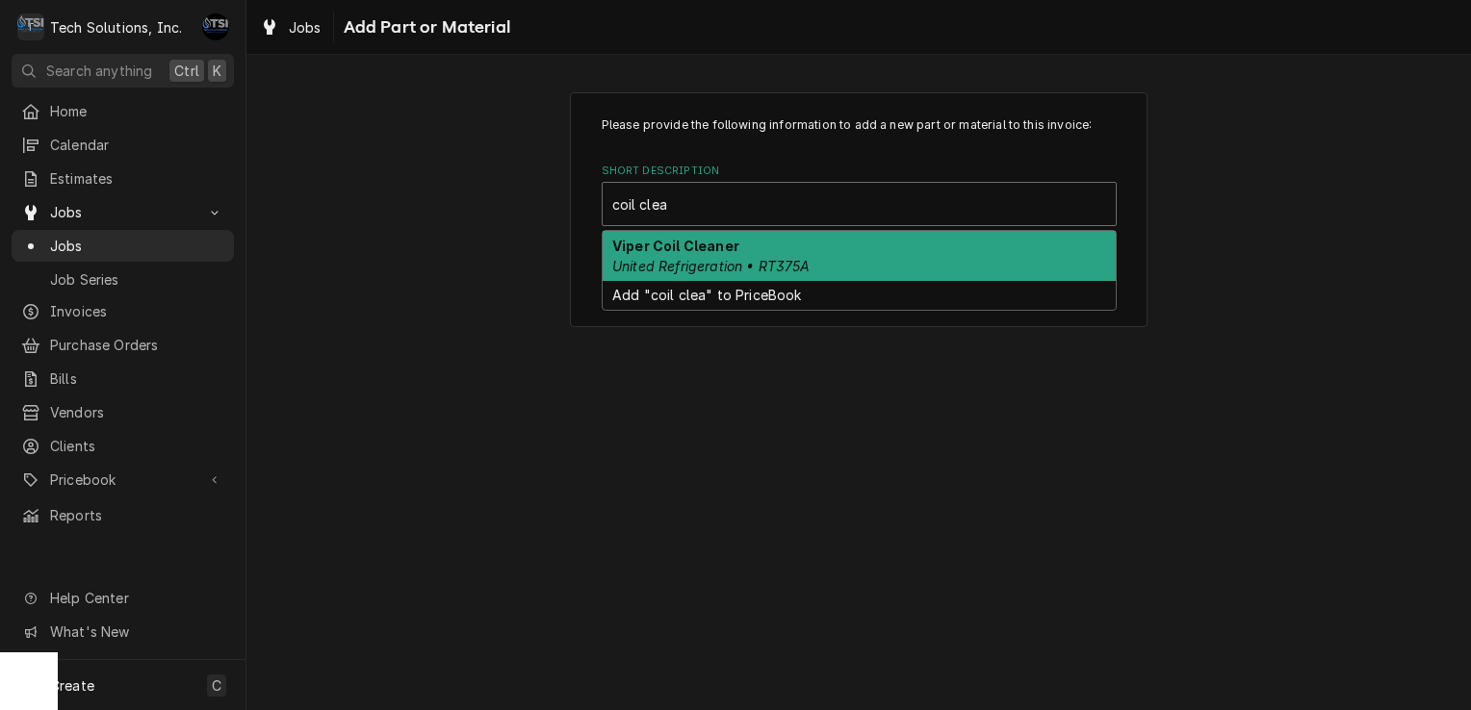
click at [773, 243] on div "Viper Coil Cleaner United Refrigeration • RT375A" at bounding box center [859, 256] width 513 height 50
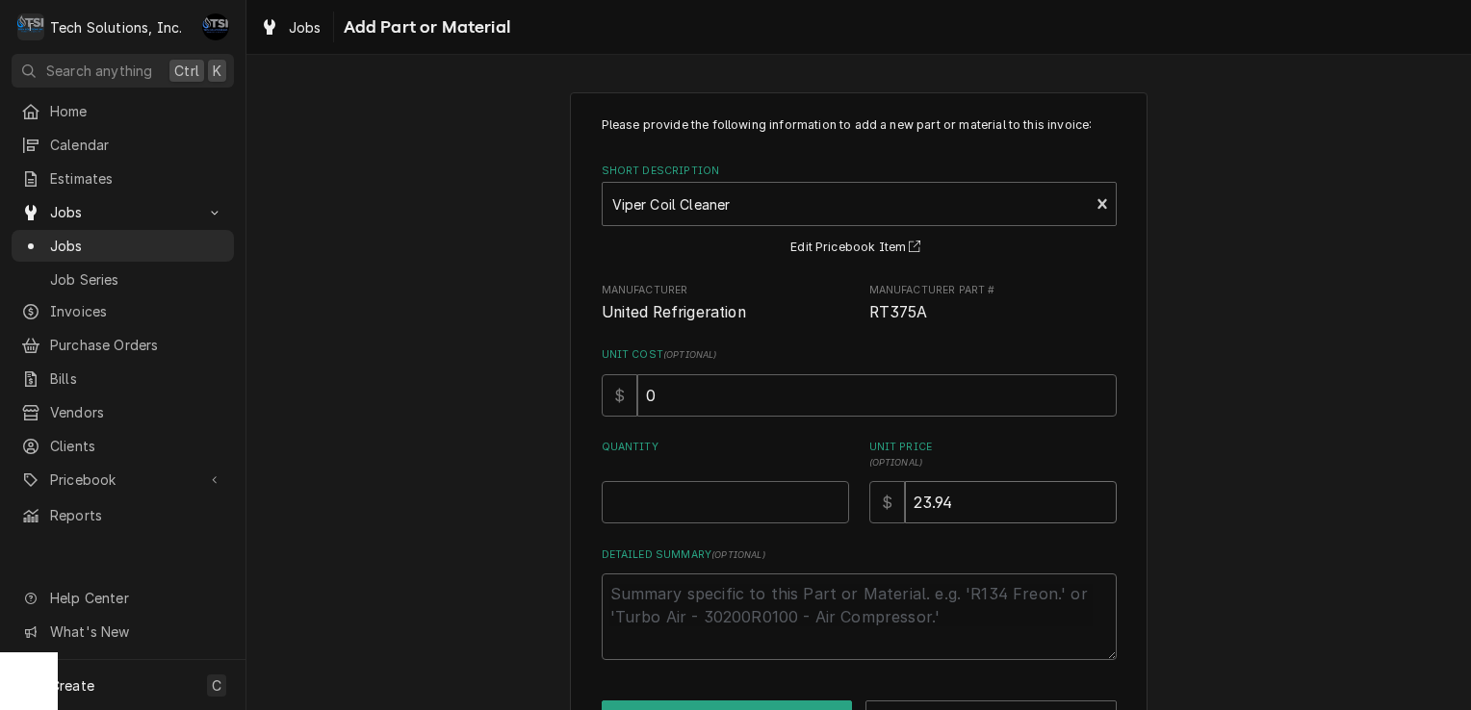
drag, startPoint x: 701, startPoint y: 390, endPoint x: 987, endPoint y: 483, distance: 301.6
click at [987, 483] on input "23.94" at bounding box center [1011, 502] width 212 height 42
click at [719, 503] on input "Quantity" at bounding box center [725, 502] width 247 height 42
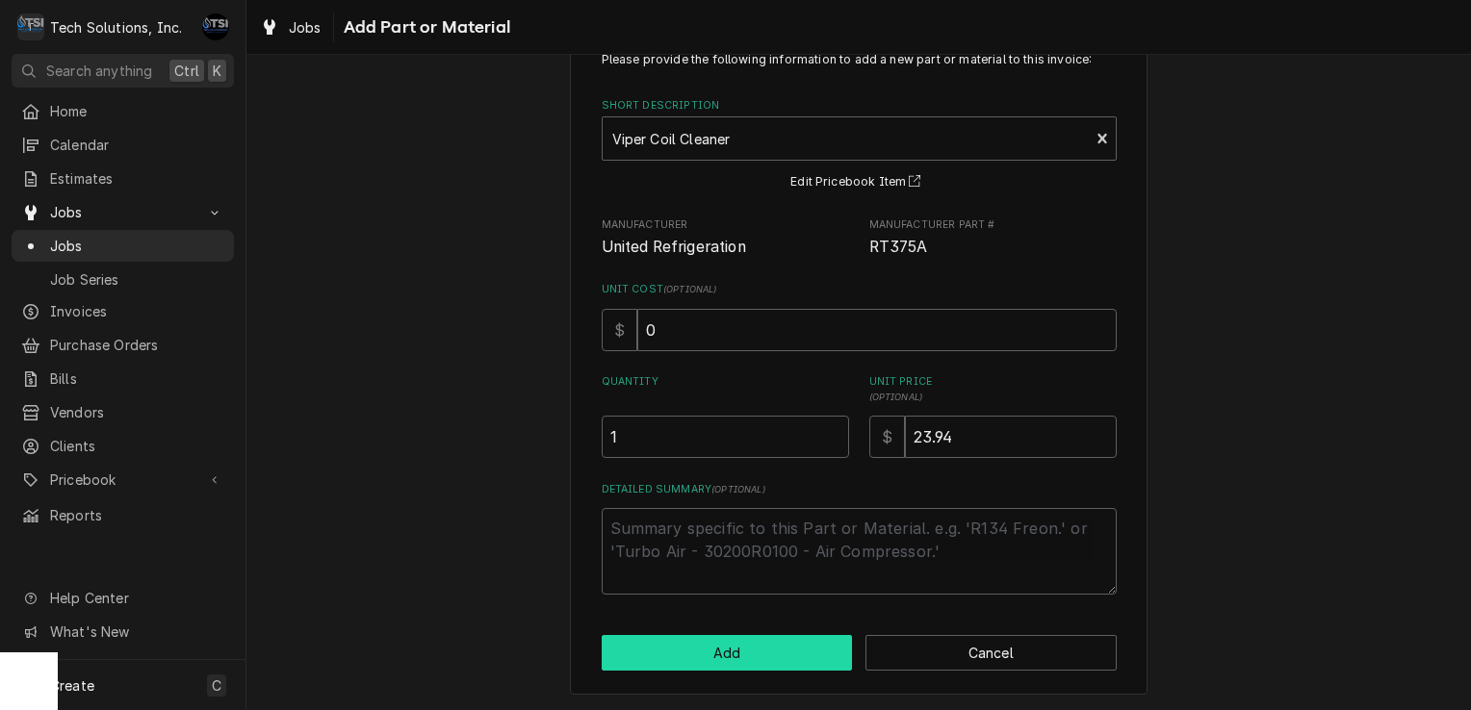
click at [704, 659] on button "Add" at bounding box center [727, 653] width 251 height 36
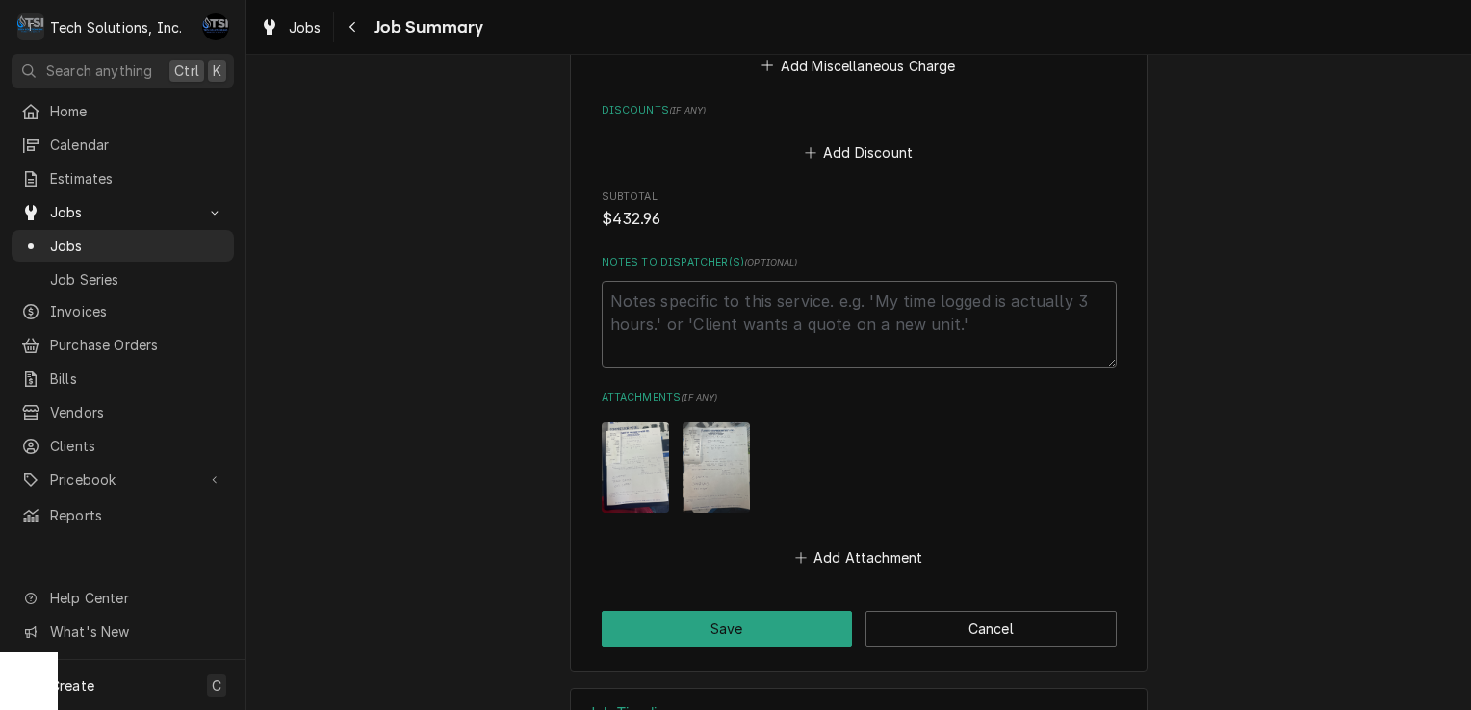
scroll to position [1628, 0]
click at [736, 610] on button "Save" at bounding box center [727, 628] width 251 height 36
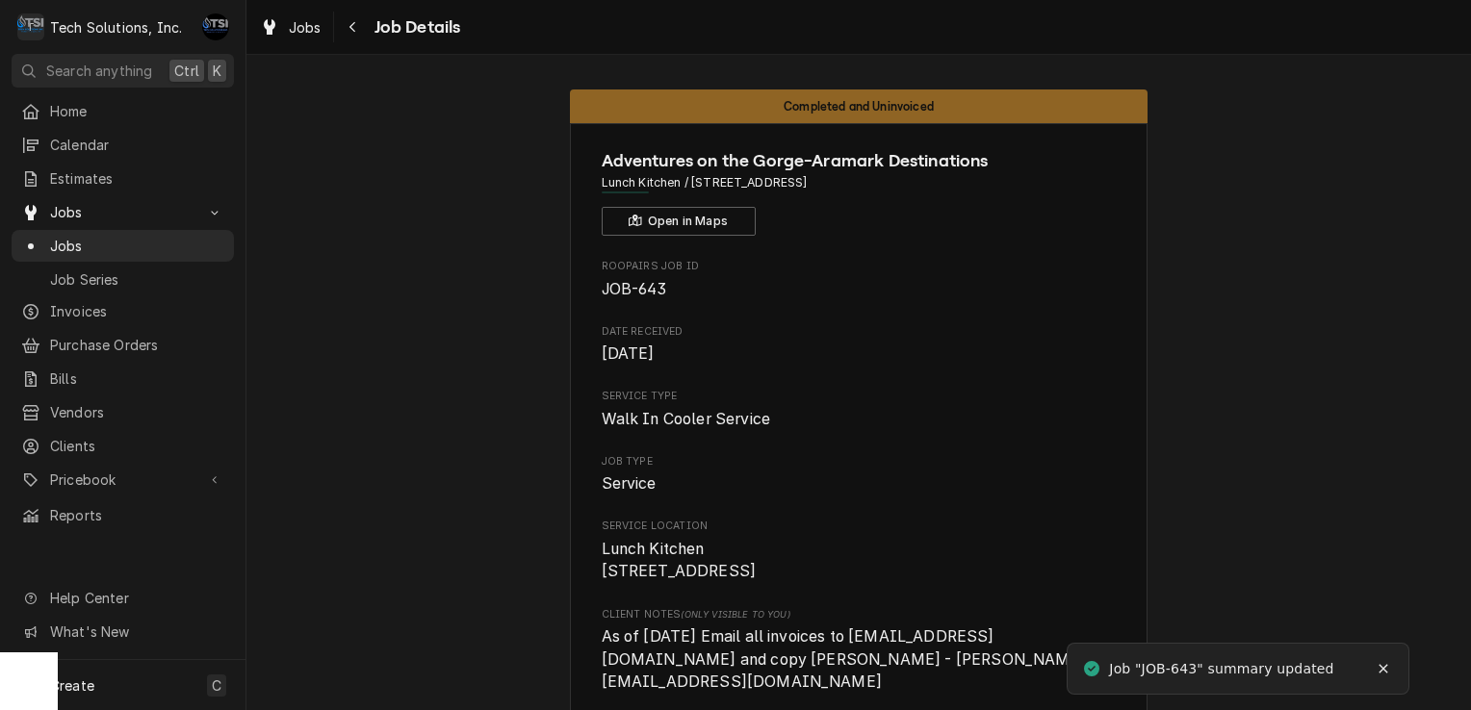
scroll to position [92, 0]
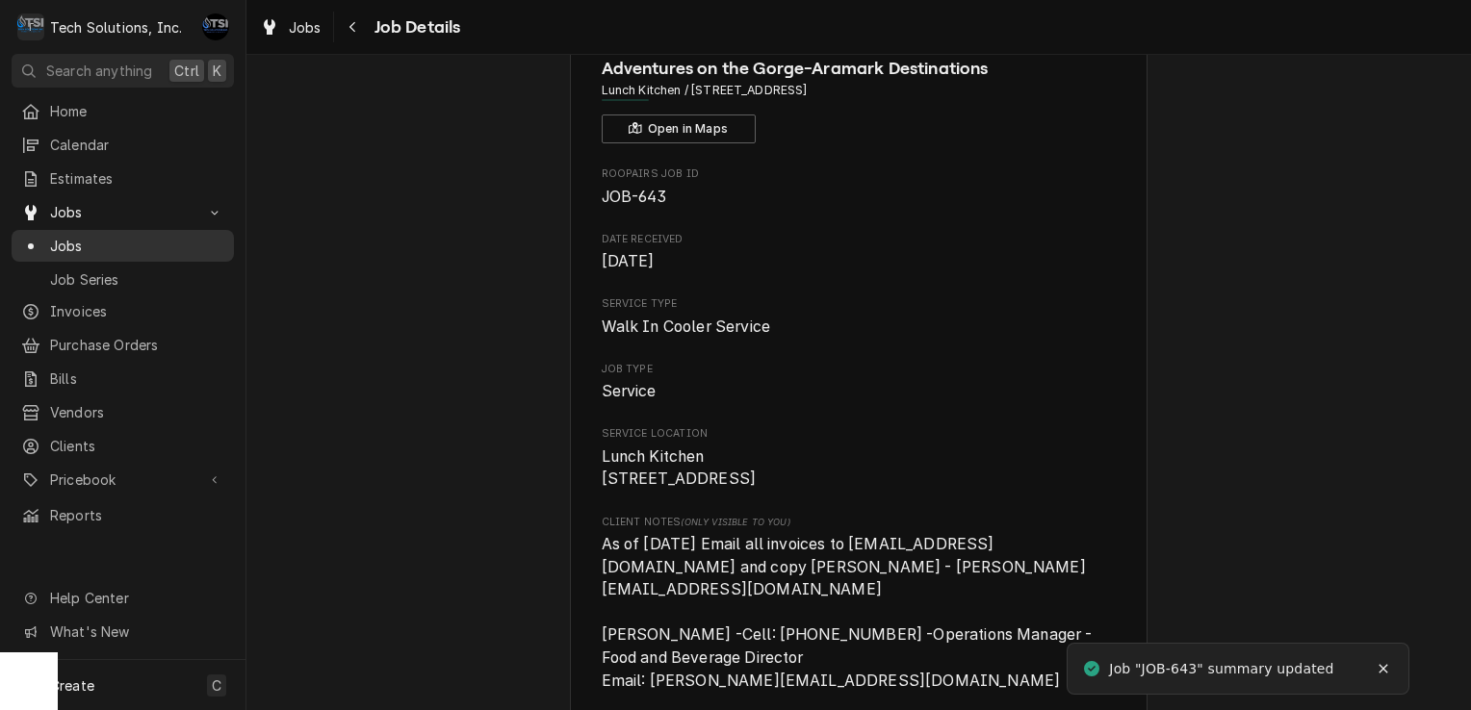
click at [169, 241] on span "Jobs" at bounding box center [137, 246] width 174 height 20
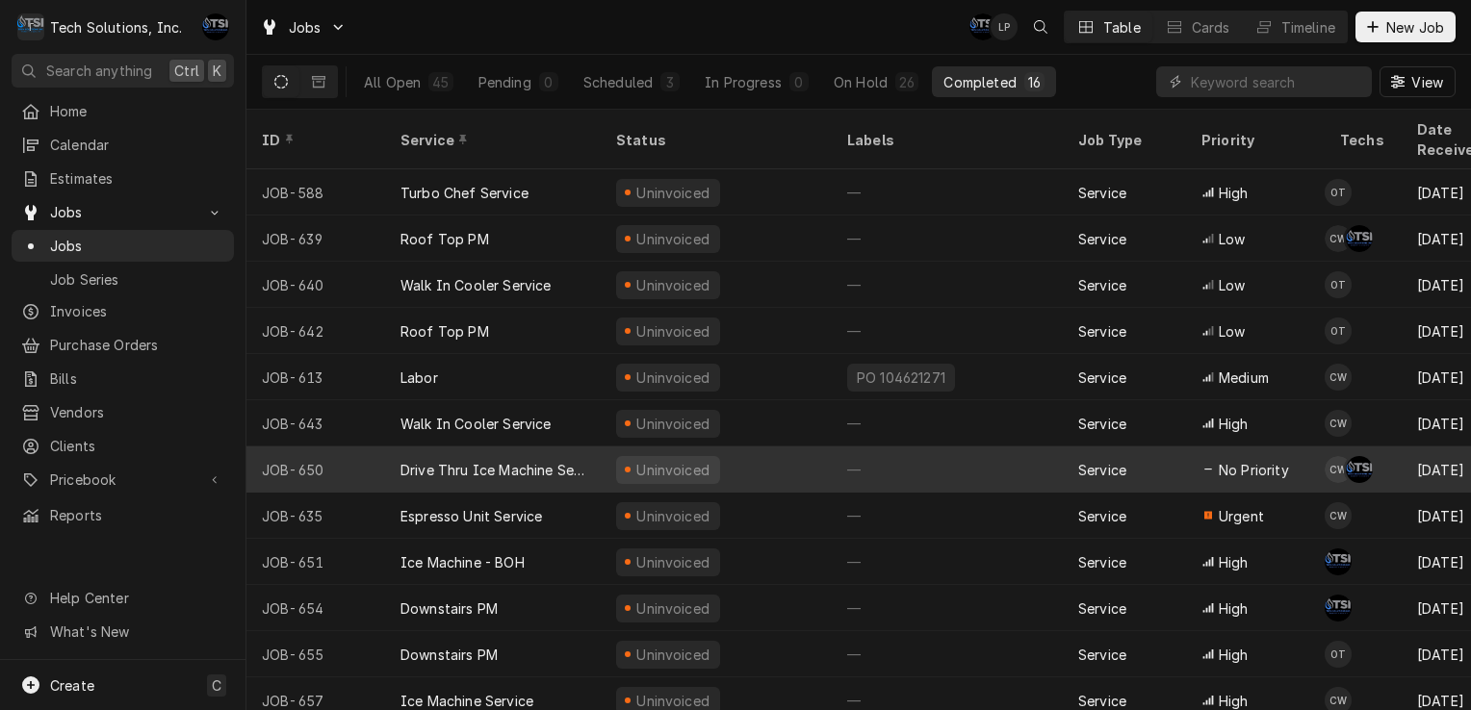
click at [601, 449] on div "Uninvoiced" at bounding box center [716, 470] width 231 height 46
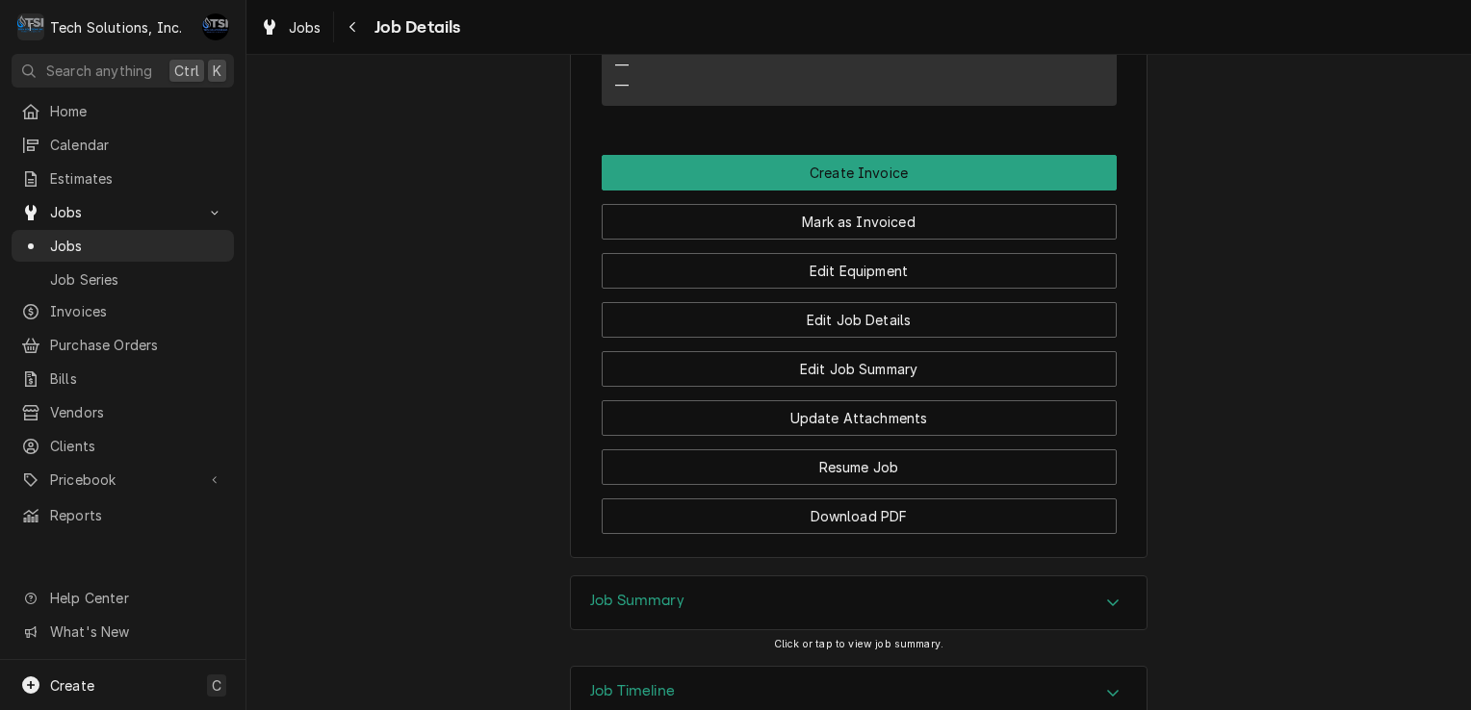
scroll to position [3473, 0]
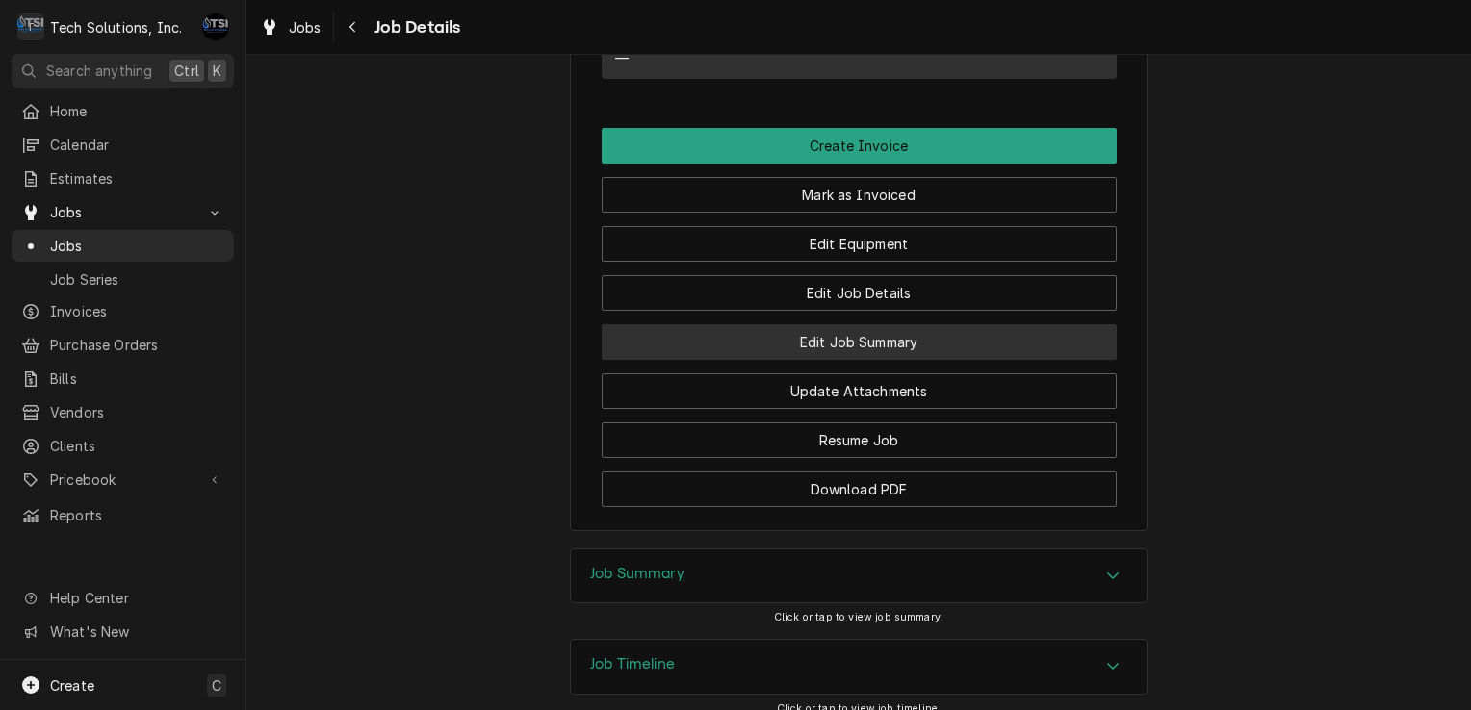
click at [834, 324] on button "Edit Job Summary" at bounding box center [859, 342] width 515 height 36
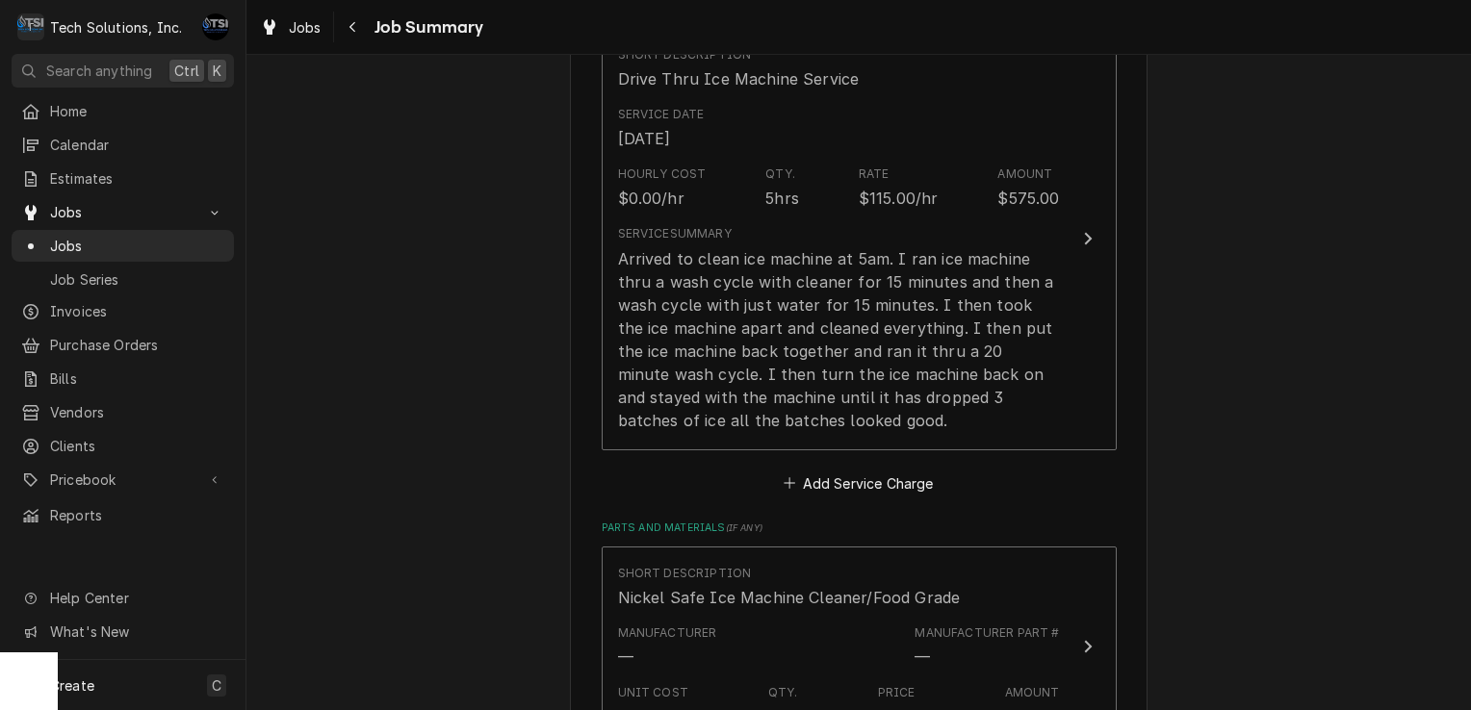
scroll to position [516, 0]
